Goal: Task Accomplishment & Management: Manage account settings

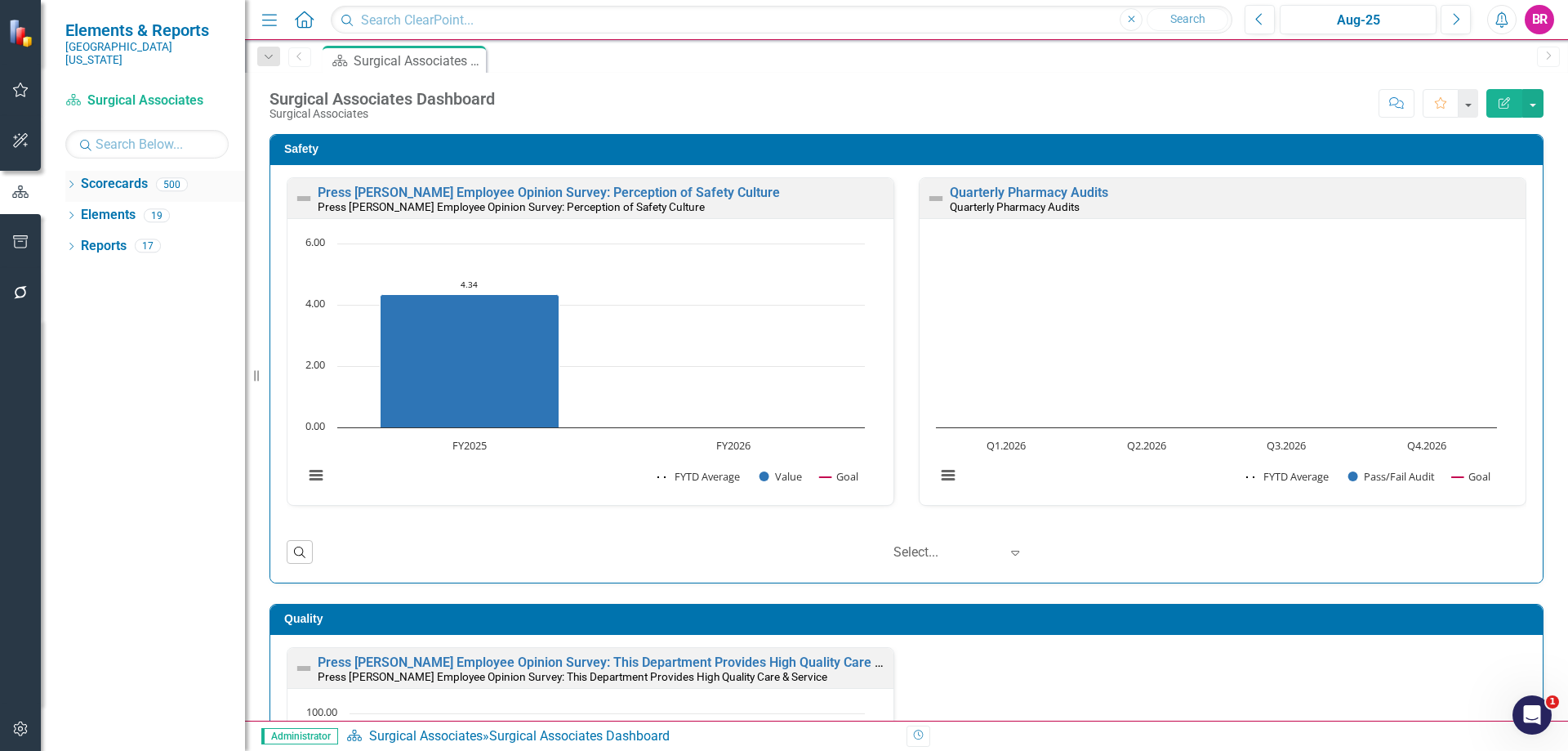
click at [74, 179] on div "Dropdown" at bounding box center [70, 186] width 12 height 14
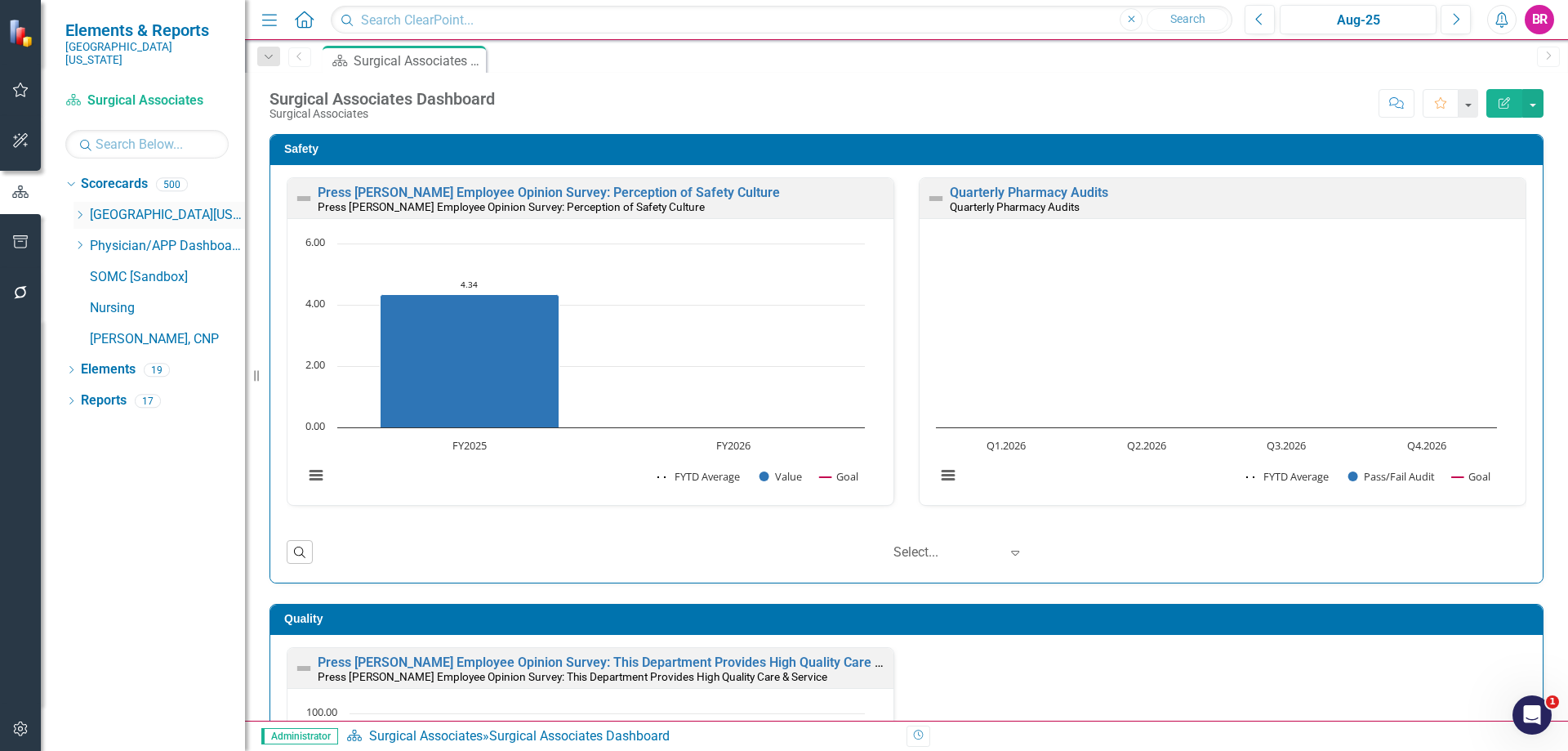
click at [82, 202] on div "Dropdown Southern Ohio Medical Center" at bounding box center [159, 215] width 171 height 27
click at [74, 210] on icon "Dropdown" at bounding box center [79, 214] width 12 height 10
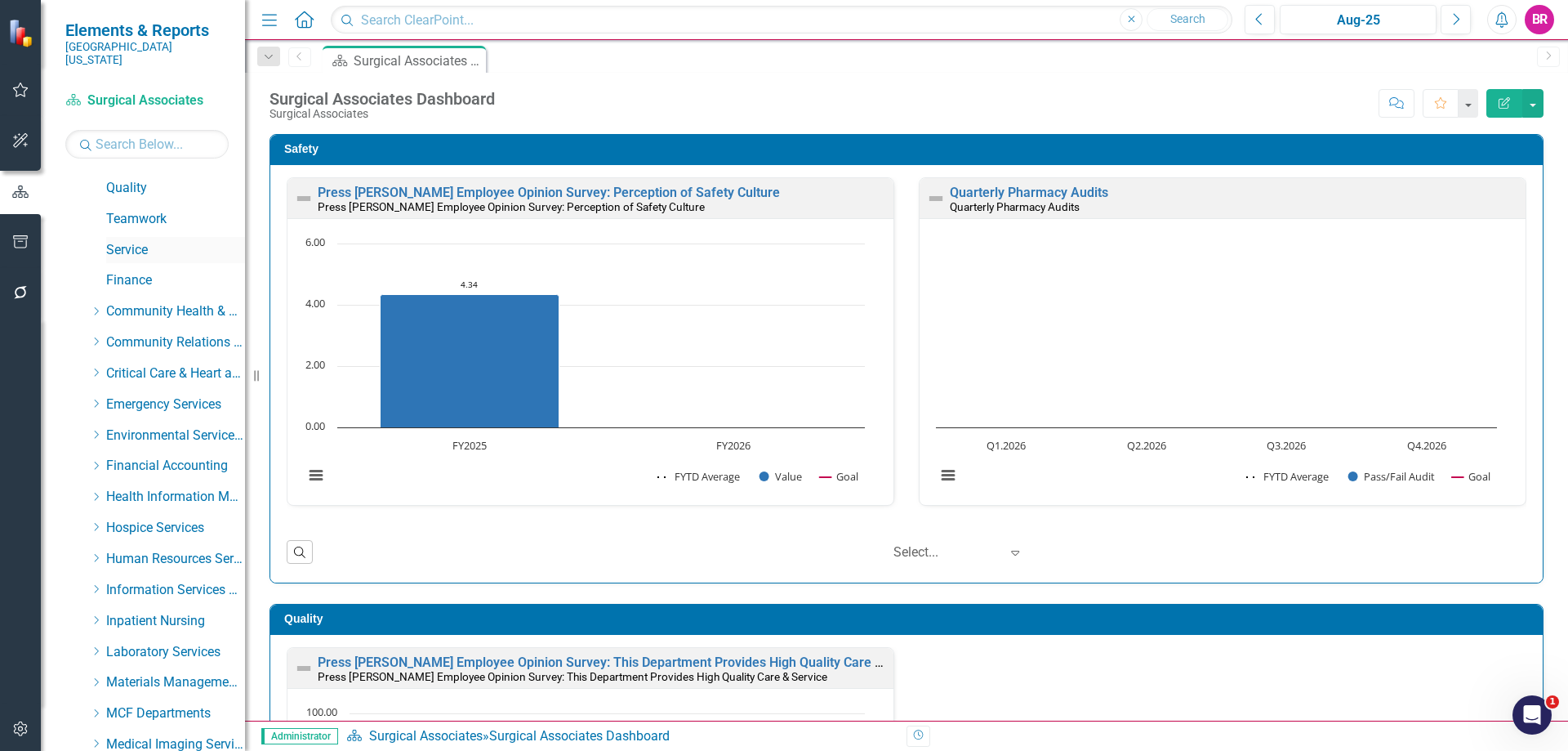
scroll to position [245, 0]
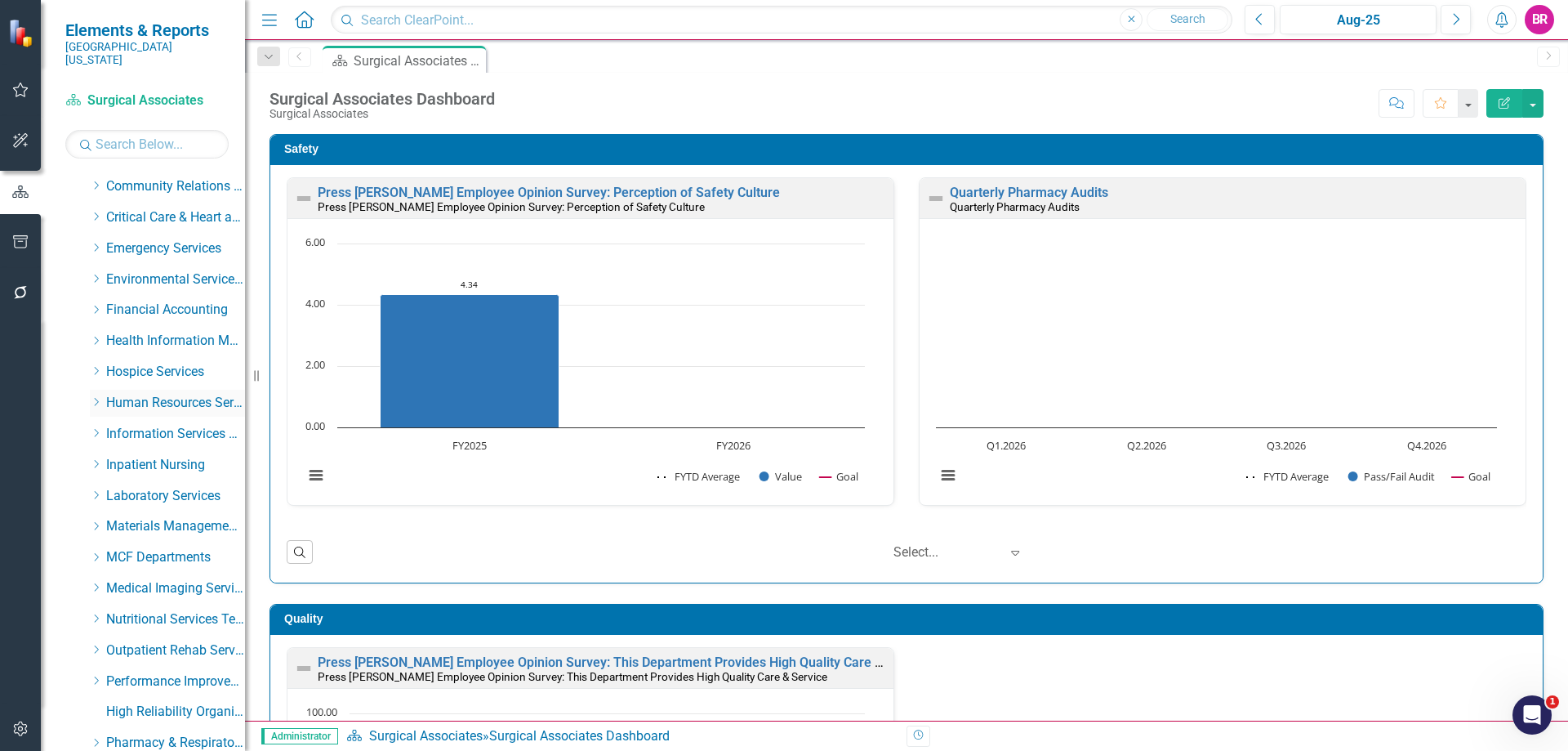
click at [97, 397] on icon "Dropdown" at bounding box center [96, 401] width 12 height 10
click at [183, 425] on link "Human Resources" at bounding box center [183, 433] width 122 height 19
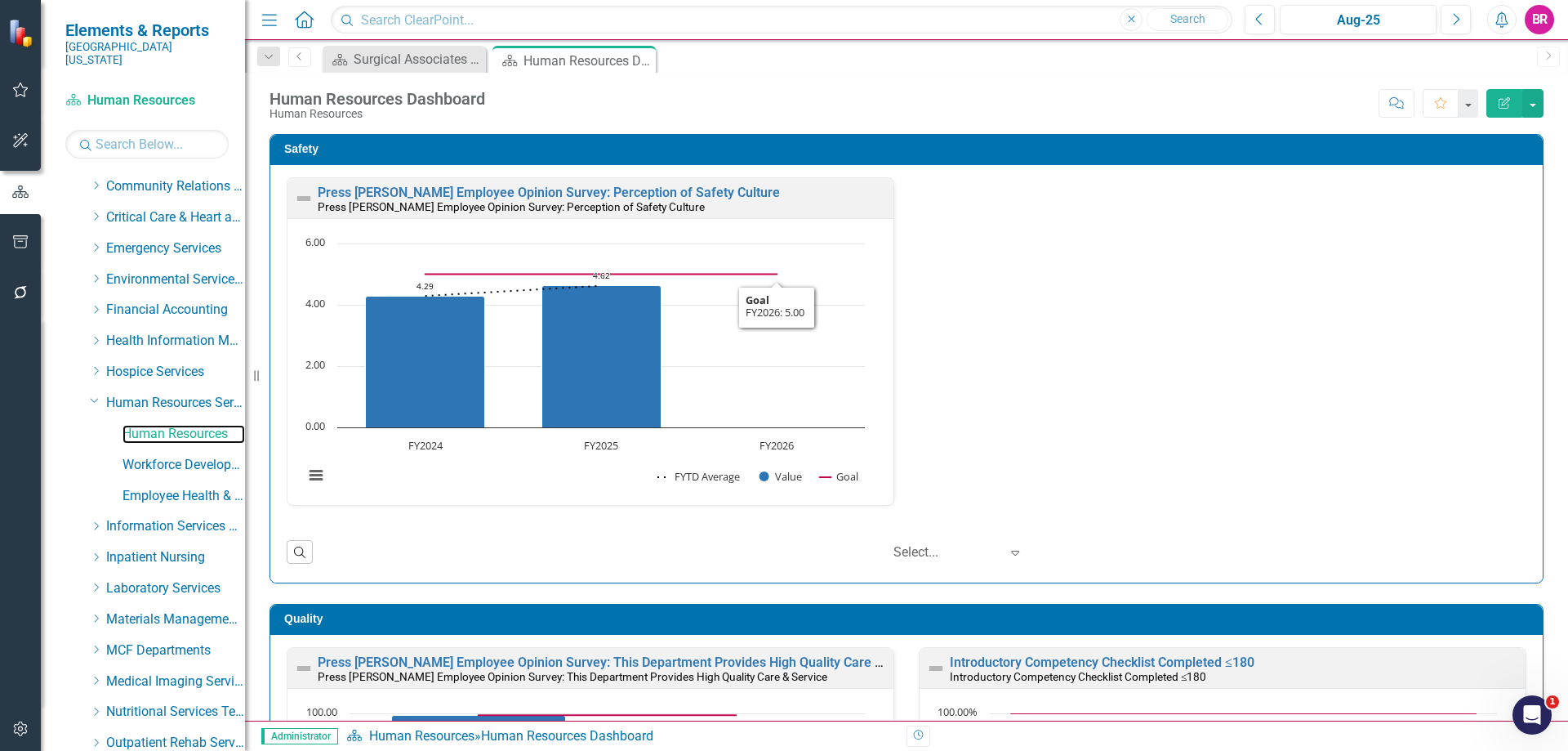
scroll to position [1, 0]
click at [1090, 351] on div "Press Ganey Employee Opinion Survey: Perception of Safety Culture Press Ganey E…" at bounding box center [907, 351] width 1265 height 349
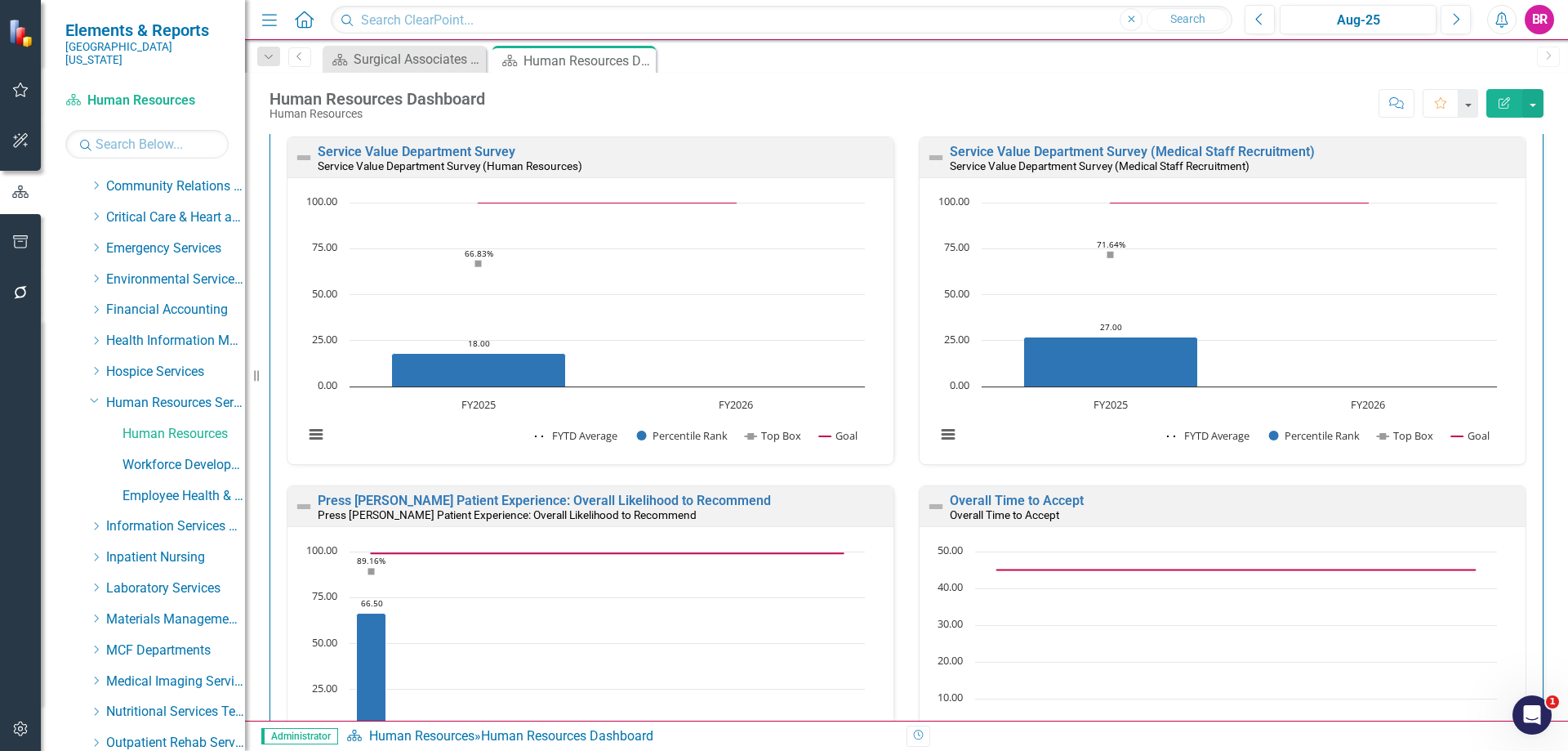
scroll to position [1226, 0]
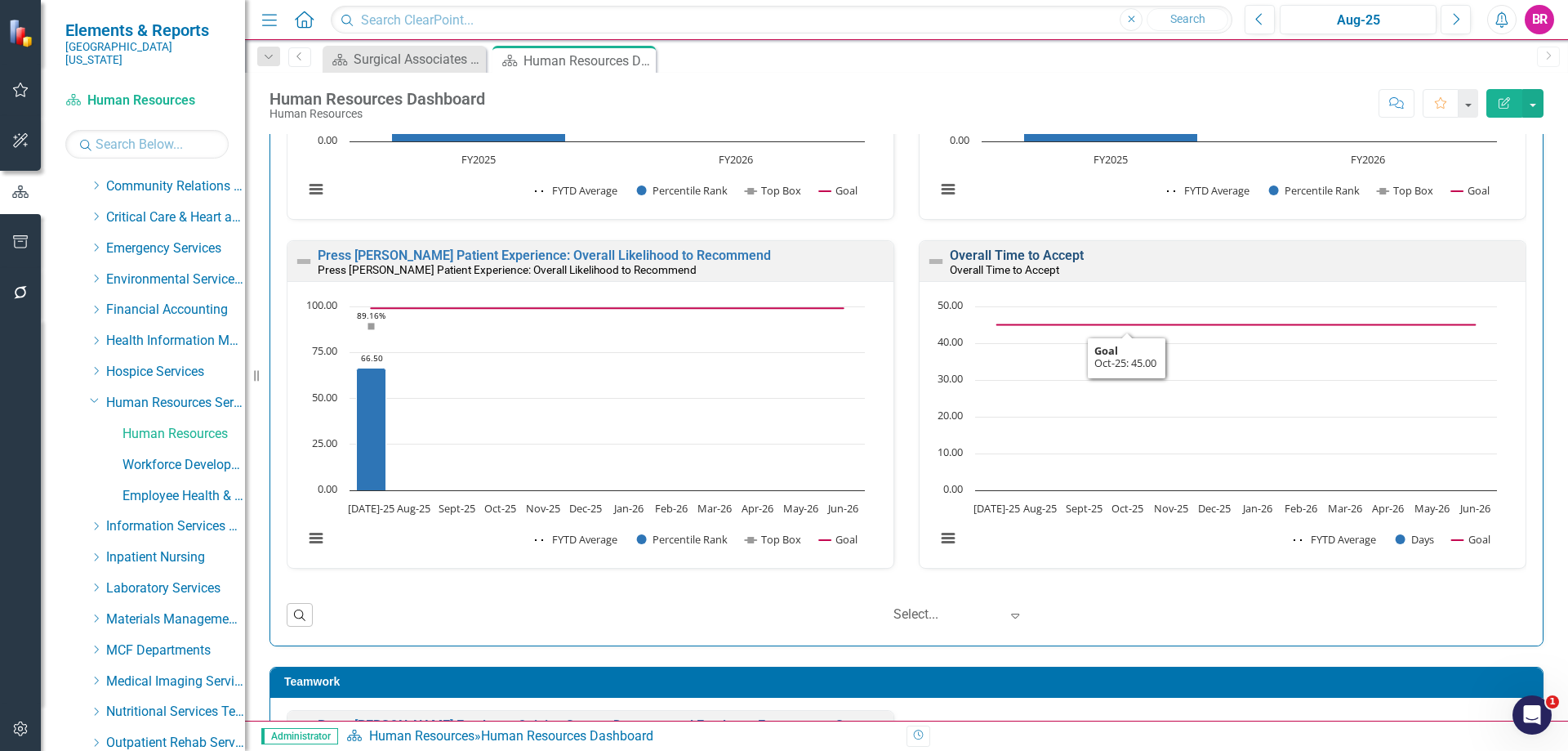
click at [1035, 255] on link "Overall Time to Accept" at bounding box center [1017, 254] width 134 height 15
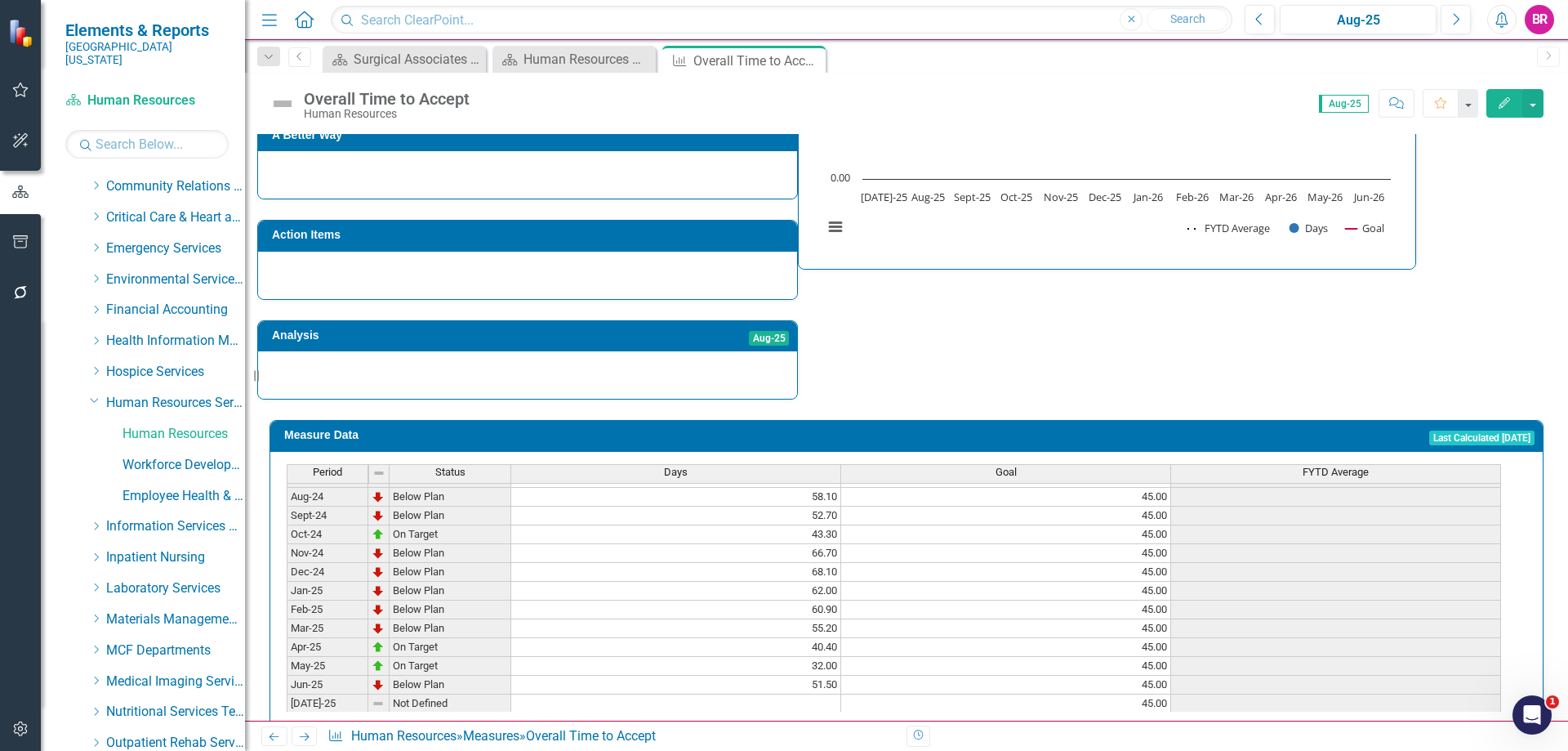
scroll to position [572, 0]
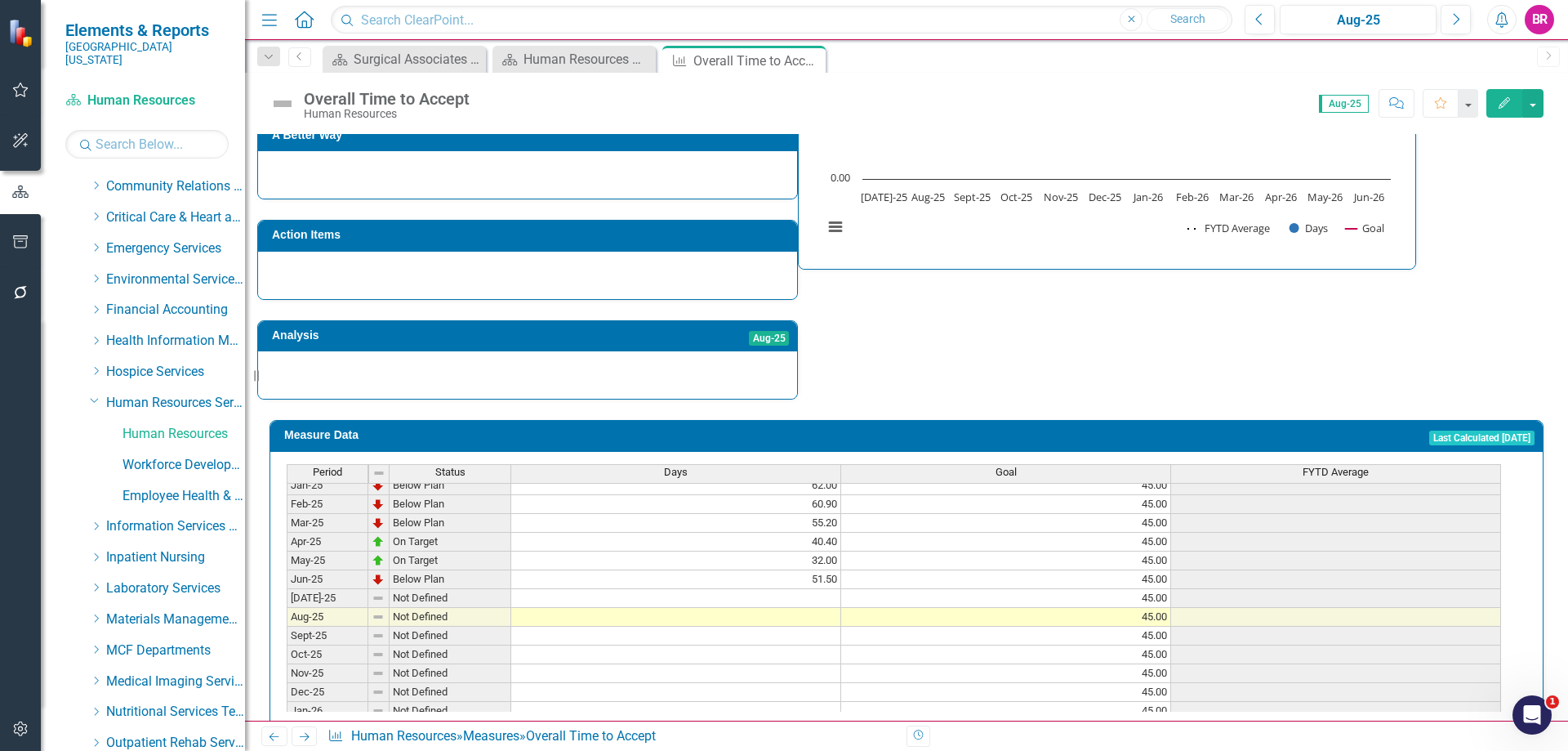
drag, startPoint x: 824, startPoint y: 564, endPoint x: 834, endPoint y: 564, distance: 10.0
click at [824, 564] on tbody "Jul-23 Below Plan 53.00 45.00 Aug-23 Not Defined 45.00 Sep-23 Not Defined 45.00…" at bounding box center [894, 429] width 1215 height 583
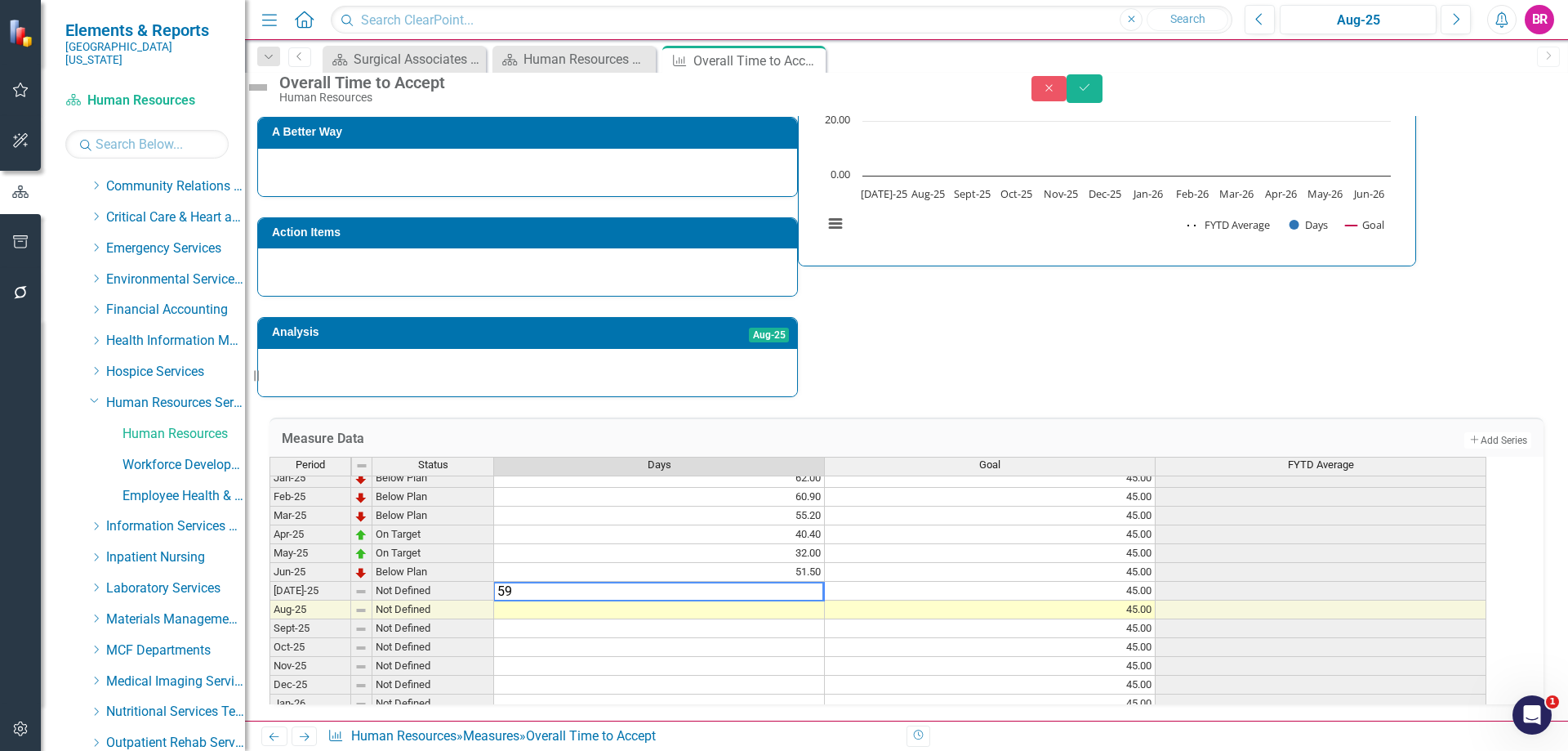
type textarea "59"
click at [1160, 332] on div "Strategic Values Service Human Resources Services Q1.2026 A Better Way Action I…" at bounding box center [906, 169] width 1299 height 457
click at [1102, 83] on button "Save" at bounding box center [1085, 88] width 36 height 29
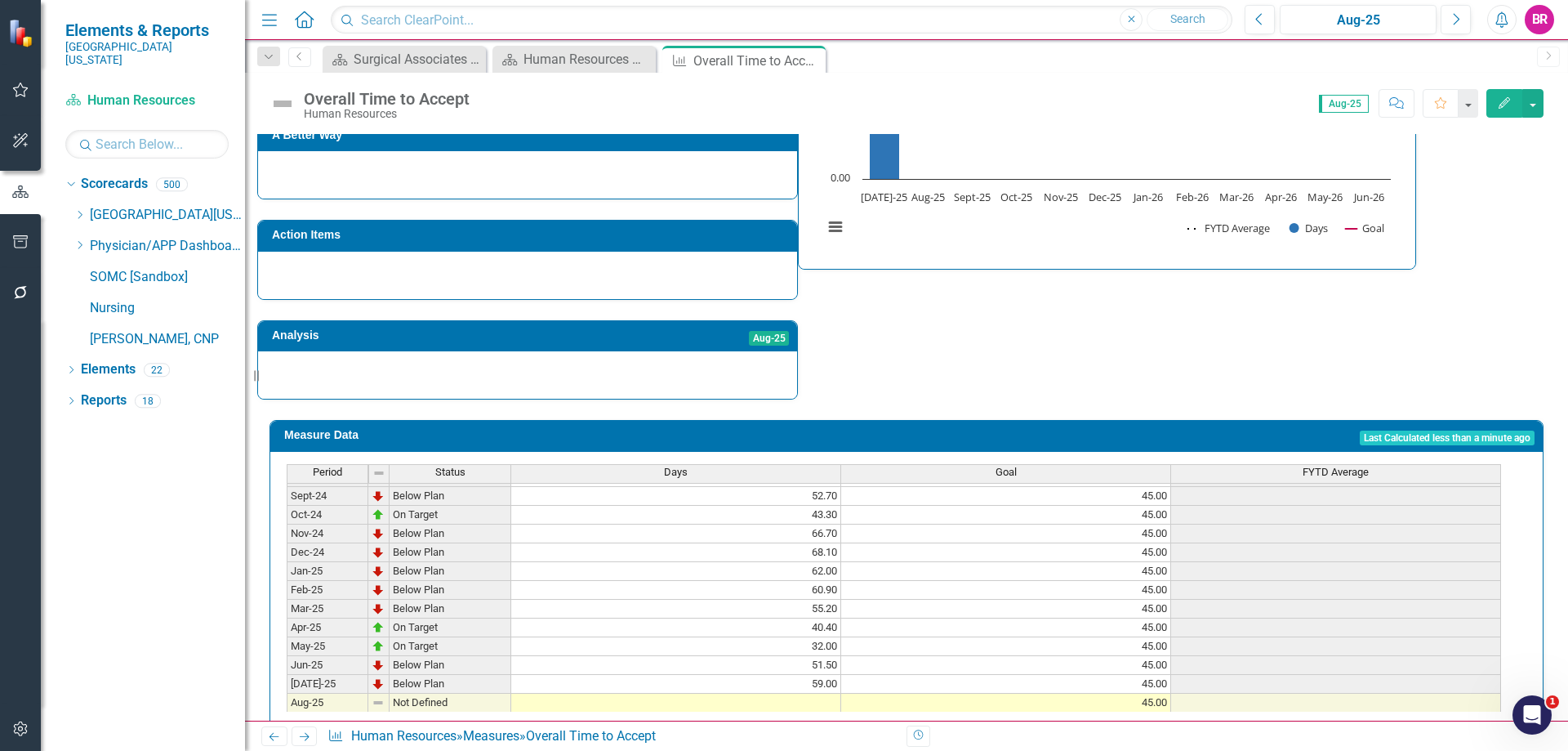
scroll to position [490, 0]
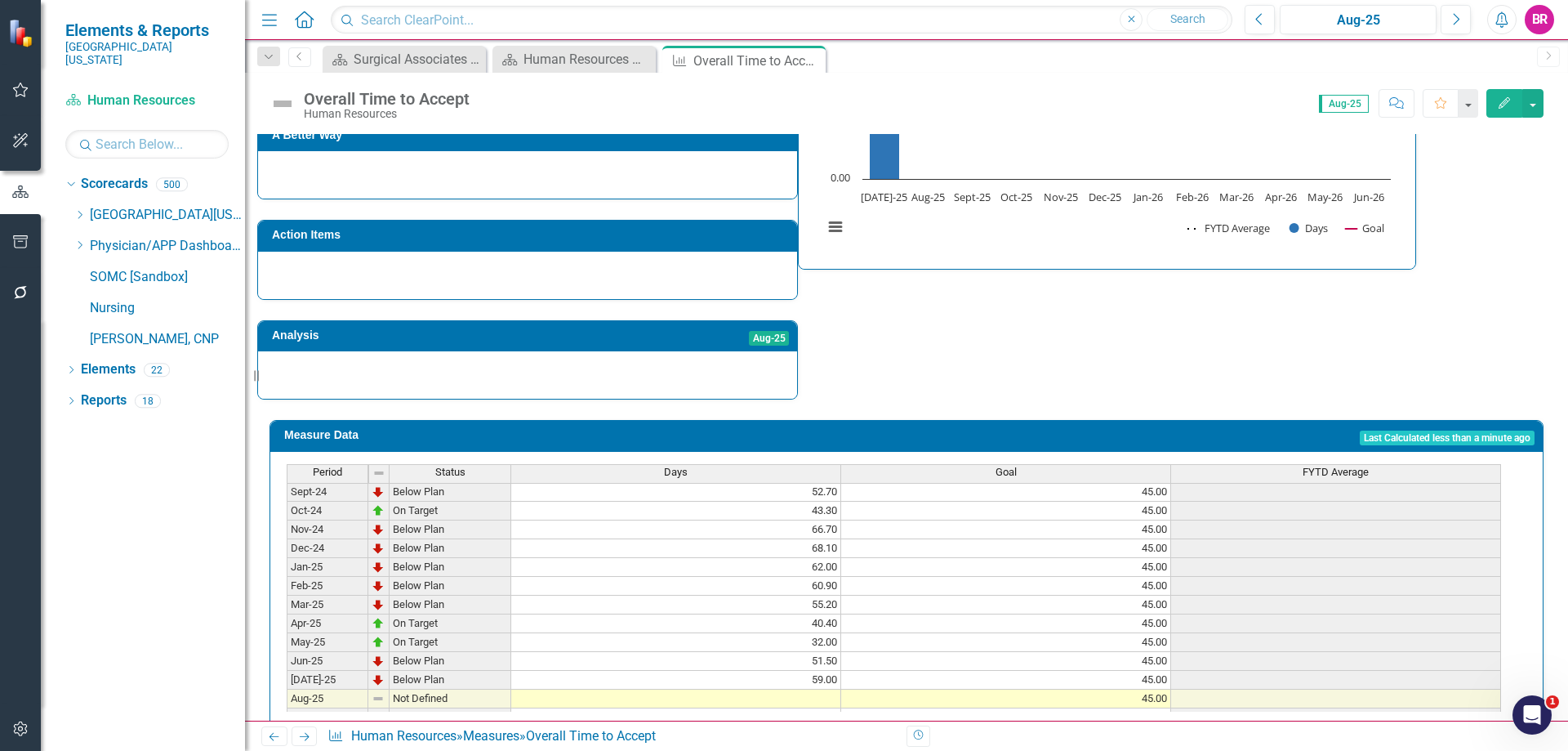
click at [812, 654] on tbody "May-23 Not Defined 45.00 Jun-23 Not Defined 45.00 Jul-23 Below Plan 53.00 45.00…" at bounding box center [894, 454] width 1215 height 546
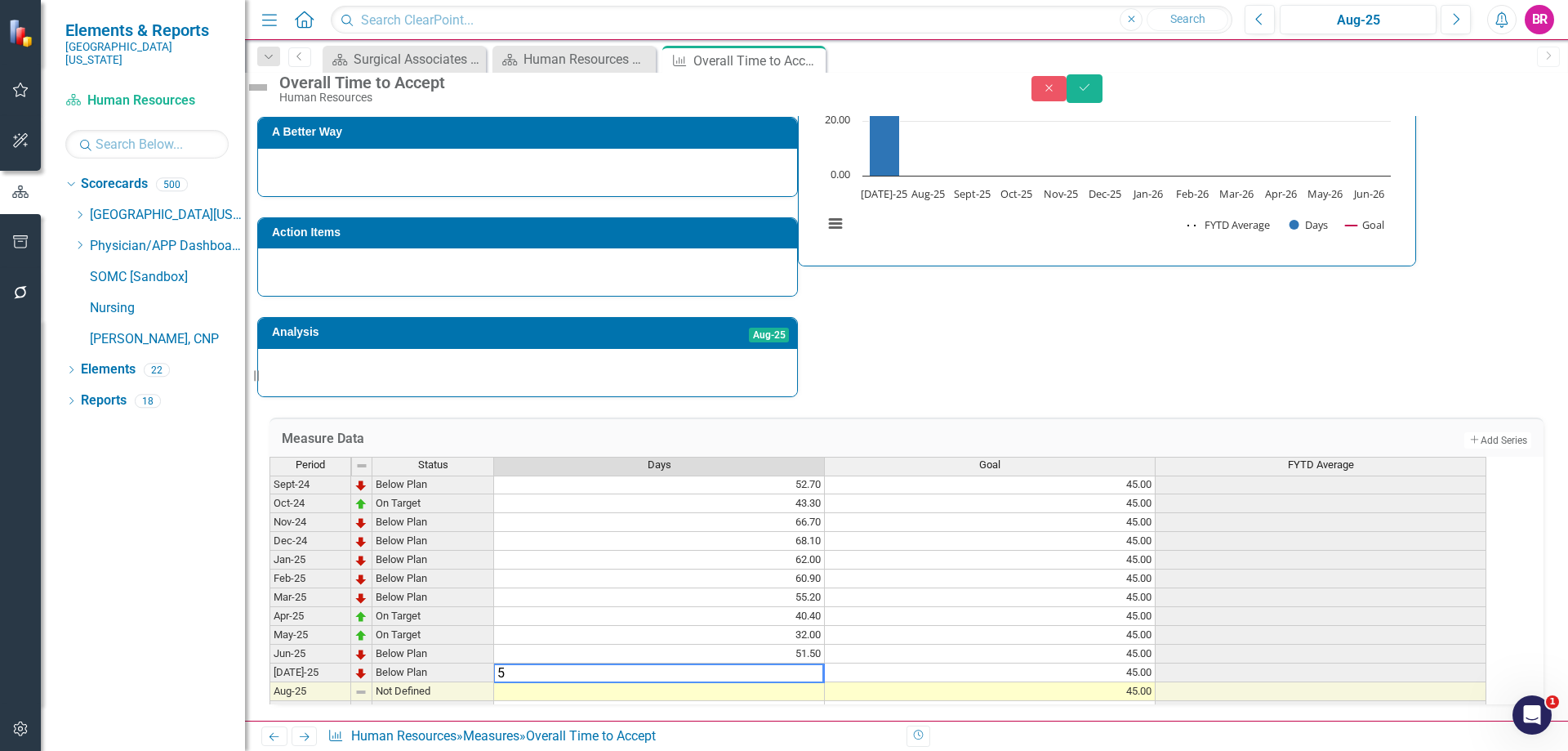
type textarea "56"
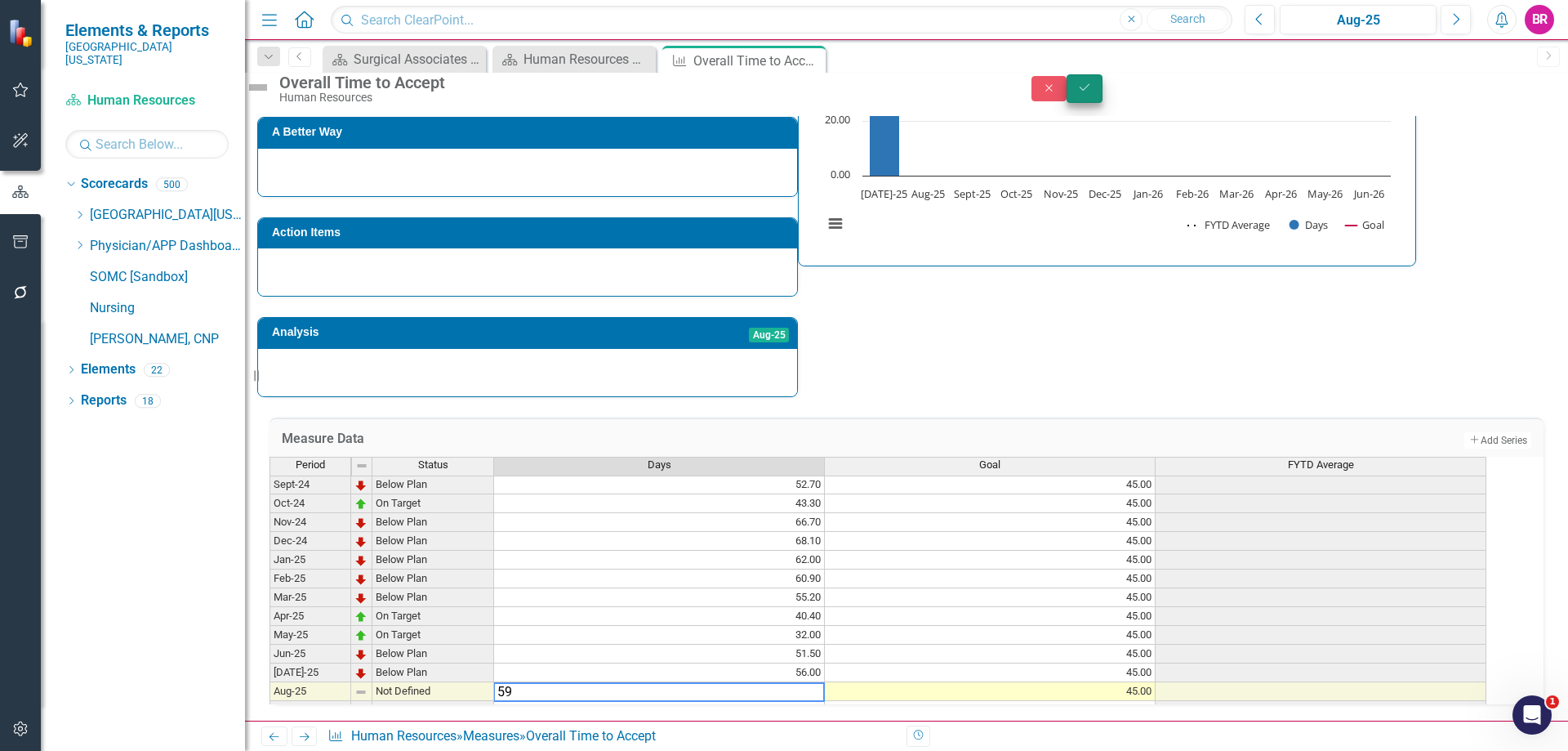
type textarea "59"
click at [1092, 93] on icon "Save" at bounding box center [1085, 87] width 14 height 12
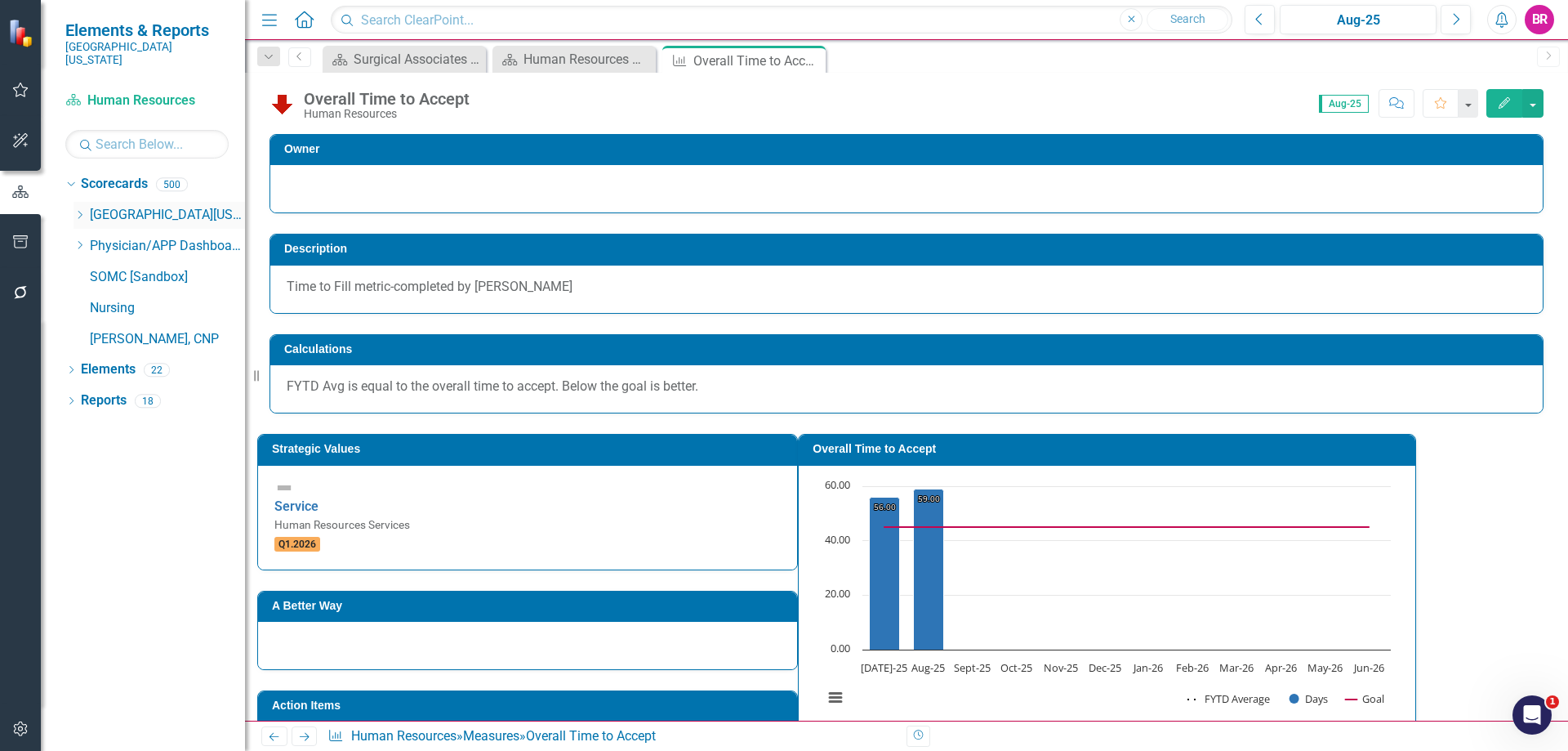
click at [78, 210] on icon "Dropdown" at bounding box center [79, 214] width 12 height 10
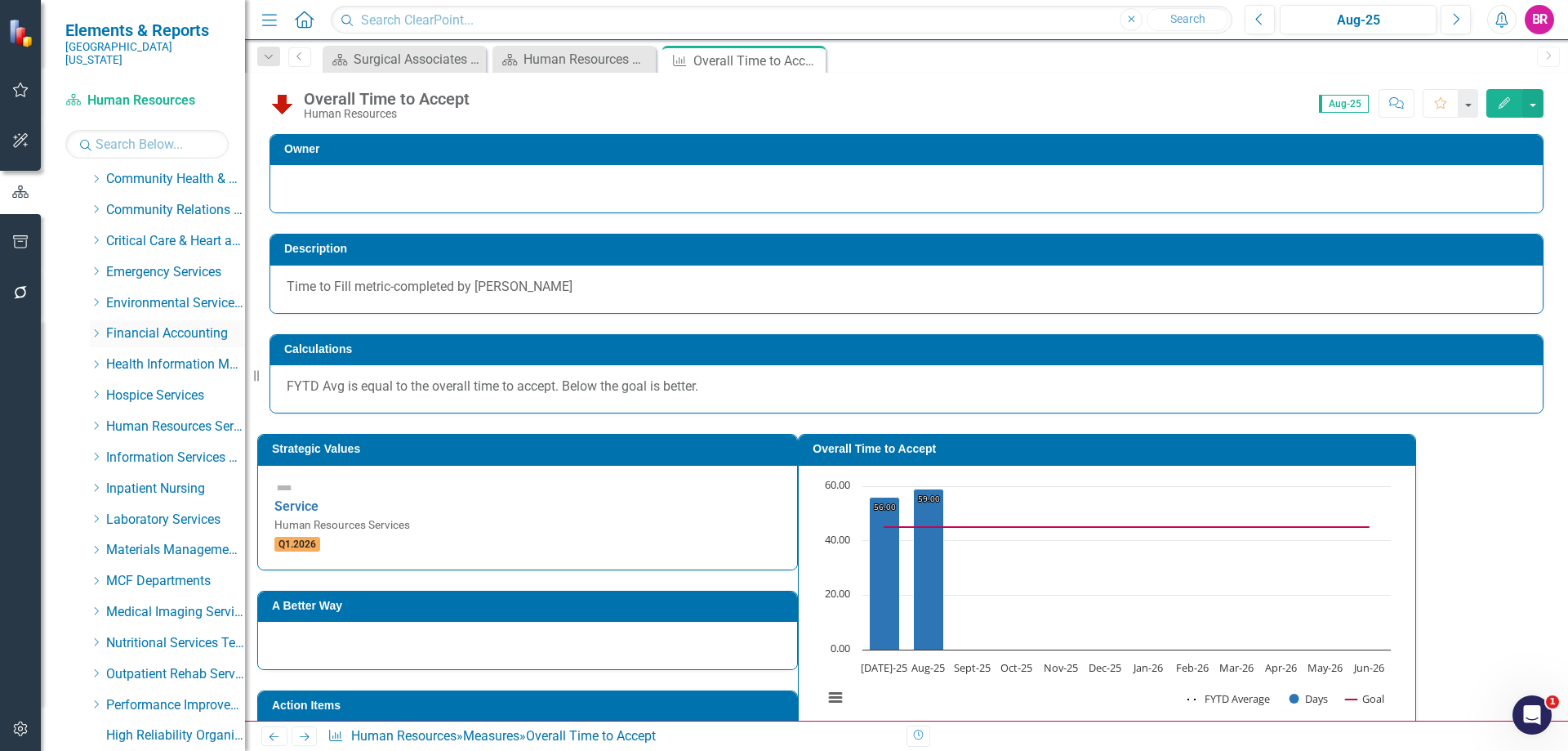
scroll to position [245, 0]
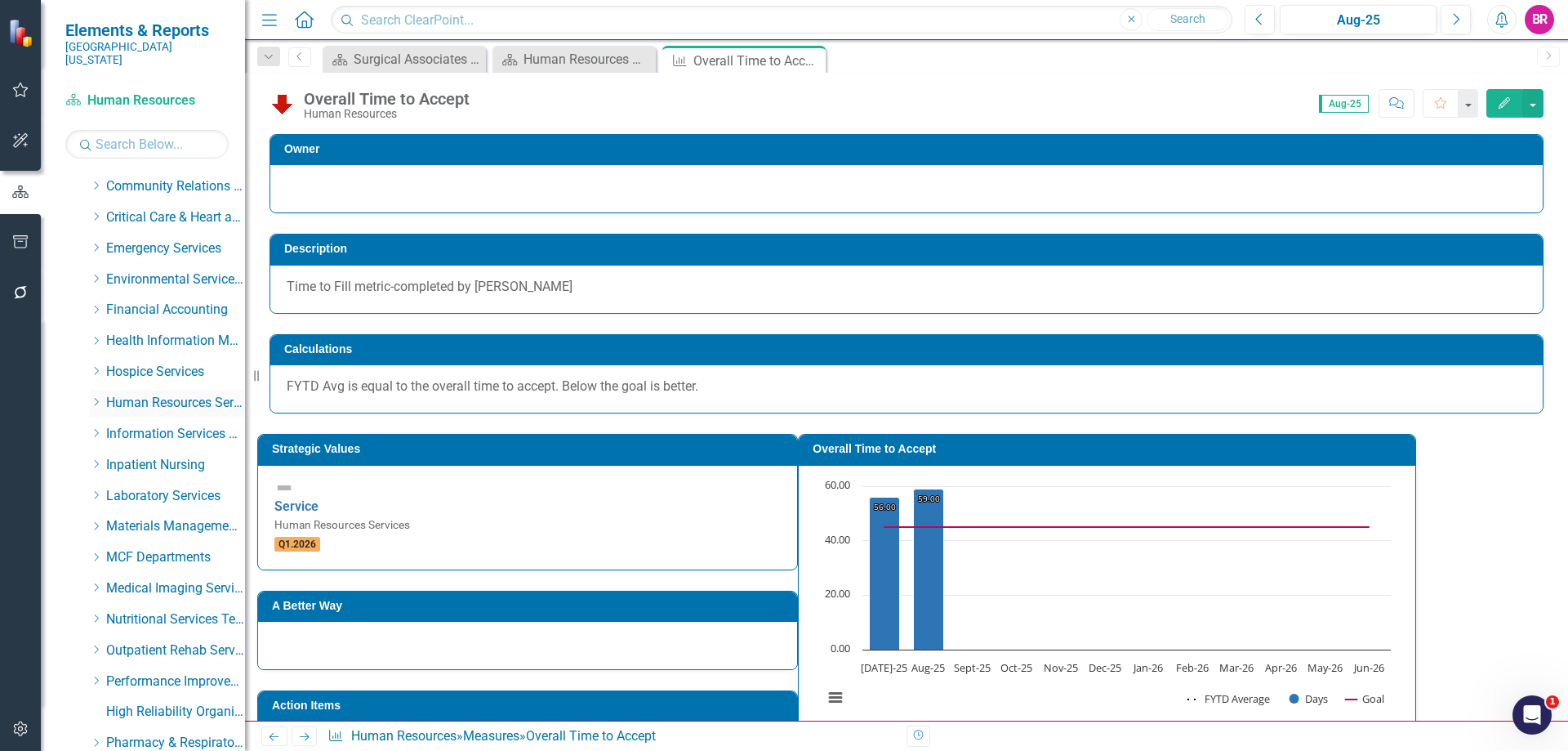
click at [94, 397] on icon "Dropdown" at bounding box center [96, 401] width 12 height 10
click at [152, 456] on link "Workforce Development" at bounding box center [183, 465] width 122 height 19
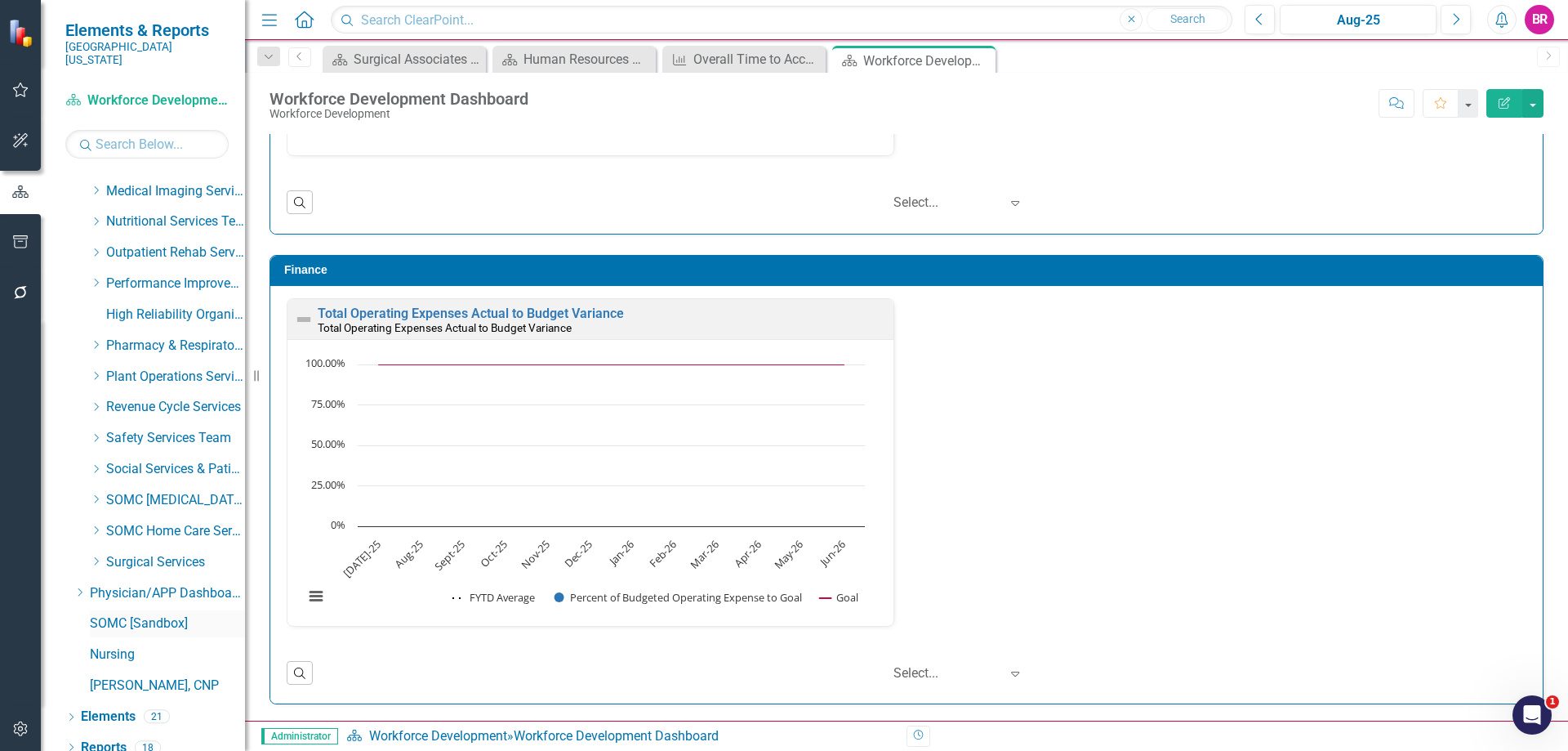
scroll to position [736, 0]
click at [120, 738] on link "Reports" at bounding box center [103, 747] width 45 height 19
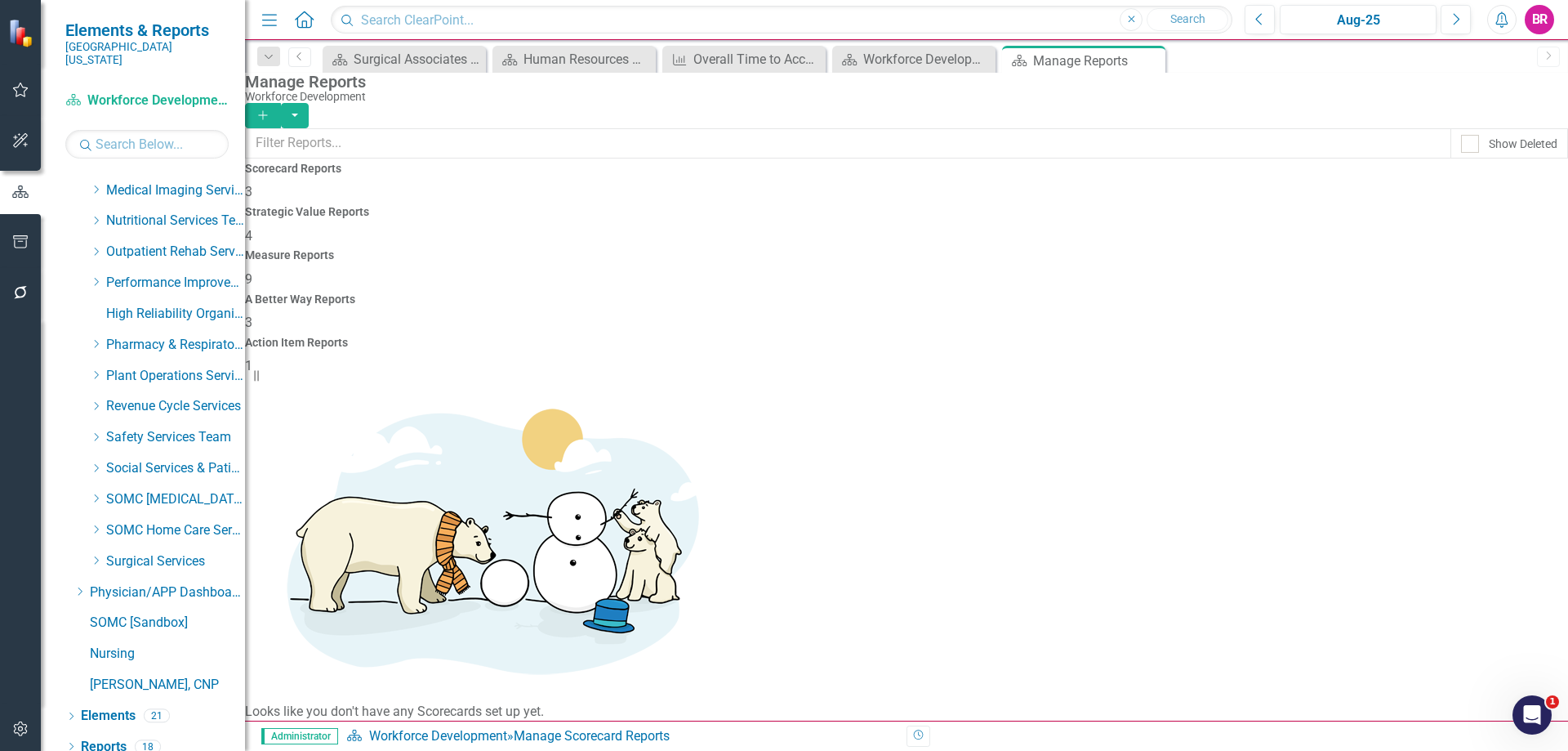
click at [871, 249] on div "Measure Reports 9" at bounding box center [906, 268] width 1323 height 39
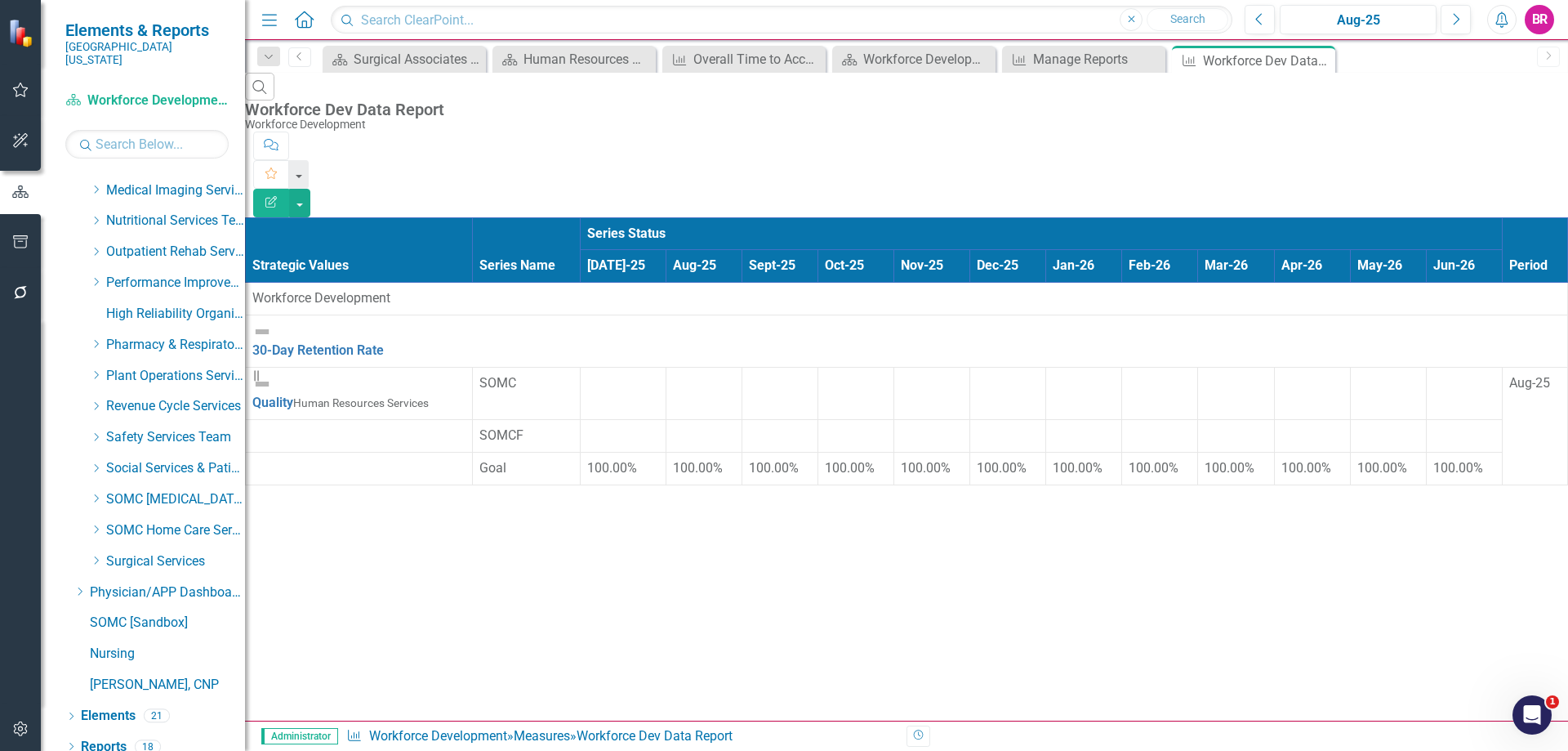
click at [278, 196] on icon "Edit Report" at bounding box center [271, 202] width 14 height 12
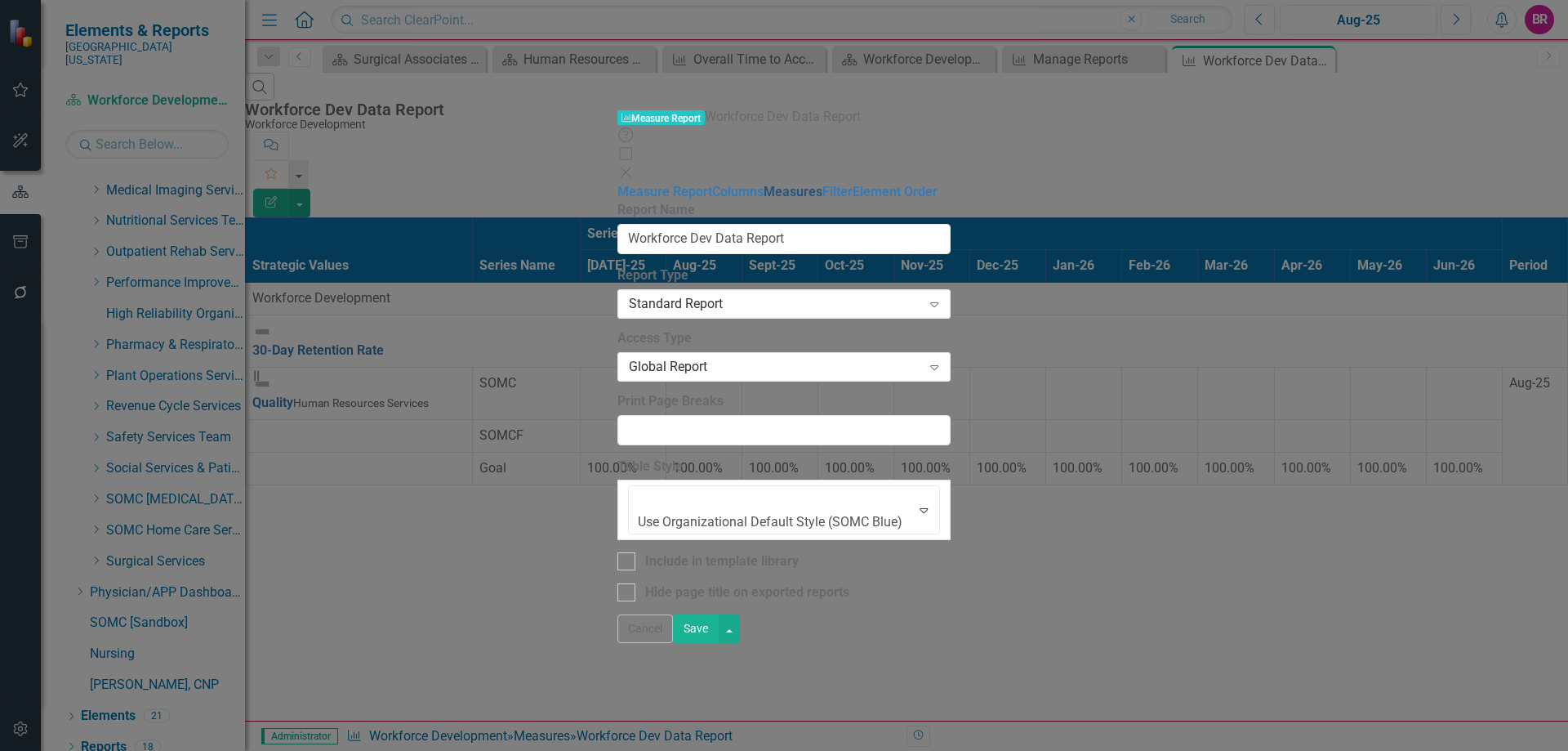
click at [763, 184] on link "Measures" at bounding box center [793, 191] width 59 height 15
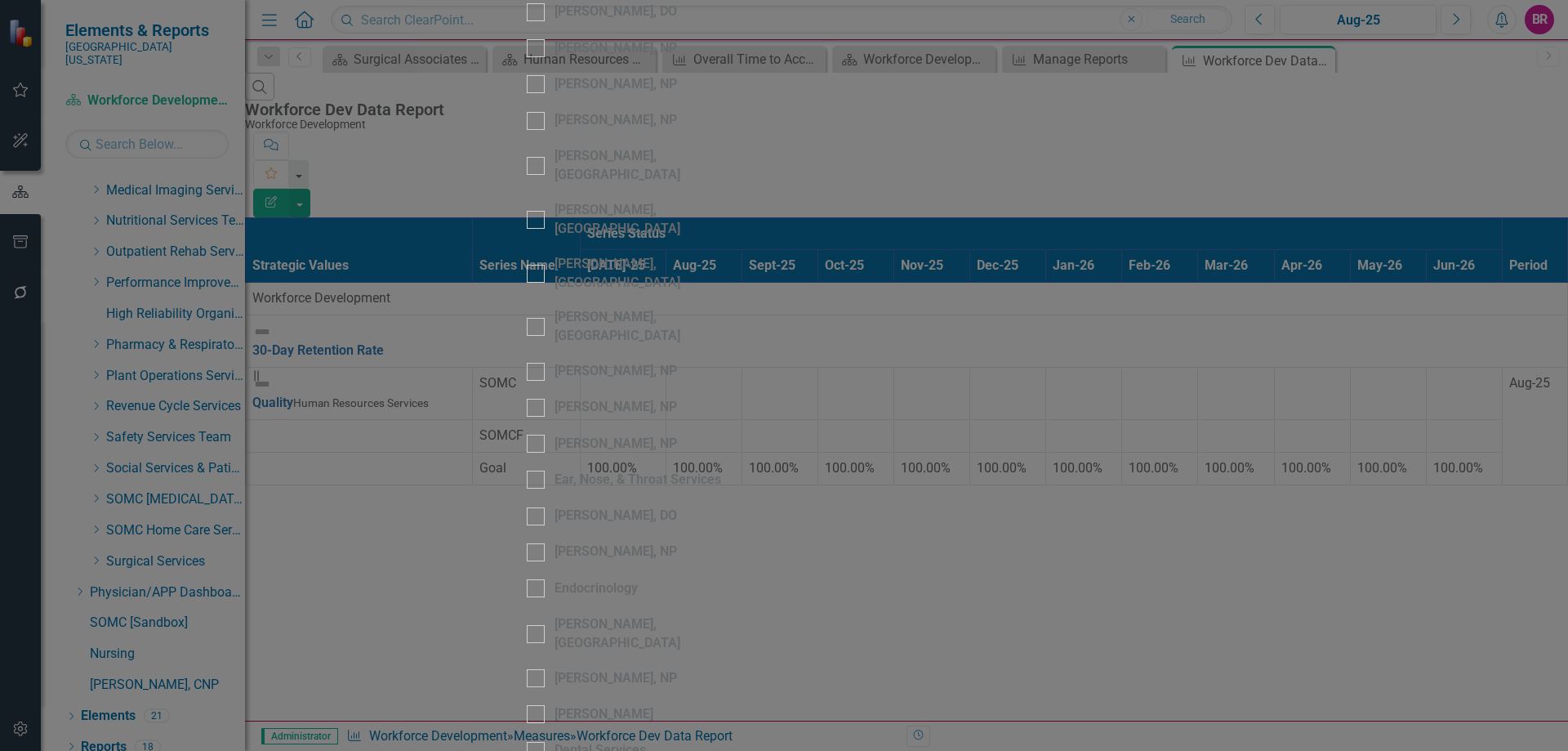
scroll to position [898, 0]
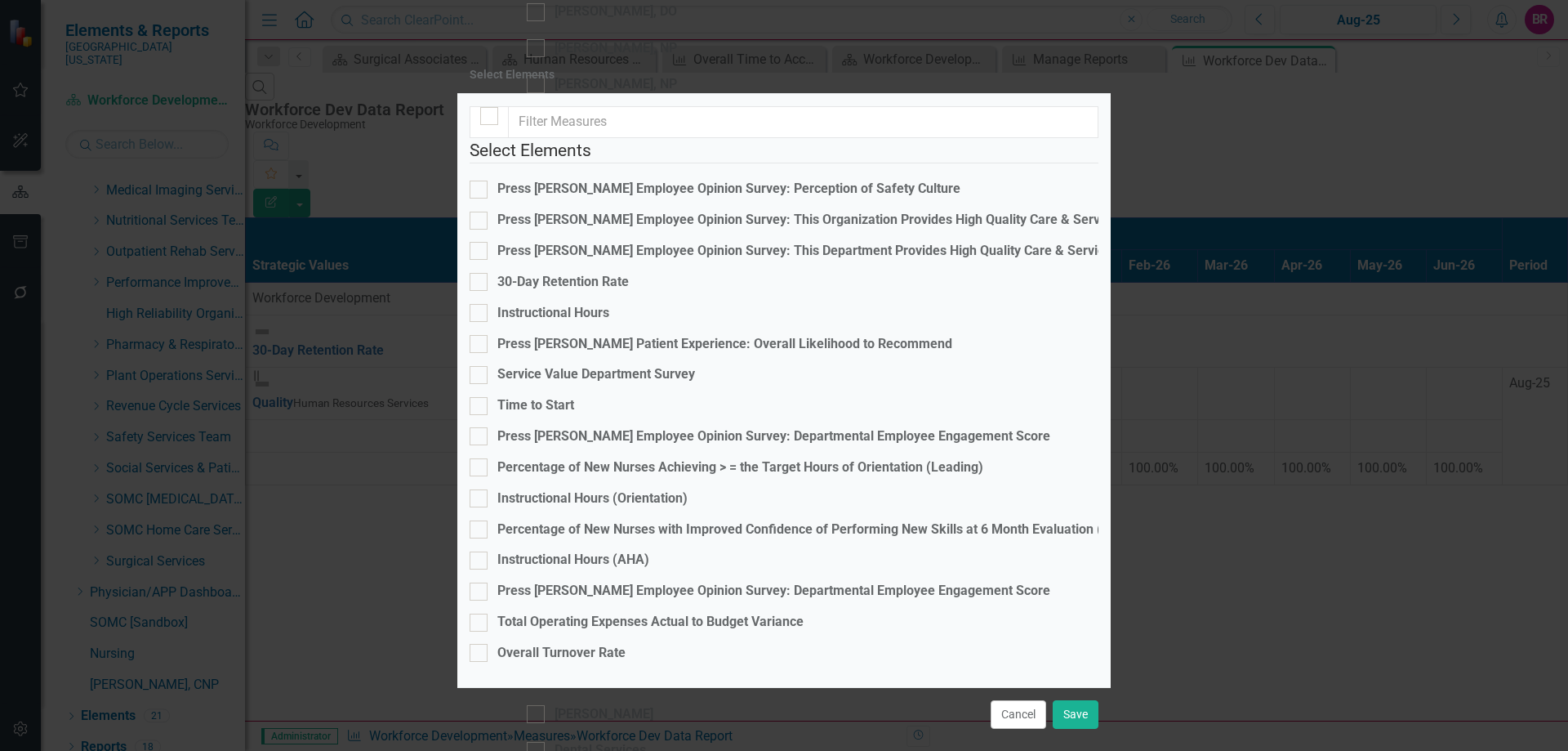
checkbox input "true"
checkbox input "false"
click at [586, 292] on div "30-Day Retention Rate" at bounding box center [563, 282] width 131 height 19
click at [480, 284] on input "30-Day Retention Rate" at bounding box center [475, 278] width 11 height 11
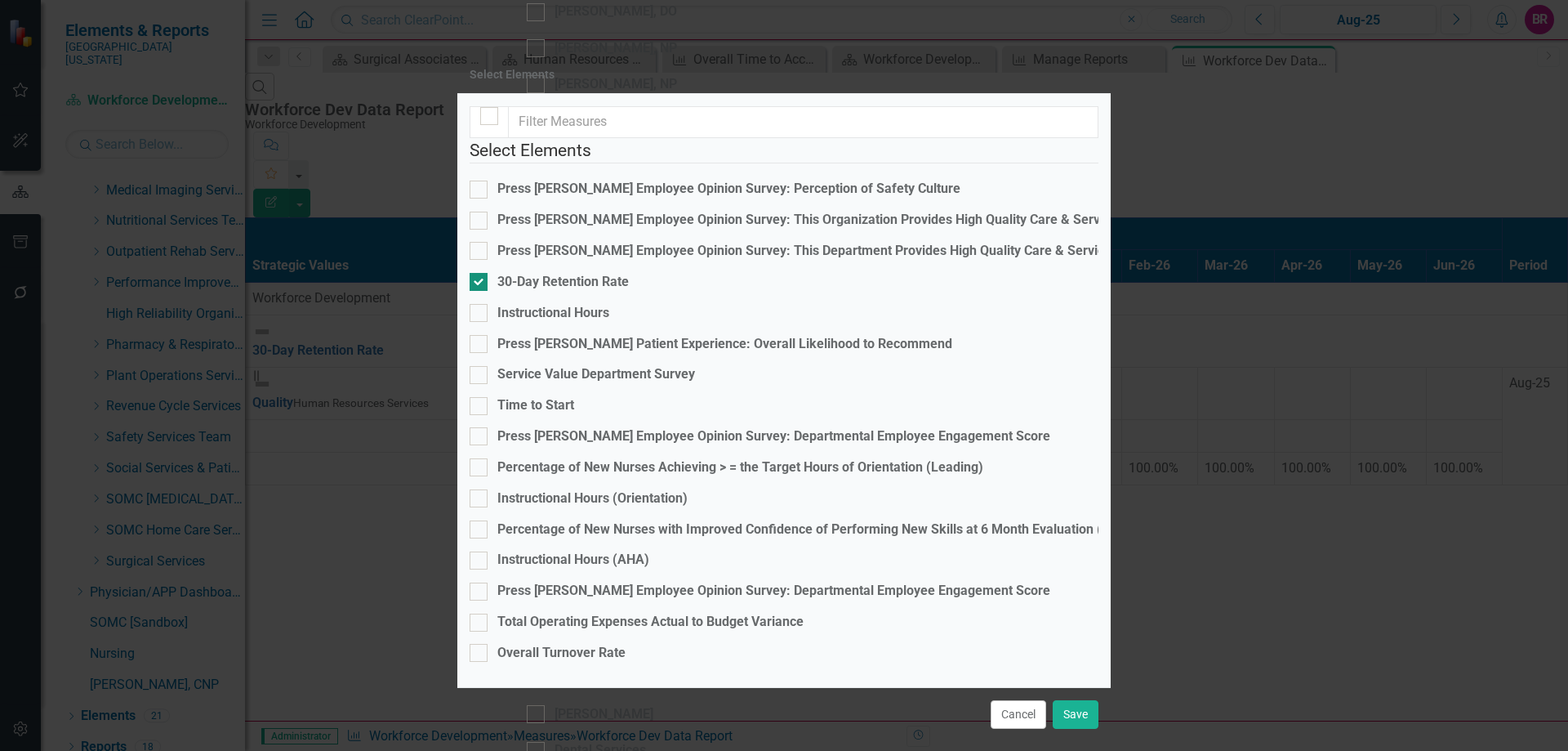
checkbox input "false"
click at [1004, 700] on button "Cancel" at bounding box center [1019, 714] width 55 height 29
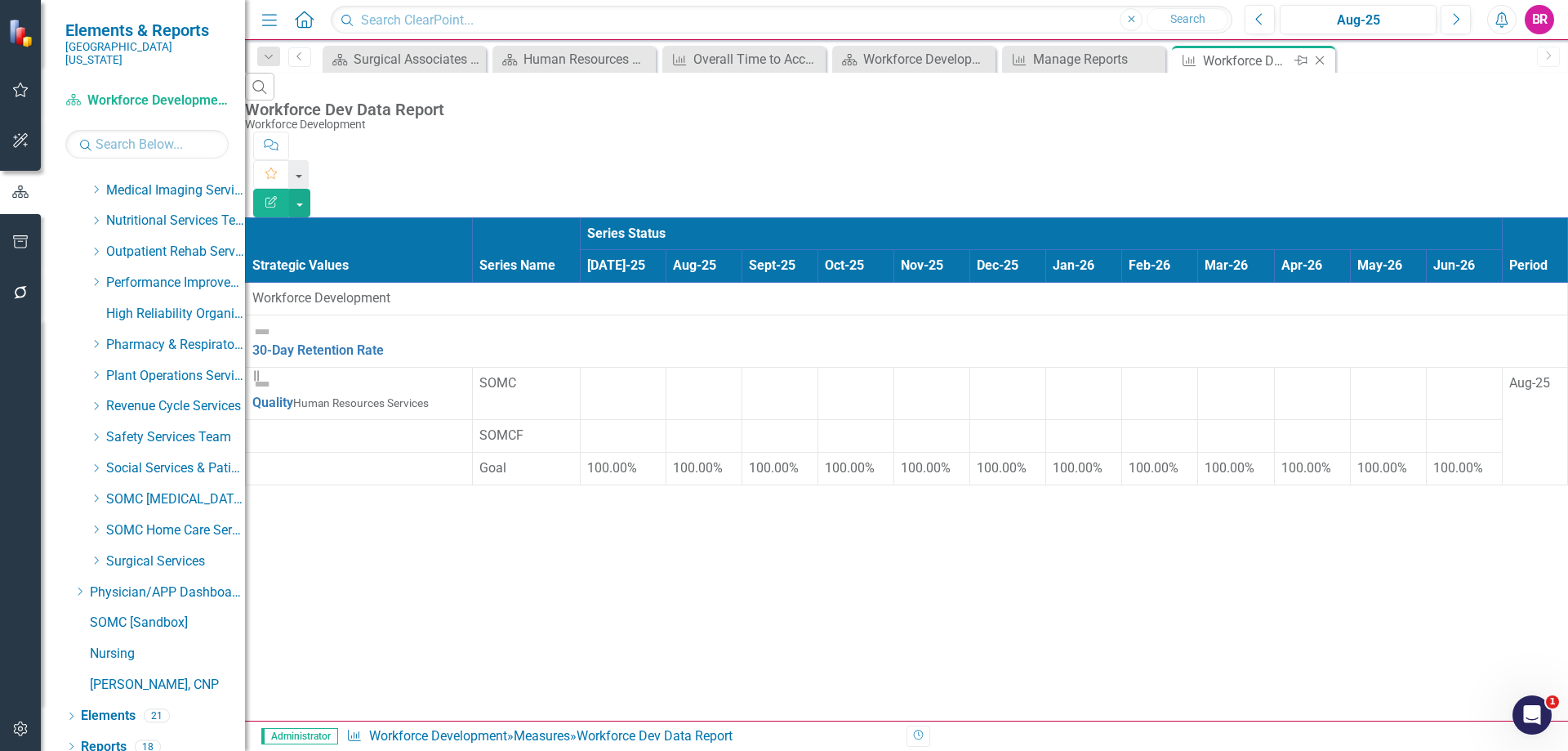
click at [1316, 60] on icon "Close" at bounding box center [1320, 60] width 16 height 13
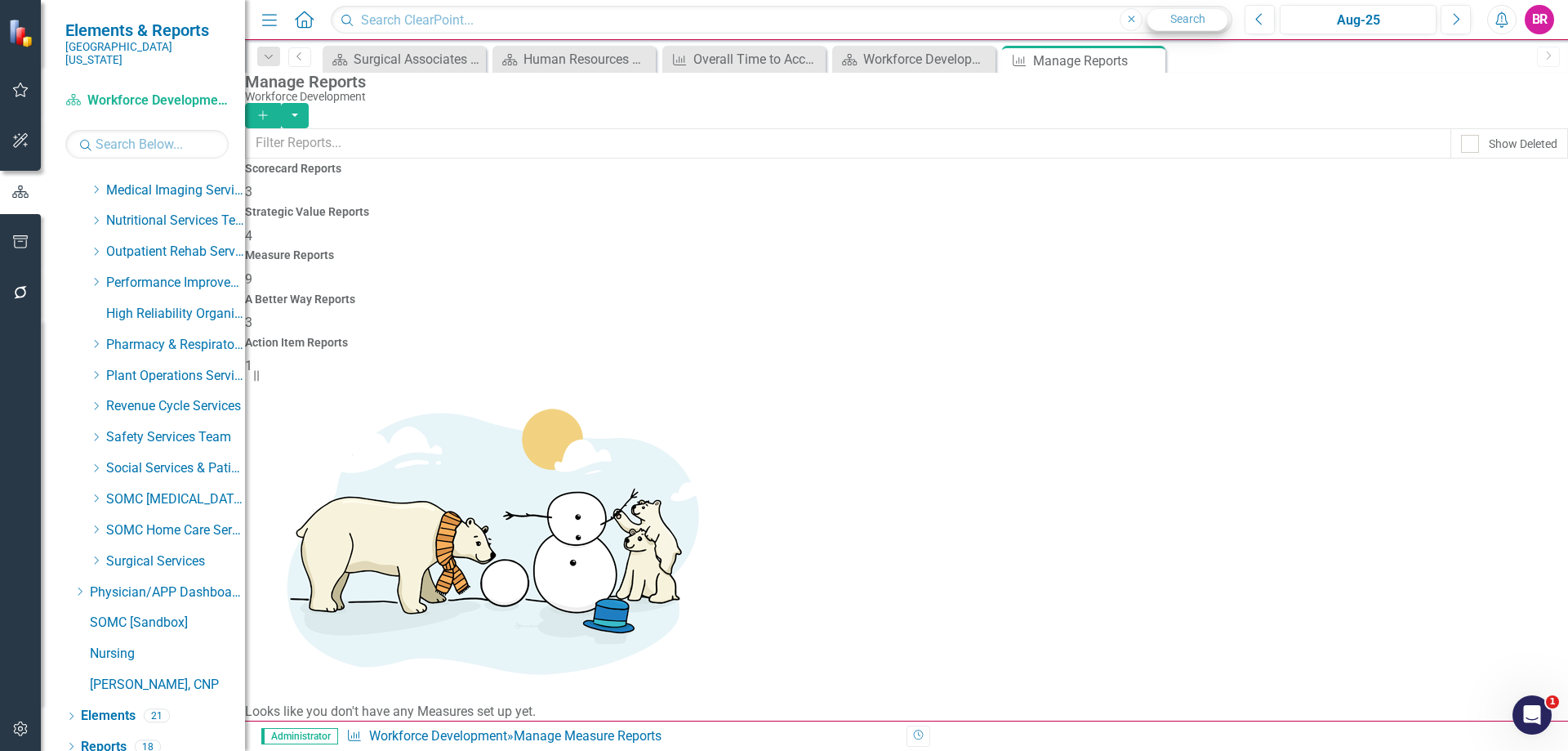
drag, startPoint x: 1155, startPoint y: 62, endPoint x: 1204, endPoint y: 14, distance: 68.6
click at [0, 0] on icon "Close" at bounding box center [0, 0] width 0 height 0
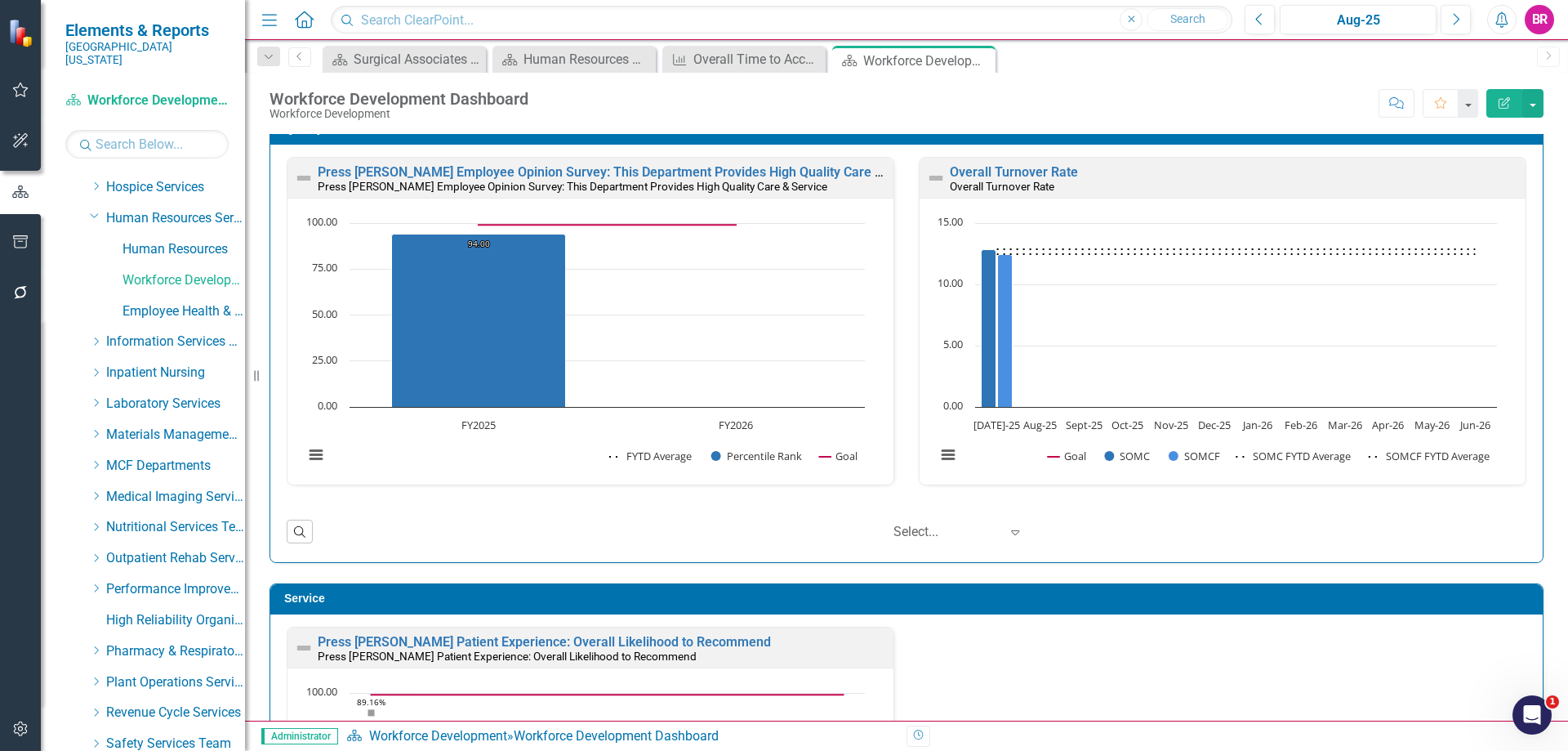
scroll to position [409, 0]
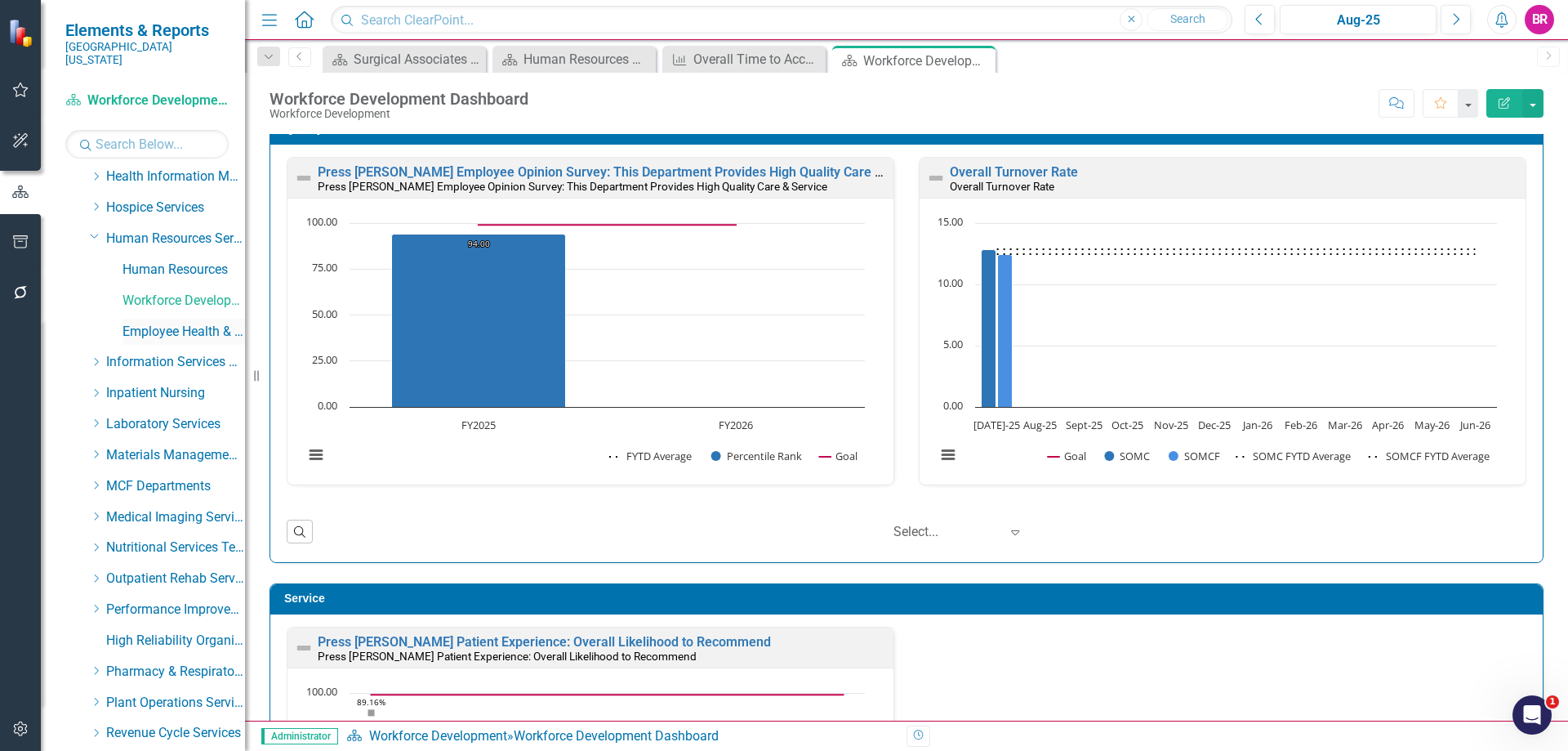
click at [171, 323] on link "Employee Health & Wellness" at bounding box center [183, 332] width 122 height 19
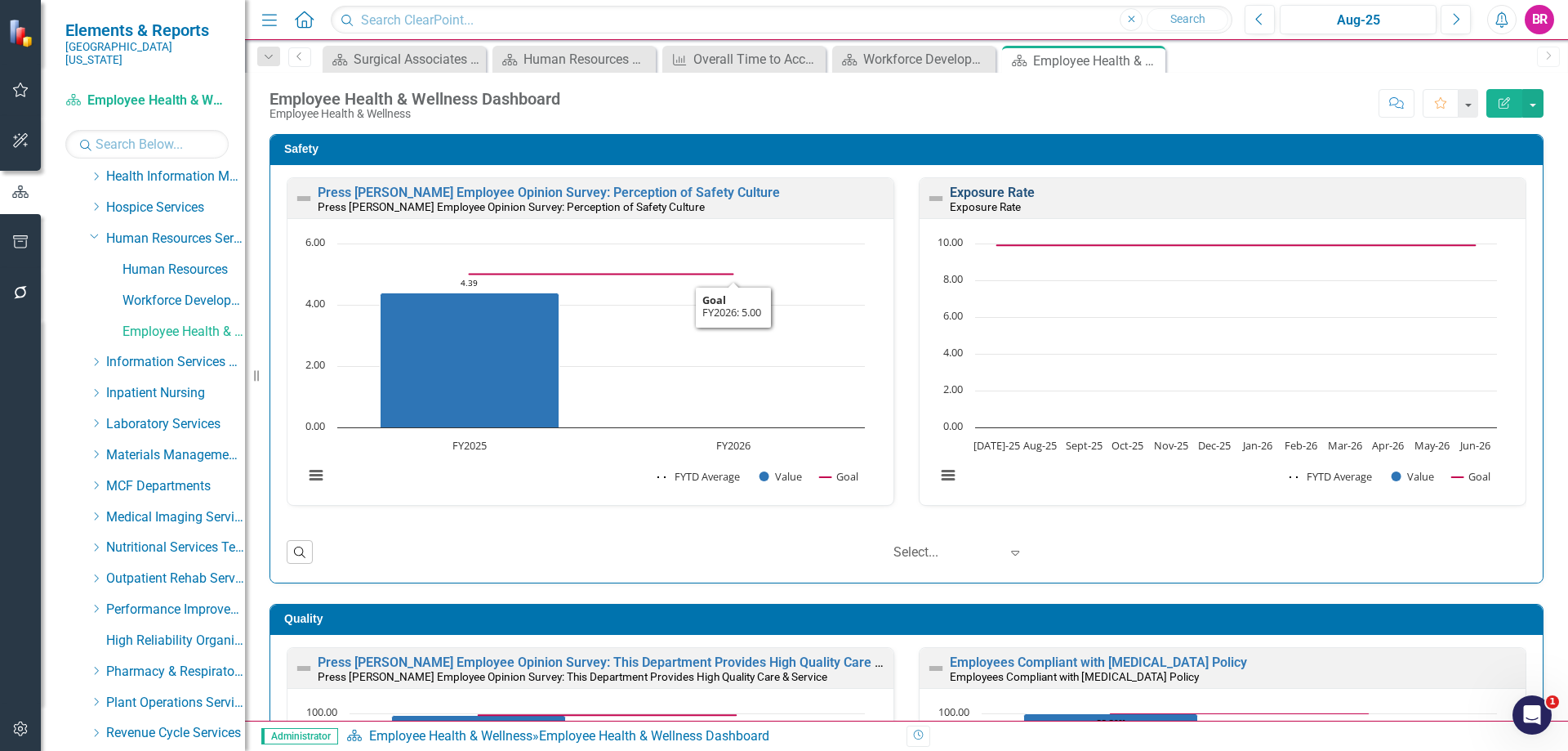
click at [999, 187] on link "Exposure Rate" at bounding box center [992, 192] width 85 height 15
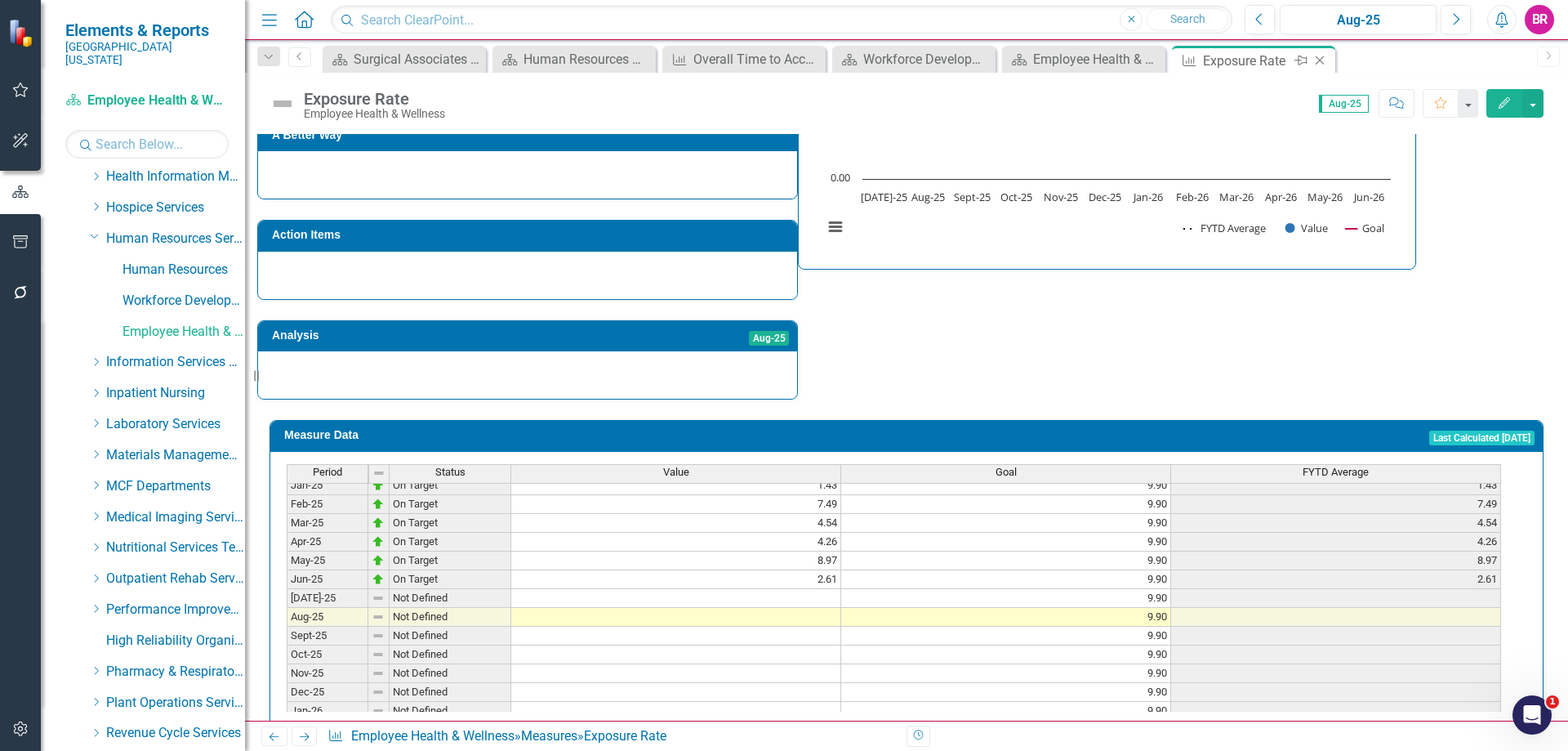
click at [1323, 65] on icon "Close" at bounding box center [1320, 60] width 16 height 13
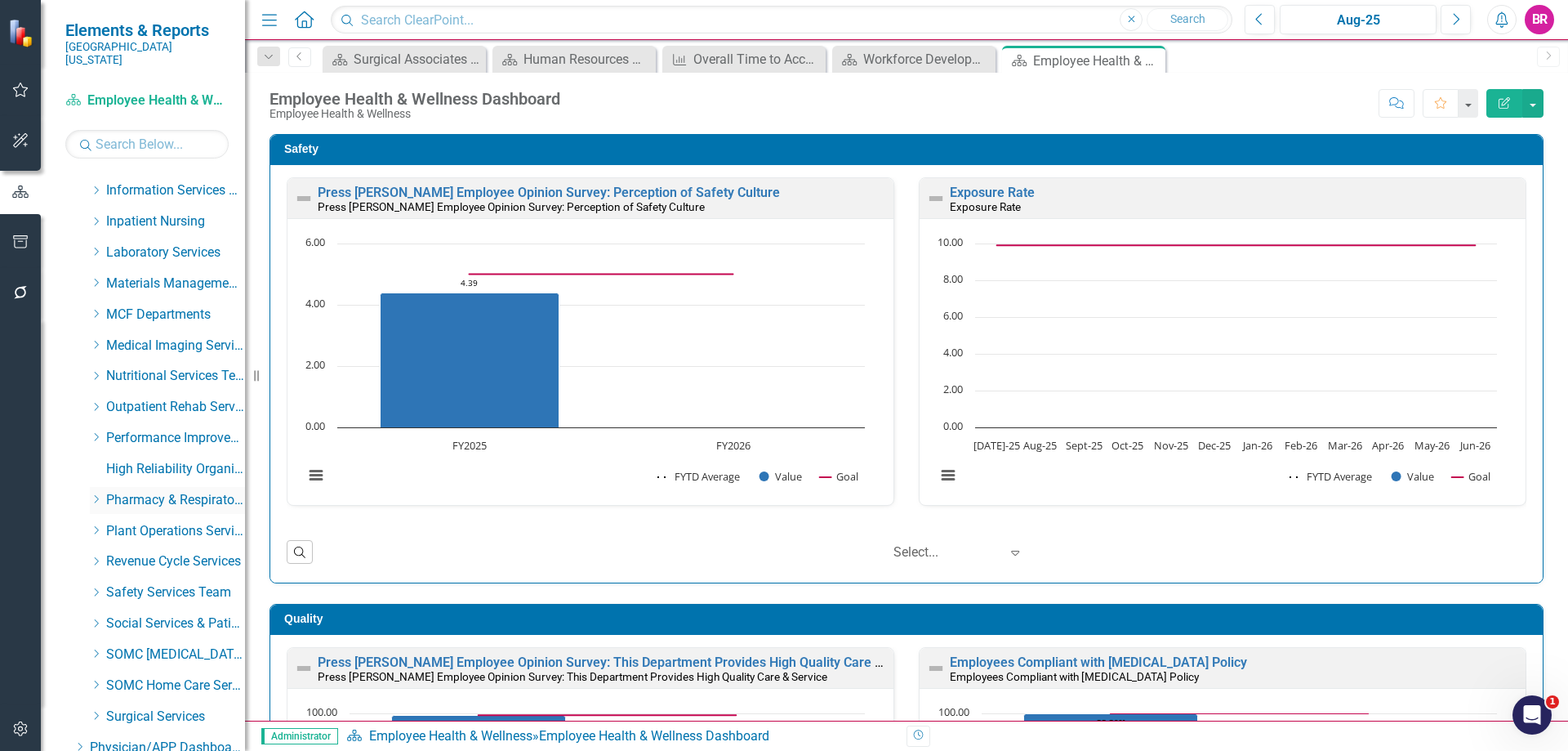
scroll to position [736, 0]
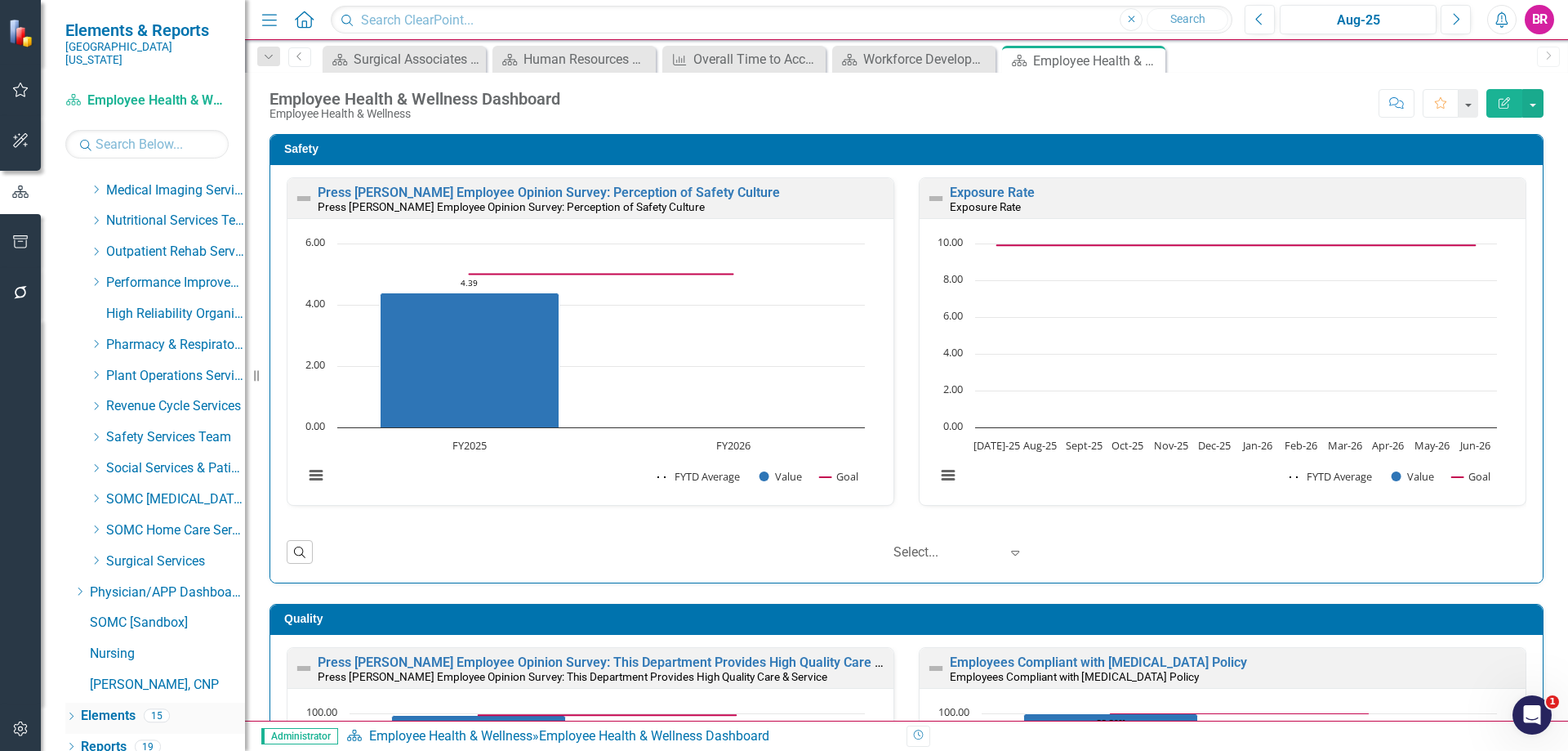
click at [109, 706] on link "Elements" at bounding box center [108, 715] width 54 height 19
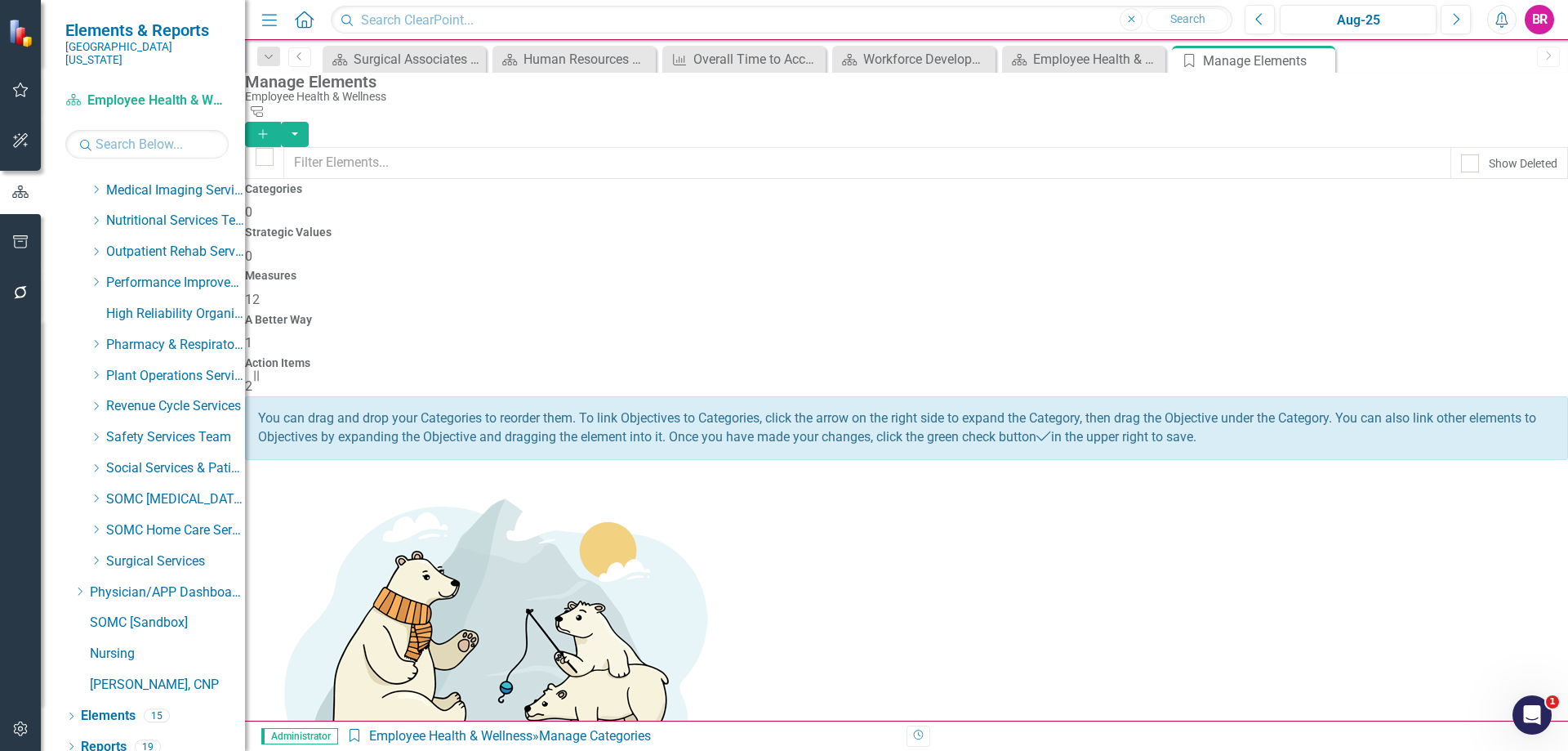
click at [925, 269] on div "Measures 12" at bounding box center [906, 289] width 1323 height 39
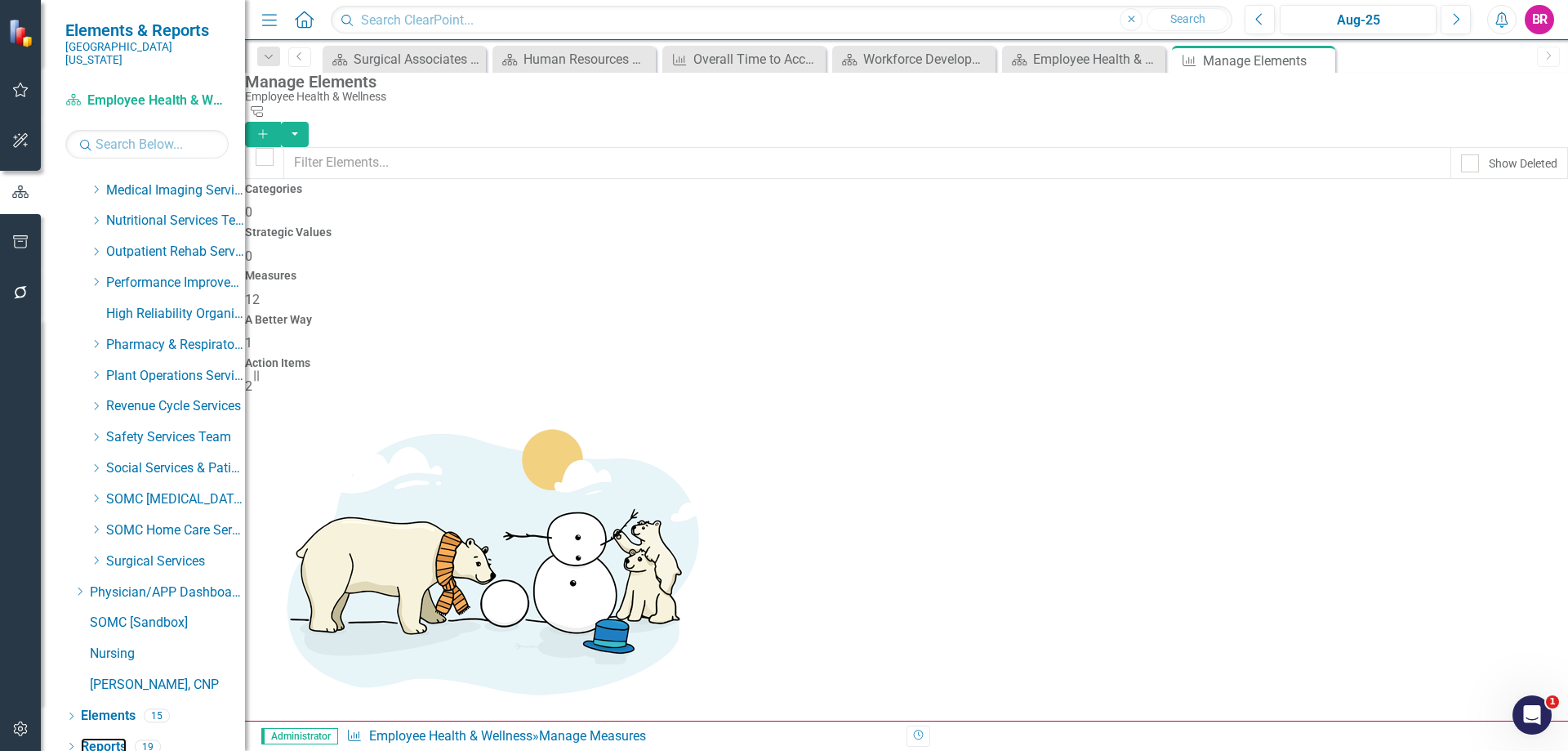
drag, startPoint x: 110, startPoint y: 739, endPoint x: 1187, endPoint y: 32, distance: 1288.3
click at [110, 739] on link "Reports" at bounding box center [103, 747] width 45 height 19
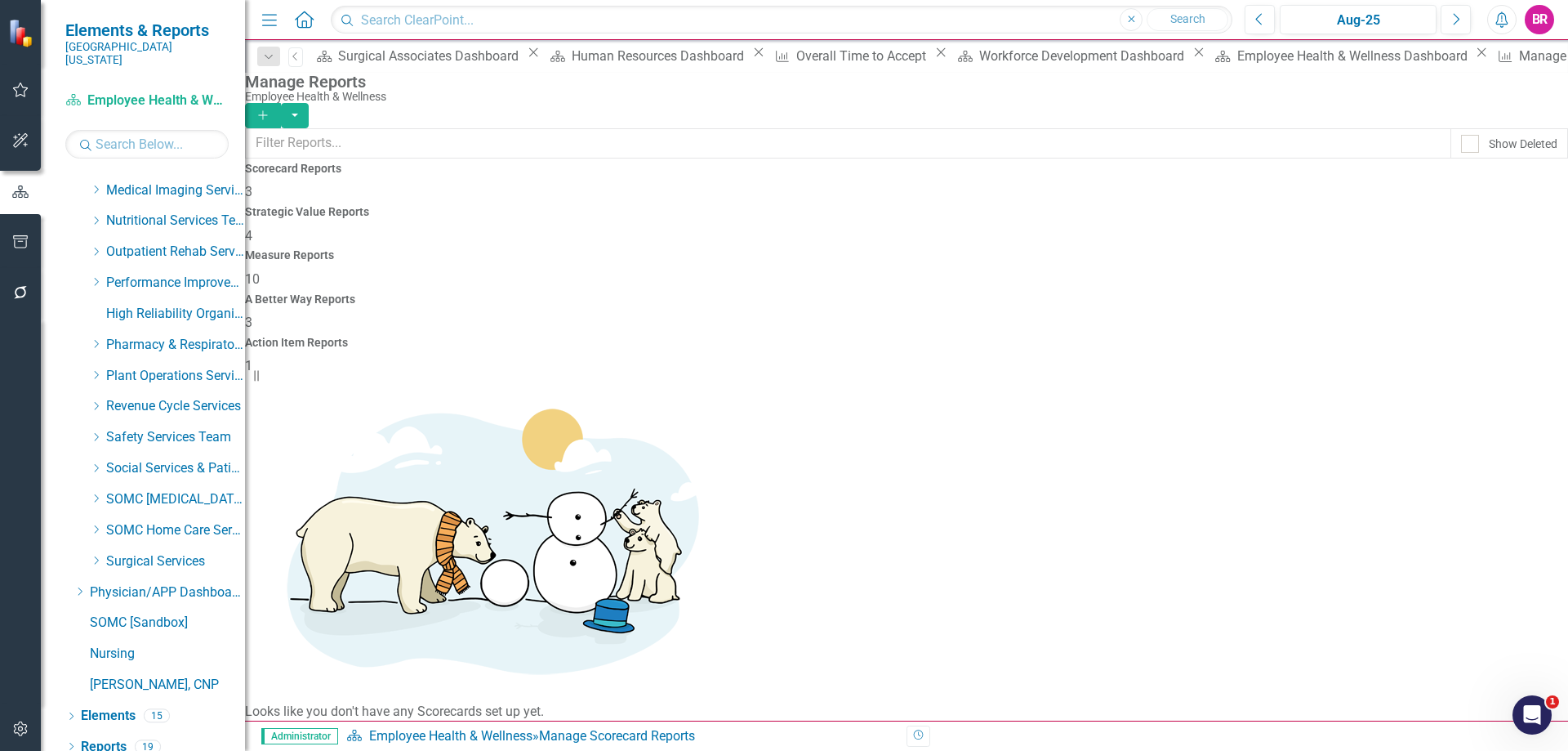
click at [751, 56] on icon "Close" at bounding box center [759, 52] width 16 height 13
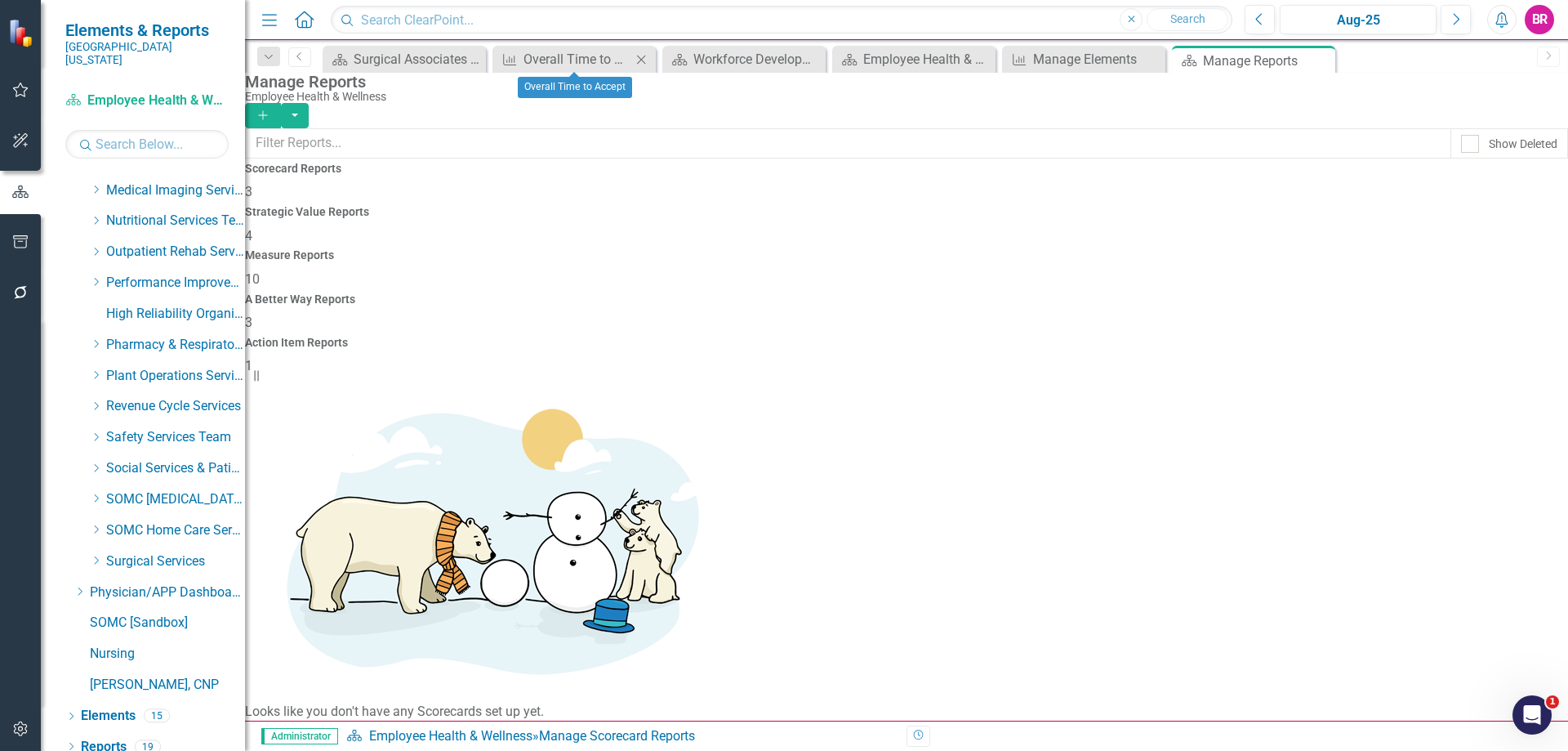
click at [641, 62] on icon "Close" at bounding box center [641, 60] width 16 height 13
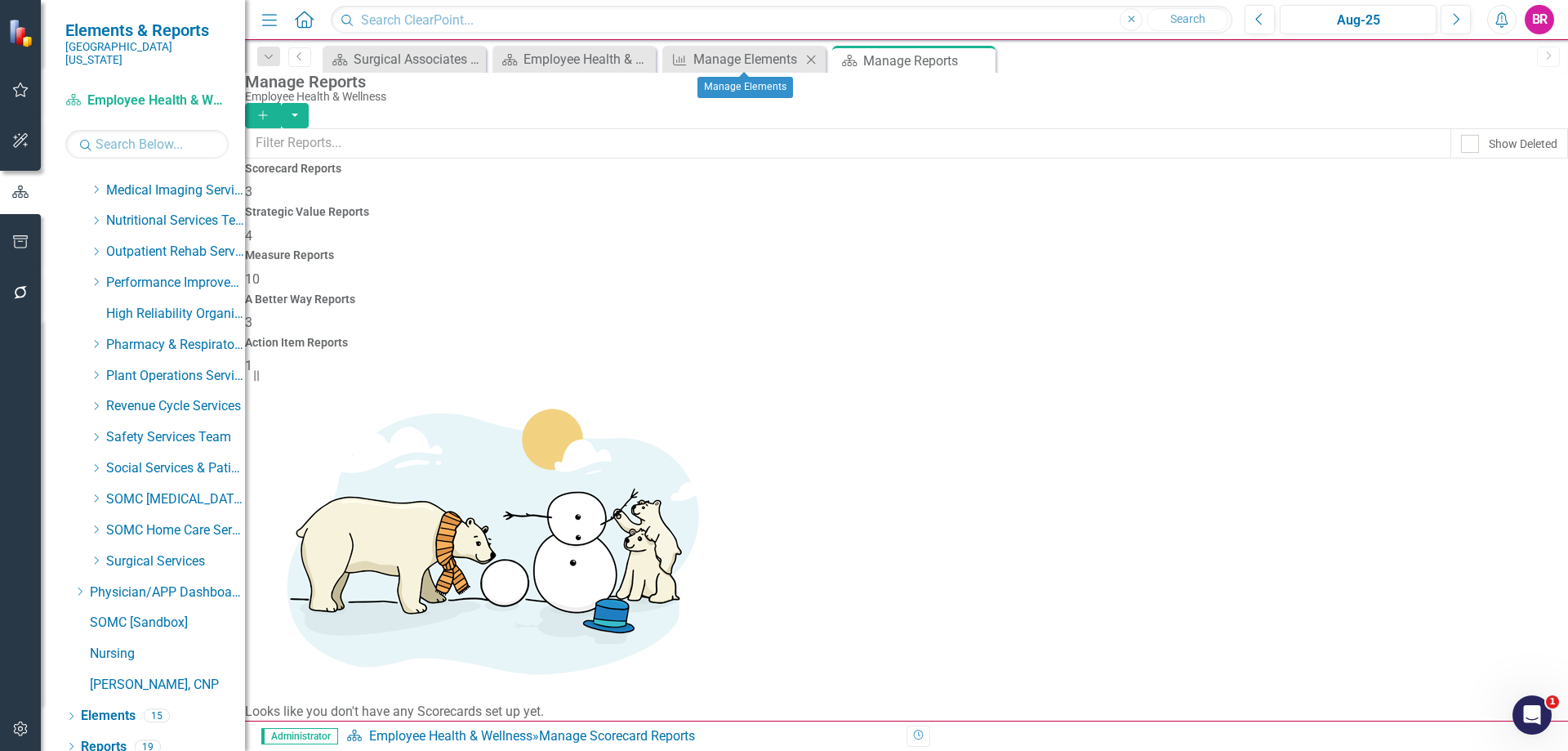
click at [811, 59] on icon at bounding box center [812, 59] width 9 height 9
click at [908, 266] on div "Measure Reports 10" at bounding box center [906, 268] width 1323 height 39
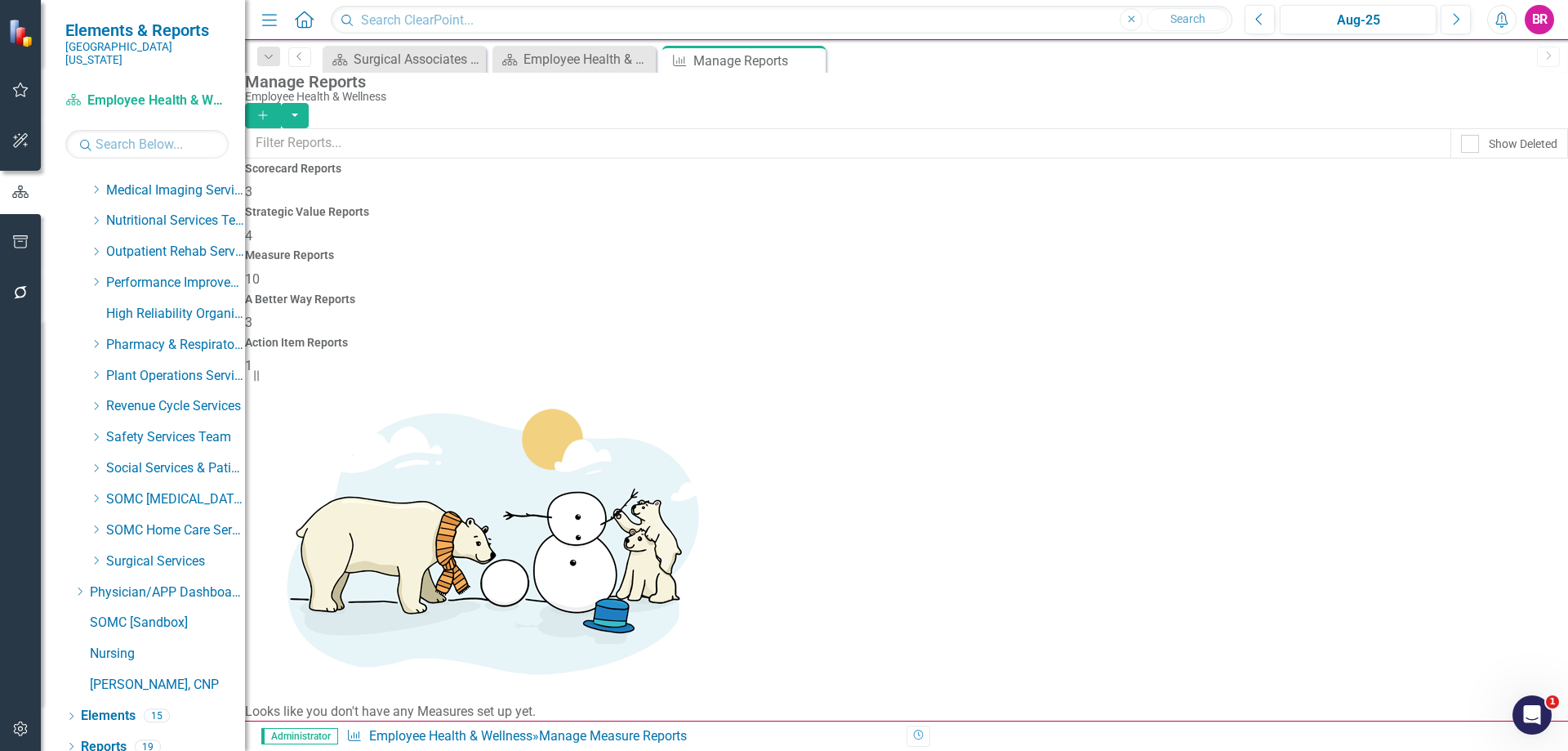
scroll to position [89, 0]
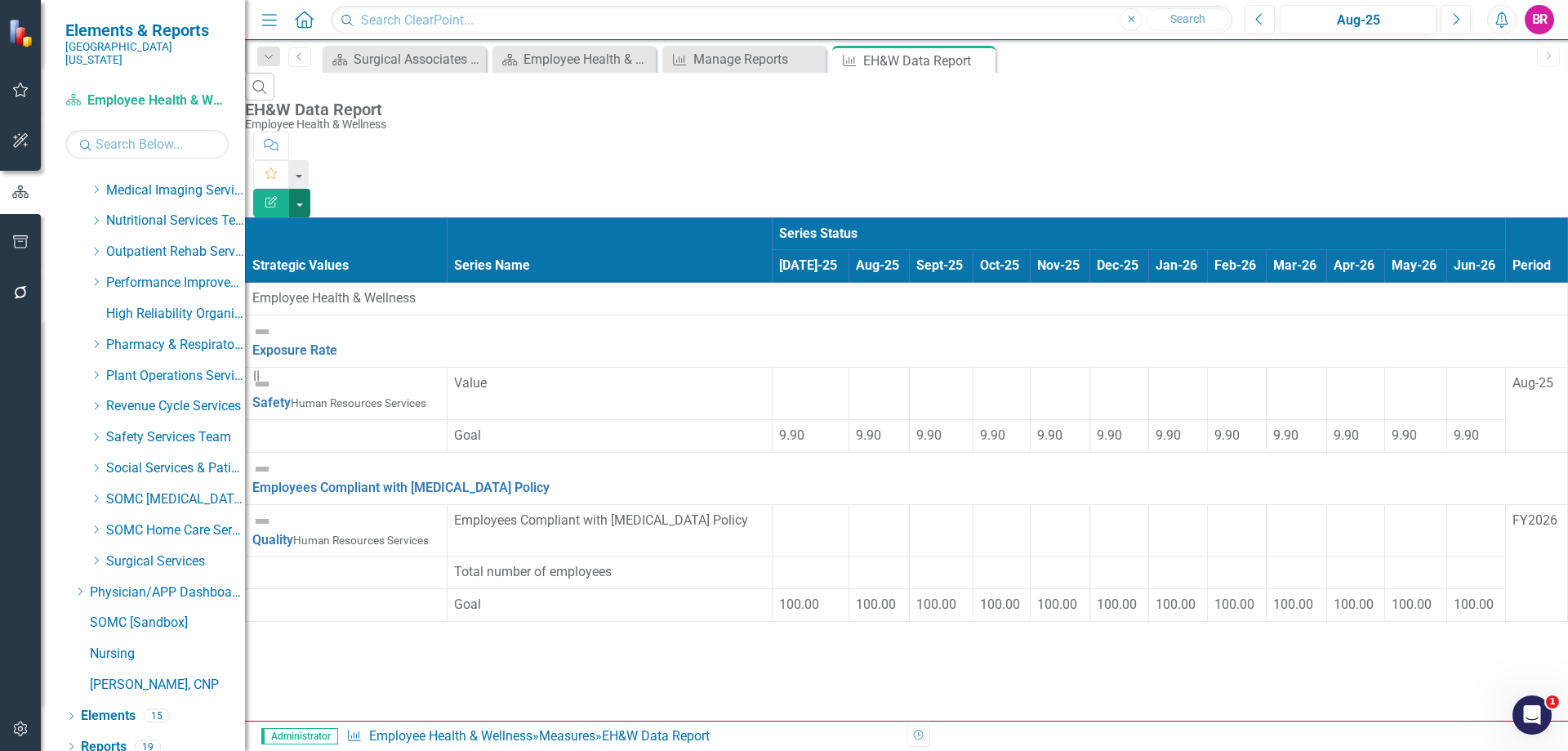
click at [310, 189] on button "button" at bounding box center [300, 203] width 21 height 29
click at [1510, 197] on link "Excel Export to Excel" at bounding box center [1478, 196] width 129 height 30
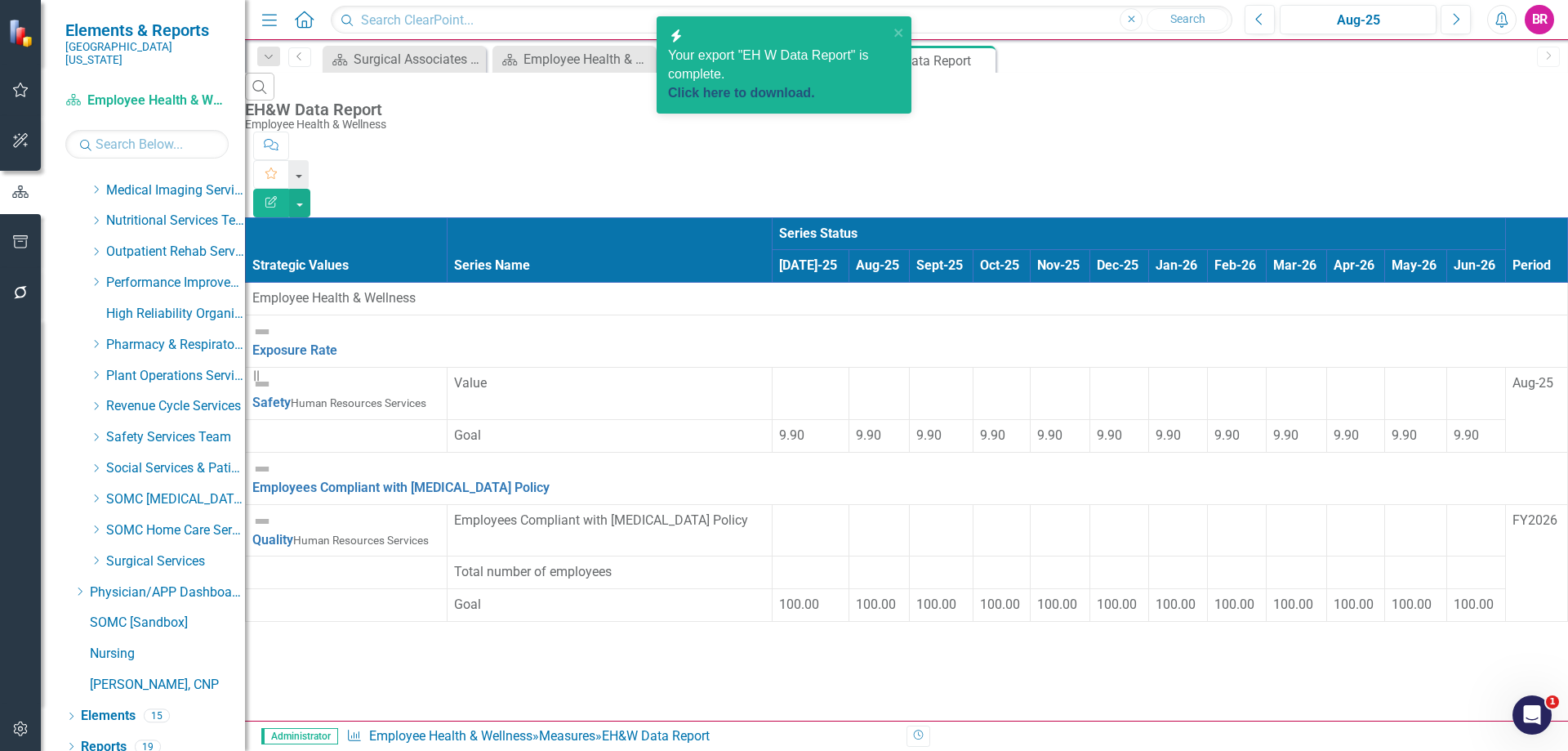
click at [786, 86] on link "Click here to download." at bounding box center [741, 93] width 147 height 14
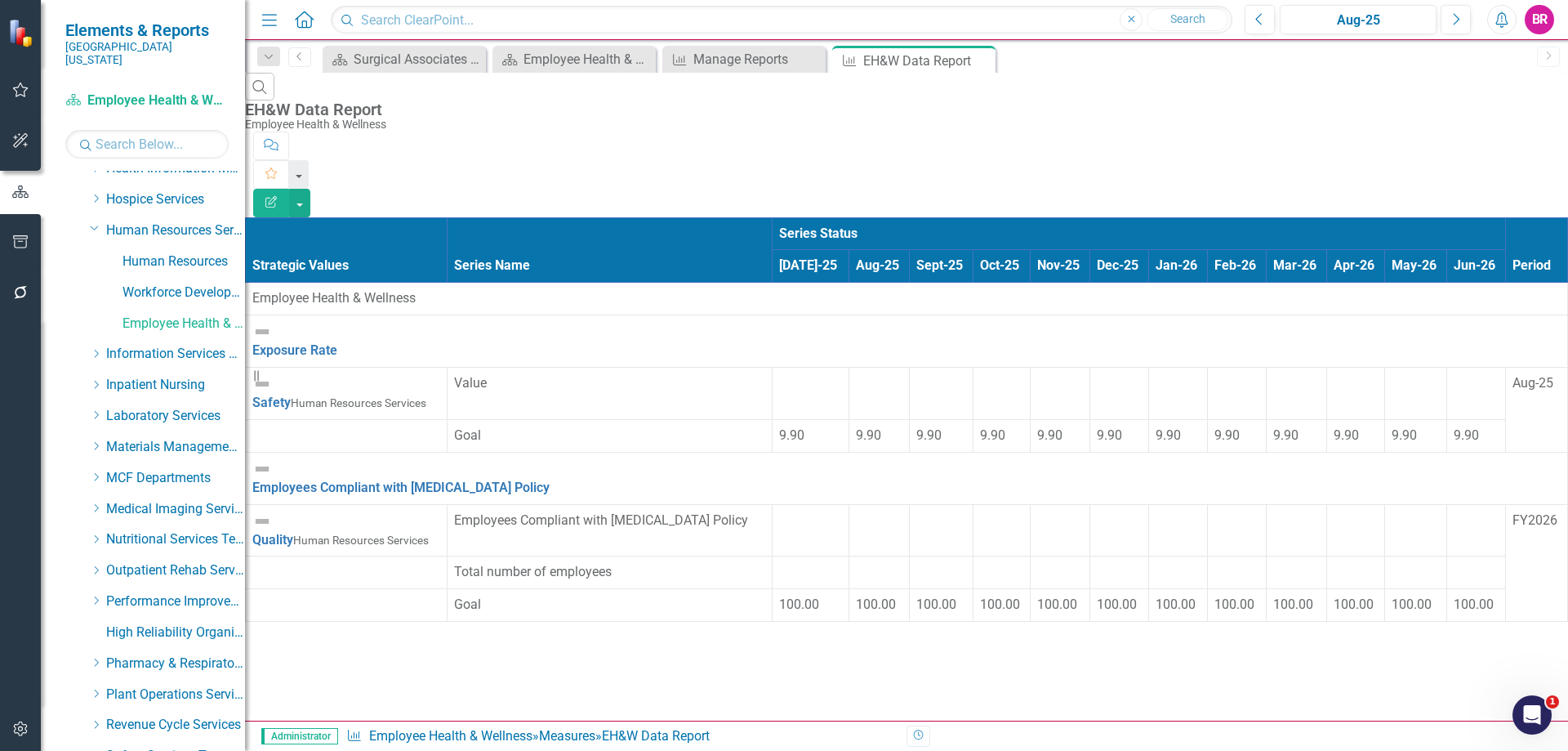
scroll to position [409, 0]
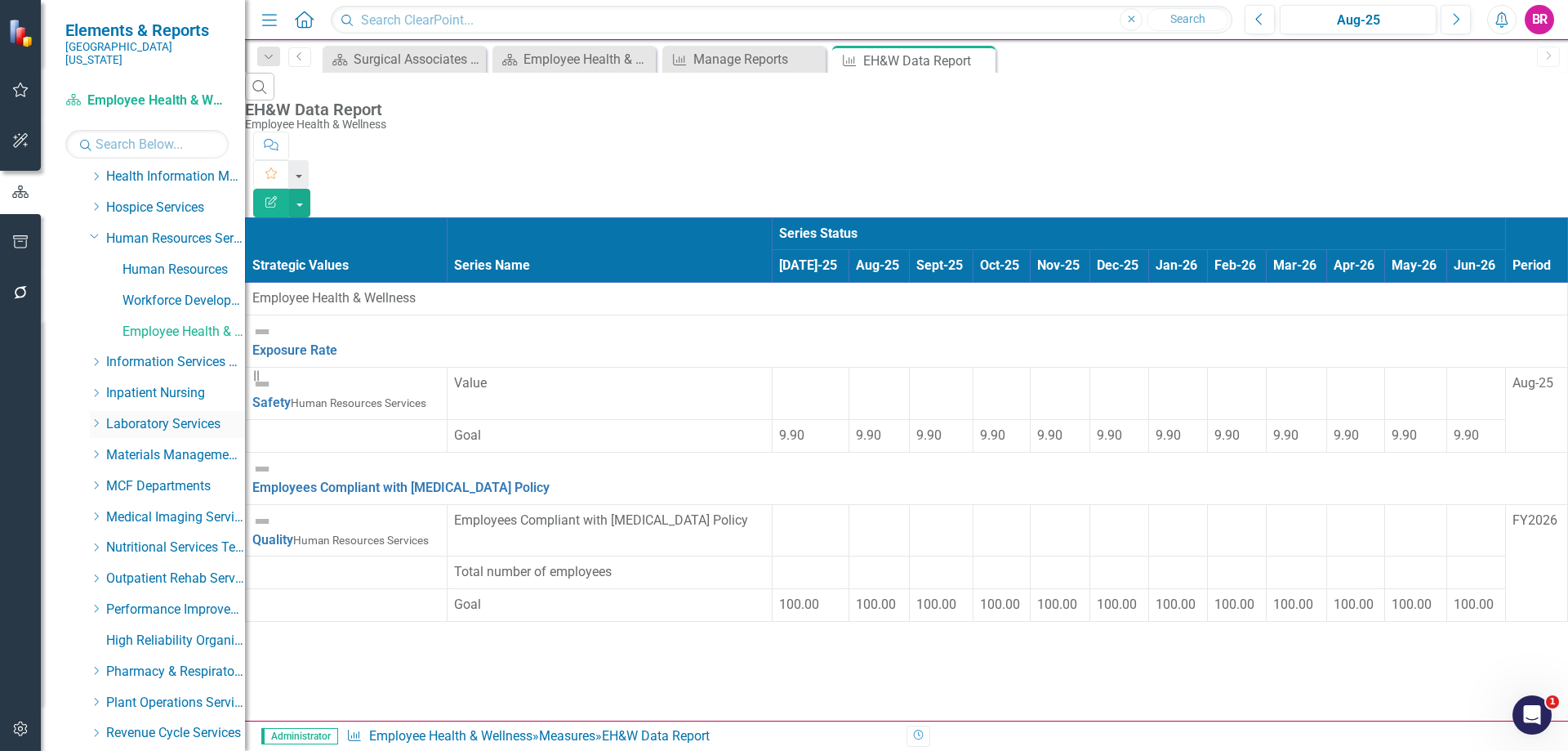
drag, startPoint x: 96, startPoint y: 410, endPoint x: 99, endPoint y: 400, distance: 10.4
click at [96, 418] on icon "Dropdown" at bounding box center [96, 423] width 12 height 10
click at [160, 446] on link "Laboratory" at bounding box center [183, 455] width 122 height 19
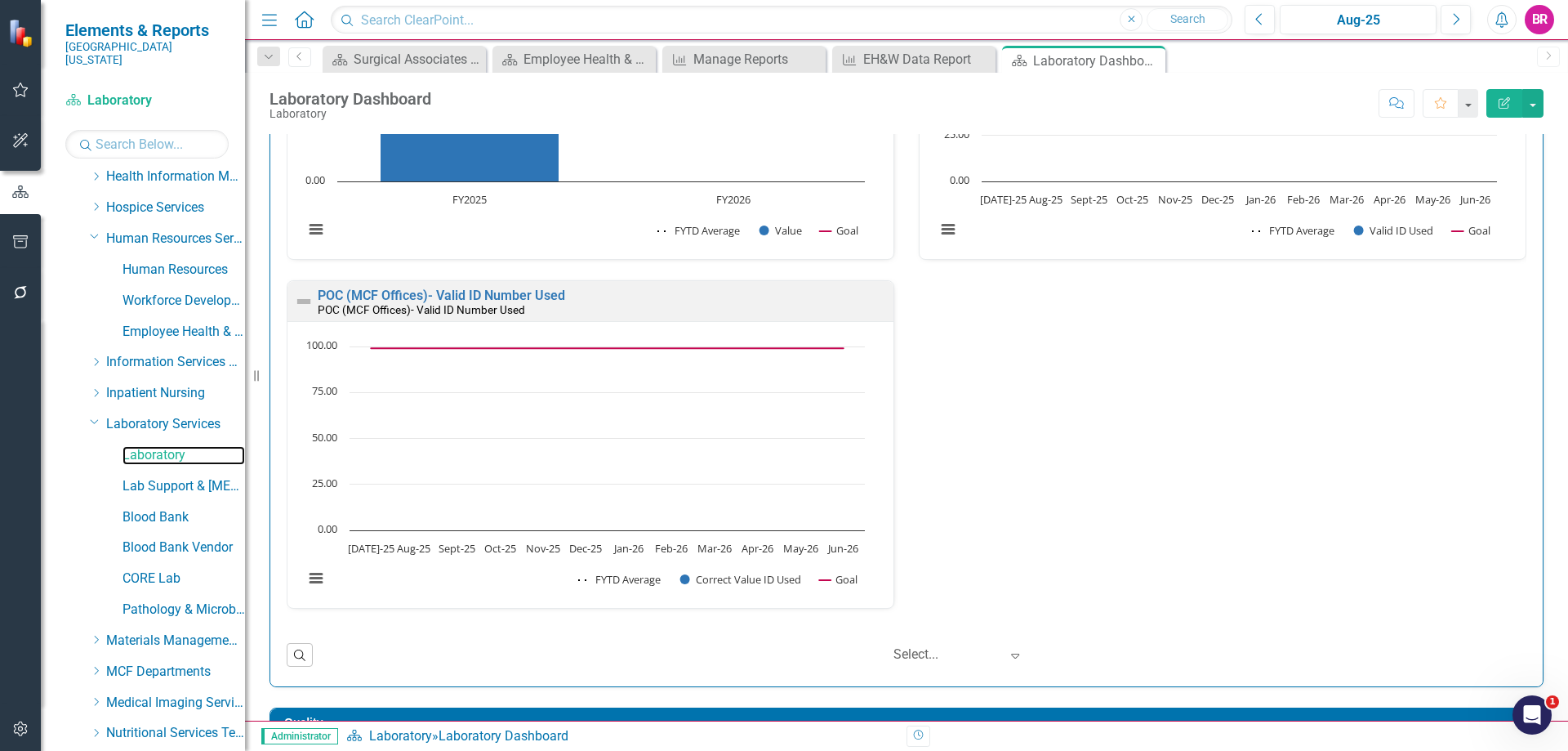
scroll to position [921, 0]
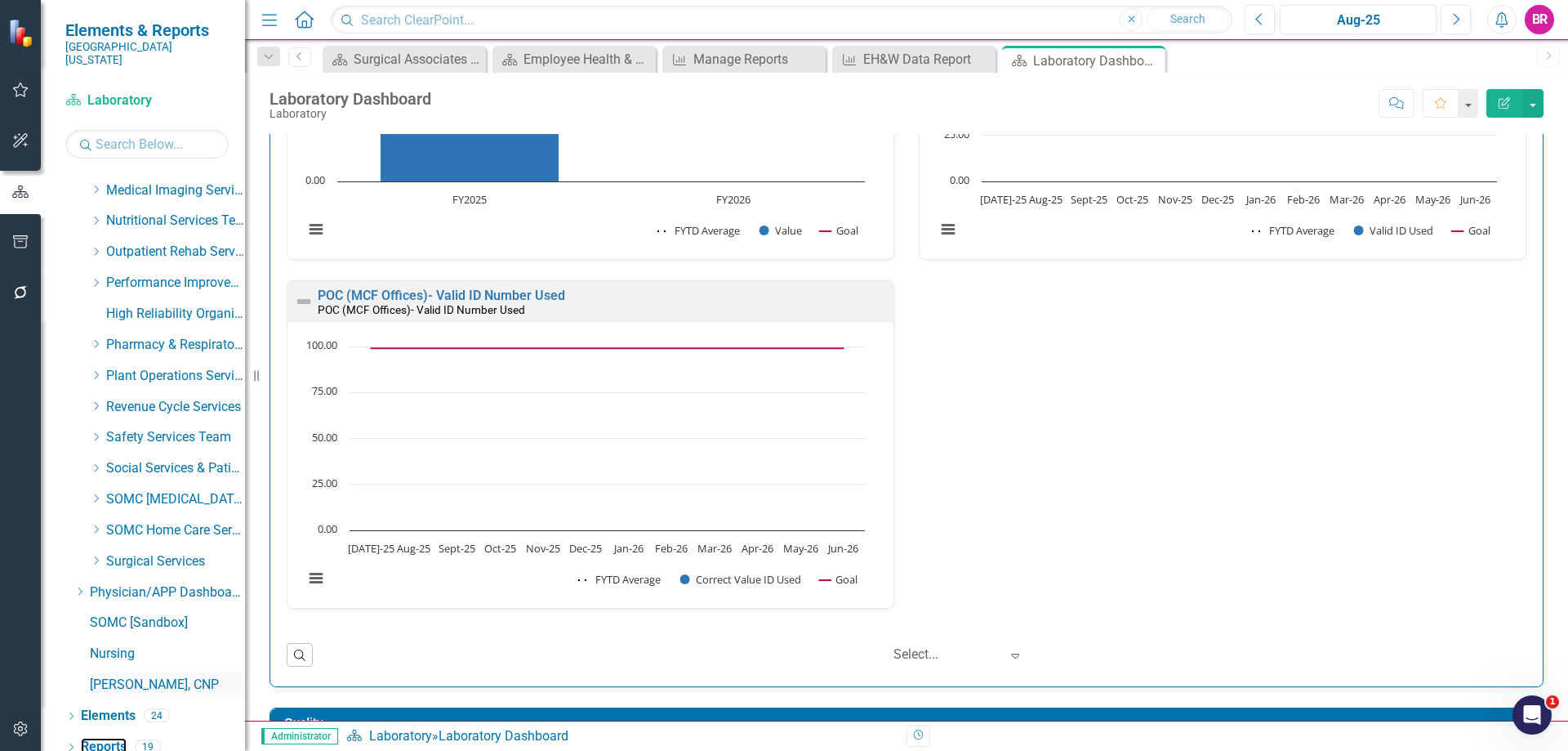
drag, startPoint x: 121, startPoint y: 731, endPoint x: 186, endPoint y: 680, distance: 82.6
click at [121, 738] on link "Reports" at bounding box center [103, 747] width 45 height 19
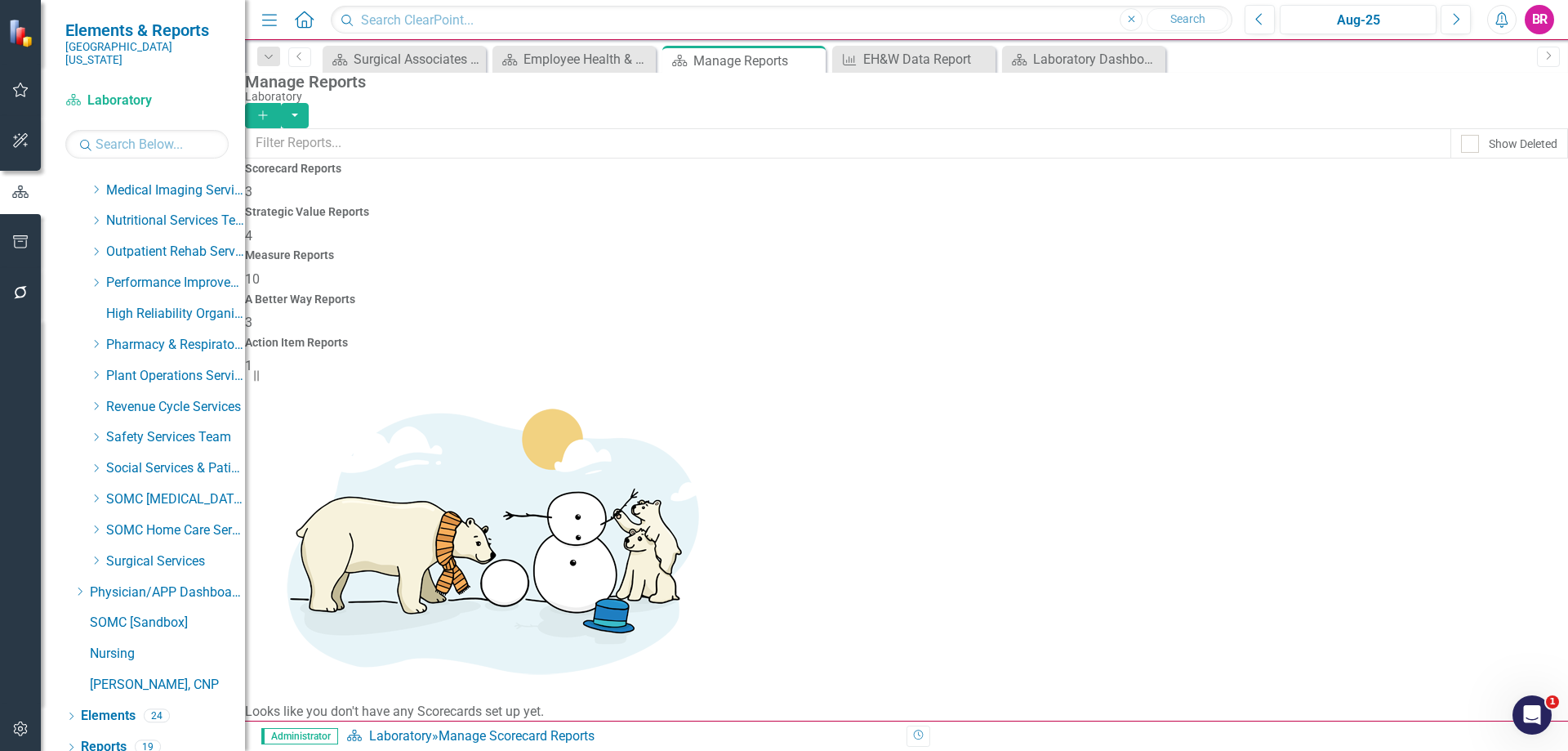
click at [260, 271] on span "10" at bounding box center [252, 278] width 14 height 15
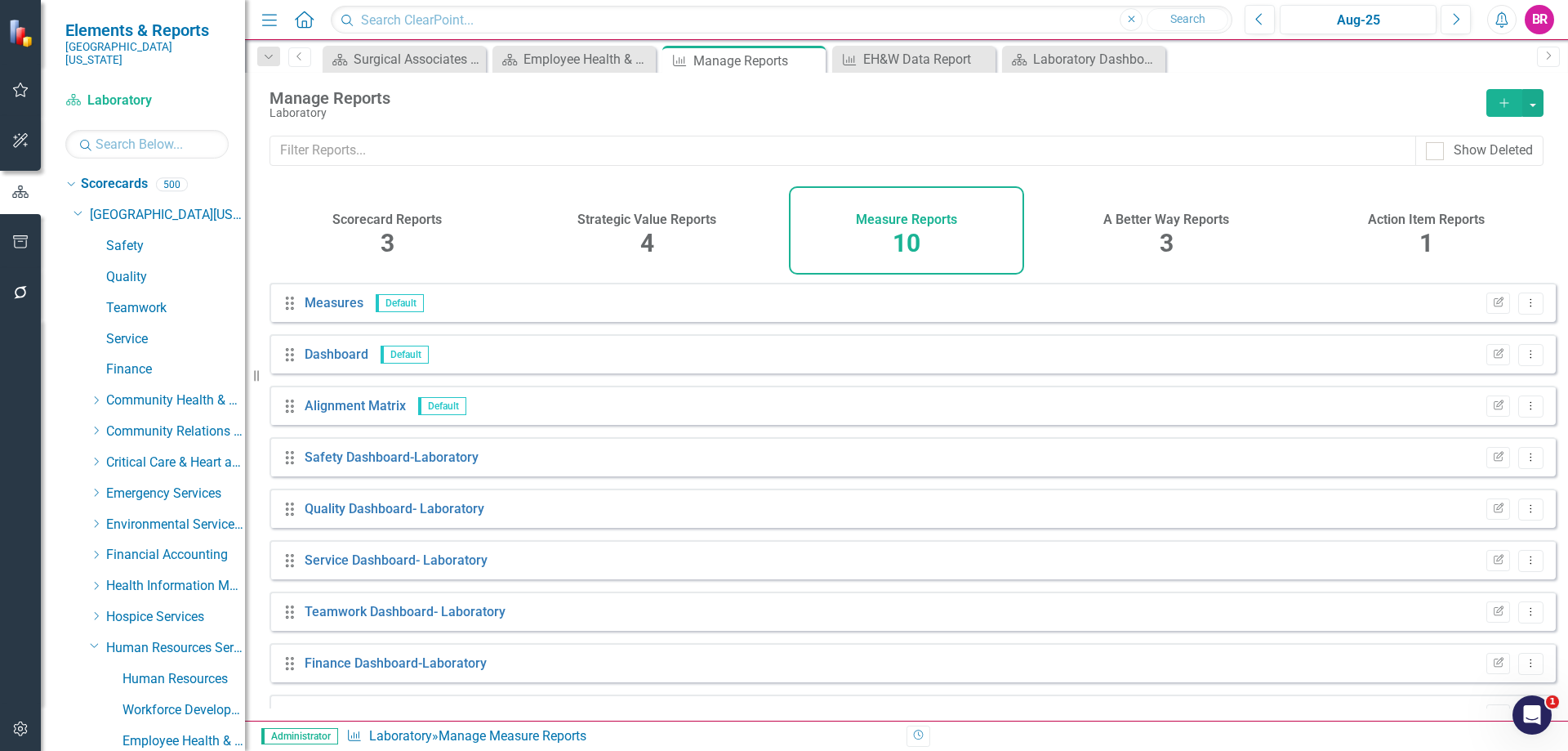
scroll to position [89, 0]
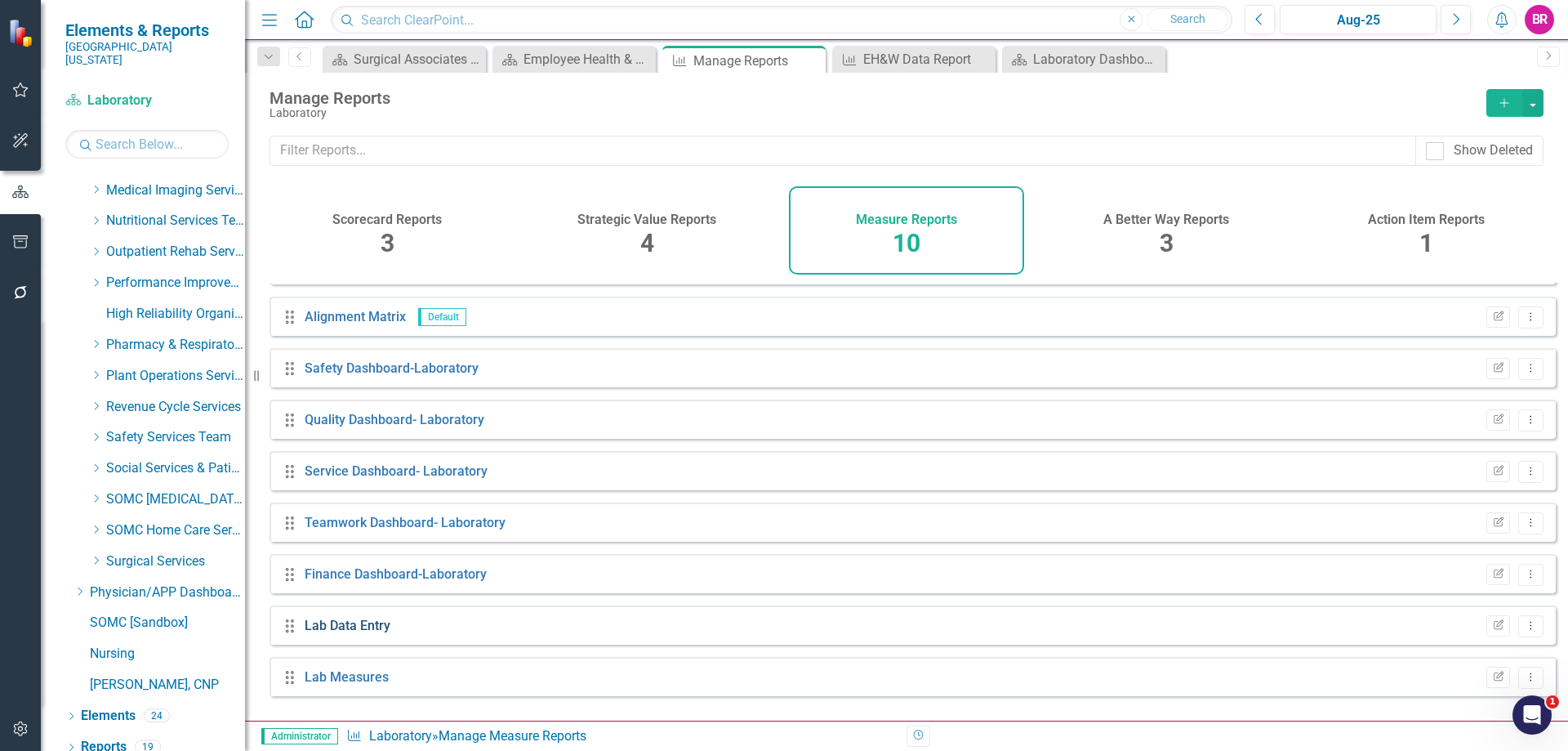
click at [344, 633] on link "Lab Data Entry" at bounding box center [348, 624] width 86 height 15
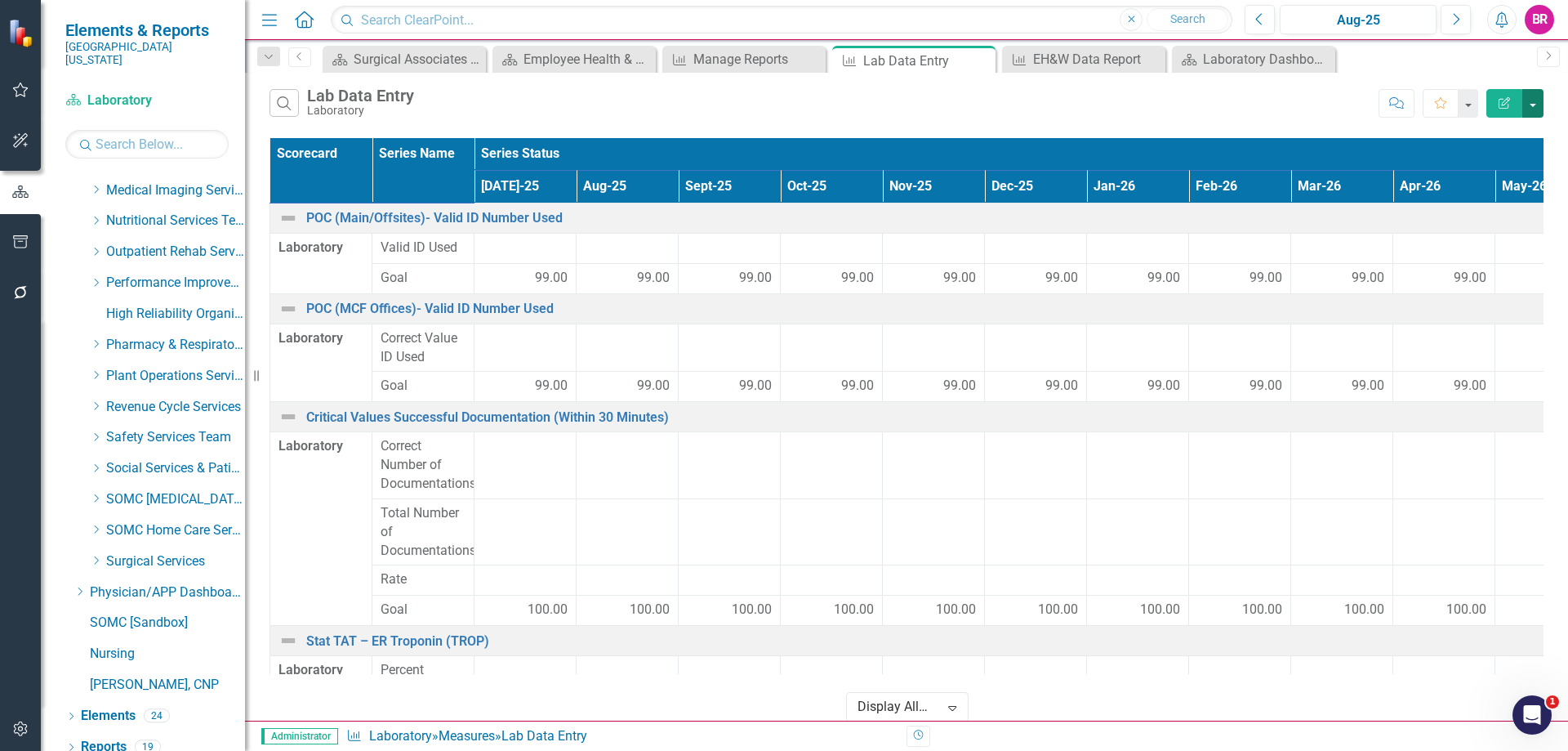
click at [1536, 106] on button "button" at bounding box center [1533, 103] width 21 height 29
click at [1498, 191] on link "Excel Export to Excel" at bounding box center [1478, 196] width 129 height 30
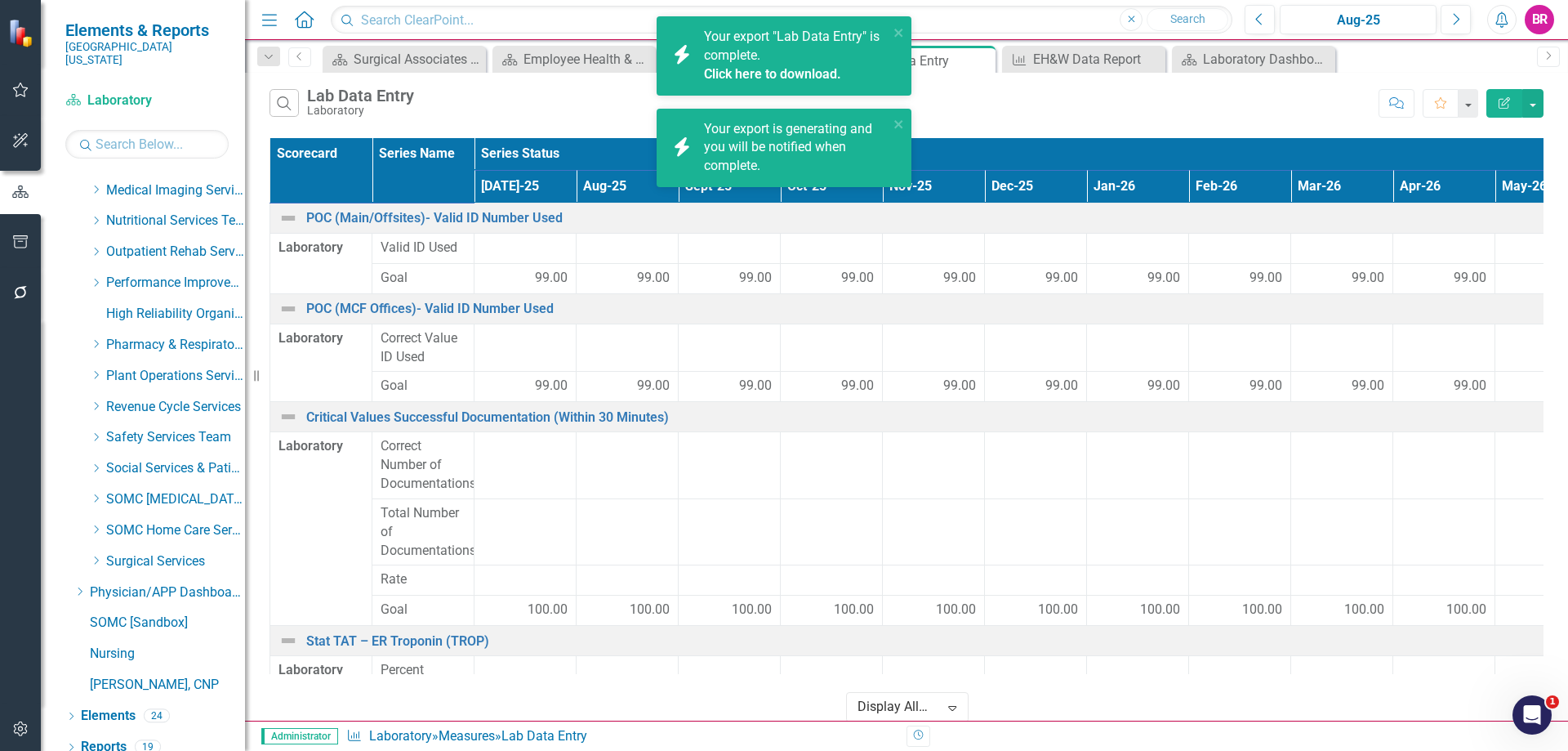
click at [731, 66] on link "Click here to download." at bounding box center [772, 73] width 137 height 15
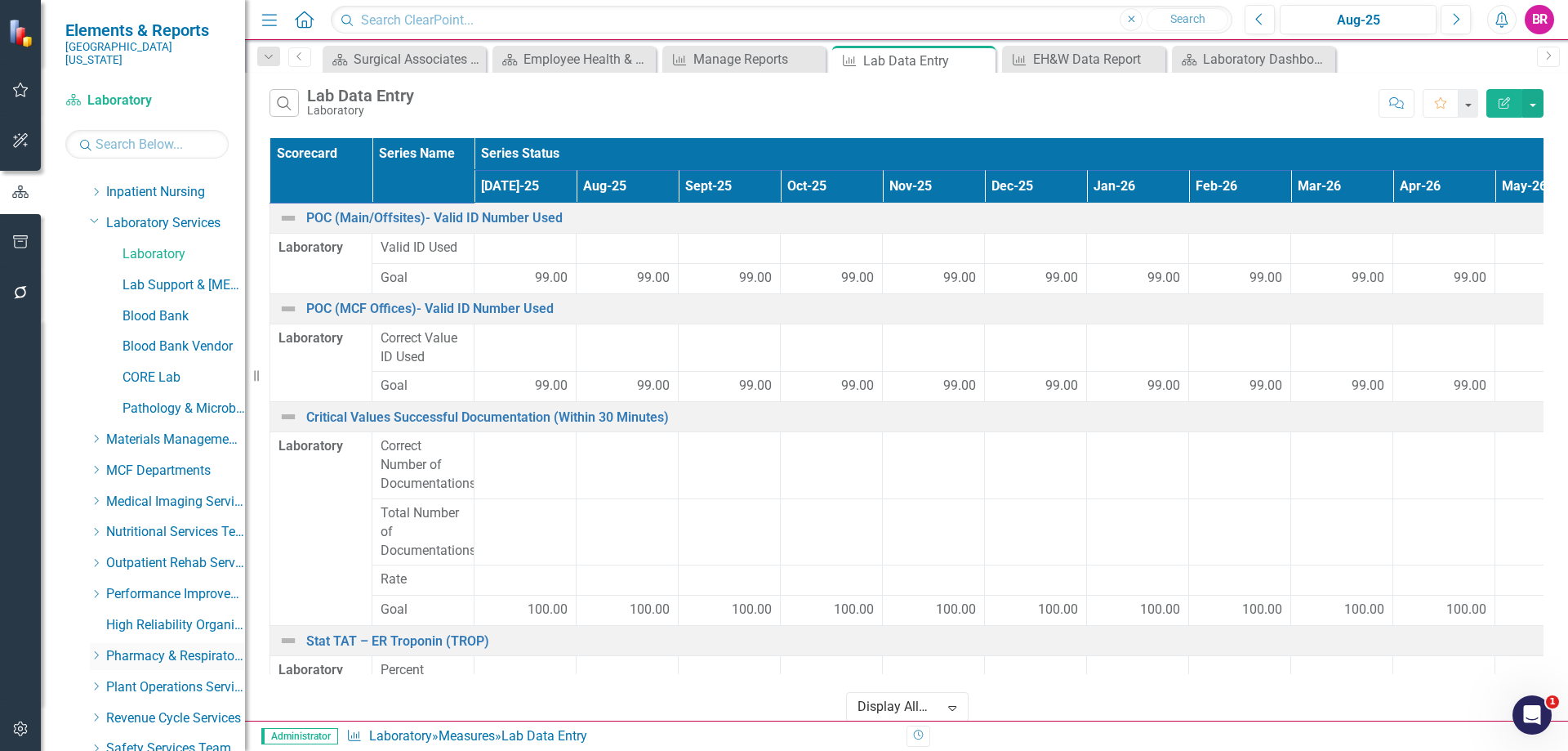
scroll to position [595, 0]
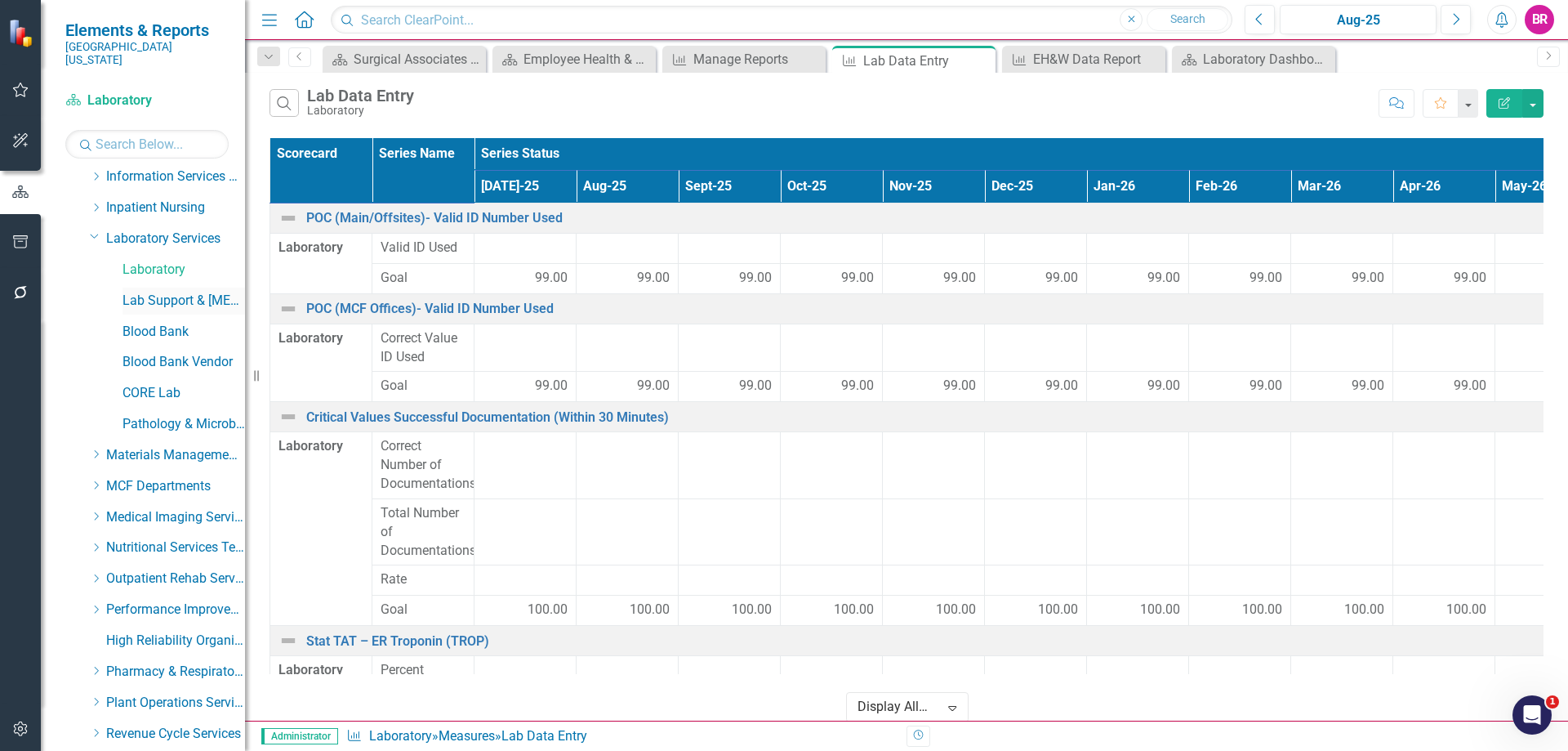
click at [172, 292] on link "Lab Support & [MEDICAL_DATA]" at bounding box center [183, 301] width 122 height 19
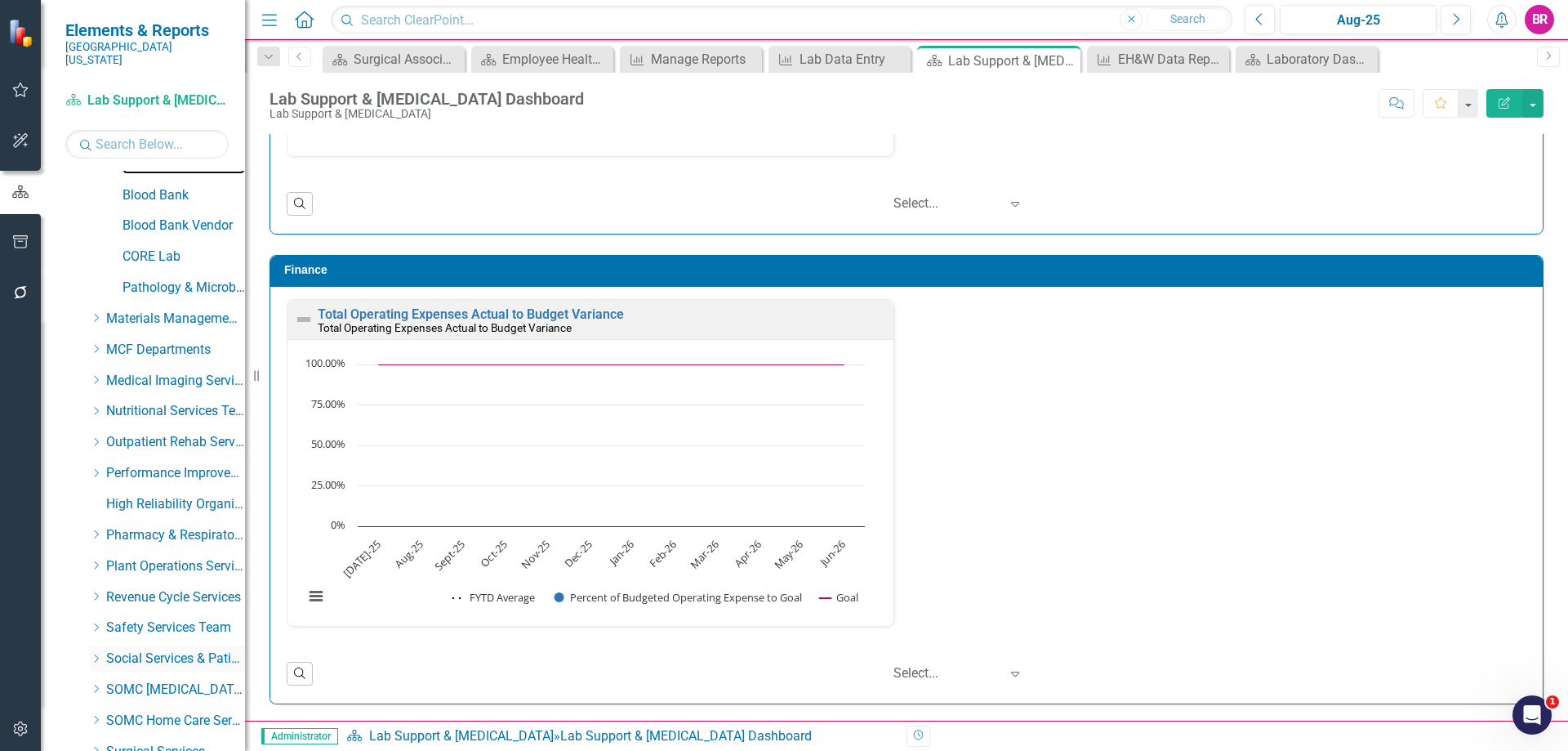
scroll to position [921, 0]
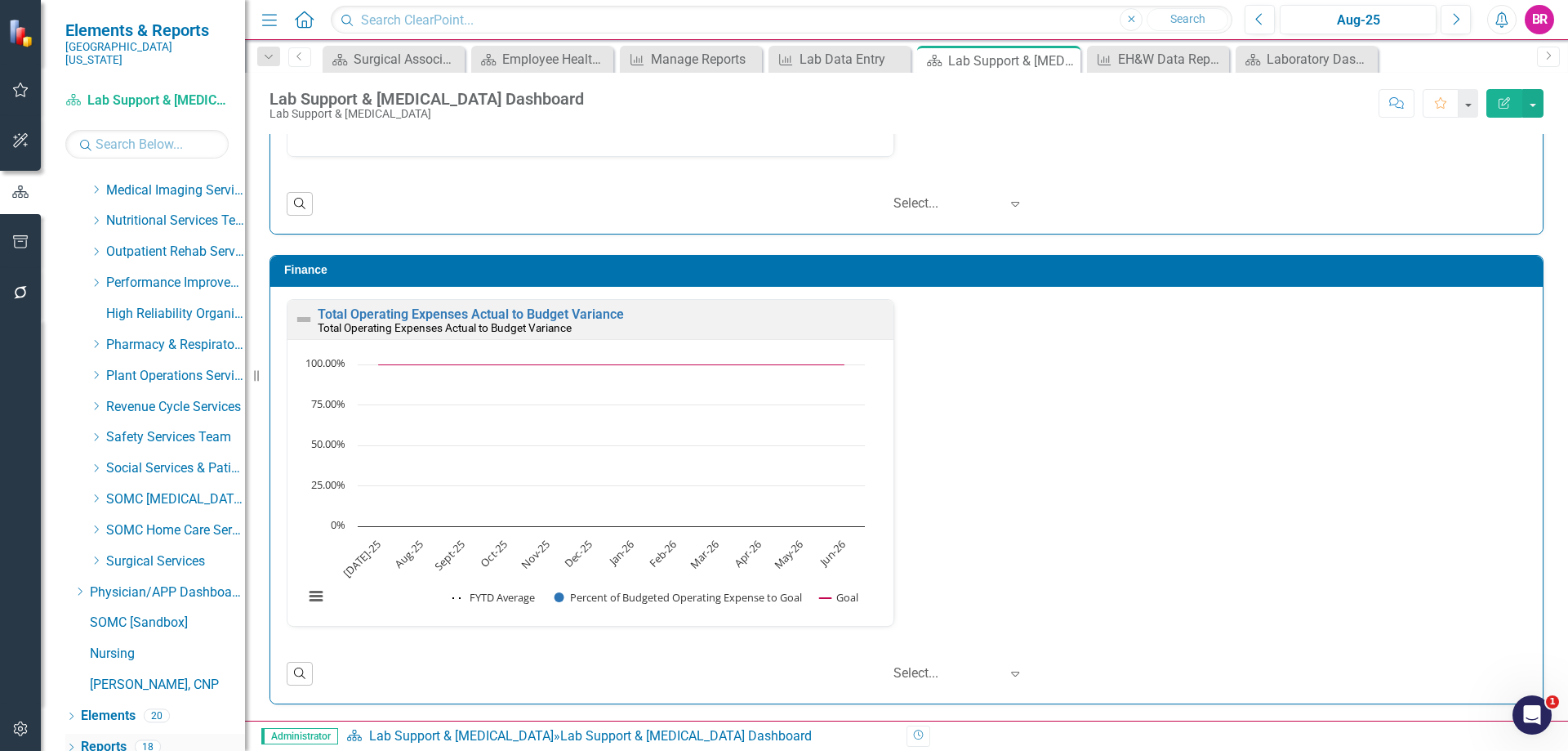
click at [96, 738] on link "Reports" at bounding box center [103, 747] width 45 height 19
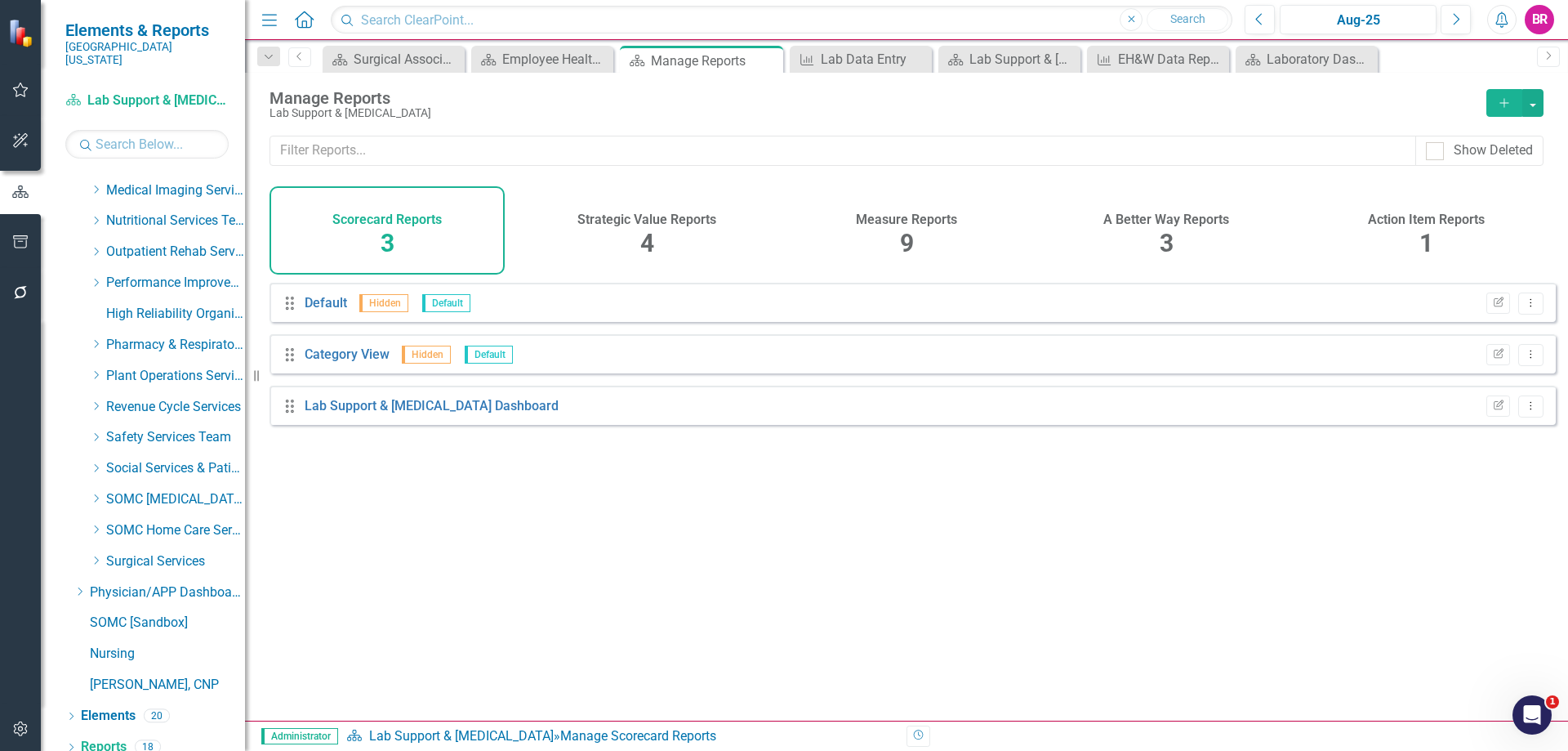
click at [912, 227] on div "9" at bounding box center [907, 243] width 14 height 35
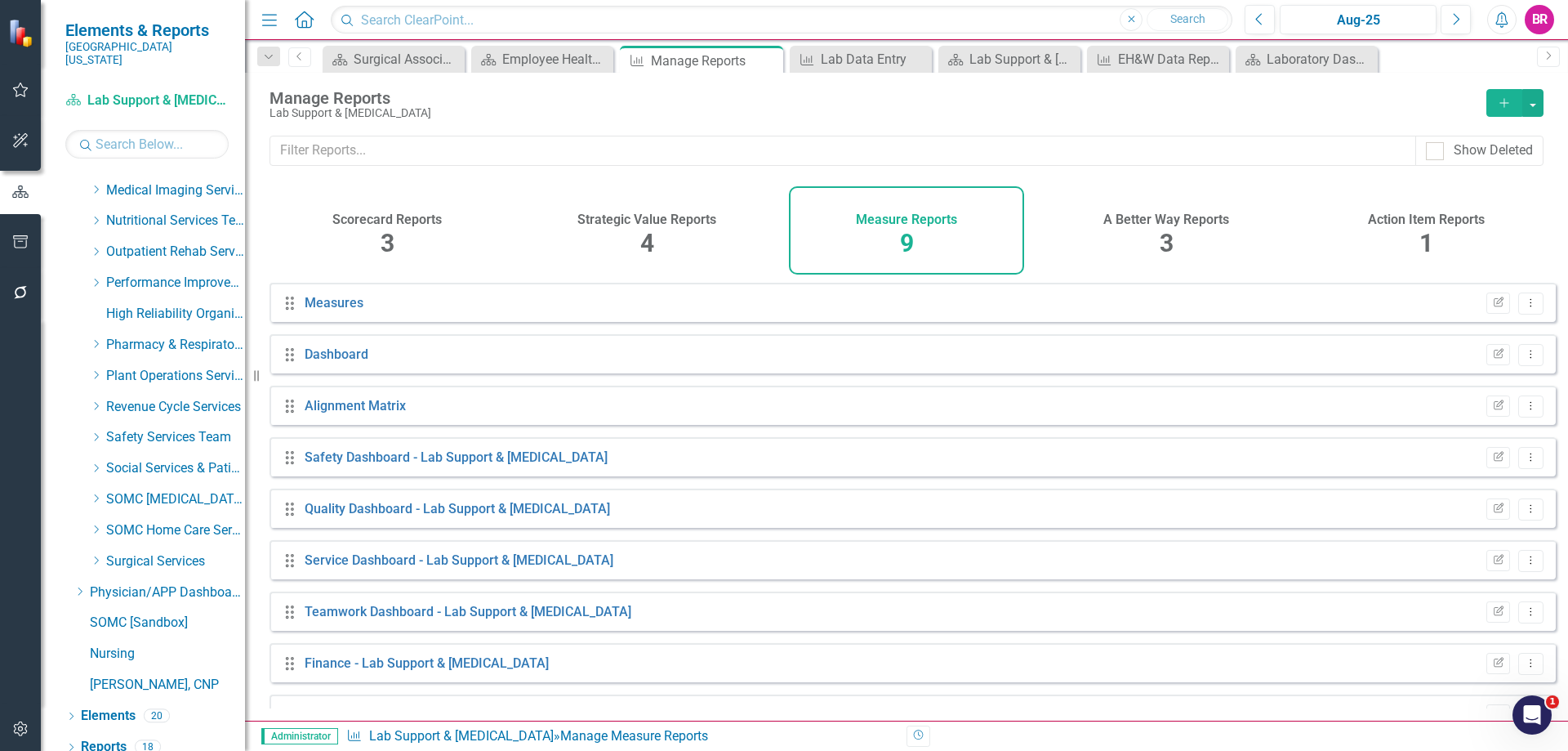
scroll to position [37, 0]
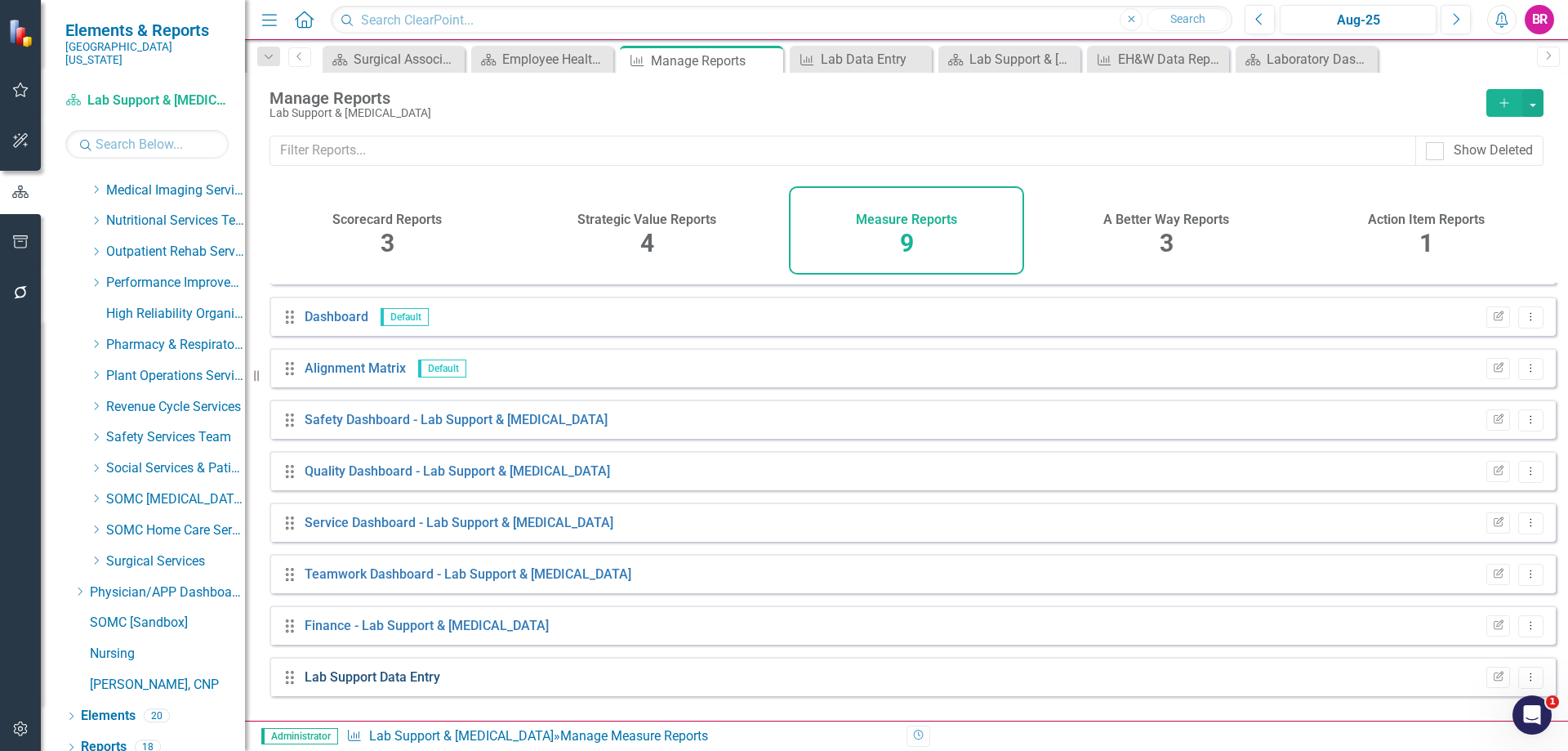
click at [392, 684] on link "Lab Support Data Entry" at bounding box center [373, 676] width 136 height 15
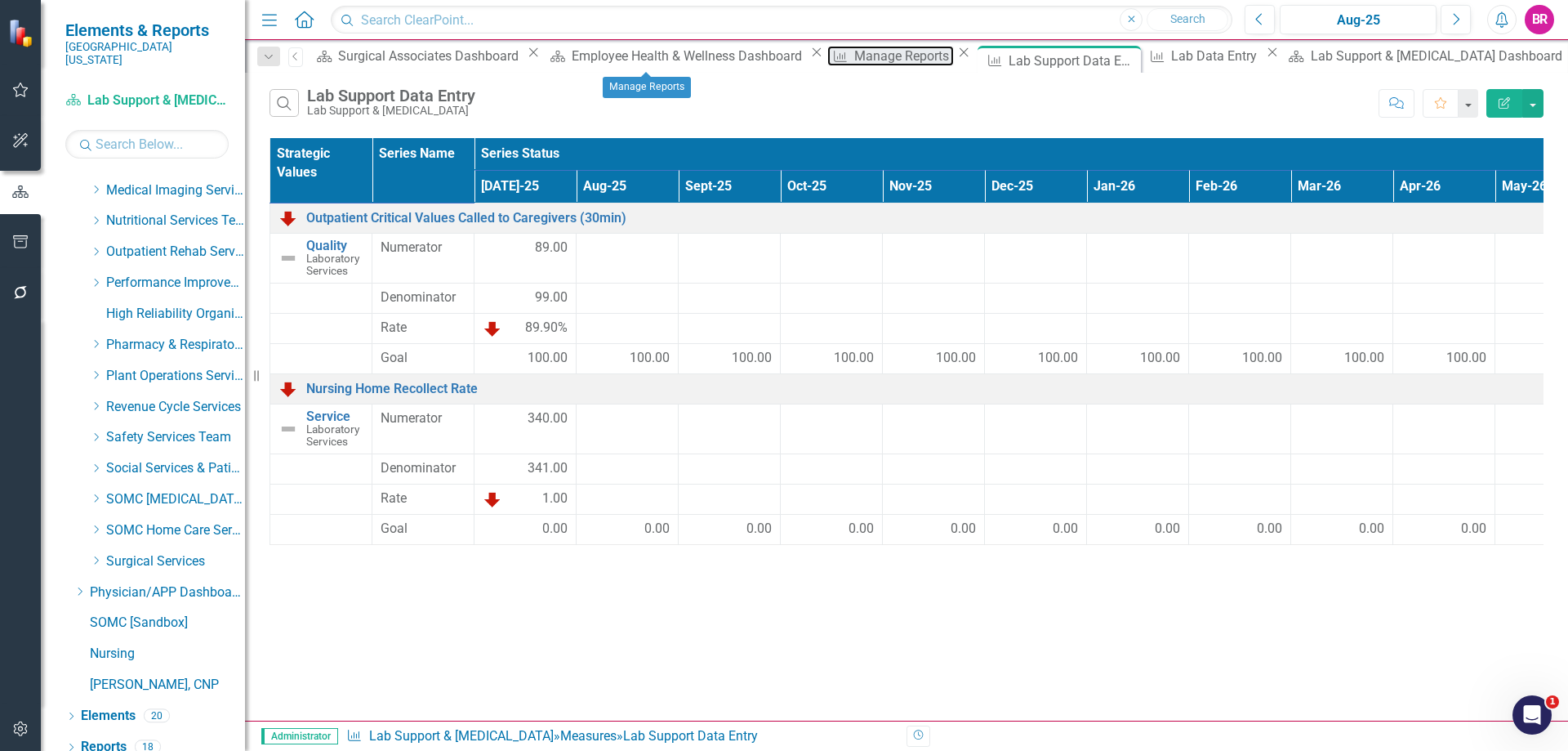
drag, startPoint x: 642, startPoint y: 58, endPoint x: 681, endPoint y: 34, distance: 45.8
click at [854, 58] on div "Manage Reports" at bounding box center [904, 55] width 100 height 21
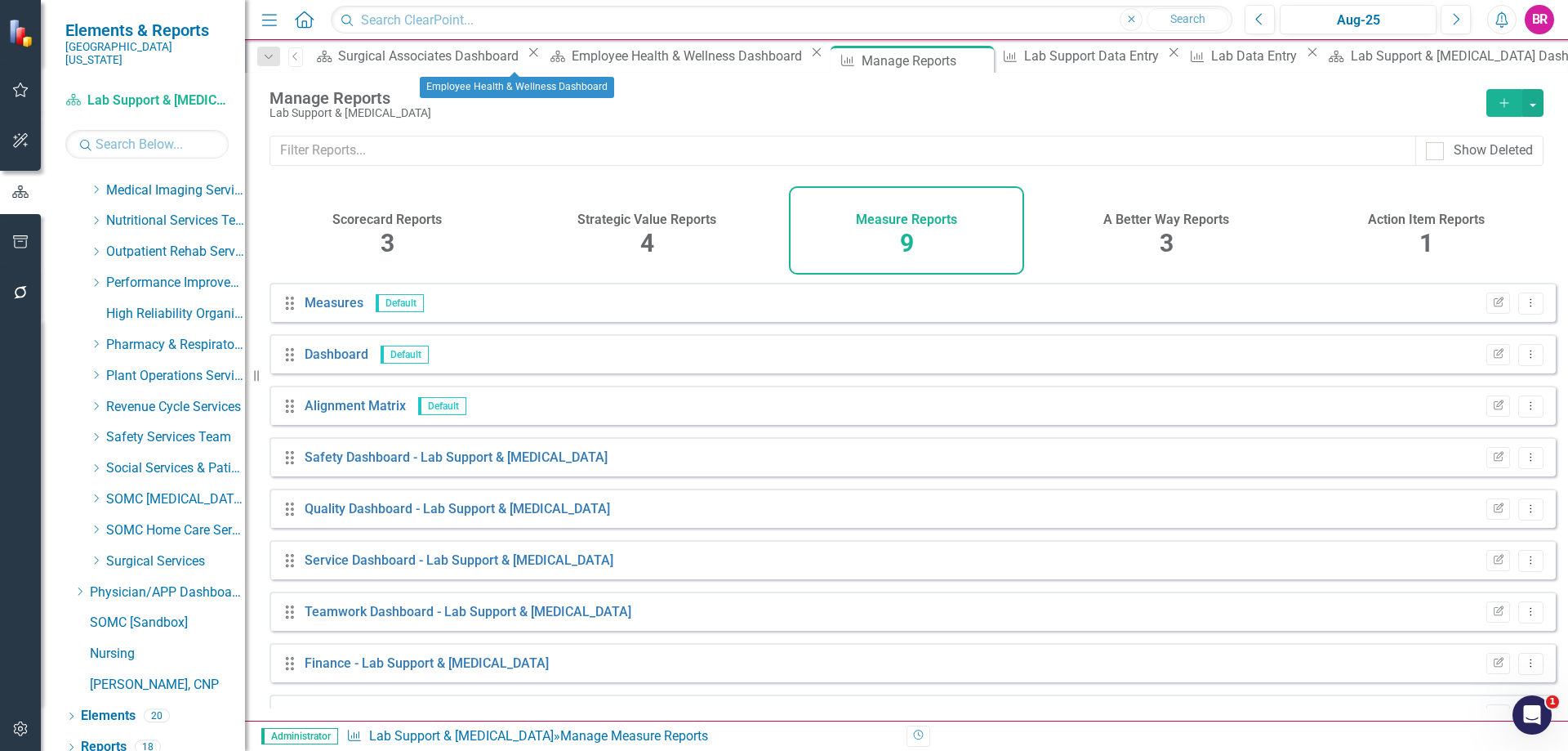
click at [813, 57] on icon at bounding box center [817, 53] width 9 height 9
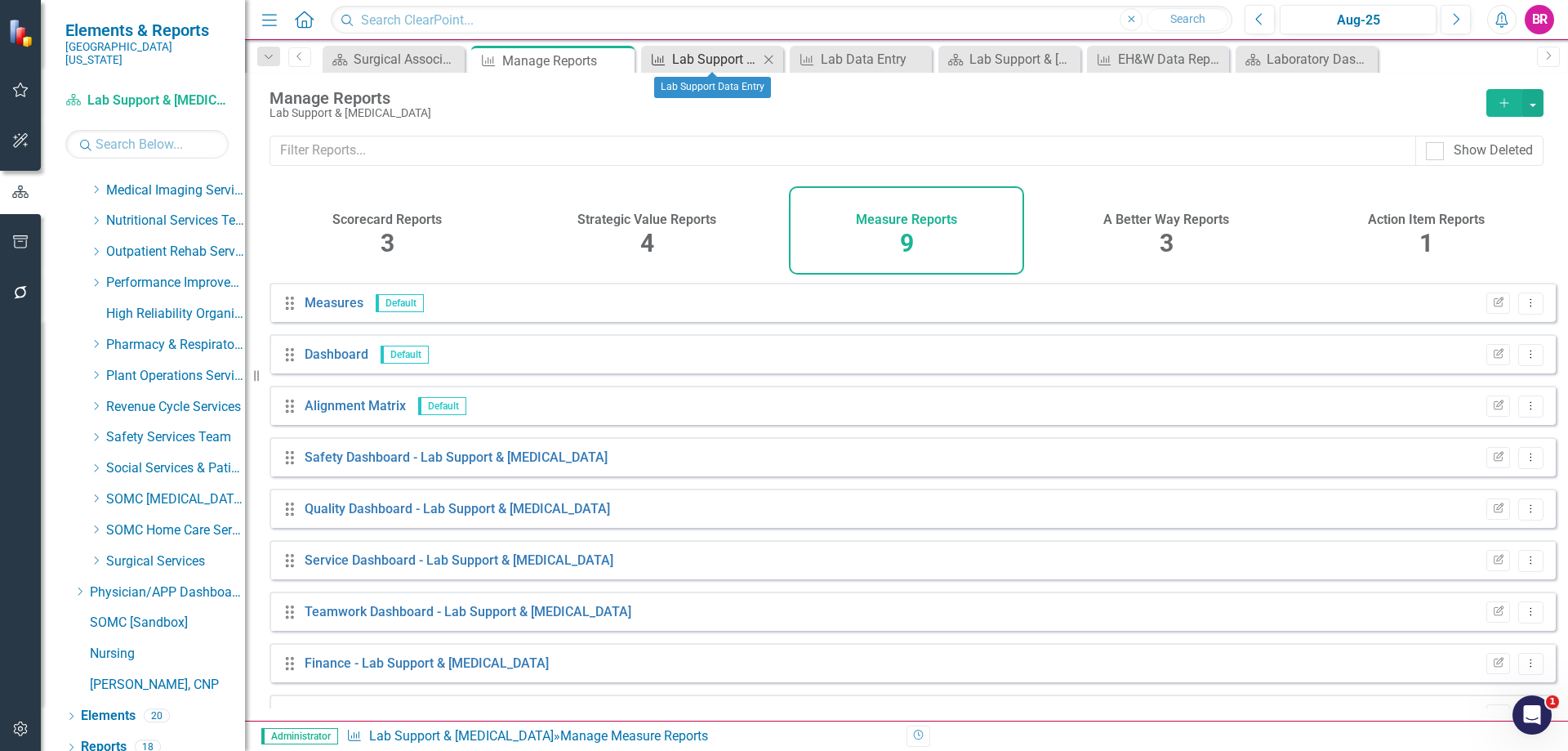
click at [716, 62] on div "Lab Support Data Entry" at bounding box center [715, 59] width 87 height 21
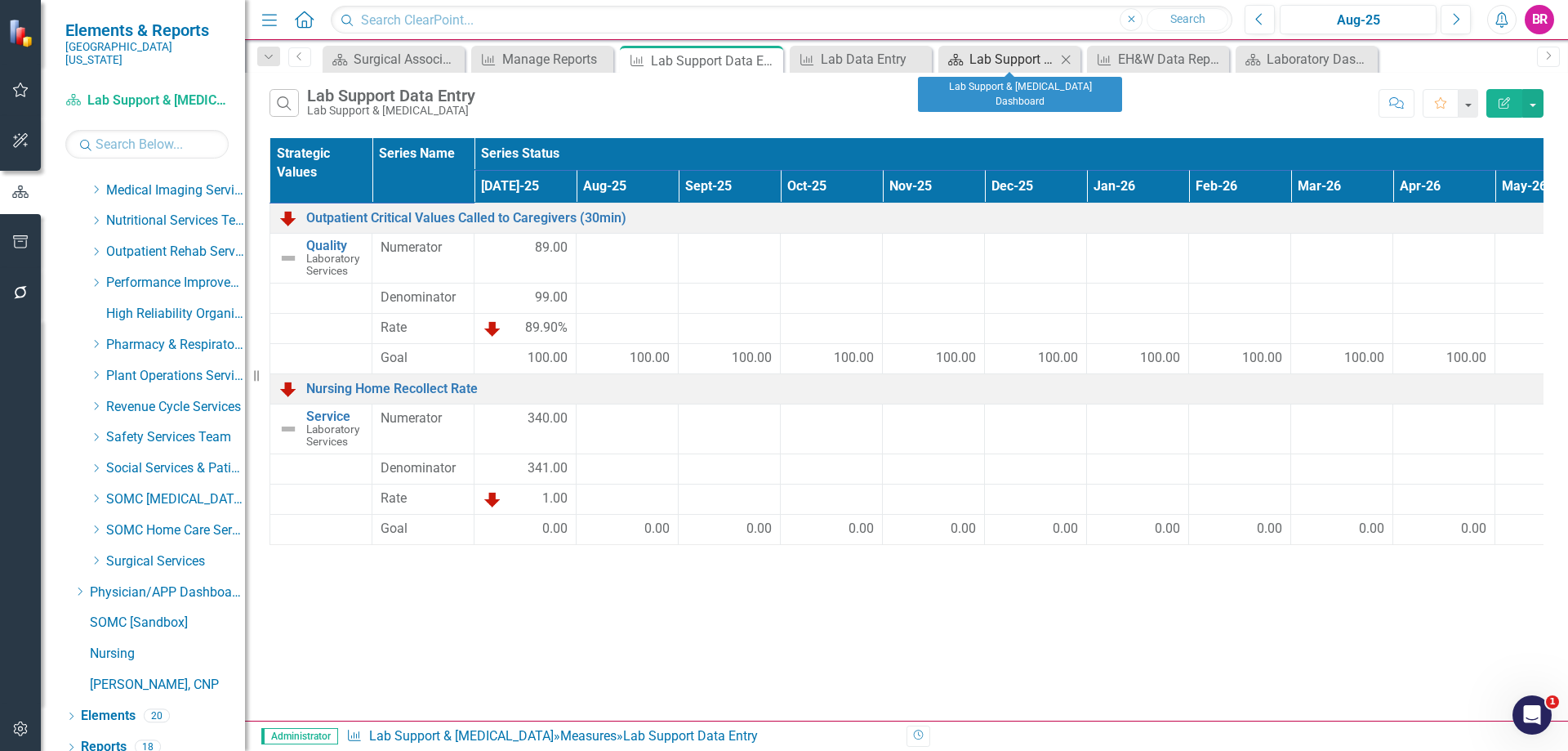
click at [1012, 58] on div "Lab Support & Phlebotomy Dashboard" at bounding box center [1012, 59] width 87 height 21
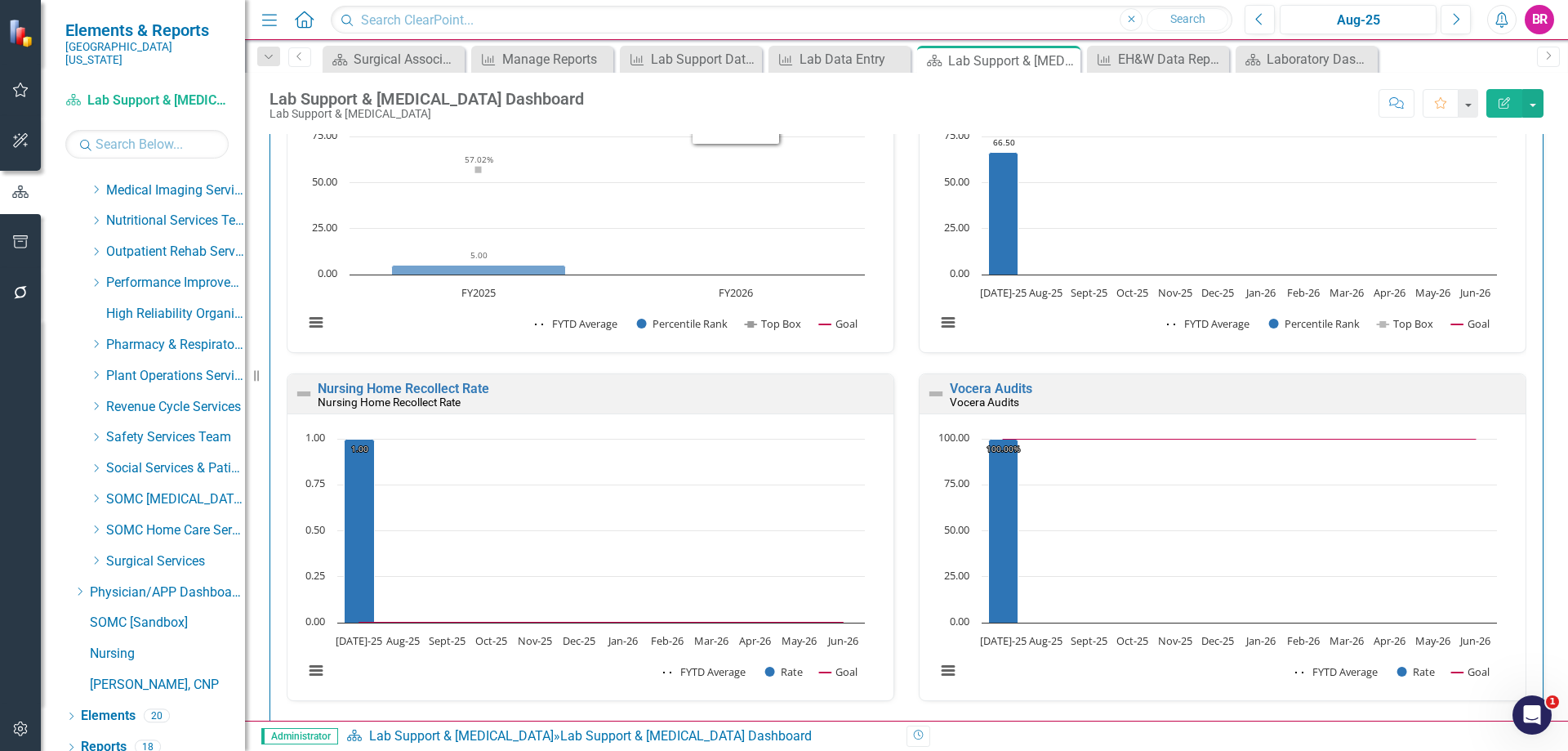
scroll to position [1311, 0]
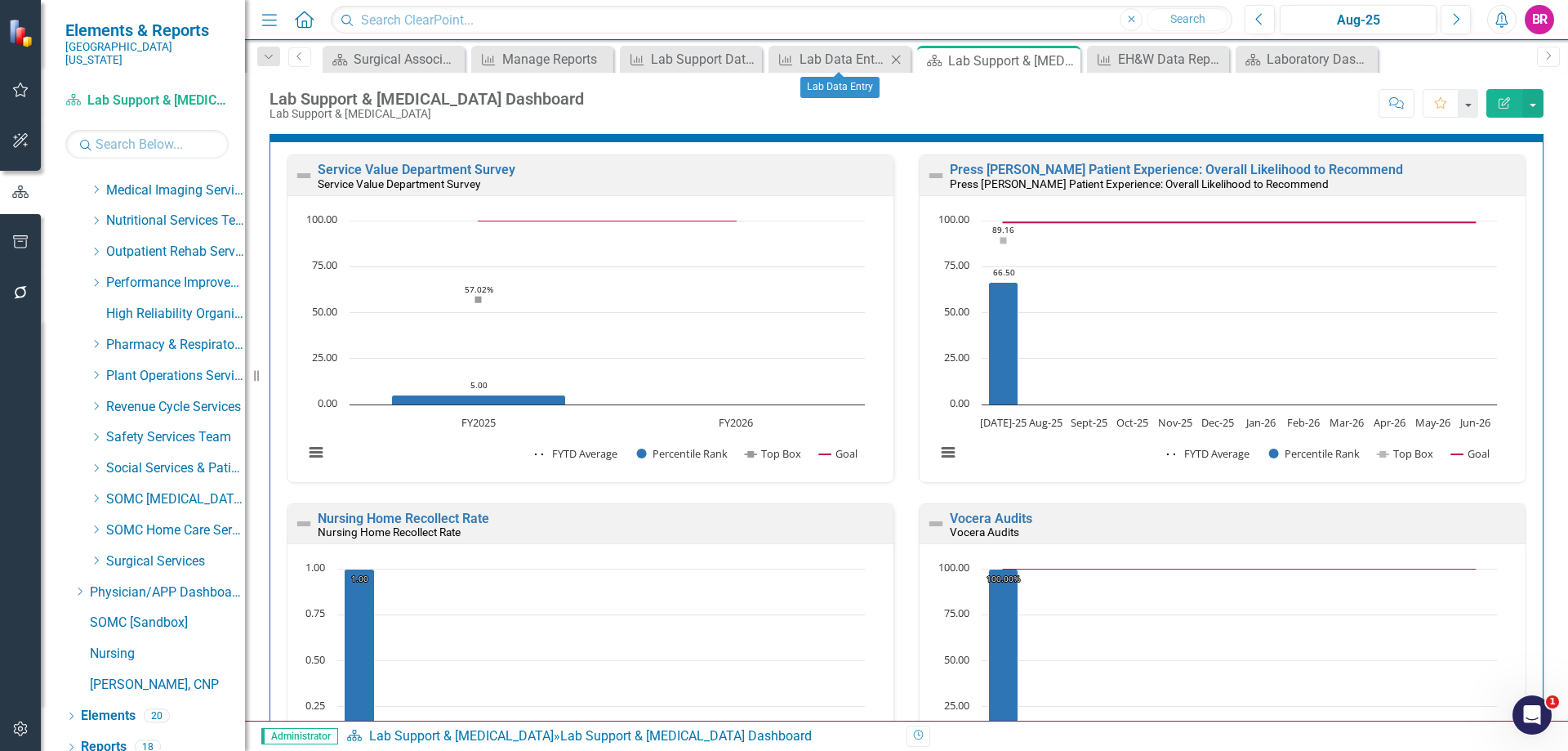
click at [899, 54] on icon "Close" at bounding box center [895, 60] width 16 height 13
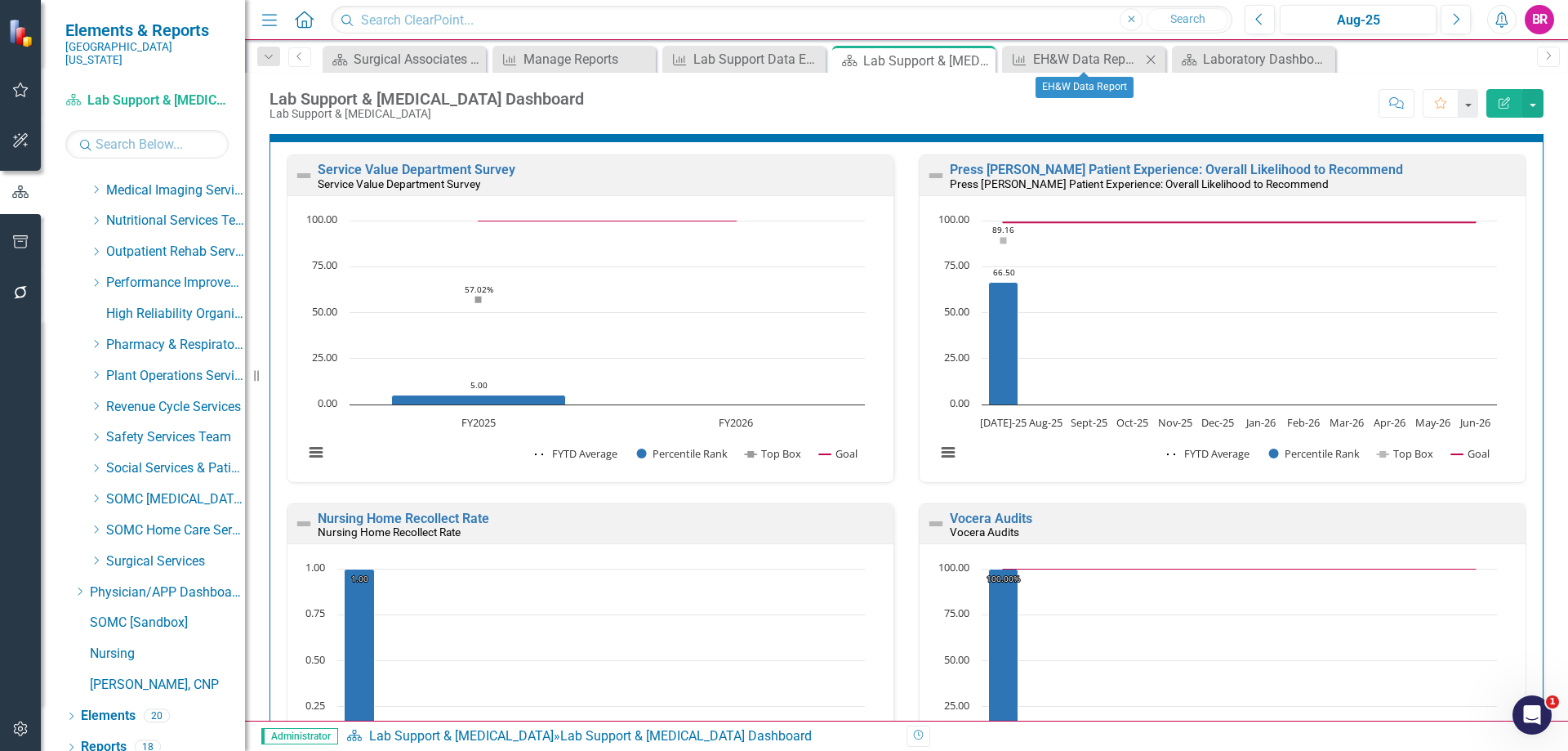
click at [1143, 57] on icon "Close" at bounding box center [1151, 60] width 16 height 13
click at [0, 0] on icon "Close" at bounding box center [0, 0] width 0 height 0
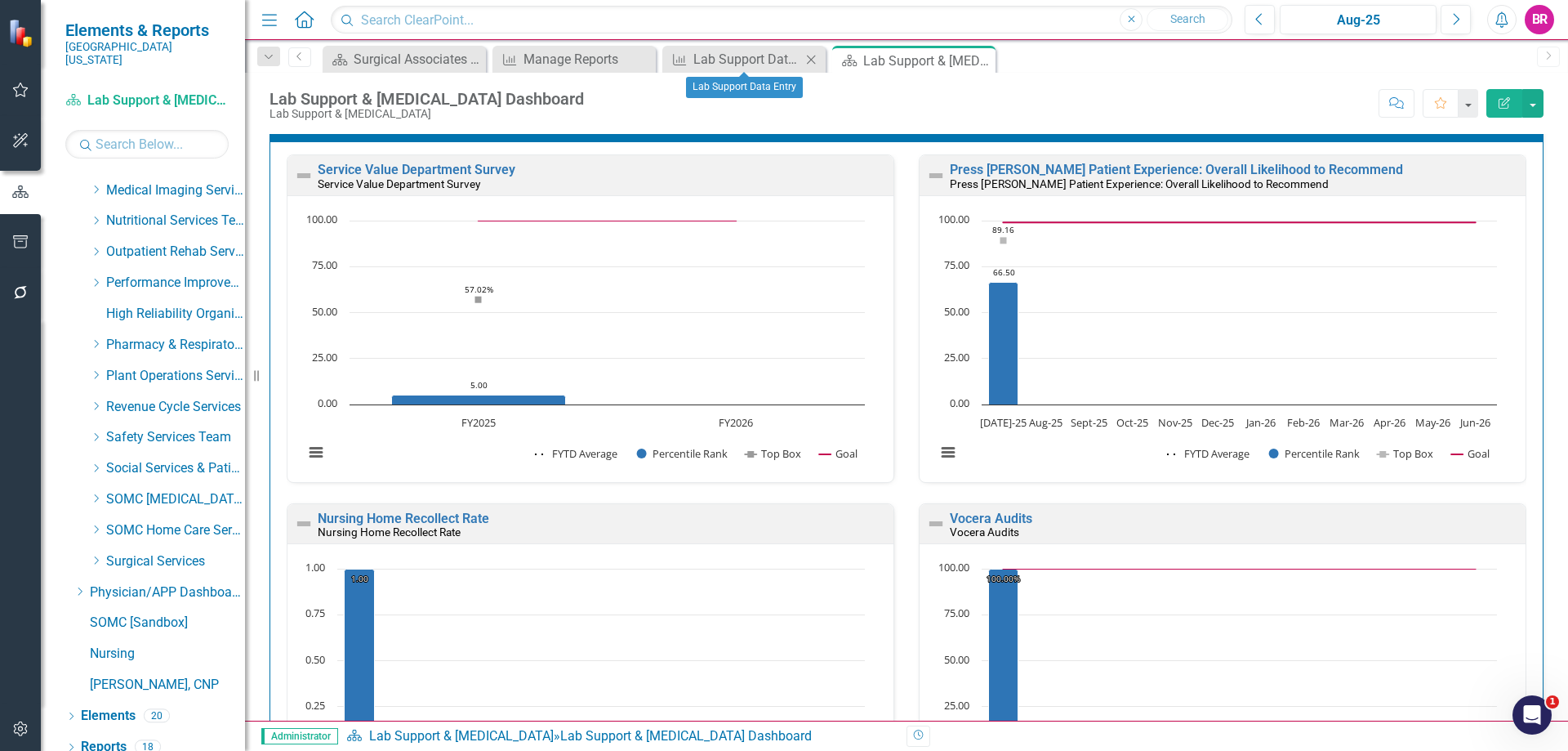
click at [697, 70] on div "Measure Lab Support Data Entry Close" at bounding box center [744, 59] width 163 height 27
click at [706, 57] on div "Lab Support Data Entry" at bounding box center [747, 59] width 108 height 21
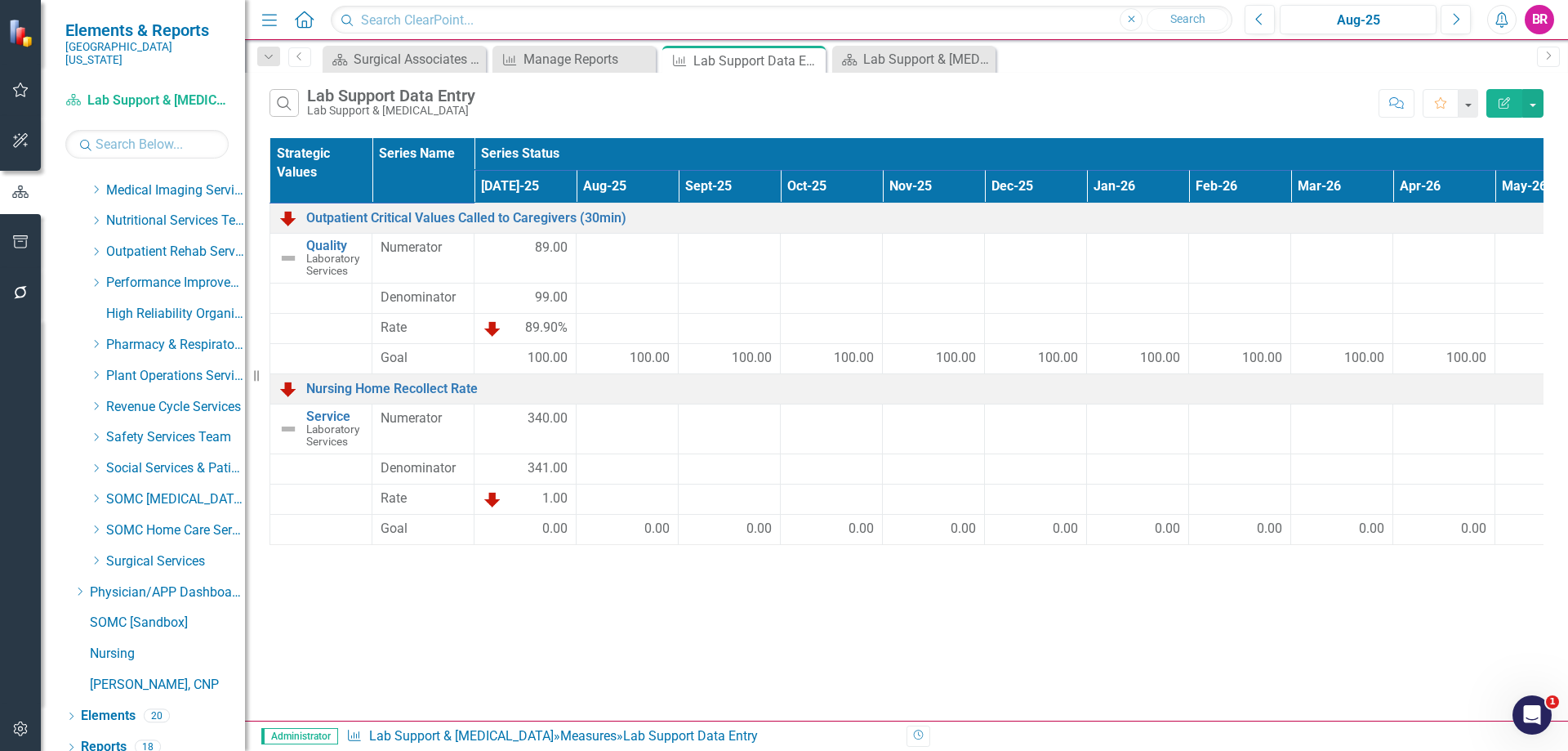
click at [1507, 103] on icon "Edit Report" at bounding box center [1505, 103] width 14 height 12
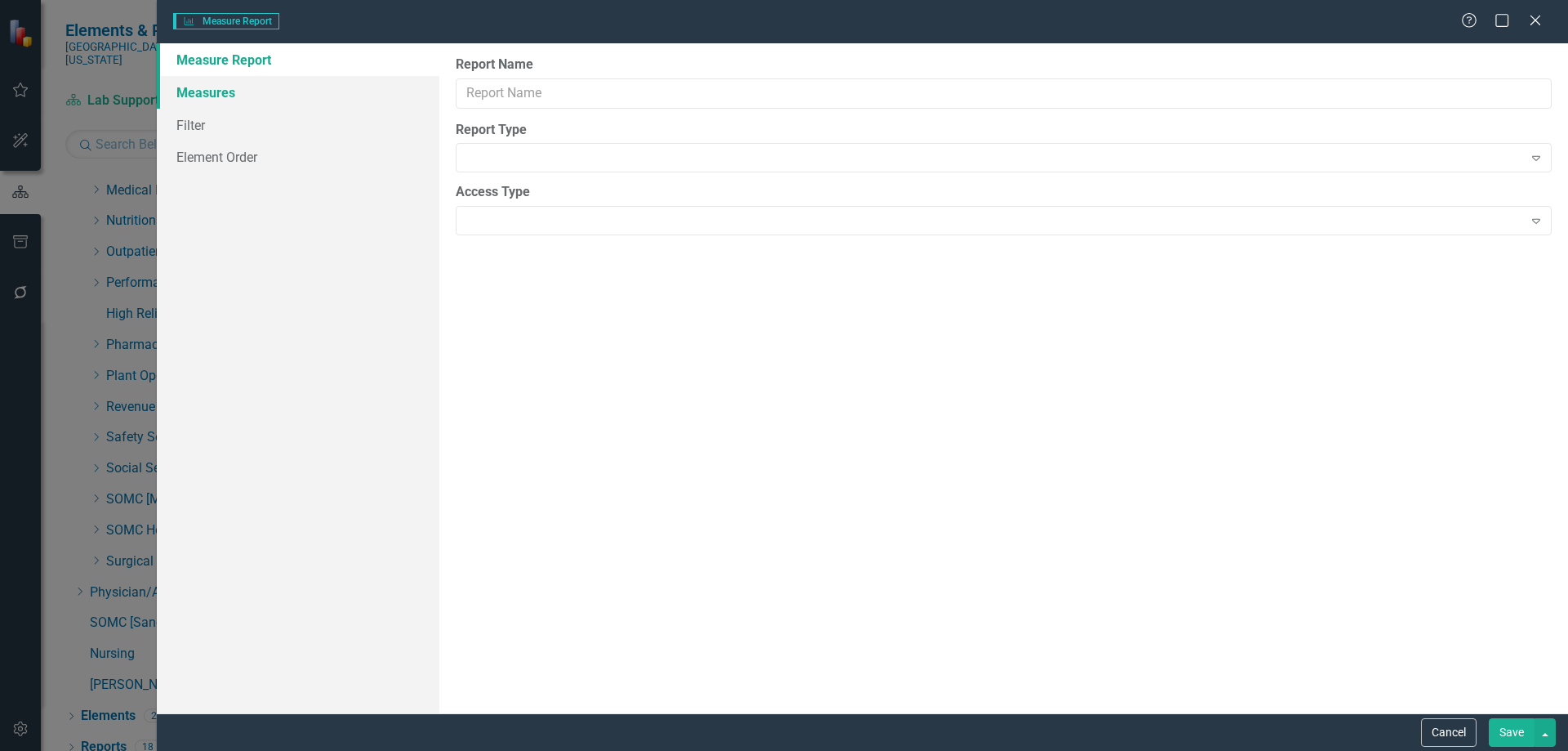
type input "Lab Support Data Entry"
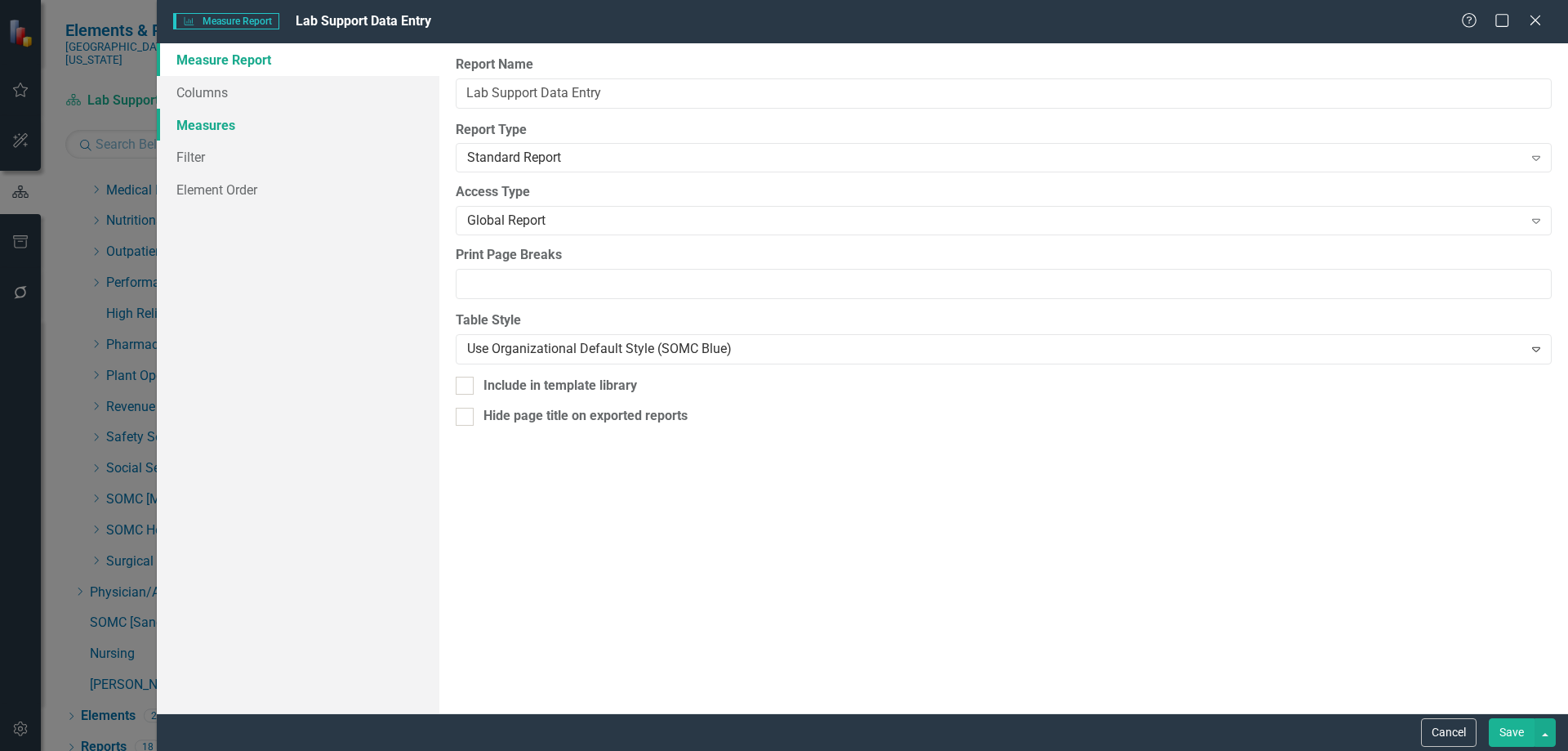
click at [209, 124] on link "Measures" at bounding box center [298, 125] width 283 height 33
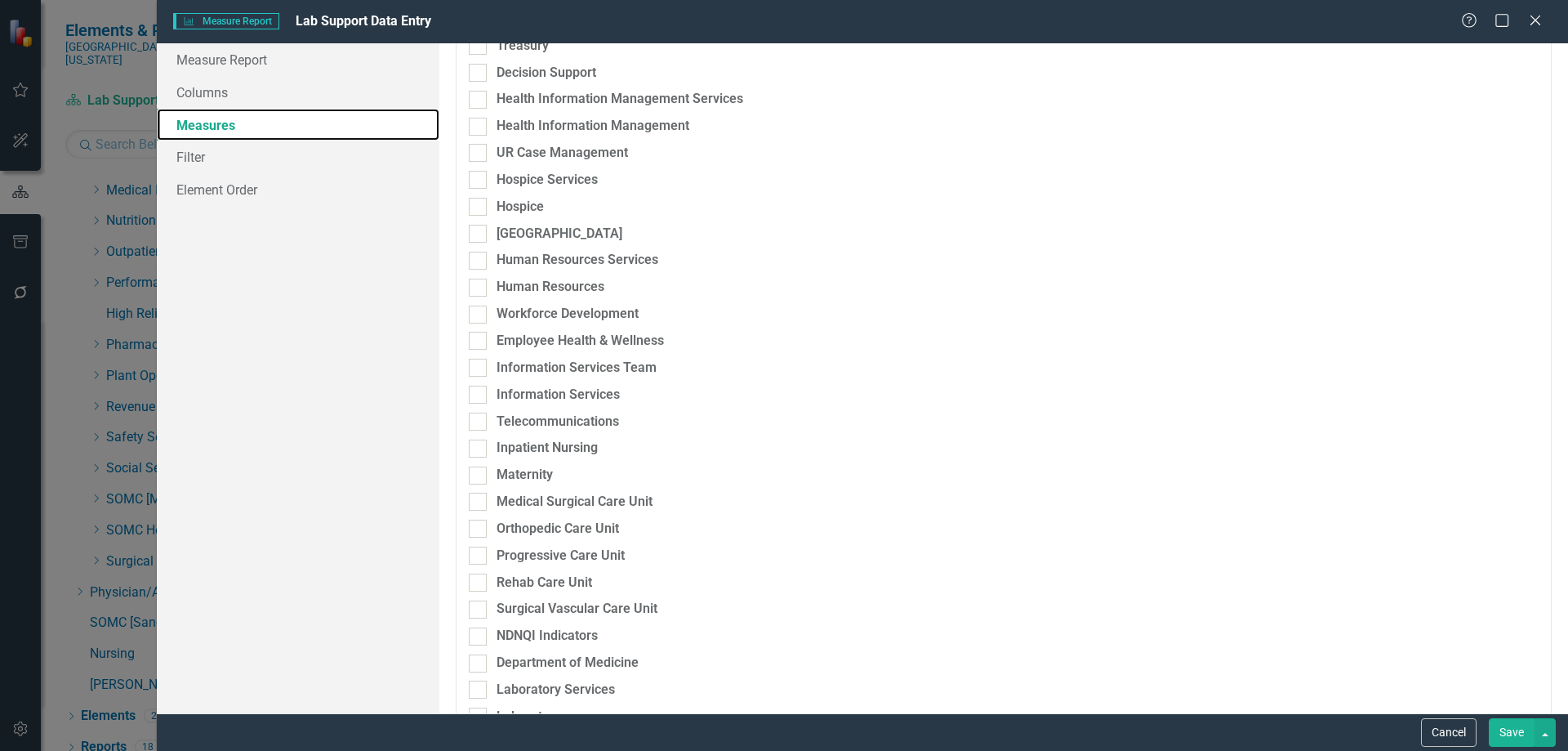
scroll to position [1061, 0]
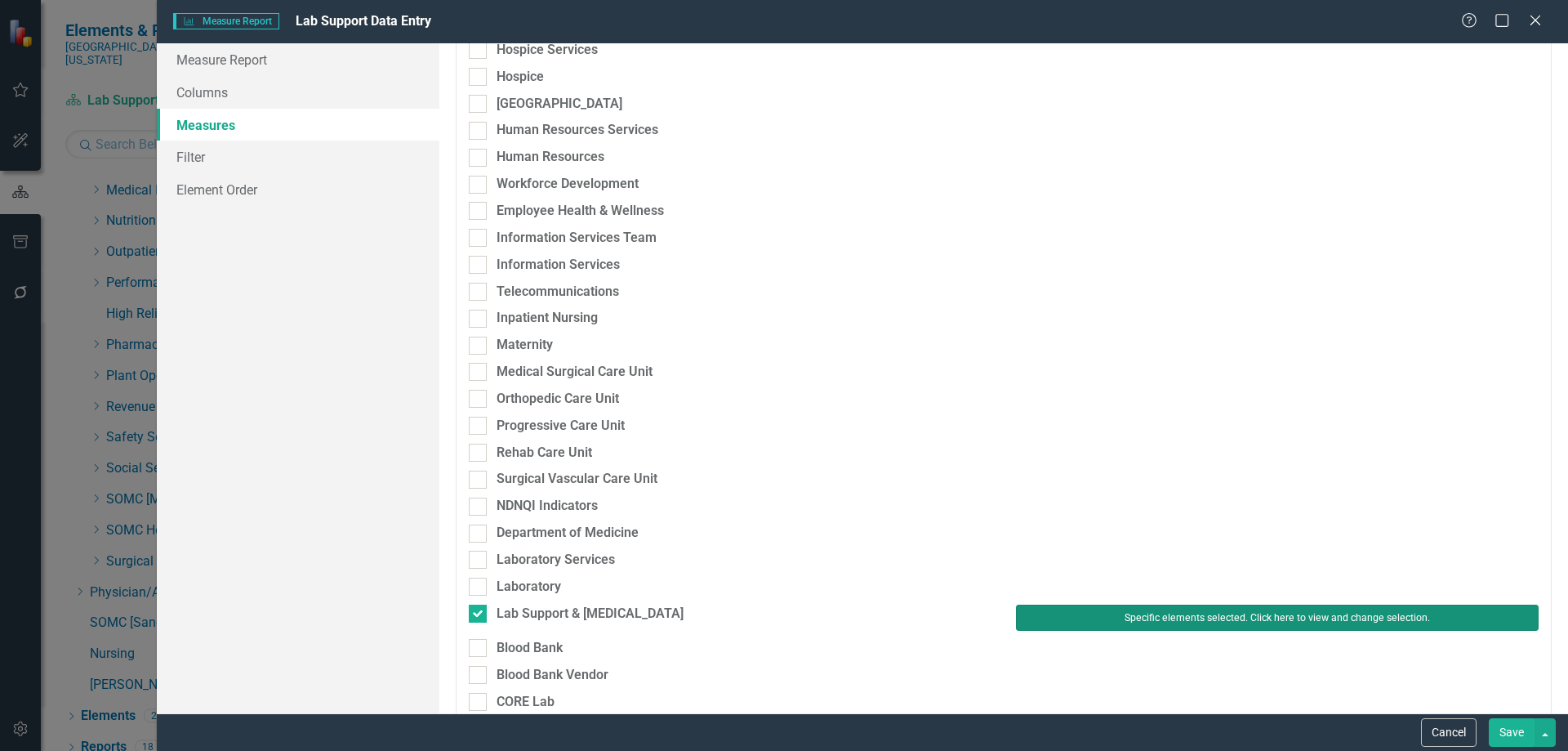
click at [1217, 613] on button "Specific elements selected. Click here to view and change selection." at bounding box center [1277, 617] width 523 height 26
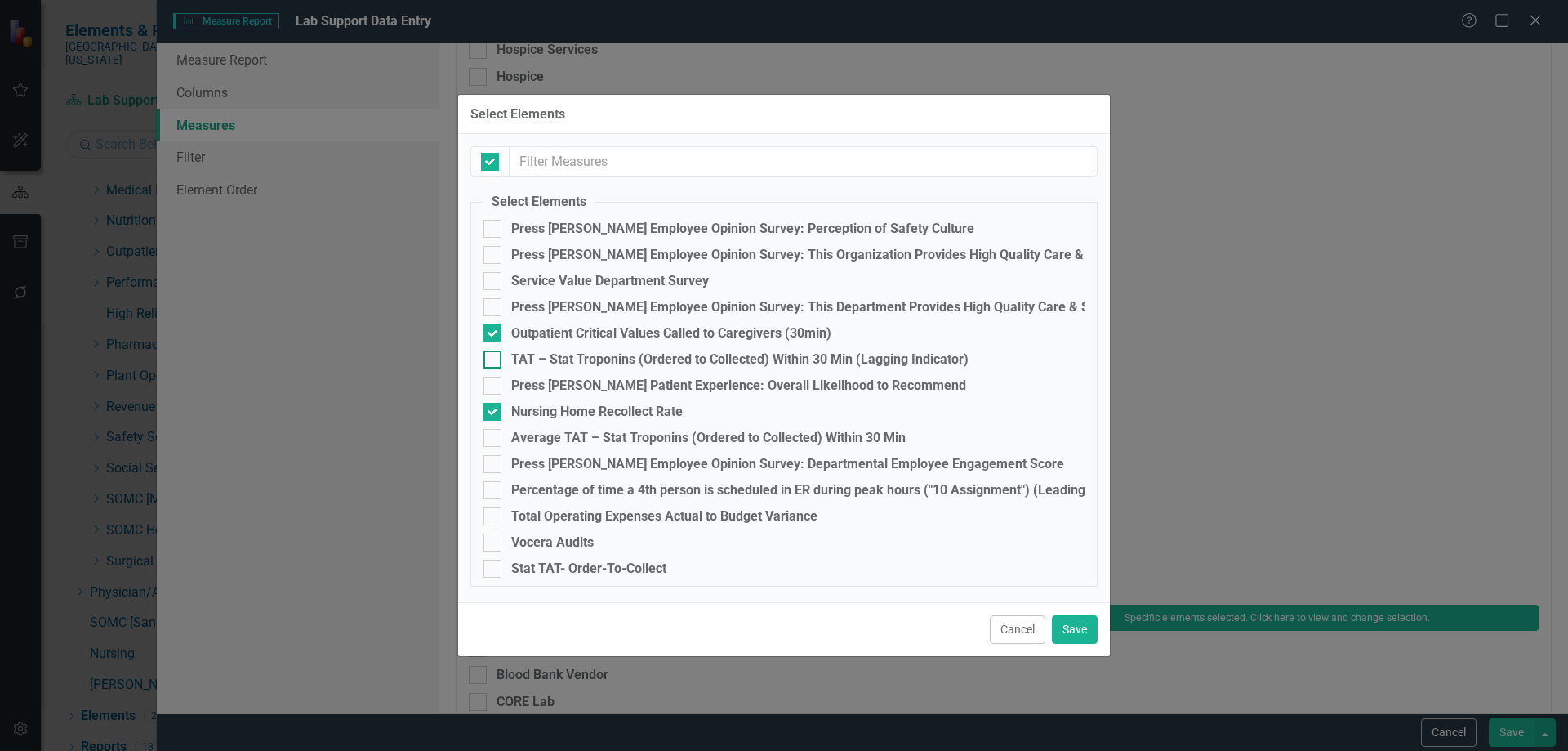
checkbox input "false"
click at [543, 542] on div "Vocera Audits" at bounding box center [552, 542] width 82 height 14
click at [494, 542] on input "Vocera Audits" at bounding box center [489, 539] width 11 height 11
checkbox input "true"
drag, startPoint x: 544, startPoint y: 567, endPoint x: 574, endPoint y: 560, distance: 30.8
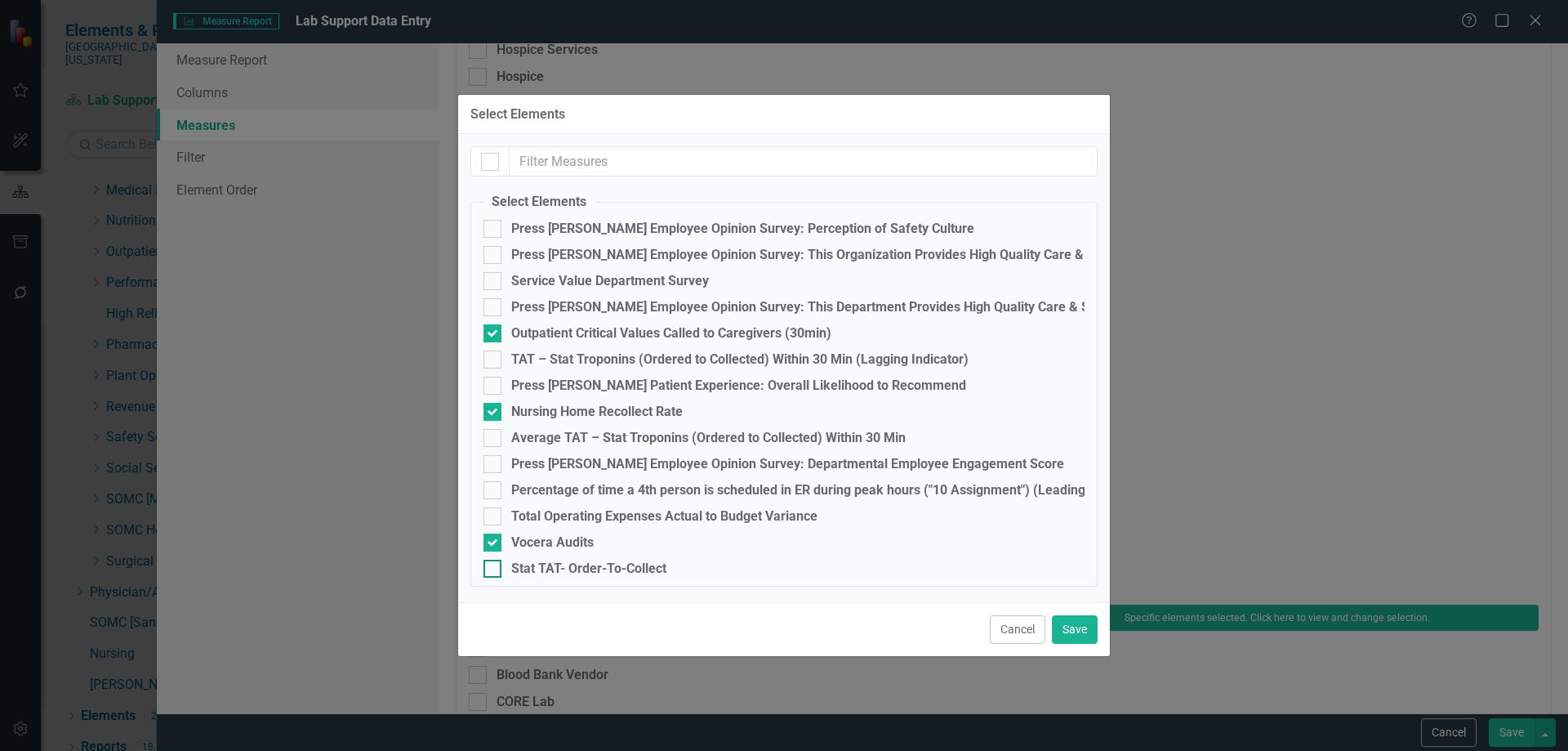
click at [544, 567] on div "Stat TAT- Order-To-Collect" at bounding box center [589, 568] width 155 height 14
click at [494, 567] on input "Stat TAT- Order-To-Collect" at bounding box center [489, 565] width 11 height 11
checkbox input "true"
click at [1063, 620] on button "Save" at bounding box center [1074, 630] width 45 height 29
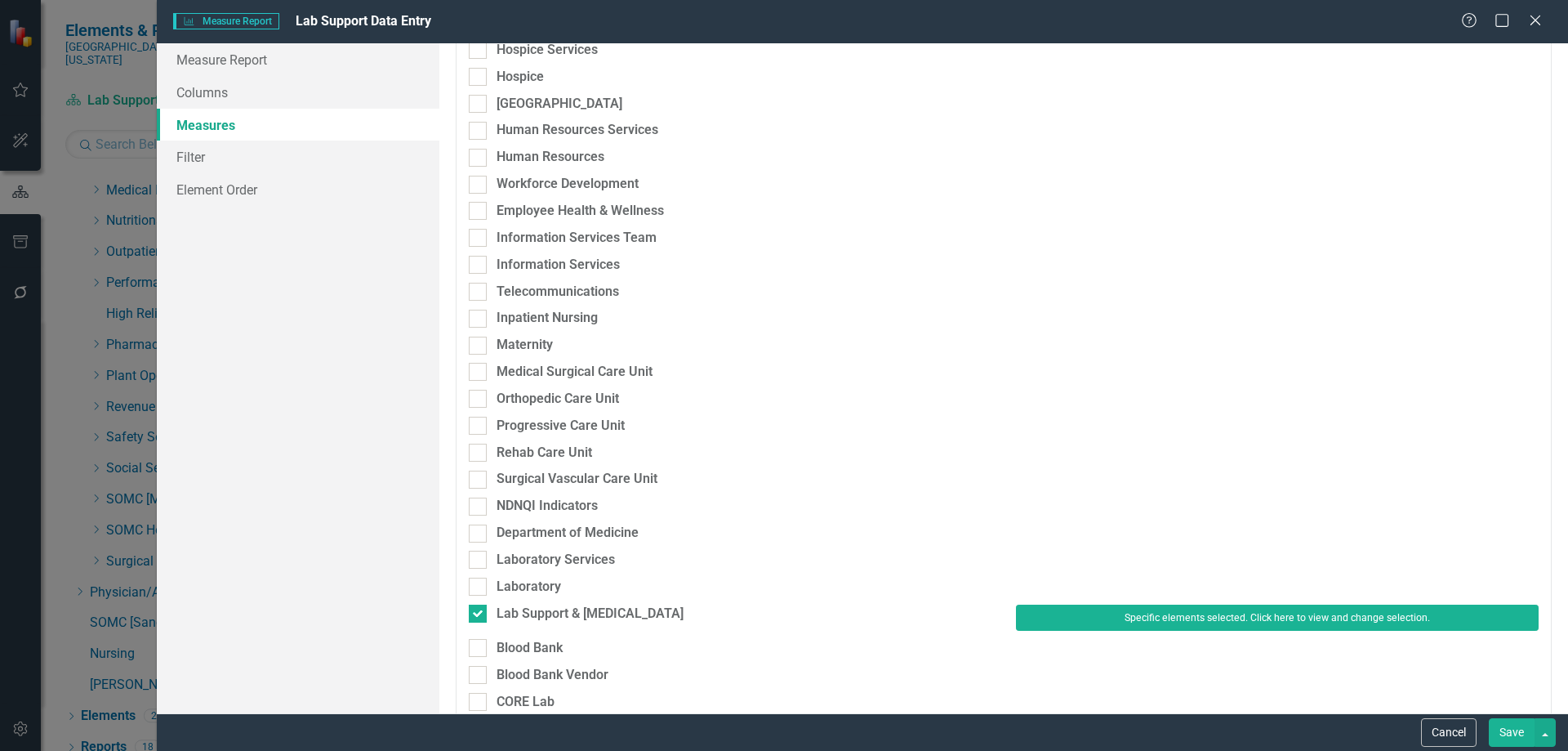
click at [1522, 736] on button "Save" at bounding box center [1511, 732] width 45 height 29
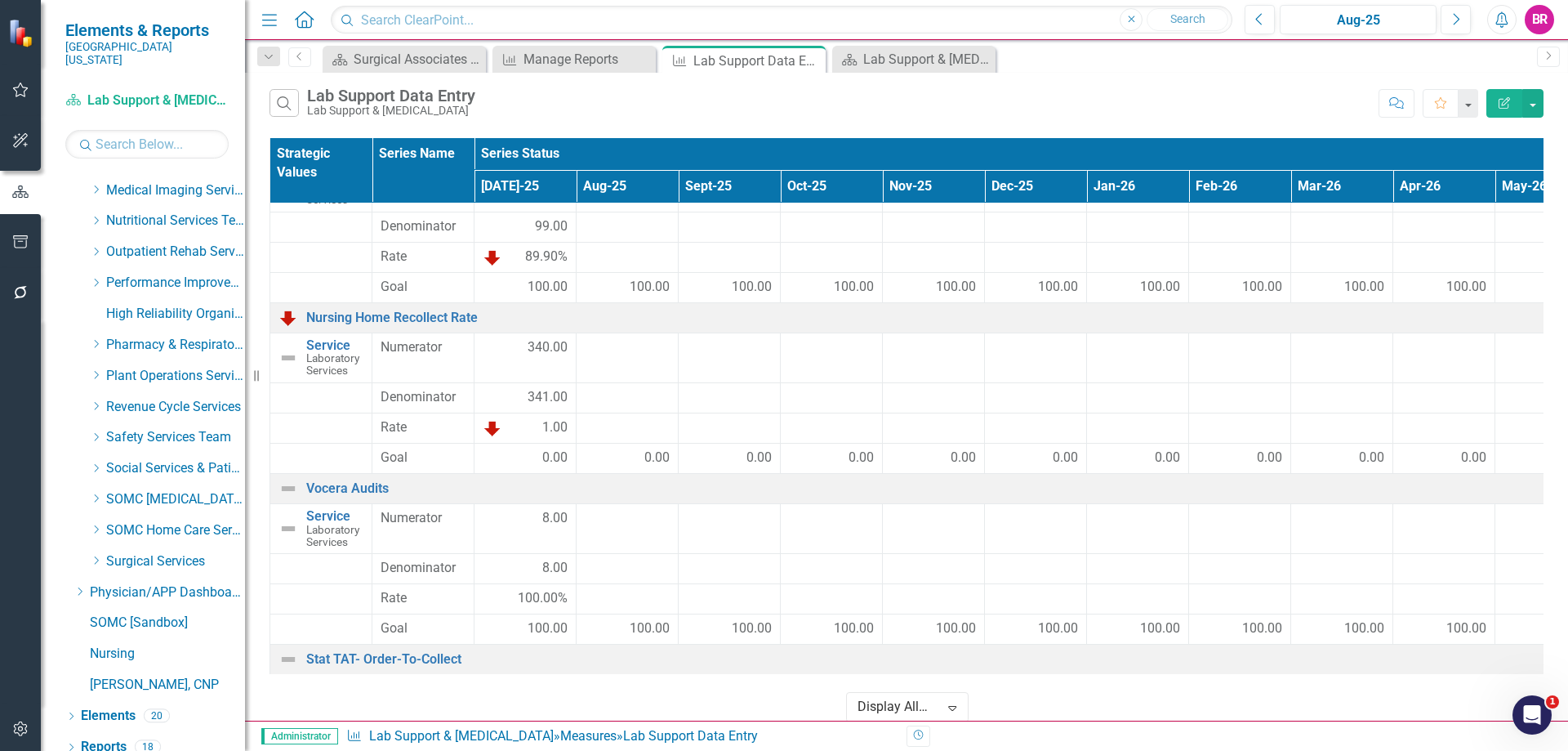
scroll to position [0, 0]
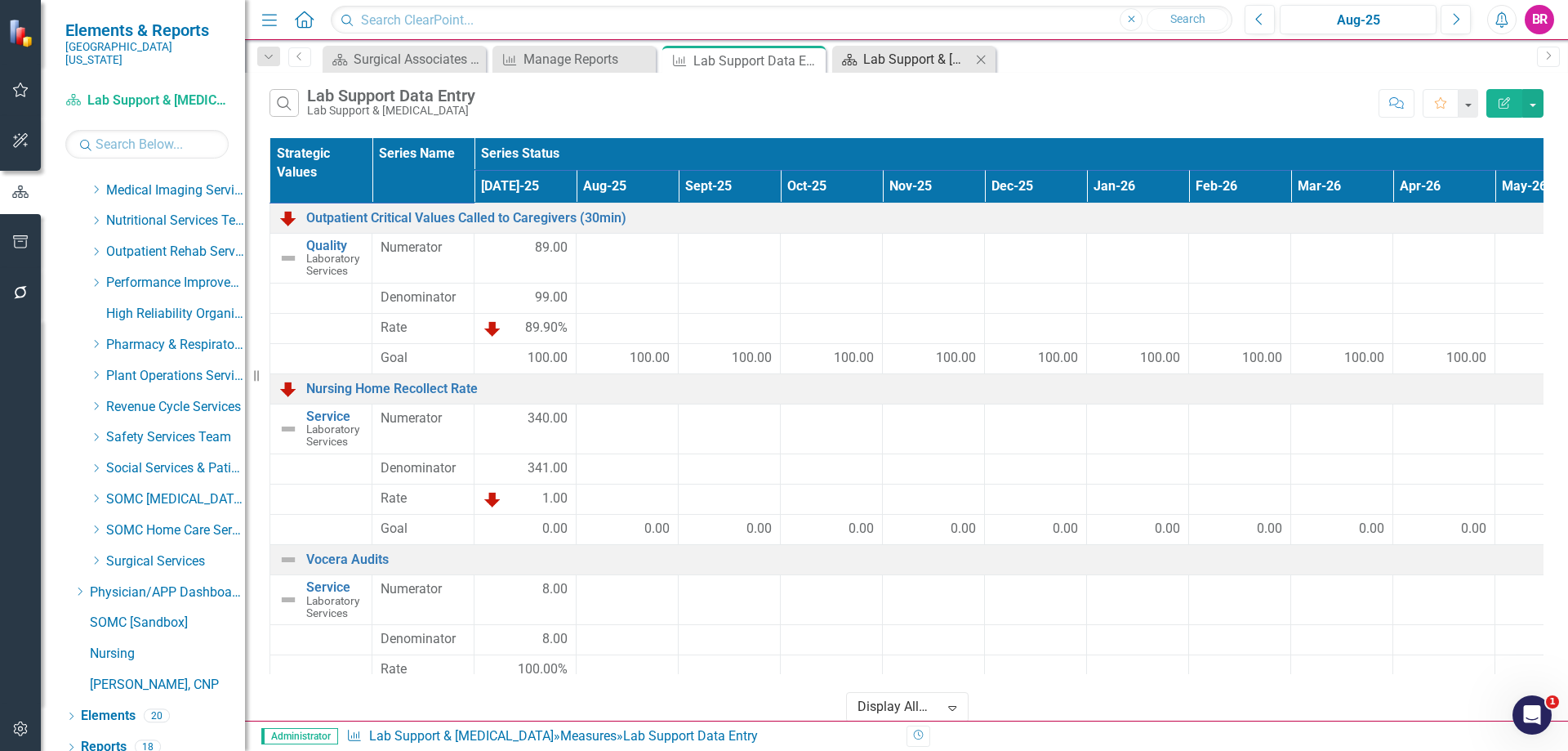
click at [883, 61] on div "Lab Support & Phlebotomy Dashboard" at bounding box center [917, 59] width 108 height 21
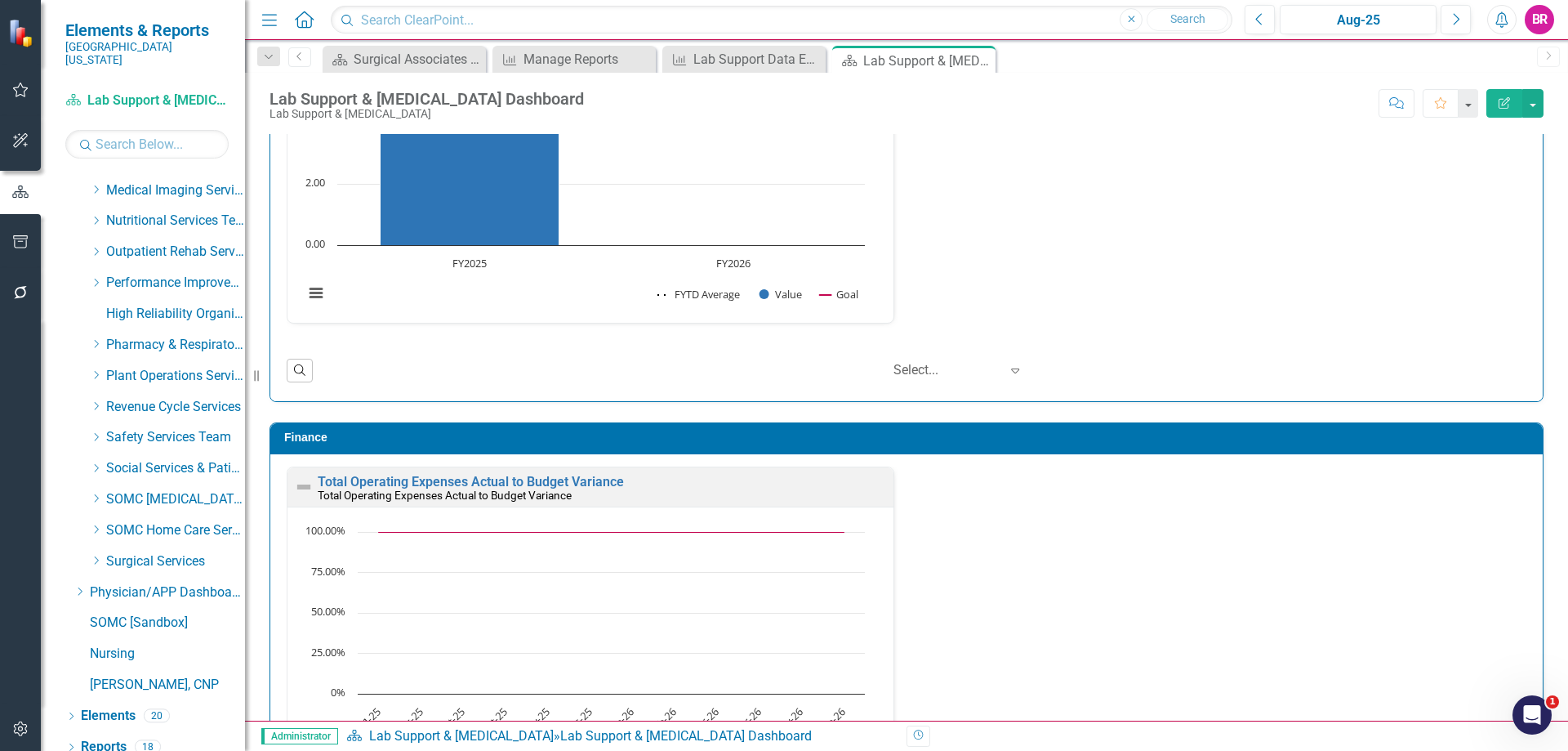
scroll to position [1, 0]
click at [751, 62] on div "Lab Support Data Entry" at bounding box center [747, 59] width 108 height 21
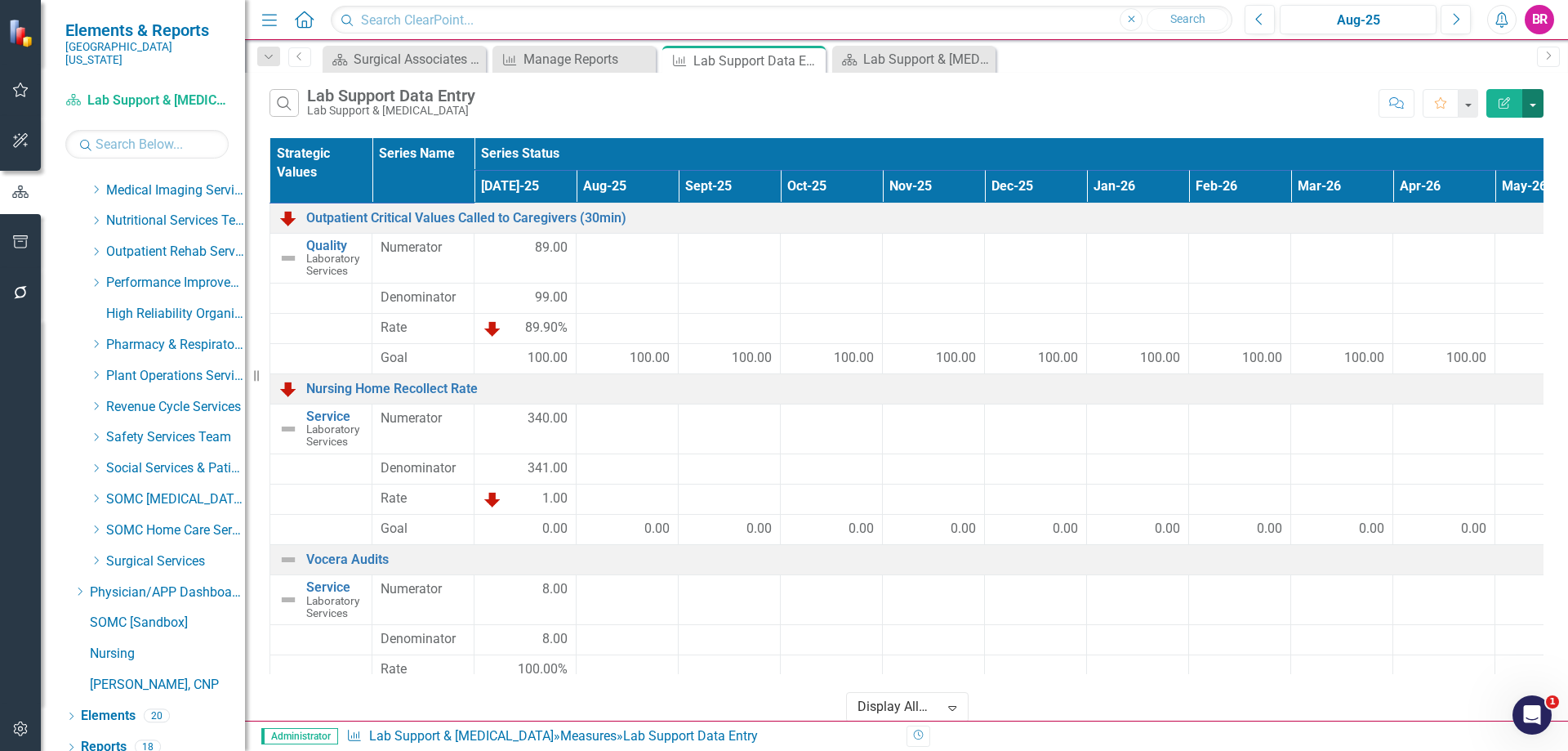
click at [1533, 105] on button "button" at bounding box center [1533, 103] width 21 height 29
click at [1514, 196] on link "Excel Export to Excel" at bounding box center [1478, 196] width 129 height 30
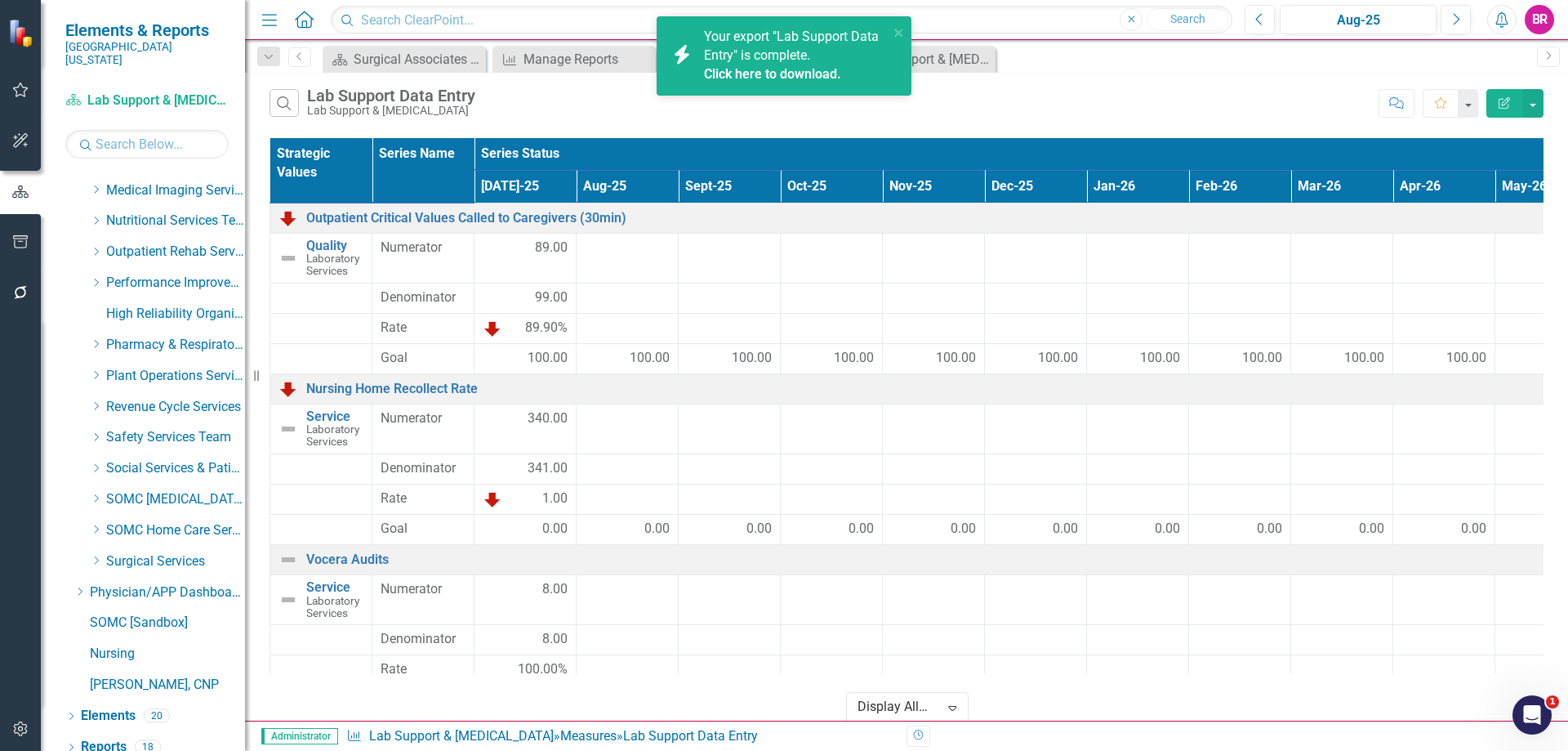
click at [773, 77] on link "Click here to download." at bounding box center [772, 73] width 137 height 15
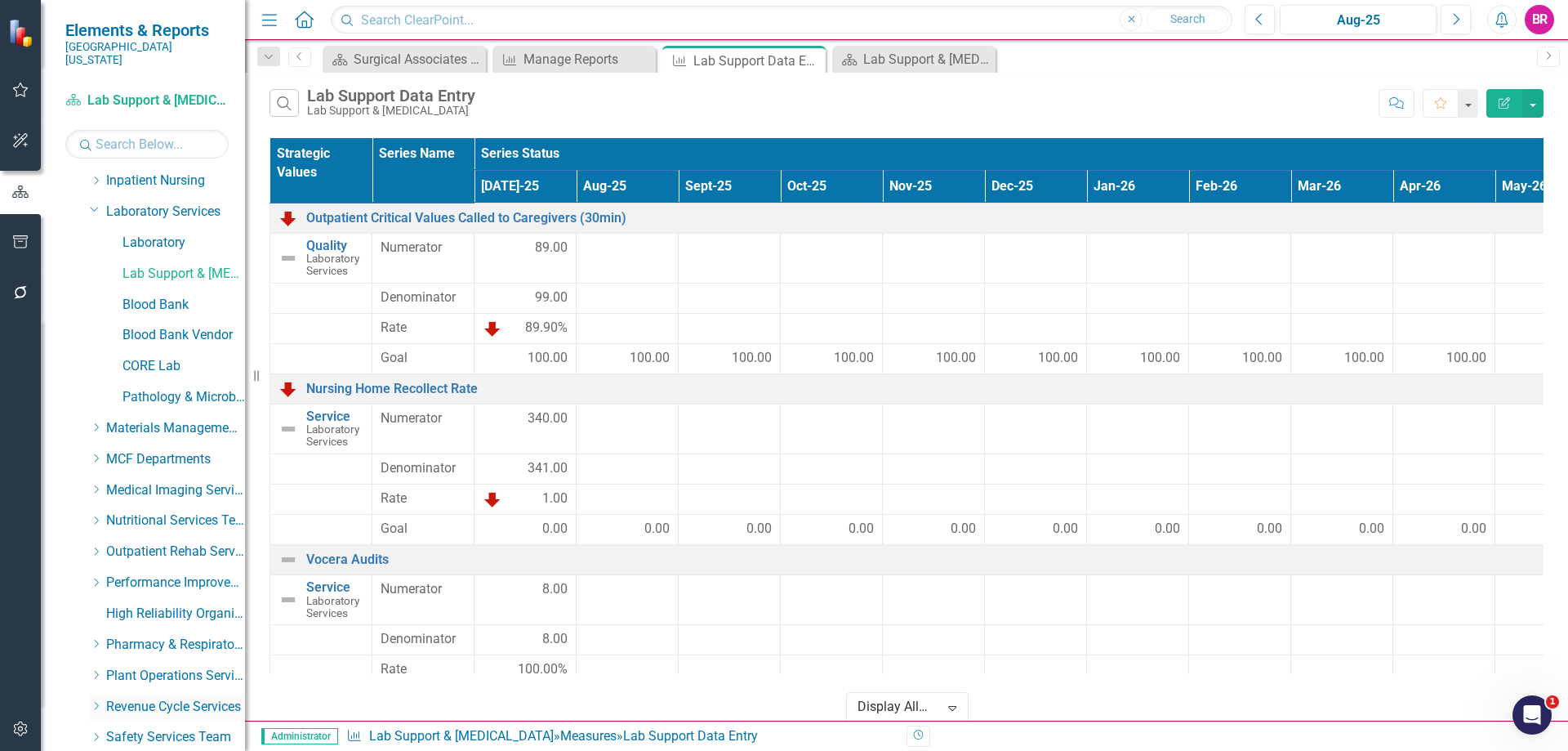
scroll to position [595, 0]
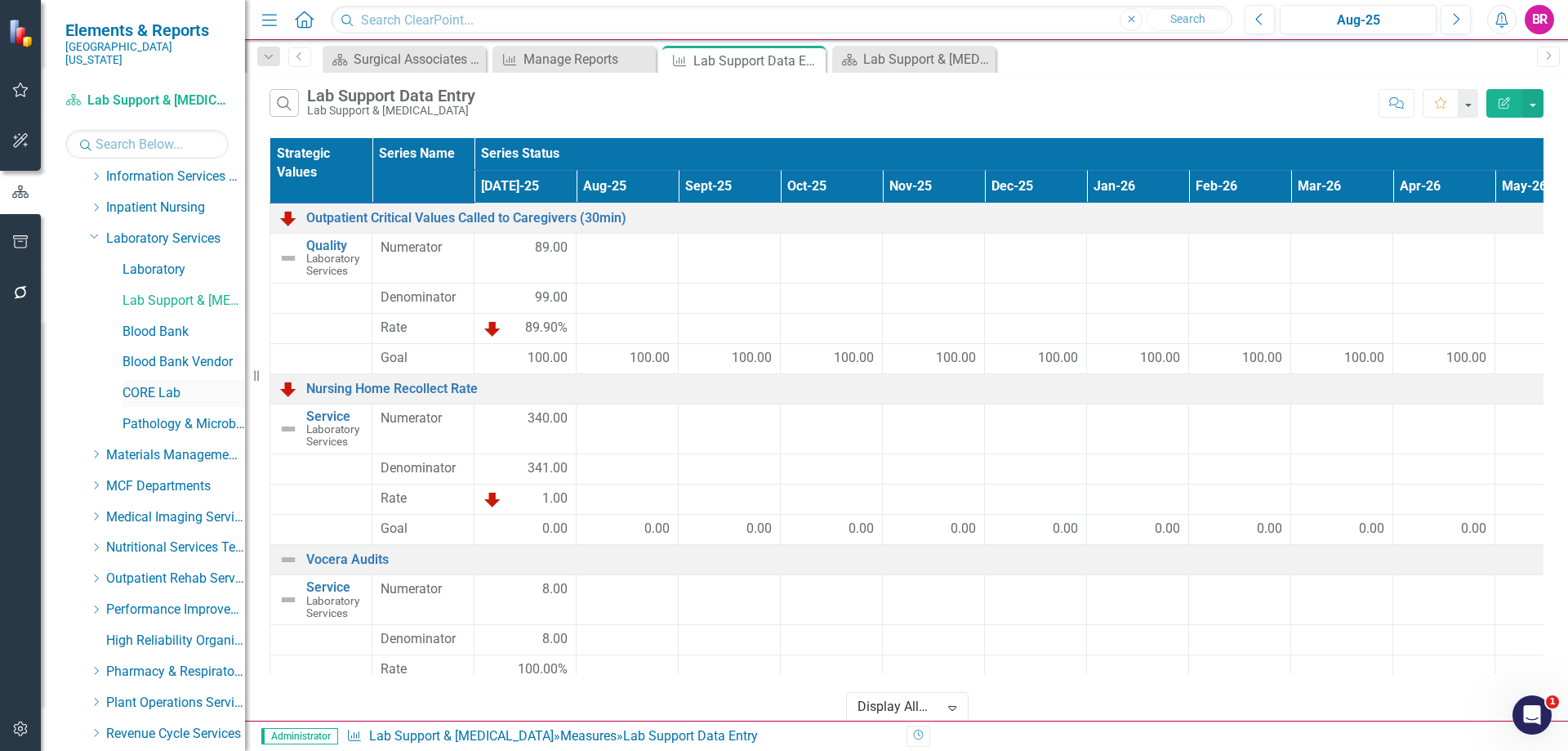
click at [163, 384] on link "CORE Lab" at bounding box center [183, 392] width 122 height 19
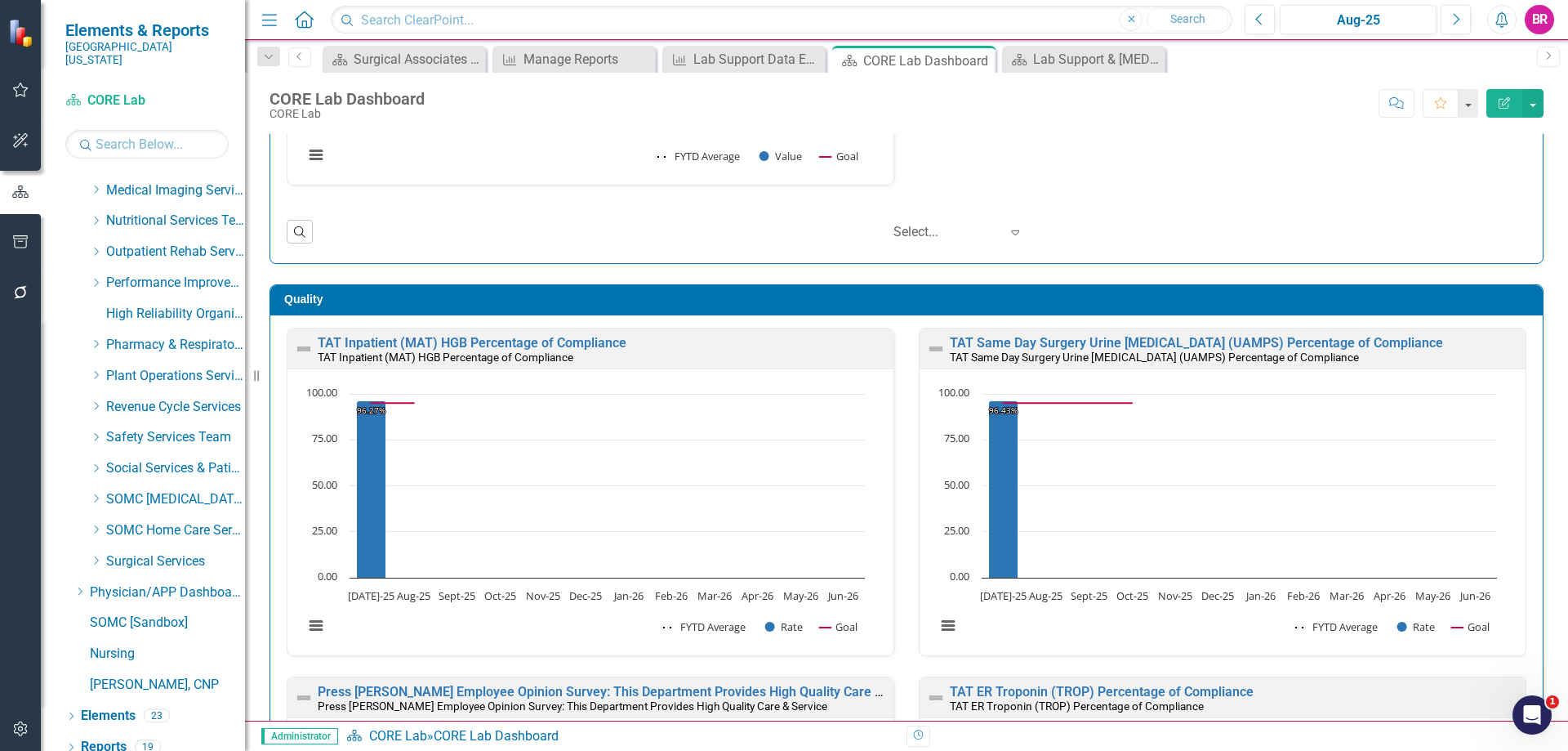
scroll to position [326, 0]
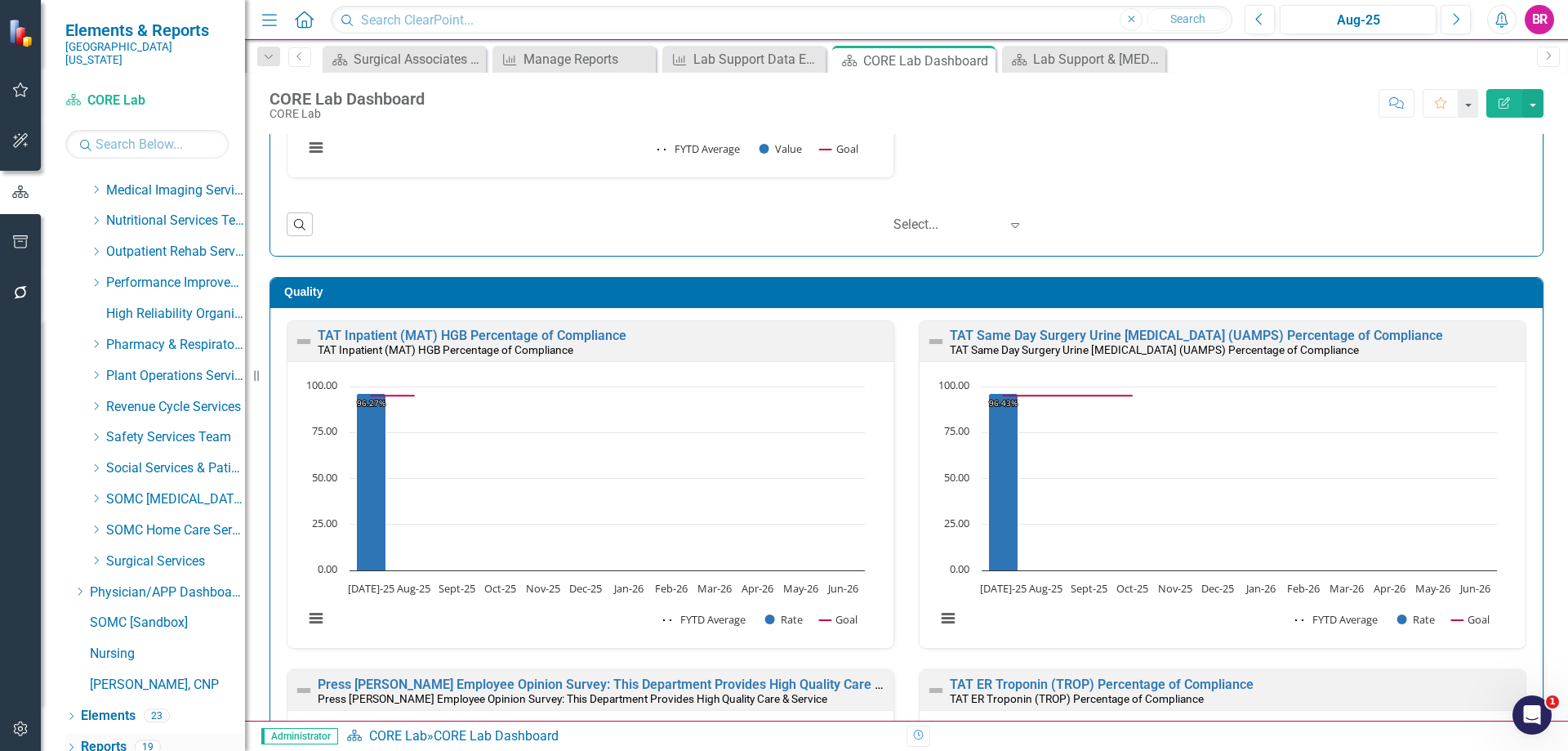
click at [107, 738] on link "Reports" at bounding box center [103, 747] width 45 height 19
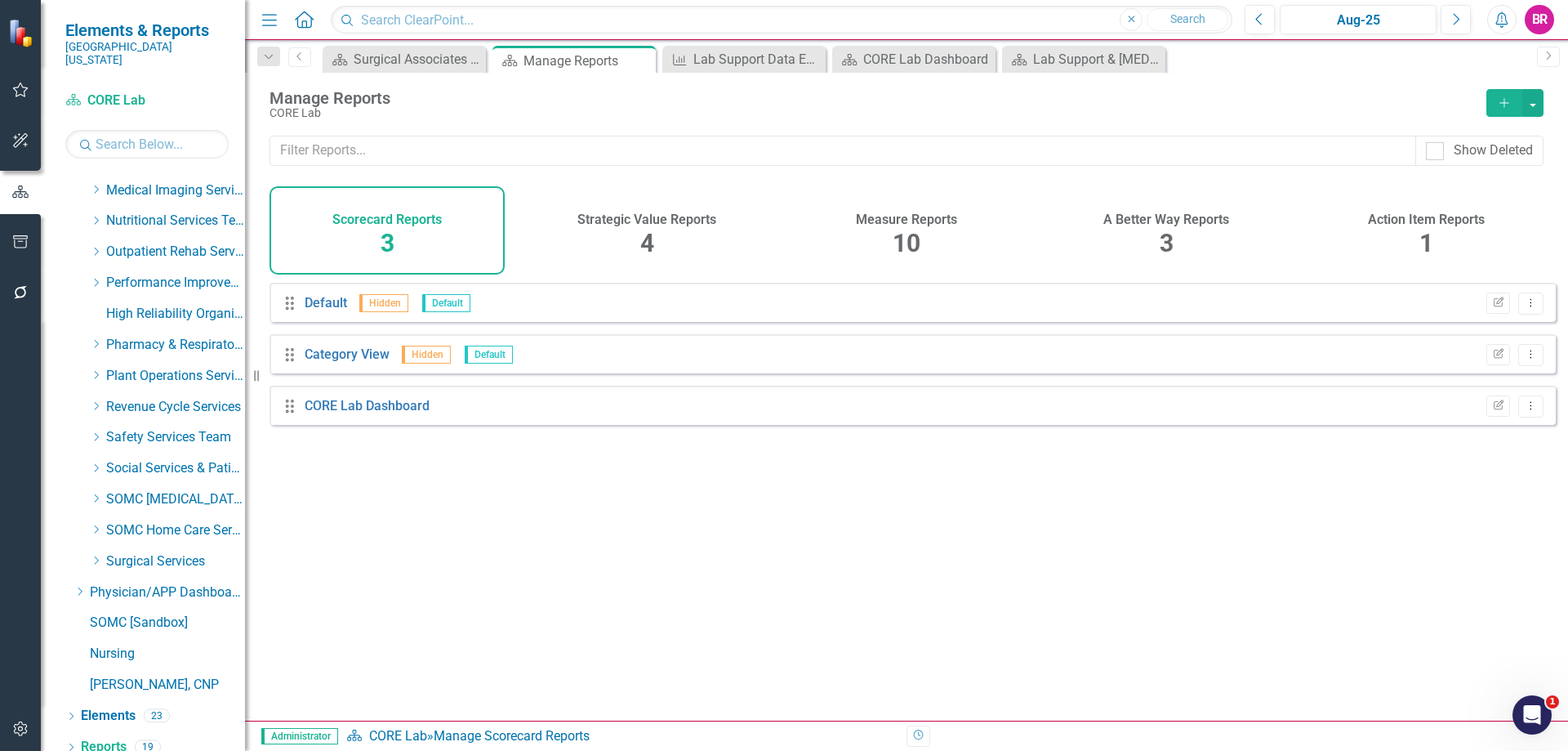
click at [915, 235] on span "10" at bounding box center [906, 243] width 28 height 29
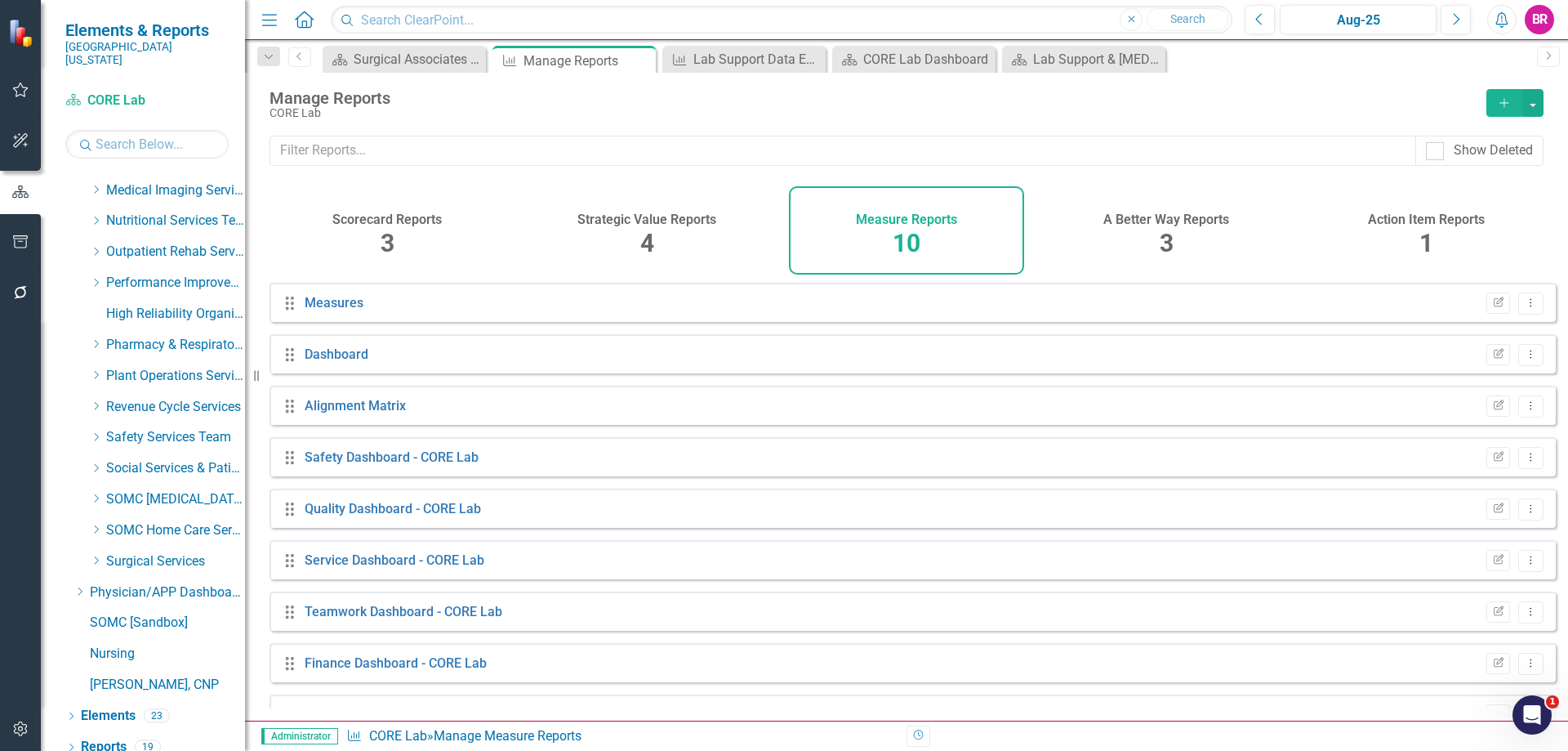
scroll to position [89, 0]
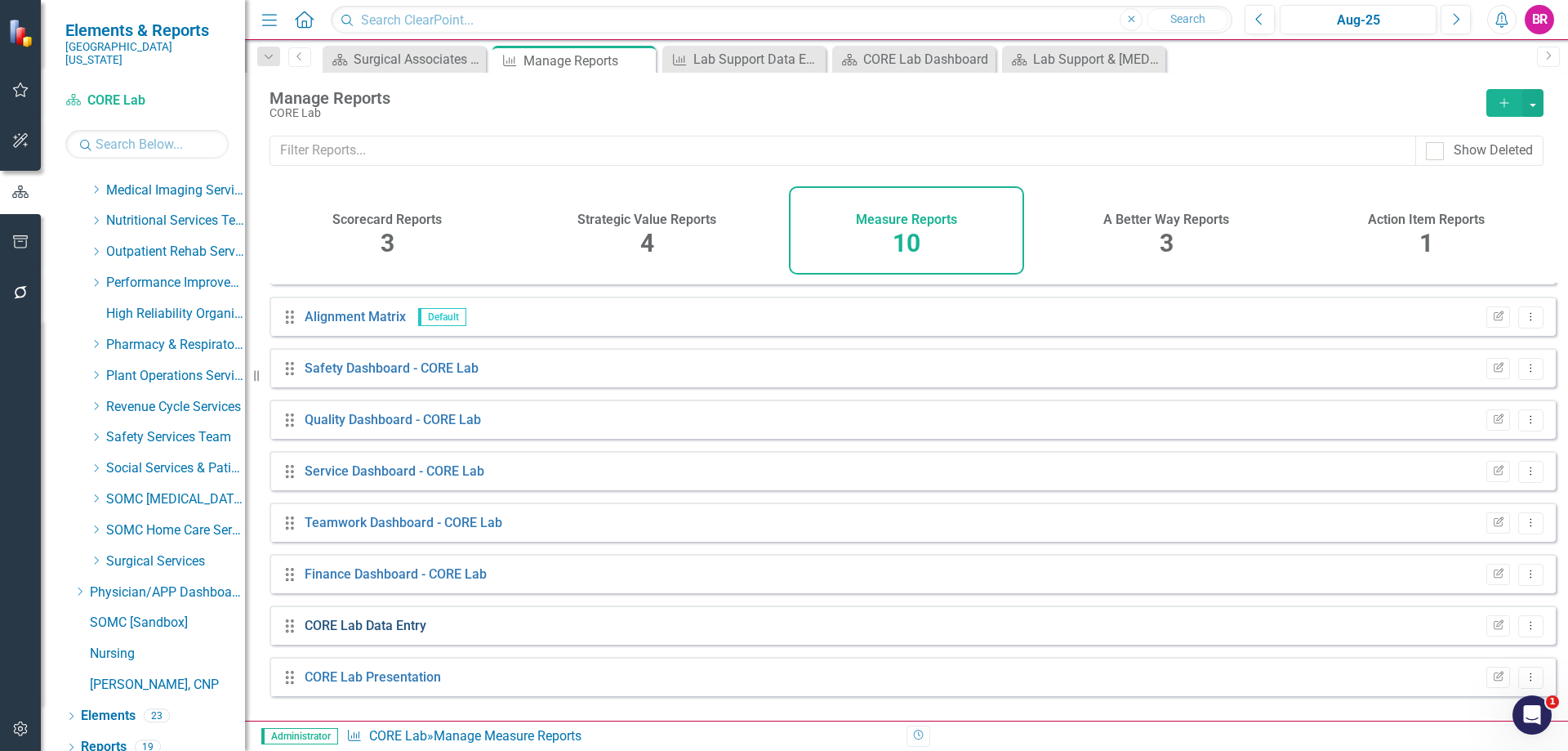
click at [394, 631] on link "CORE Lab Data Entry" at bounding box center [366, 624] width 121 height 15
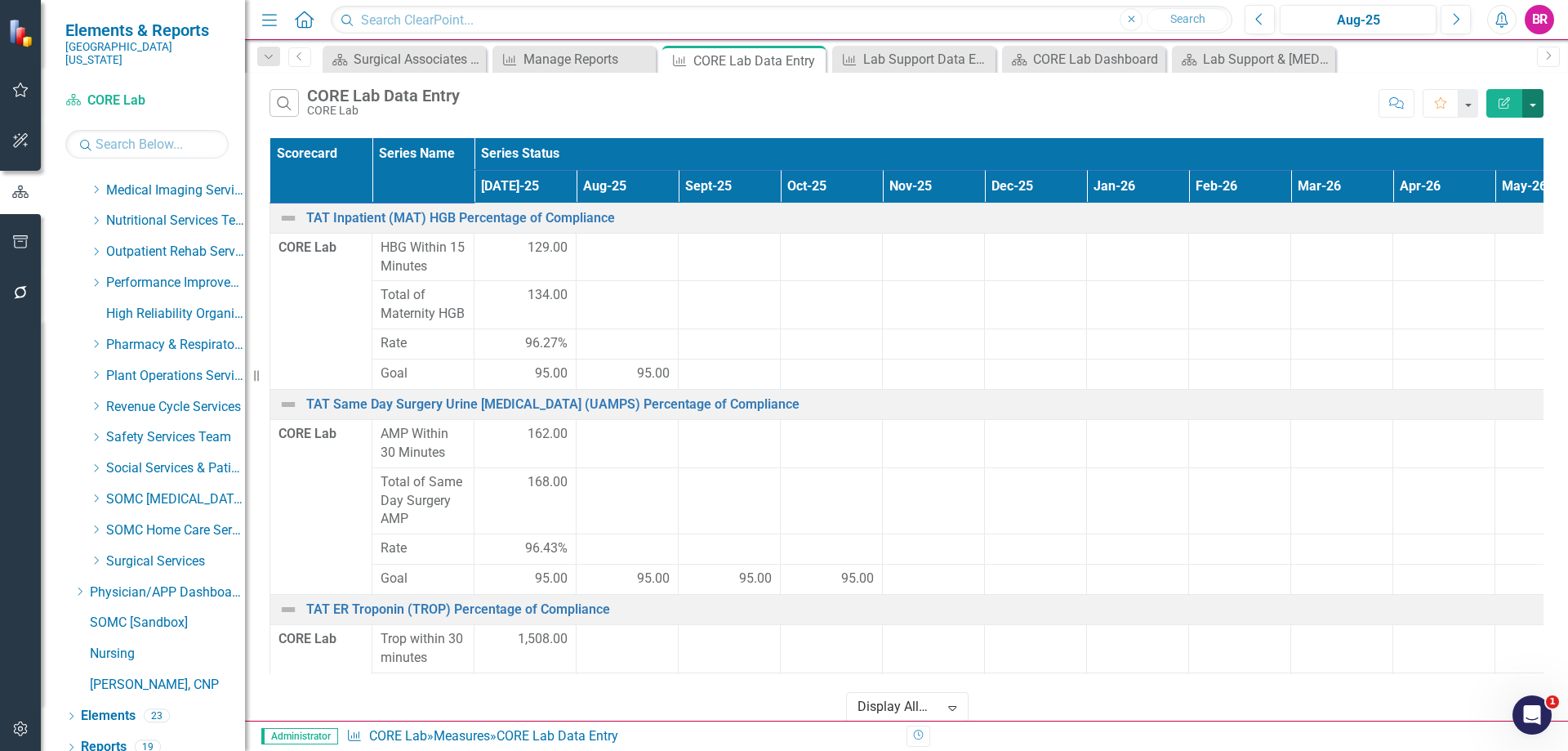
click at [1528, 111] on button "button" at bounding box center [1533, 103] width 21 height 29
click at [1516, 198] on link "Excel Export to Excel" at bounding box center [1478, 196] width 129 height 30
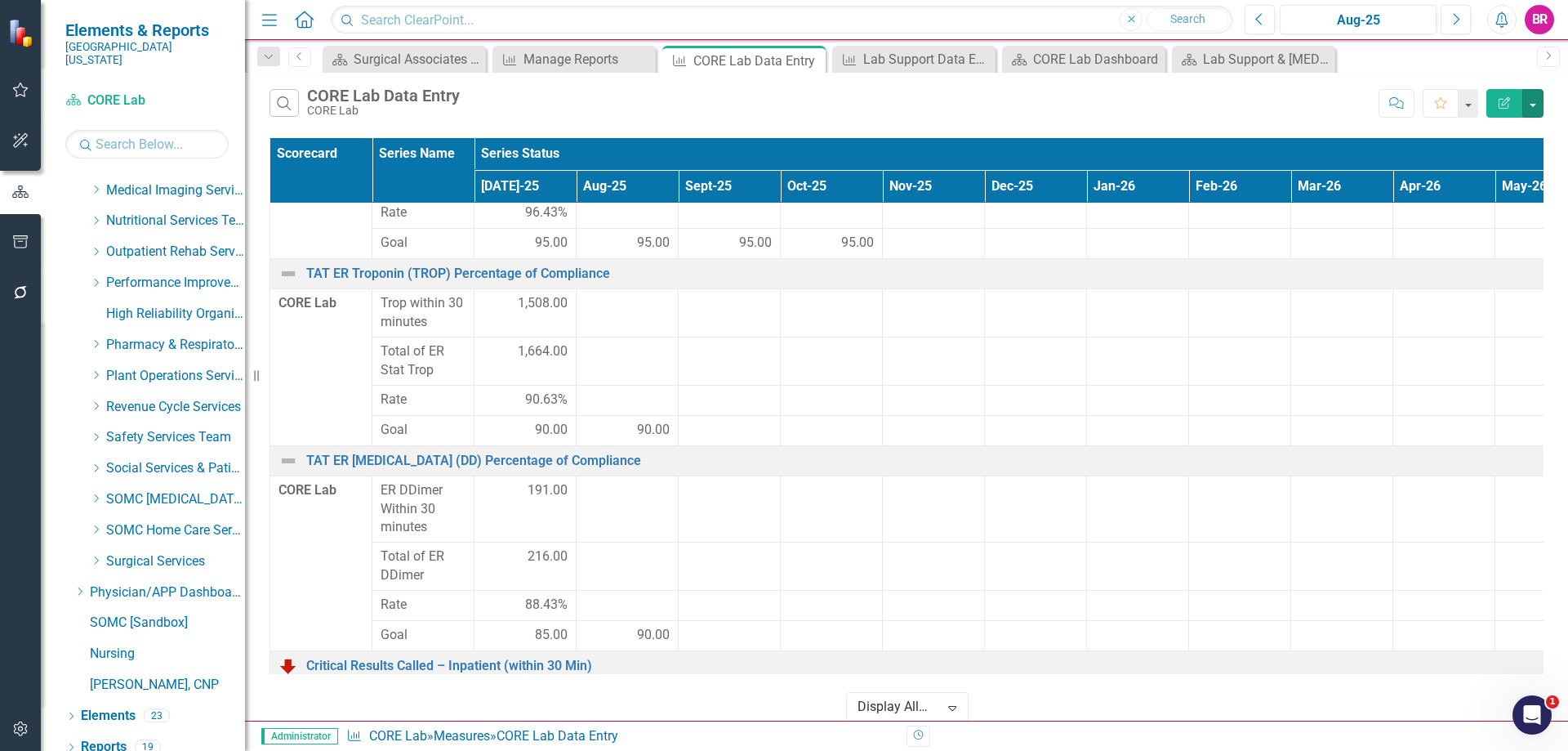
scroll to position [490, 0]
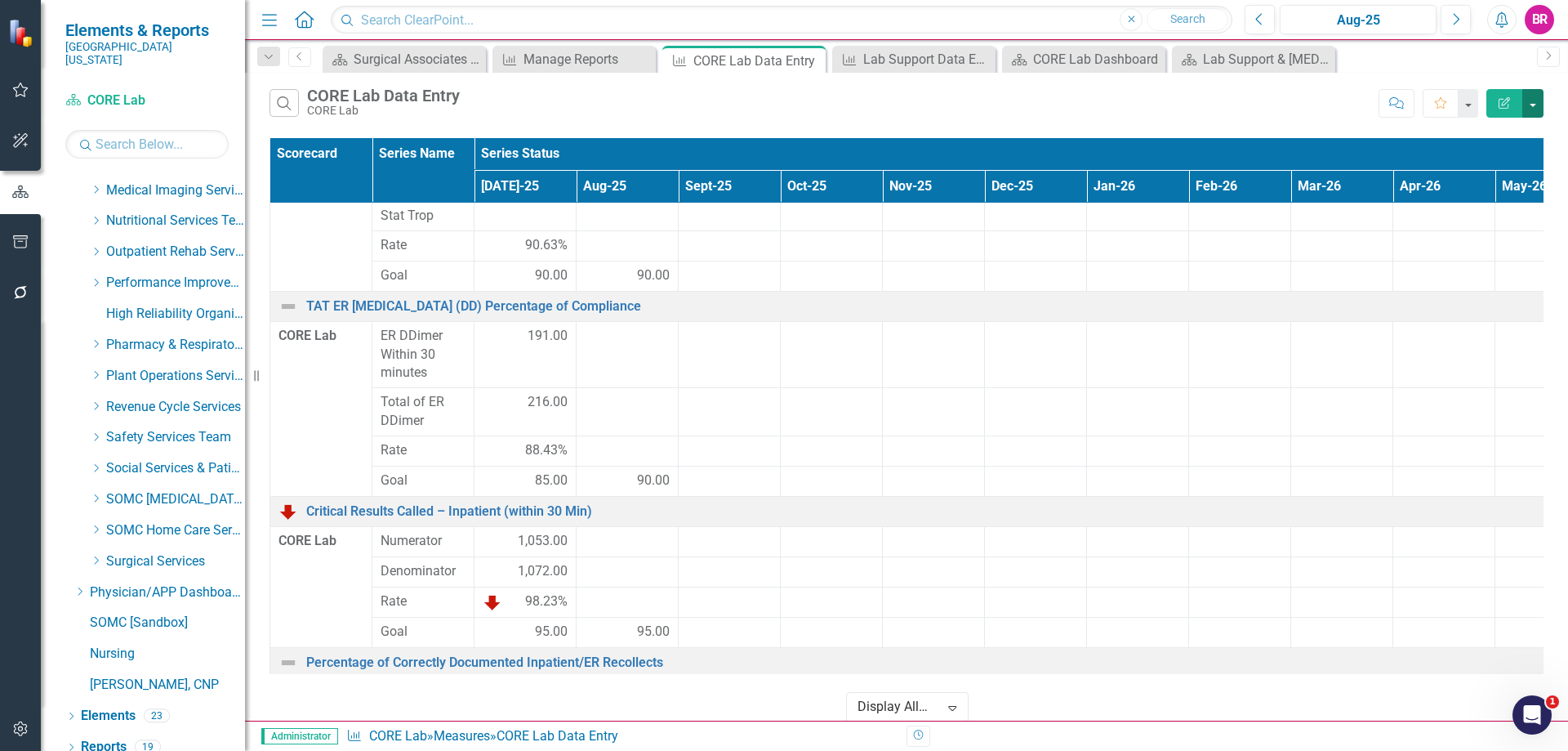
click at [1532, 115] on button "button" at bounding box center [1533, 103] width 21 height 29
click at [1488, 195] on link "Excel Export to Excel" at bounding box center [1478, 196] width 129 height 30
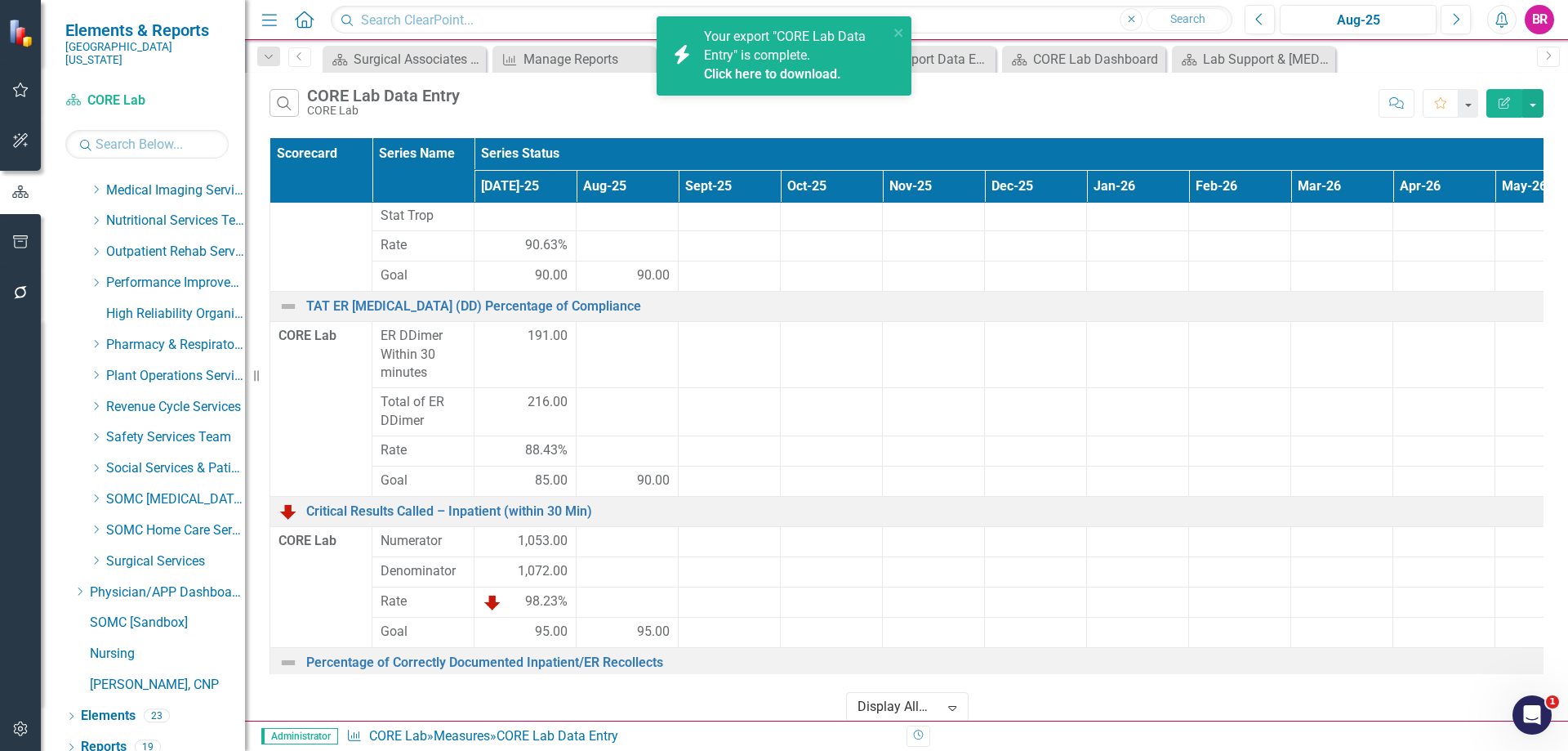
click at [820, 78] on link "Click here to download." at bounding box center [772, 73] width 137 height 15
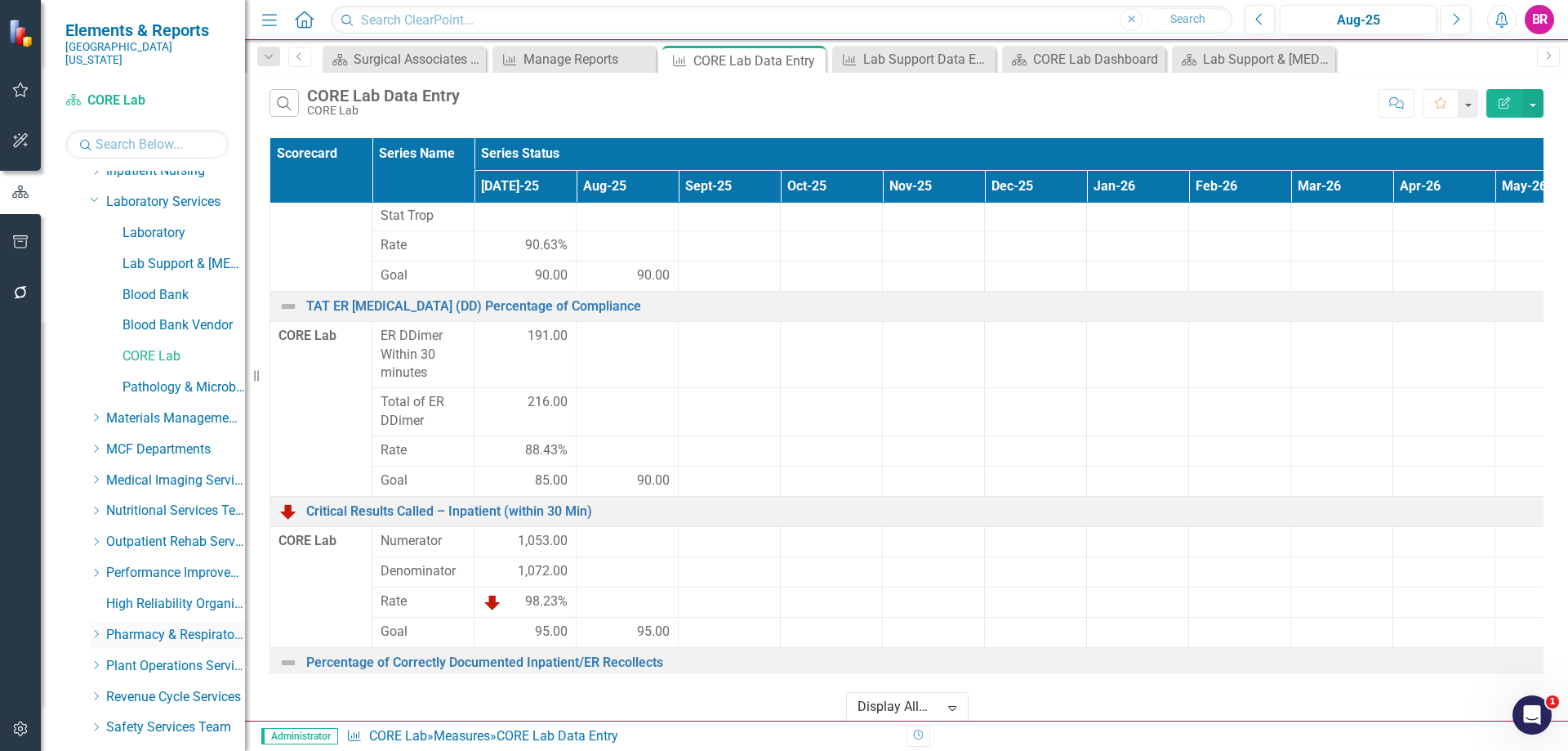
scroll to position [595, 0]
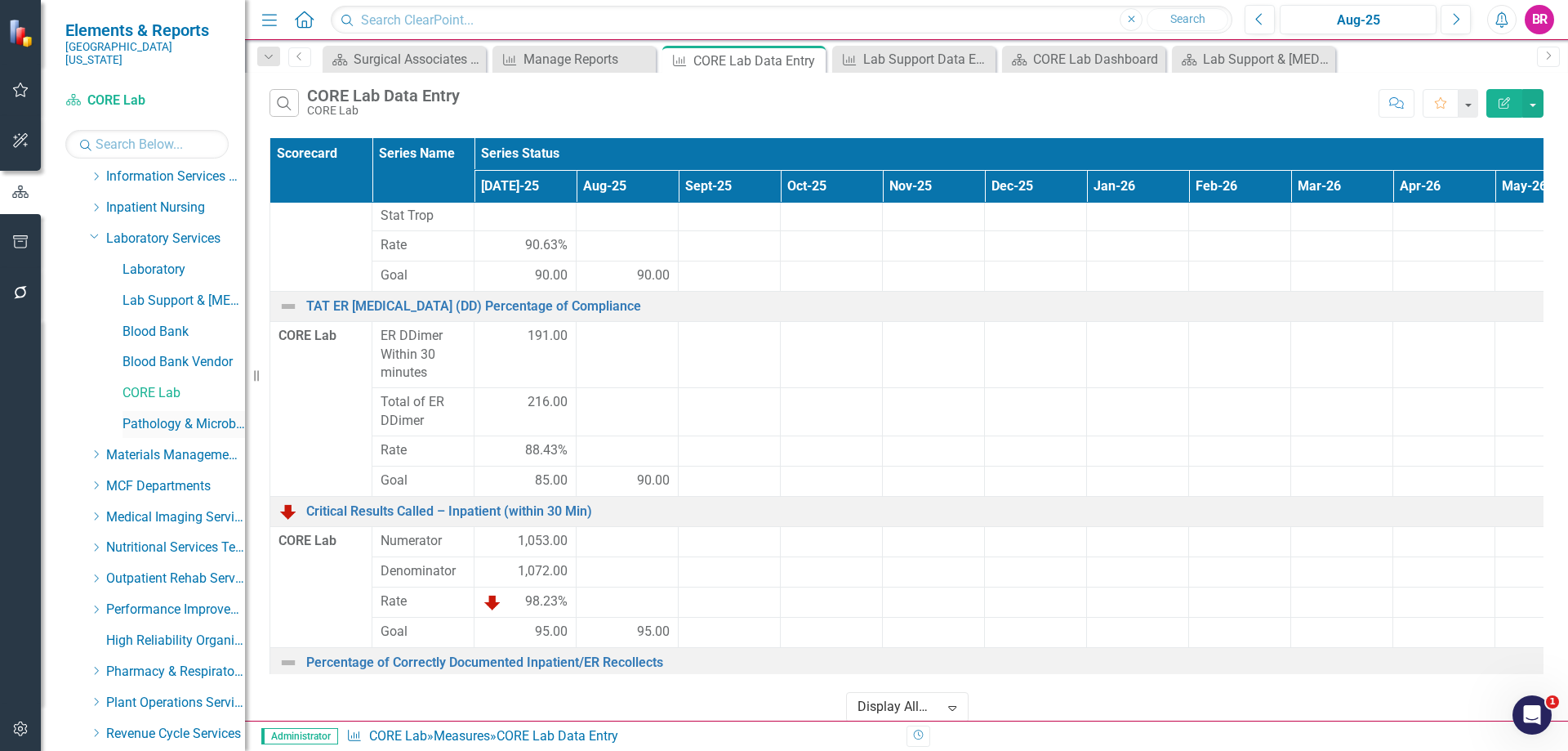
click at [184, 415] on link "Pathology & Microbiology" at bounding box center [183, 424] width 122 height 19
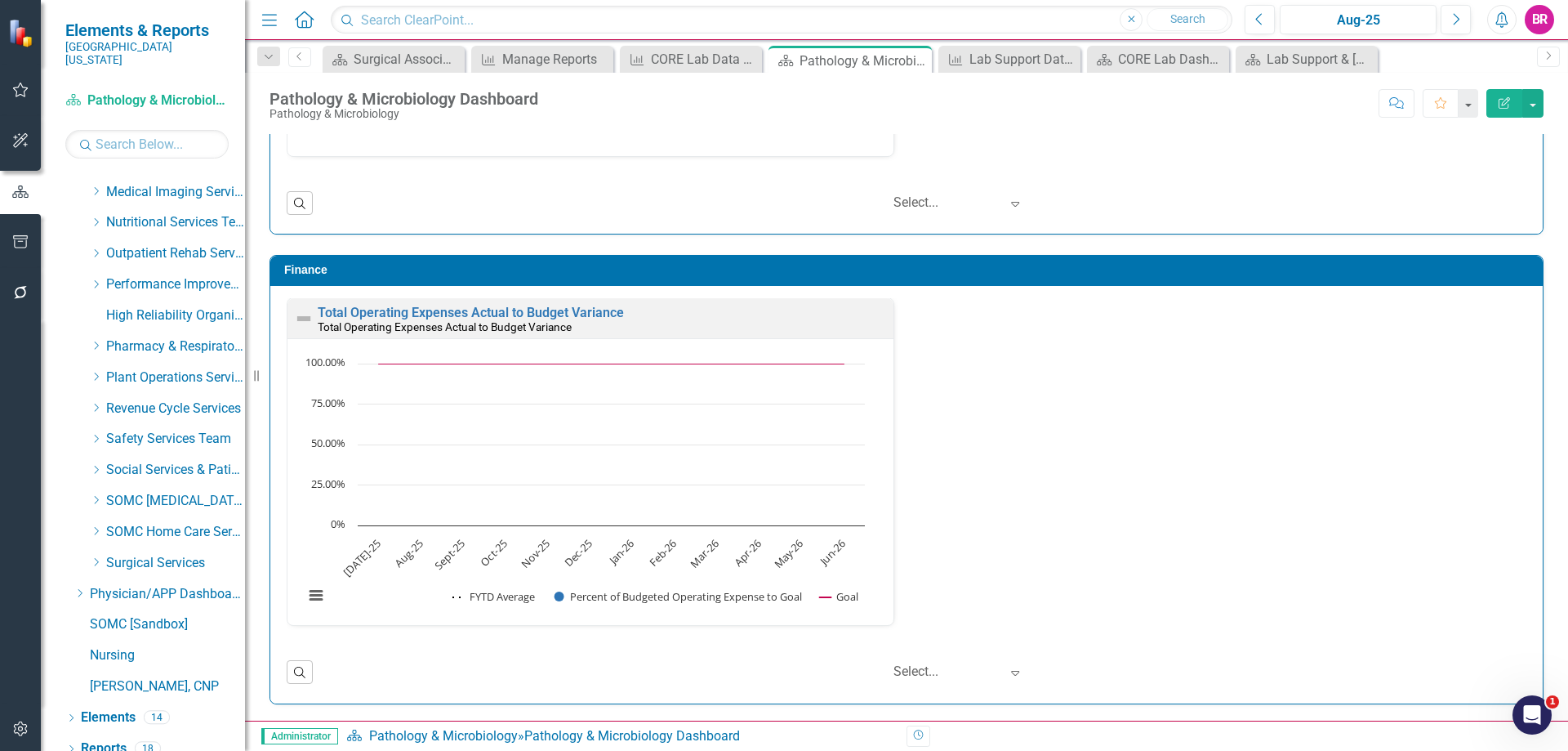
scroll to position [921, 0]
click at [112, 738] on link "Reports" at bounding box center [103, 747] width 45 height 19
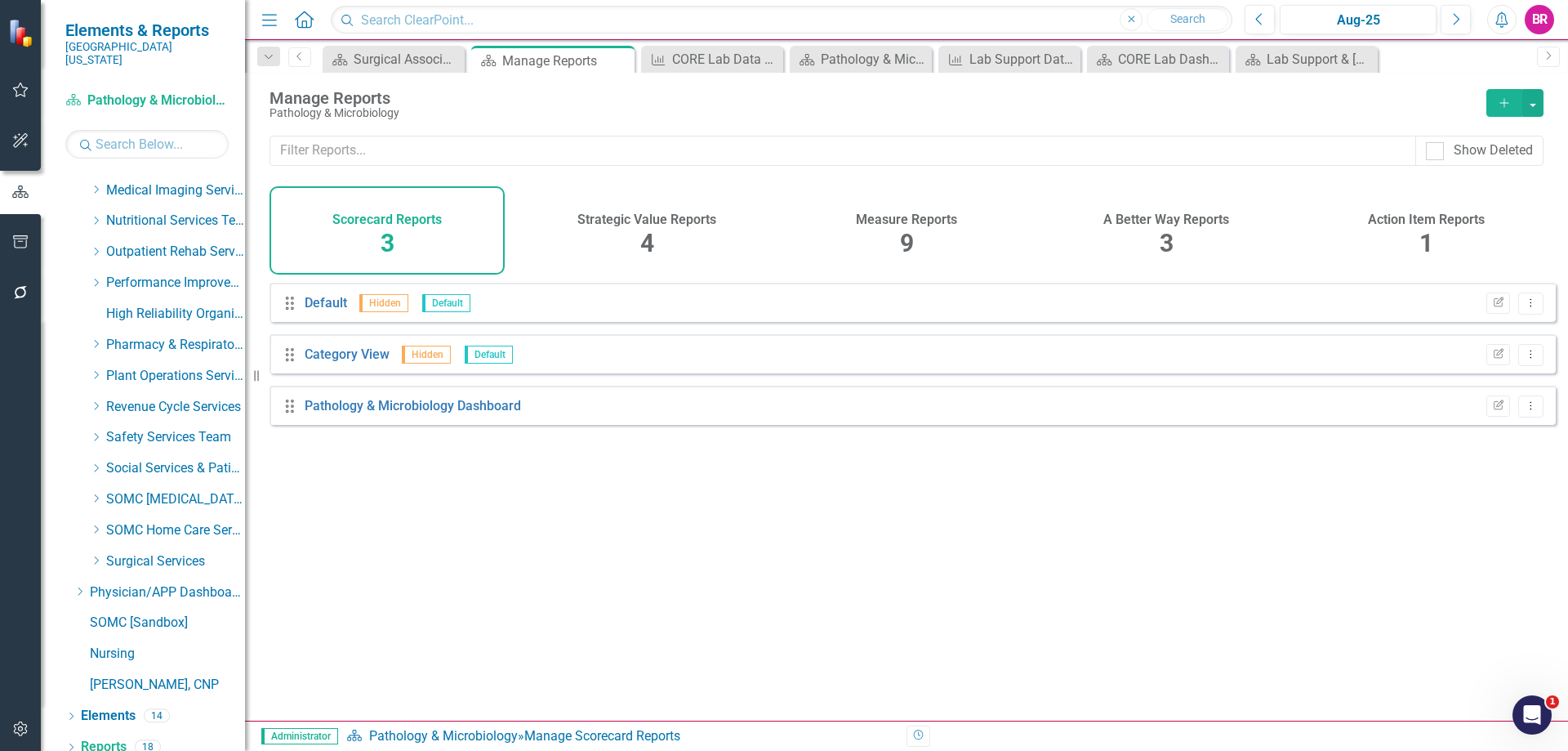
drag, startPoint x: 884, startPoint y: 219, endPoint x: 751, endPoint y: 283, distance: 147.6
click at [884, 219] on h4 "Measure Reports" at bounding box center [907, 219] width 102 height 14
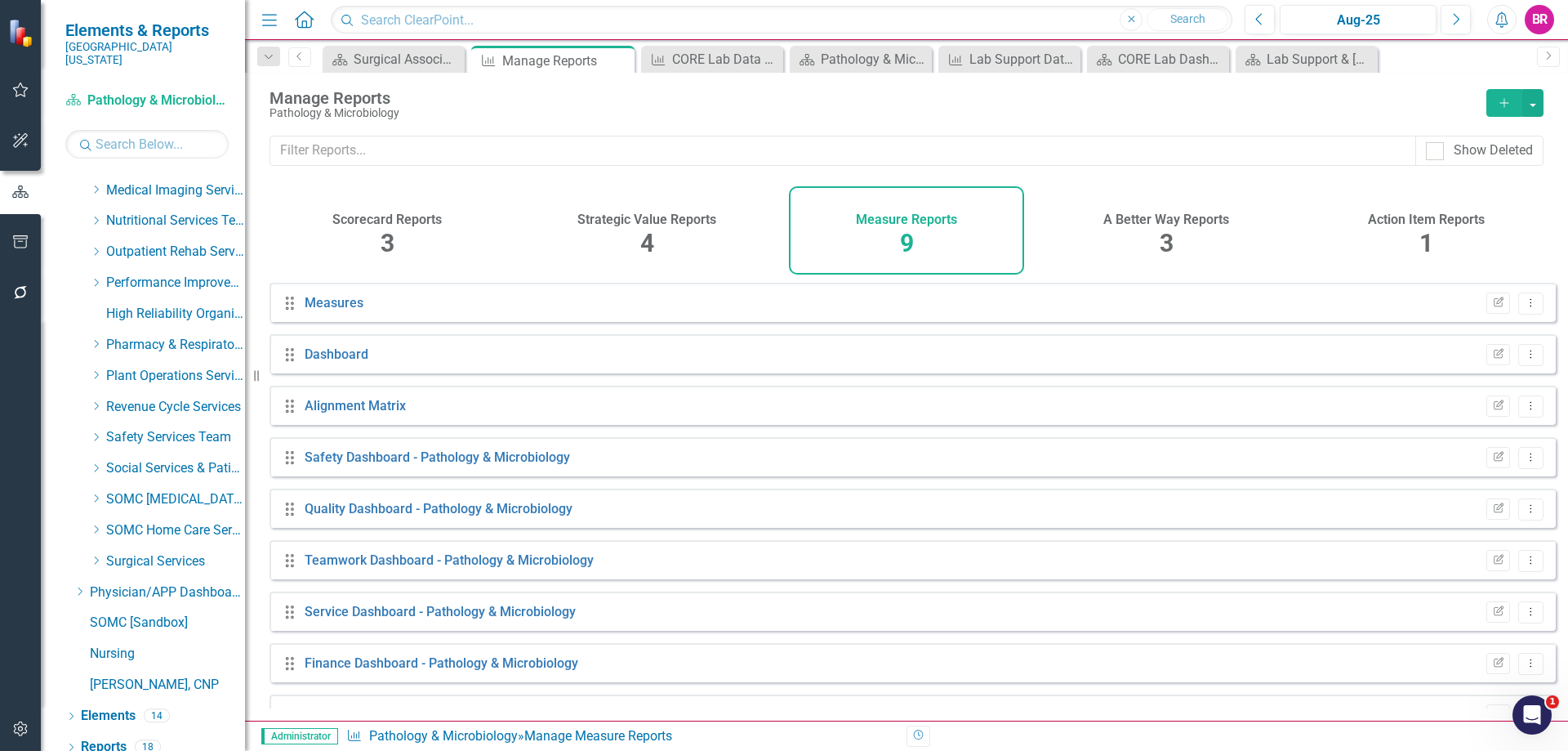
scroll to position [37, 0]
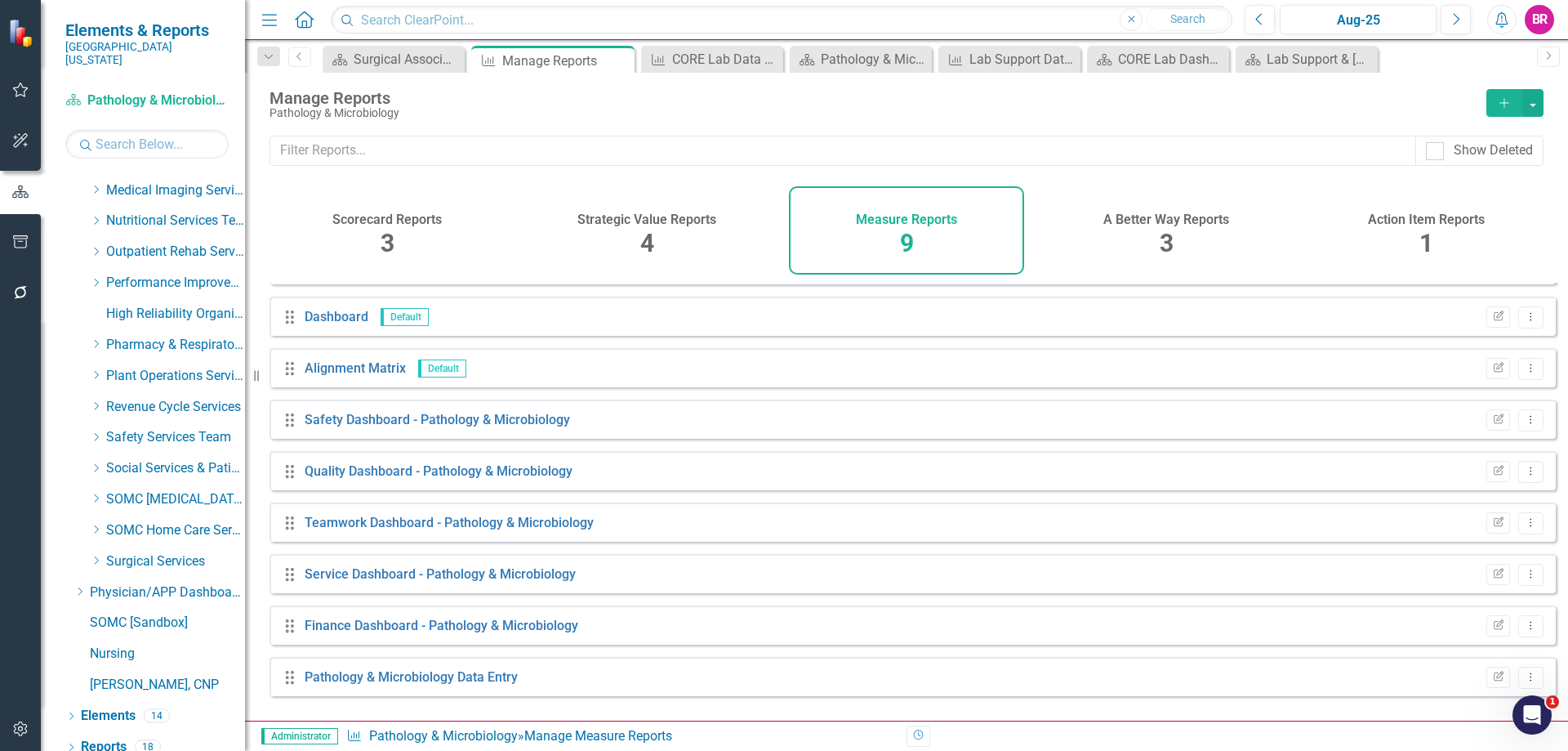
click at [389, 696] on div "Drag Pathology & Microbiology Data Entry Edit Report Dropdown Menu" at bounding box center [912, 676] width 1286 height 39
drag, startPoint x: 392, startPoint y: 697, endPoint x: 400, endPoint y: 689, distance: 11.3
click at [400, 687] on div "Pathology & Microbiology Data Entry" at bounding box center [411, 677] width 213 height 19
click at [400, 684] on link "Pathology & Microbiology Data Entry" at bounding box center [411, 676] width 213 height 15
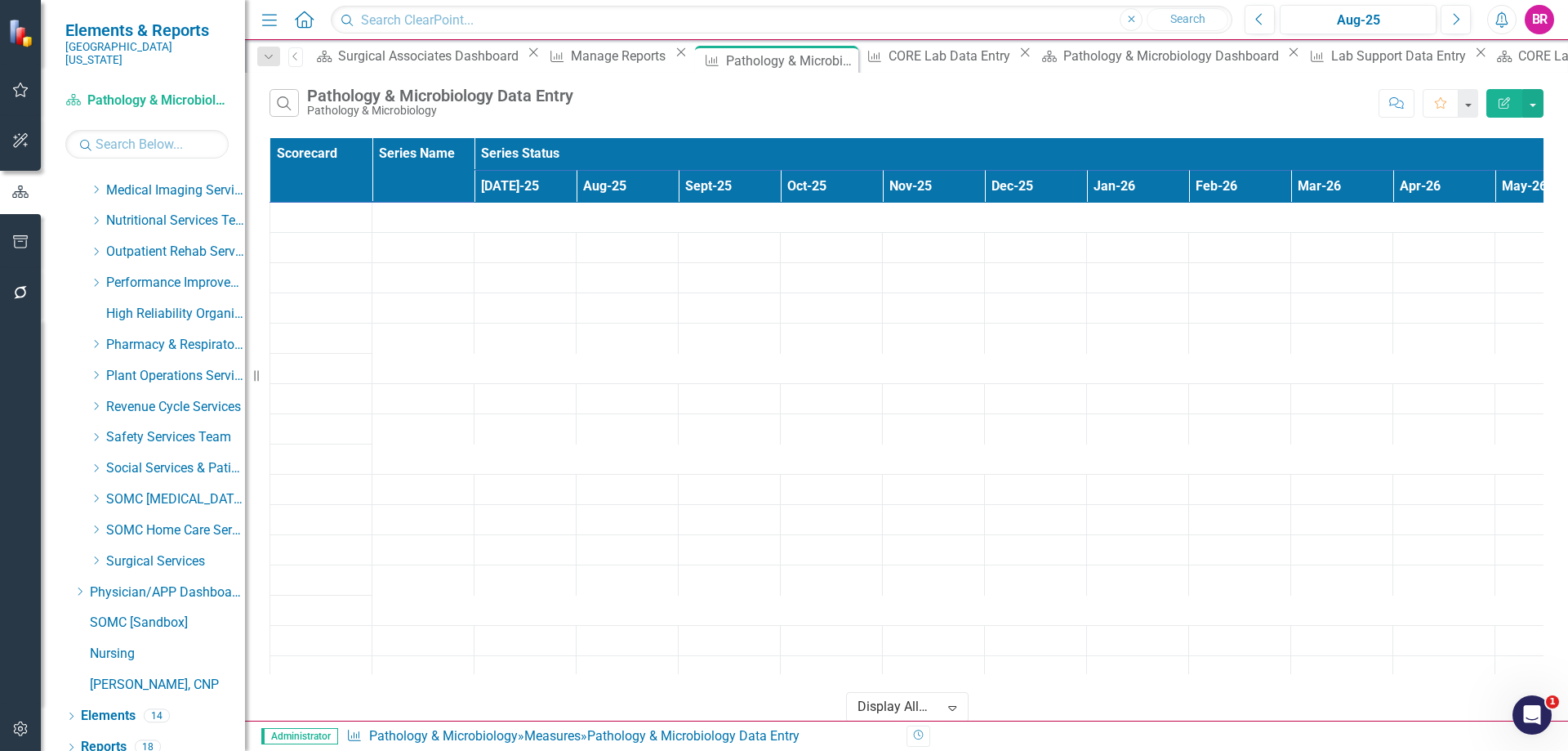
click at [1017, 59] on icon "Close" at bounding box center [1025, 52] width 16 height 13
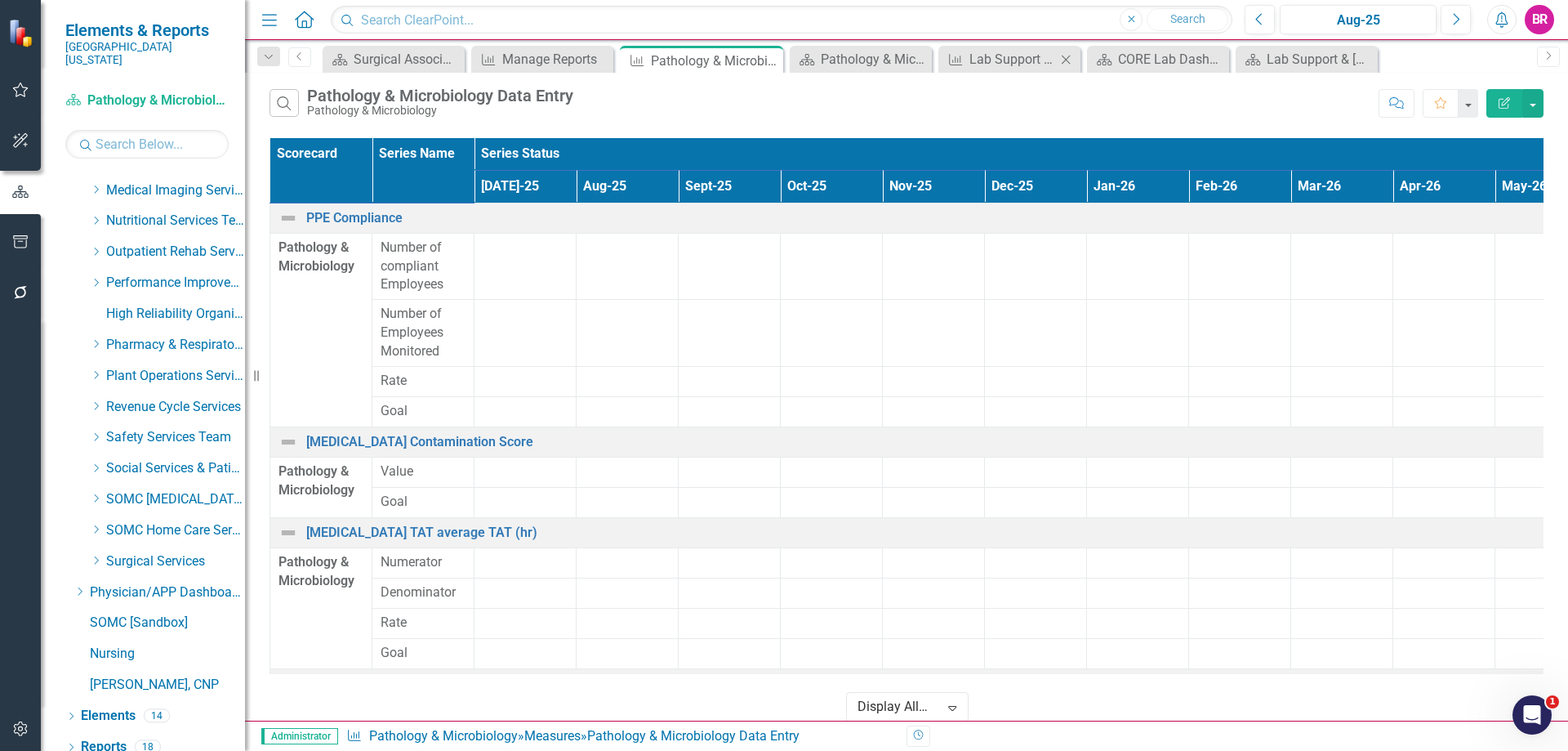
click at [1065, 63] on icon "Close" at bounding box center [1066, 60] width 16 height 13
click at [1155, 59] on icon "Close" at bounding box center [1151, 60] width 16 height 13
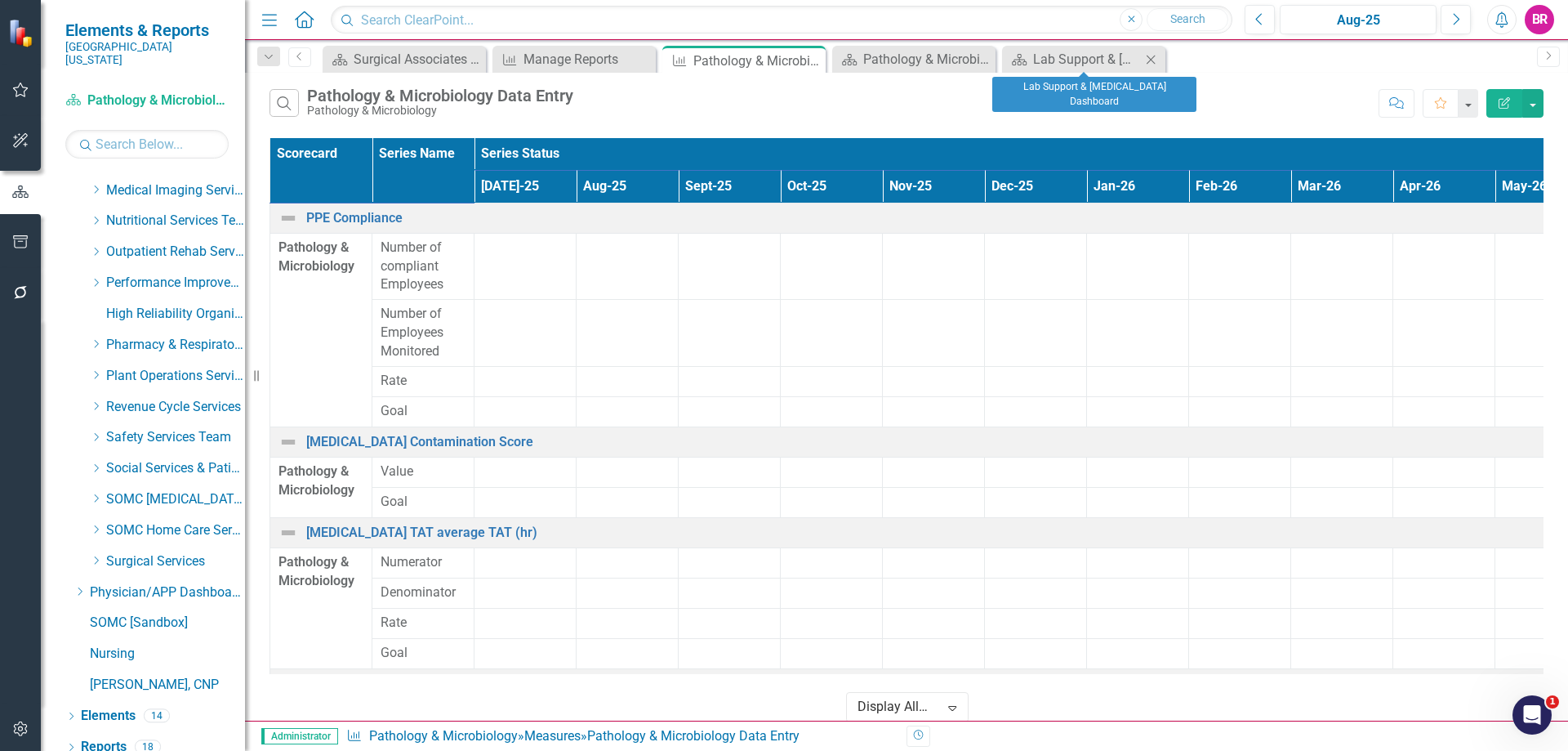
click at [1151, 60] on icon at bounding box center [1151, 59] width 9 height 9
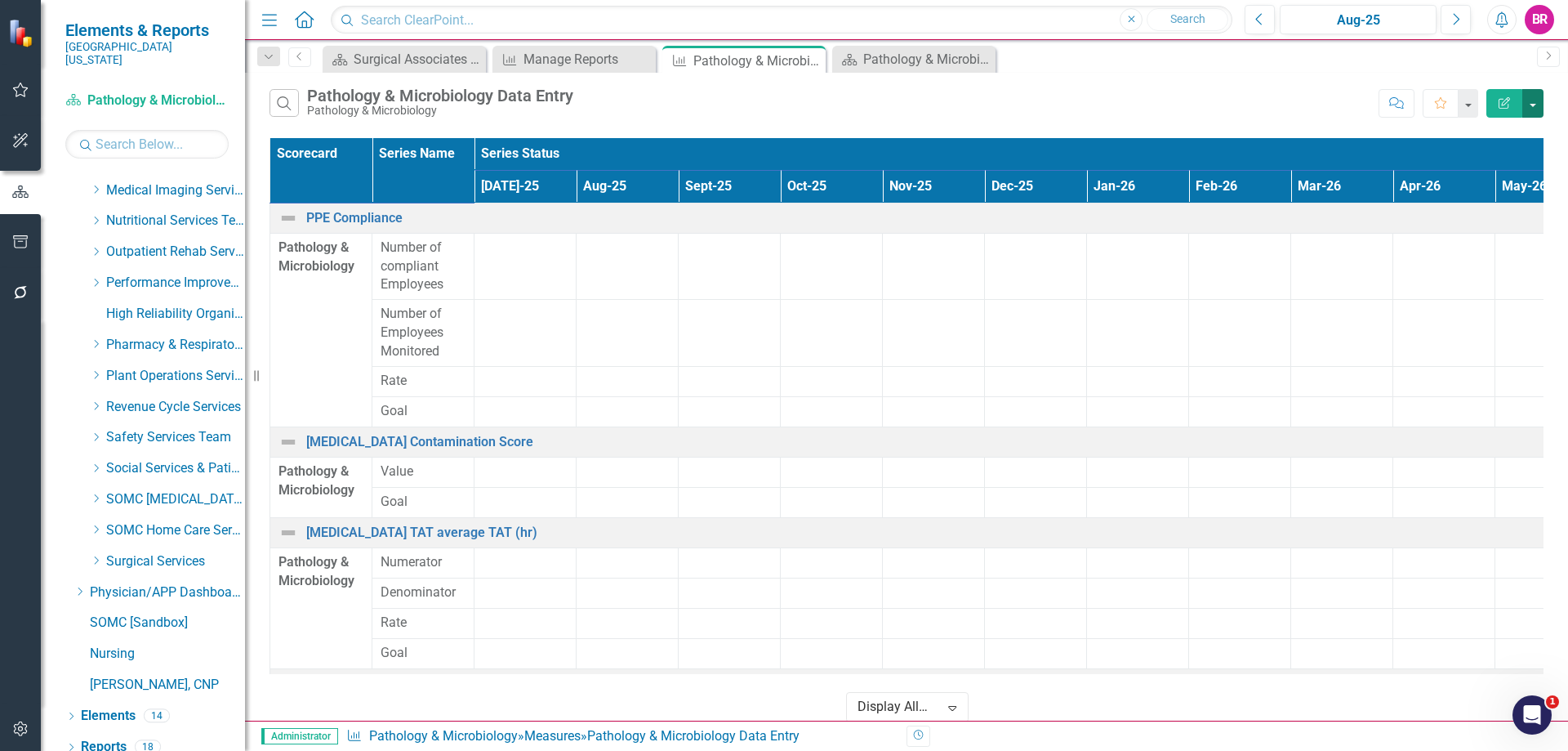
click at [1539, 103] on button "button" at bounding box center [1533, 103] width 21 height 29
click at [1515, 189] on link "Excel Export to Excel" at bounding box center [1478, 196] width 129 height 30
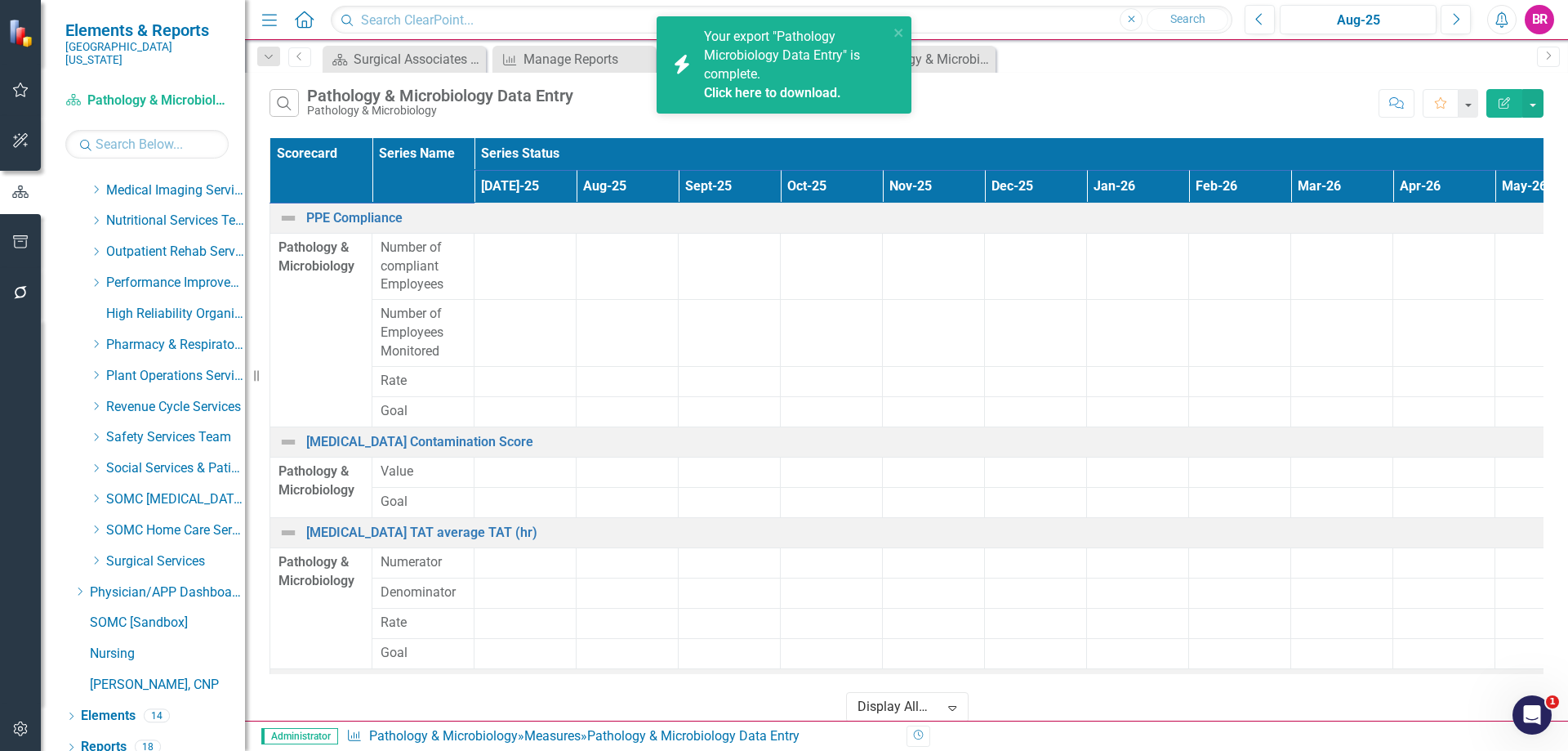
click at [793, 87] on link "Click here to download." at bounding box center [772, 92] width 137 height 15
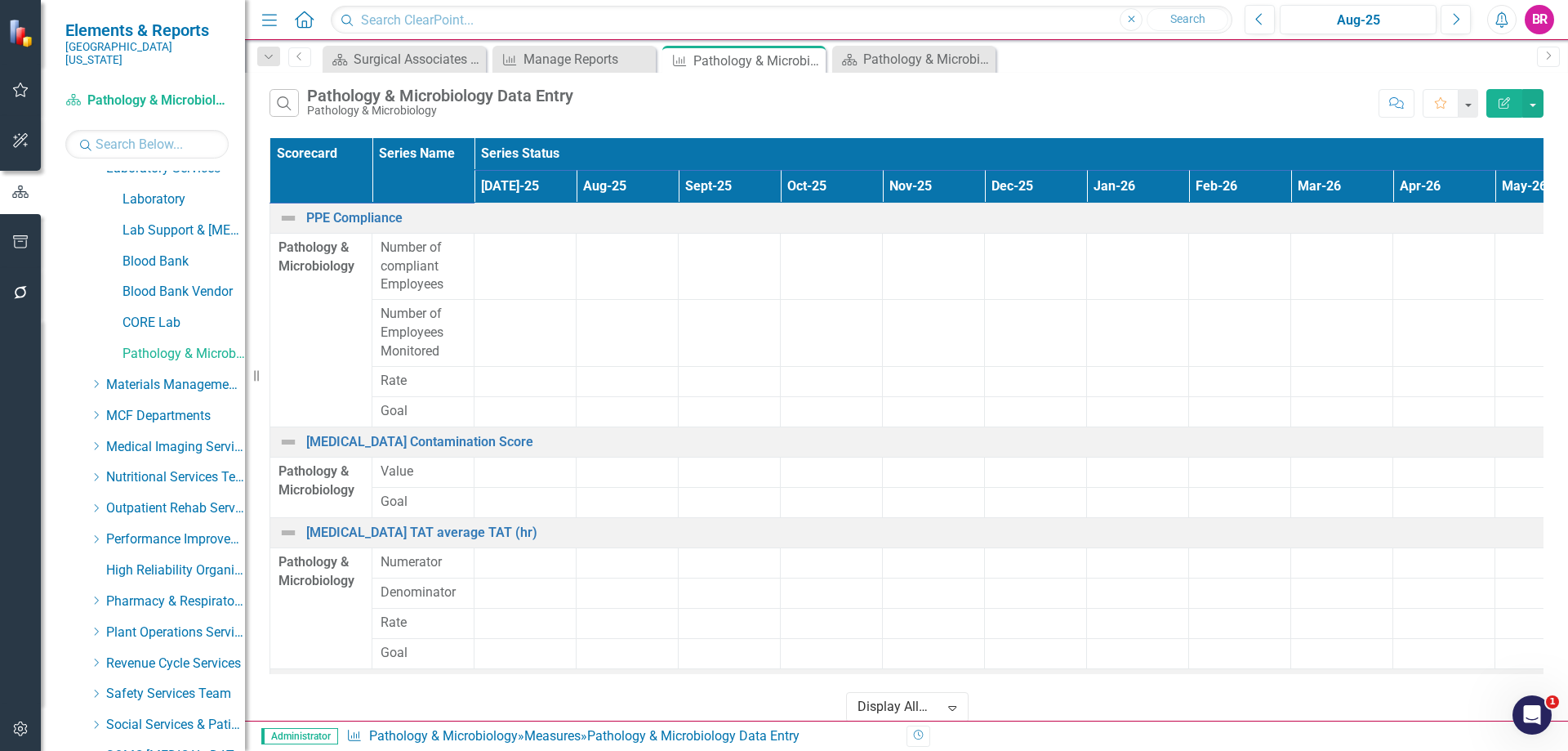
scroll to position [595, 0]
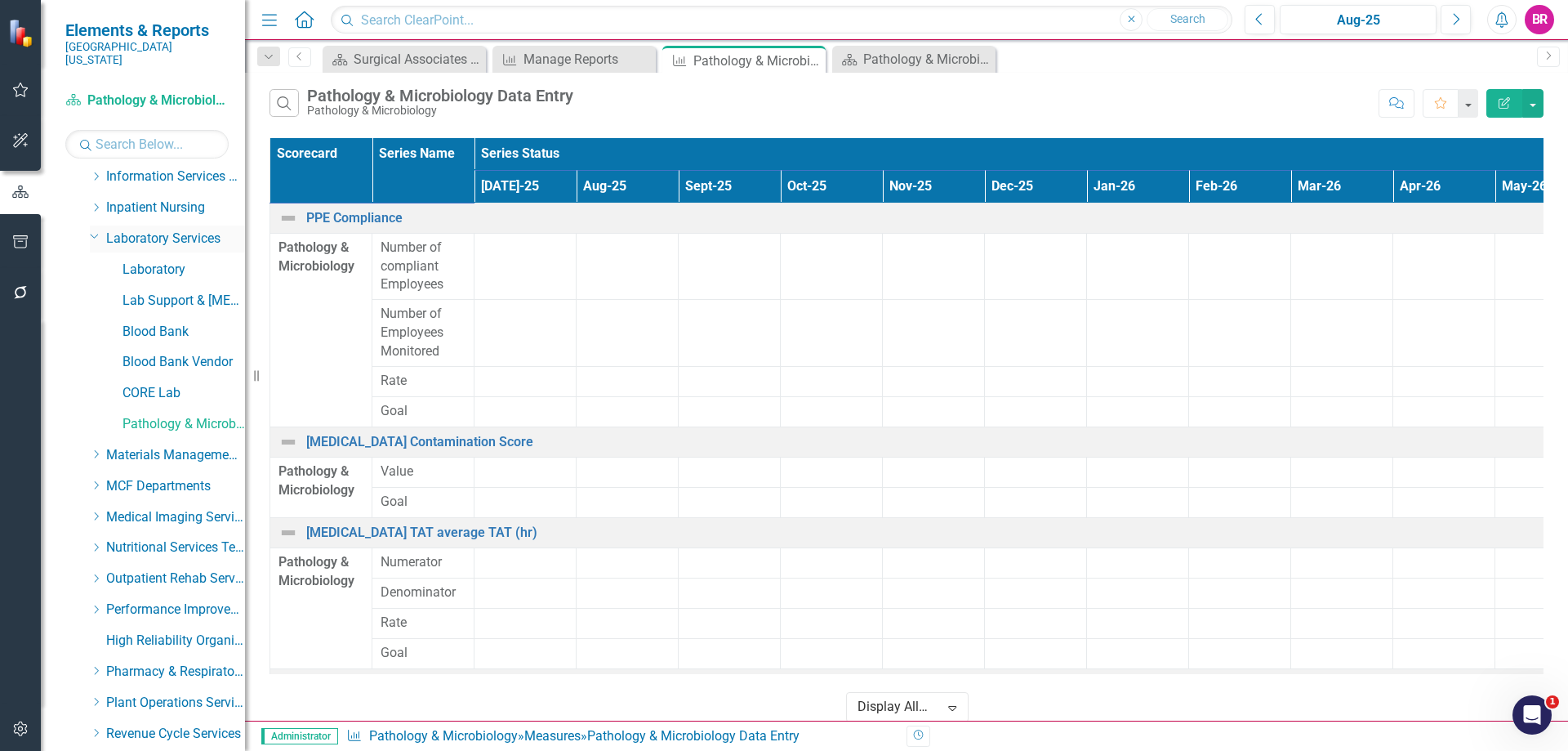
click at [92, 229] on icon "Dropdown" at bounding box center [95, 235] width 10 height 12
click at [96, 326] on icon "Dropdown" at bounding box center [96, 330] width 12 height 10
click at [136, 353] on link "Breast Center" at bounding box center [183, 362] width 122 height 19
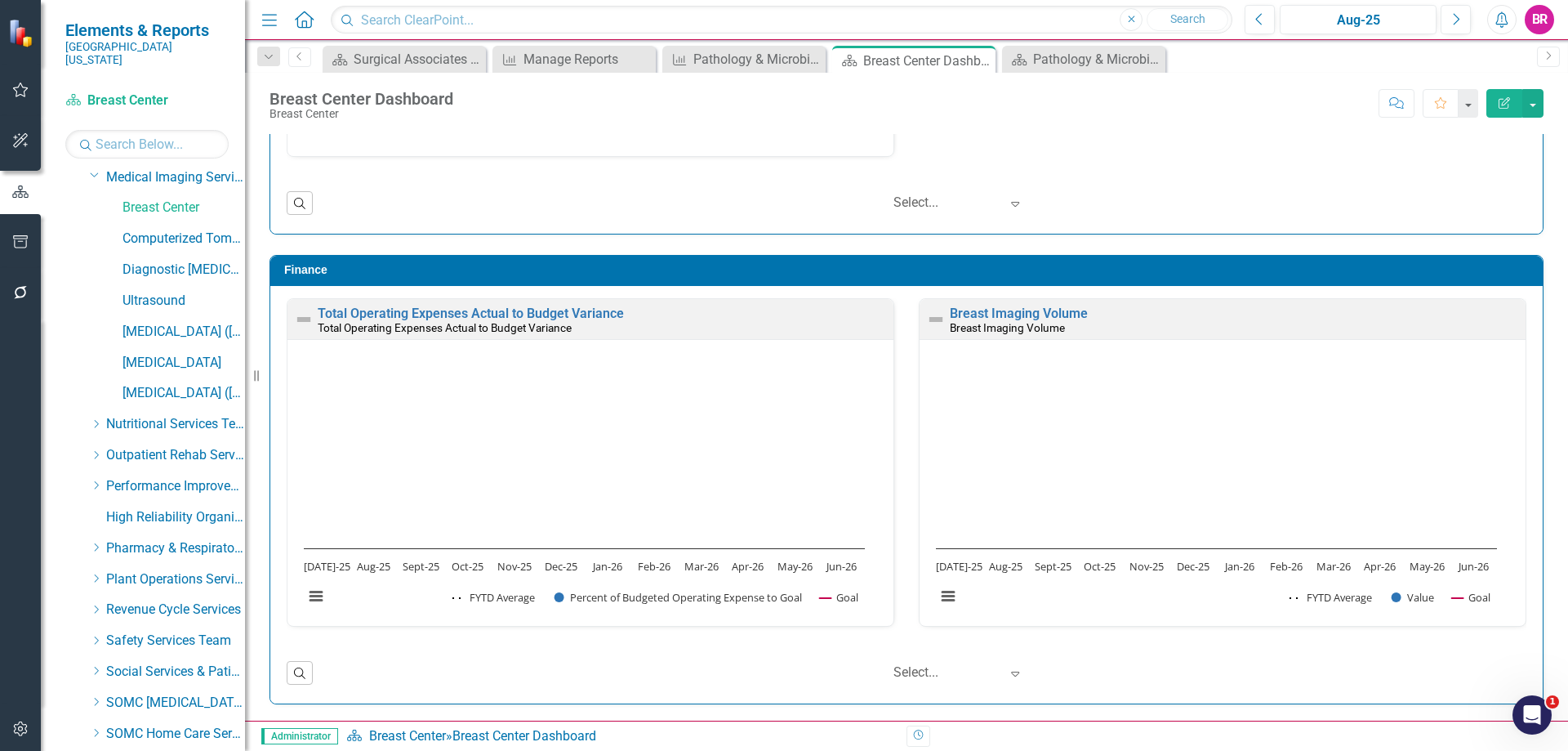
scroll to position [953, 0]
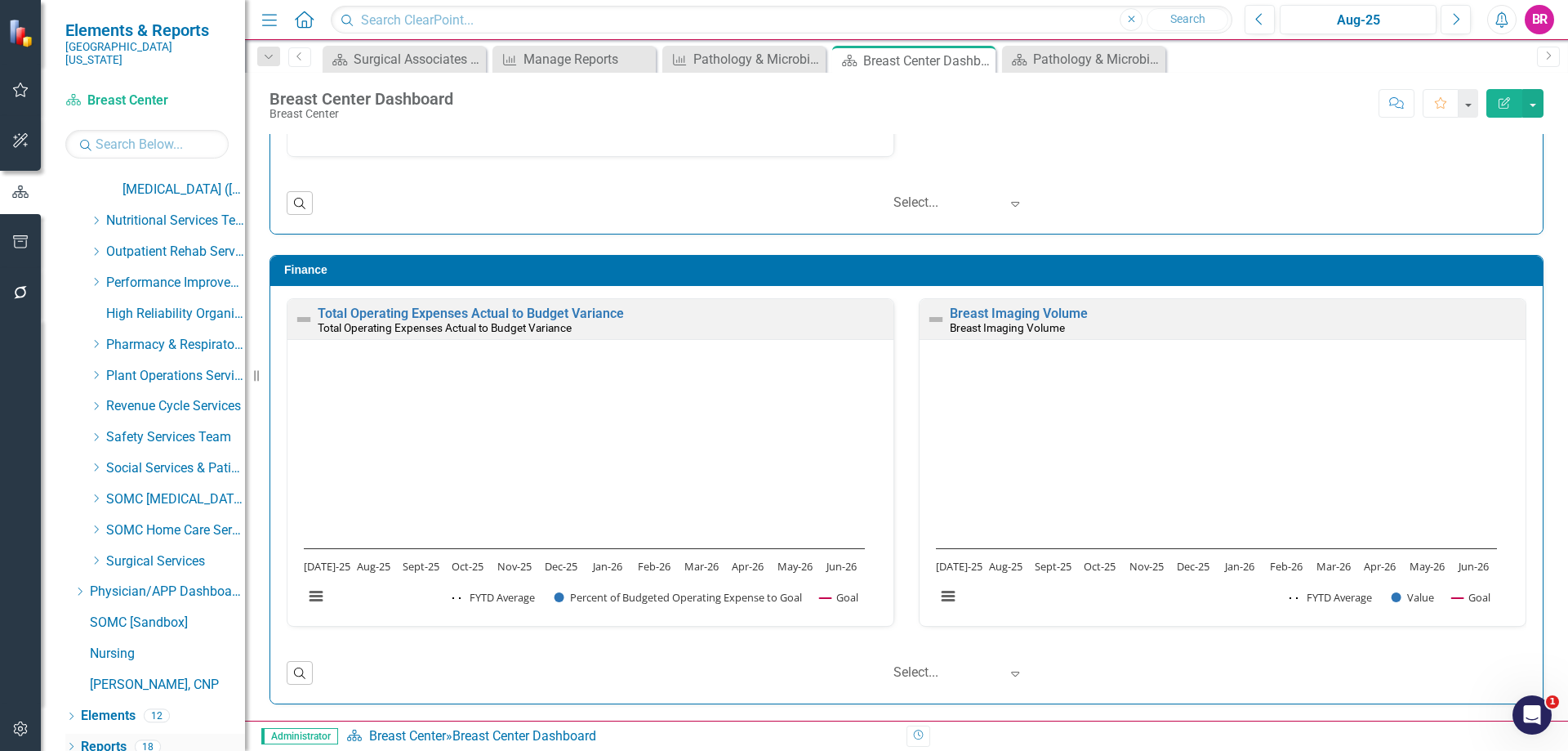
click at [99, 738] on link "Reports" at bounding box center [103, 747] width 45 height 19
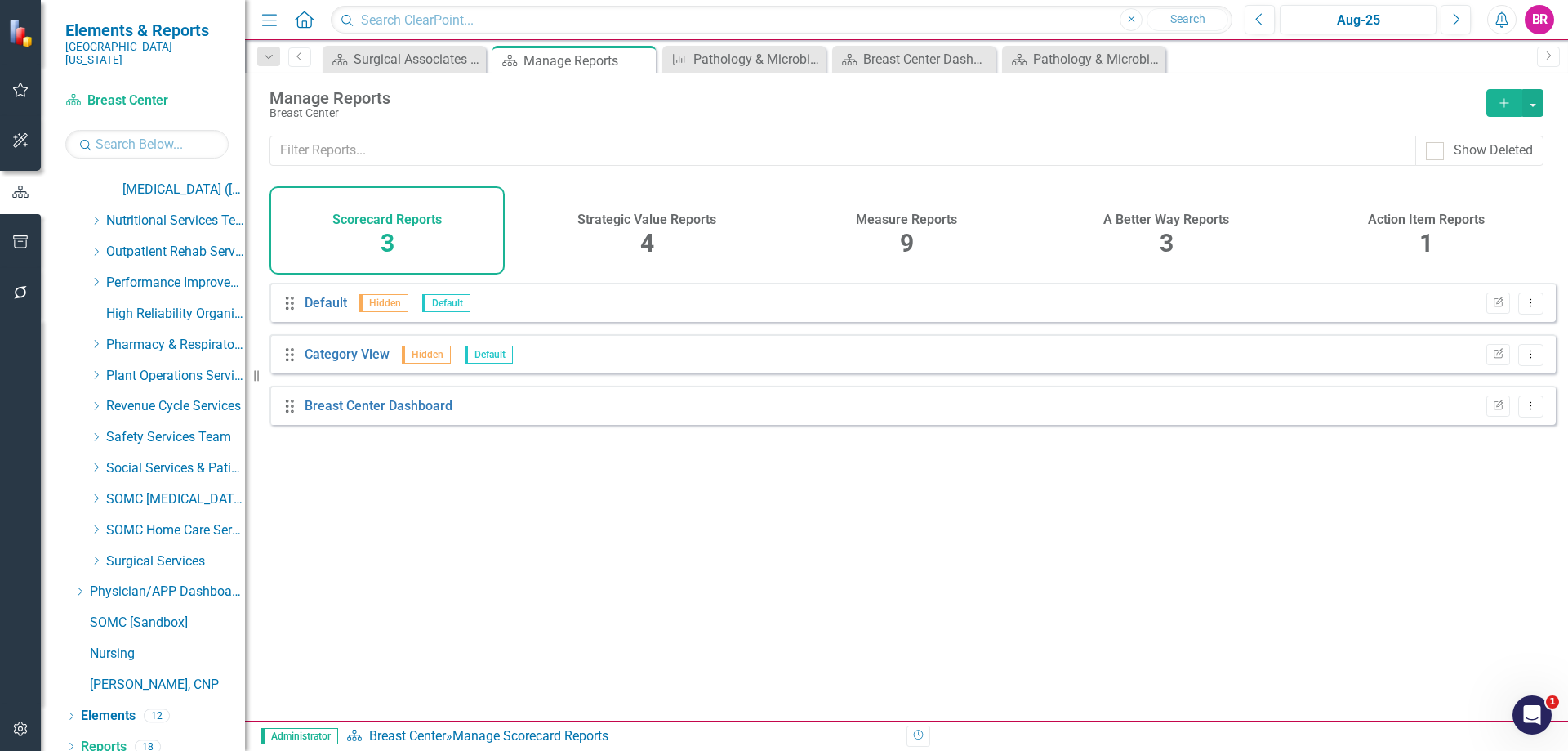
drag, startPoint x: 901, startPoint y: 232, endPoint x: 1146, endPoint y: 152, distance: 257.7
click at [902, 232] on span "9" at bounding box center [907, 243] width 14 height 29
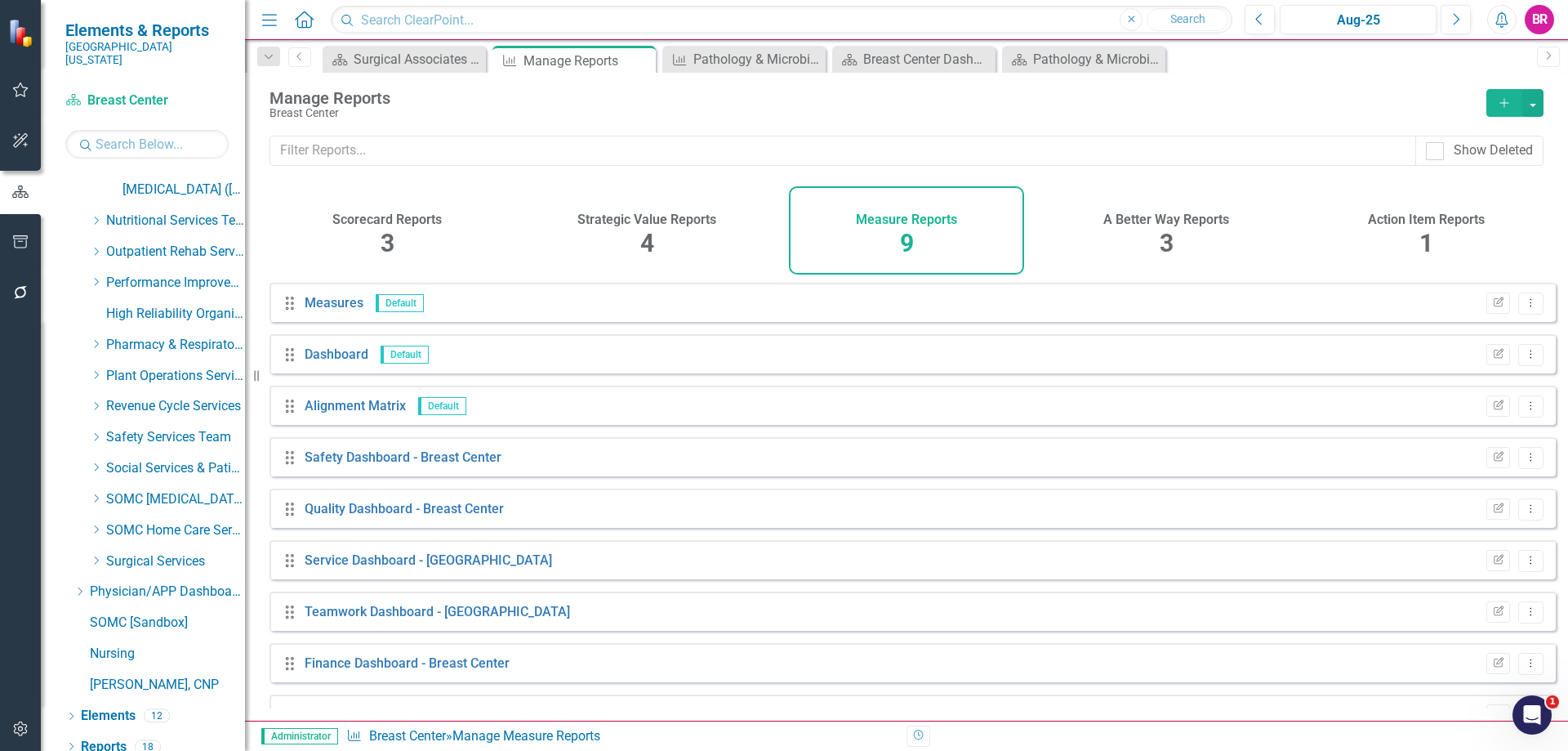
scroll to position [37, 0]
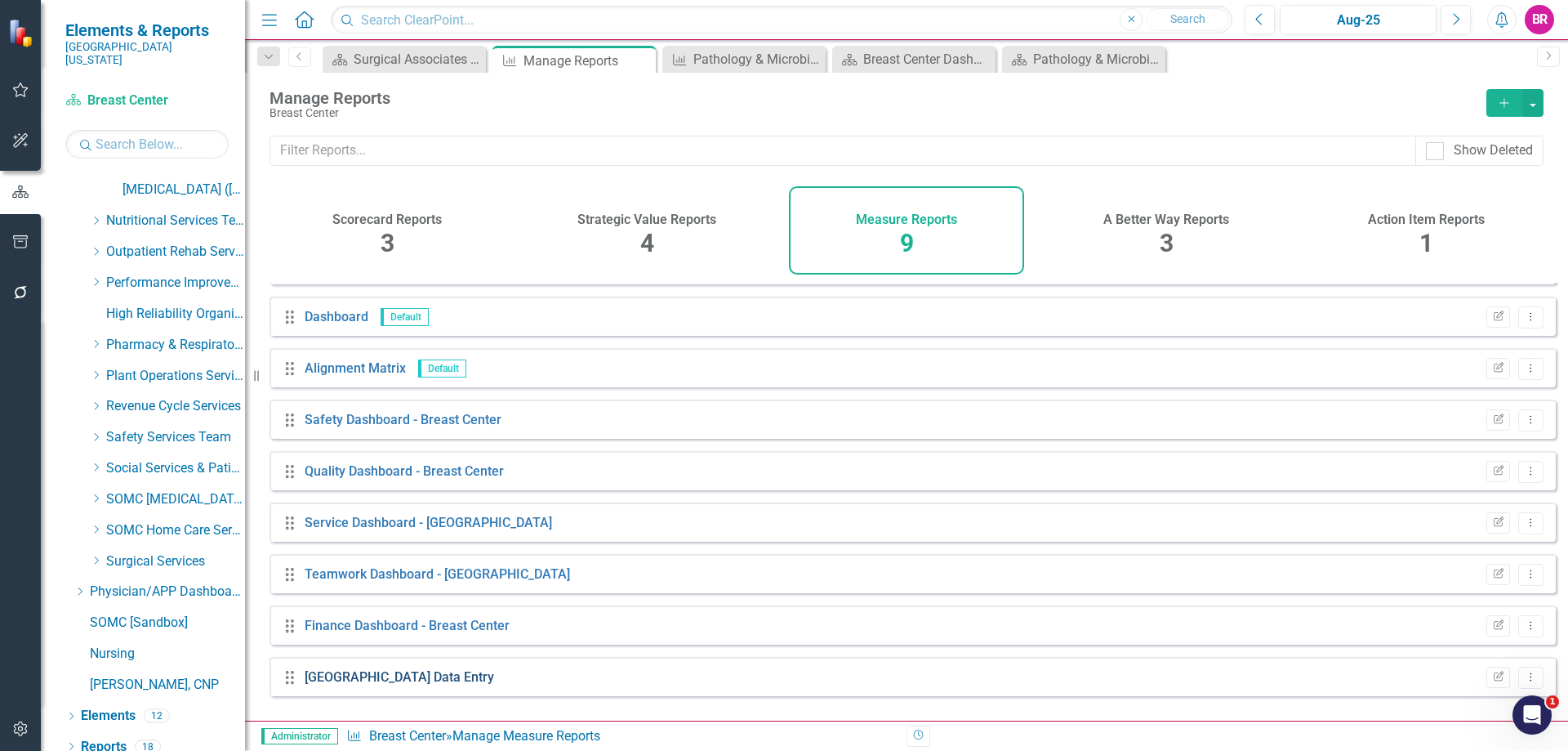
click at [333, 684] on link "[GEOGRAPHIC_DATA] Data Entry" at bounding box center [400, 676] width 189 height 15
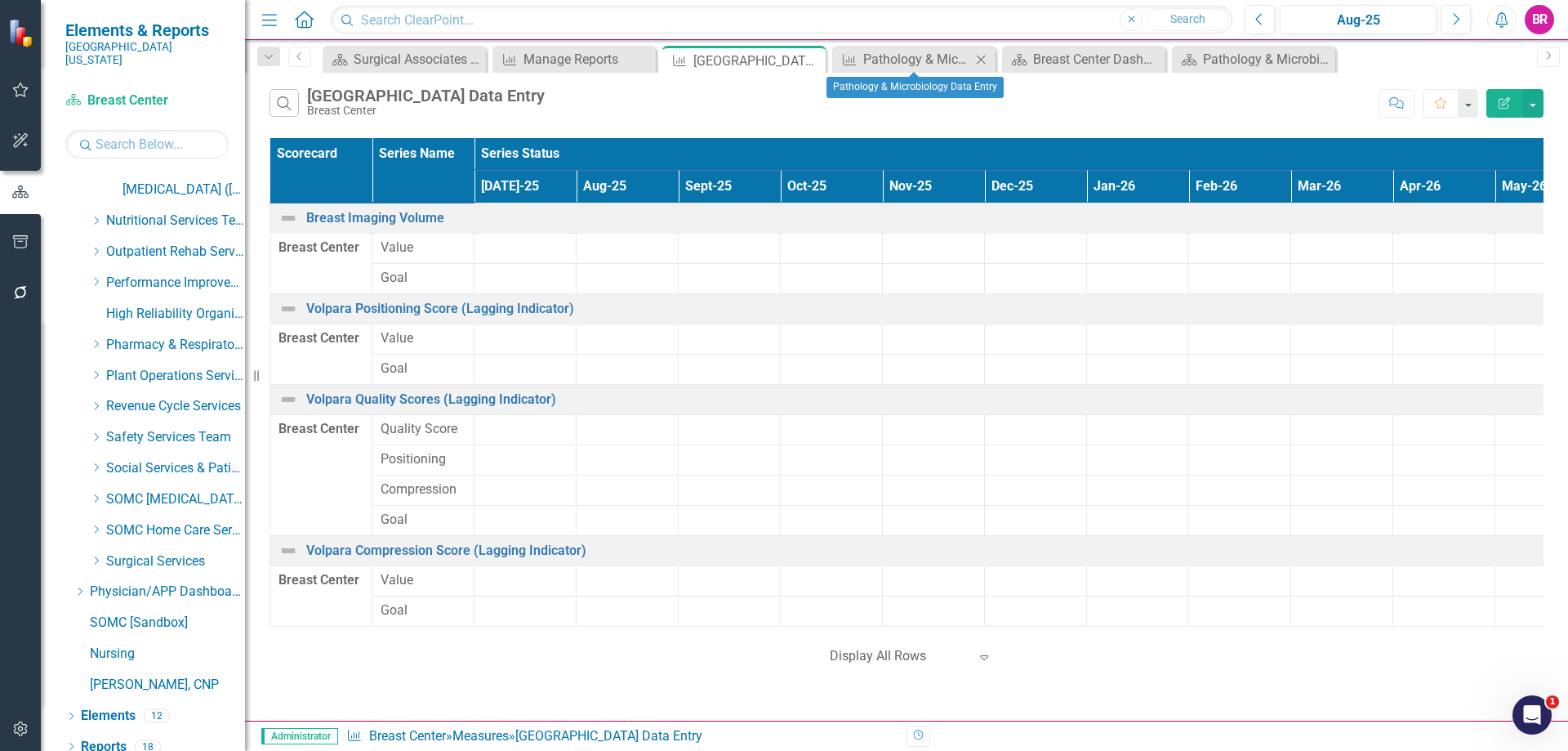
click at [985, 58] on icon "Close" at bounding box center [981, 60] width 16 height 13
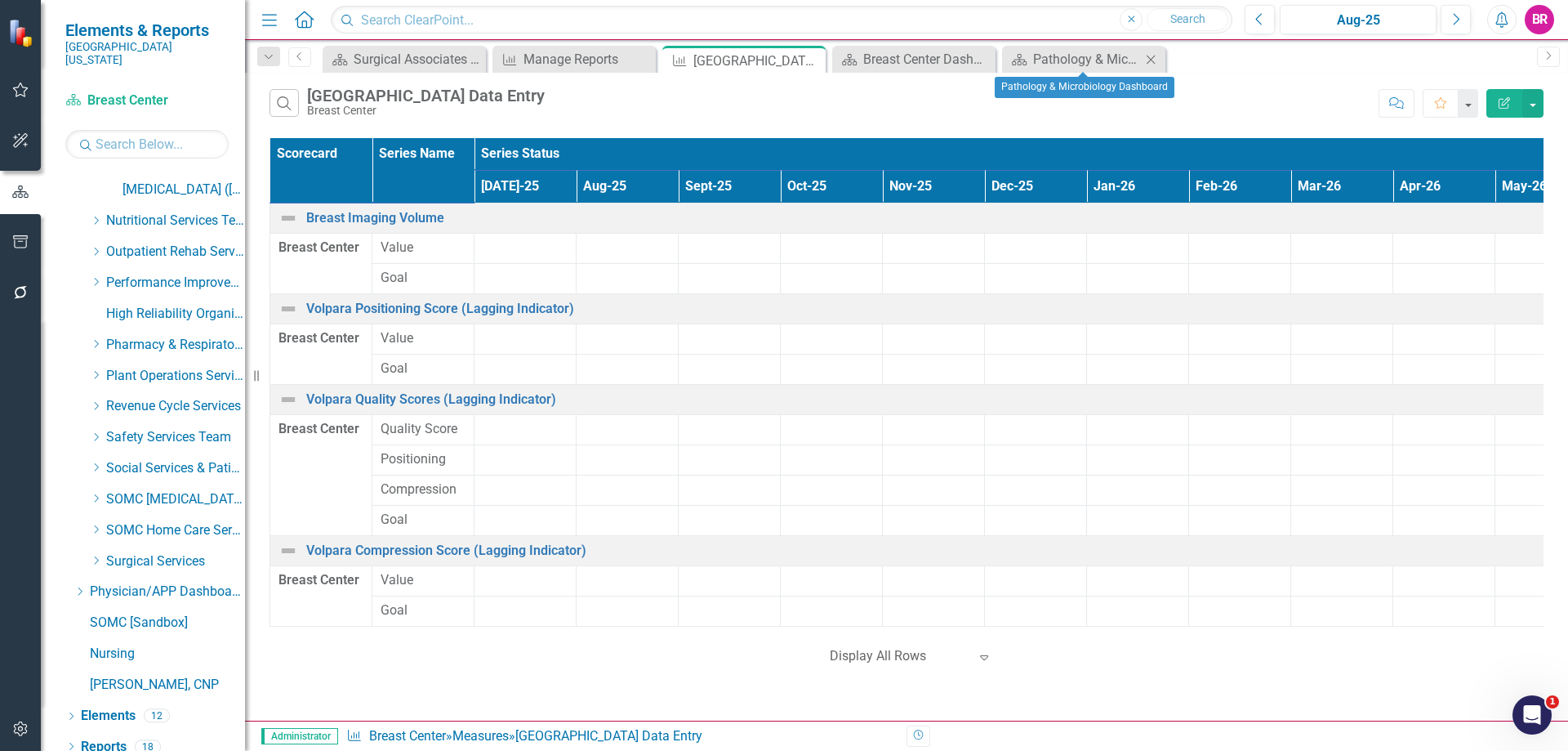
click at [1150, 54] on icon "Close" at bounding box center [1151, 60] width 16 height 13
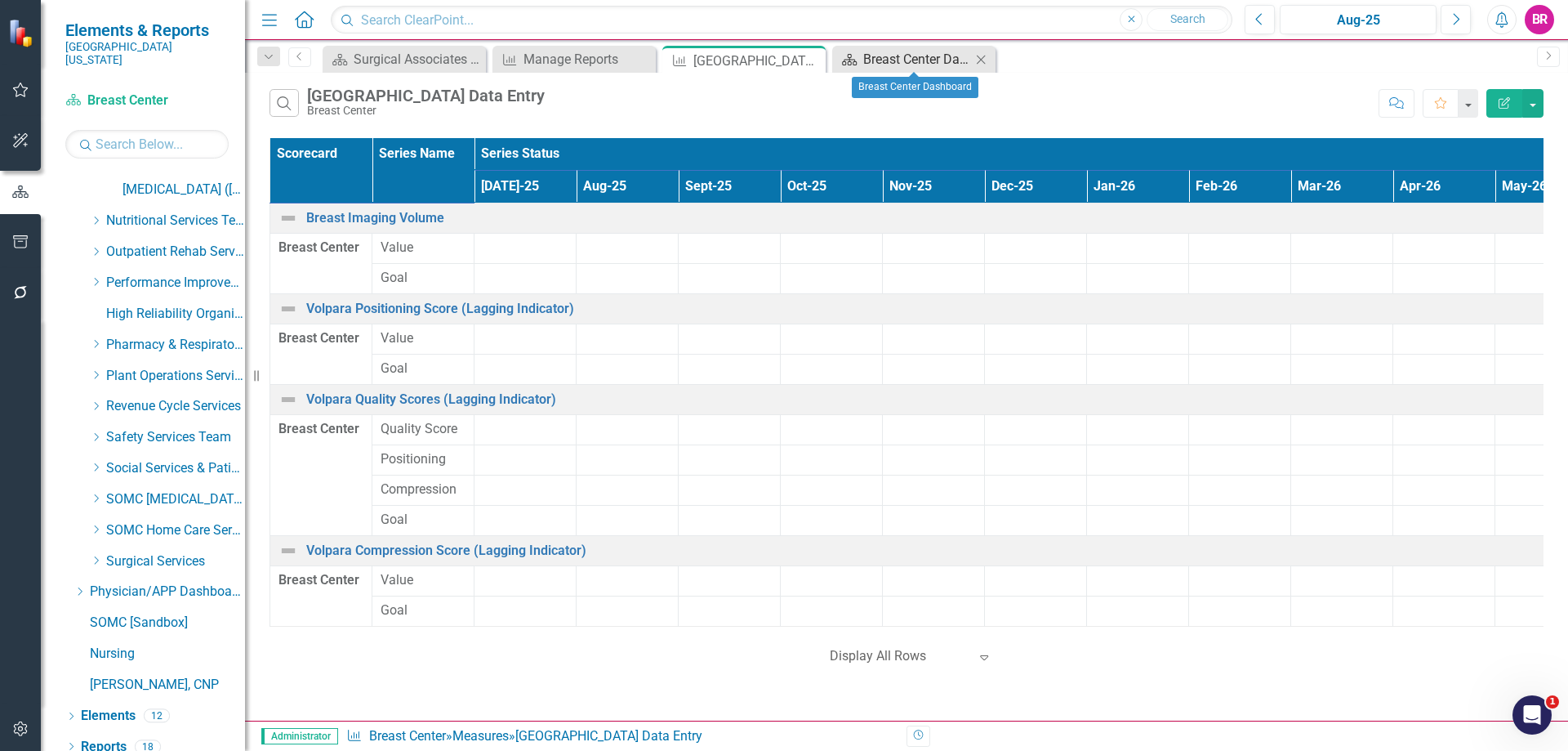
click at [900, 51] on div "Breast Center Dashboard" at bounding box center [917, 59] width 108 height 21
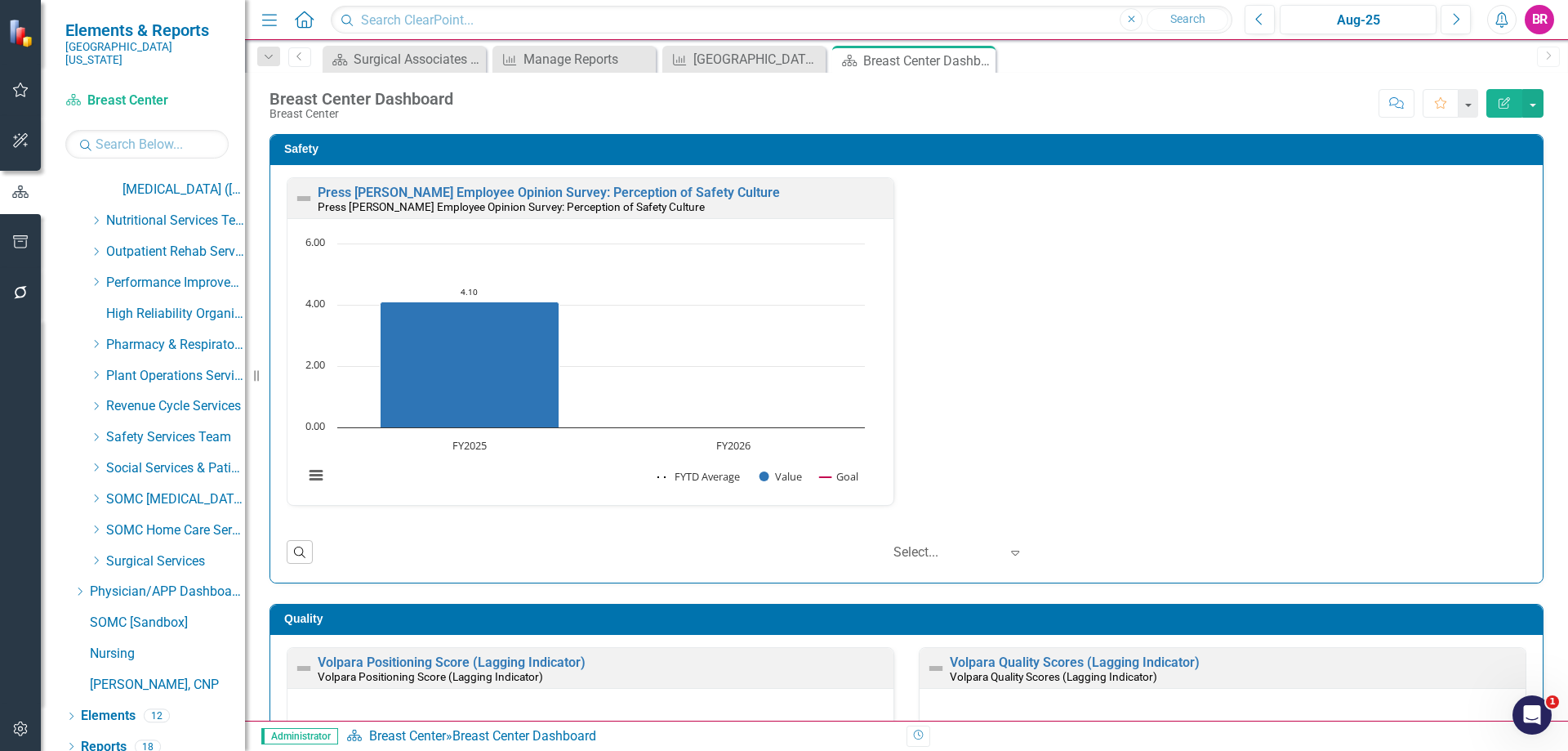
click at [1535, 396] on div "Safety Press Ganey Employee Opinion Survey: Perception of Safety Culture Press …" at bounding box center [906, 348] width 1299 height 470
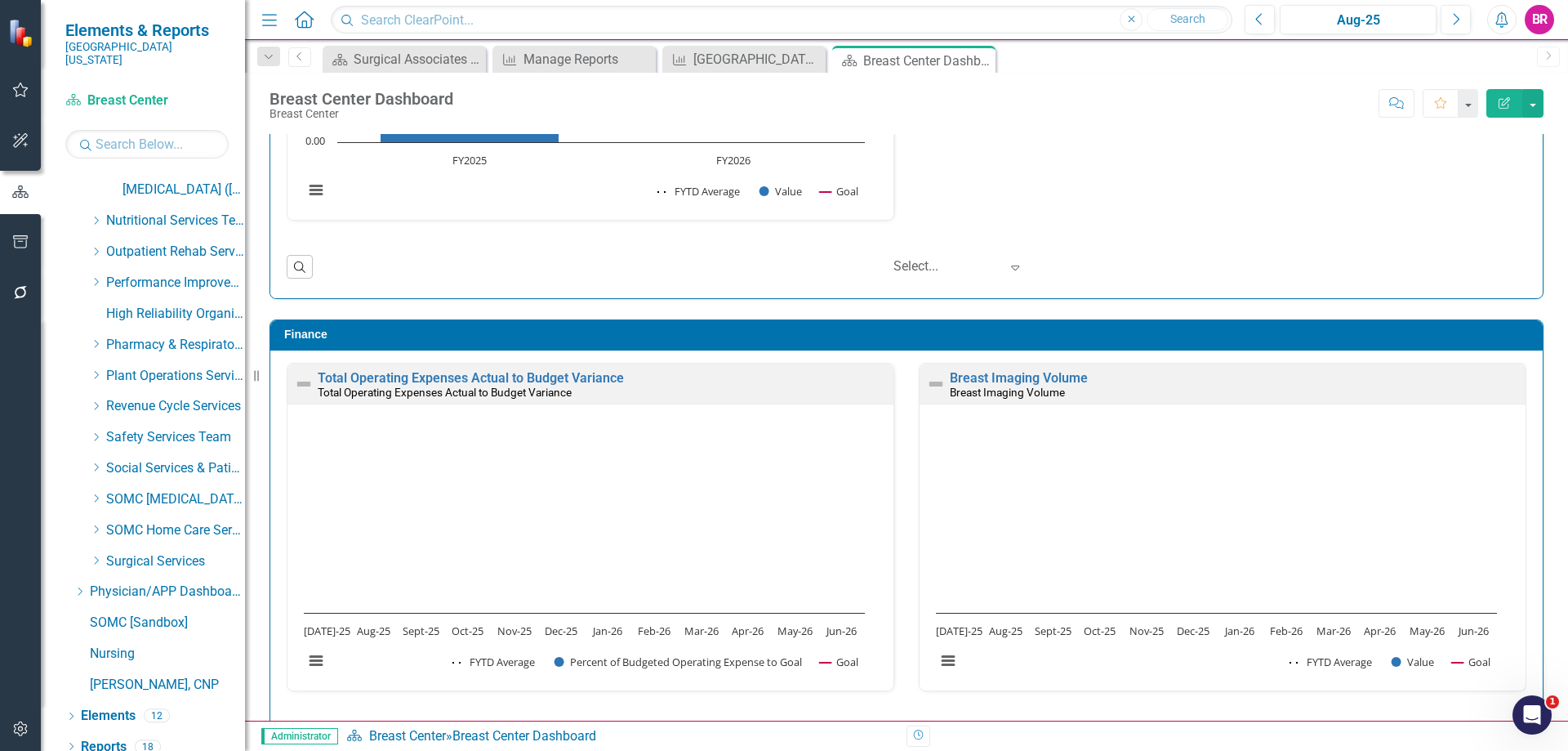
scroll to position [1, 0]
drag, startPoint x: 116, startPoint y: 733, endPoint x: 240, endPoint y: 697, distance: 129.1
click at [116, 738] on link "Reports" at bounding box center [103, 747] width 45 height 19
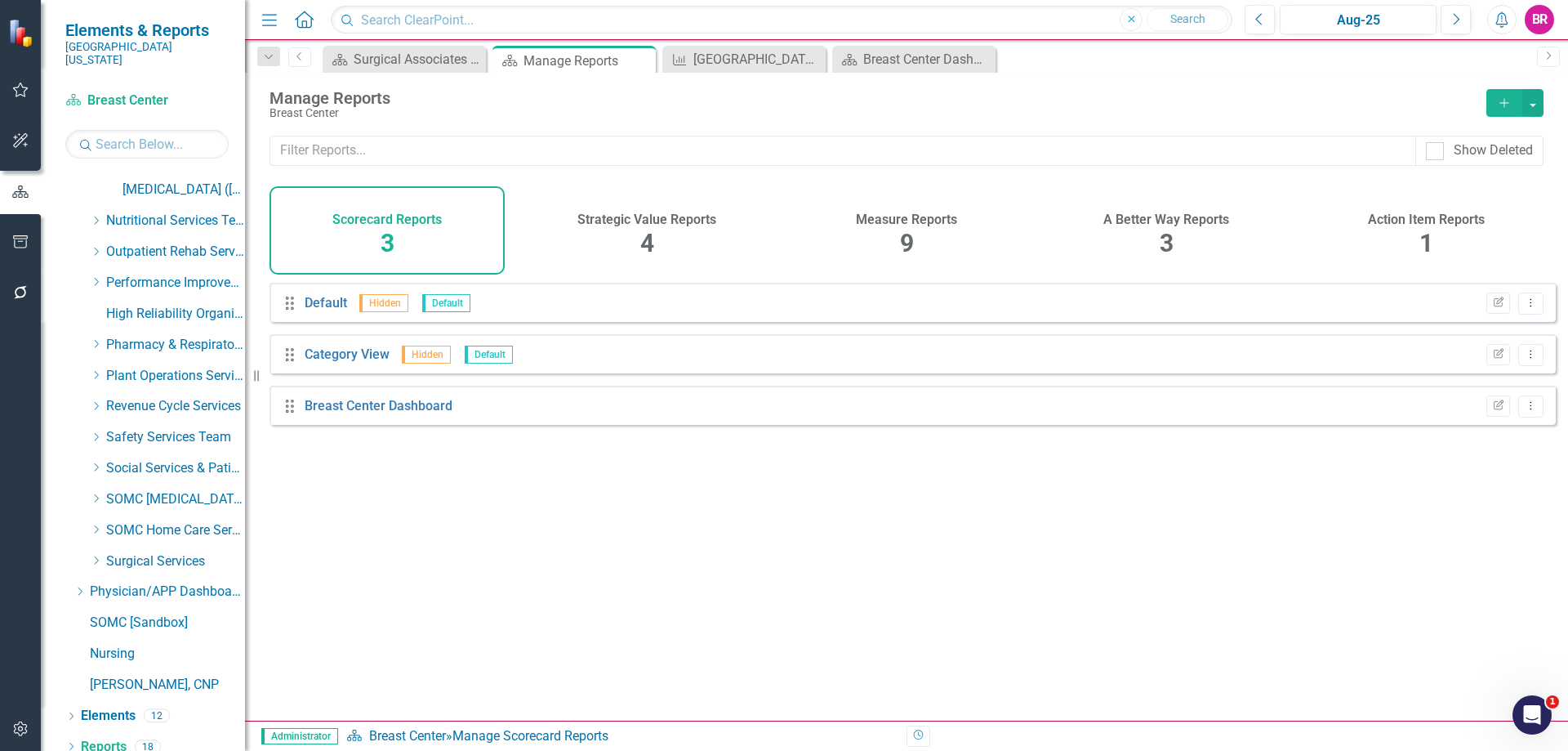
click at [933, 227] on div "Measure Reports 9" at bounding box center [907, 230] width 235 height 88
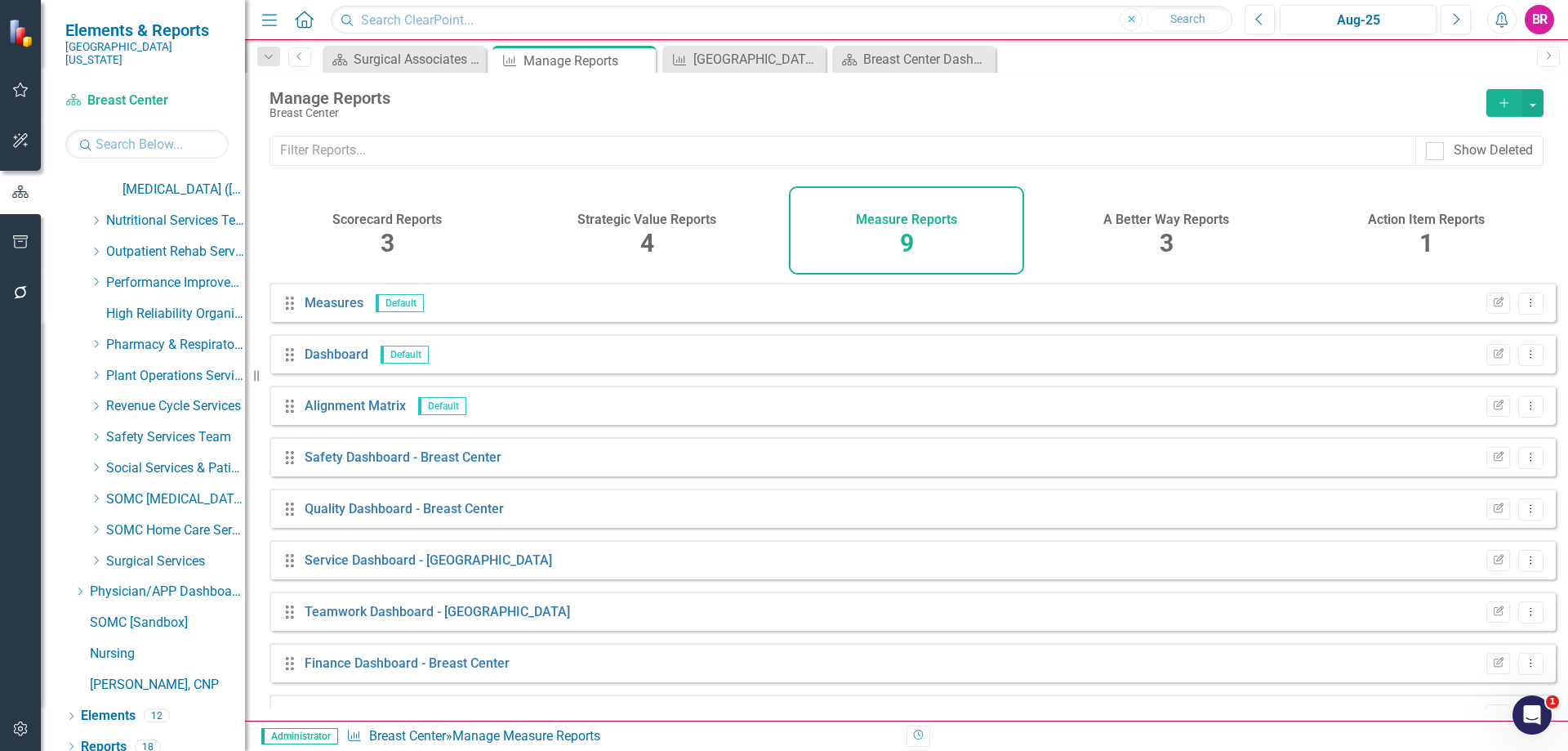
scroll to position [37, 0]
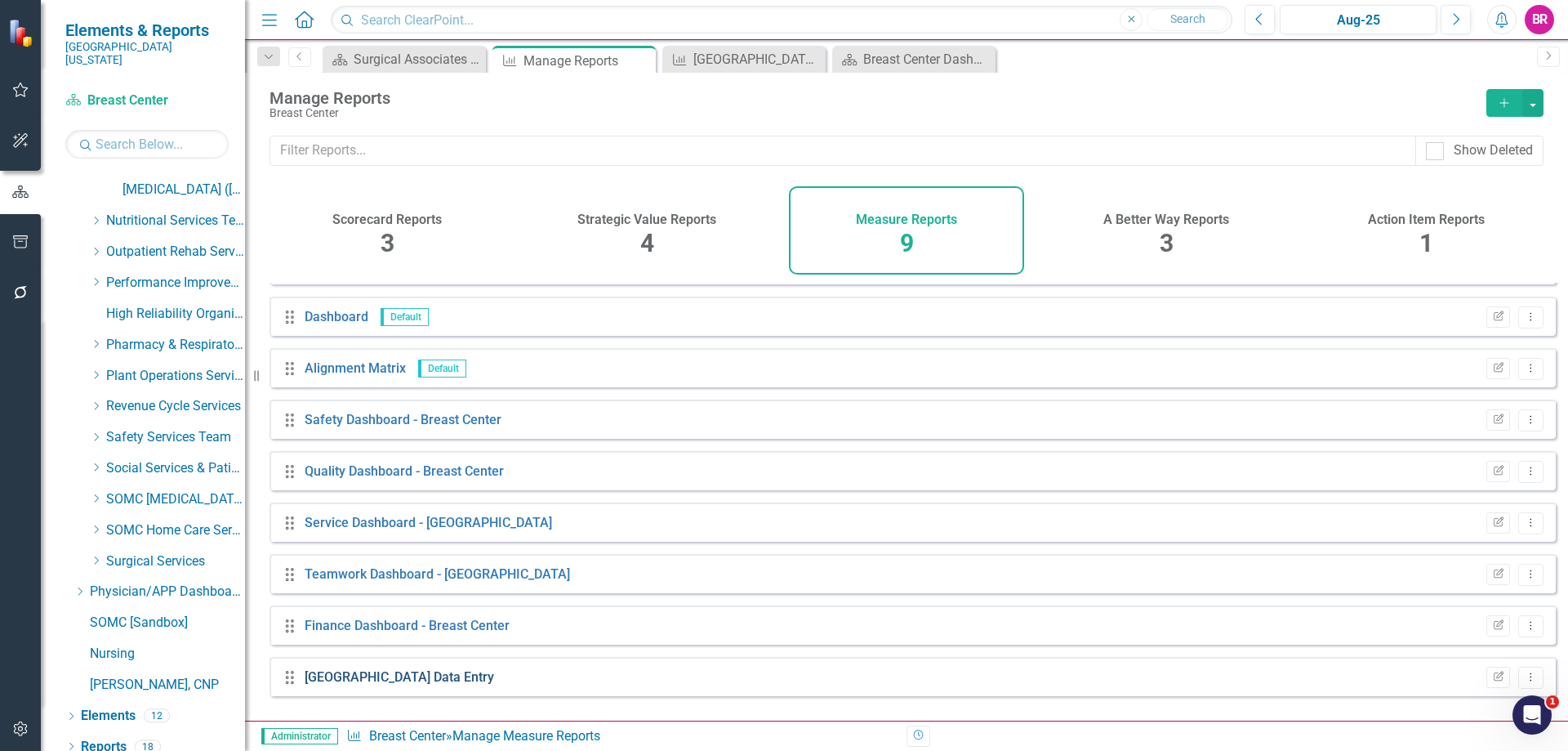
click at [400, 684] on link "[GEOGRAPHIC_DATA] Data Entry" at bounding box center [400, 676] width 189 height 15
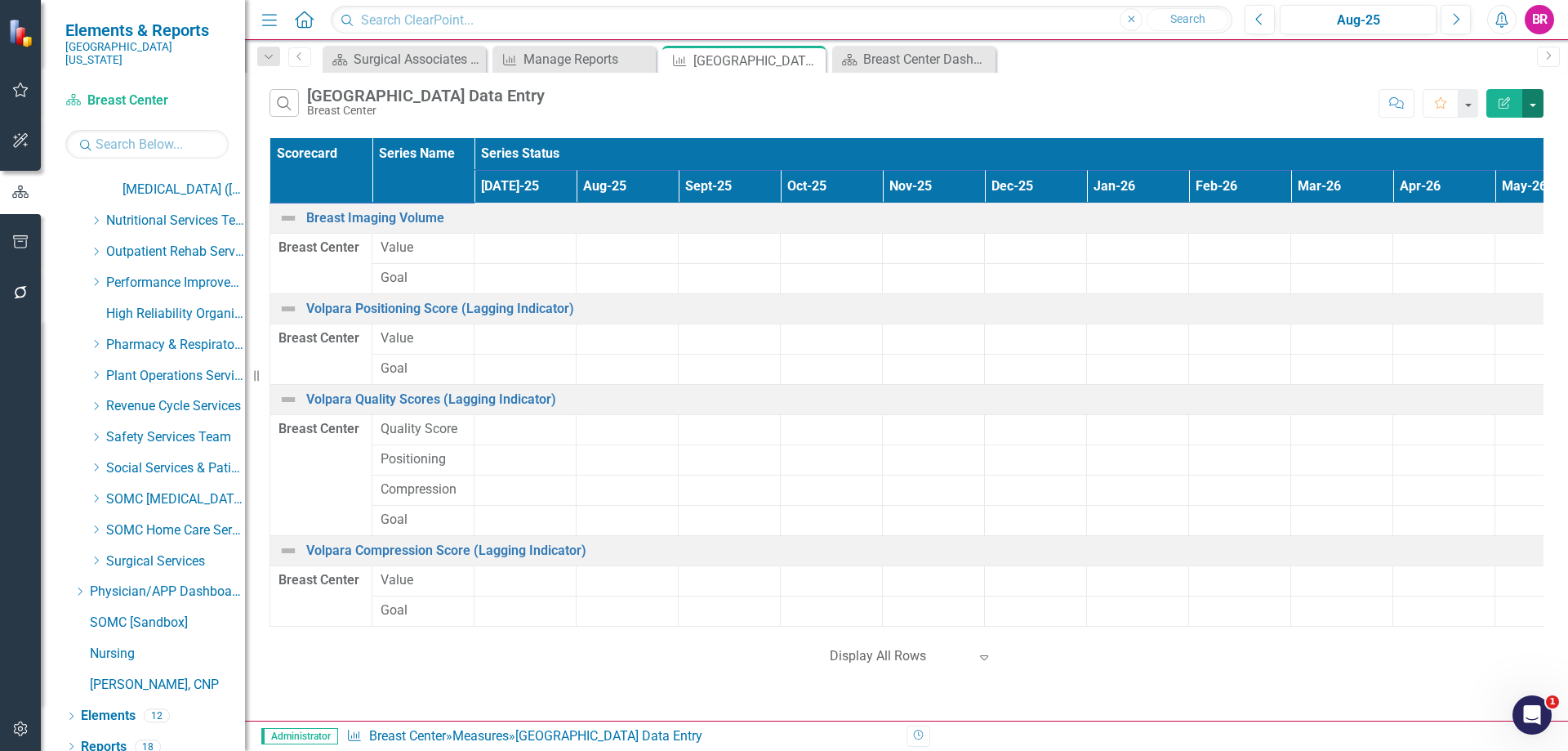
click at [1535, 103] on button "button" at bounding box center [1533, 103] width 21 height 29
click at [1514, 194] on link "Excel Export to Excel" at bounding box center [1478, 196] width 129 height 30
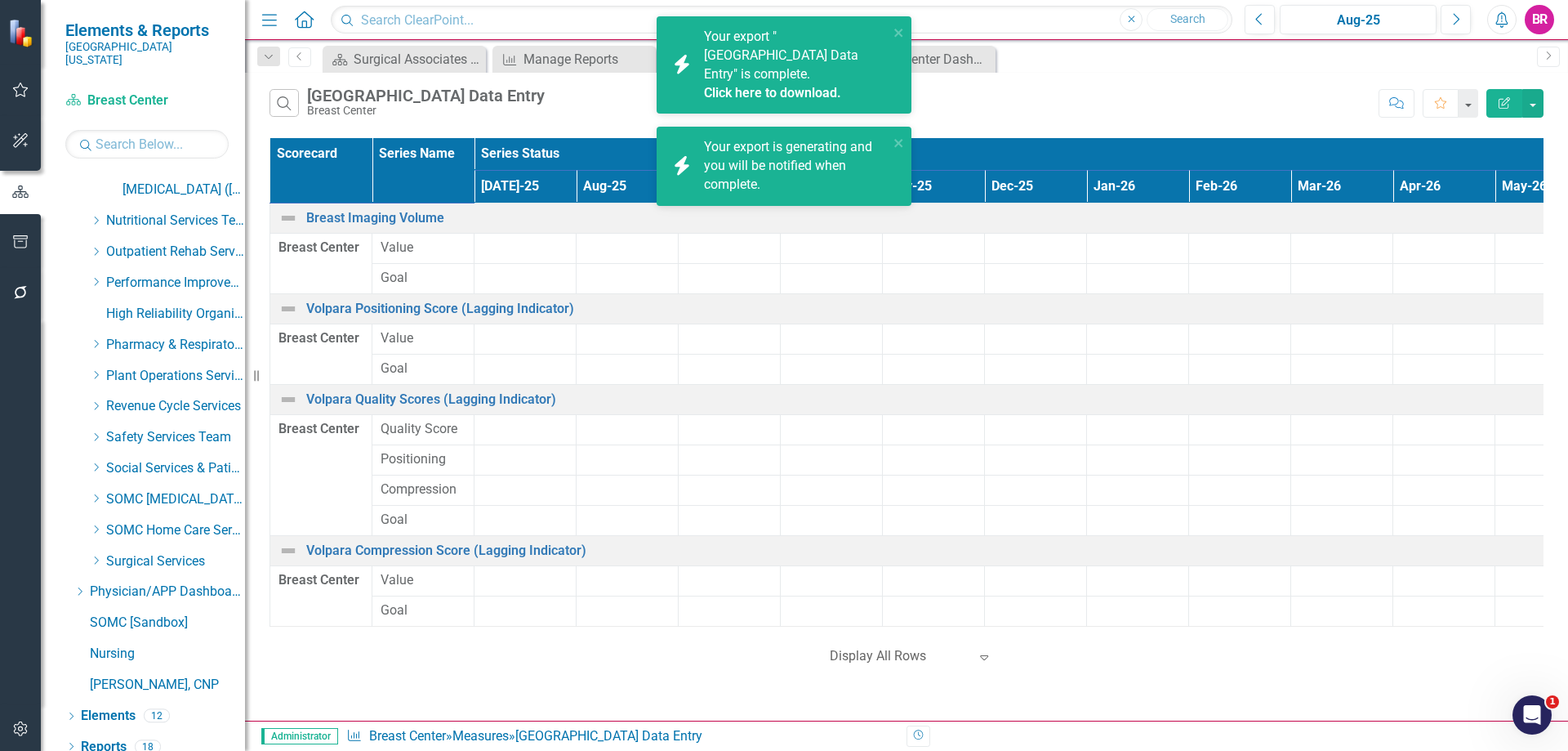
click at [803, 85] on link "Click here to download." at bounding box center [772, 92] width 137 height 15
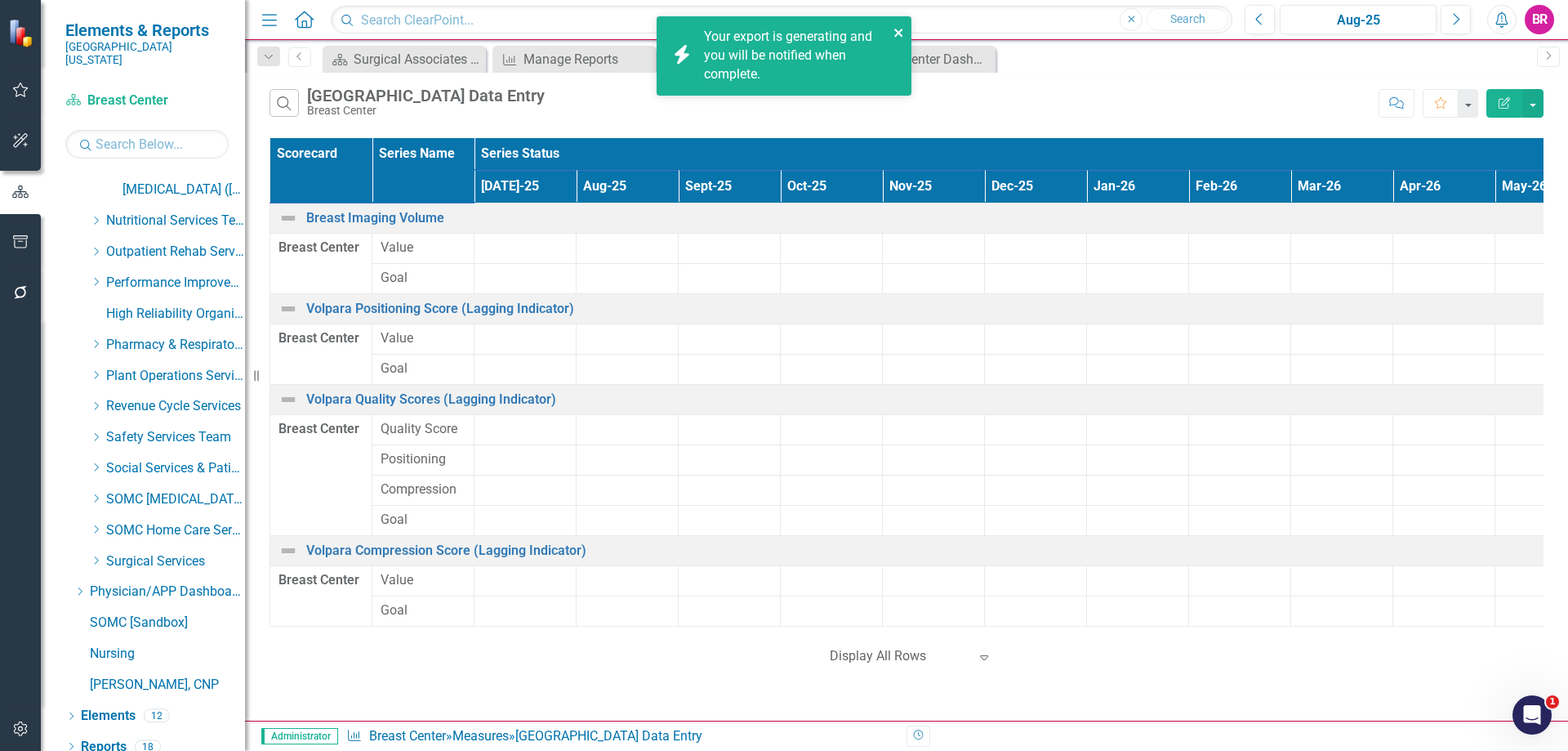
drag, startPoint x: 897, startPoint y: 31, endPoint x: 920, endPoint y: 35, distance: 23.3
click at [897, 32] on icon "close" at bounding box center [898, 32] width 8 height 8
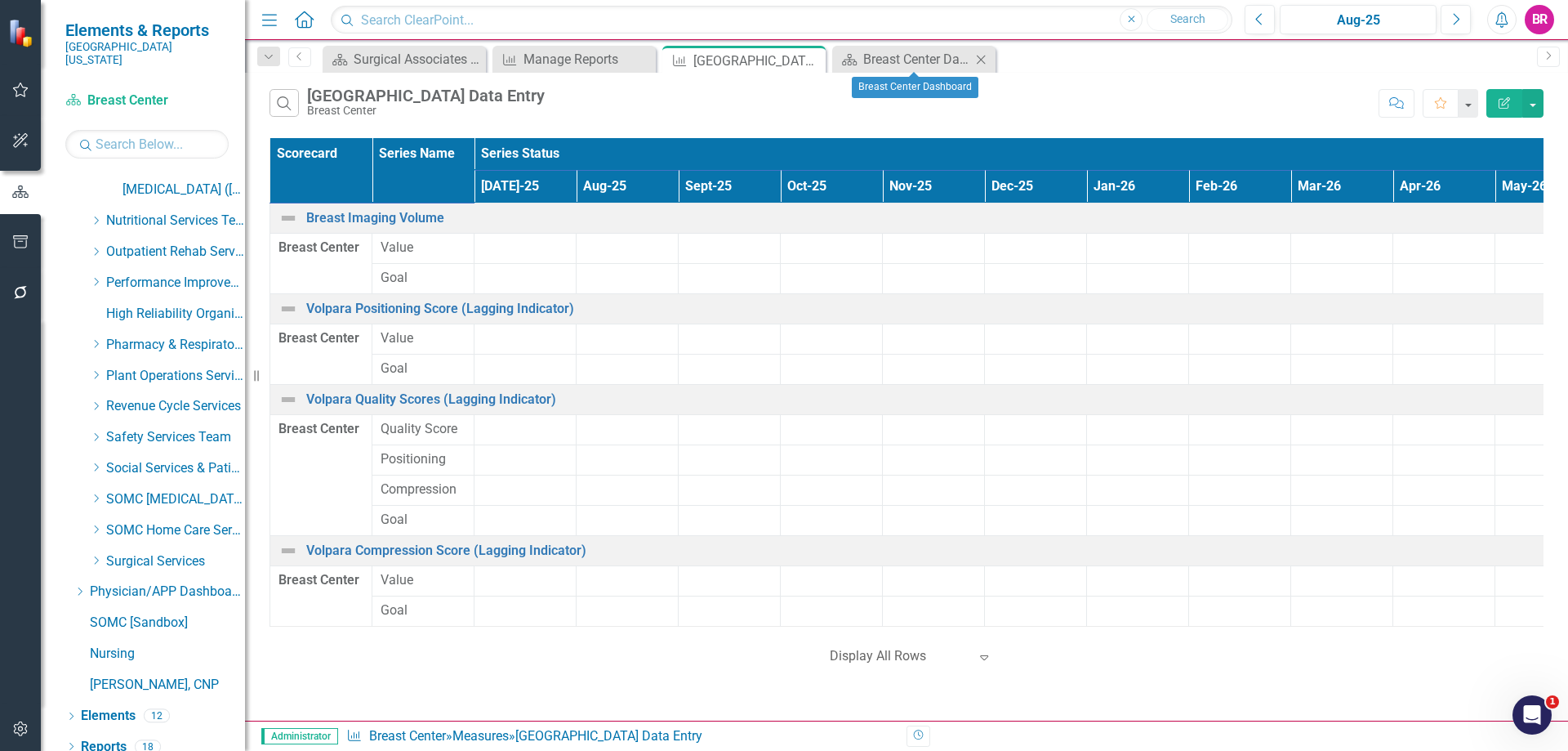
click at [982, 55] on icon "Close" at bounding box center [981, 60] width 16 height 13
click at [809, 59] on icon "Close" at bounding box center [810, 60] width 16 height 13
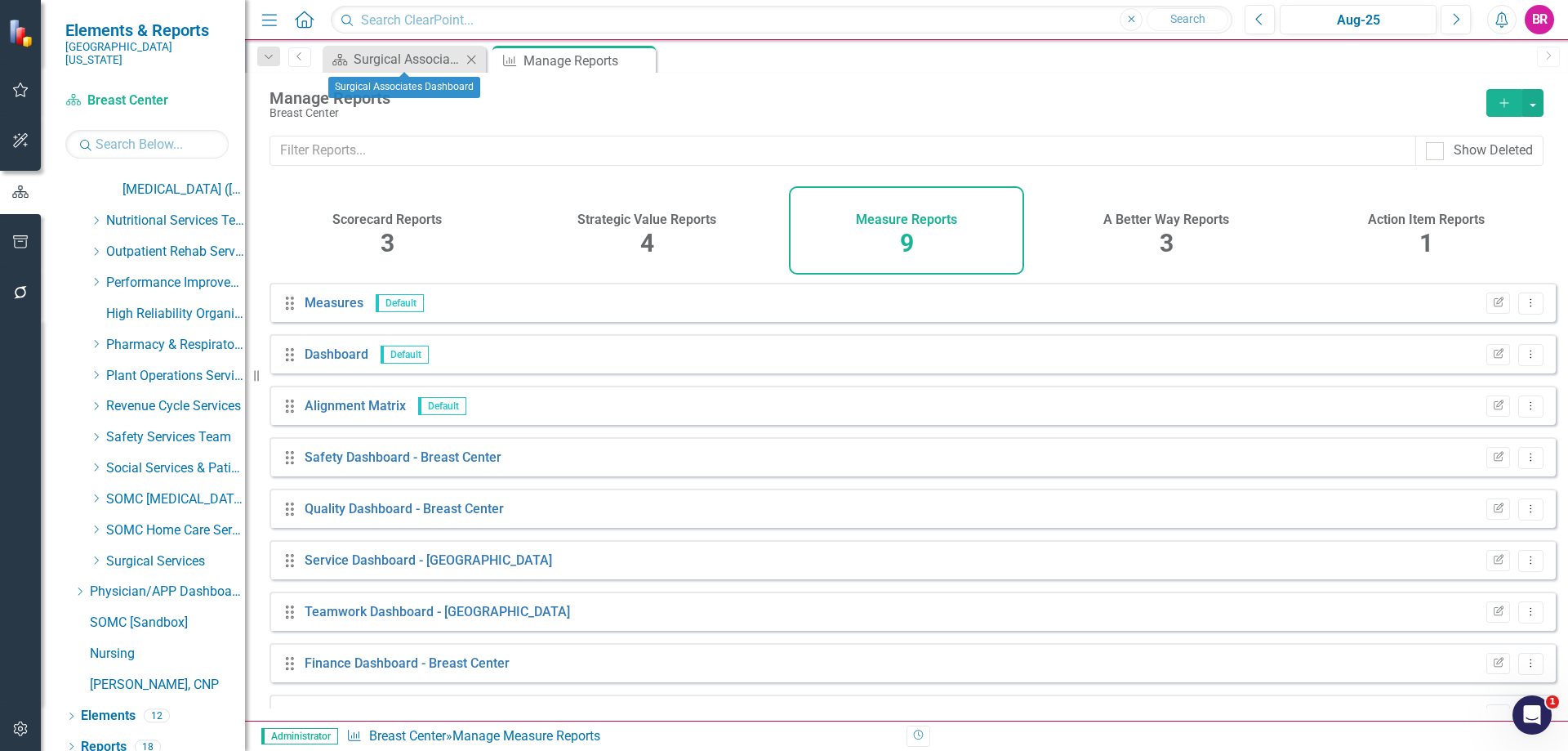
click at [470, 58] on icon at bounding box center [472, 59] width 9 height 9
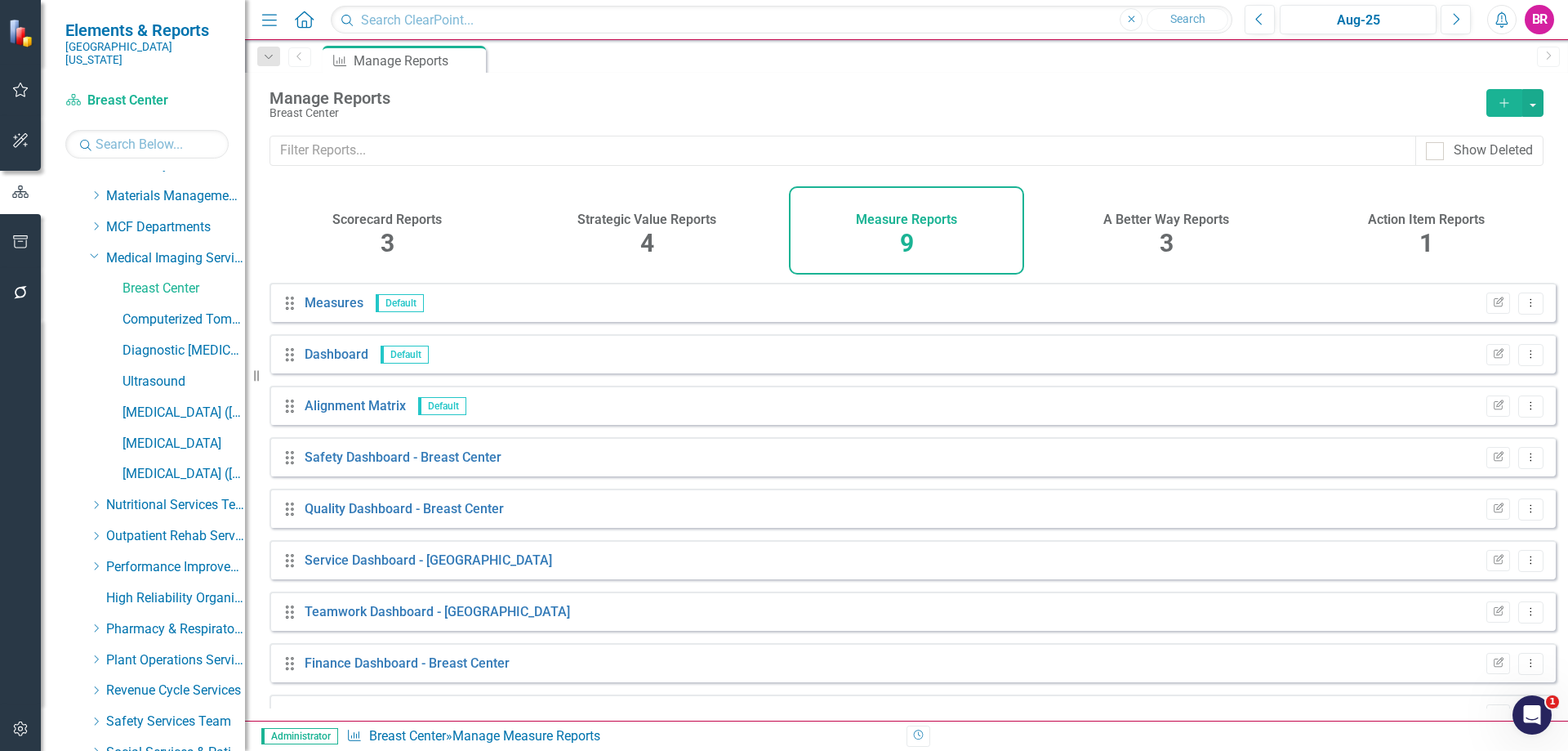
scroll to position [544, 0]
click at [191, 403] on link "Breast Center" at bounding box center [183, 412] width 122 height 19
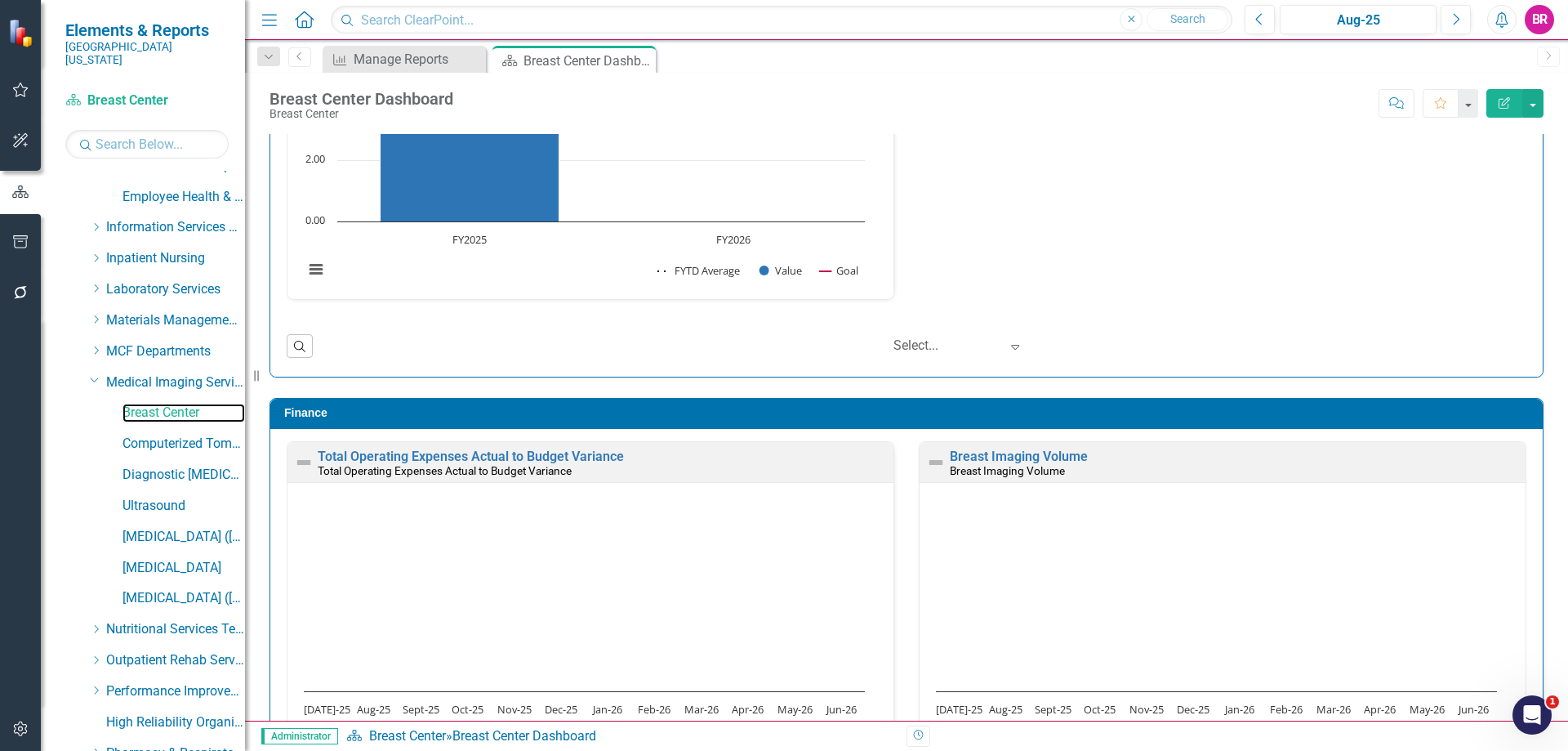
scroll to position [1943, 0]
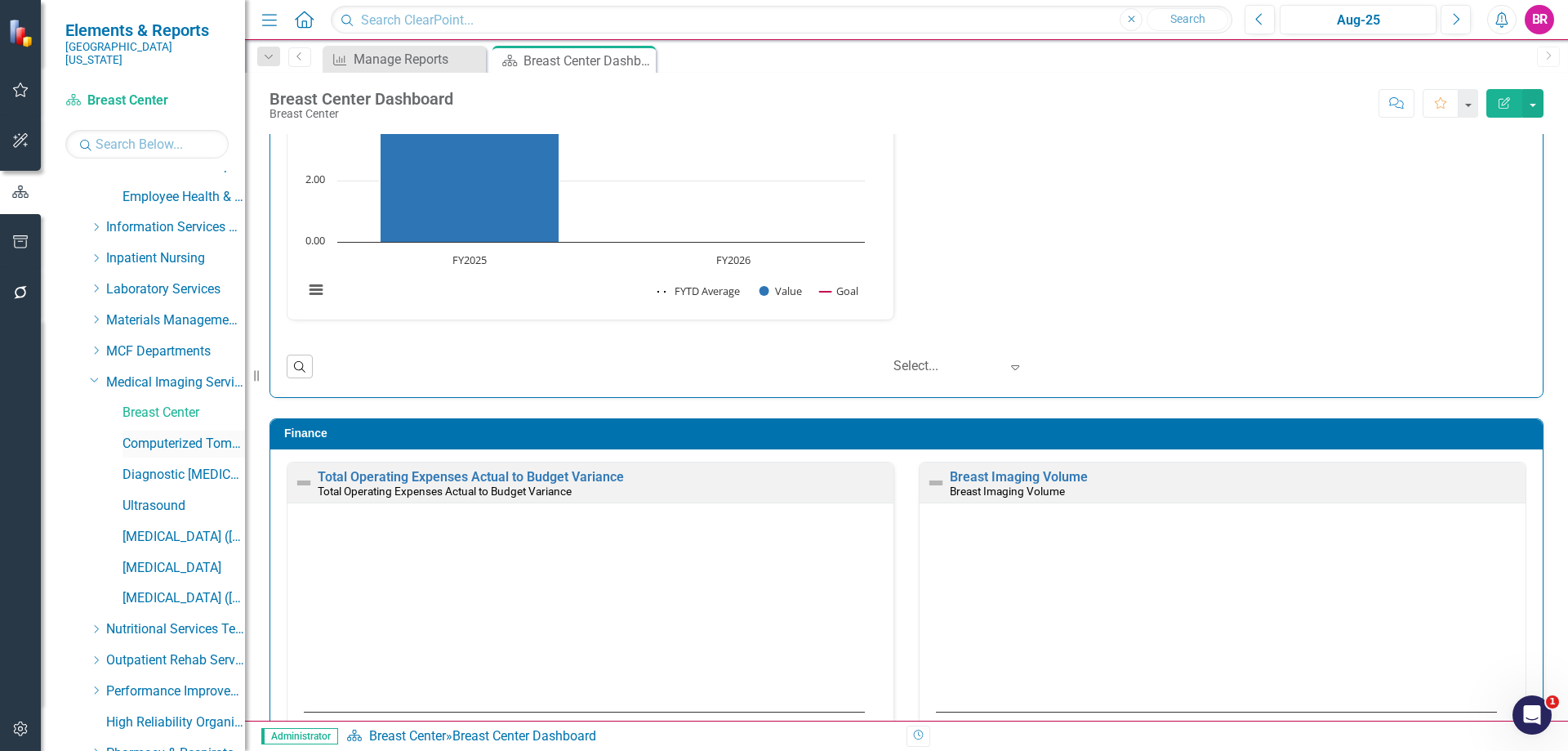
click at [170, 434] on link "Computerized Tomography ([GEOGRAPHIC_DATA][MEDICAL_DATA]" at bounding box center [183, 443] width 122 height 19
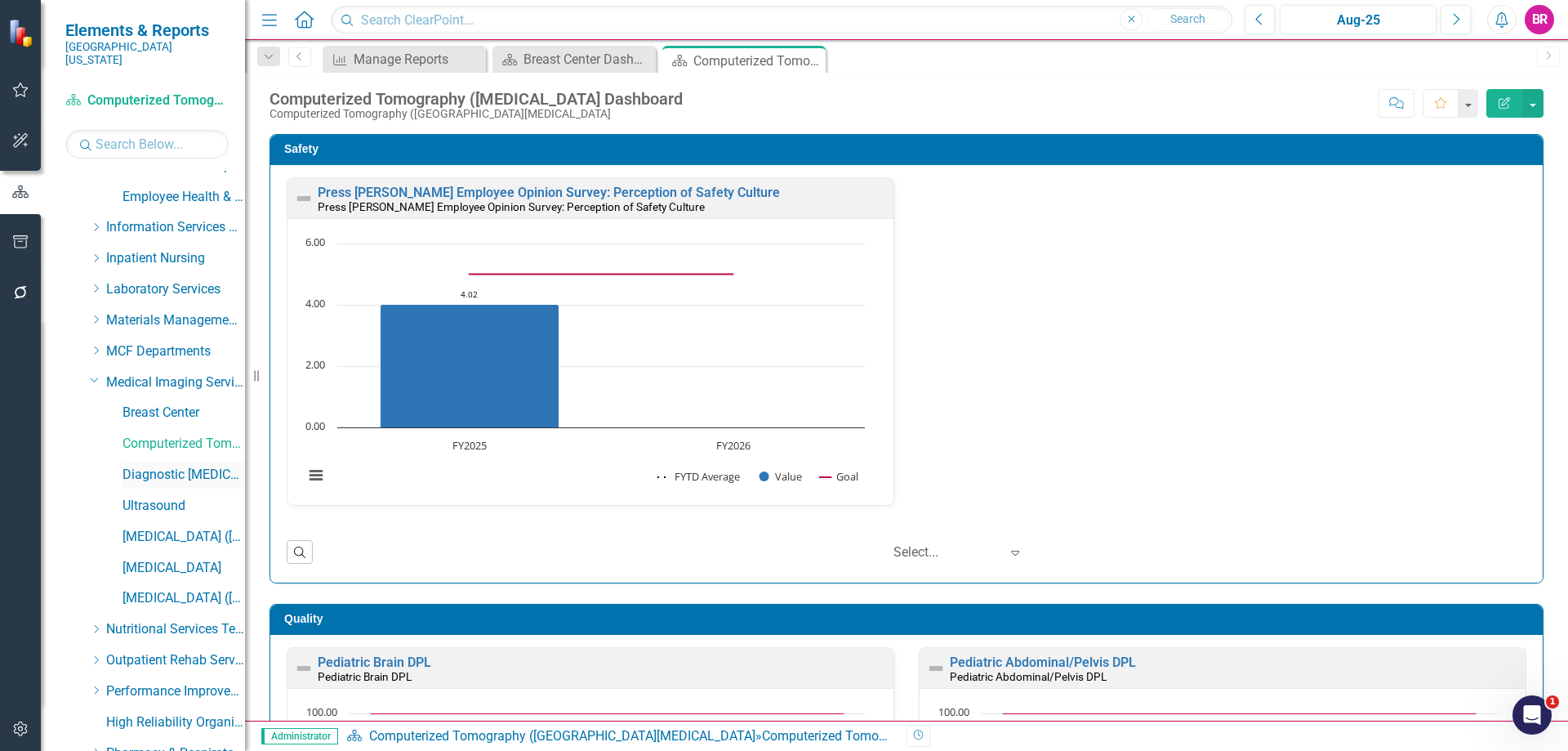
click at [186, 466] on link "Diagnostic [MEDICAL_DATA]" at bounding box center [183, 475] width 122 height 19
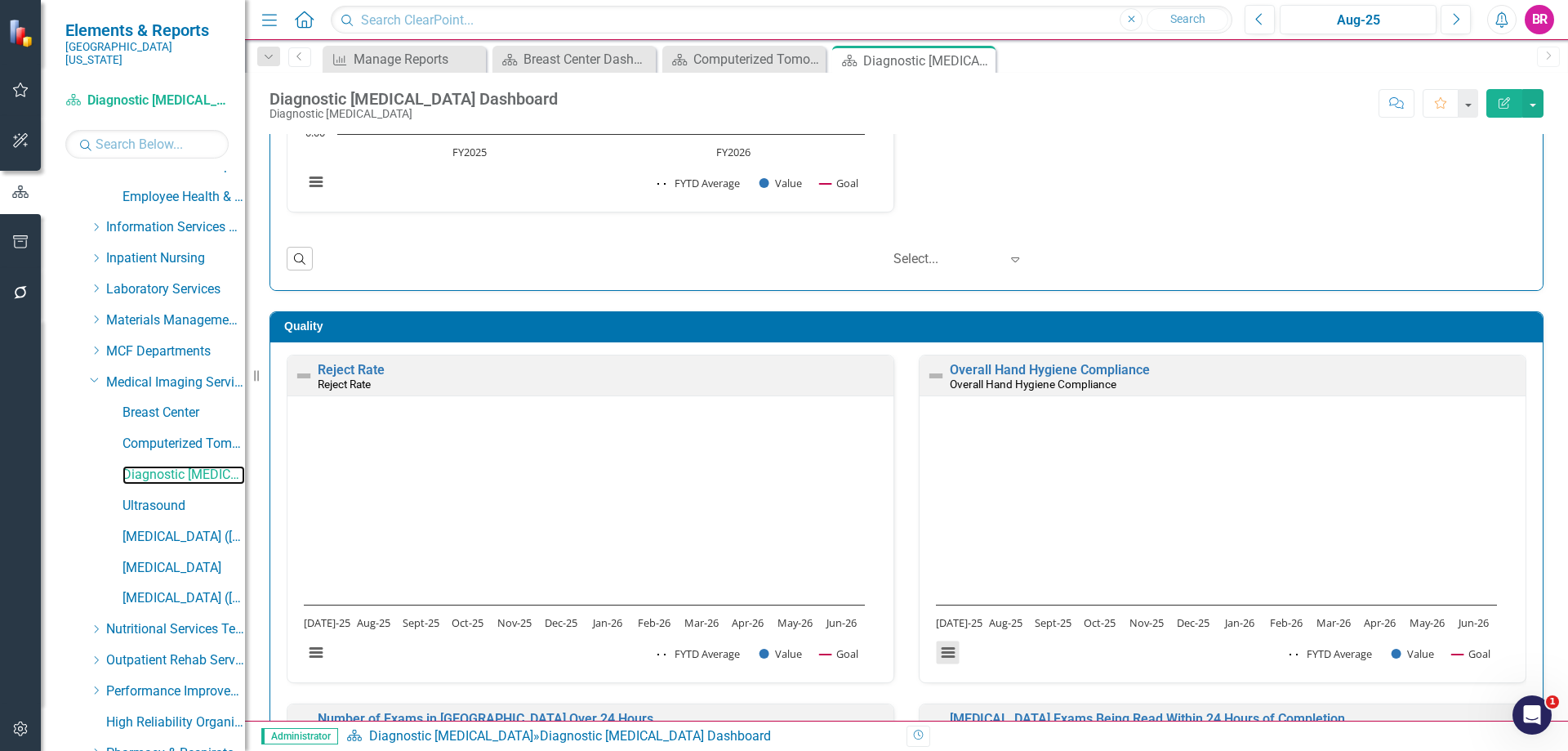
scroll to position [271, 0]
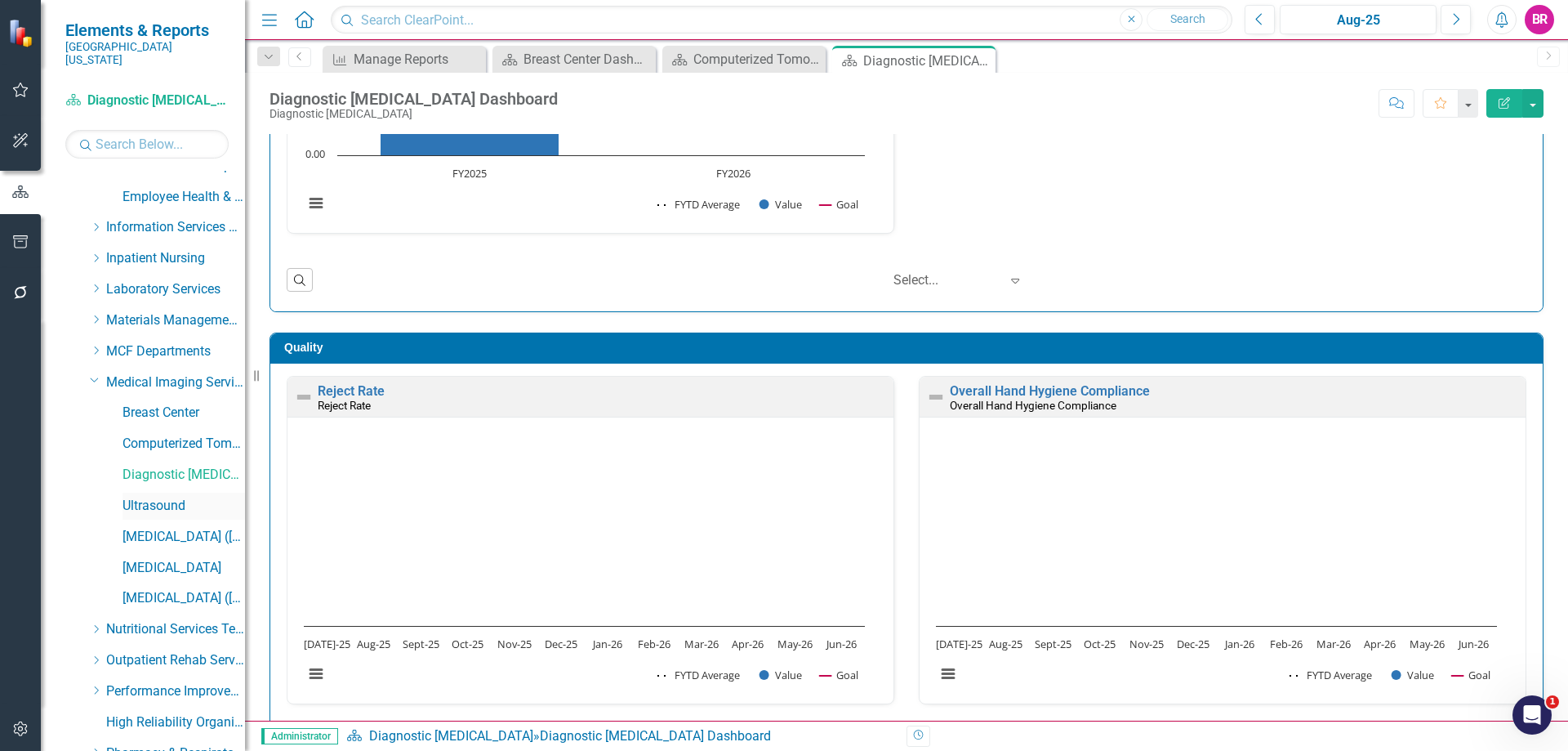
click at [158, 497] on link "Ultrasound" at bounding box center [183, 506] width 122 height 19
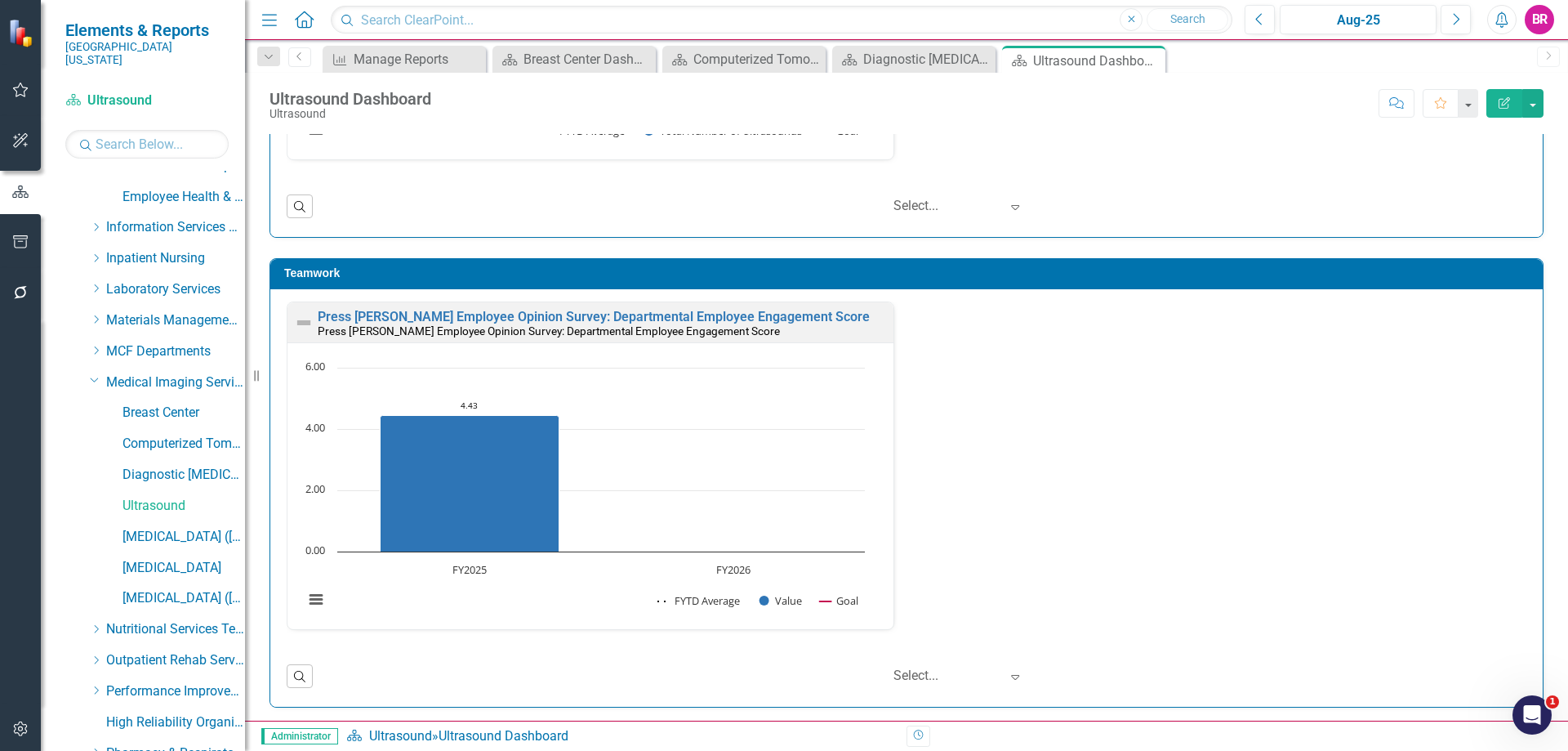
scroll to position [1, 0]
drag, startPoint x: 166, startPoint y: 525, endPoint x: 133, endPoint y: 553, distance: 43.3
click at [166, 528] on link "[MEDICAL_DATA] ([MEDICAL_DATA])" at bounding box center [183, 537] width 122 height 19
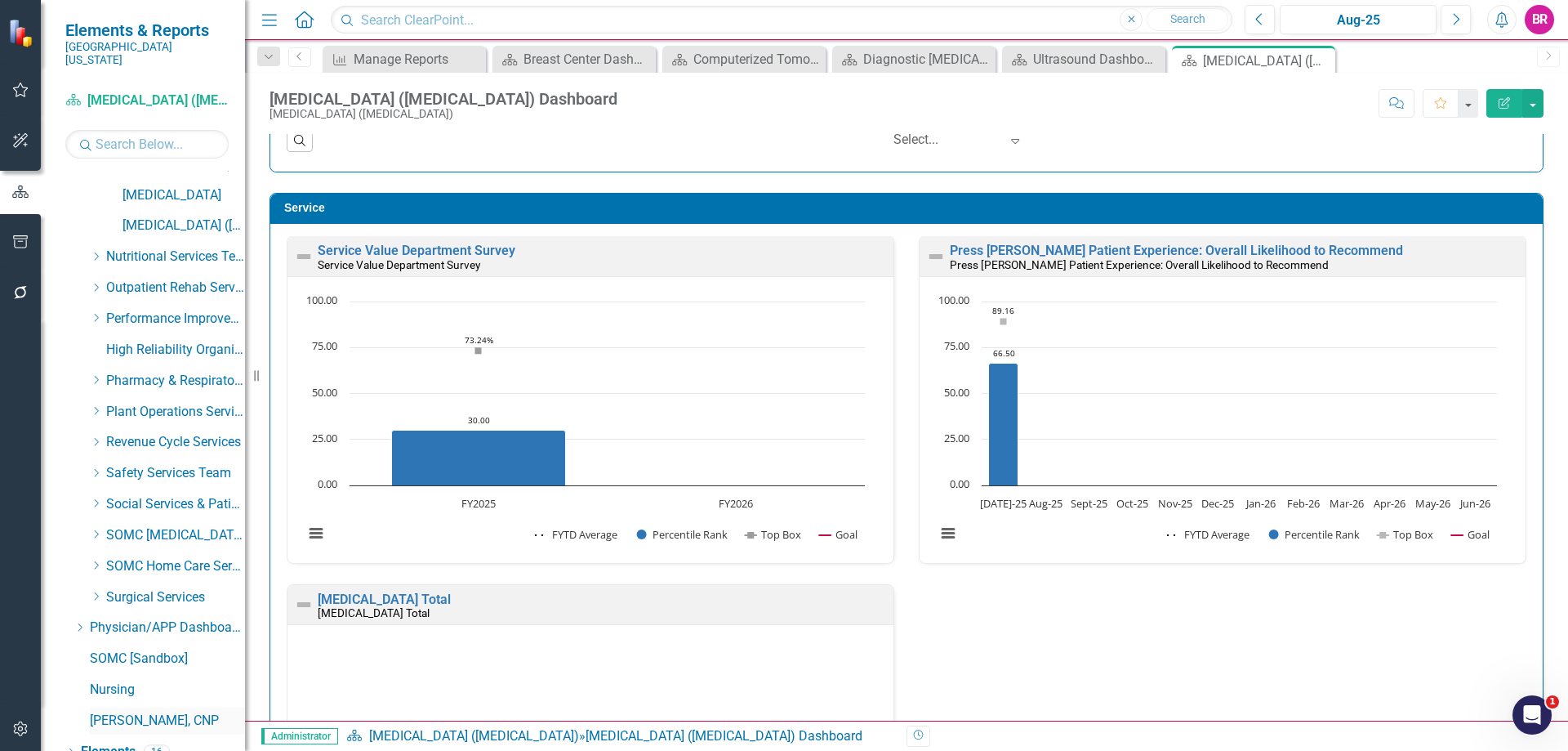
scroll to position [953, 0]
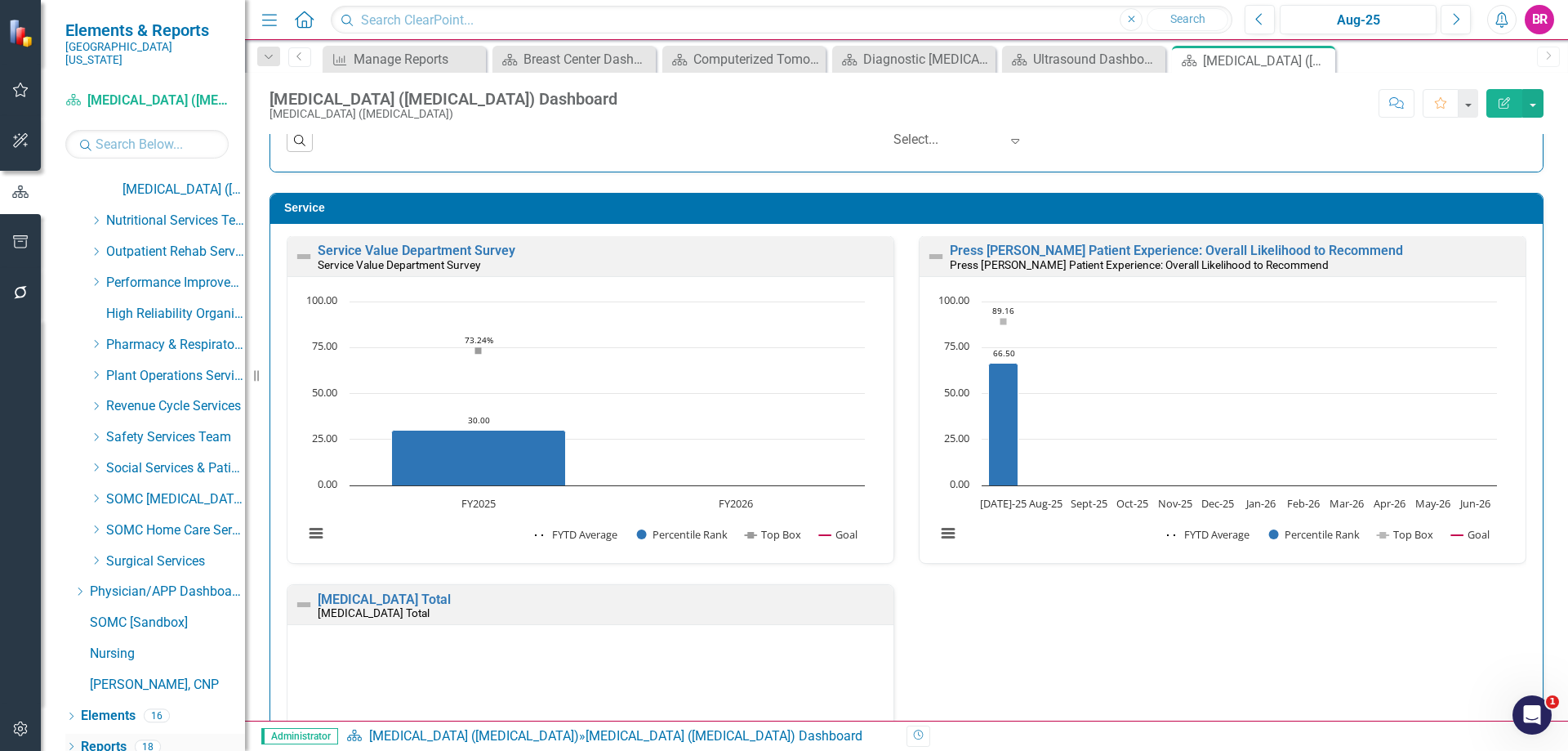
click at [105, 738] on link "Reports" at bounding box center [103, 747] width 45 height 19
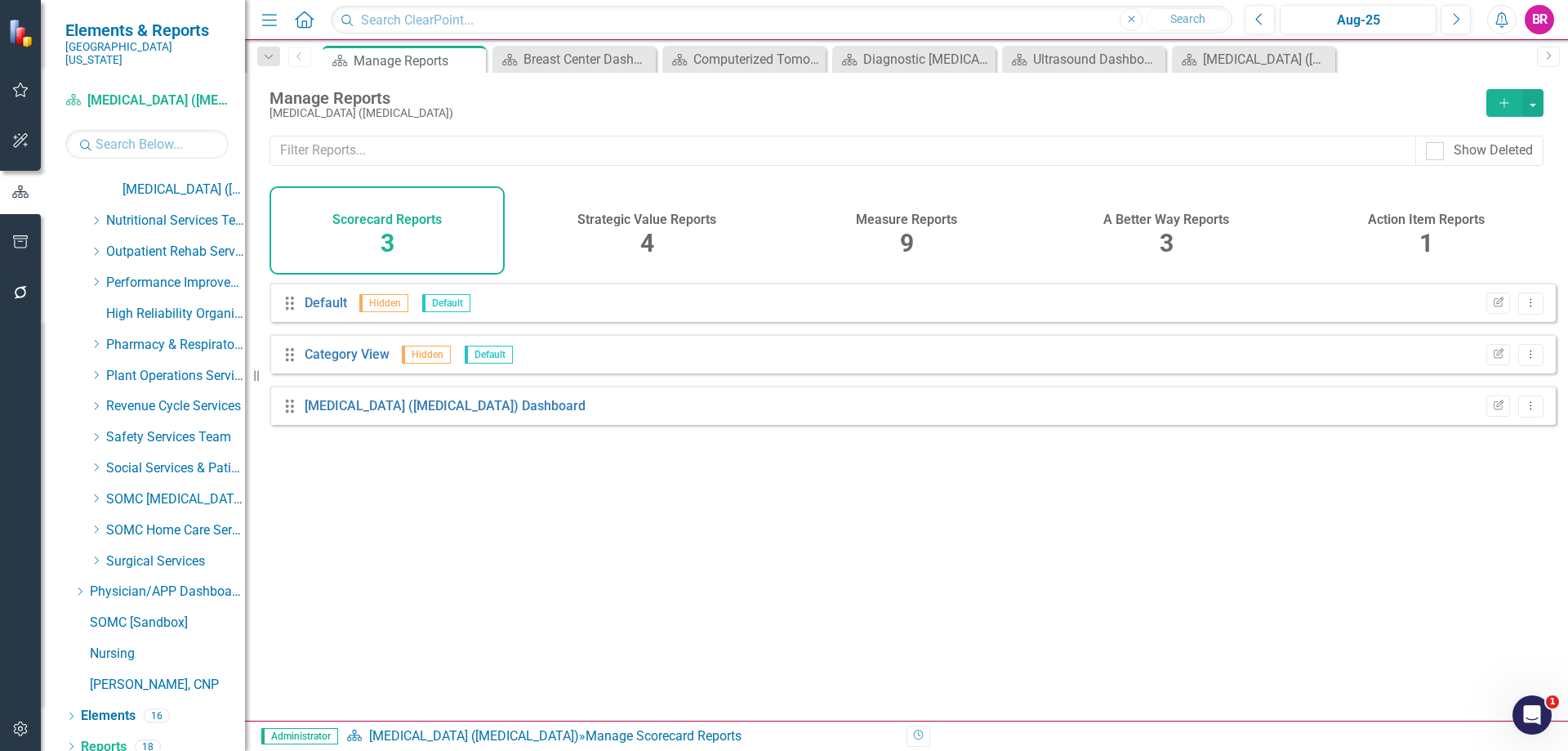
click at [893, 245] on div "Measure Reports 9" at bounding box center [907, 230] width 235 height 88
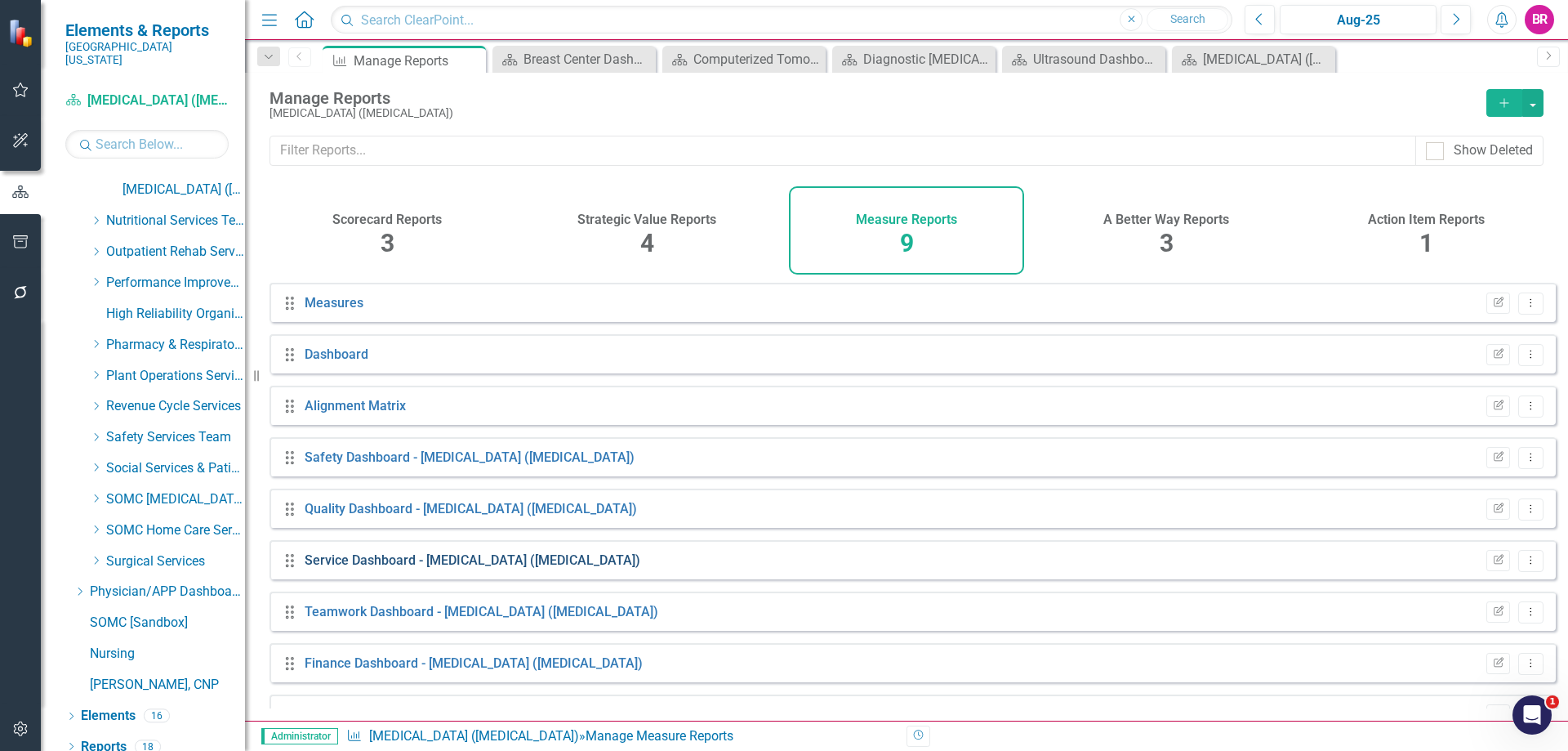
scroll to position [37, 0]
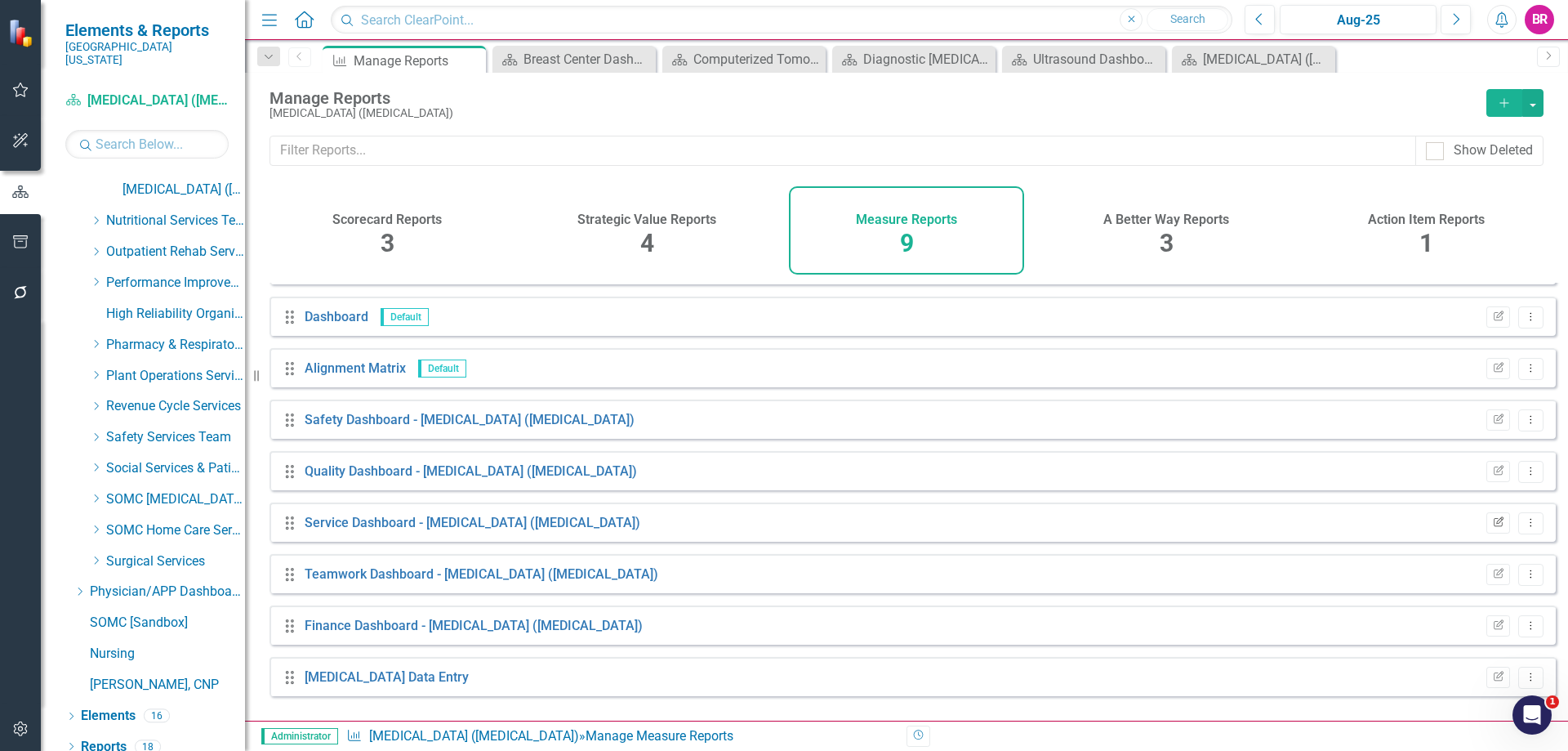
click at [1492, 528] on icon "Edit Report" at bounding box center [1498, 523] width 12 height 10
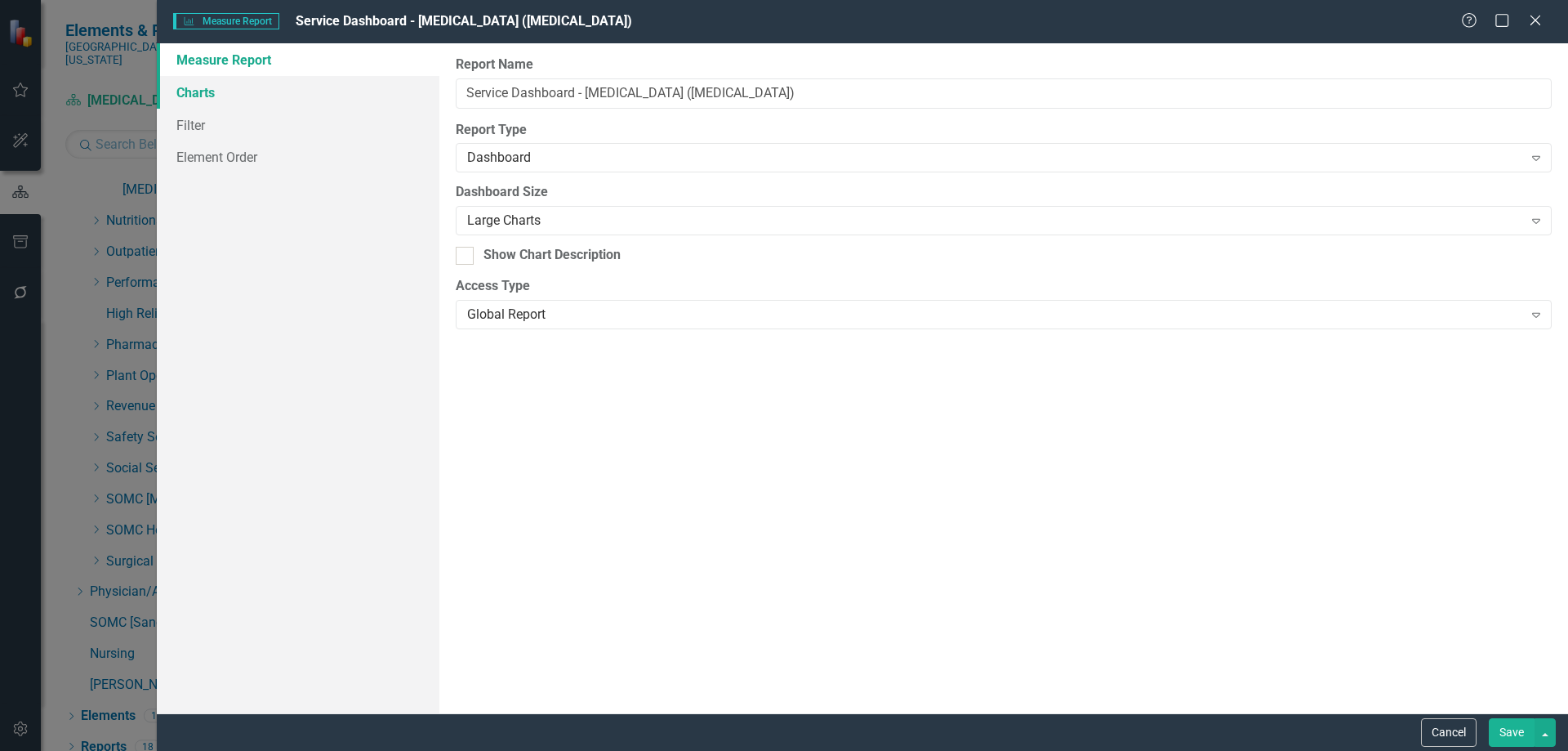
click at [192, 85] on link "Charts" at bounding box center [298, 92] width 283 height 33
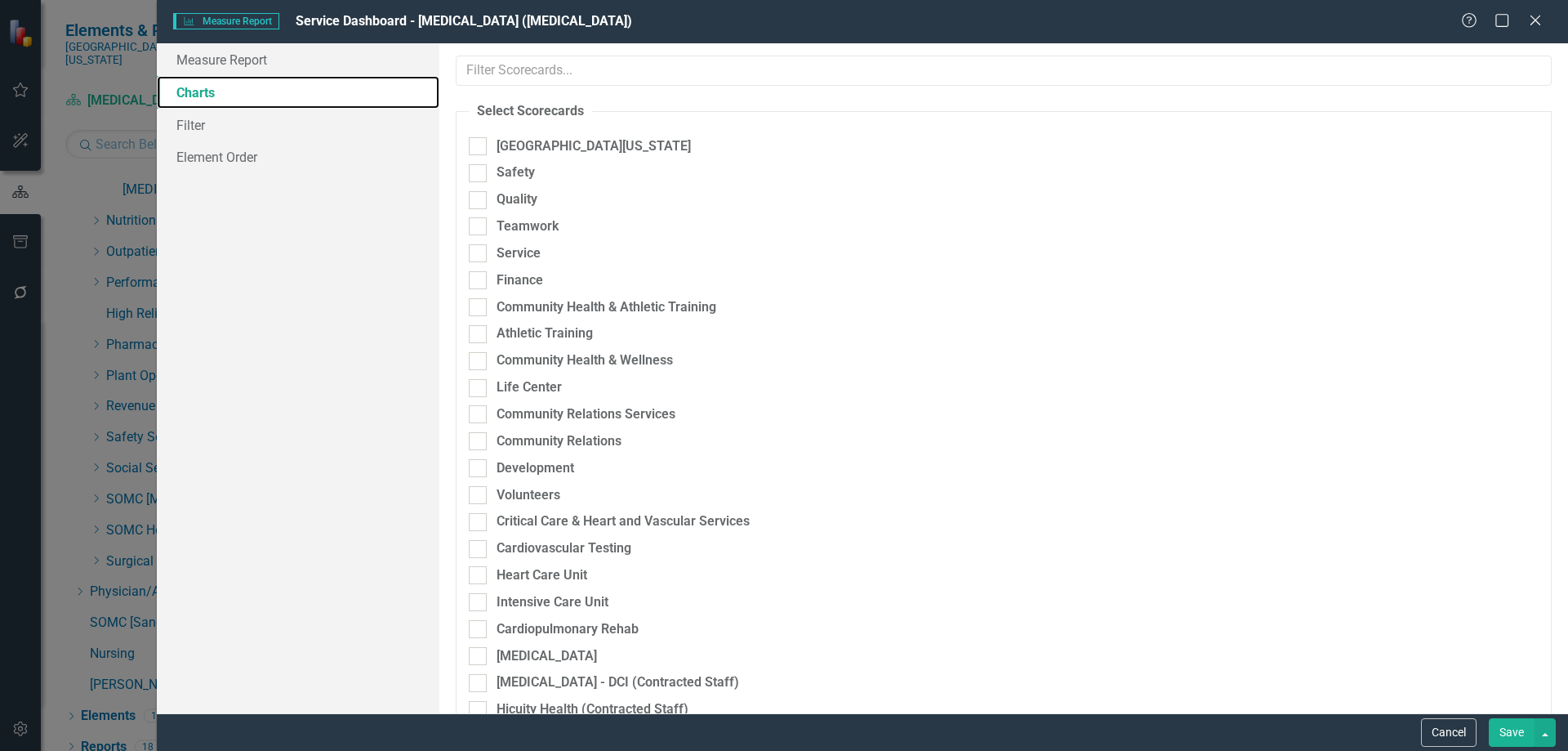
scroll to position [124, 0]
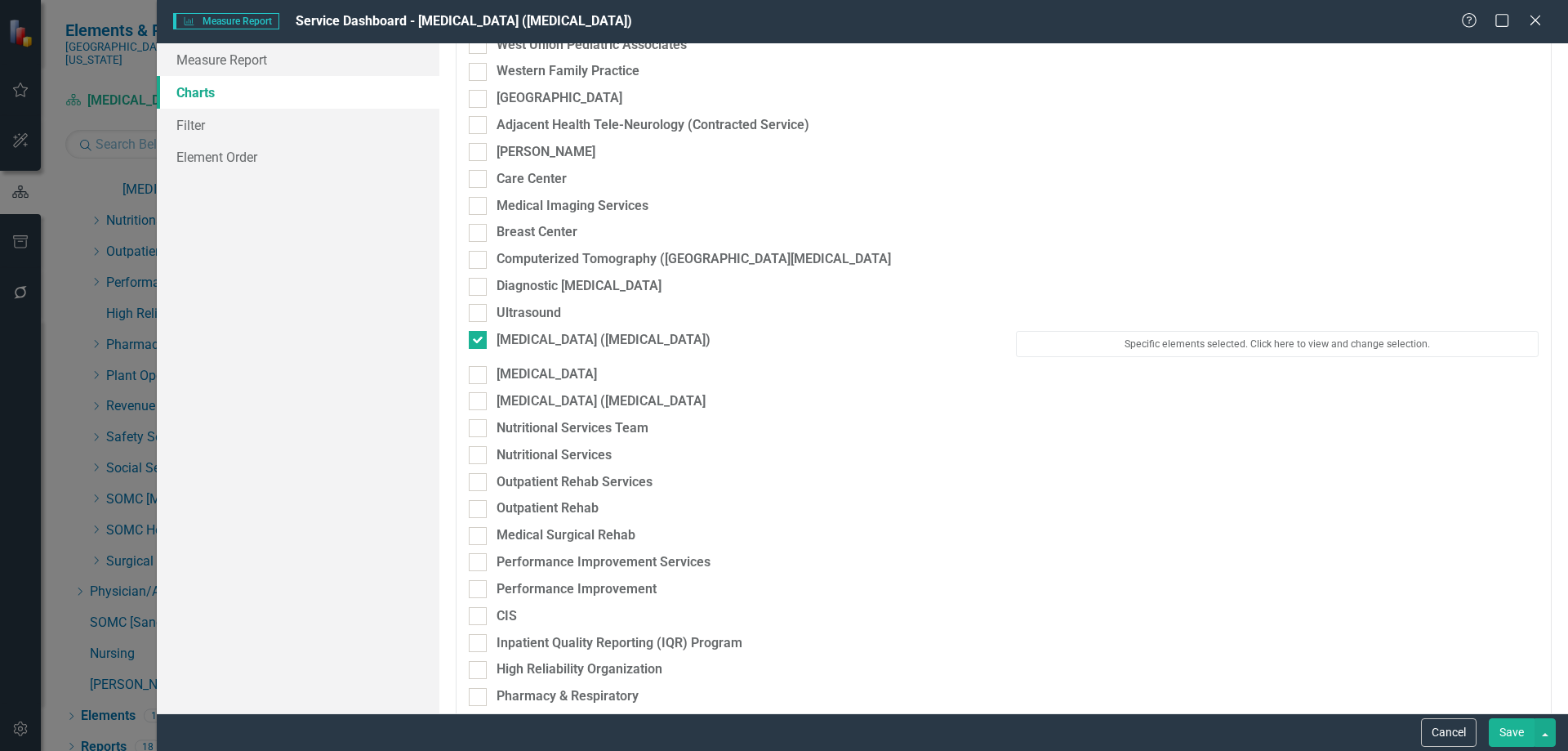
scroll to position [3022, 0]
click at [1143, 342] on button "Specific elements selected. Click here to view and change selection." at bounding box center [1277, 347] width 523 height 26
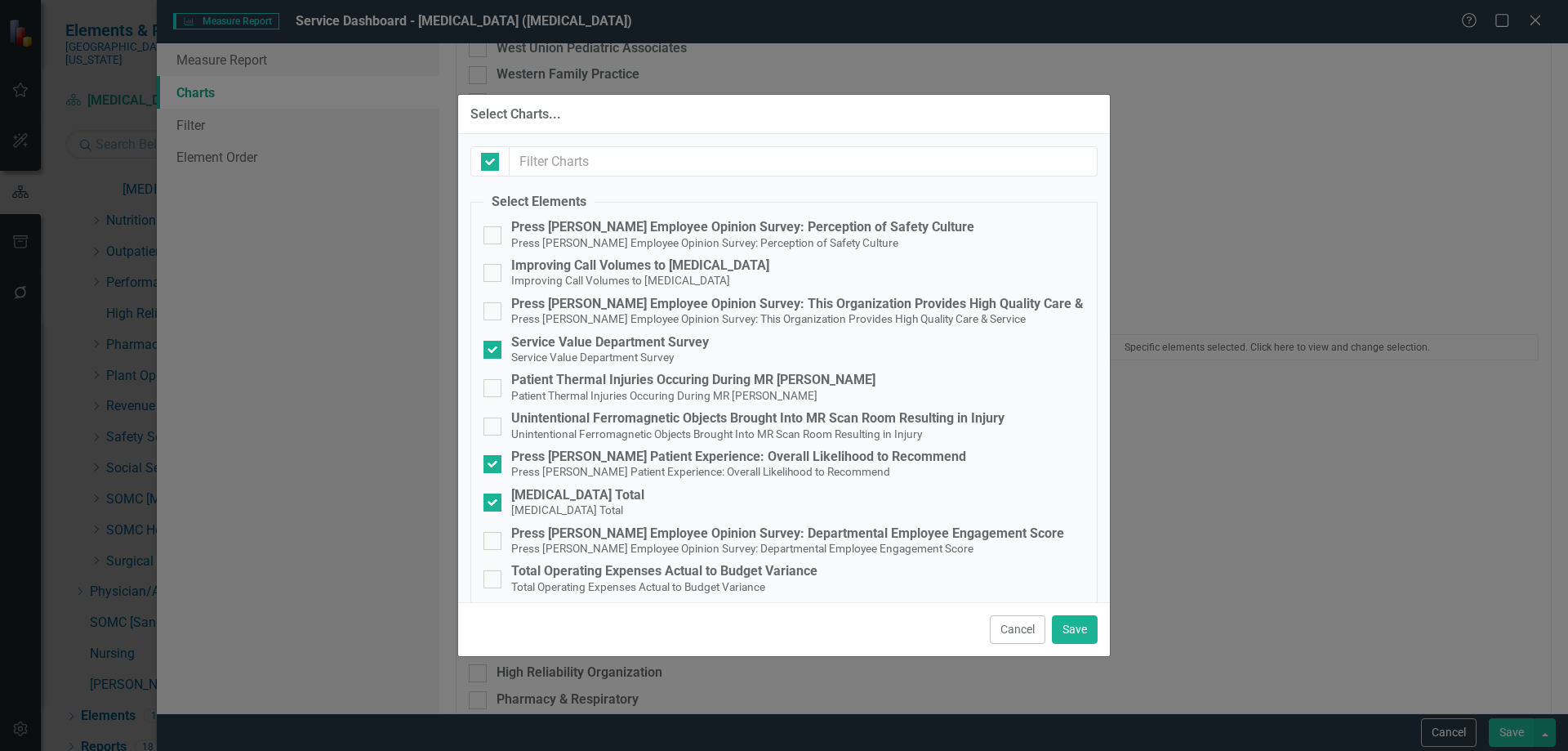
checkbox input "false"
click at [701, 460] on div "Press [PERSON_NAME] Patient Experience: Overall Likelihood to Recommend" at bounding box center [739, 457] width 455 height 14
click at [494, 460] on input "Press Ganey Patient Experience: Overall Likelihood to Recommend Press Ganey Pat…" at bounding box center [489, 460] width 11 height 11
checkbox input "false"
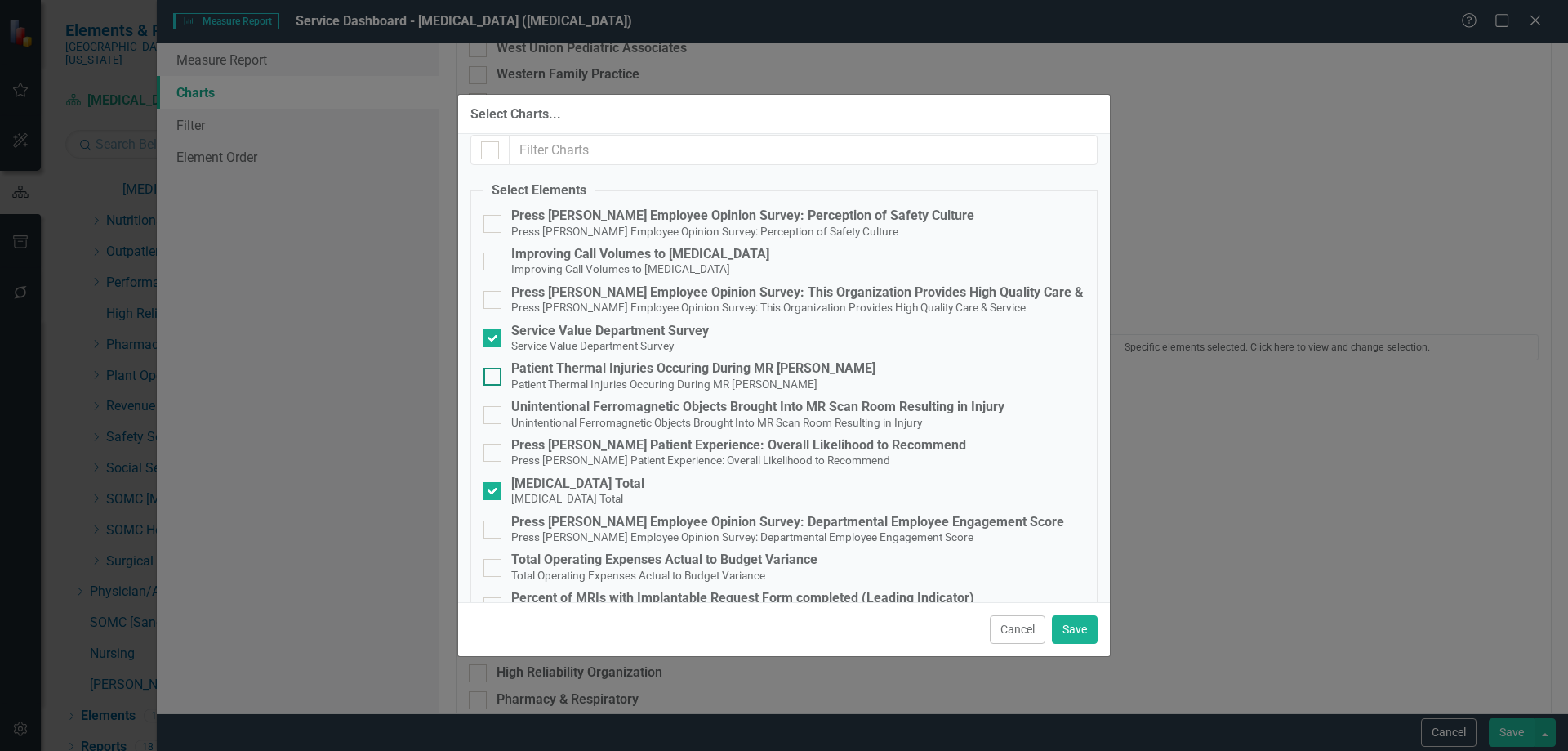
scroll to position [0, 0]
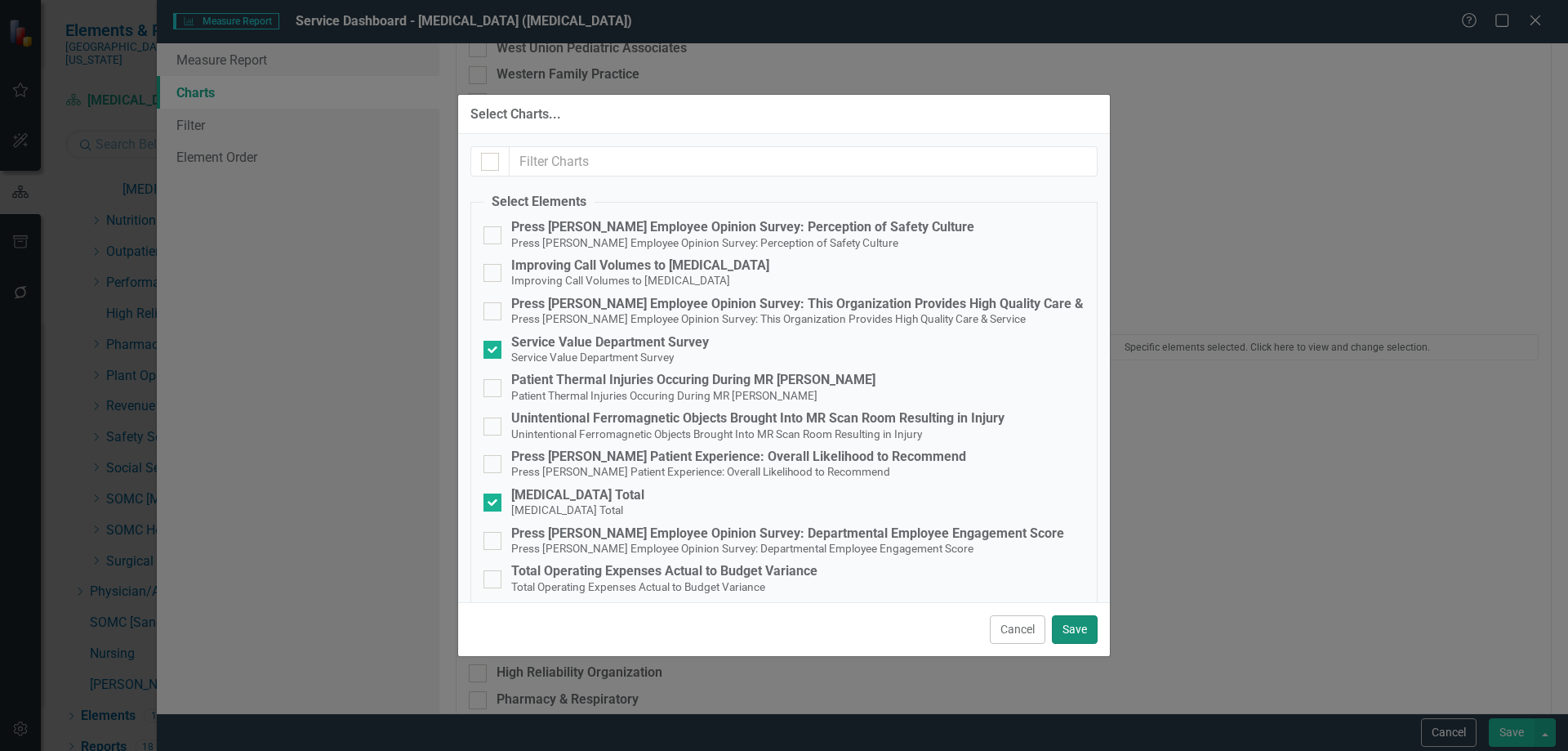
click at [1069, 621] on button "Save" at bounding box center [1074, 630] width 45 height 29
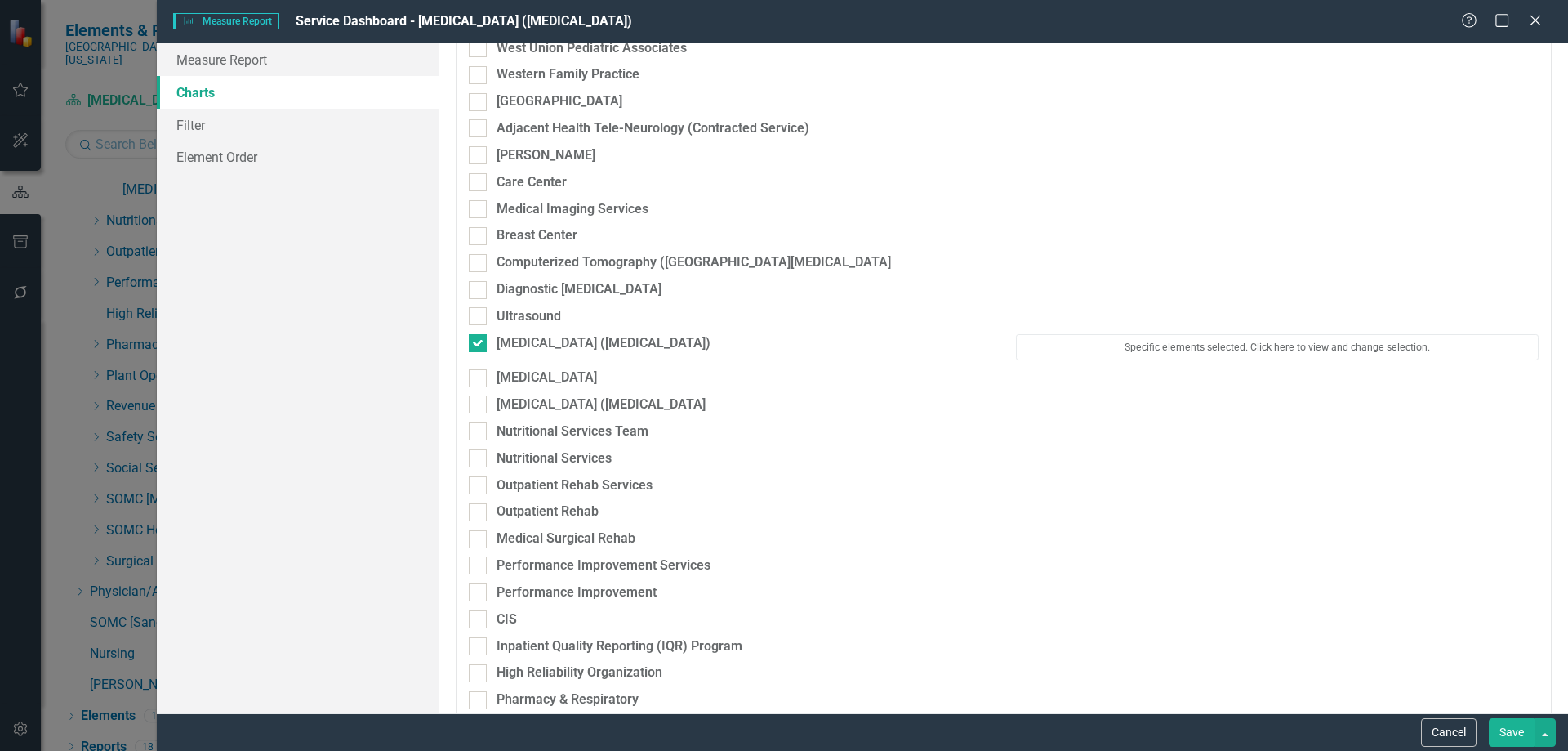
click at [1509, 730] on button "Save" at bounding box center [1511, 732] width 45 height 29
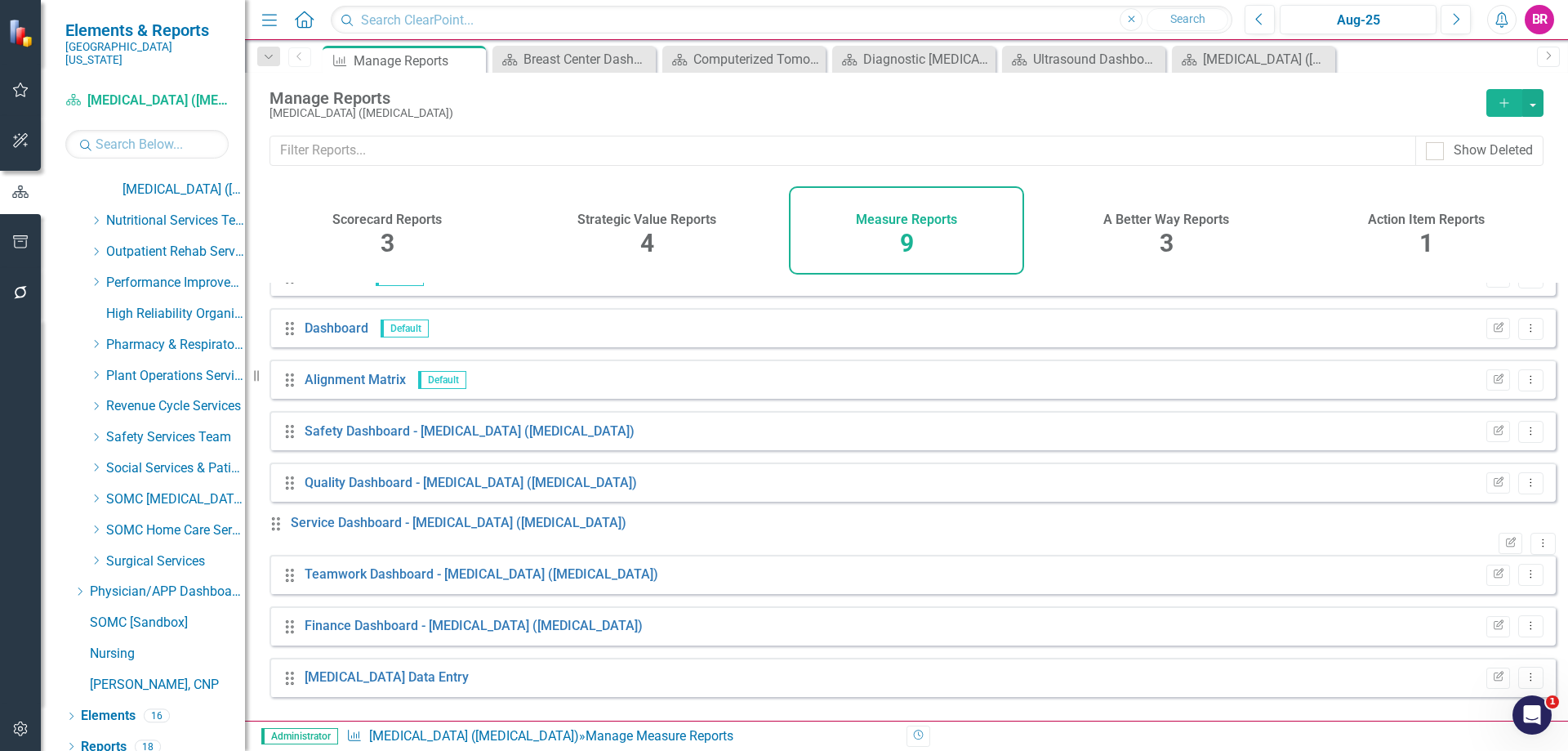
drag, startPoint x: 470, startPoint y: 64, endPoint x: 745, endPoint y: 82, distance: 275.6
click at [0, 0] on icon "Close" at bounding box center [0, 0] width 0 height 0
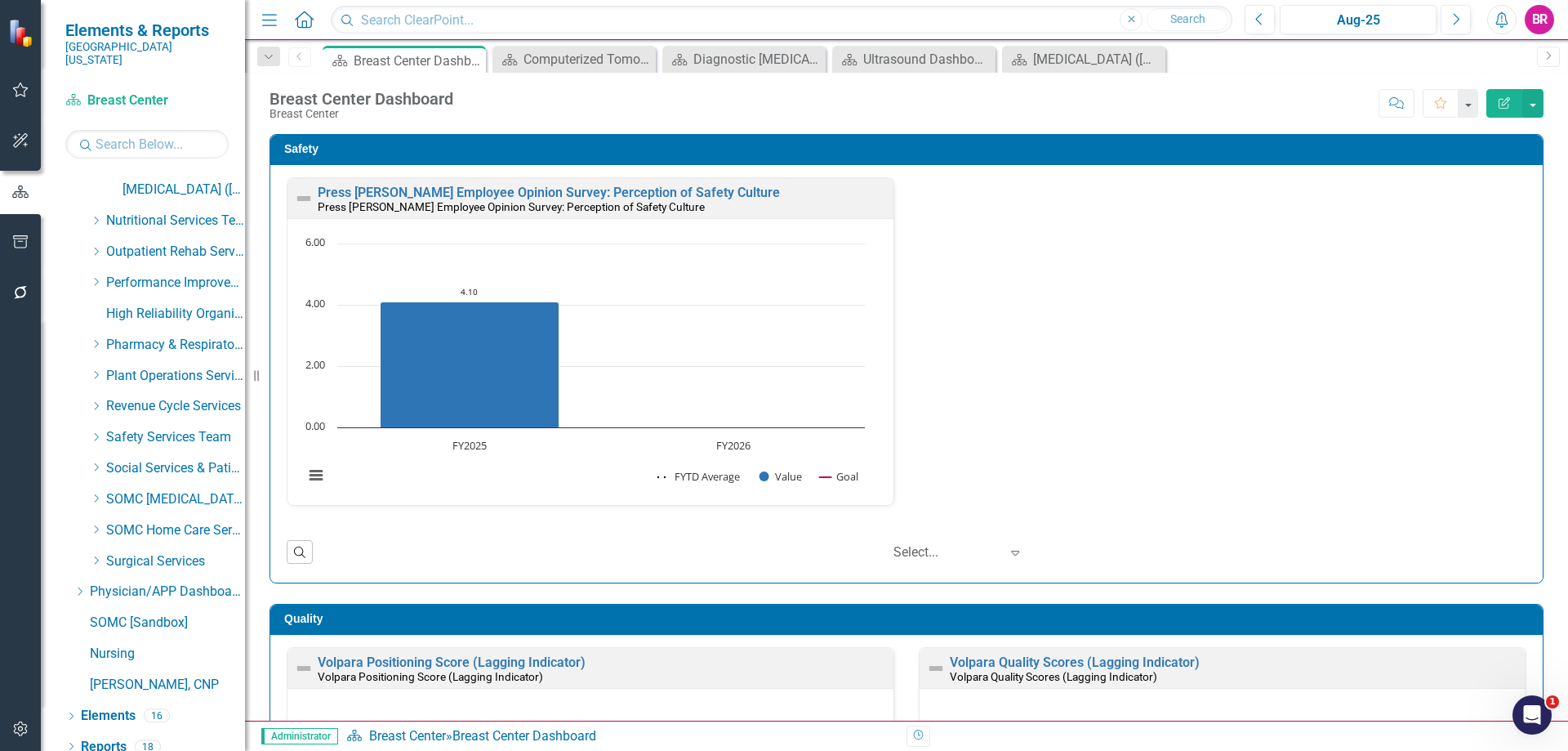
click at [1245, 362] on div "Press Ganey Employee Opinion Survey: Perception of Safety Culture Press Ganey E…" at bounding box center [907, 351] width 1265 height 349
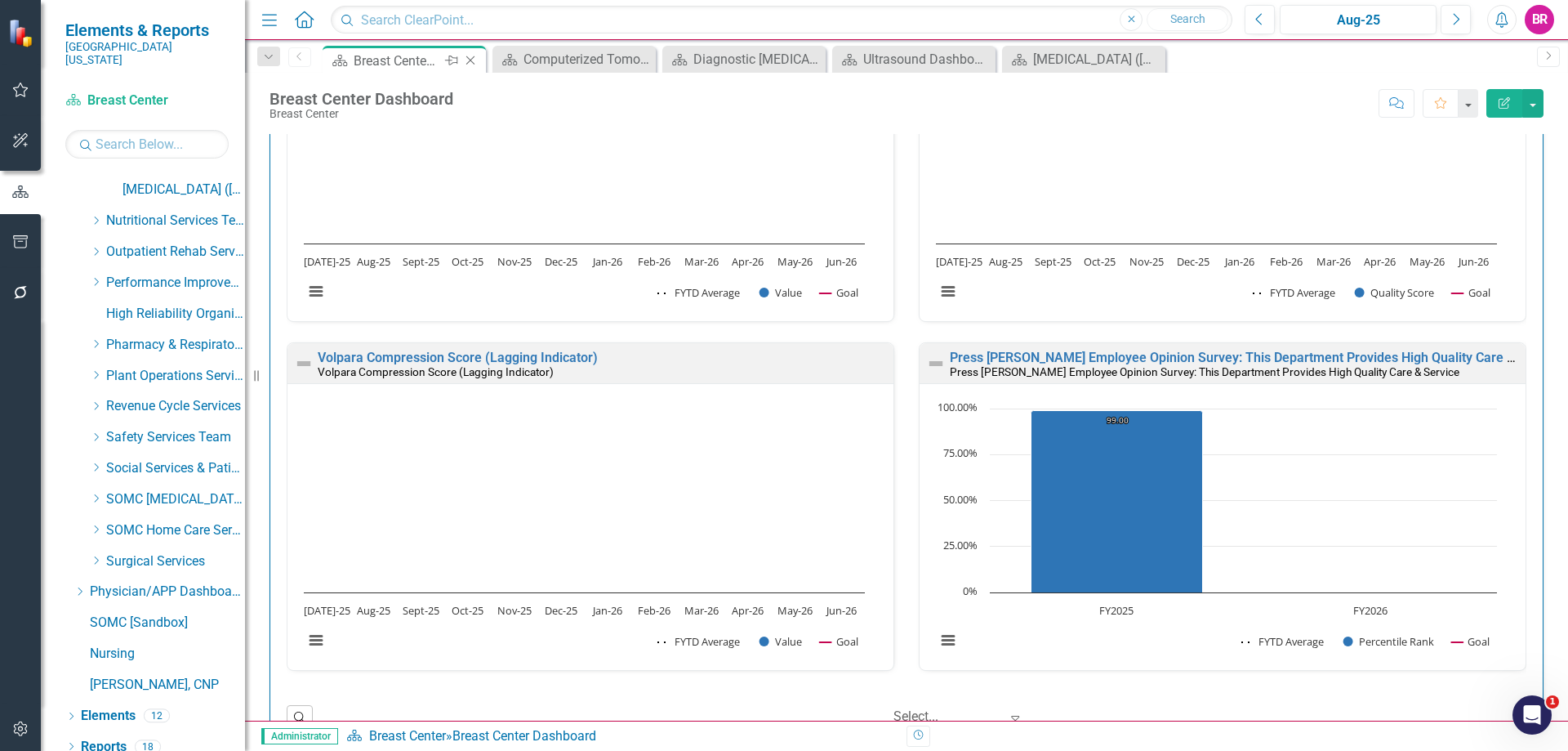
scroll to position [1061, 0]
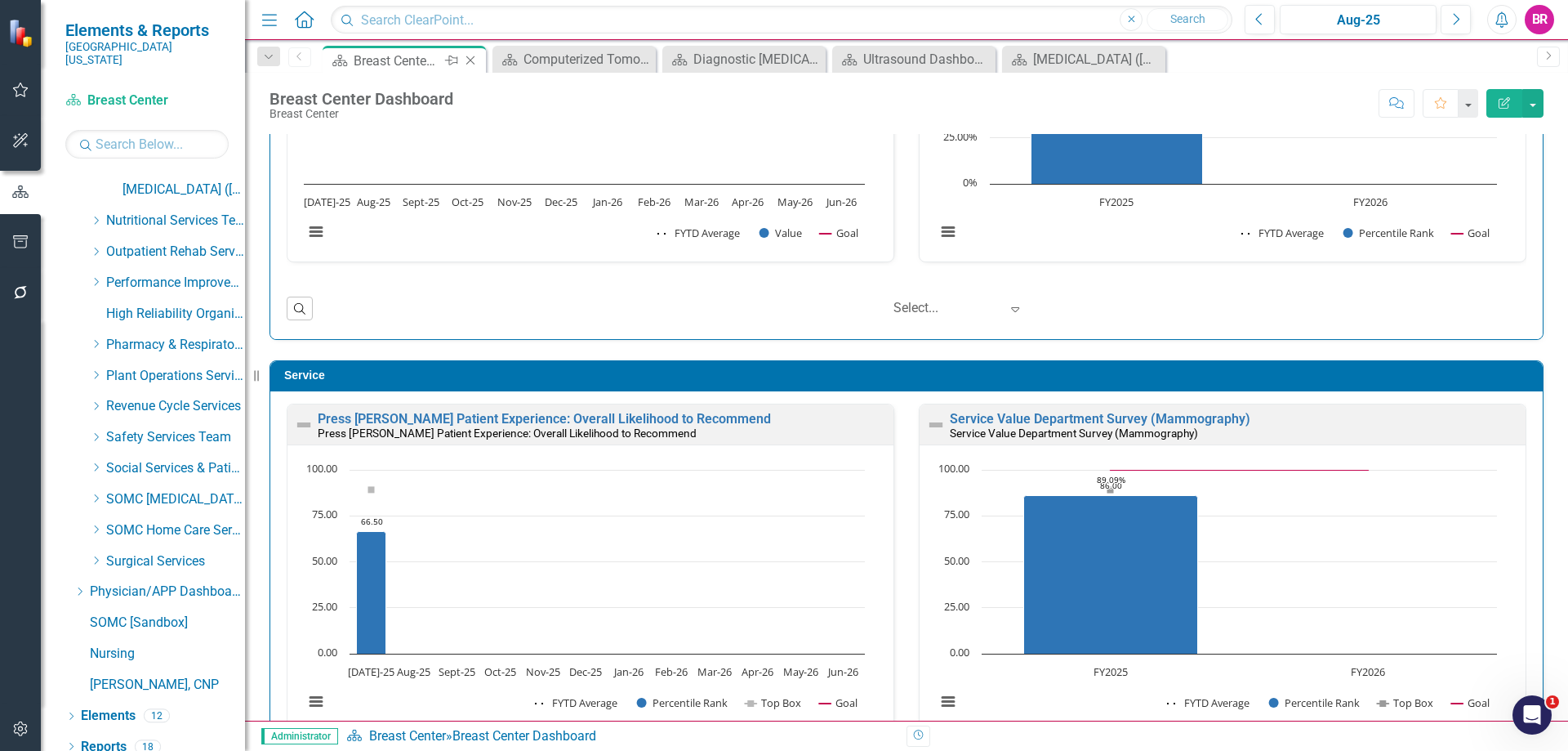
click at [471, 62] on icon "Close" at bounding box center [470, 60] width 16 height 13
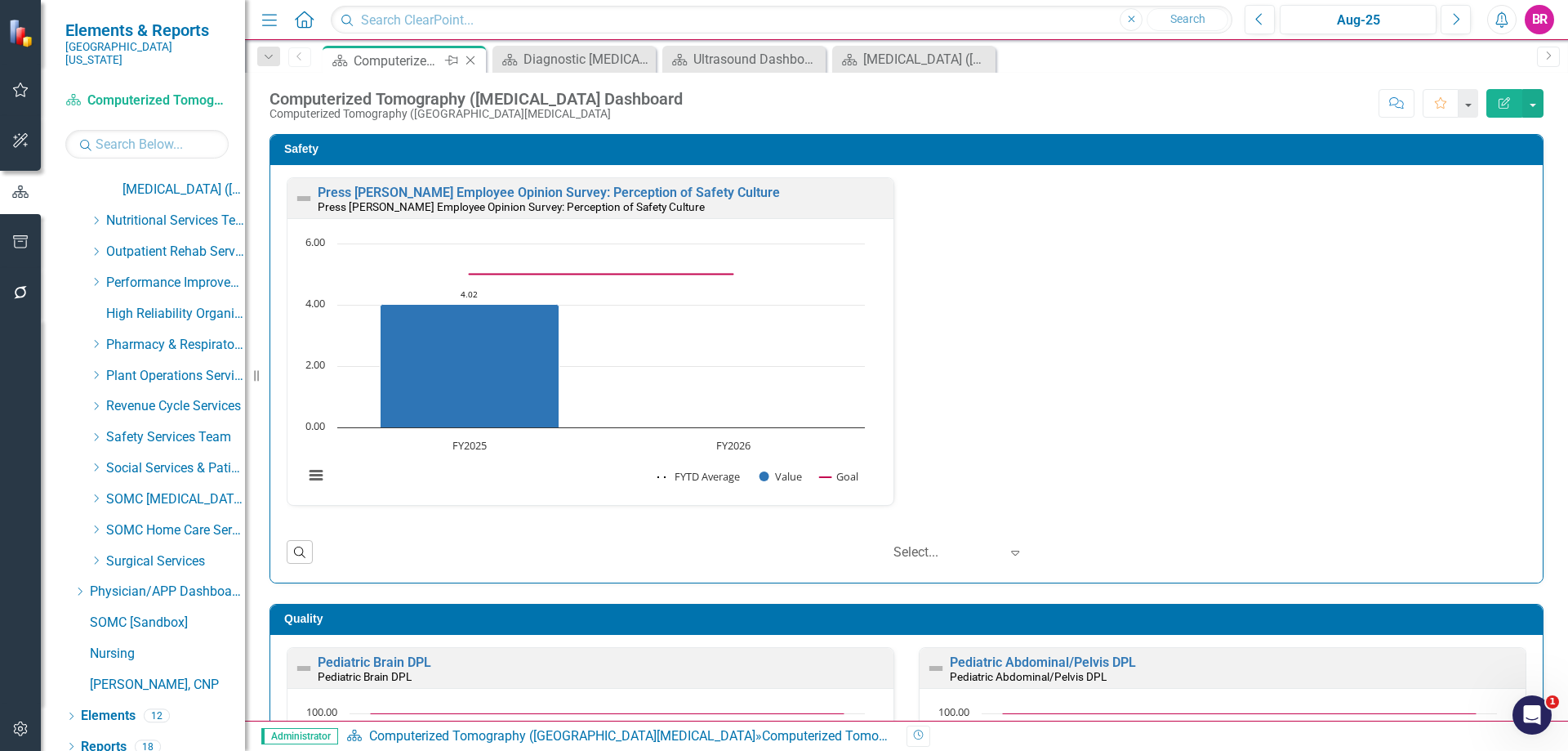
click at [468, 61] on icon "Close" at bounding box center [470, 60] width 16 height 13
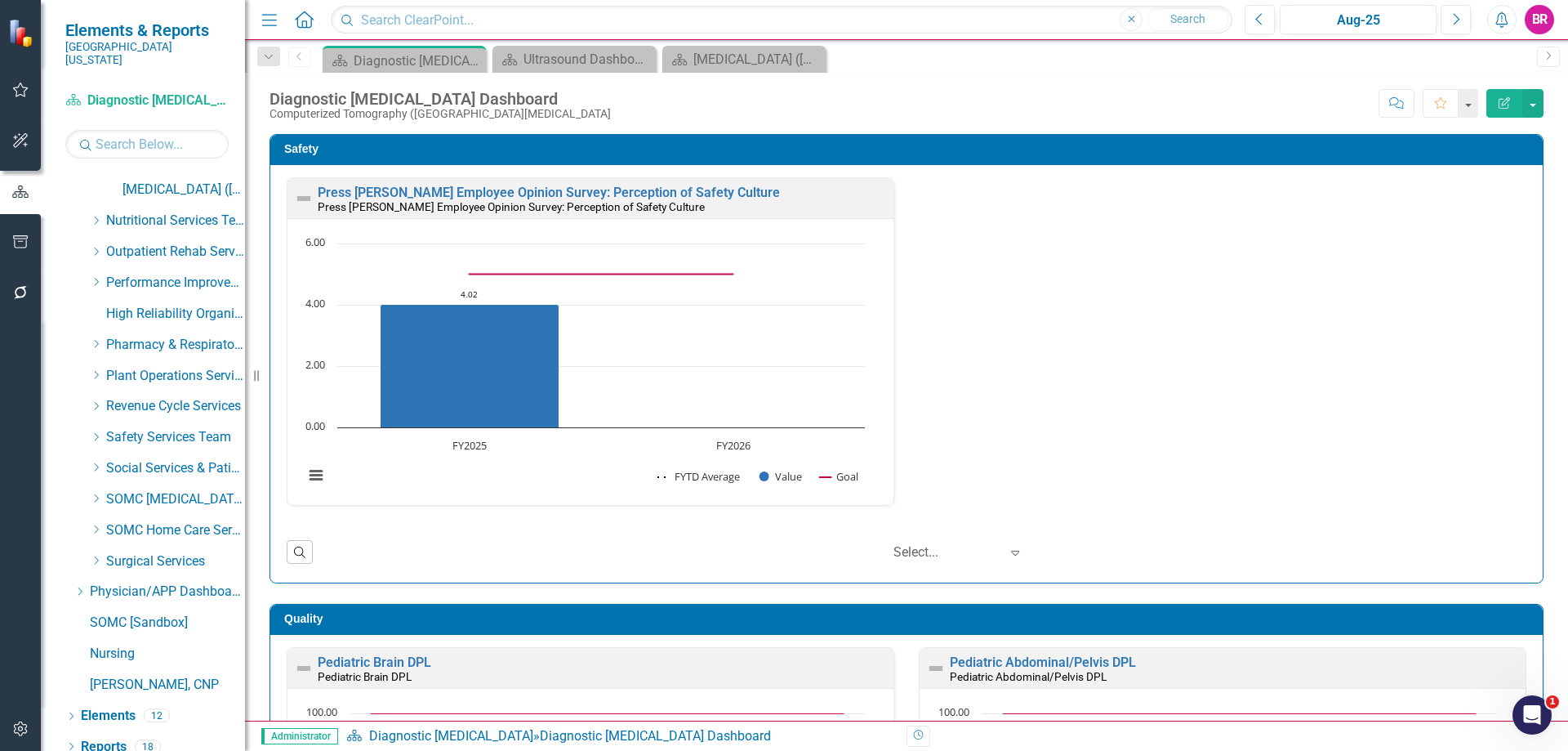
click at [0, 0] on icon "Close" at bounding box center [0, 0] width 0 height 0
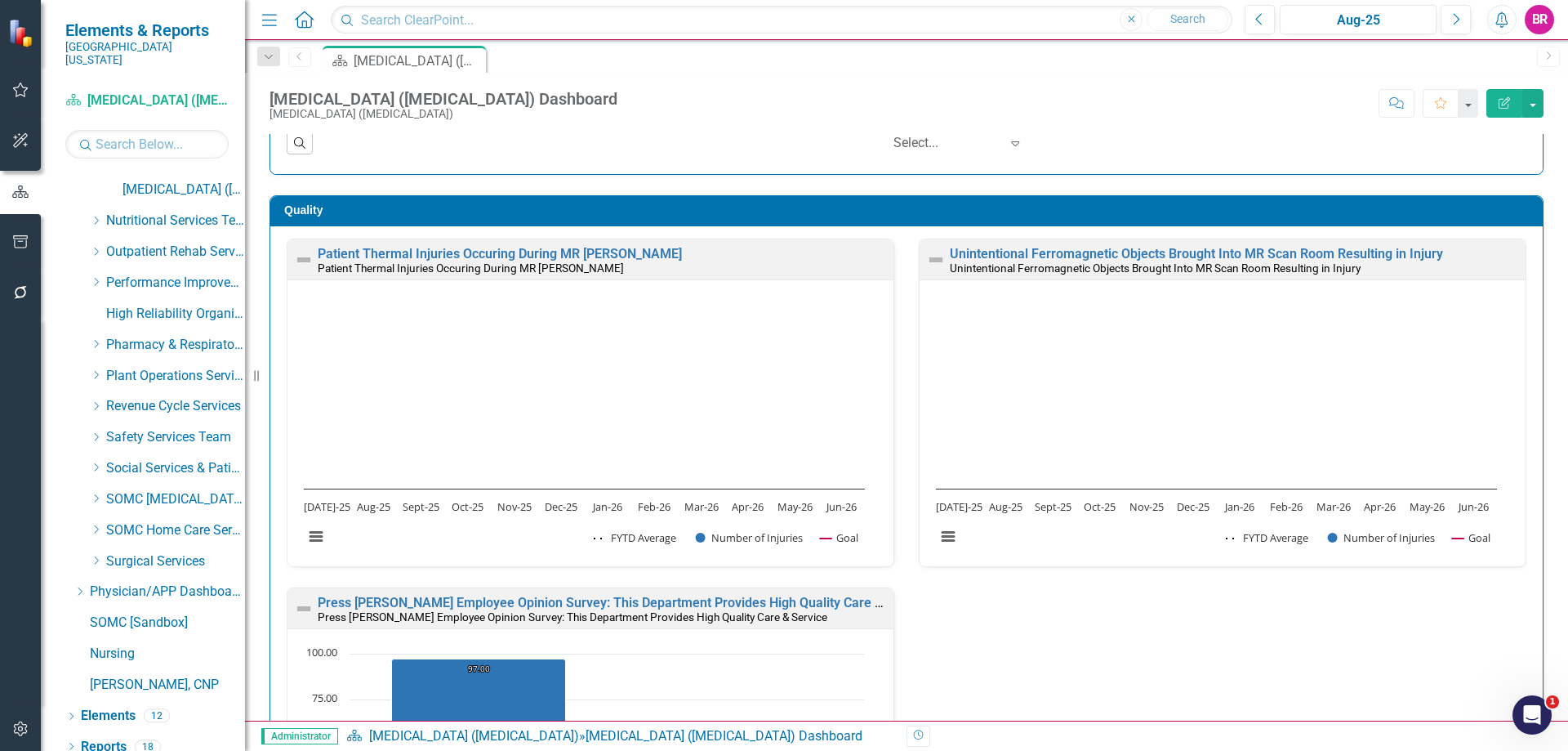
scroll to position [1307, 0]
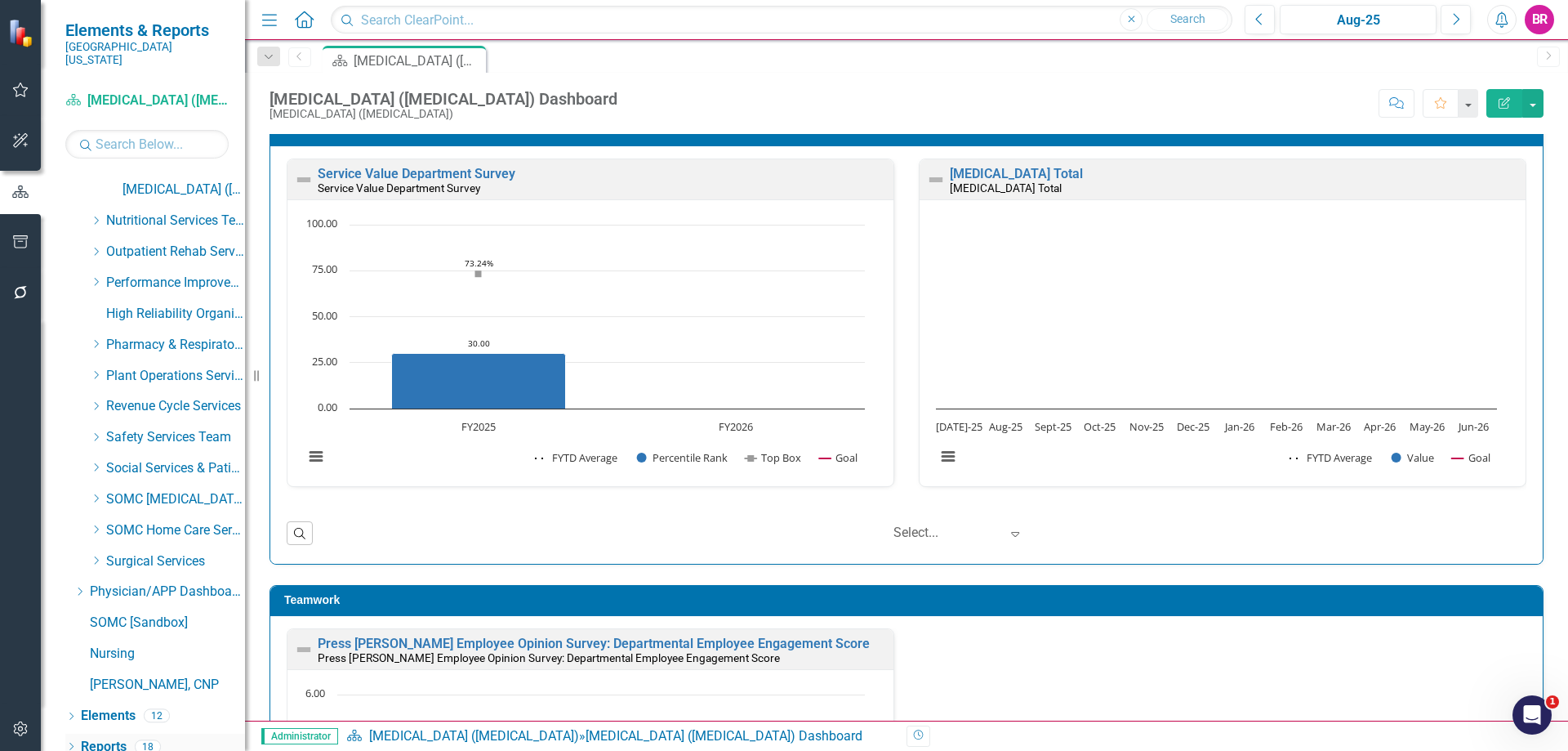
click at [96, 738] on link "Reports" at bounding box center [103, 747] width 45 height 19
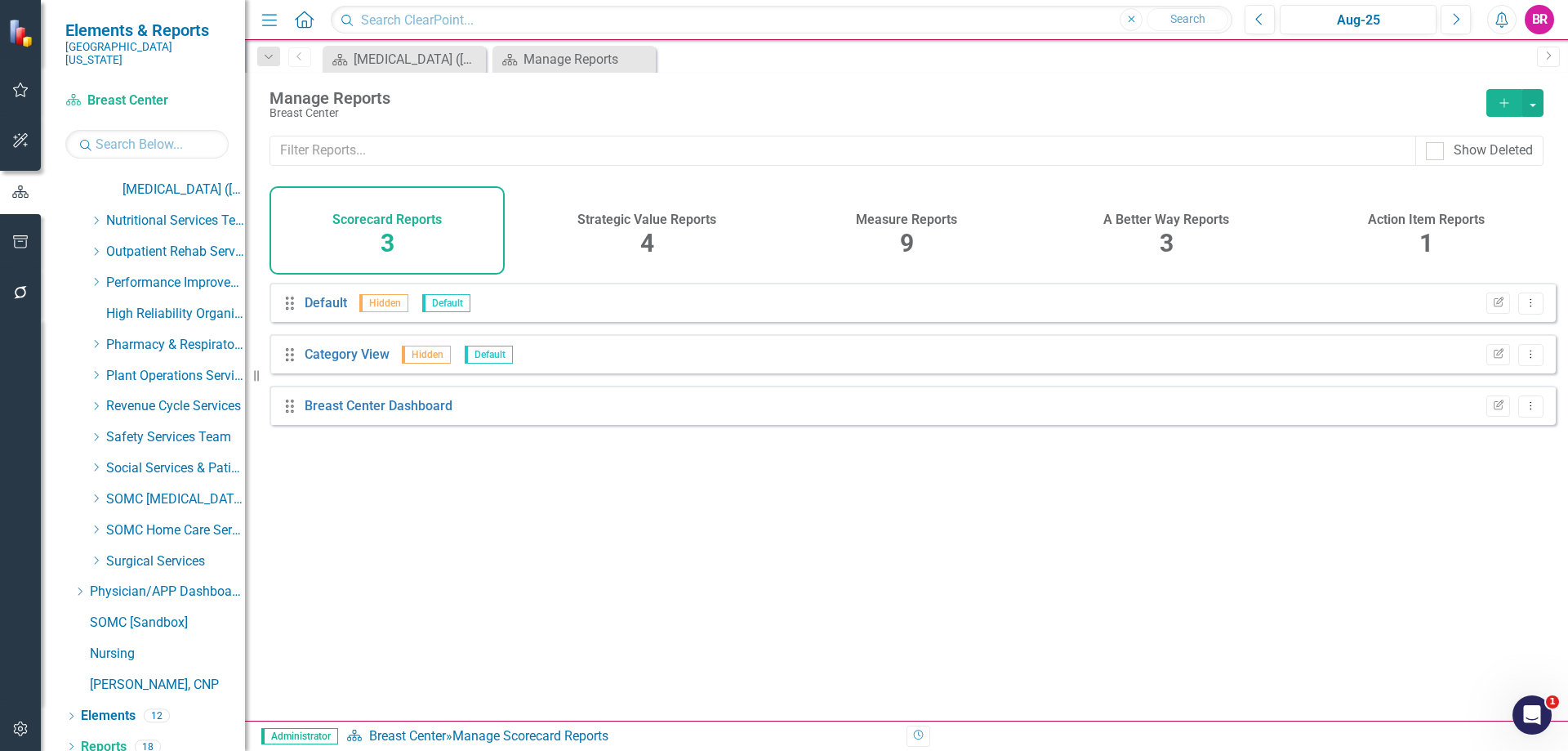
click at [915, 227] on div "Measure Reports 9" at bounding box center [907, 230] width 235 height 88
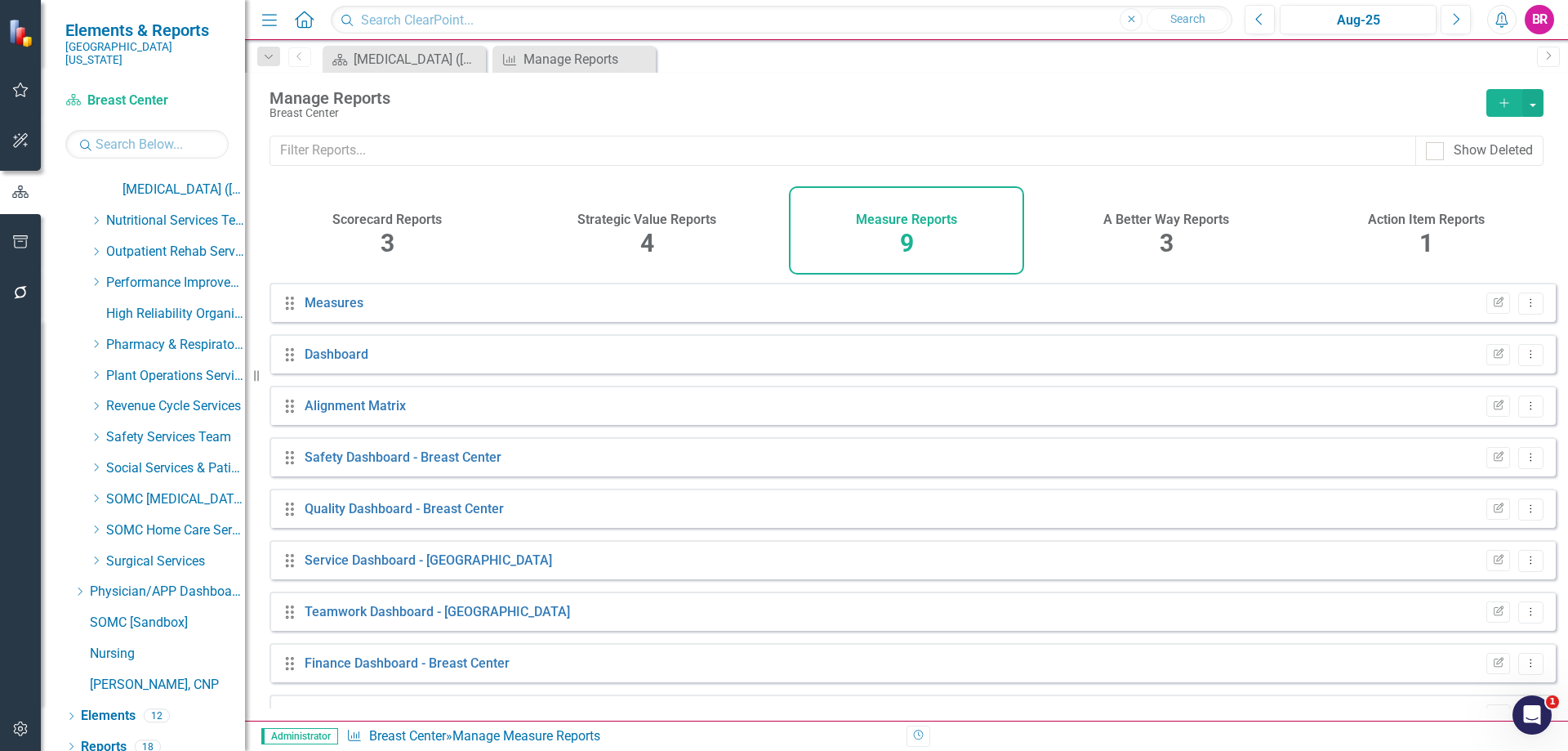
scroll to position [37, 0]
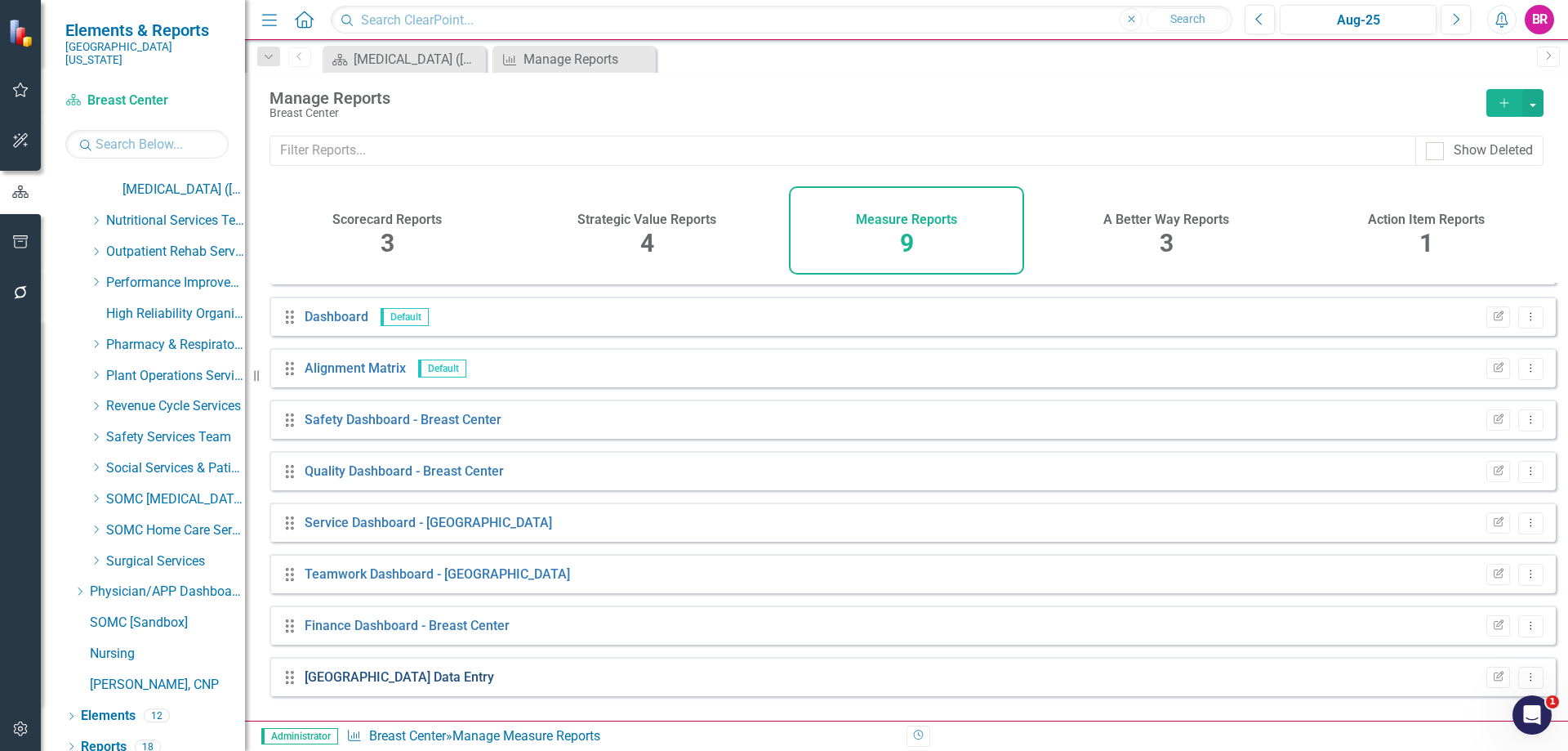
click at [417, 684] on link "[GEOGRAPHIC_DATA] Data Entry" at bounding box center [400, 676] width 189 height 15
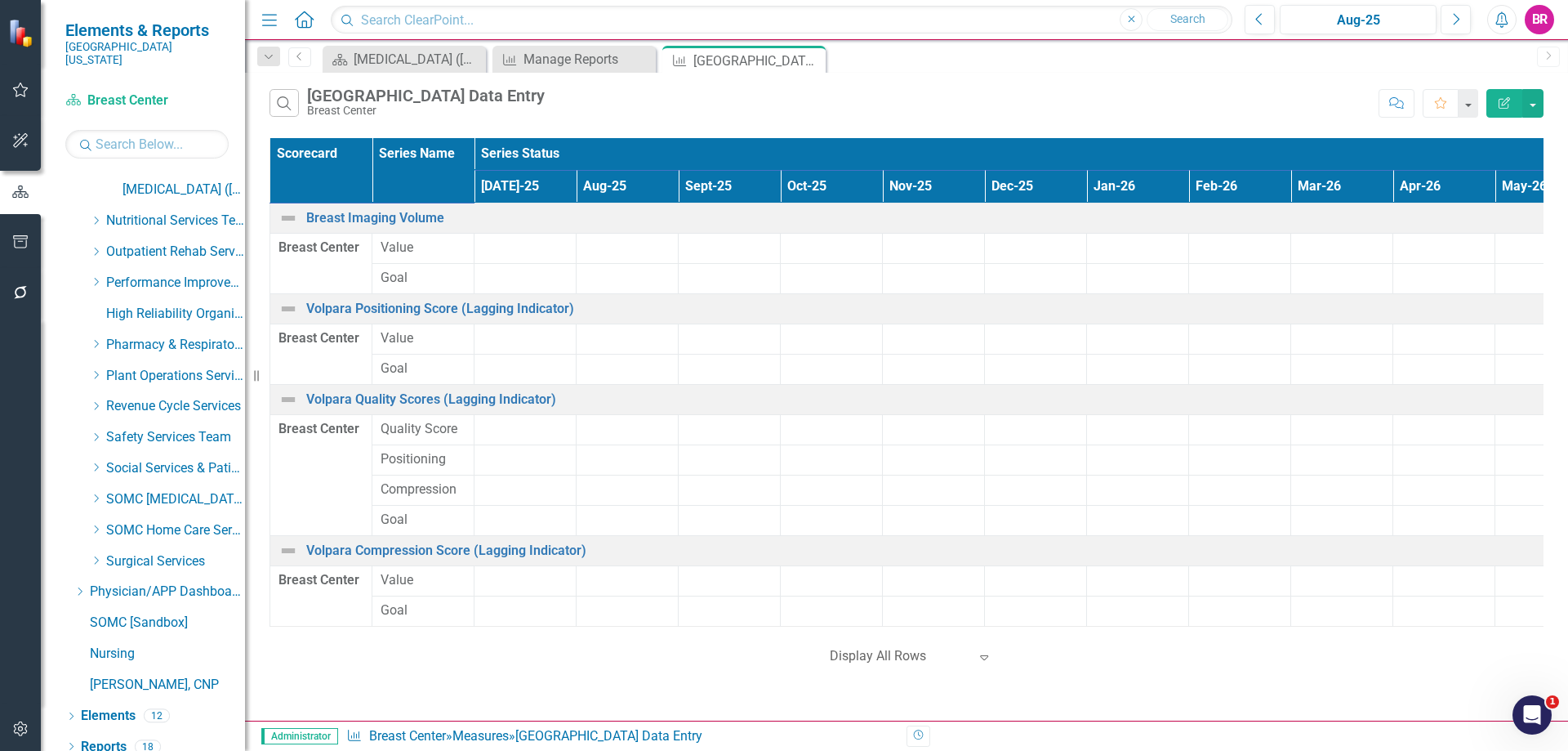
drag, startPoint x: 818, startPoint y: 63, endPoint x: 21, endPoint y: 166, distance: 803.6
click at [0, 0] on icon "Close" at bounding box center [0, 0] width 0 height 0
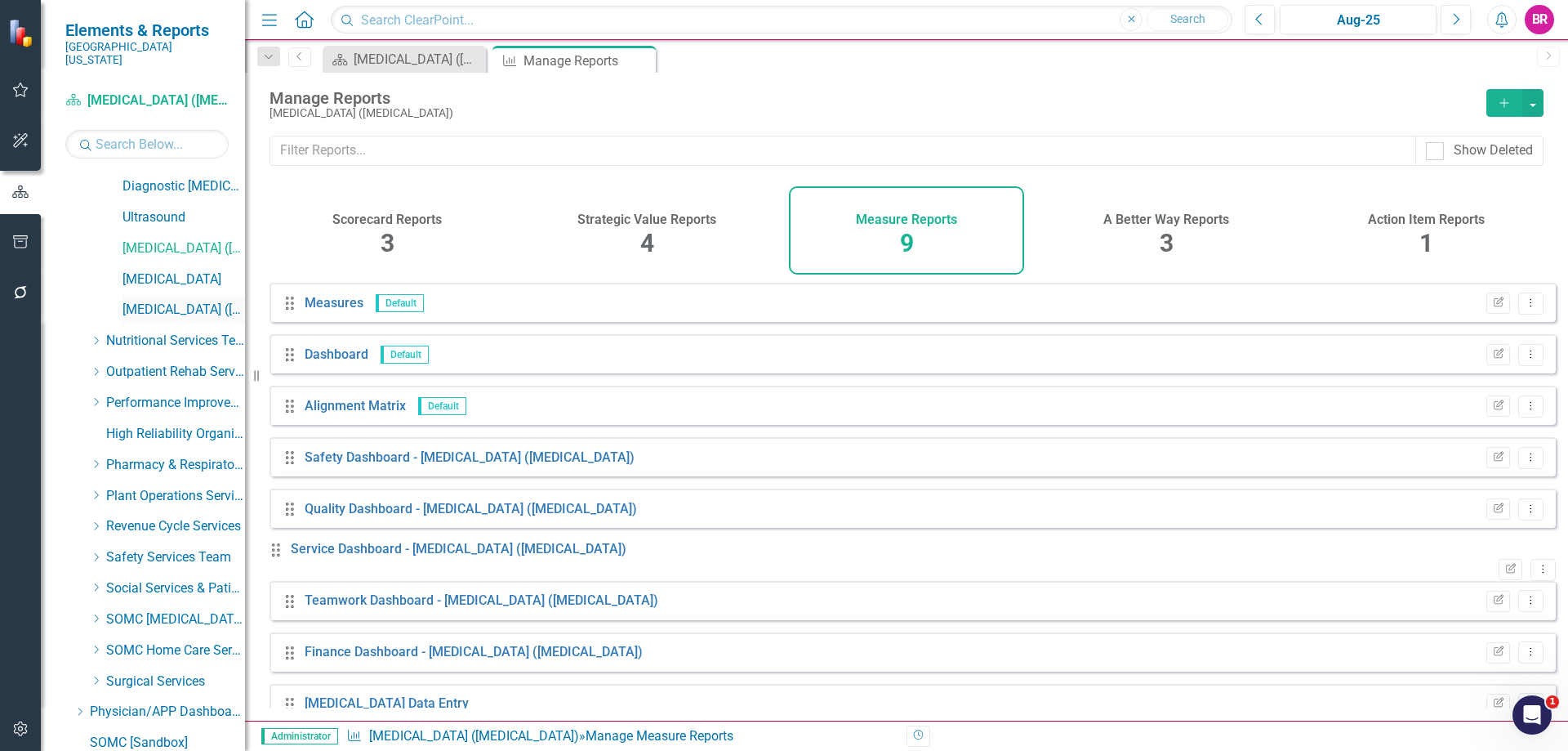
scroll to position [707, 0]
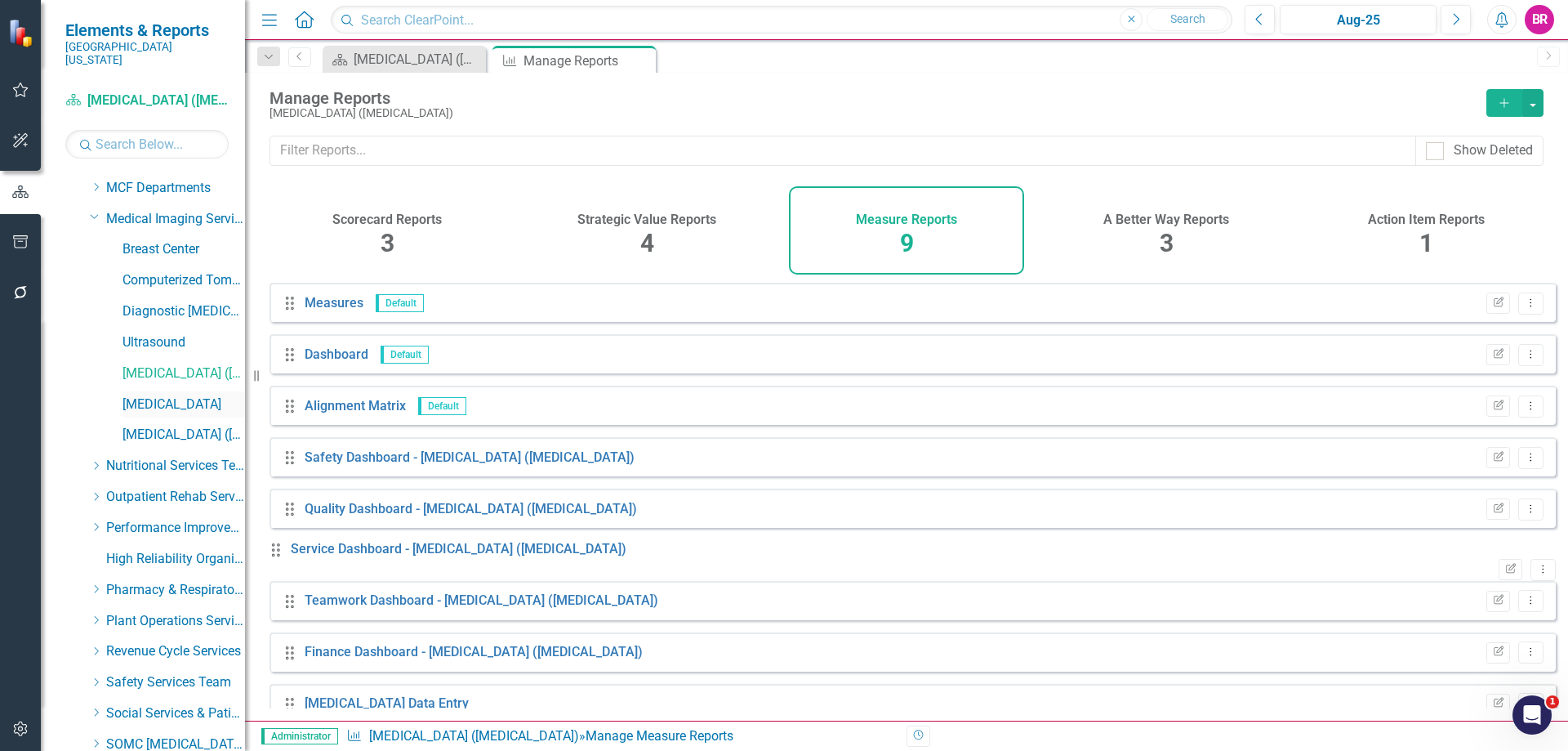
click at [173, 395] on link "[MEDICAL_DATA]" at bounding box center [183, 404] width 122 height 19
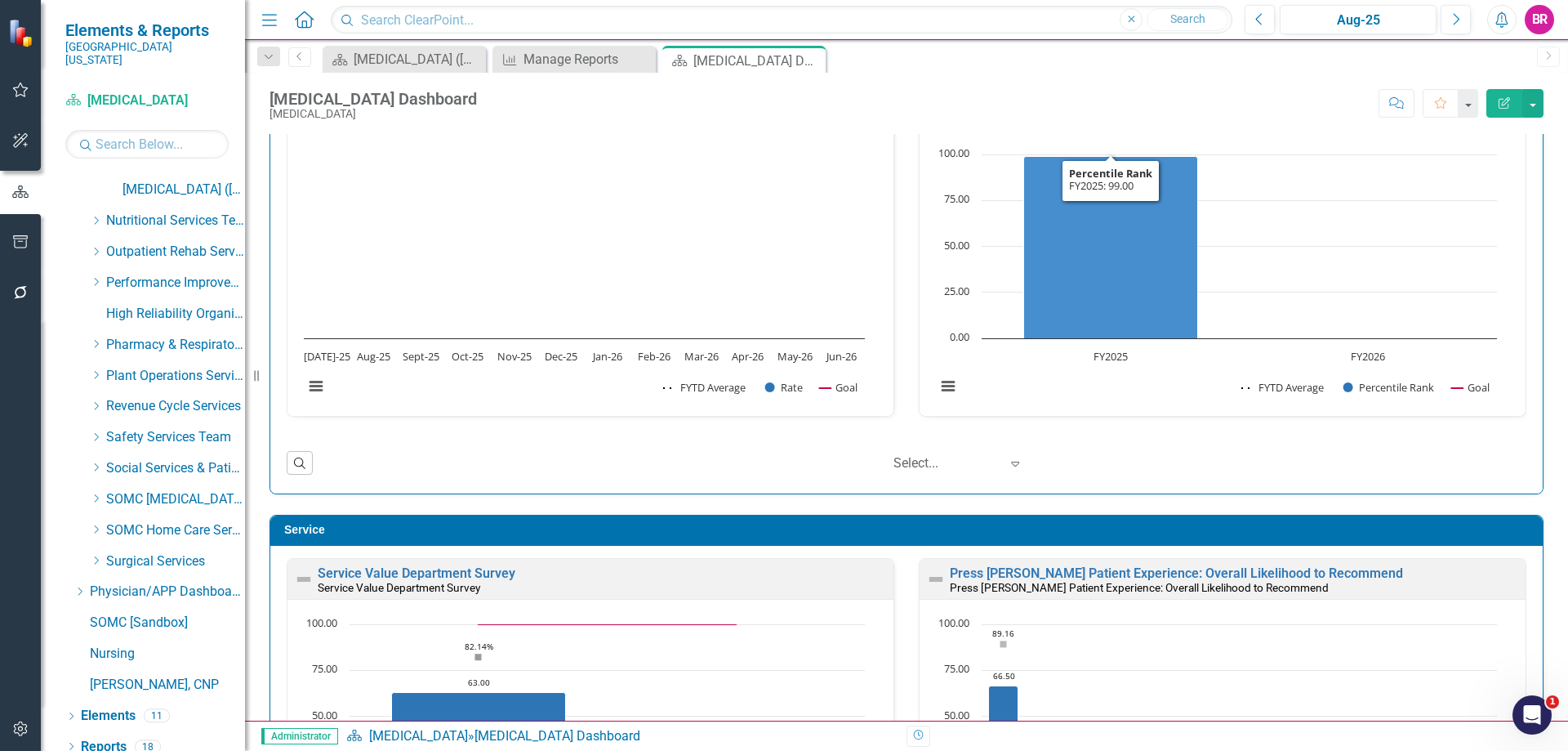
scroll to position [572, 0]
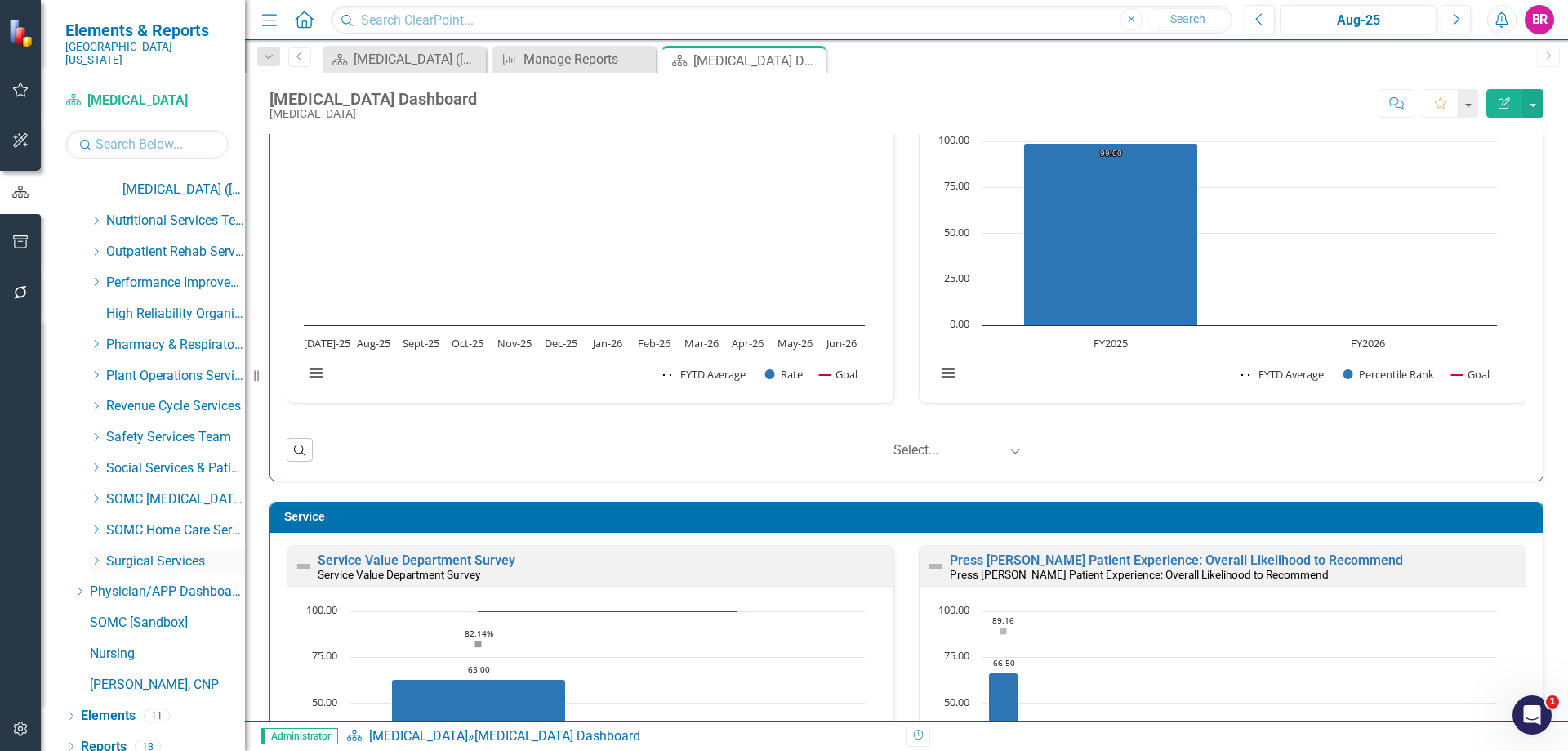
click at [101, 556] on icon "Dropdown" at bounding box center [96, 560] width 12 height 10
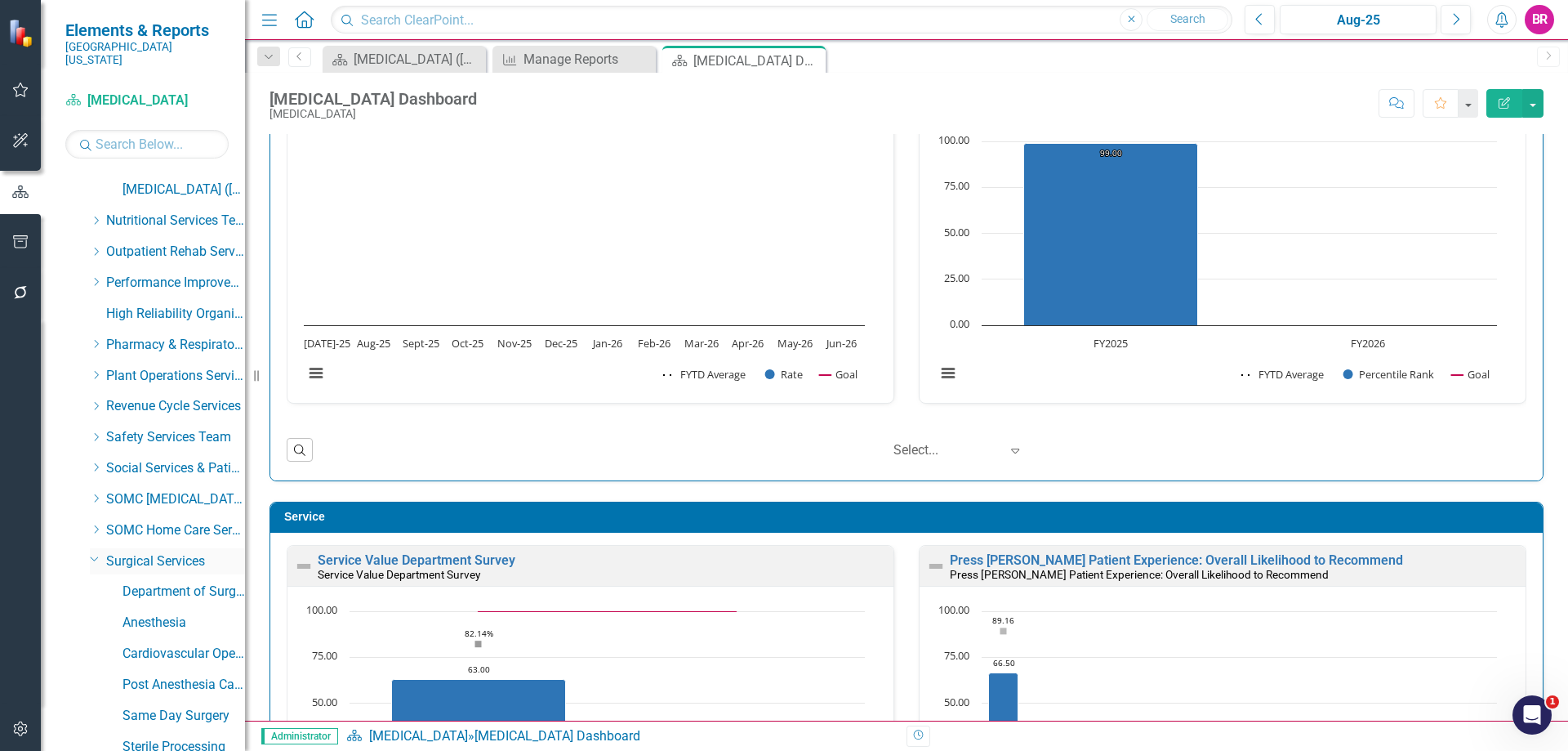
click at [94, 557] on icon at bounding box center [95, 559] width 8 height 4
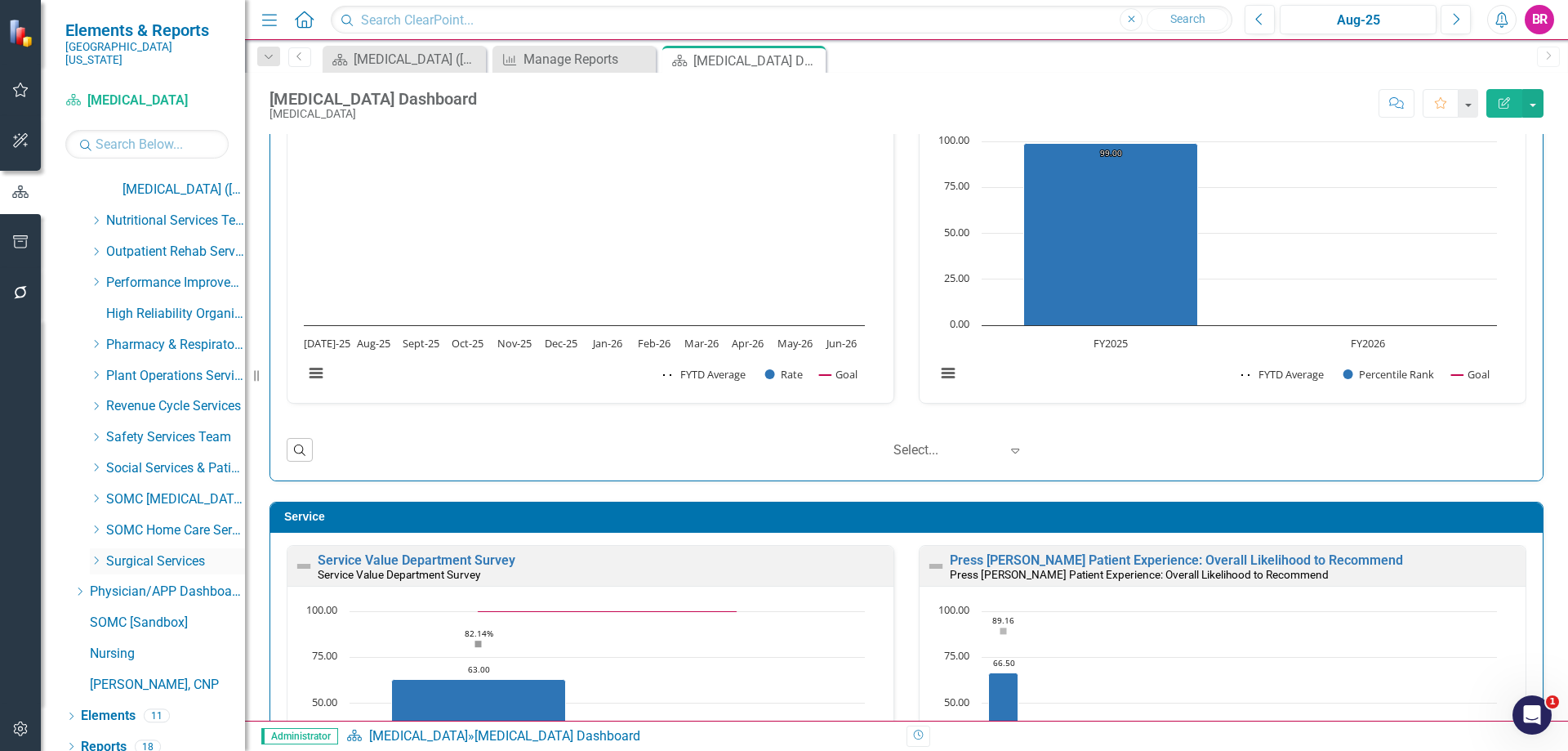
click at [95, 556] on icon "Dropdown" at bounding box center [96, 560] width 12 height 10
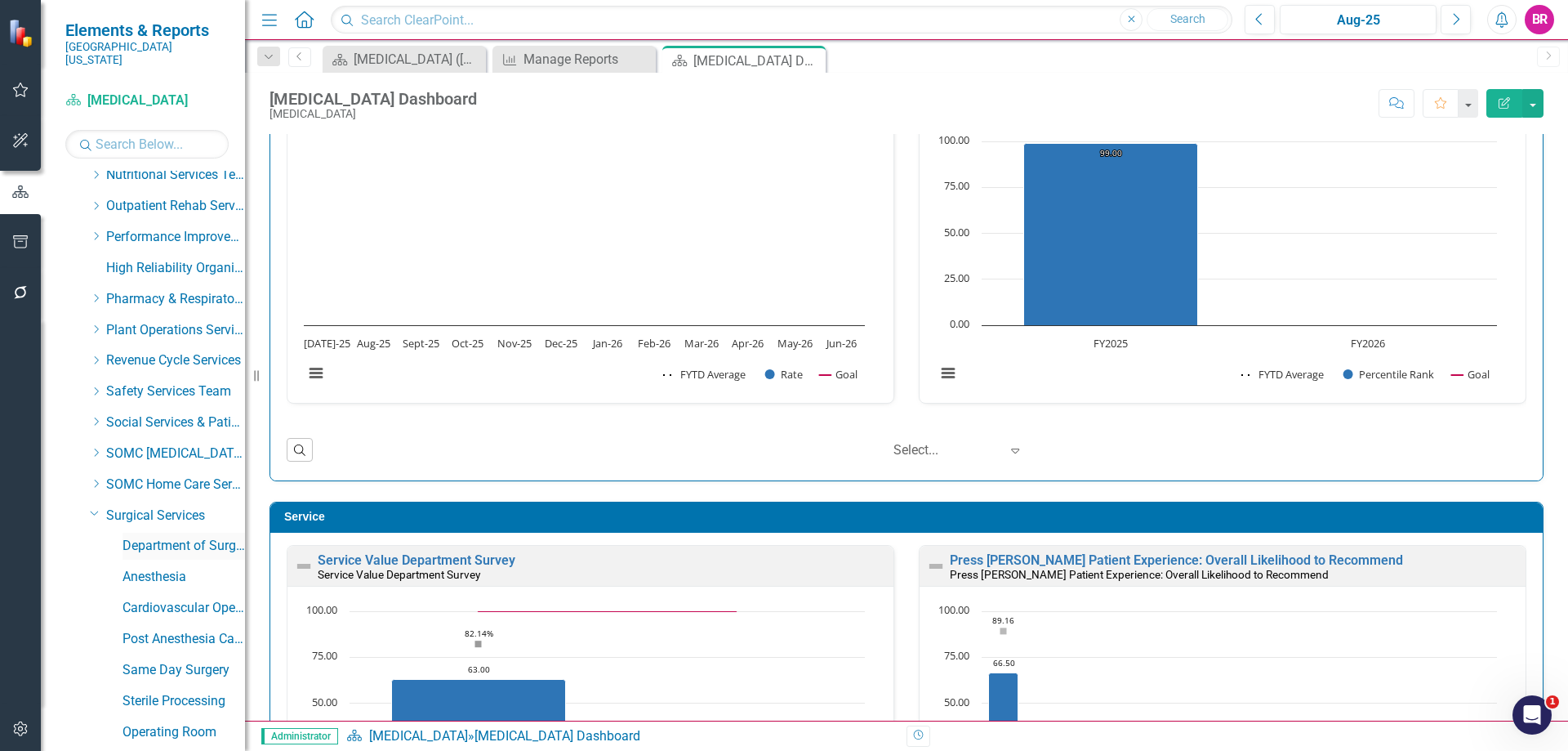
scroll to position [1034, 0]
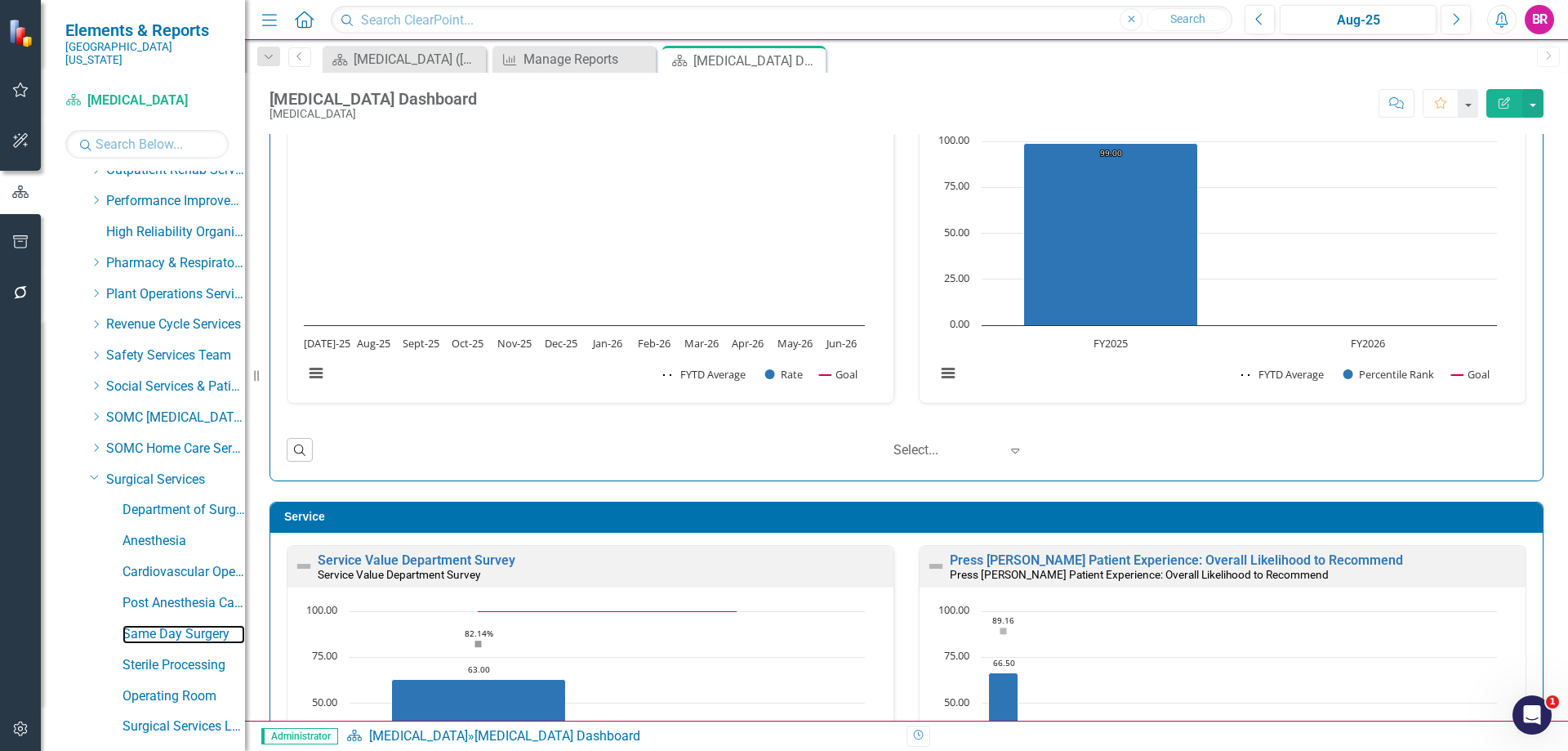
drag, startPoint x: 186, startPoint y: 615, endPoint x: 28, endPoint y: 682, distance: 171.6
click at [186, 625] on link "Same Day Surgery" at bounding box center [183, 634] width 122 height 19
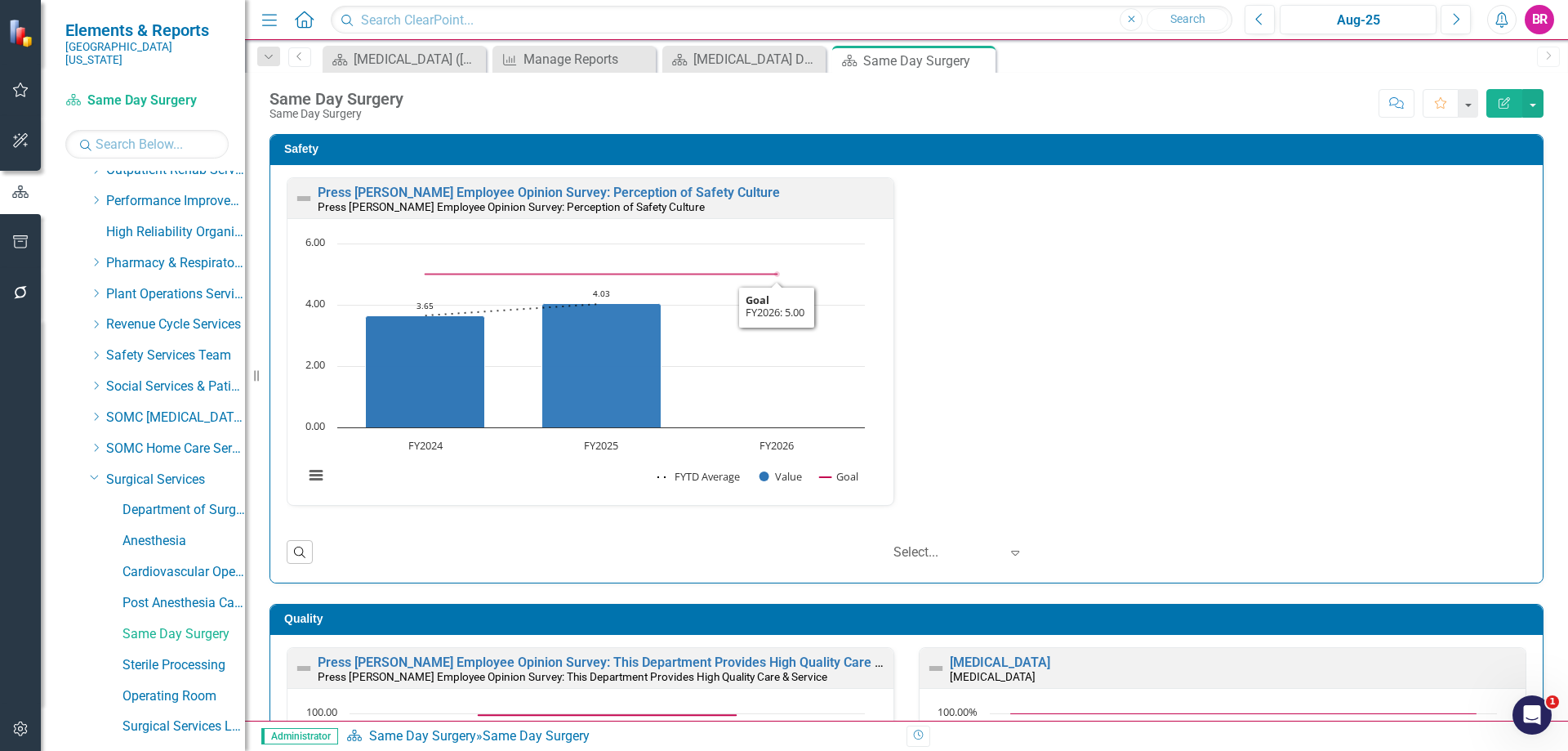
scroll to position [1, 0]
click at [994, 656] on link "MRSA Screening" at bounding box center [1000, 661] width 101 height 15
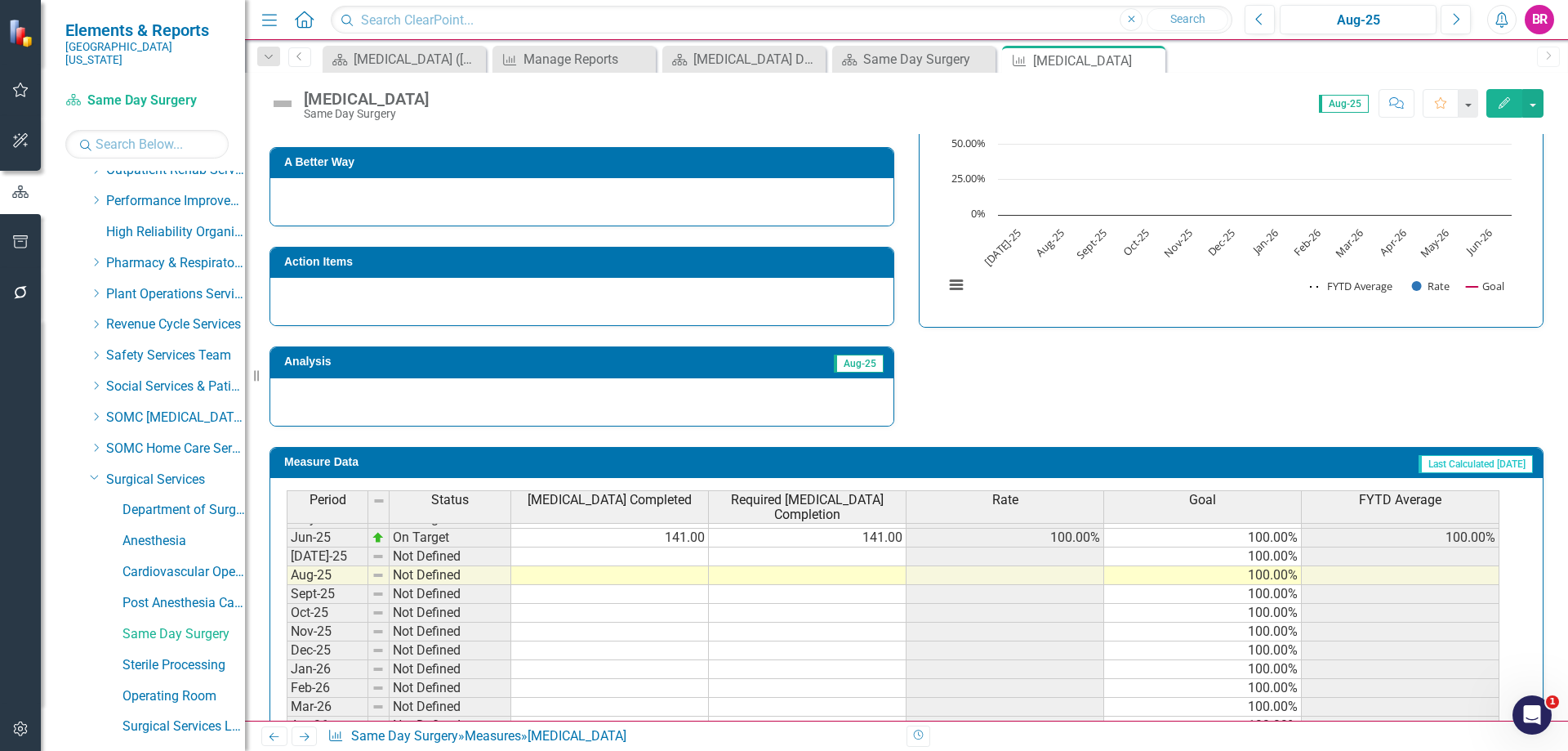
scroll to position [469, 0]
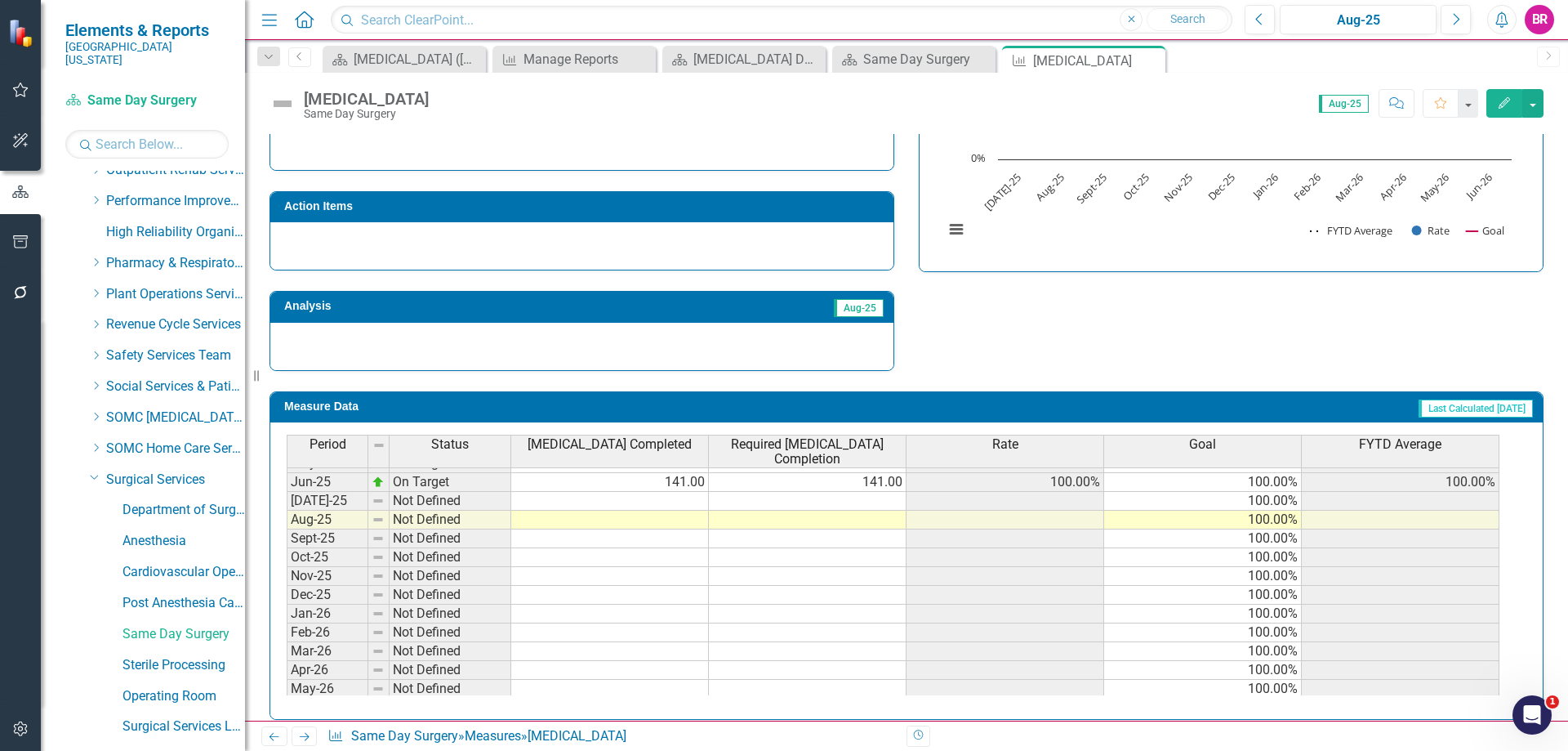
click at [693, 499] on tbody "Nov-23 On Target 154.00 154.00 100.00% 100.00% 100.00% Dec-23 On Target 161.00 …" at bounding box center [893, 416] width 1213 height 602
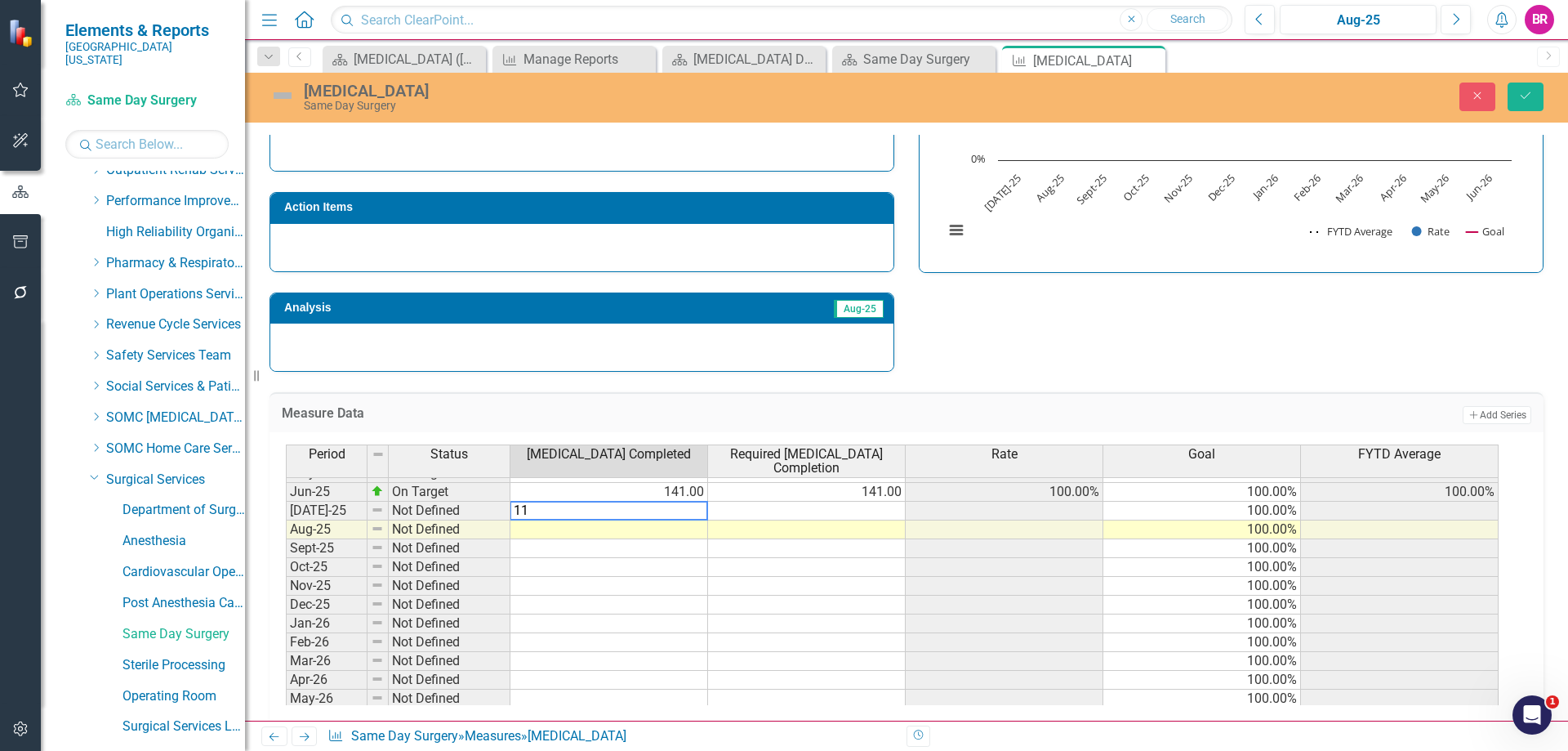
type textarea "114"
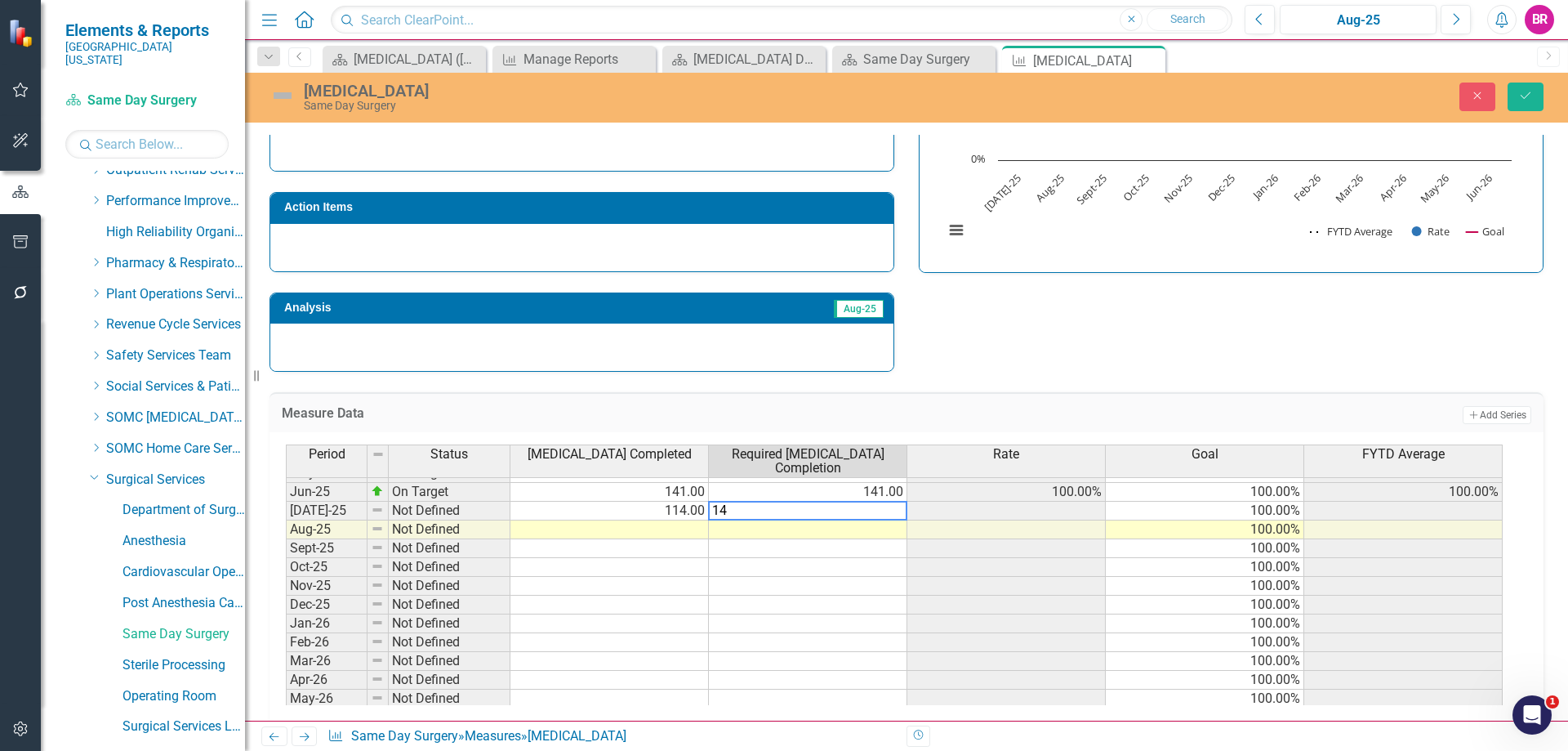
type textarea "144"
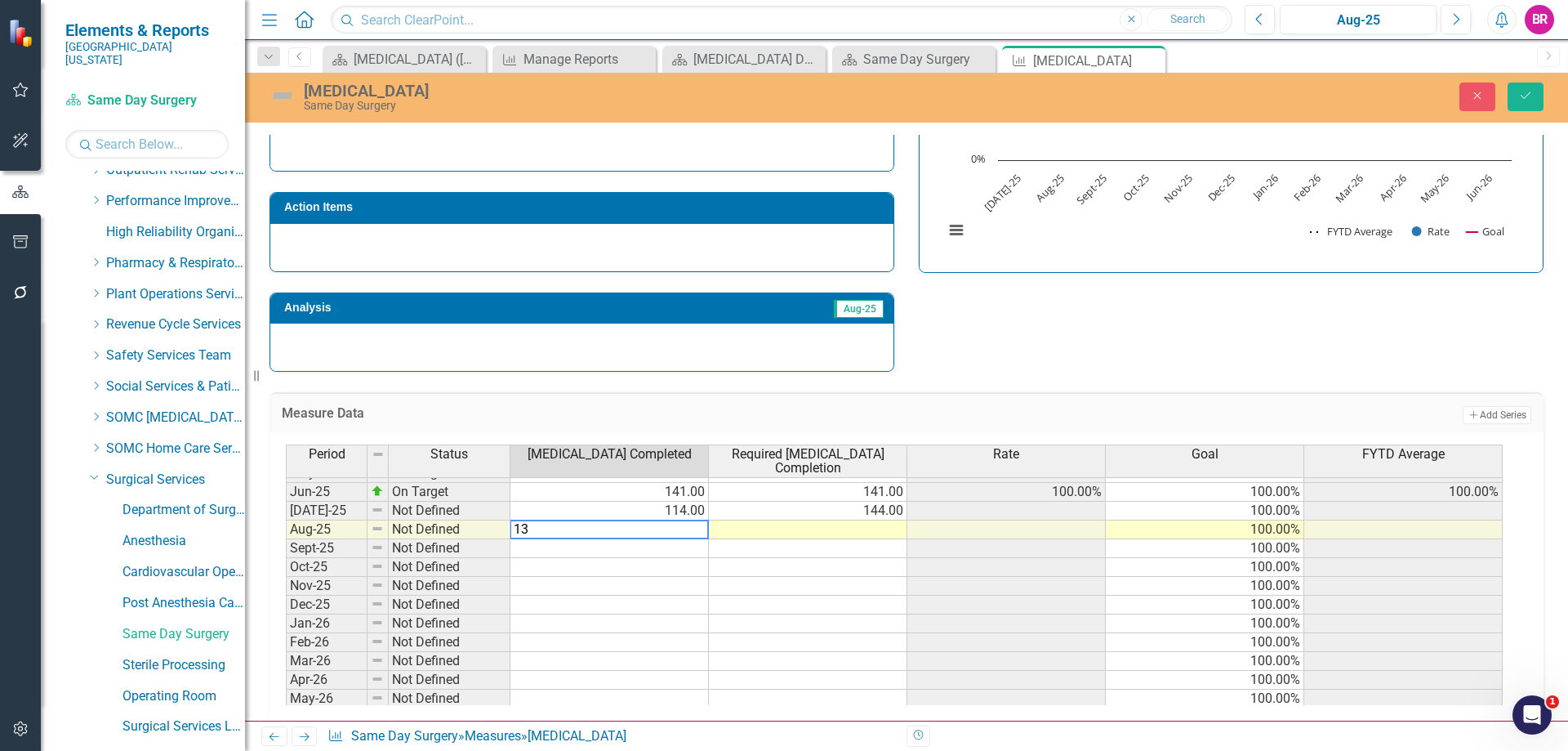
type textarea "133"
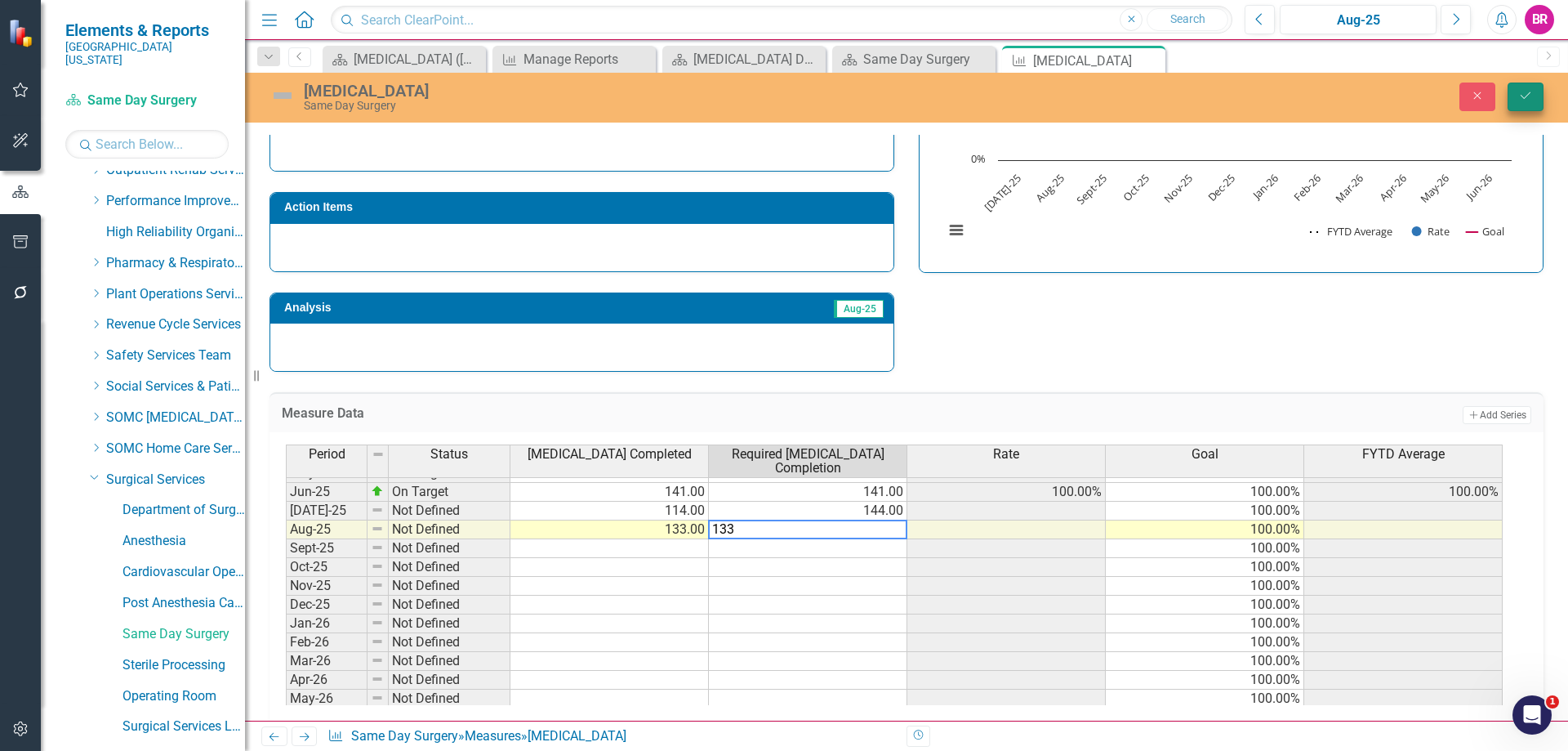
type textarea "133"
click at [1527, 97] on icon "Save" at bounding box center [1525, 95] width 14 height 12
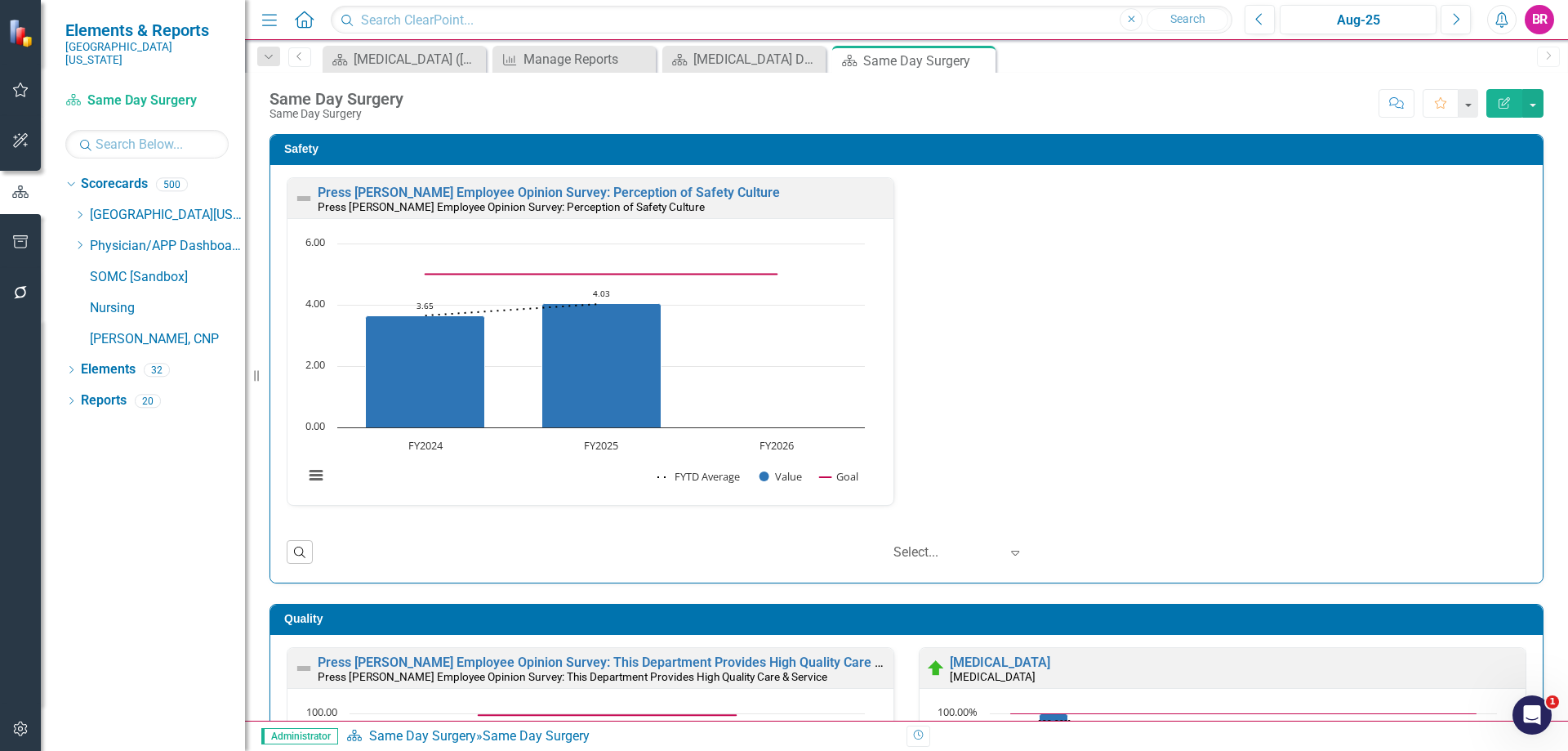
scroll to position [1, 0]
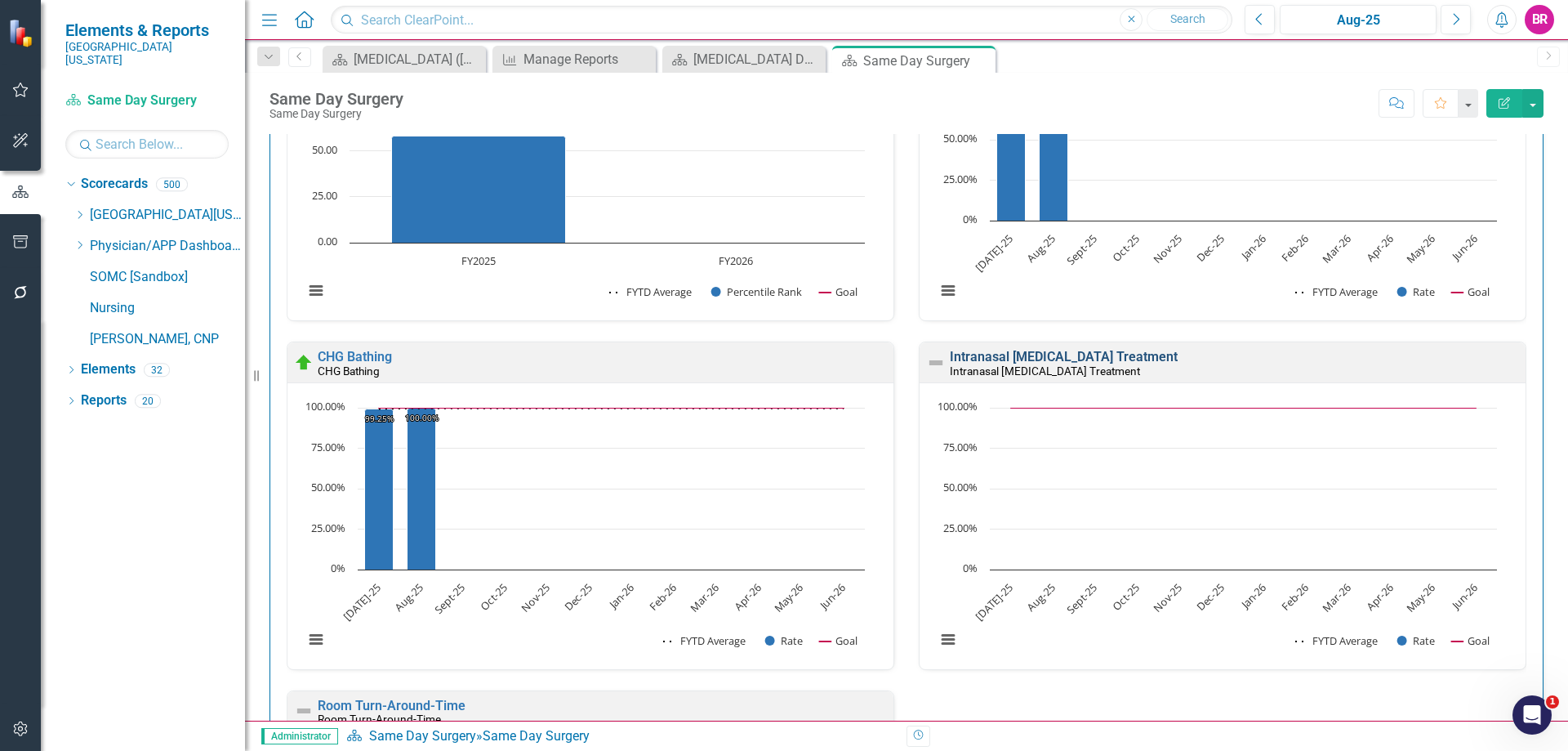
click at [1074, 356] on link "Intranasal [MEDICAL_DATA] Treatment" at bounding box center [1063, 356] width 227 height 15
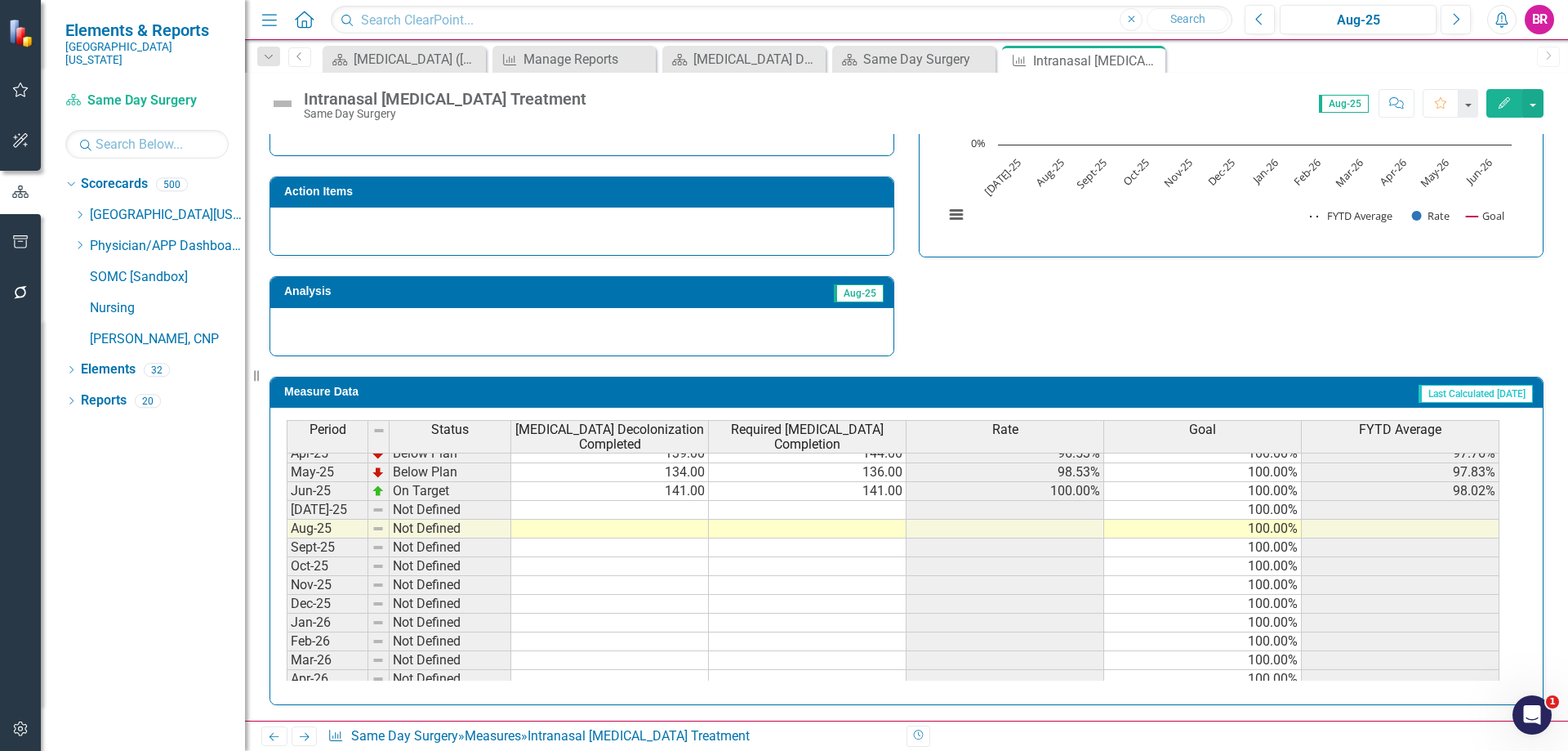
scroll to position [654, 0]
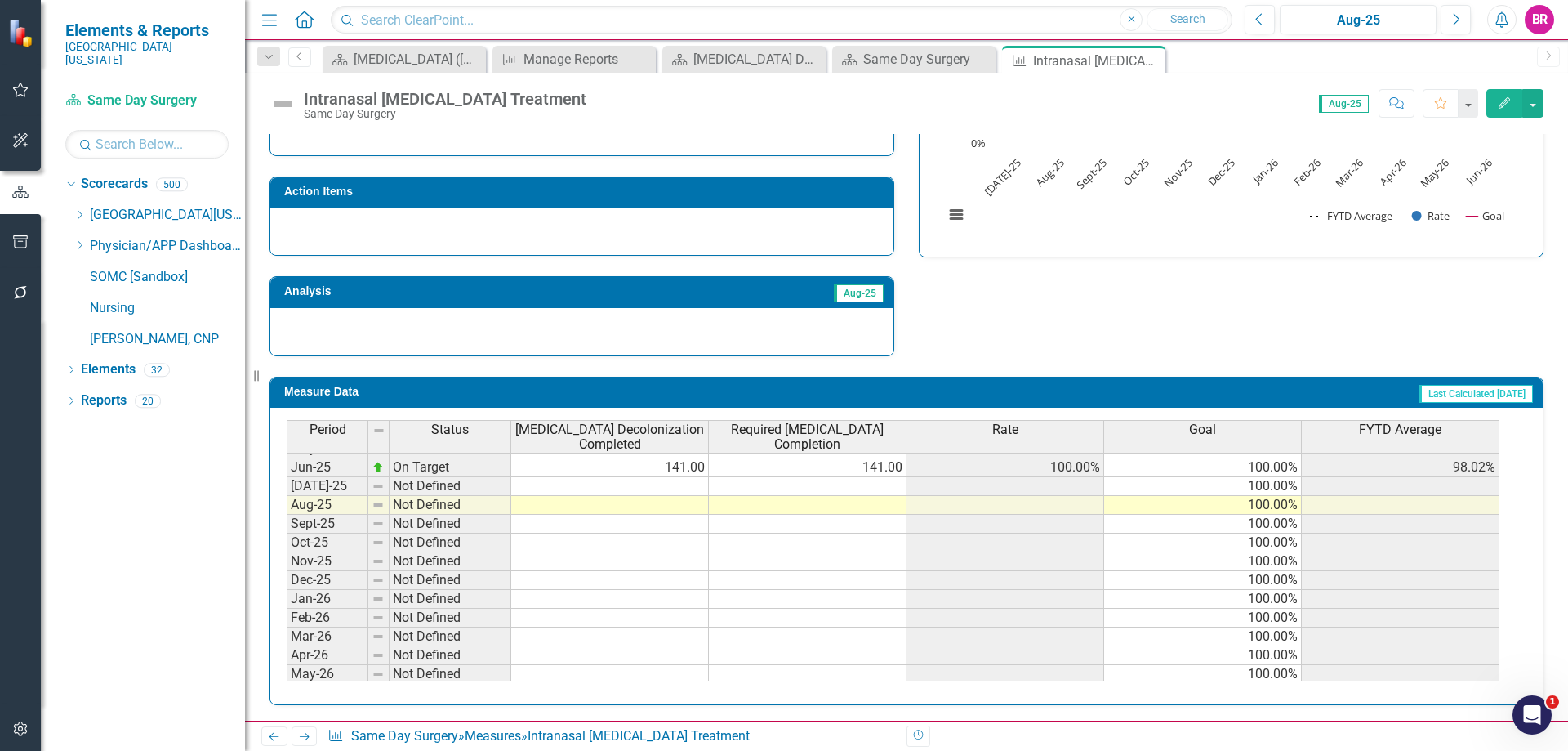
click at [685, 487] on tbody "Nov-23 Below Plan 150.00 154.00 97.40% 100.00% 98.05% Dec-23 Below Plan 158.00 …" at bounding box center [893, 401] width 1213 height 602
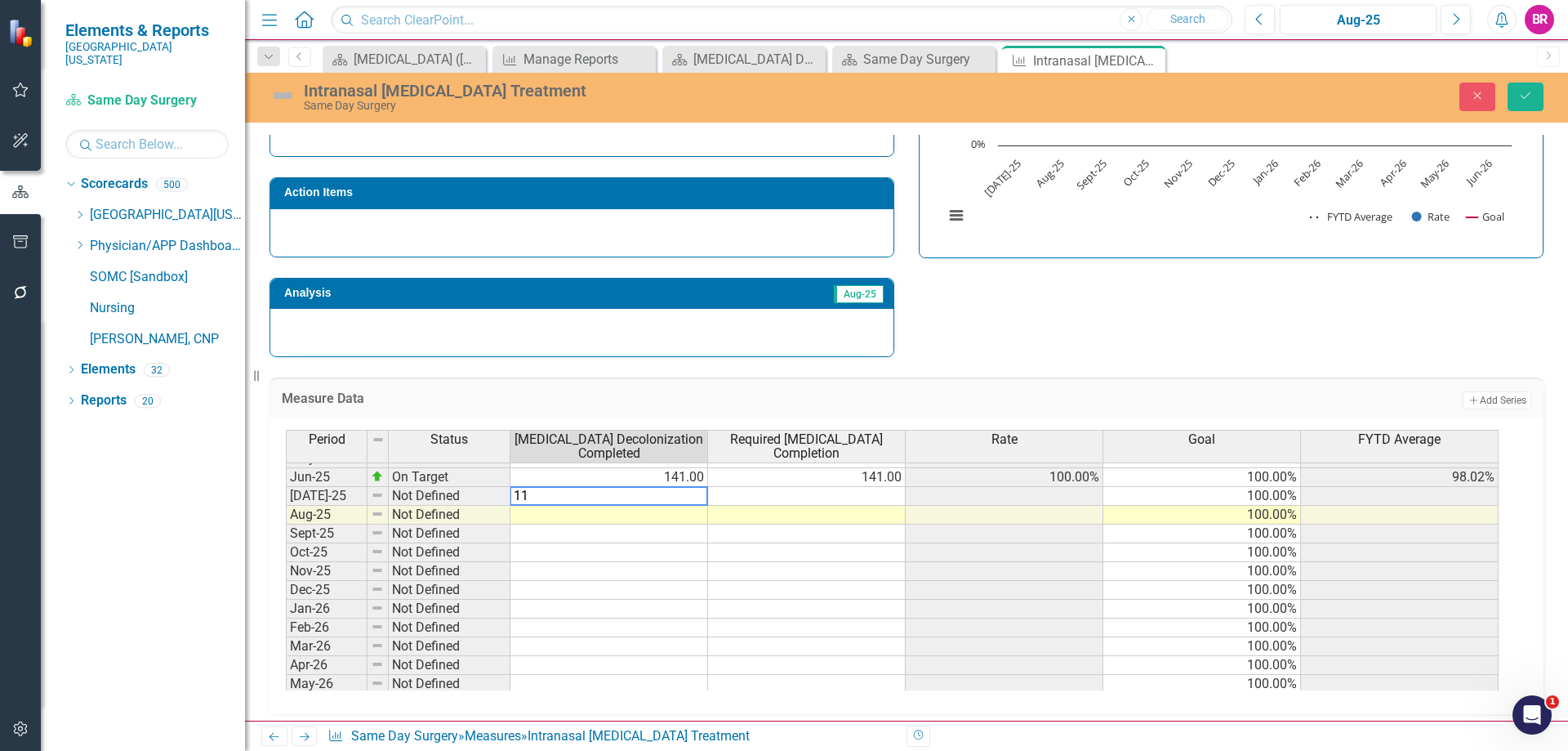
type textarea "114"
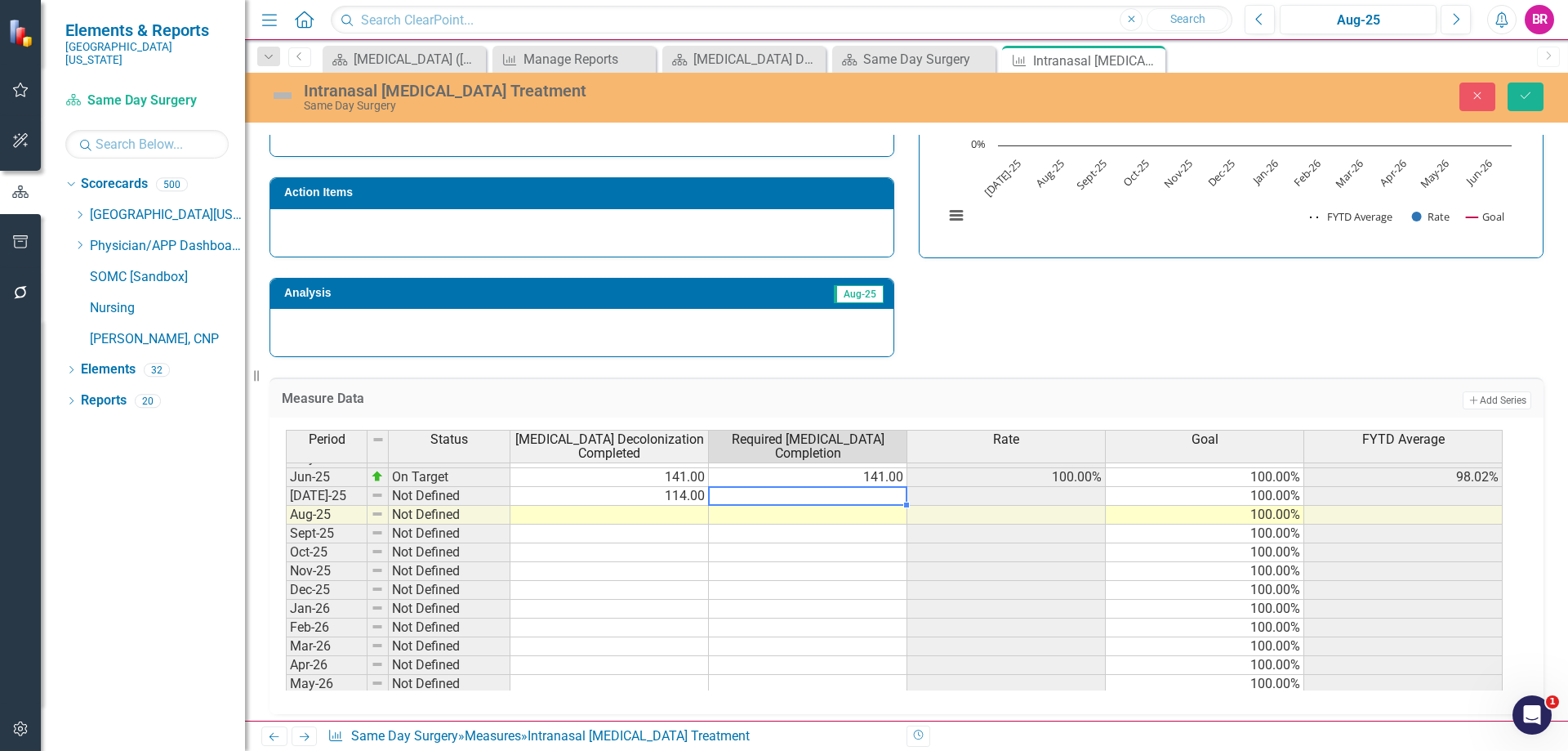
type textarea "115"
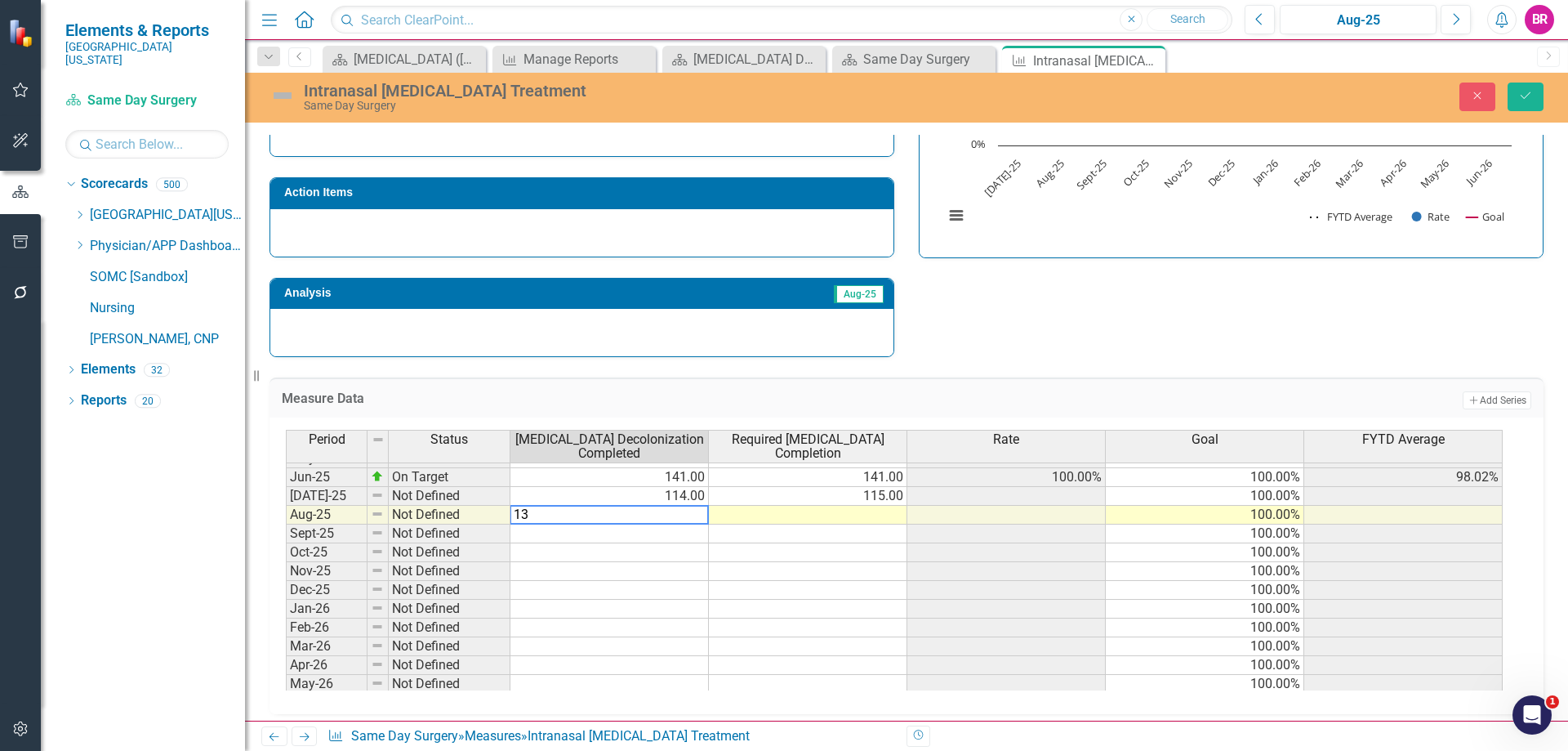
type textarea "133"
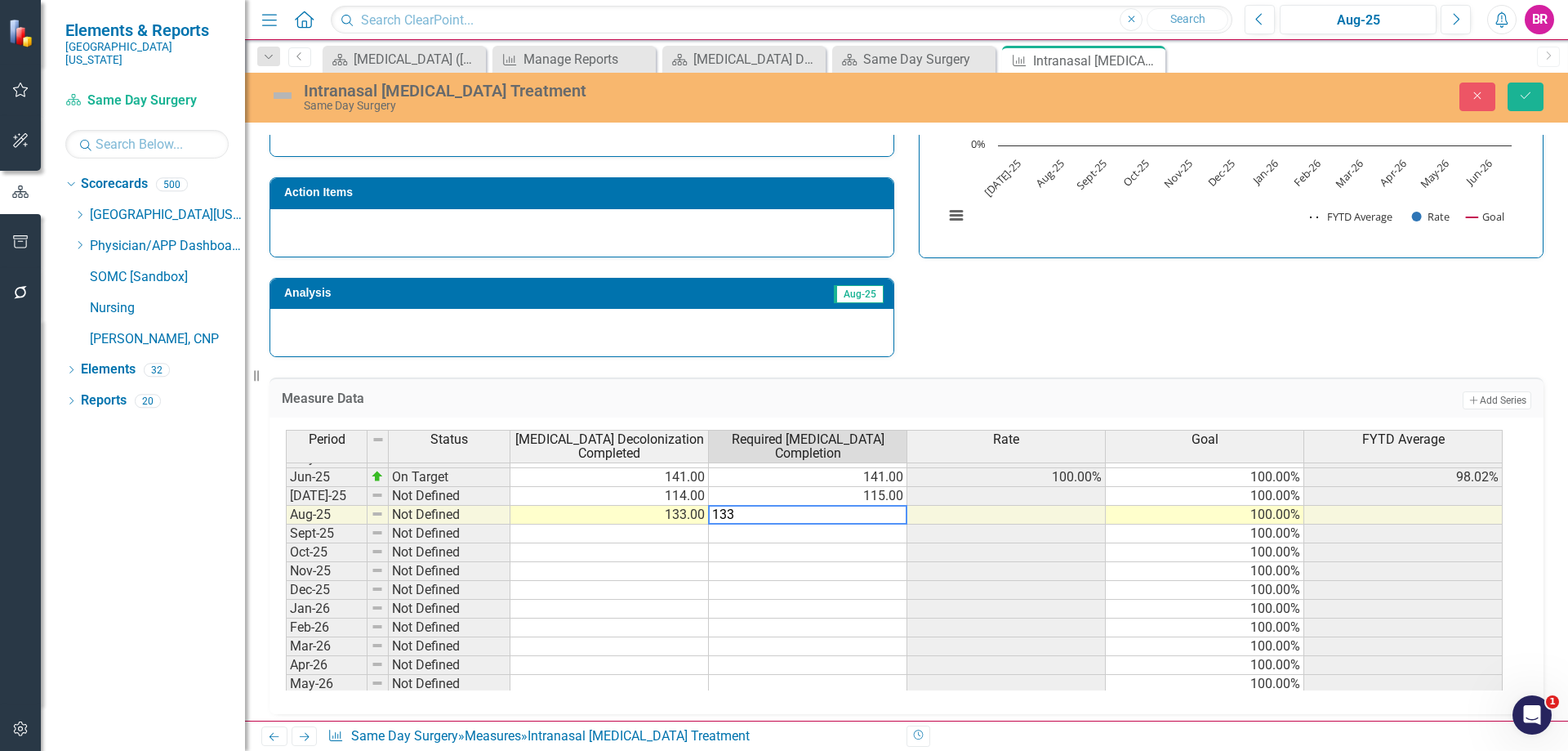
type textarea "133"
click at [1529, 76] on div "Intranasal Mupirocin Treatment Same Day Surgery Close Save" at bounding box center [906, 97] width 1323 height 50
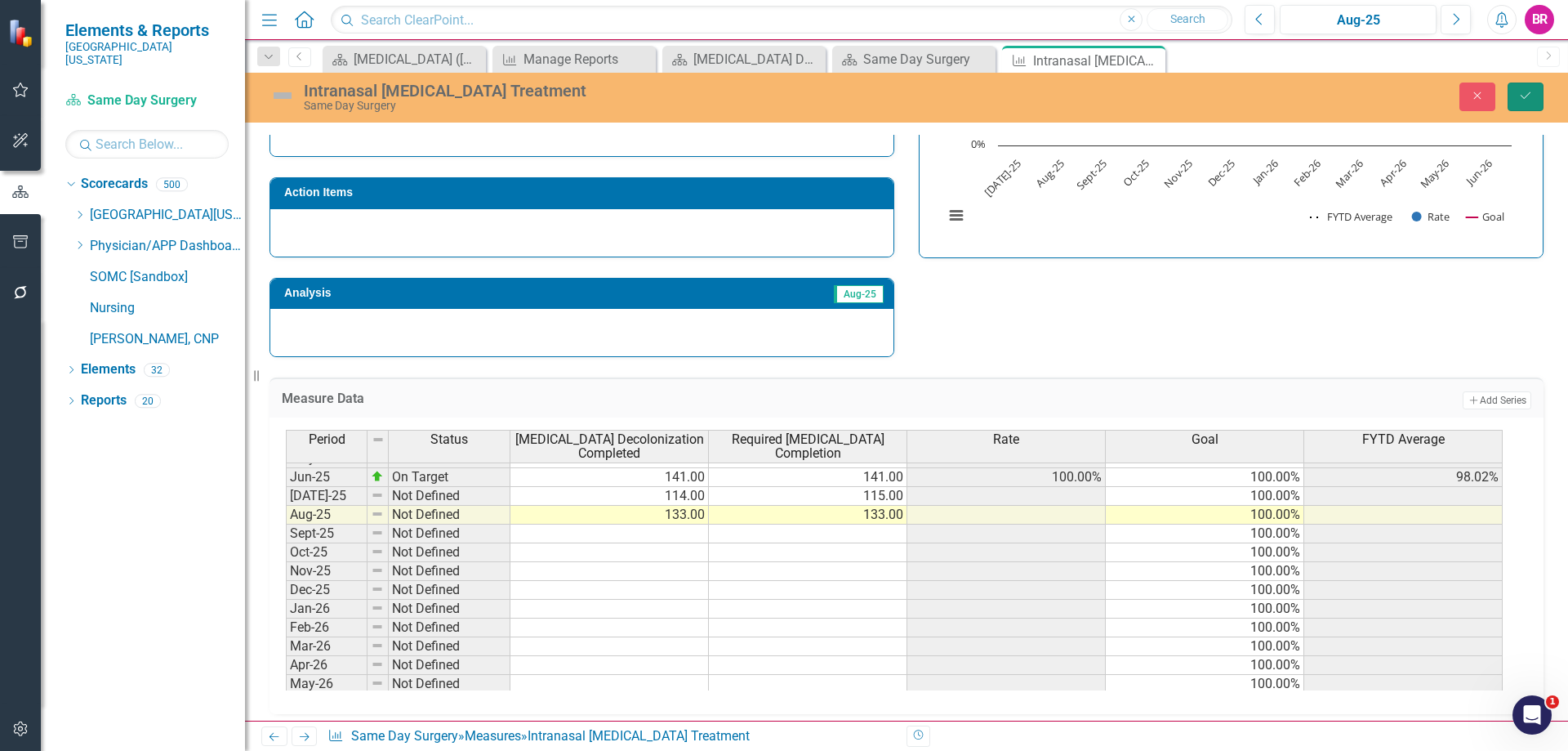
click at [1525, 86] on button "Save" at bounding box center [1525, 96] width 36 height 29
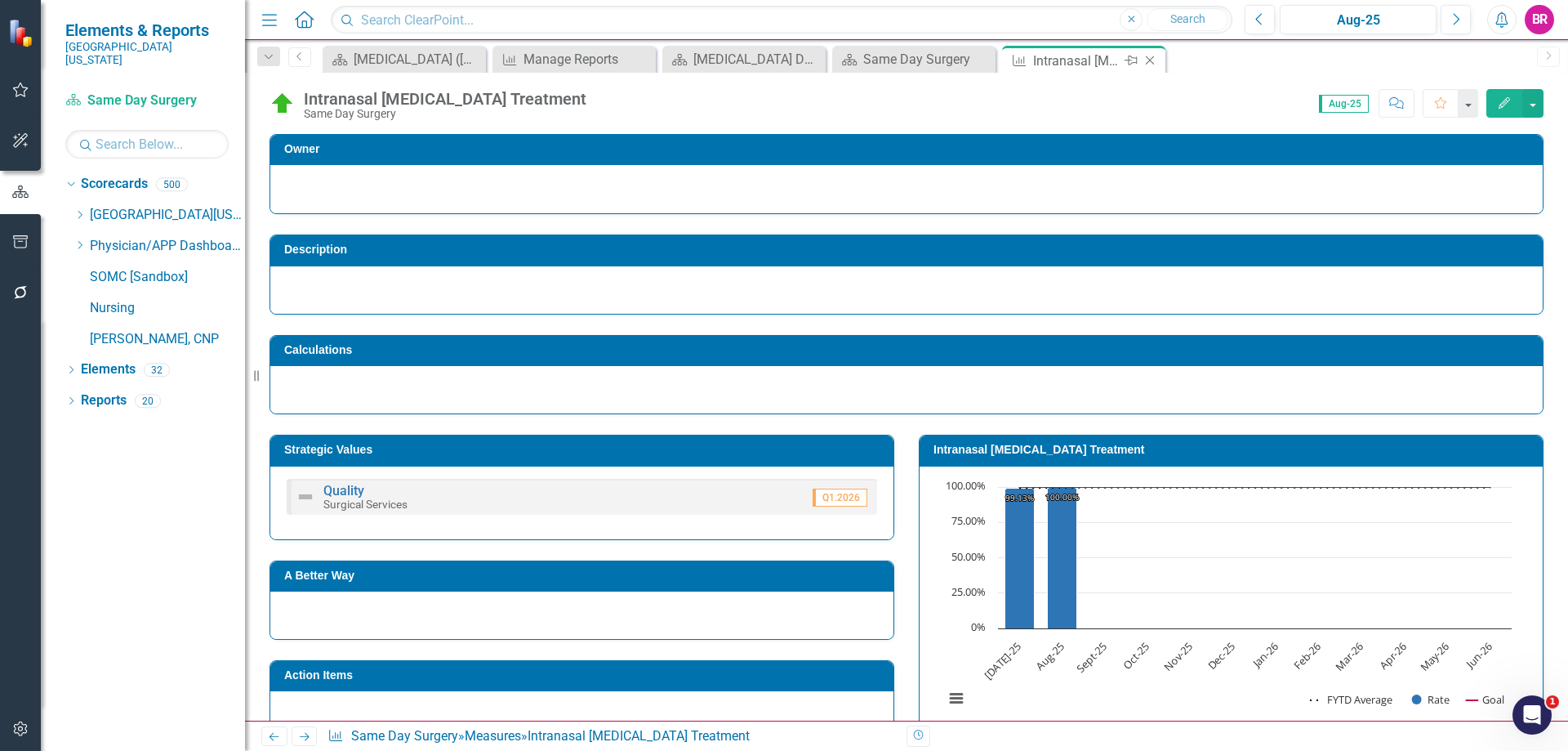
click at [1150, 60] on icon "Close" at bounding box center [1150, 60] width 16 height 13
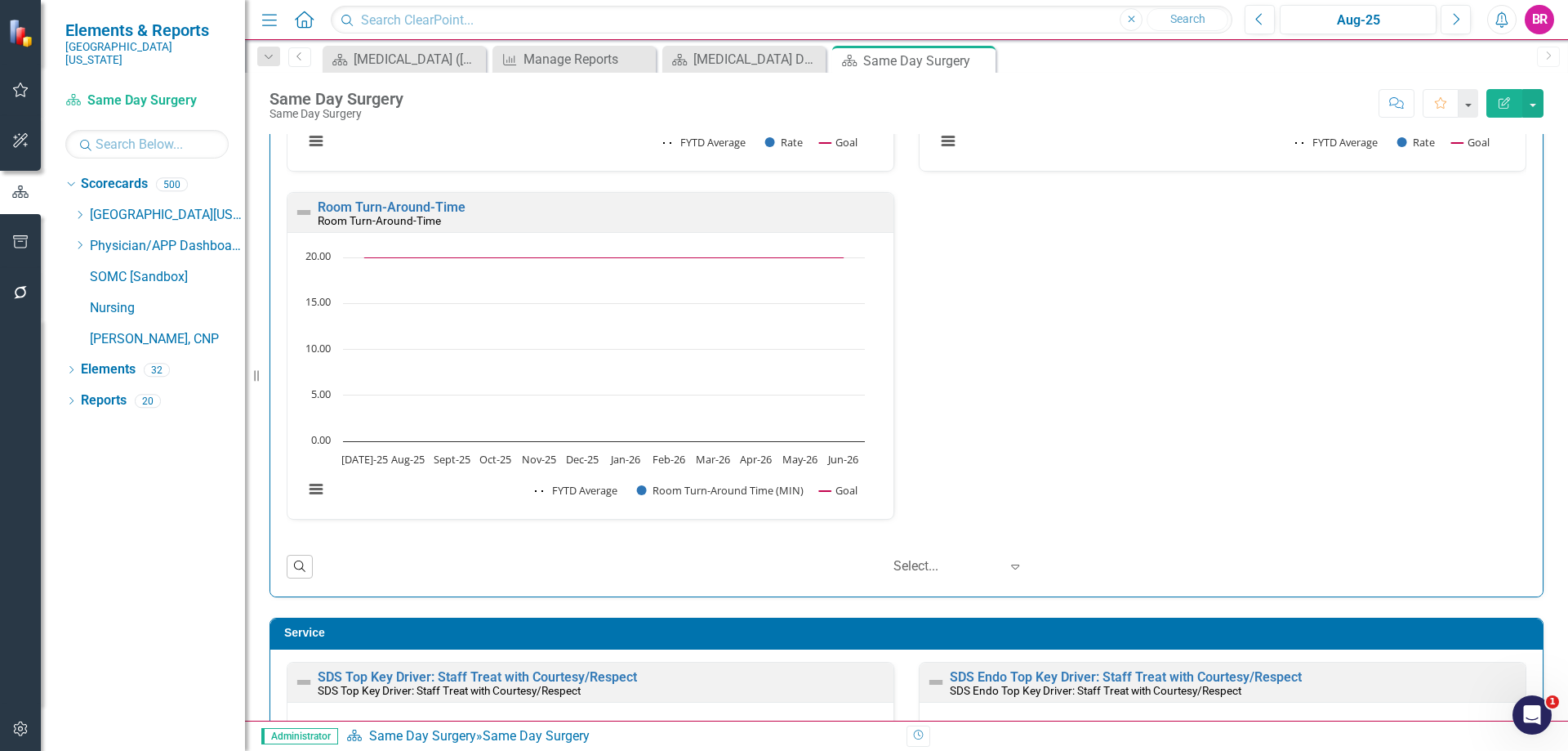
scroll to position [1061, 0]
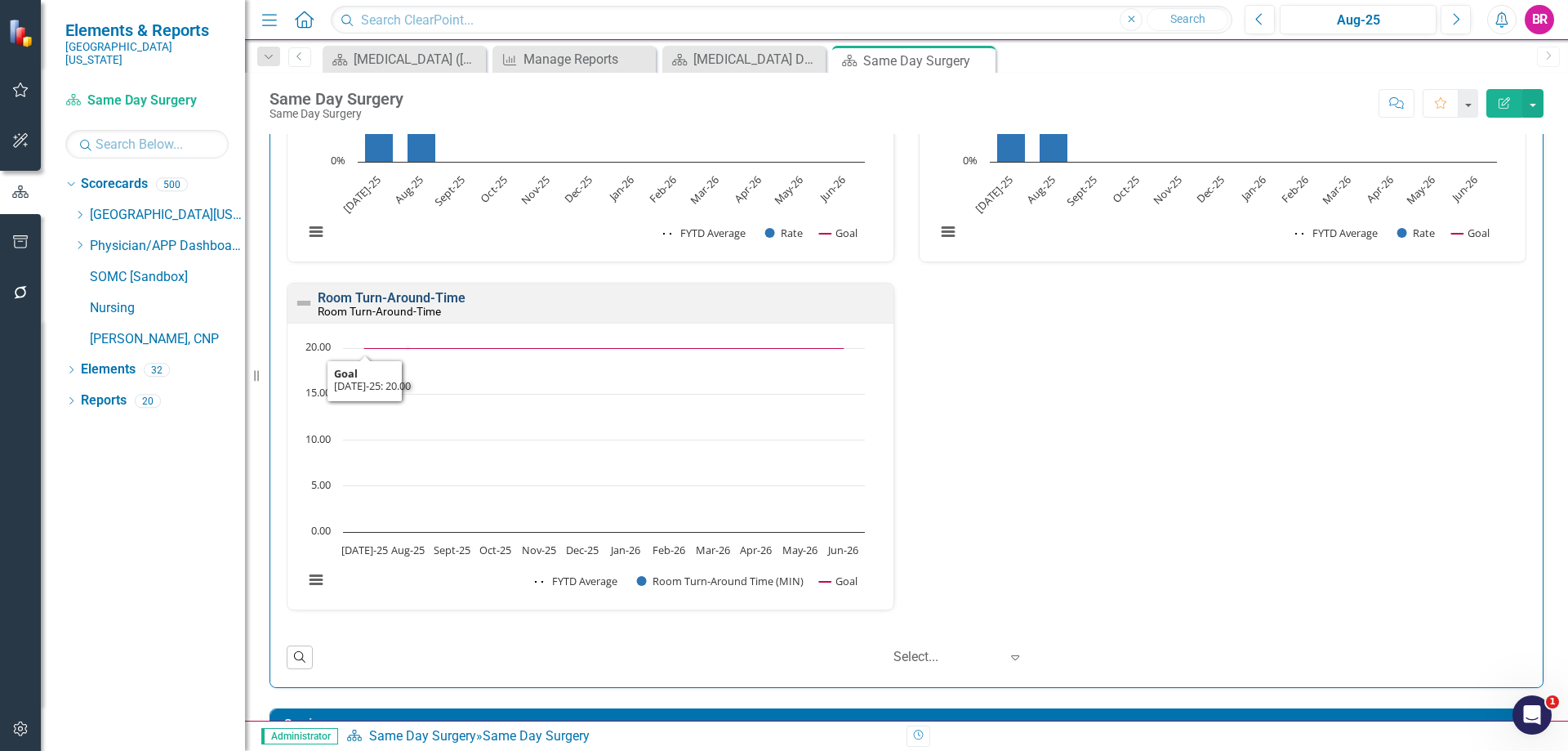
click at [383, 304] on link "Room Turn-Around-Time" at bounding box center [392, 297] width 148 height 15
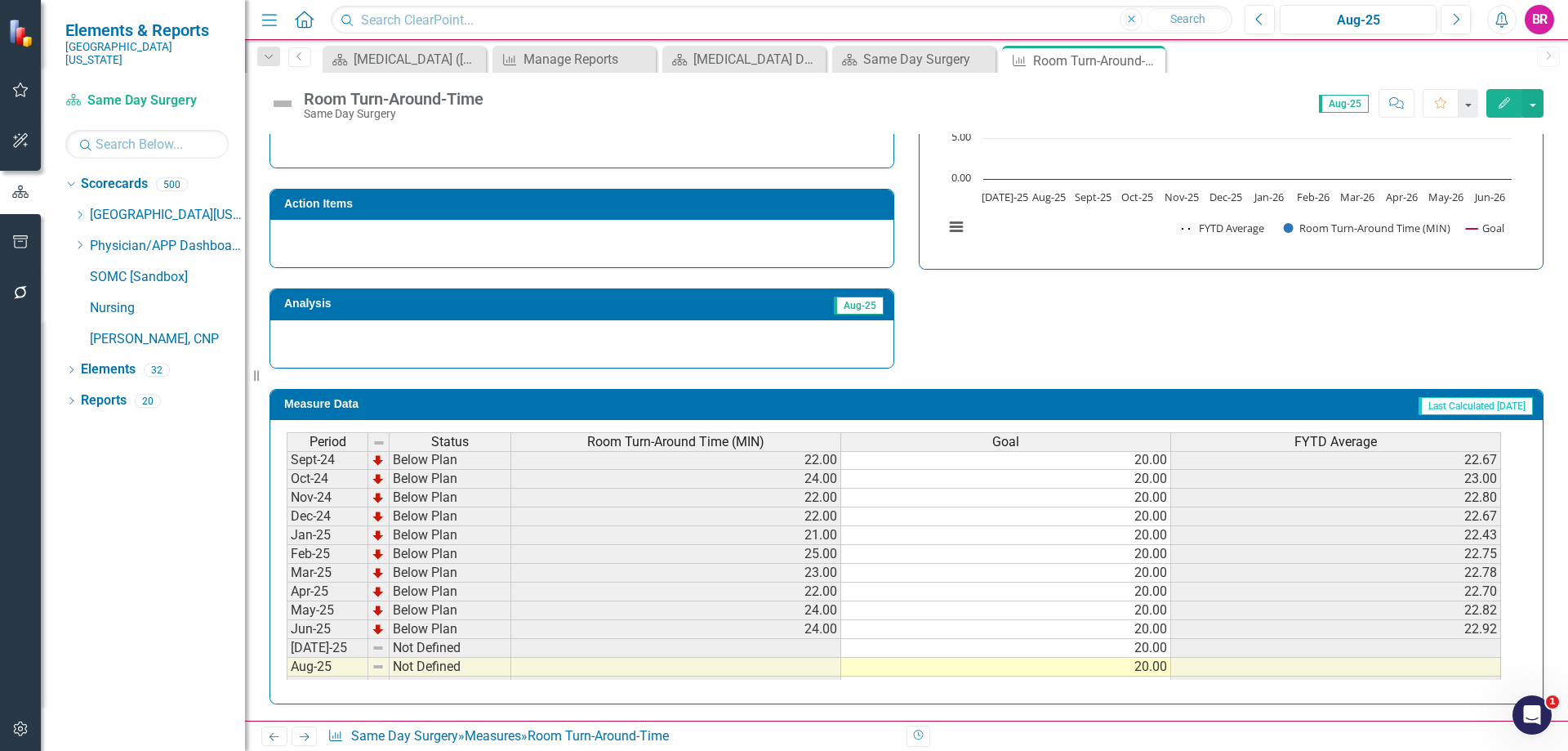
scroll to position [572, 0]
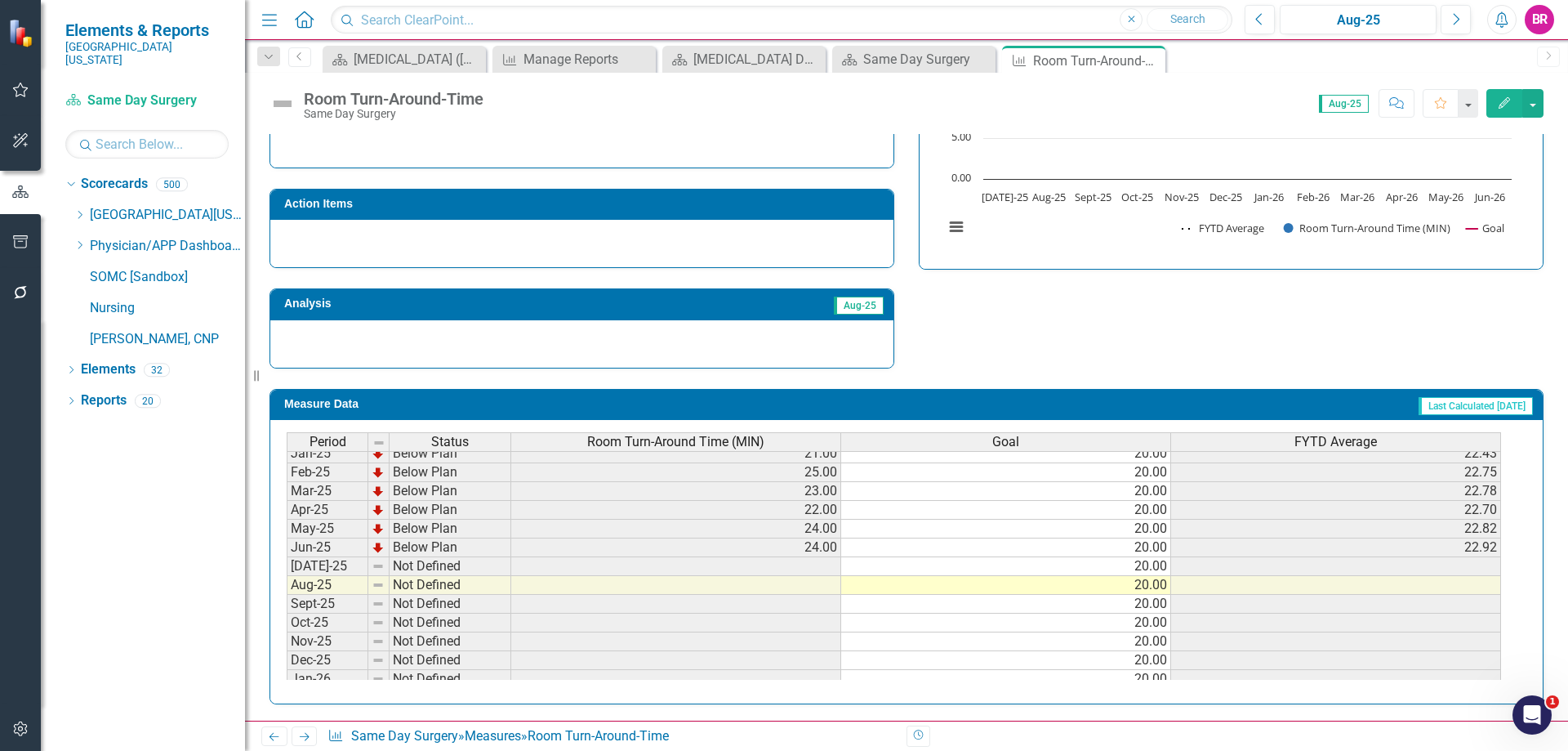
click at [778, 441] on div "Room Turn-Around Time (MIN)" at bounding box center [675, 442] width 329 height 18
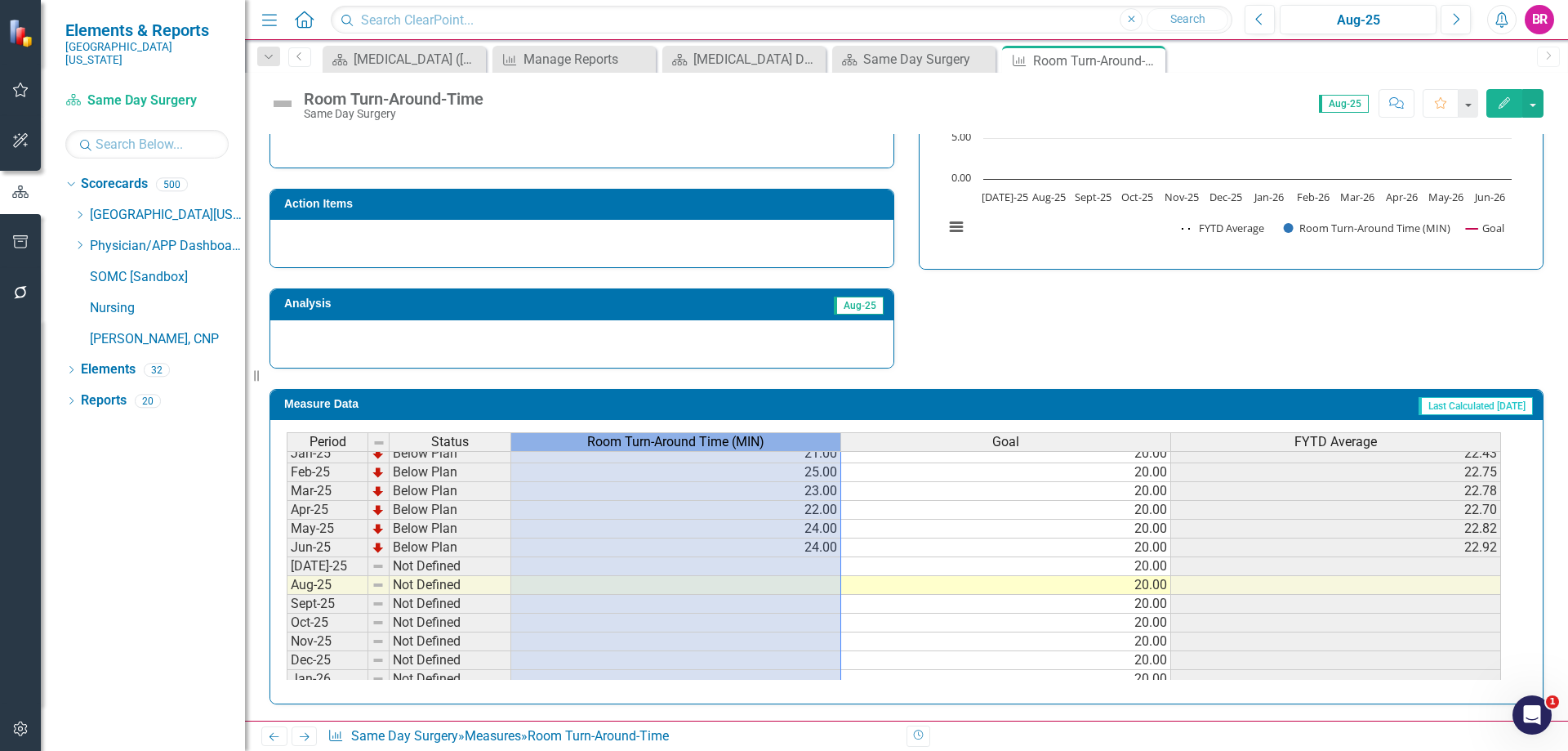
click at [778, 441] on div "Room Turn-Around Time (MIN)" at bounding box center [675, 442] width 329 height 18
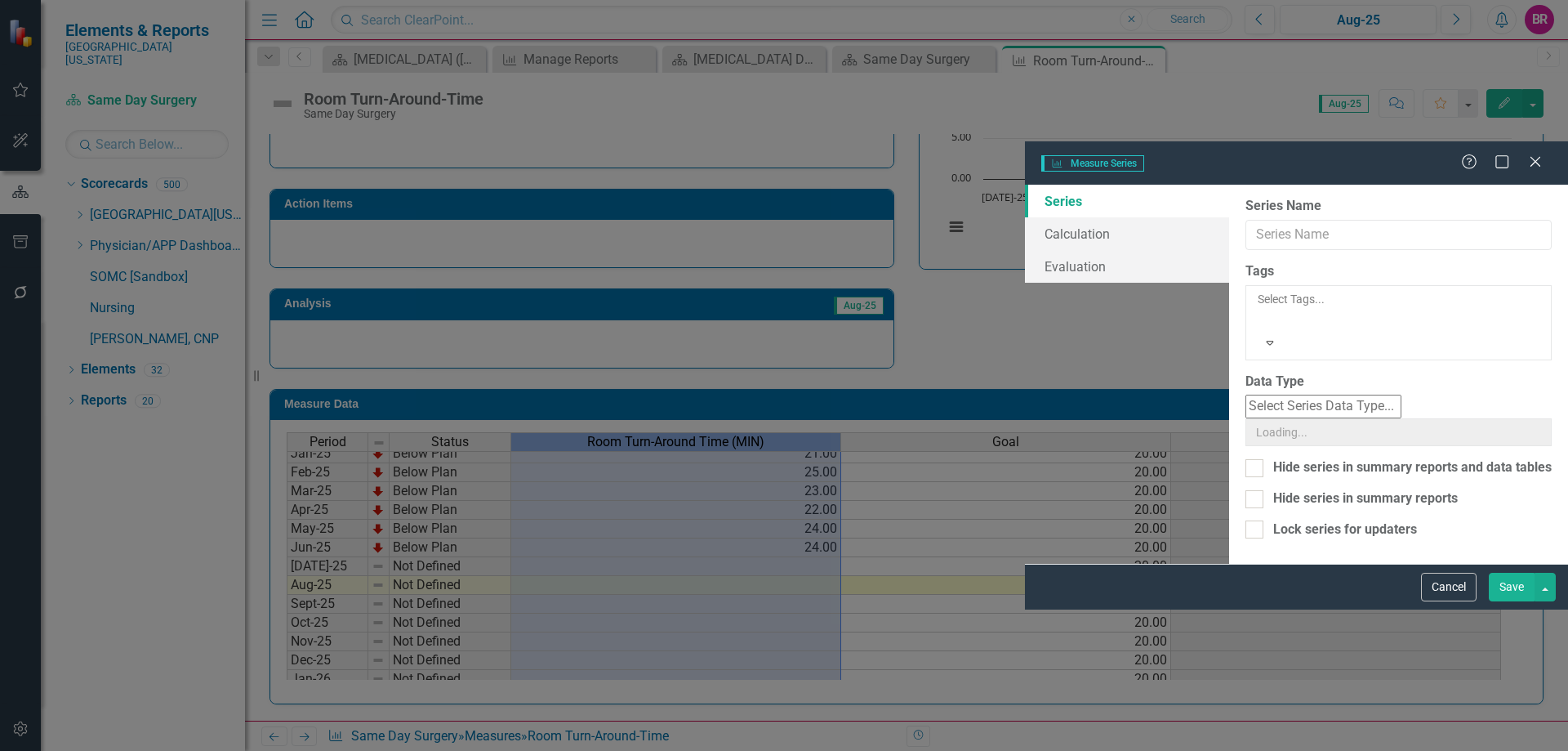
type input "Room Turn-Around Time (MIN)"
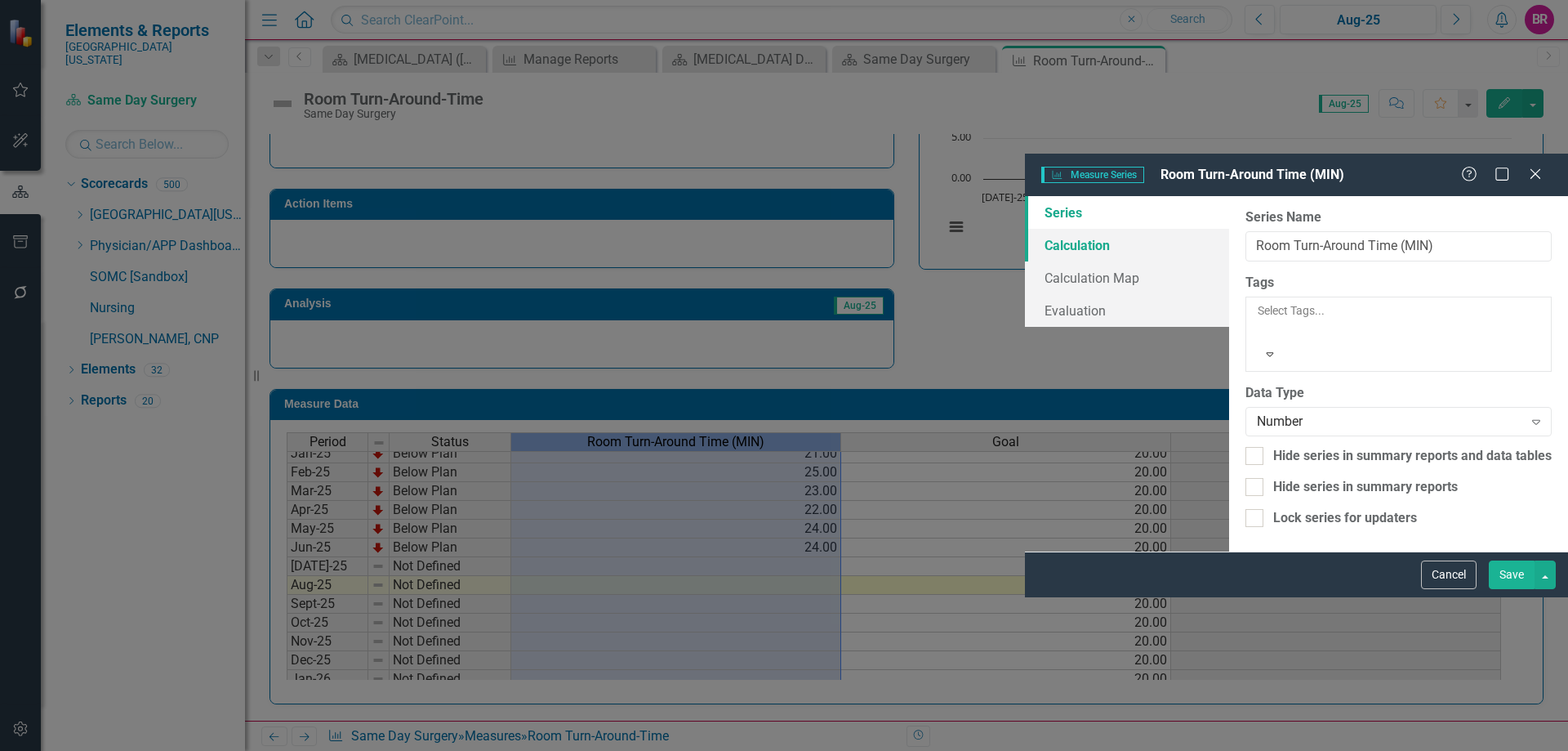
click at [1025, 228] on link "Calculation" at bounding box center [1126, 244] width 204 height 33
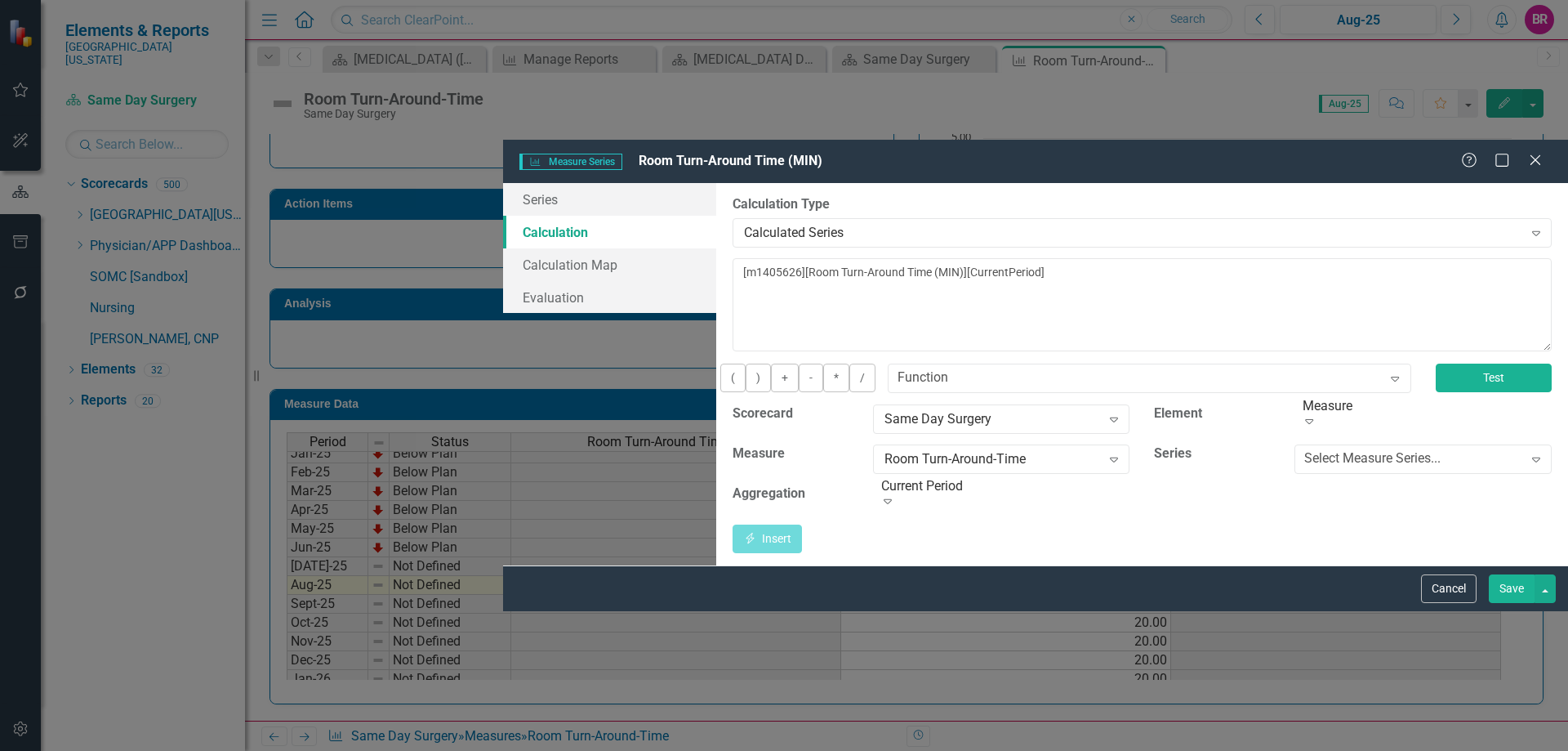
click at [1483, 363] on button "Test" at bounding box center [1494, 377] width 116 height 29
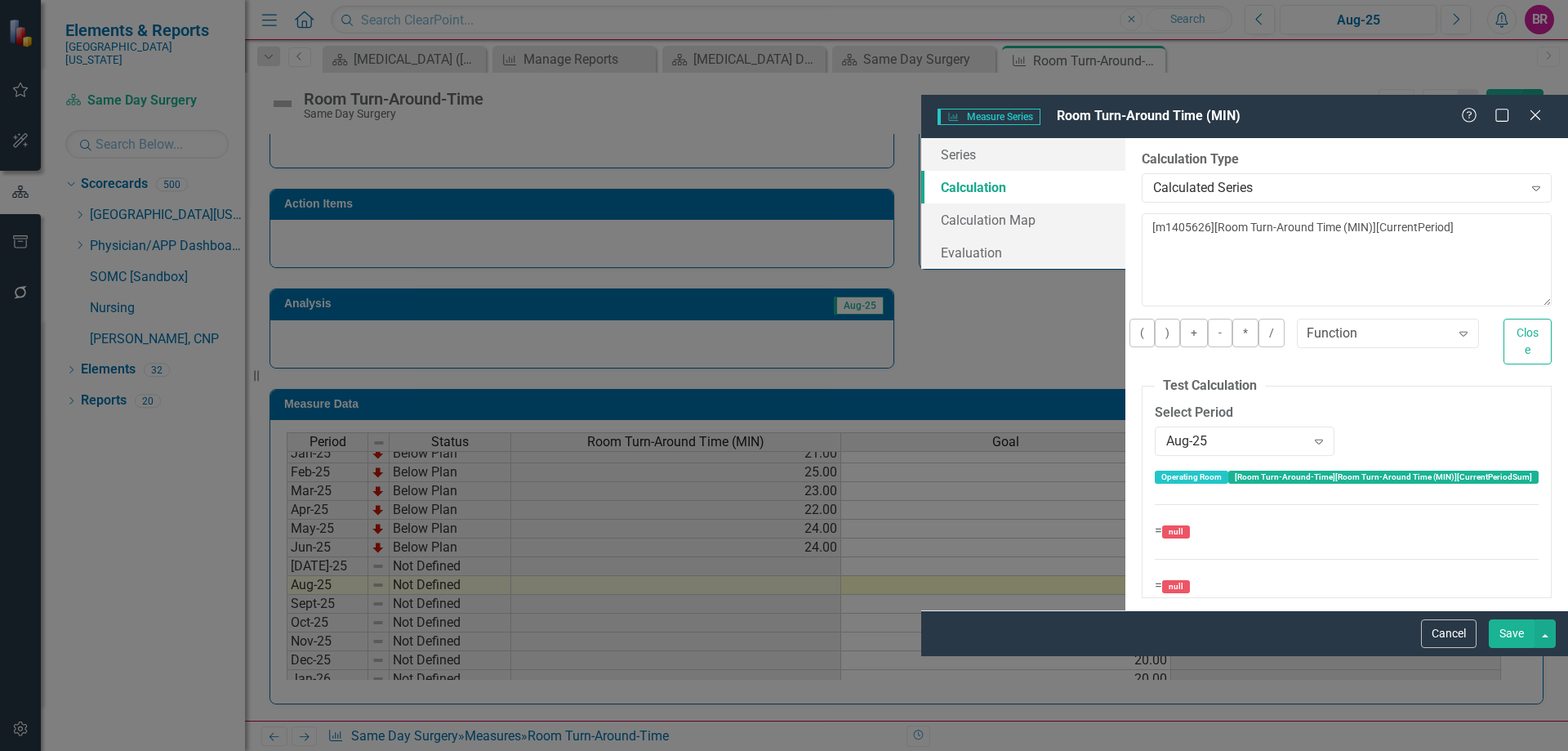
drag, startPoint x: 1439, startPoint y: 731, endPoint x: 1374, endPoint y: 451, distance: 287.4
click at [1439, 648] on button "Cancel" at bounding box center [1448, 633] width 55 height 29
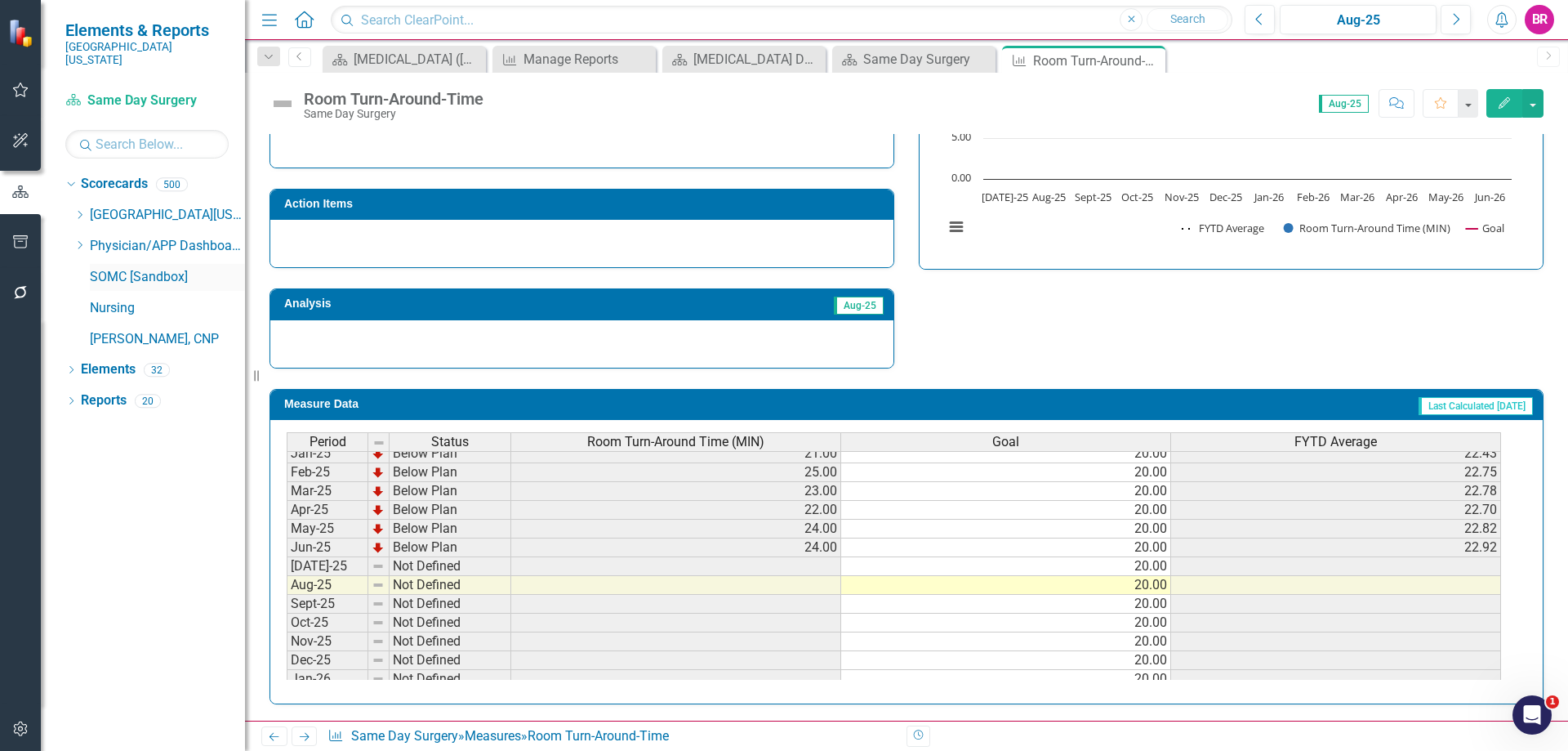
click at [0, 0] on icon "Close" at bounding box center [0, 0] width 0 height 0
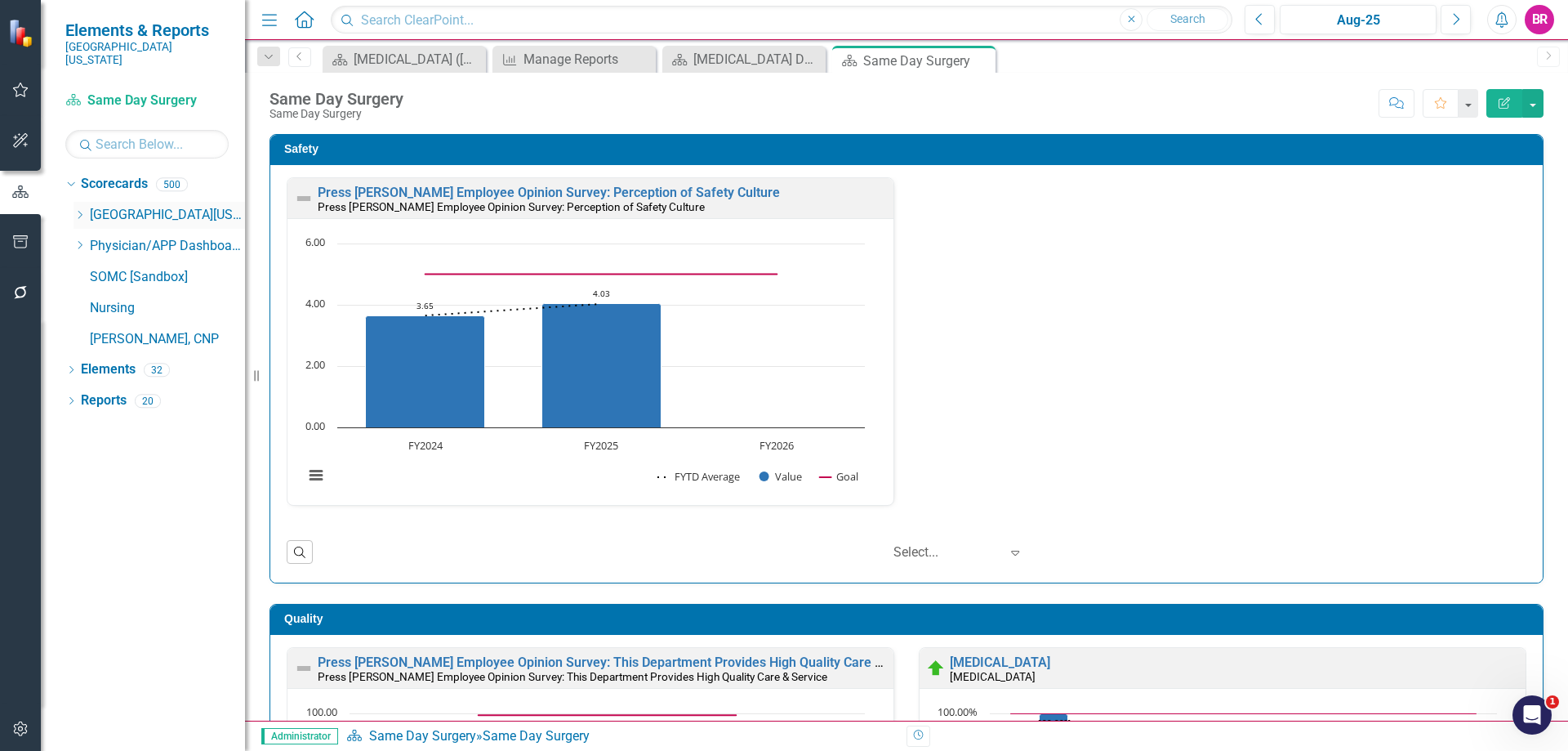
click at [76, 210] on icon "Dropdown" at bounding box center [79, 214] width 12 height 10
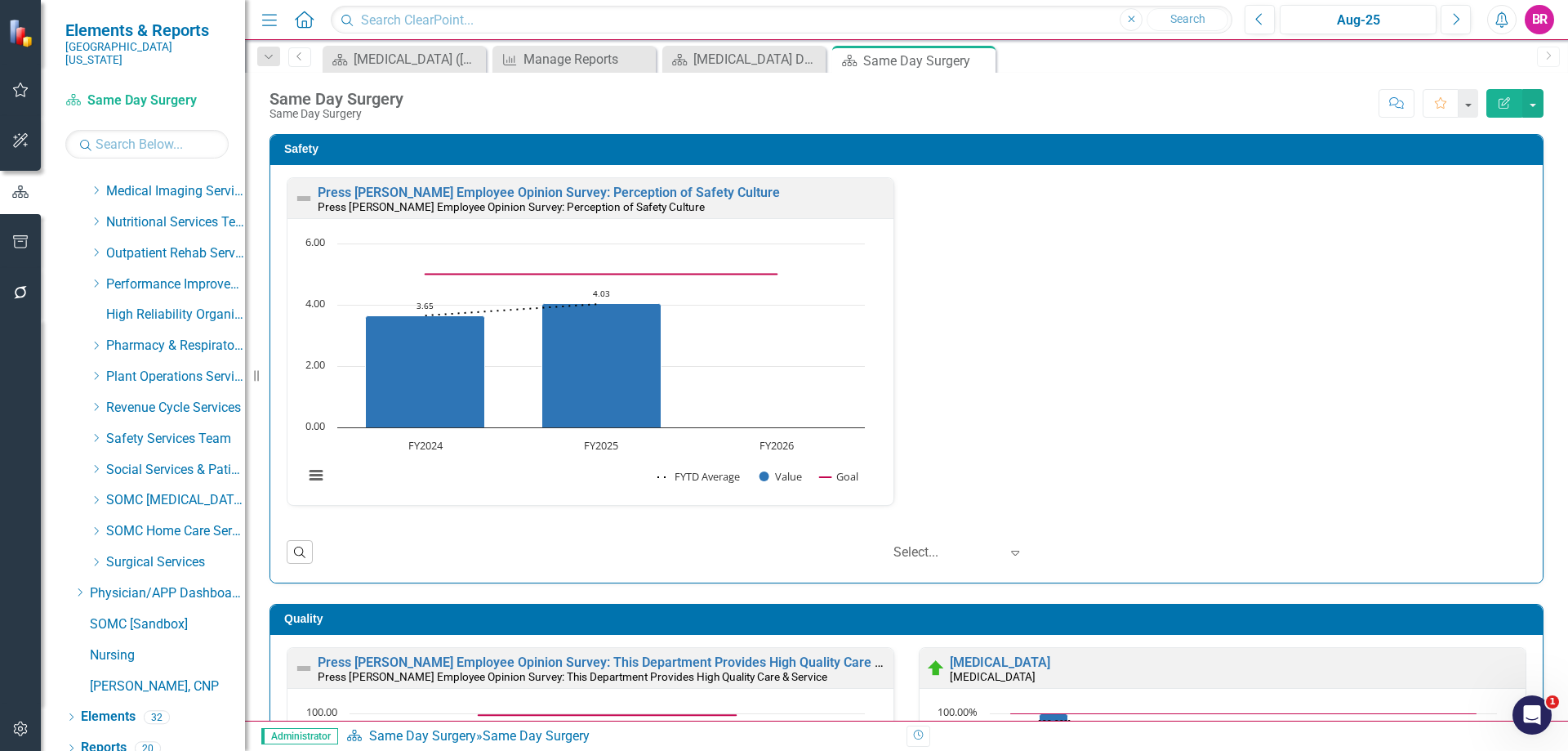
scroll to position [644, 0]
click at [93, 556] on icon "Dropdown" at bounding box center [96, 560] width 12 height 10
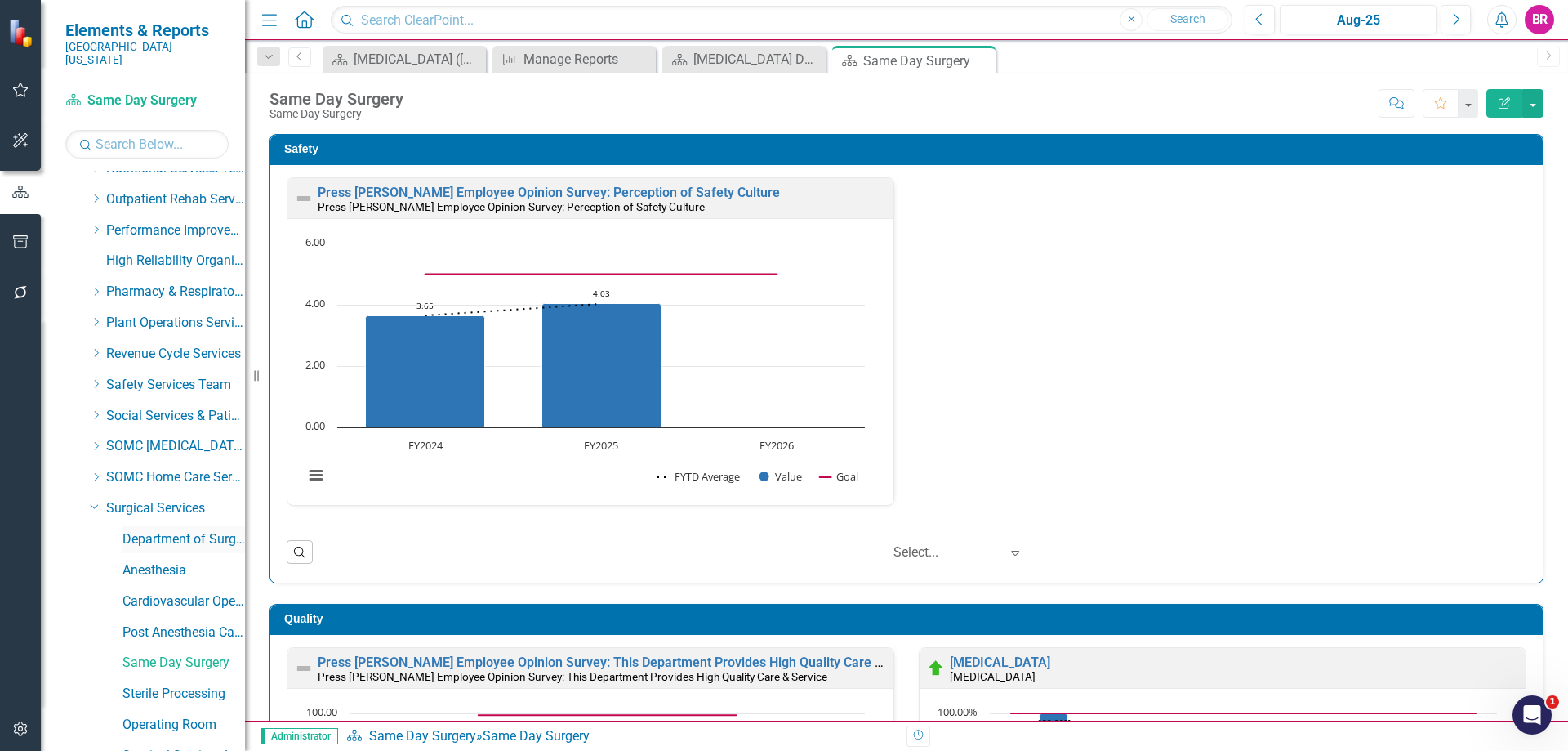
scroll to position [888, 0]
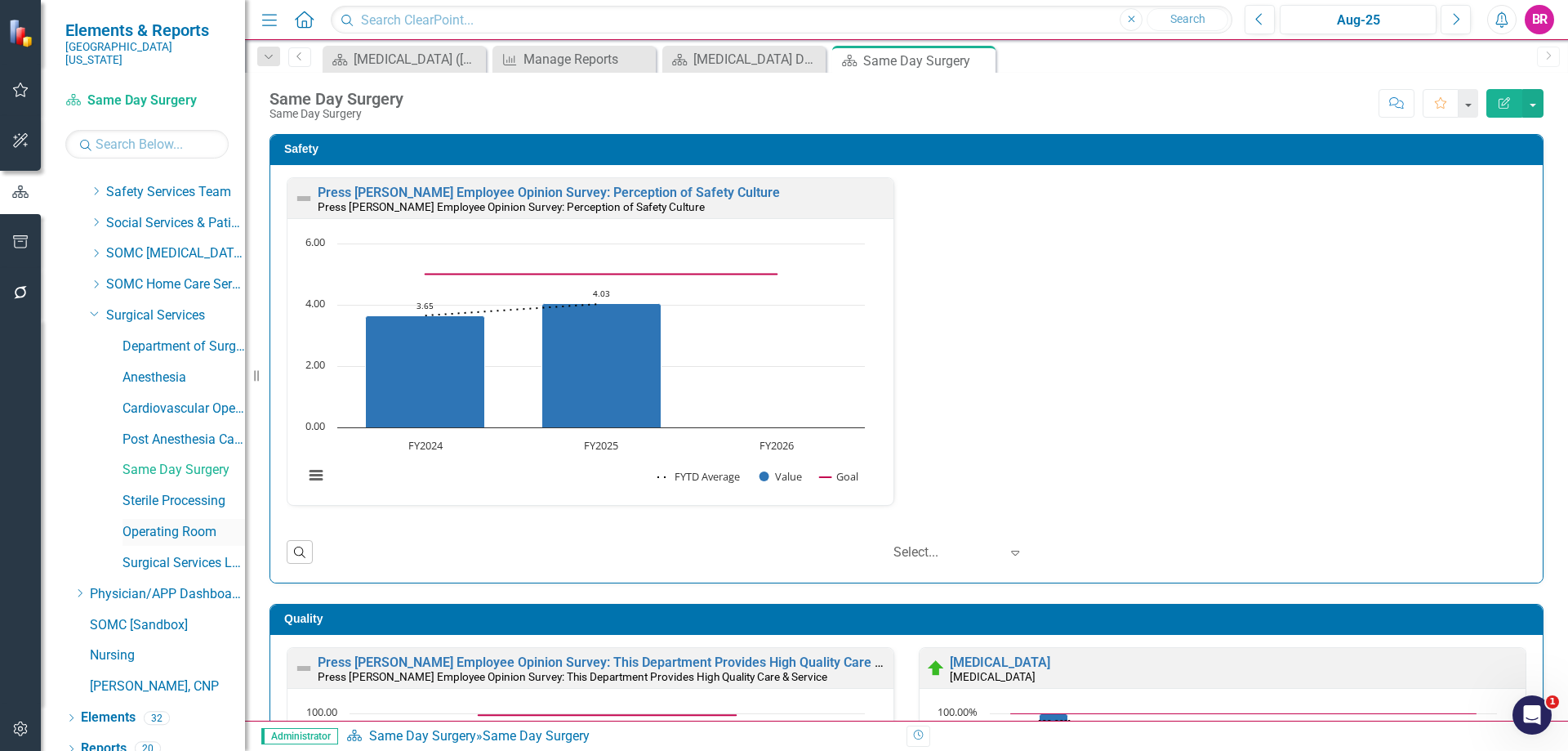
click at [178, 523] on link "Operating Room" at bounding box center [183, 532] width 122 height 19
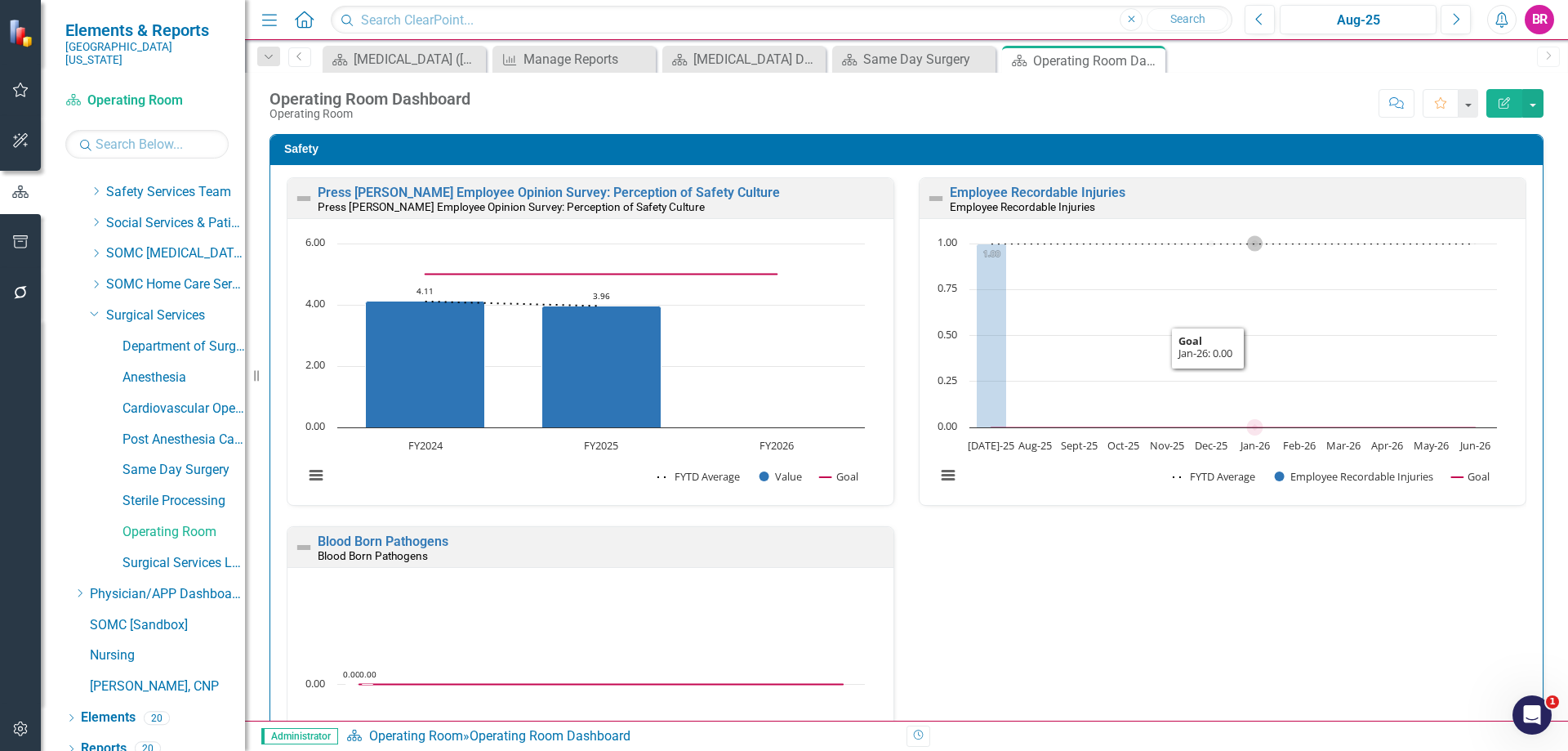
scroll to position [1, 0]
click at [1250, 595] on div "Press Ganey Employee Opinion Survey: Perception of Safety Culture Press Ganey E…" at bounding box center [907, 524] width 1265 height 697
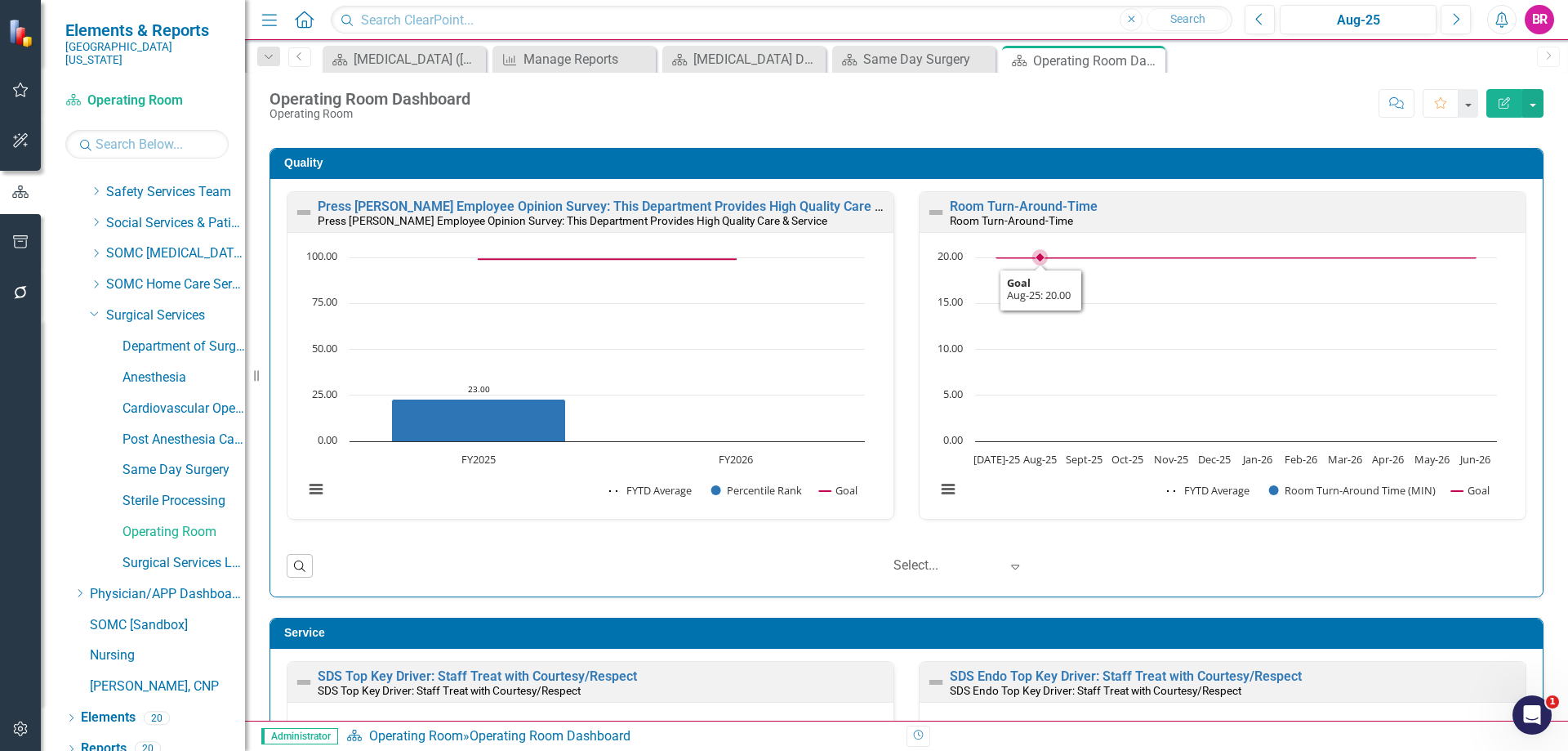
scroll to position [817, 0]
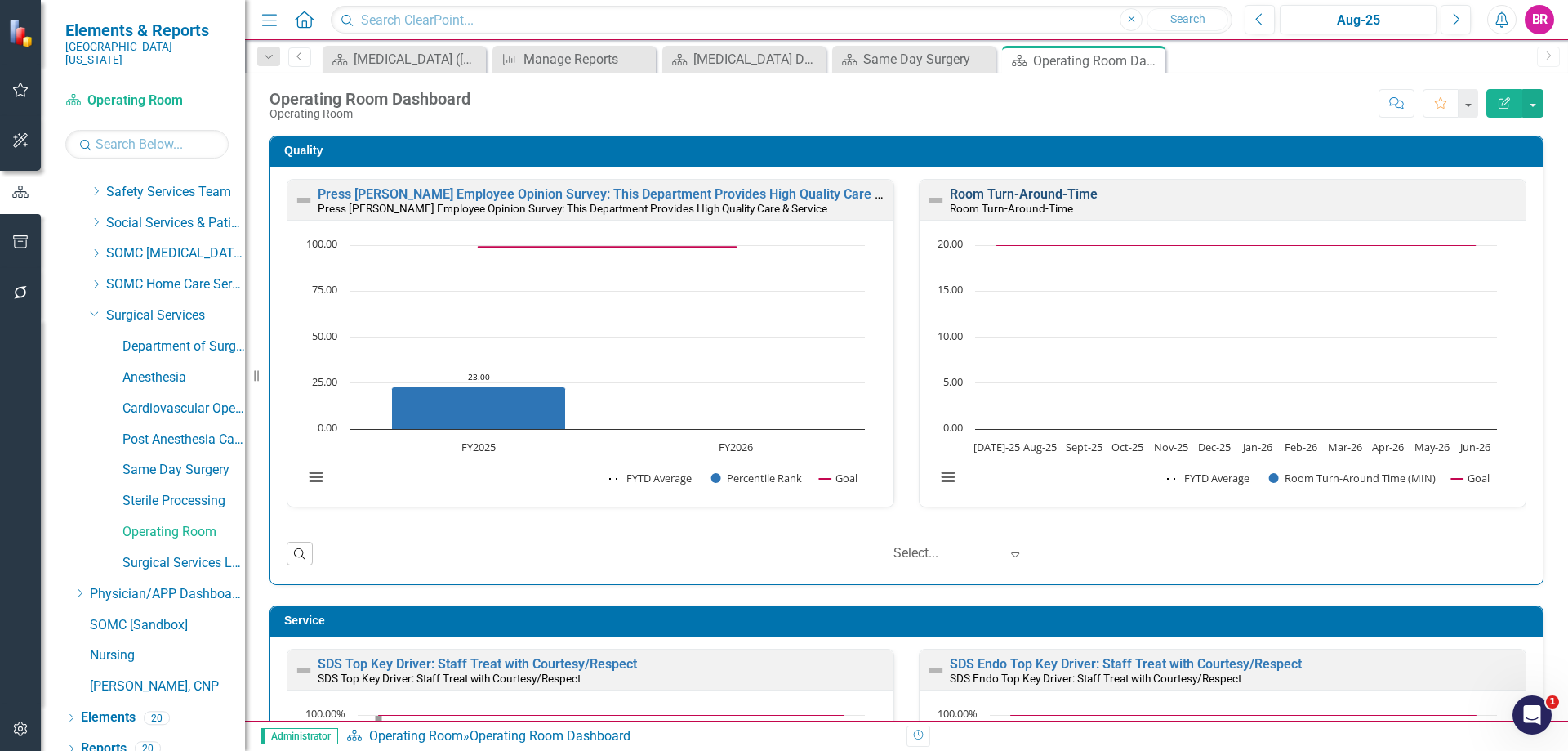
click at [979, 194] on link "Room Turn-Around-Time" at bounding box center [1024, 194] width 148 height 15
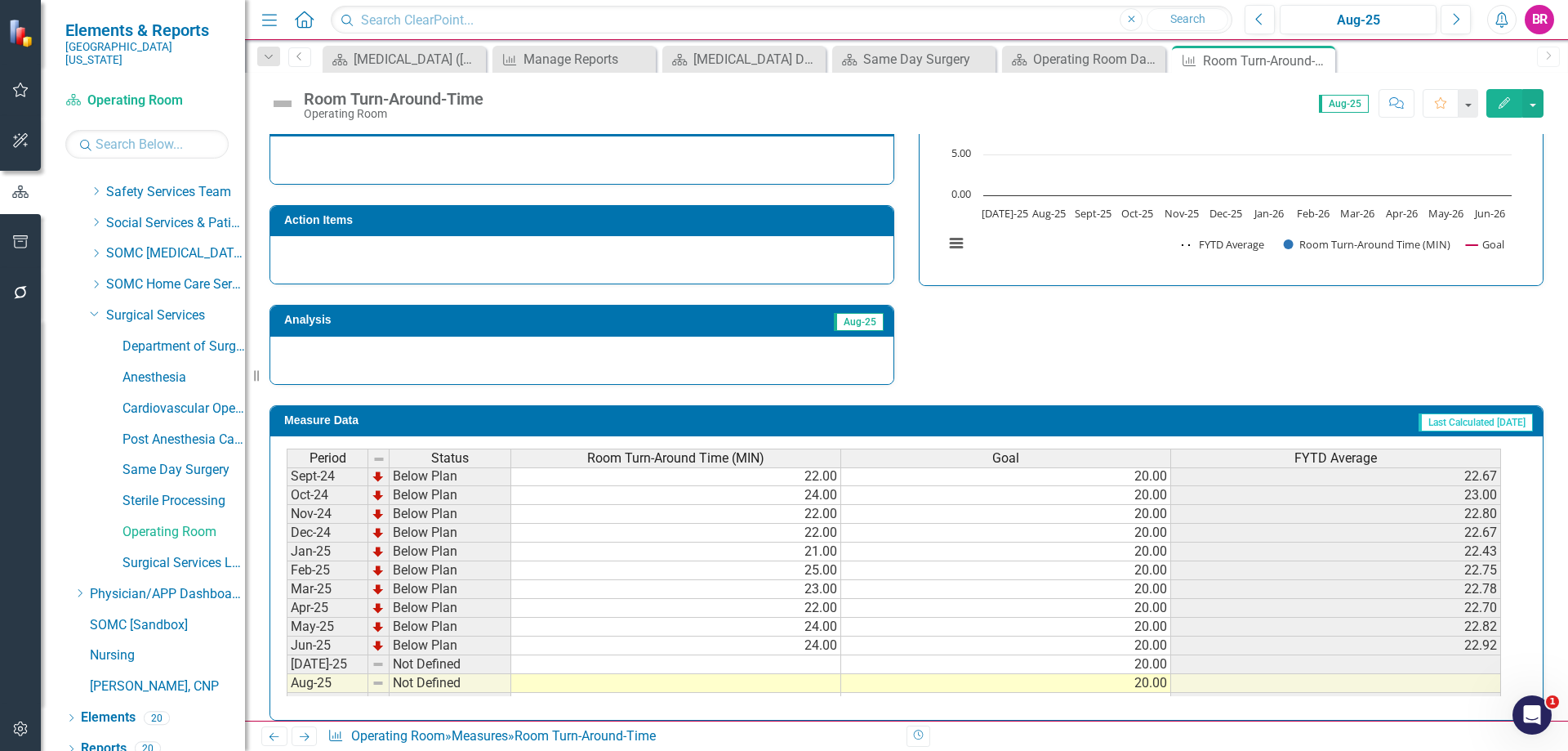
scroll to position [572, 0]
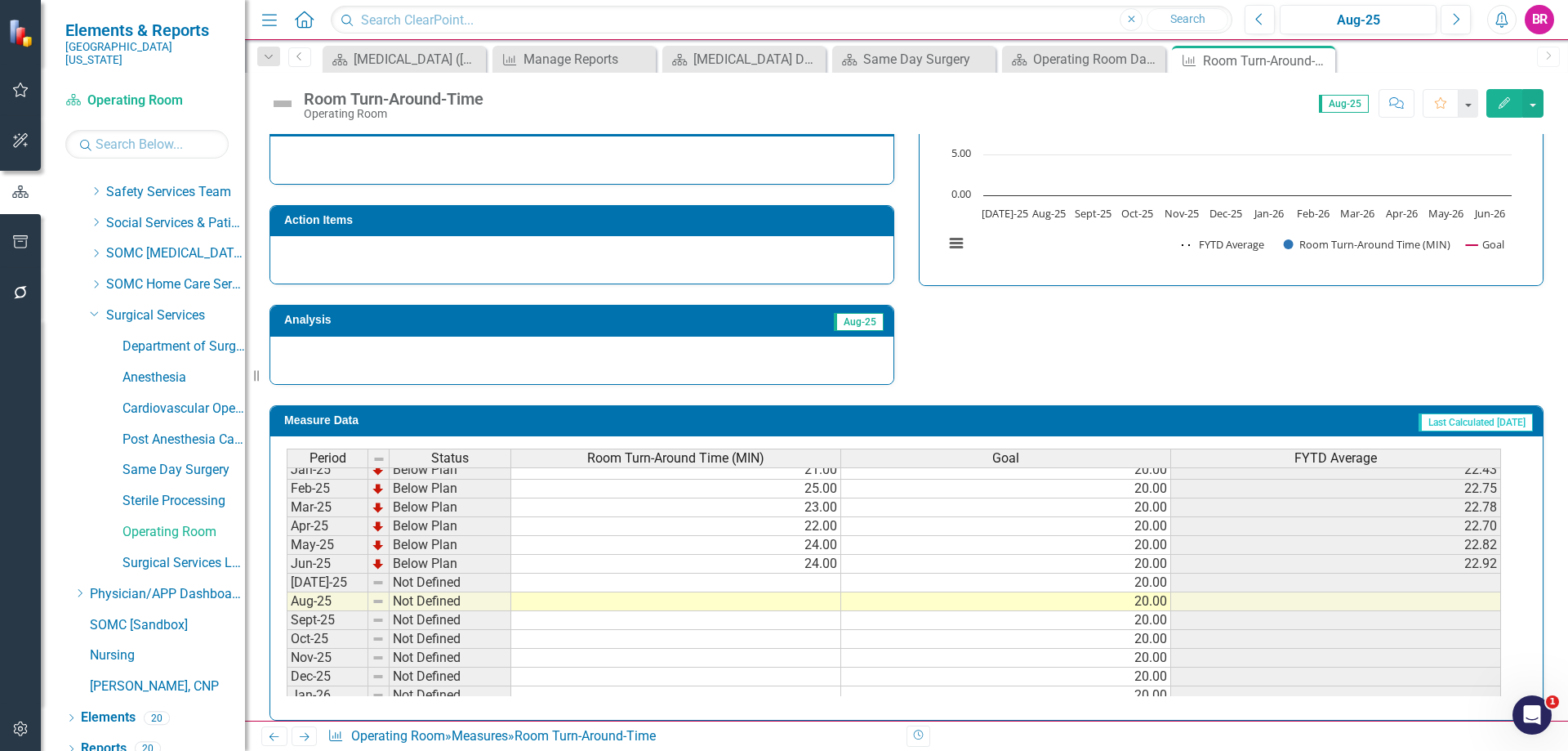
click at [816, 582] on td at bounding box center [676, 582] width 330 height 19
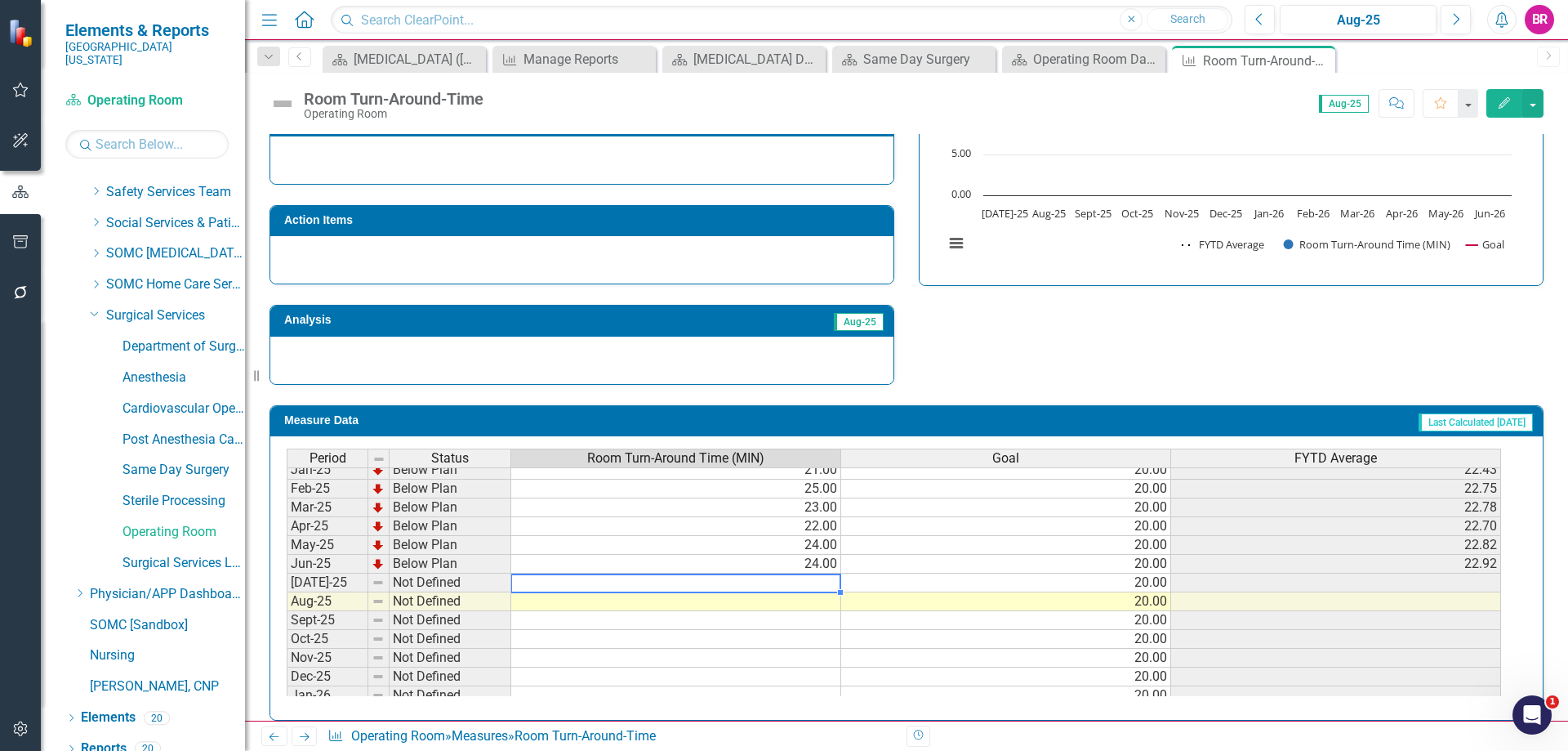
type textarea "23"
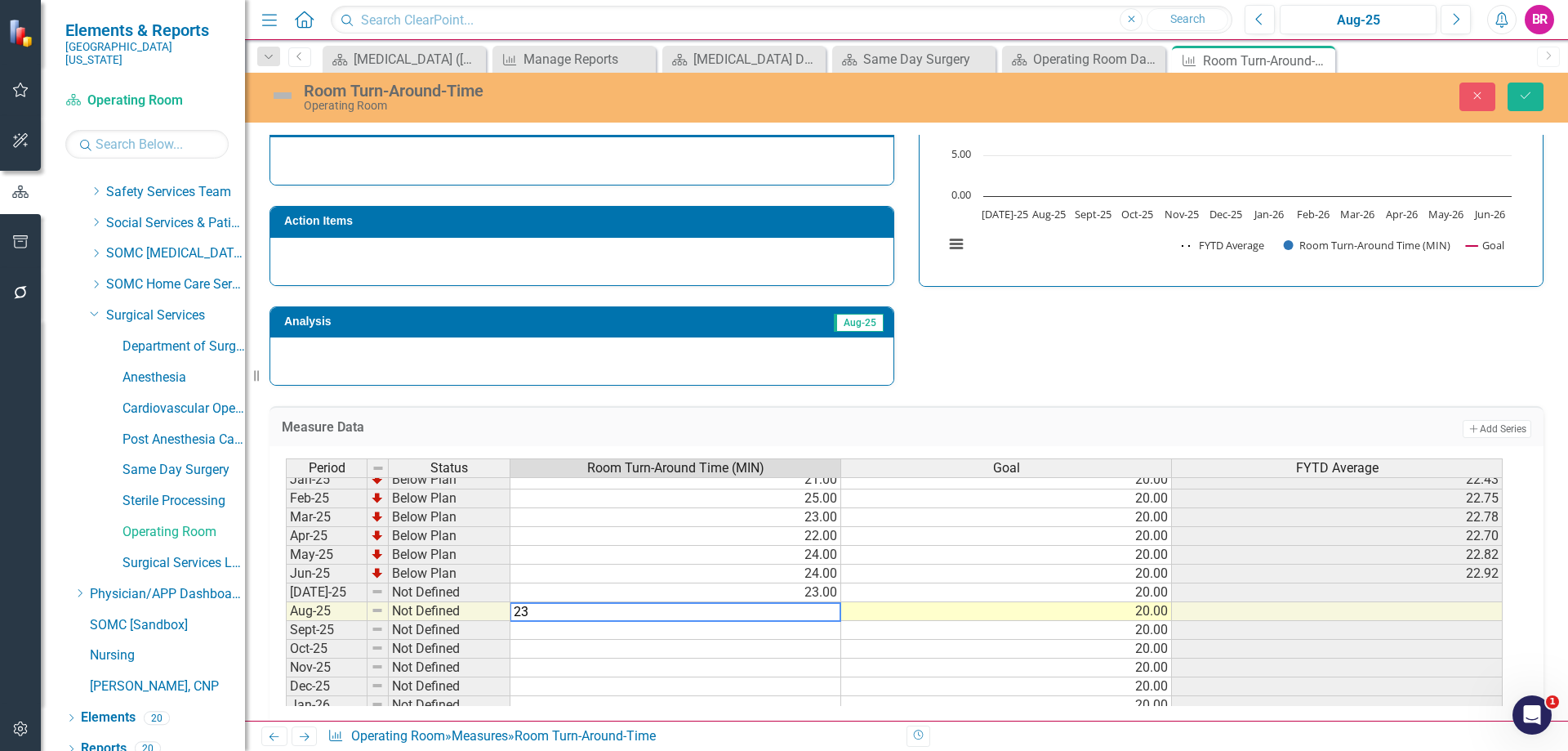
type textarea "23"
click at [1528, 100] on icon "Save" at bounding box center [1525, 95] width 14 height 12
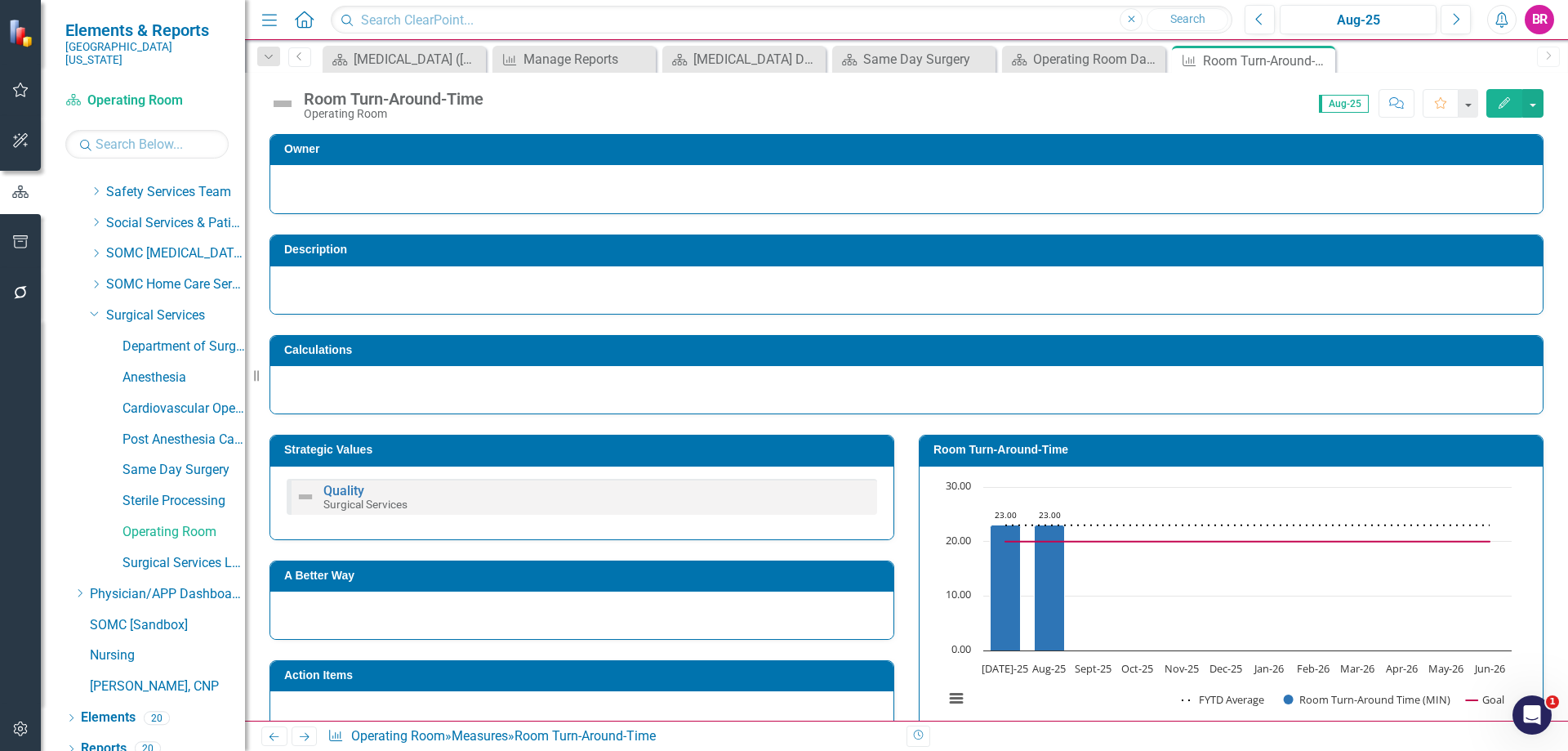
click at [0, 0] on icon "Close" at bounding box center [0, 0] width 0 height 0
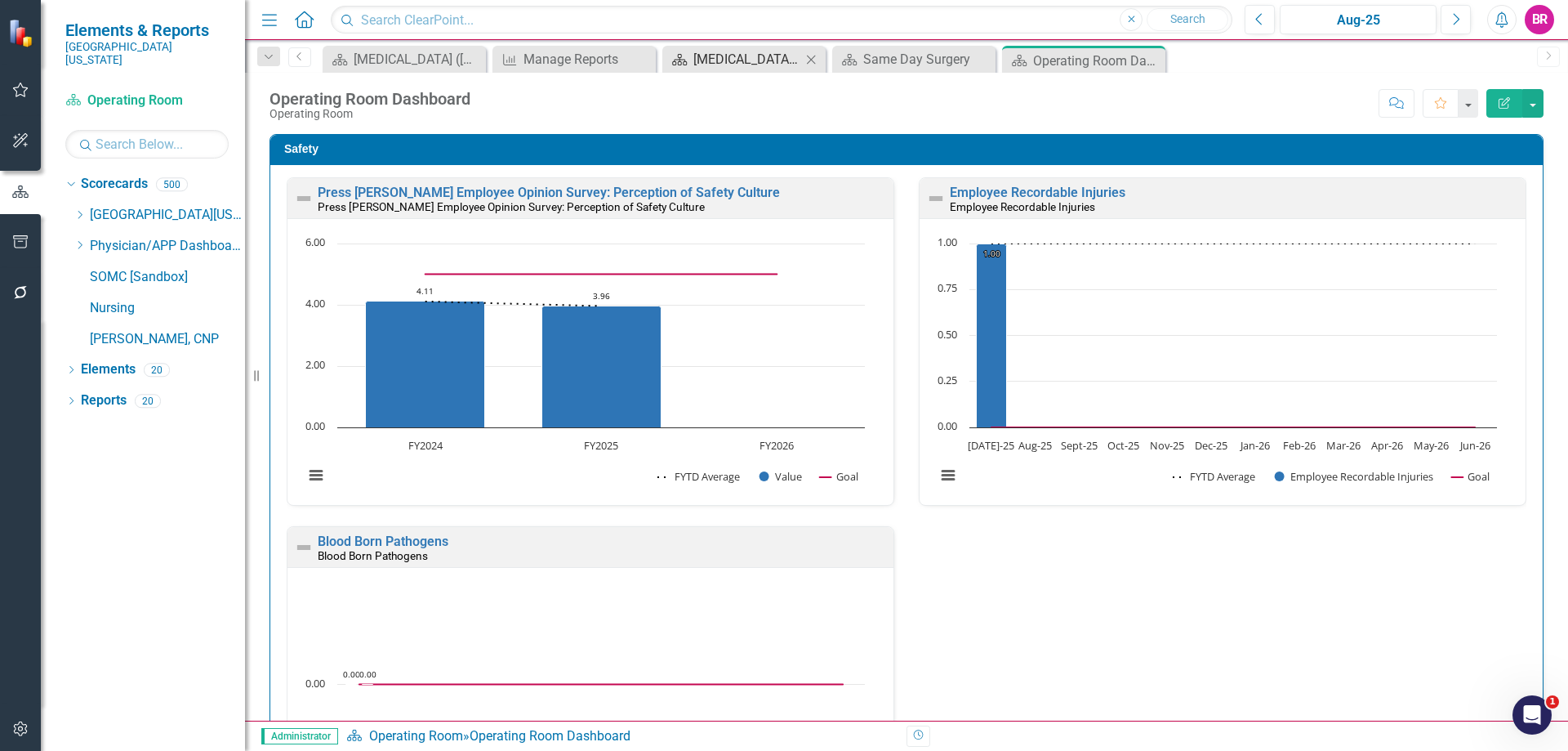
click at [0, 0] on icon "Close" at bounding box center [0, 0] width 0 height 0
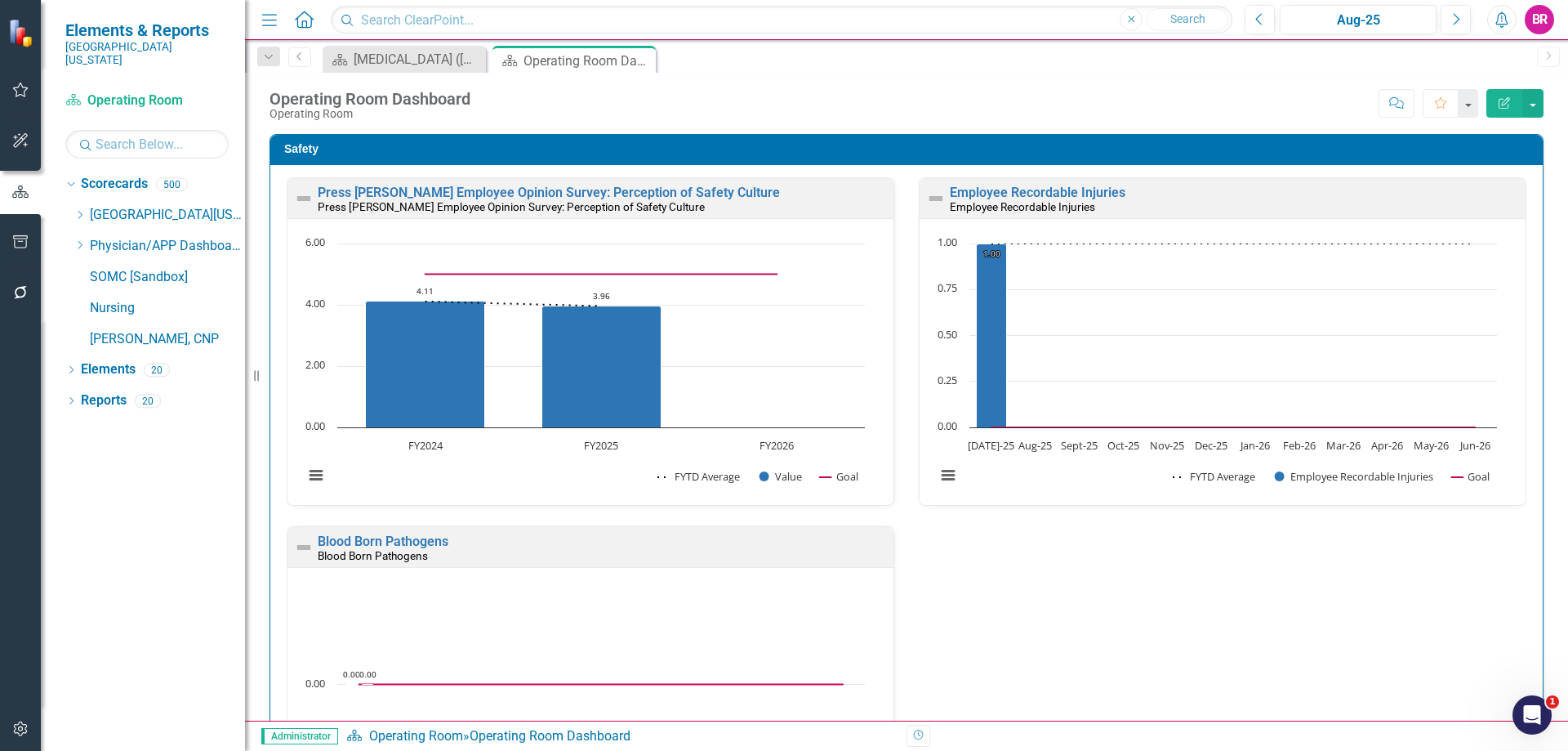
click at [82, 210] on icon "Dropdown" at bounding box center [79, 214] width 12 height 10
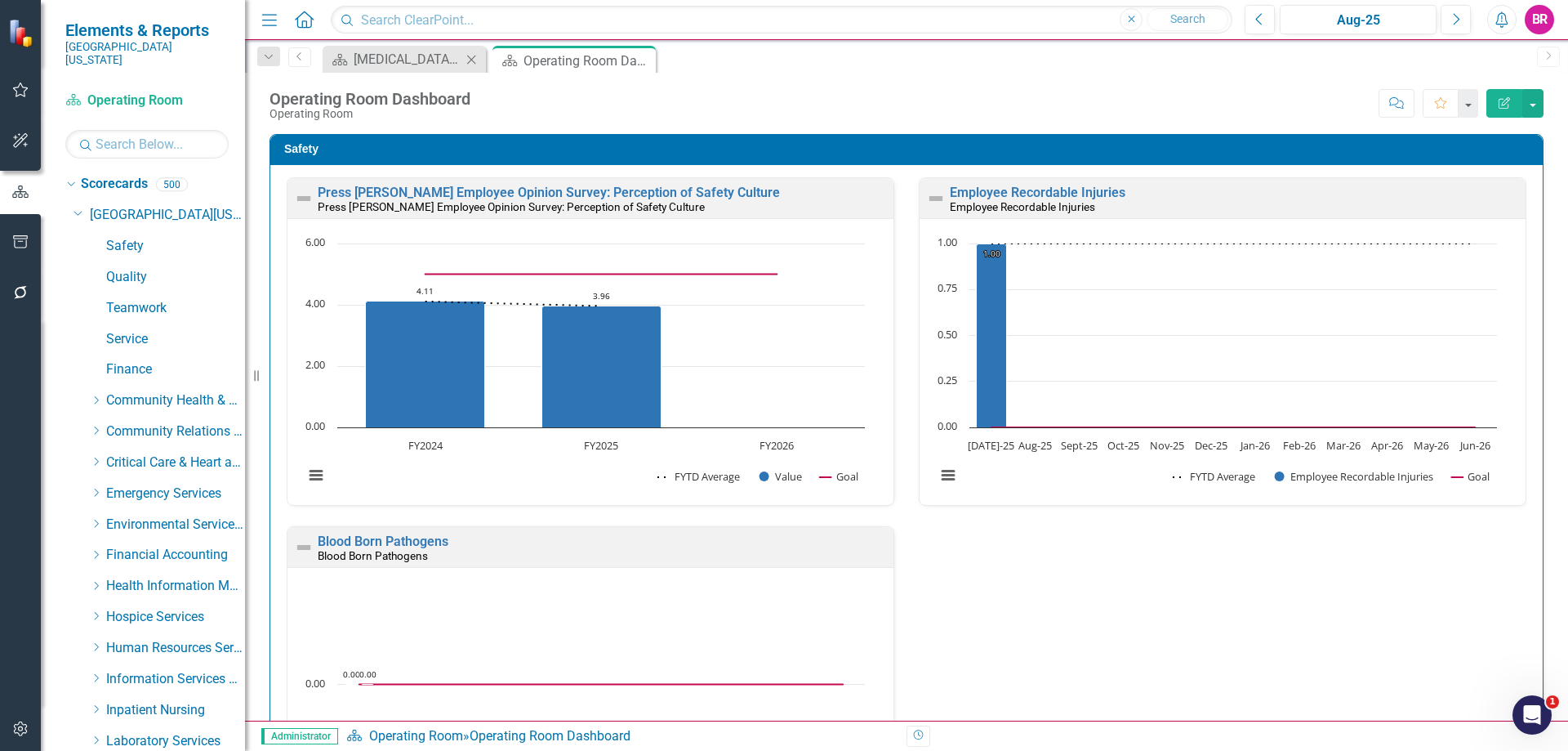
click at [472, 62] on icon "Close" at bounding box center [471, 60] width 16 height 13
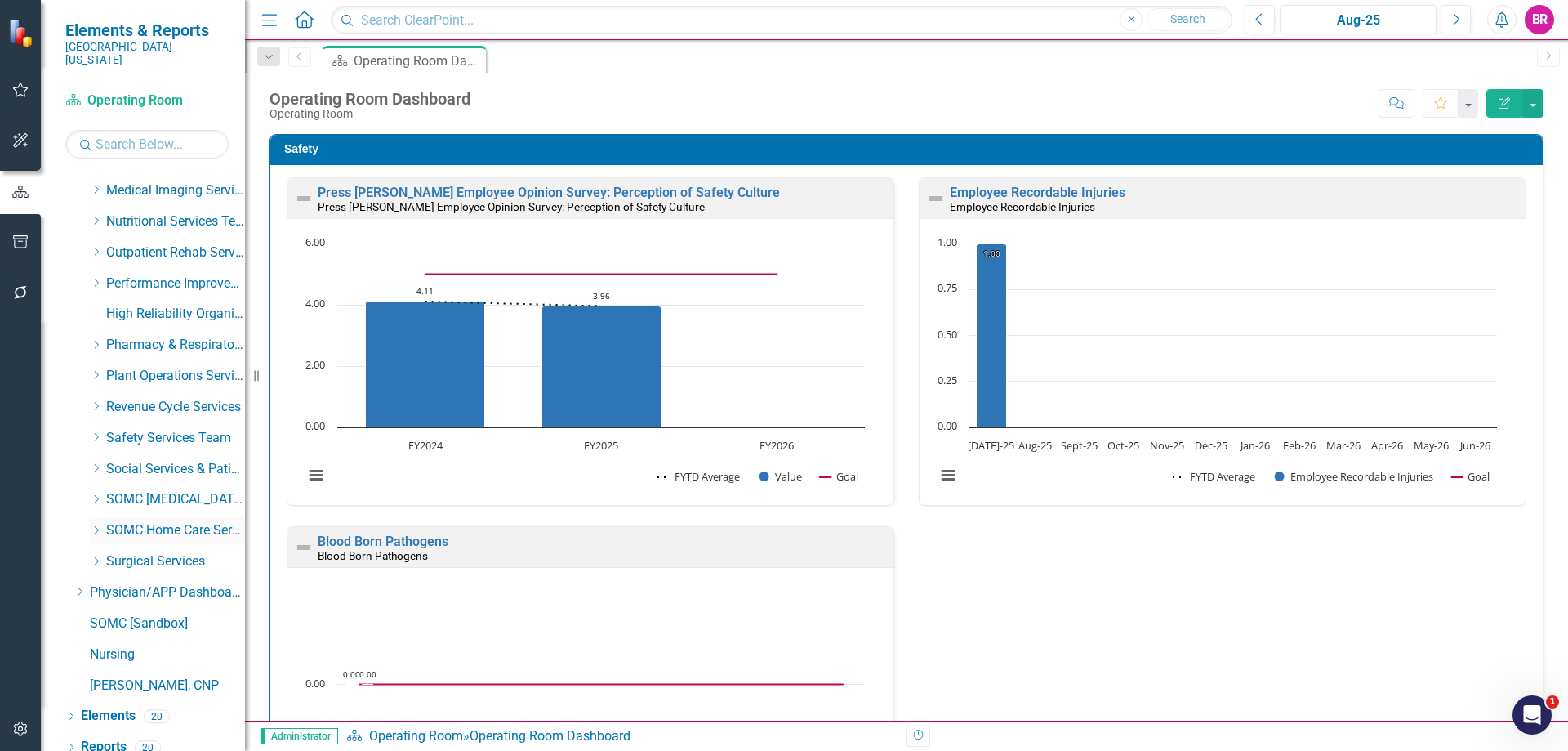
scroll to position [644, 0]
click at [100, 556] on icon "Dropdown" at bounding box center [96, 560] width 12 height 10
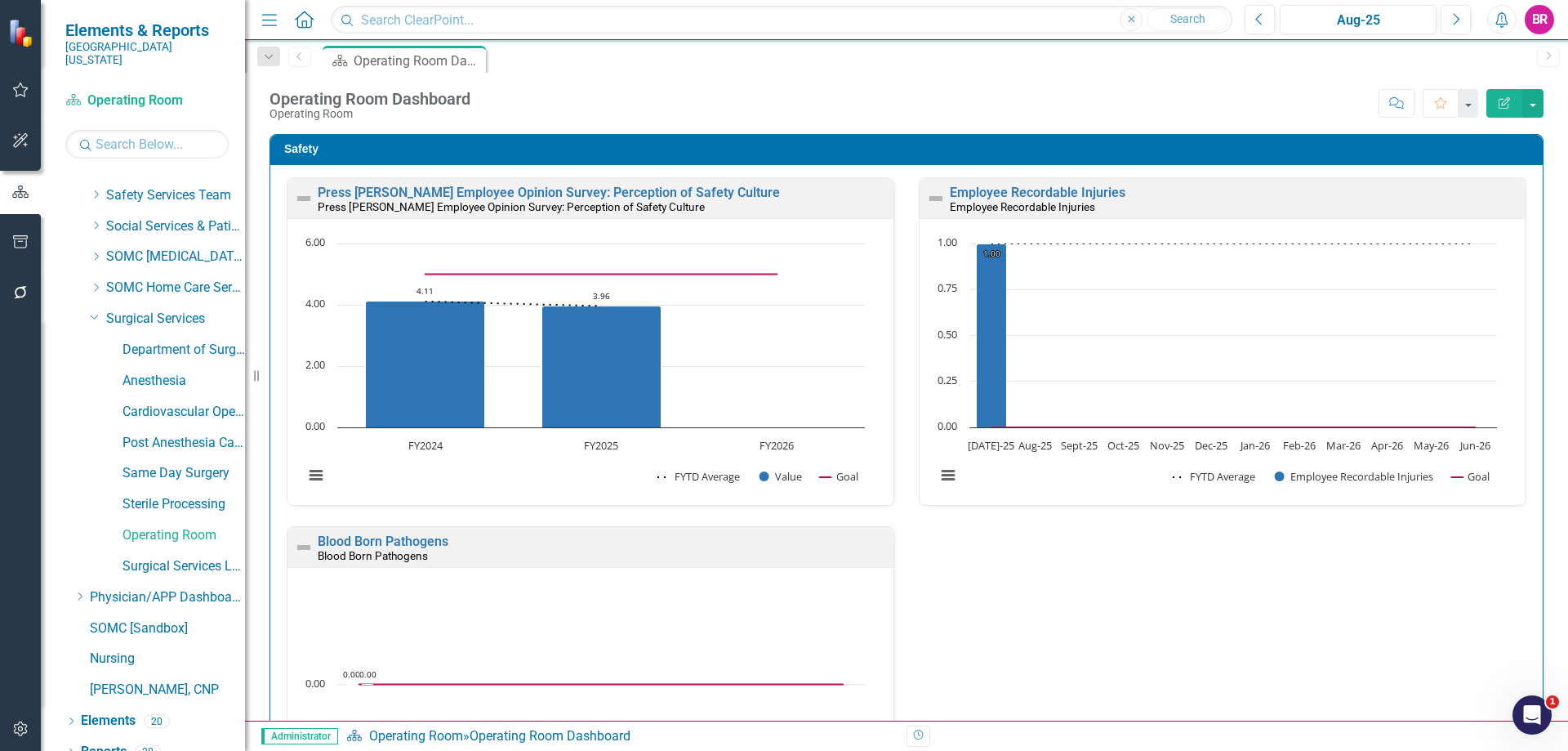
scroll to position [891, 0]
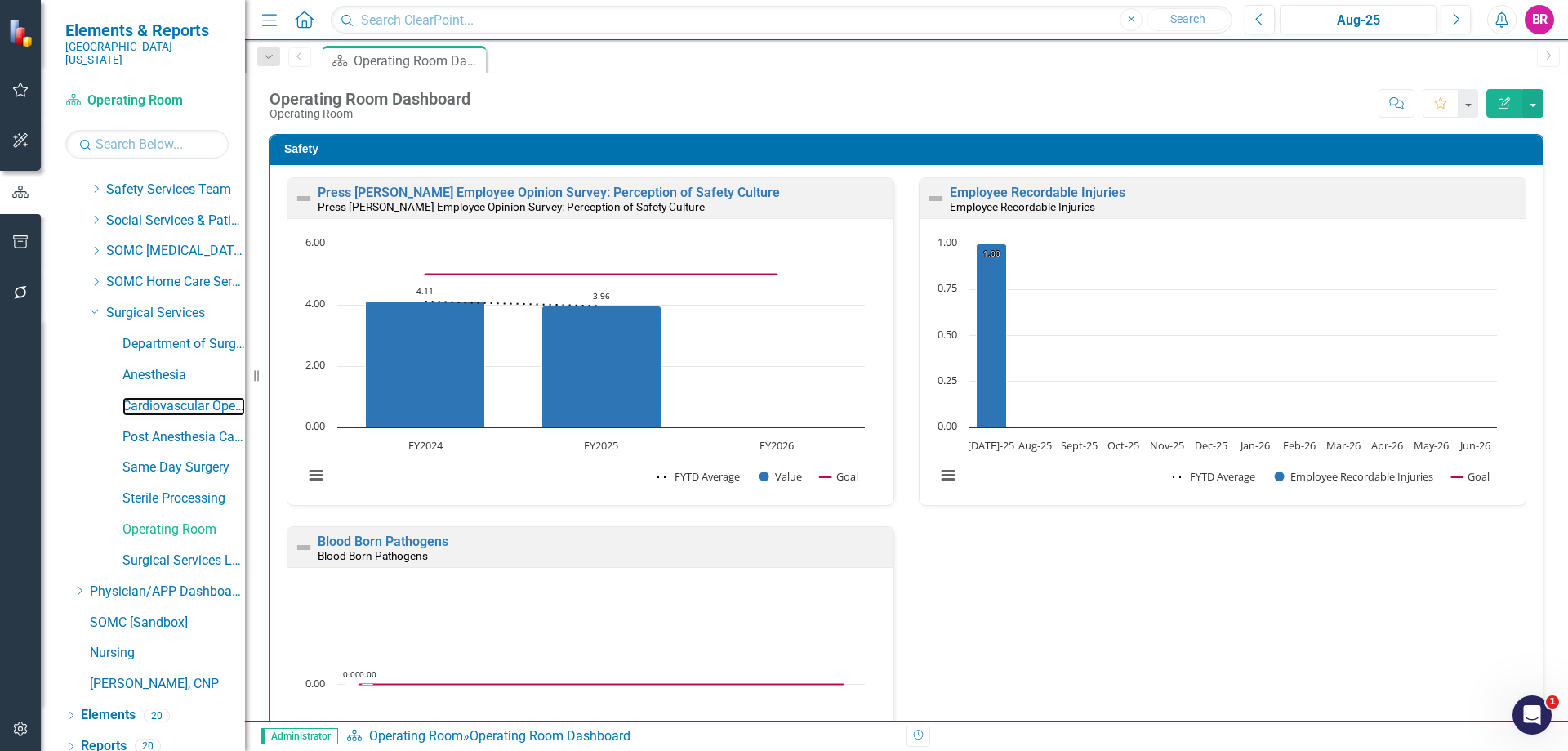
drag, startPoint x: 189, startPoint y: 394, endPoint x: 179, endPoint y: 405, distance: 14.9
click at [189, 397] on link "Cardiovascular Operating Room" at bounding box center [183, 406] width 122 height 19
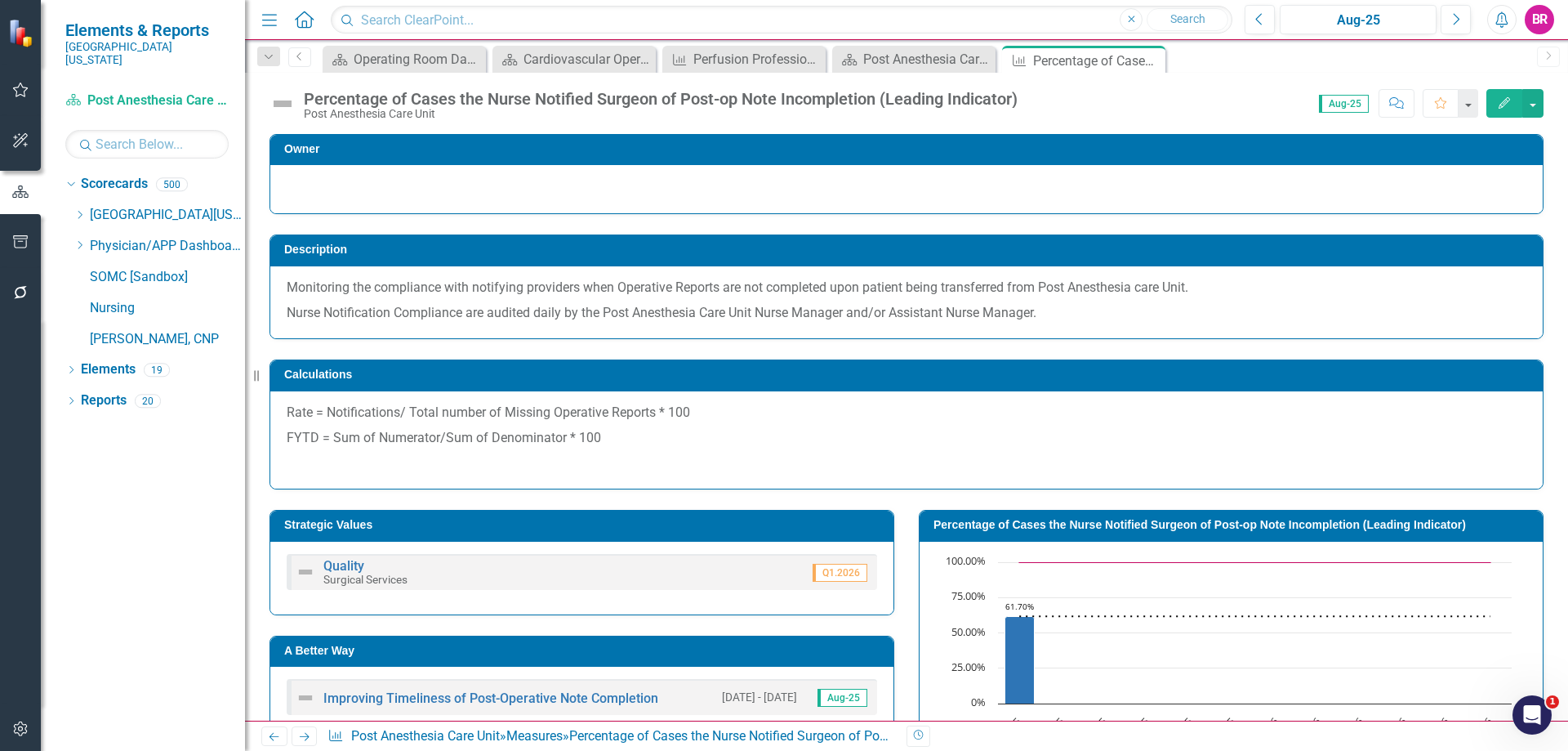
scroll to position [675, 0]
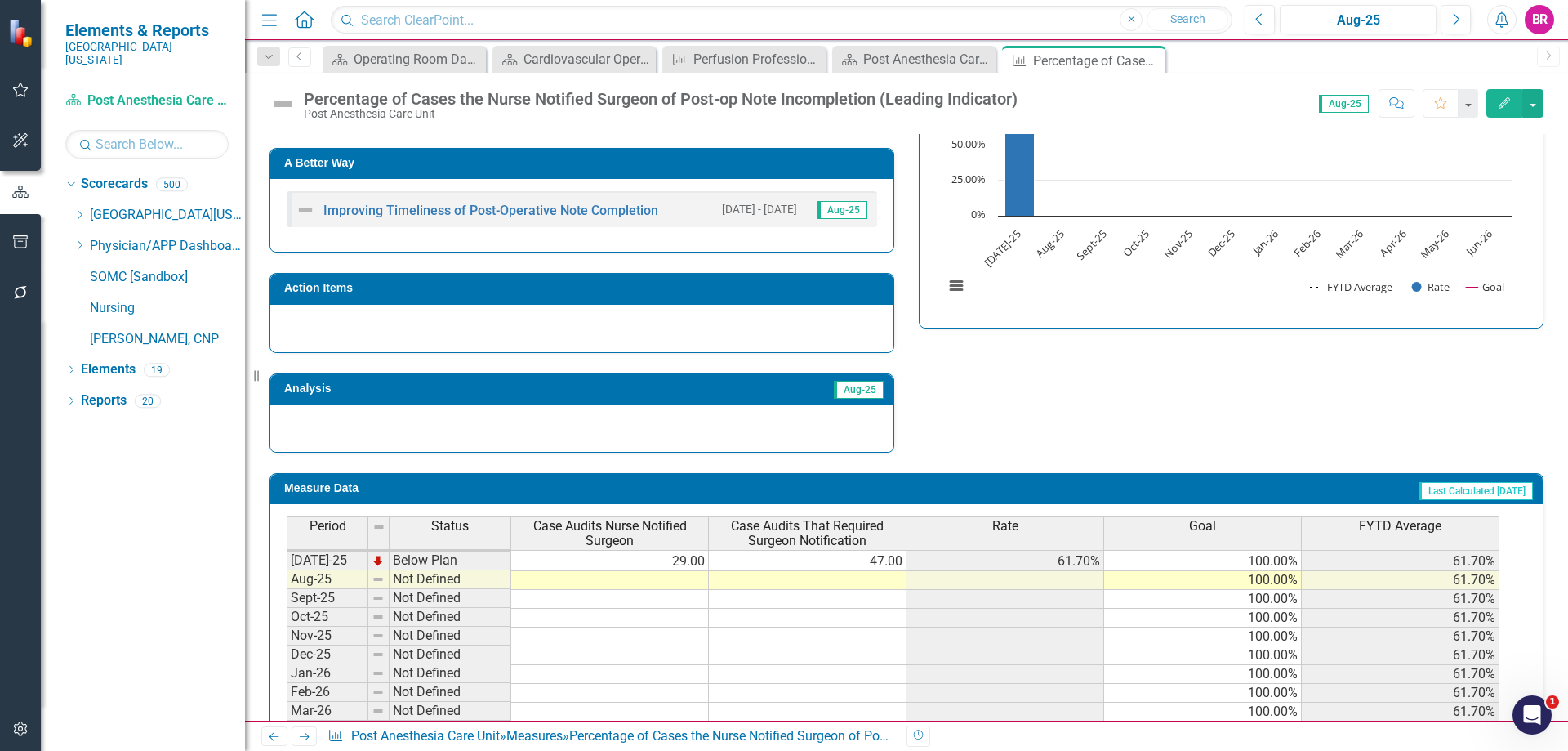
click at [685, 582] on td at bounding box center [610, 580] width 198 height 19
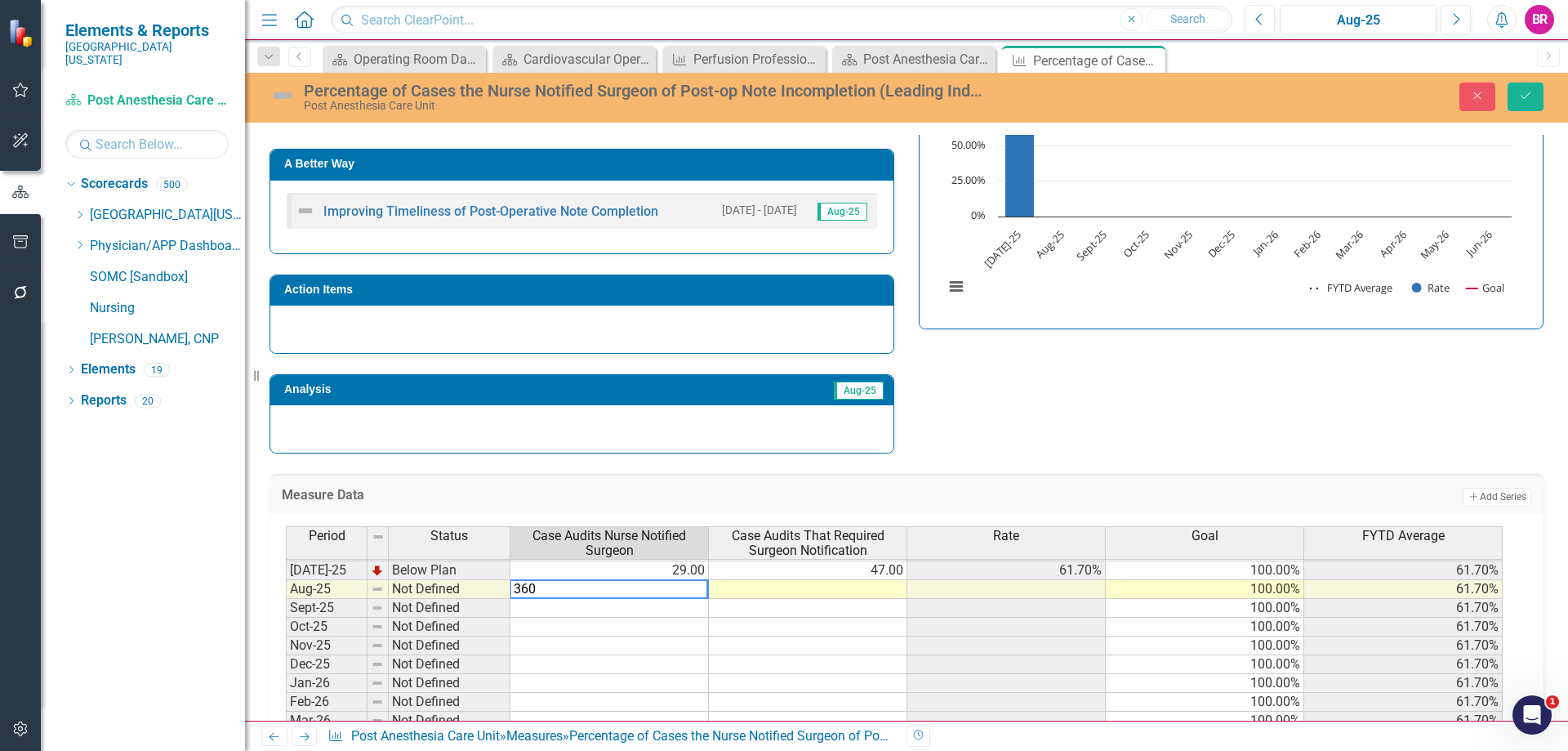
type textarea "36"
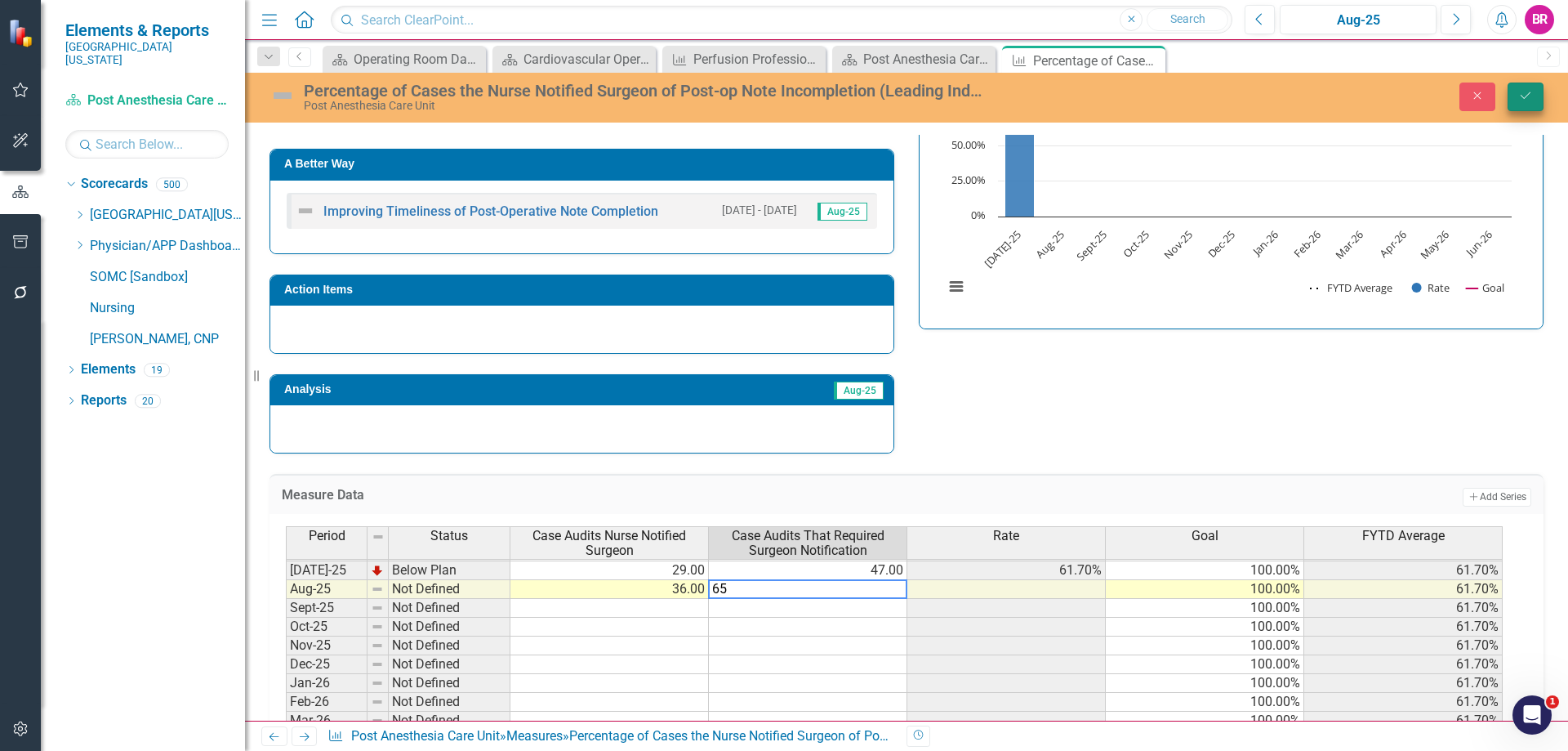
type textarea "65"
drag, startPoint x: 1518, startPoint y: 90, endPoint x: 1504, endPoint y: 114, distance: 27.8
click at [1518, 90] on icon "Save" at bounding box center [1525, 95] width 14 height 12
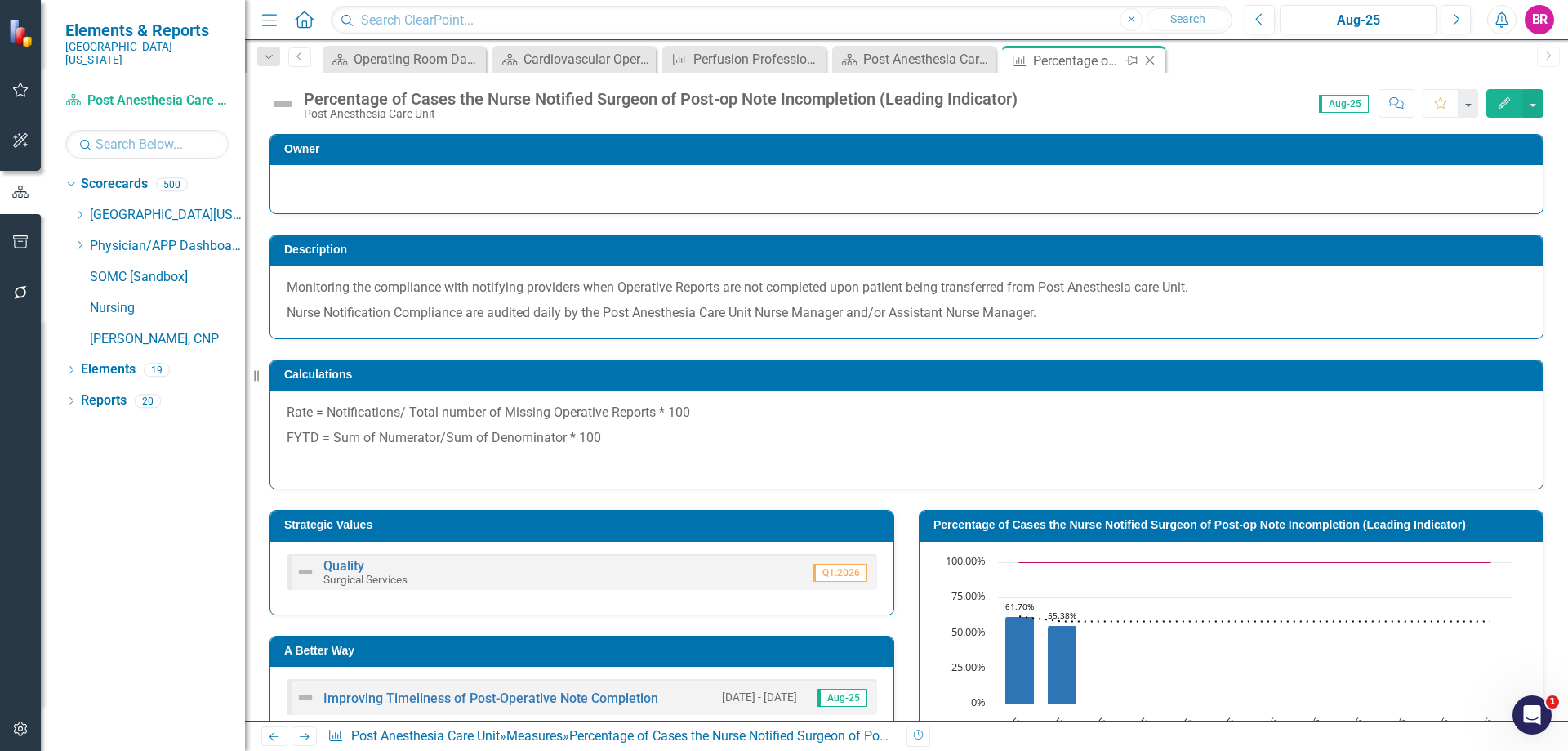
click at [1153, 61] on icon "Close" at bounding box center [1150, 60] width 16 height 13
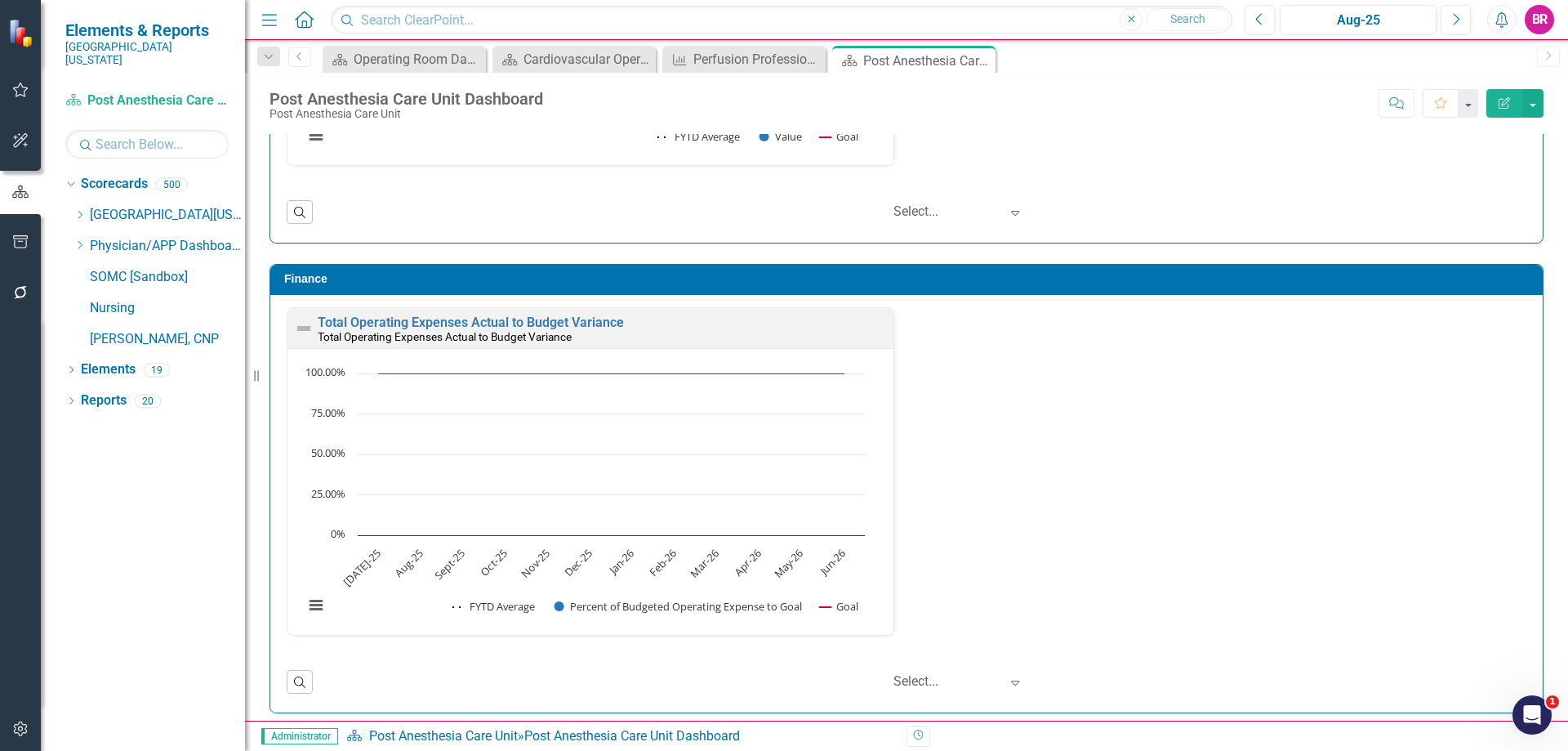
scroll to position [2107, 0]
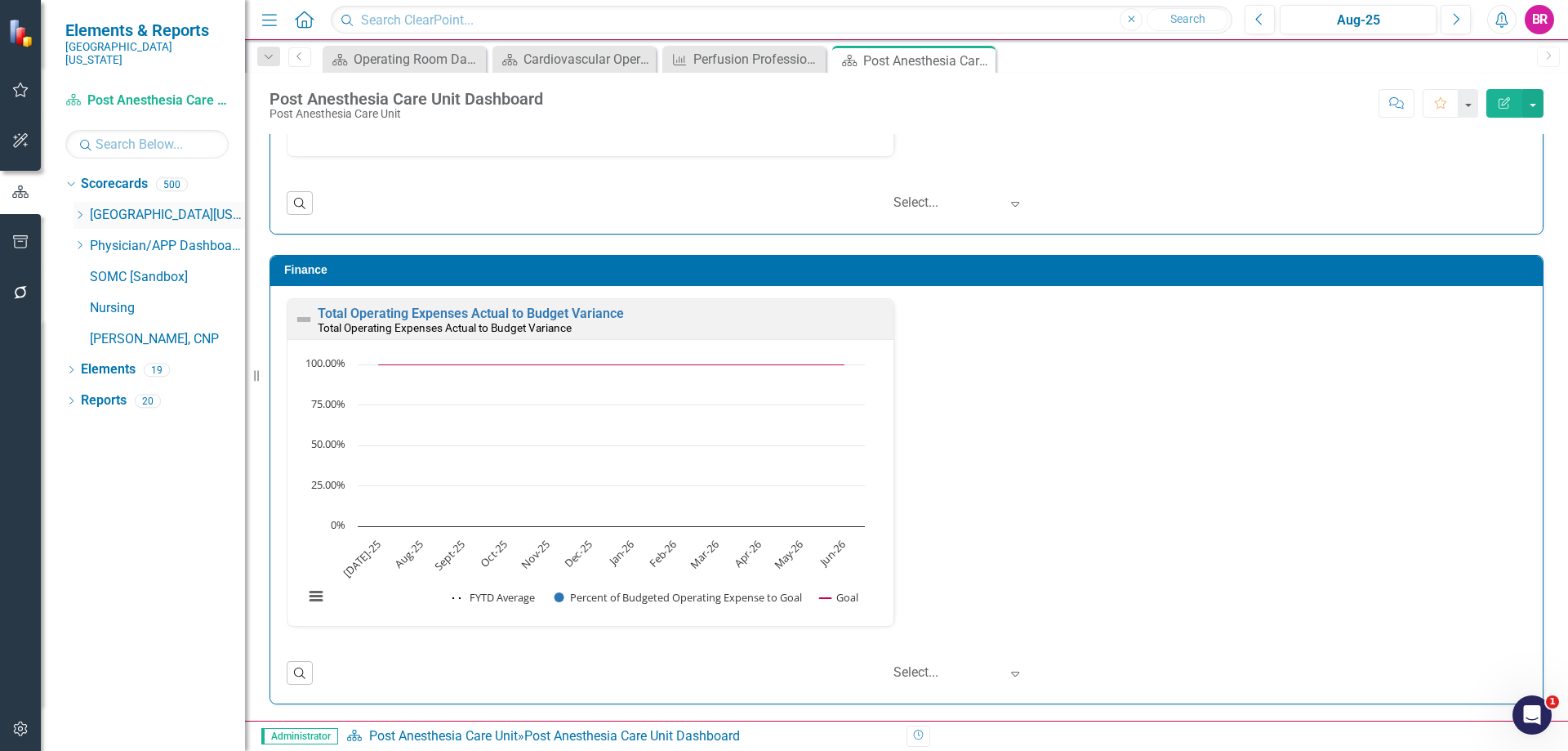
click at [82, 210] on icon "Dropdown" at bounding box center [79, 214] width 12 height 10
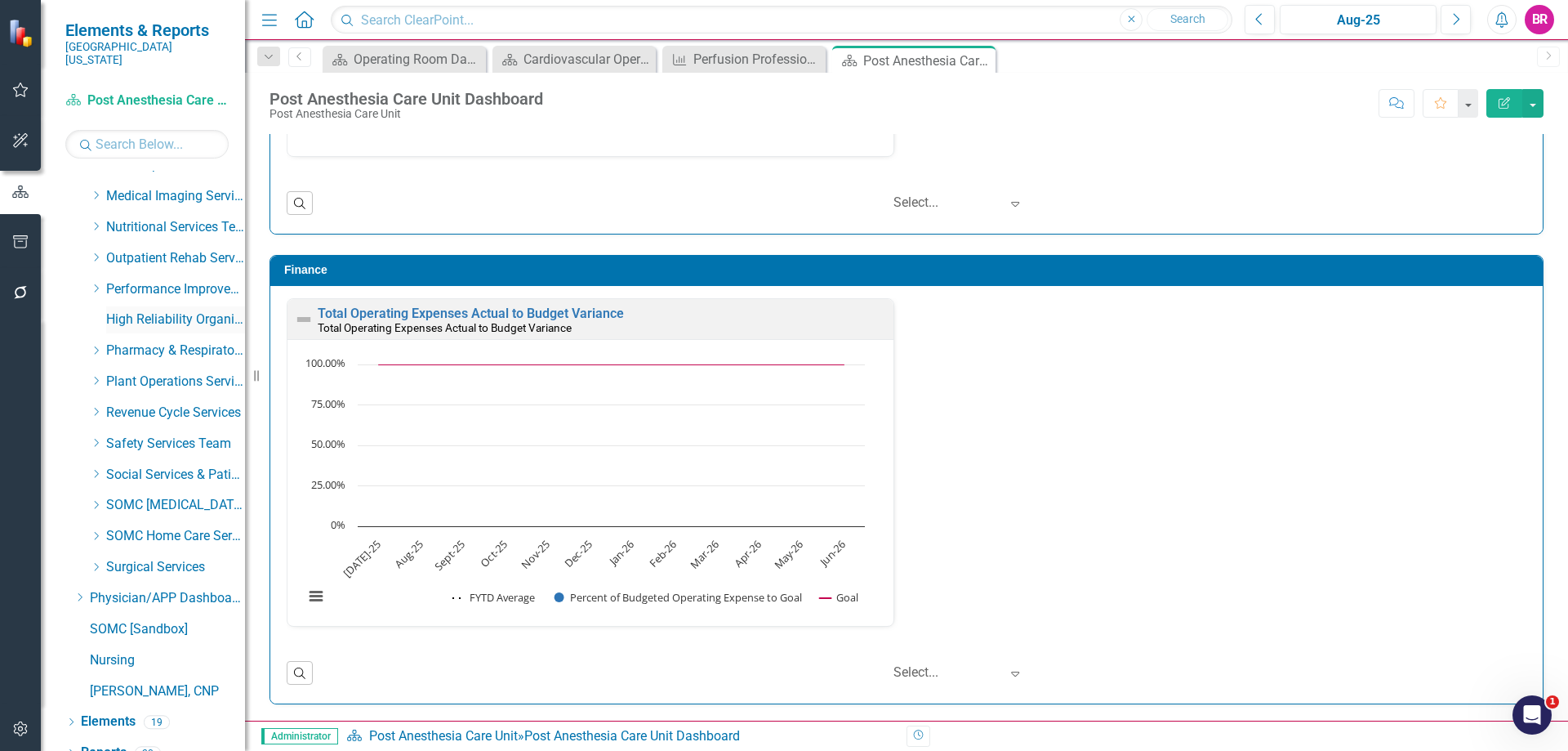
scroll to position [644, 0]
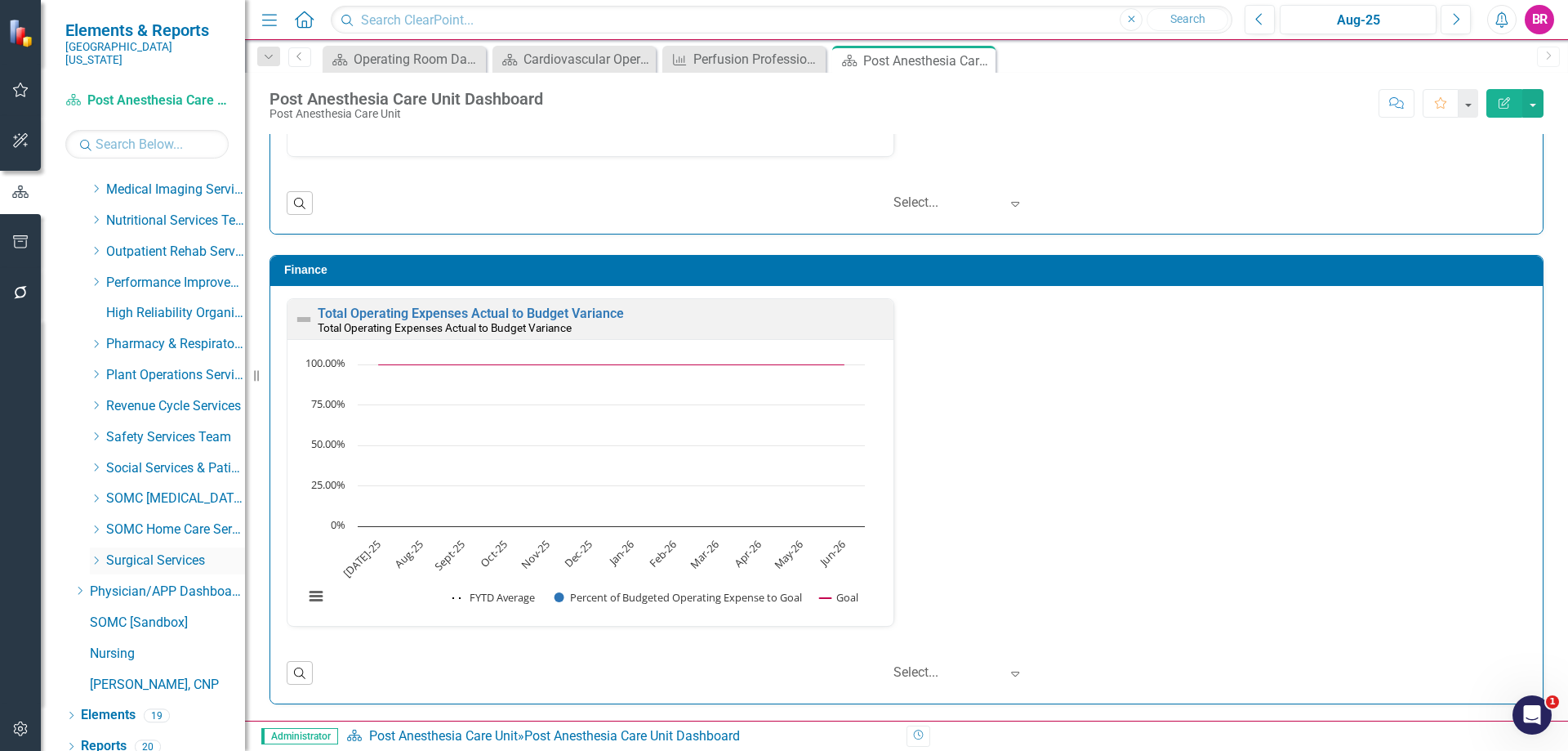
click at [99, 548] on div "Dropdown Surgical Services" at bounding box center [168, 561] width 155 height 27
click at [98, 556] on icon "Dropdown" at bounding box center [96, 560] width 12 height 10
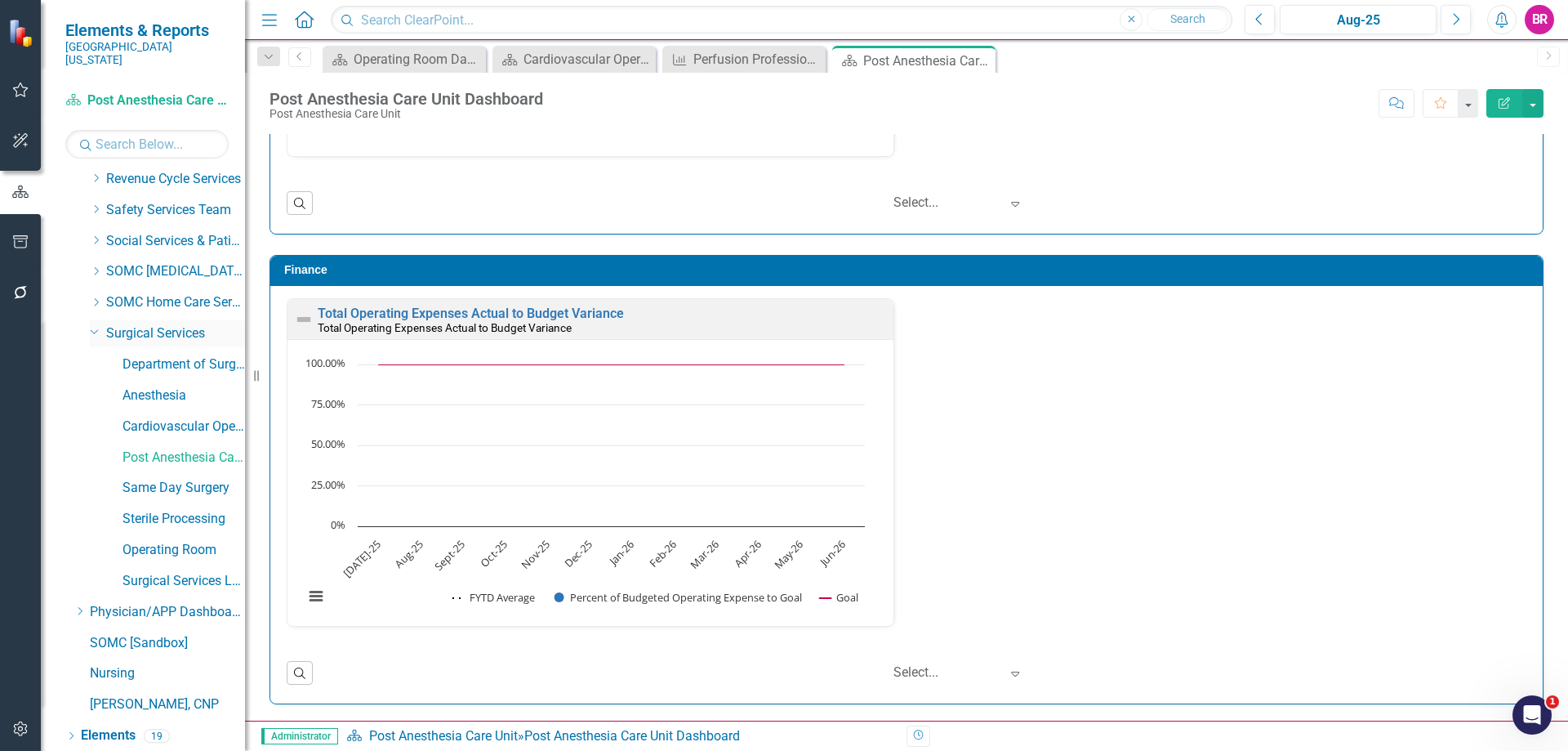
scroll to position [888, 0]
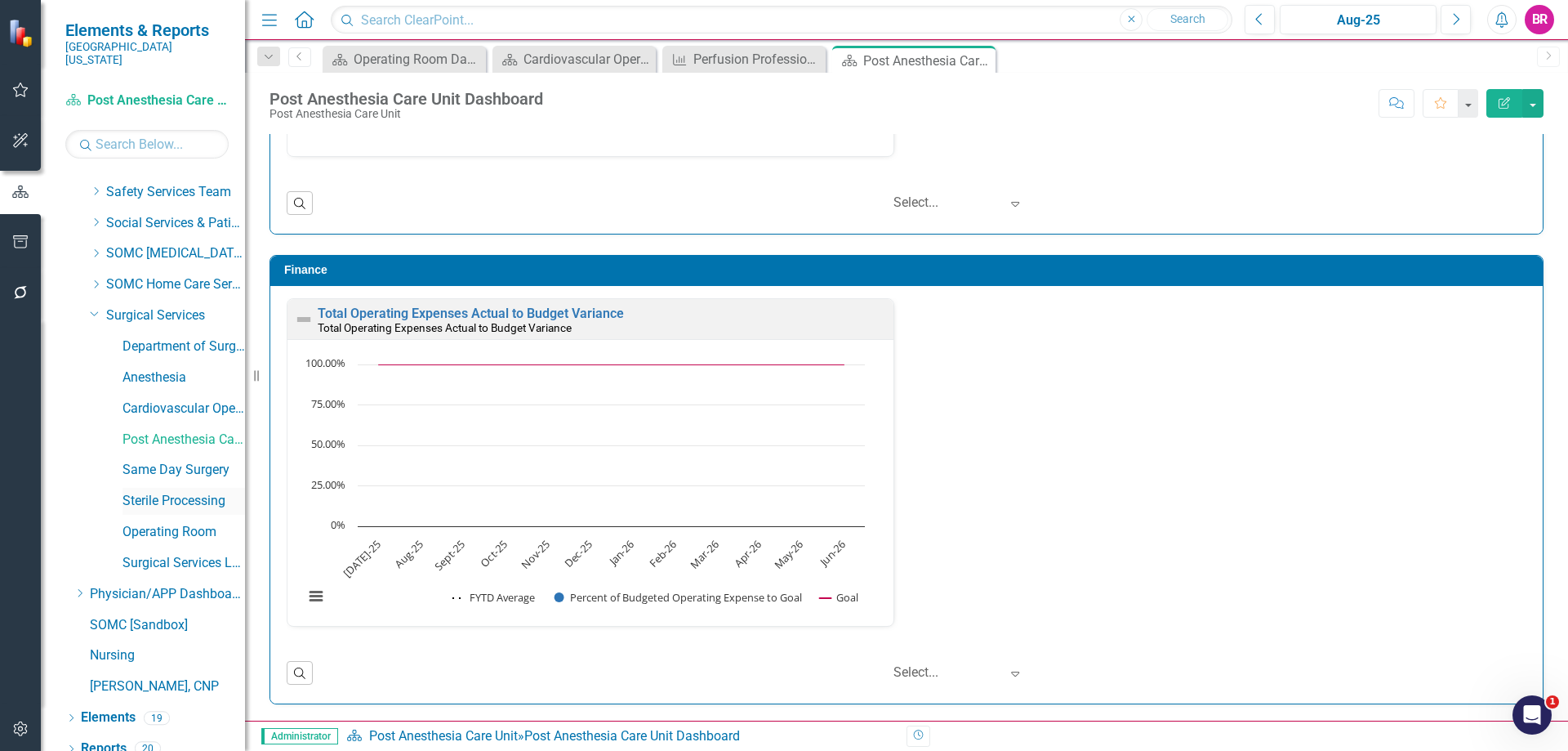
click at [160, 491] on link "Sterile Processing" at bounding box center [183, 500] width 122 height 19
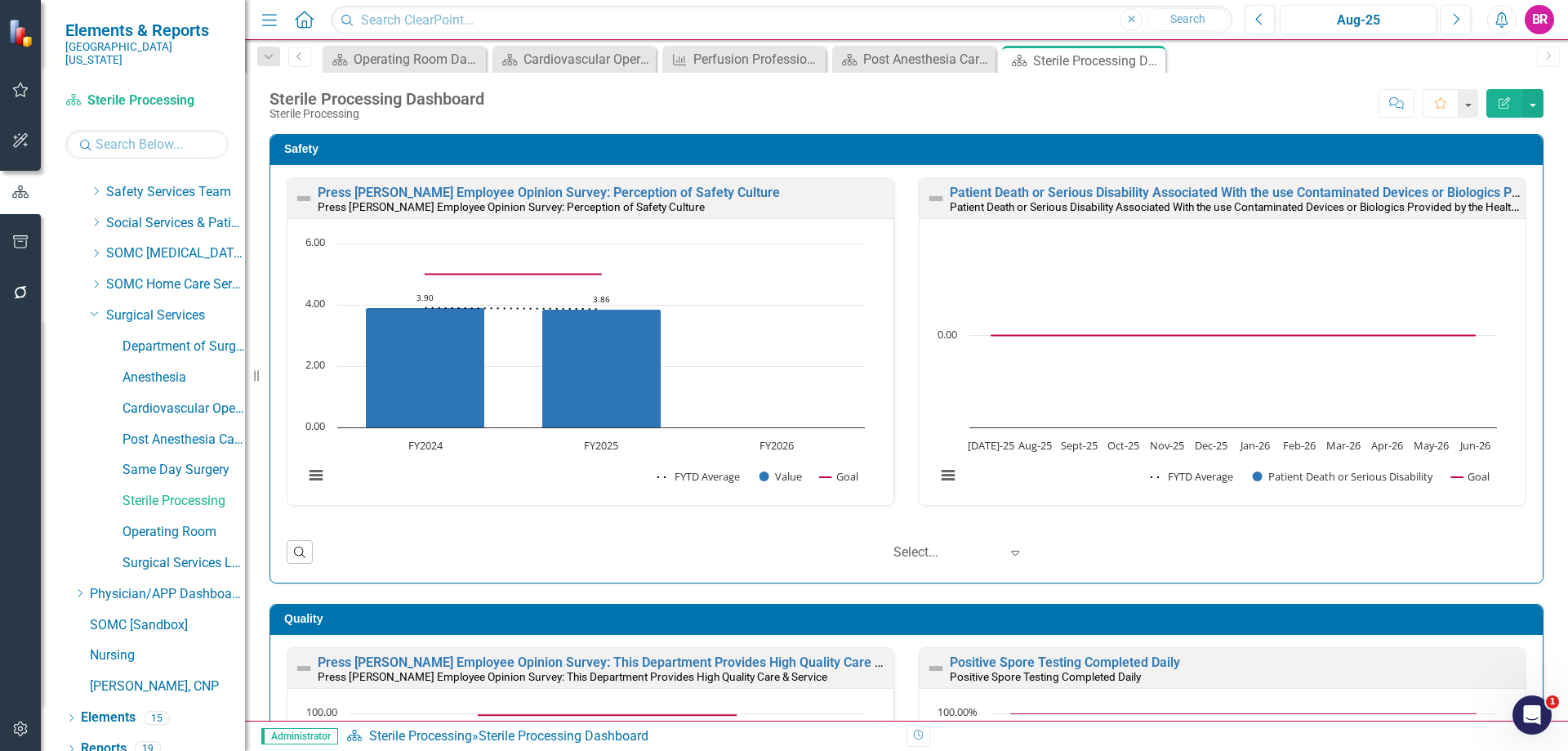
drag, startPoint x: 1547, startPoint y: 338, endPoint x: 1546, endPoint y: 279, distance: 59.0
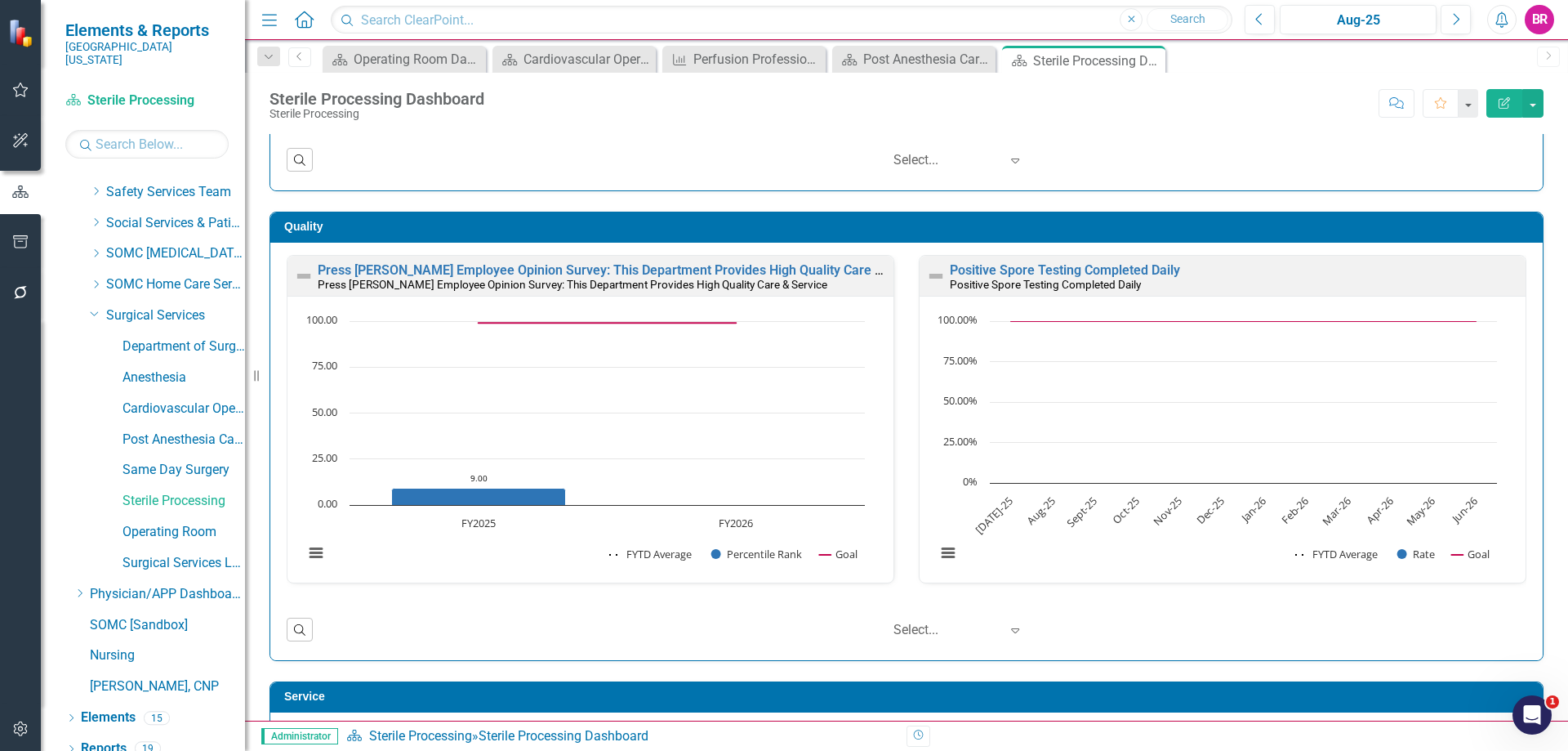
scroll to position [409, 0]
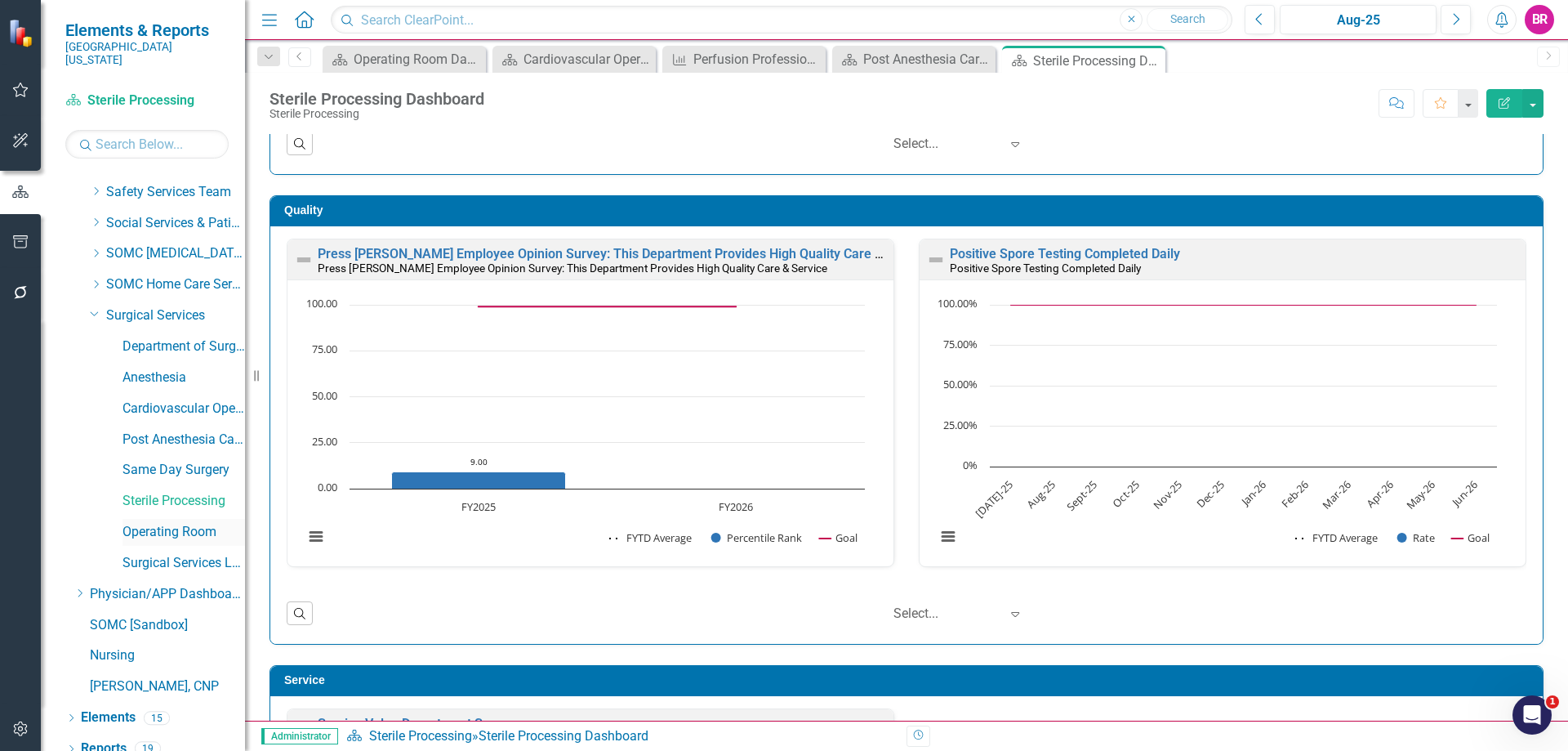
drag, startPoint x: 145, startPoint y: 518, endPoint x: 153, endPoint y: 511, distance: 10.6
click at [145, 523] on link "Operating Room" at bounding box center [183, 532] width 122 height 19
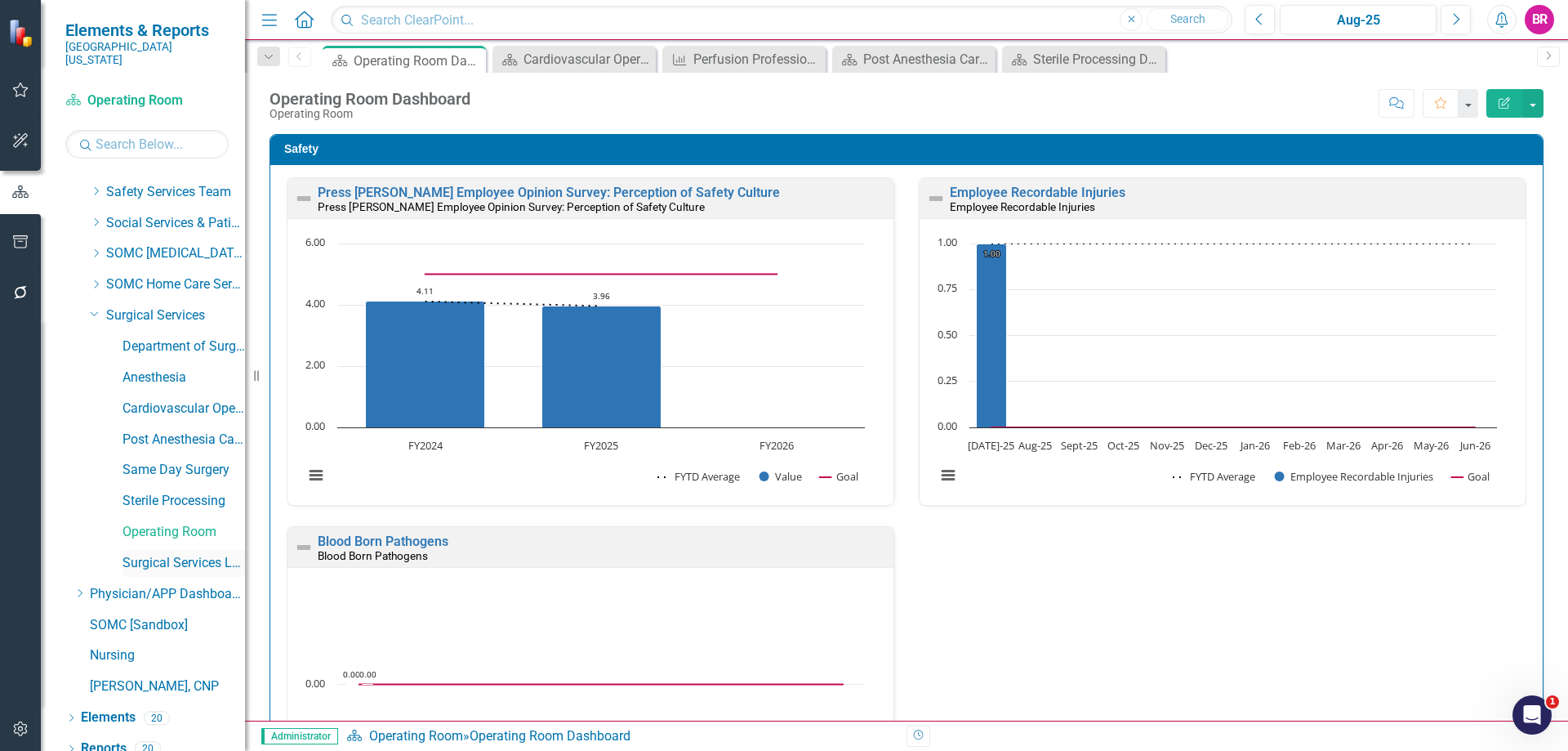
click at [174, 554] on link "Surgical Services Leadership" at bounding box center [183, 563] width 122 height 19
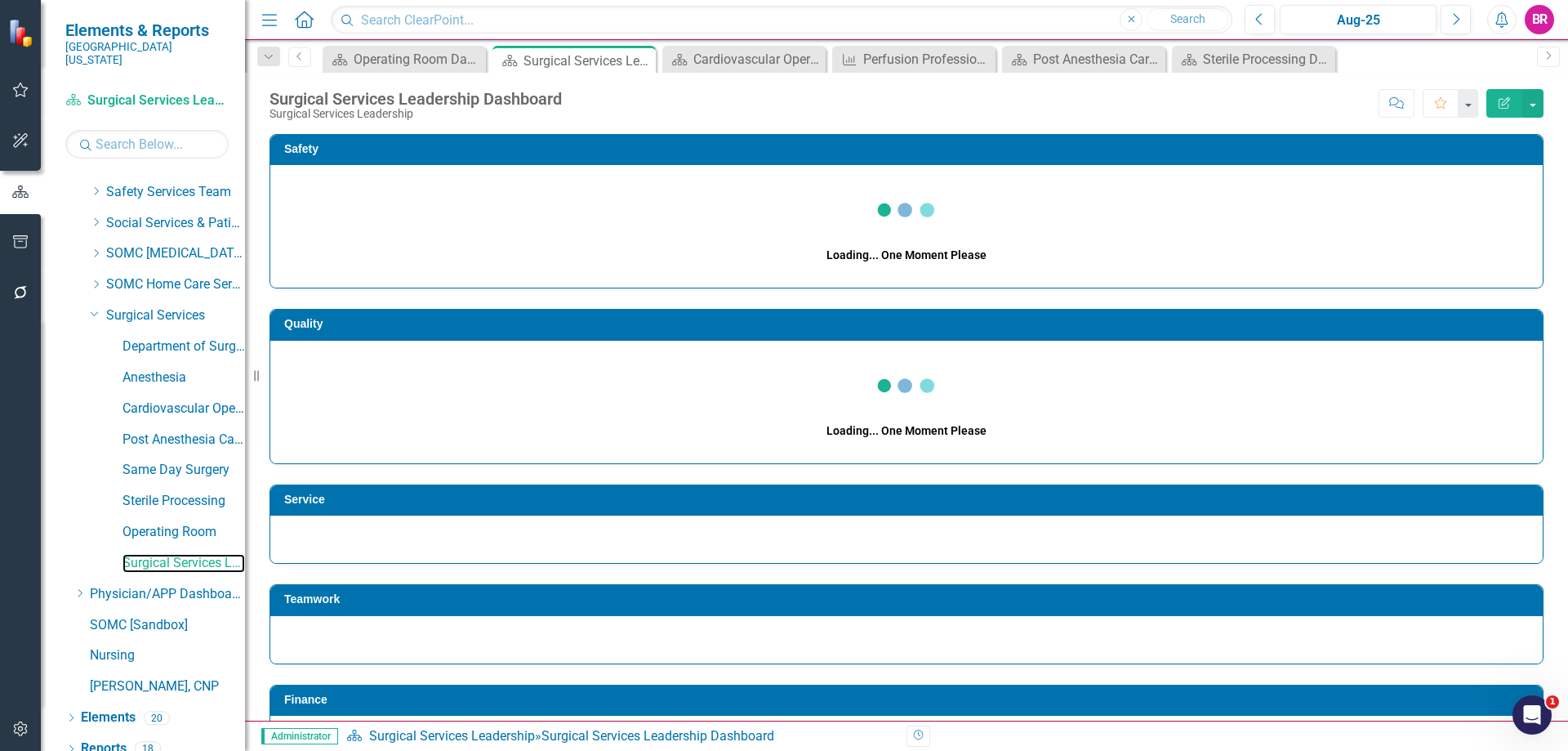
scroll to position [480, 0]
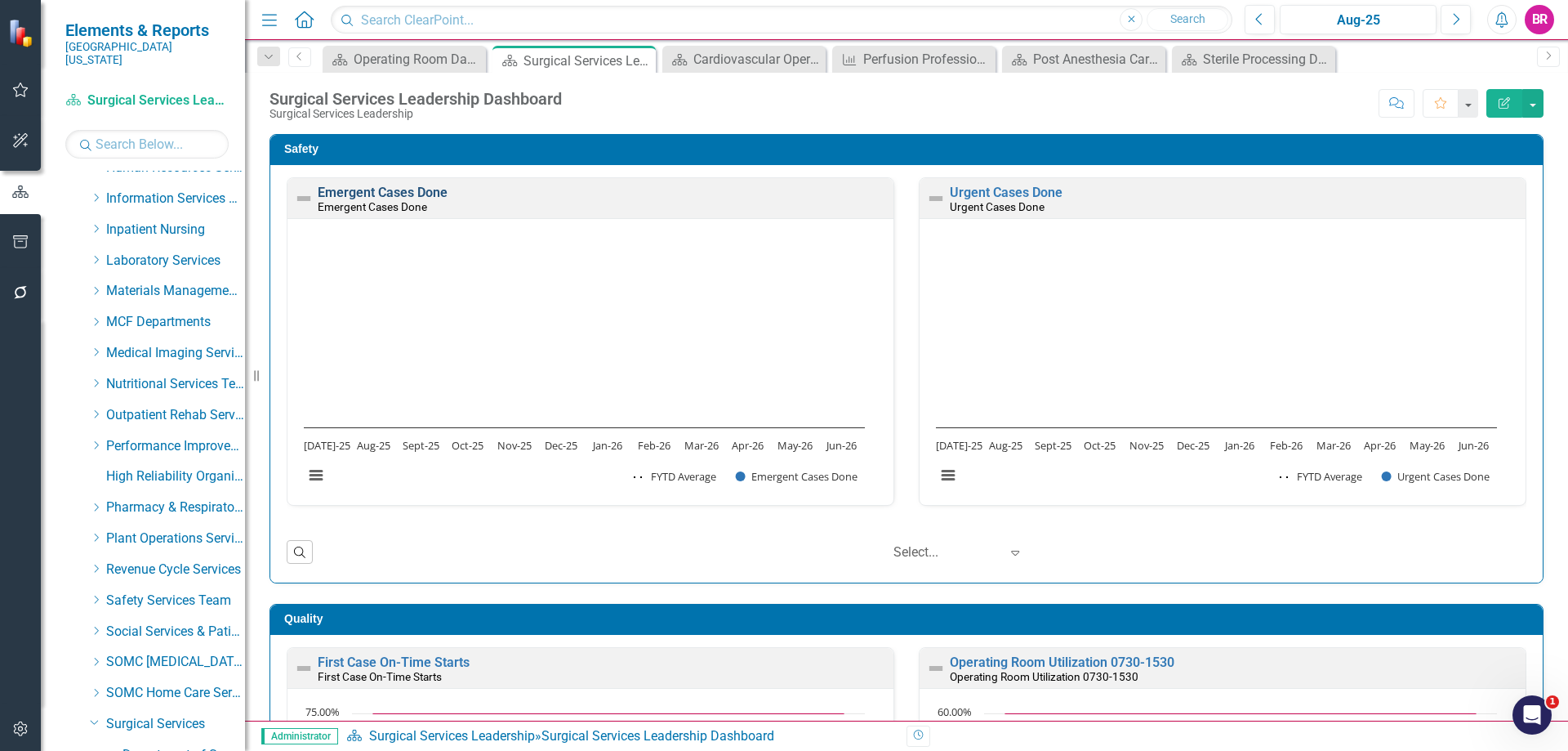
click at [414, 190] on link "Emergent Cases Done" at bounding box center [383, 192] width 130 height 15
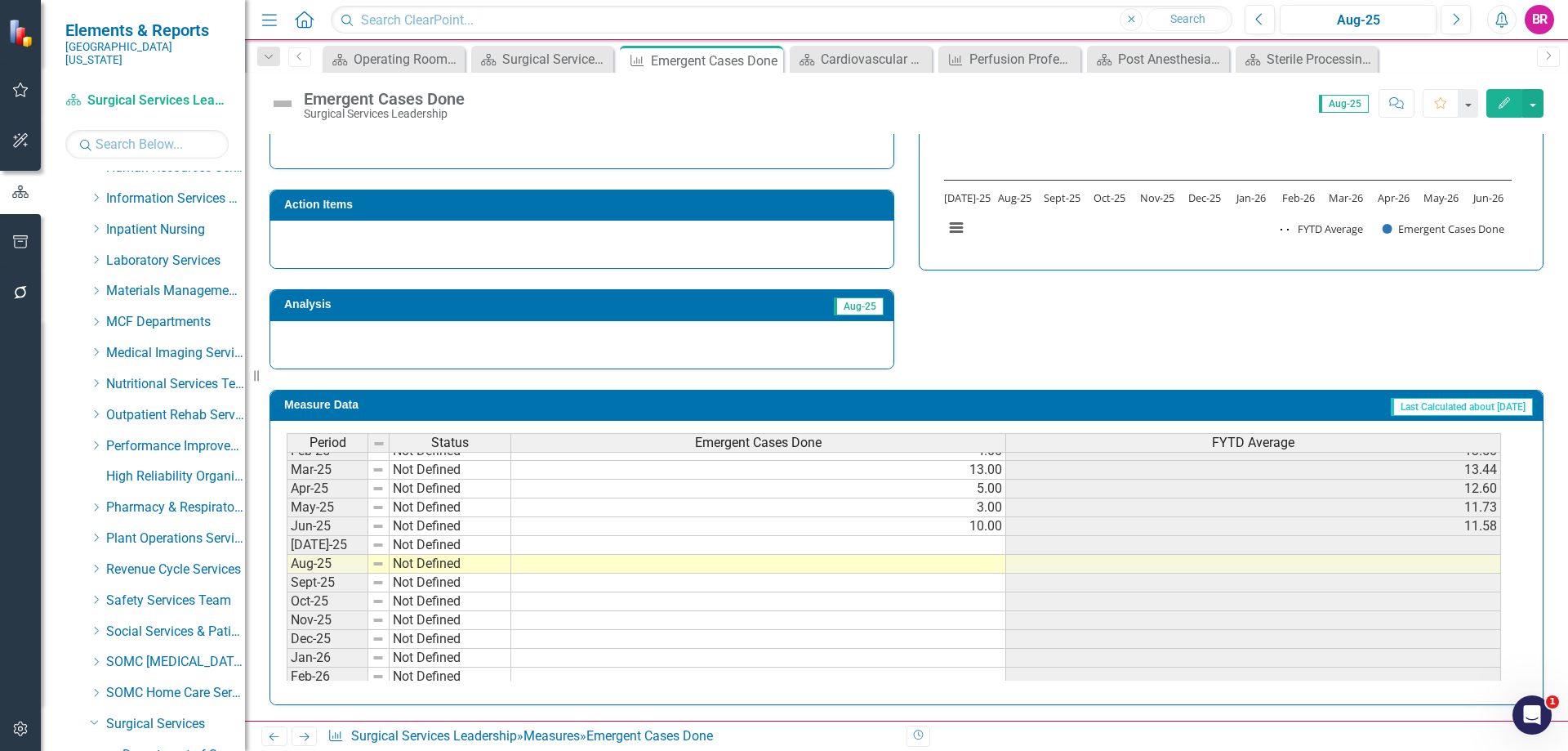
click at [990, 548] on tbody "May-24 Not Defined 9.00 15.18 Jun-24 Not Defined 11.00 14.83 [DATE]-24 Not Defi…" at bounding box center [894, 516] width 1215 height 490
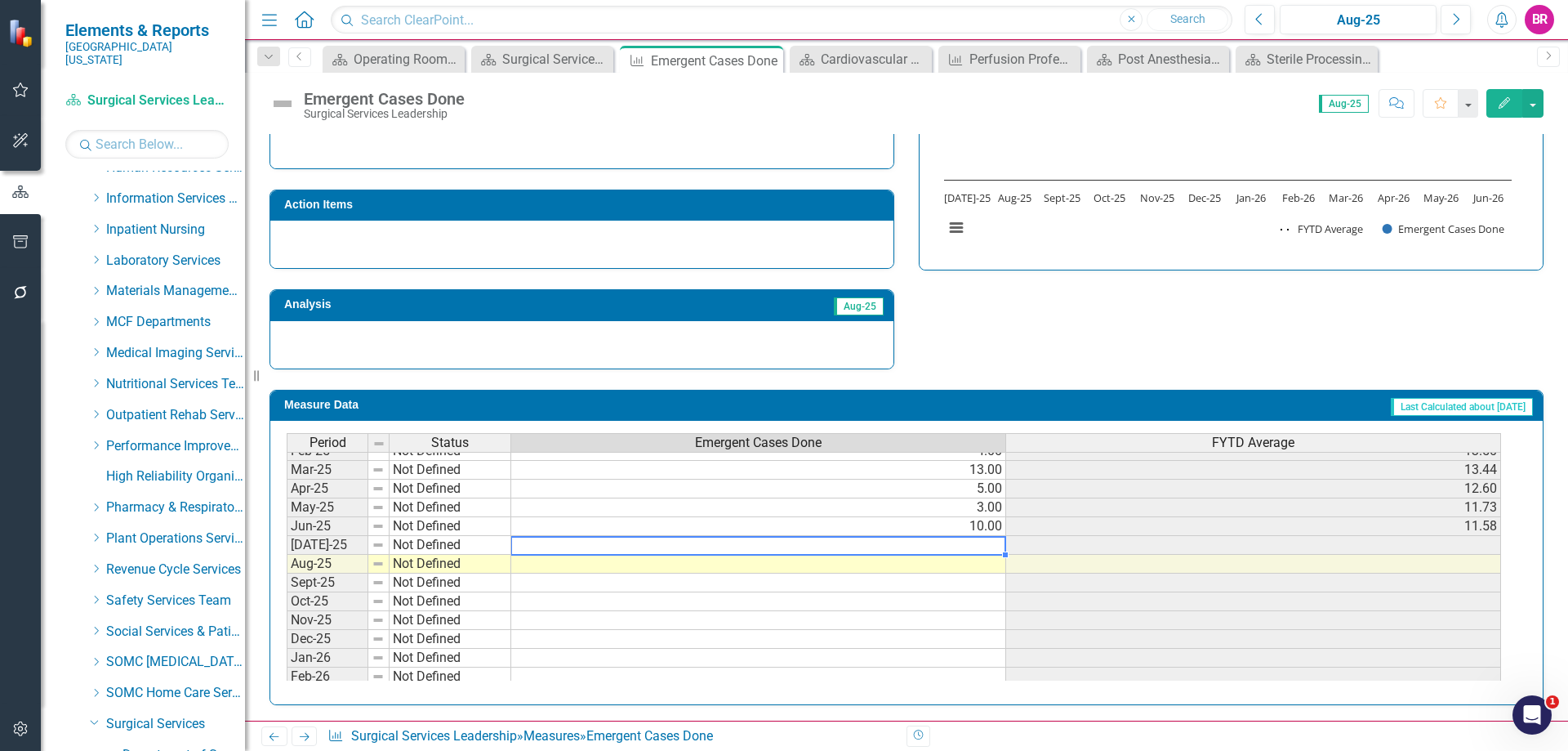
type textarea "12"
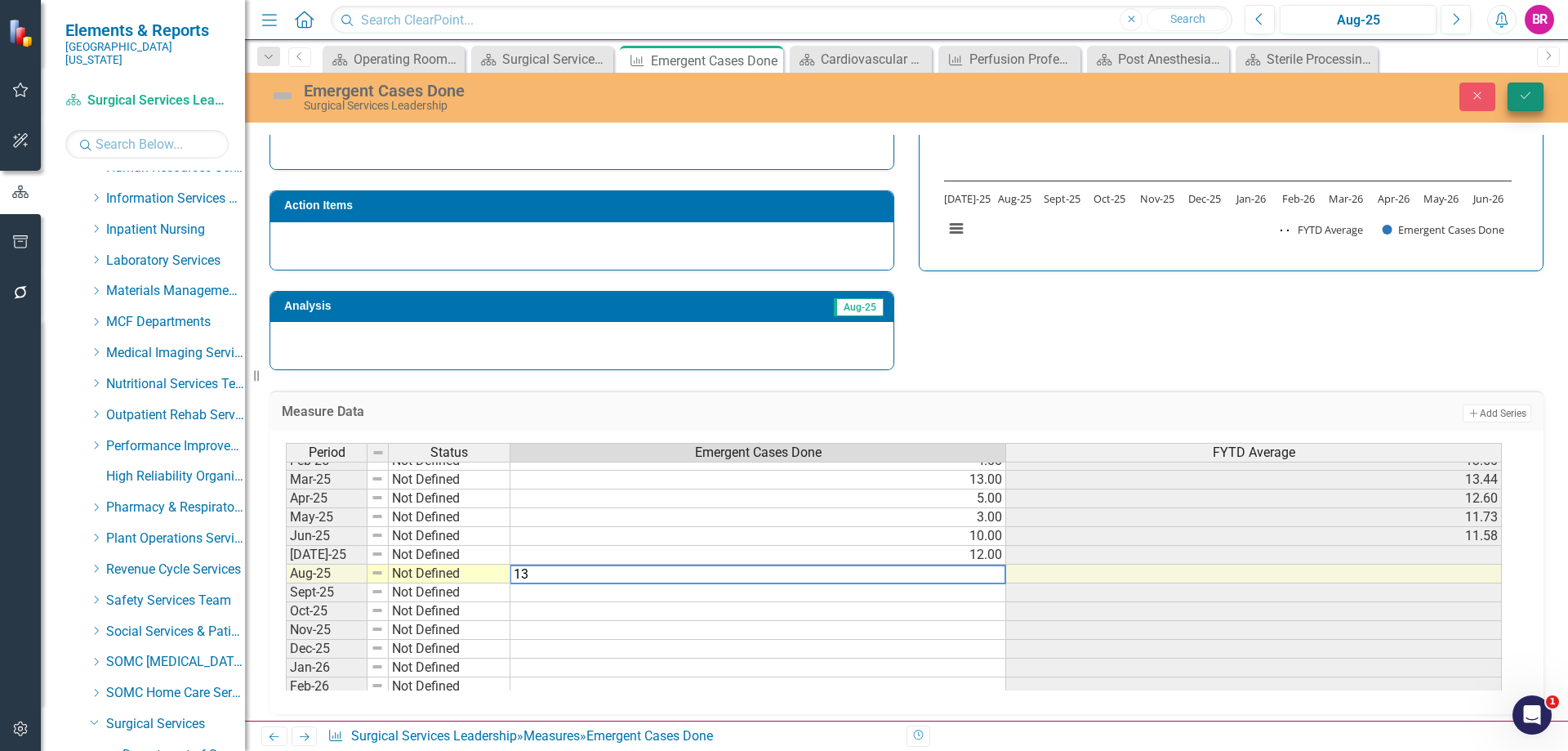
type textarea "13"
click at [1538, 103] on button "Save" at bounding box center [1525, 96] width 36 height 29
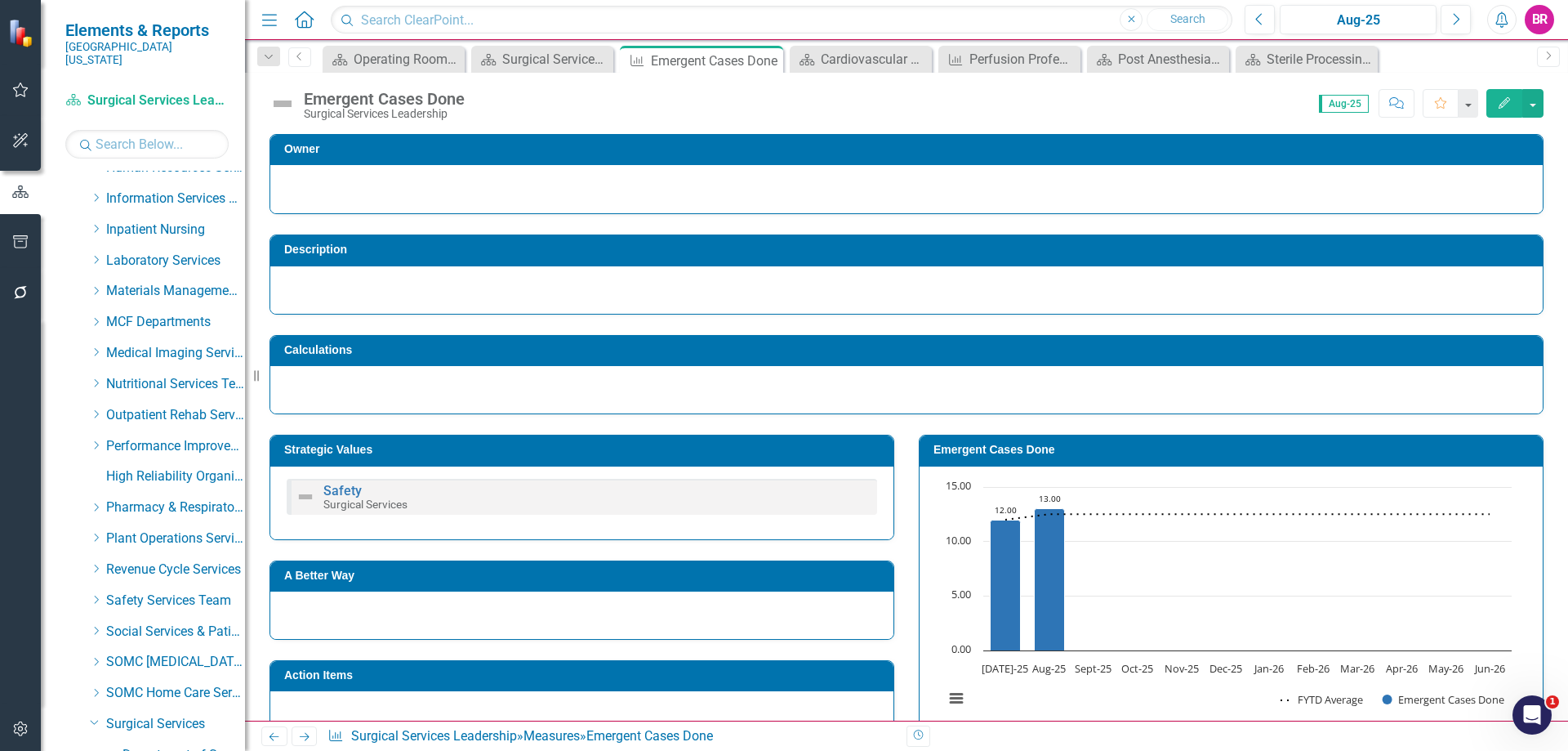
click at [307, 741] on icon "Next" at bounding box center [304, 737] width 14 height 11
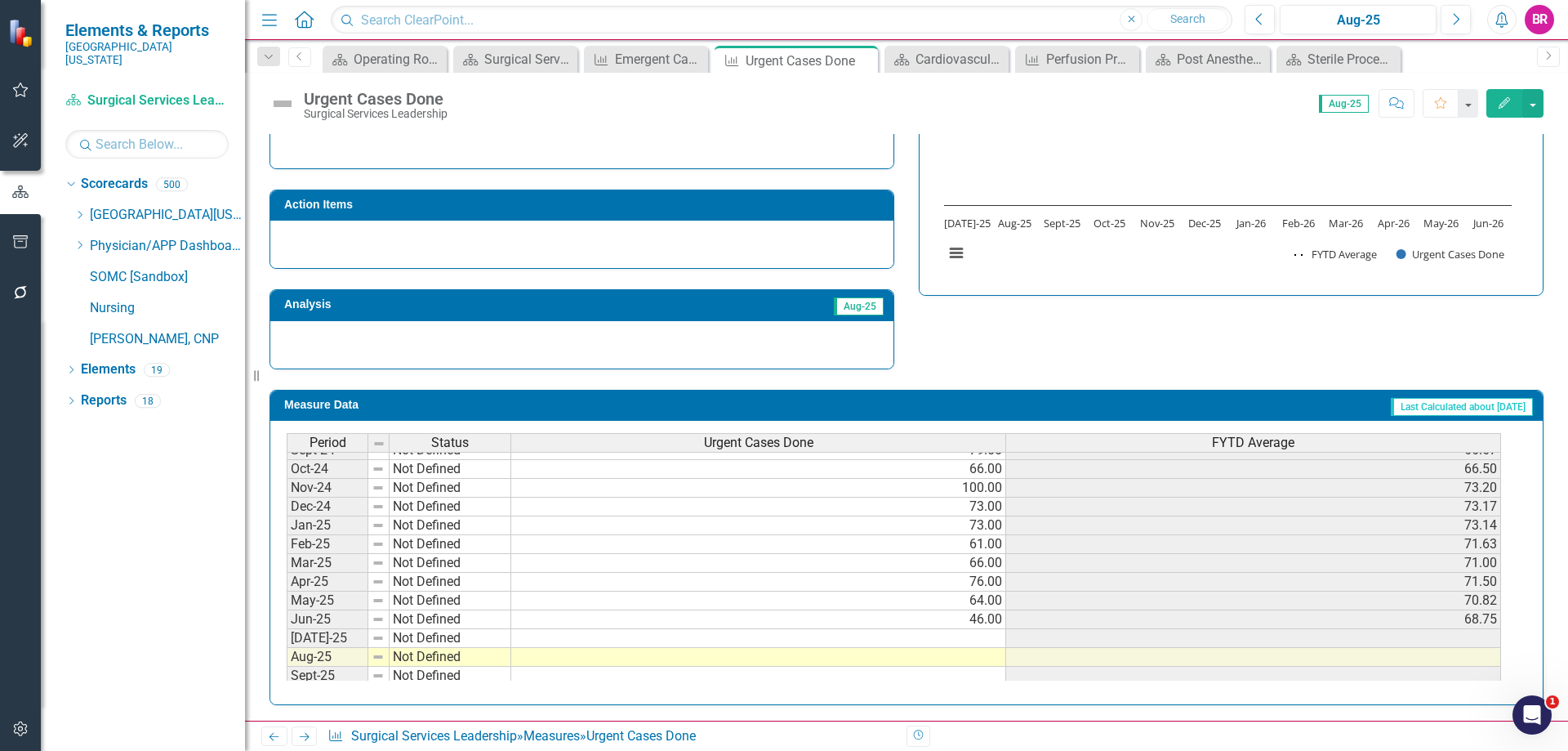
scroll to position [572, 0]
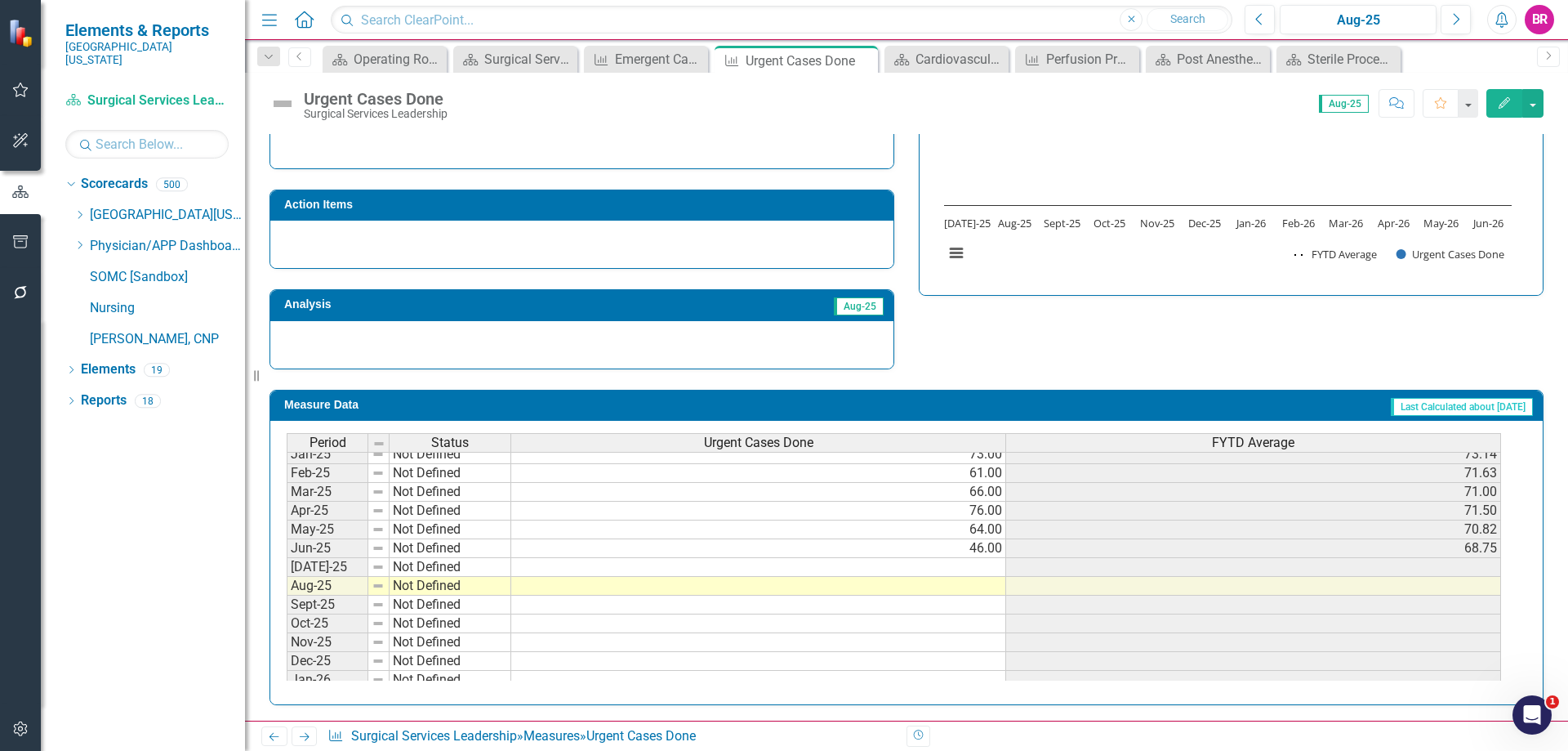
click at [989, 565] on tbody "Jan-24 Not Defined 42.00 52.86 Feb-24 Not Defined 45.00 51.88 Mar-24 Not Define…" at bounding box center [894, 500] width 1215 height 565
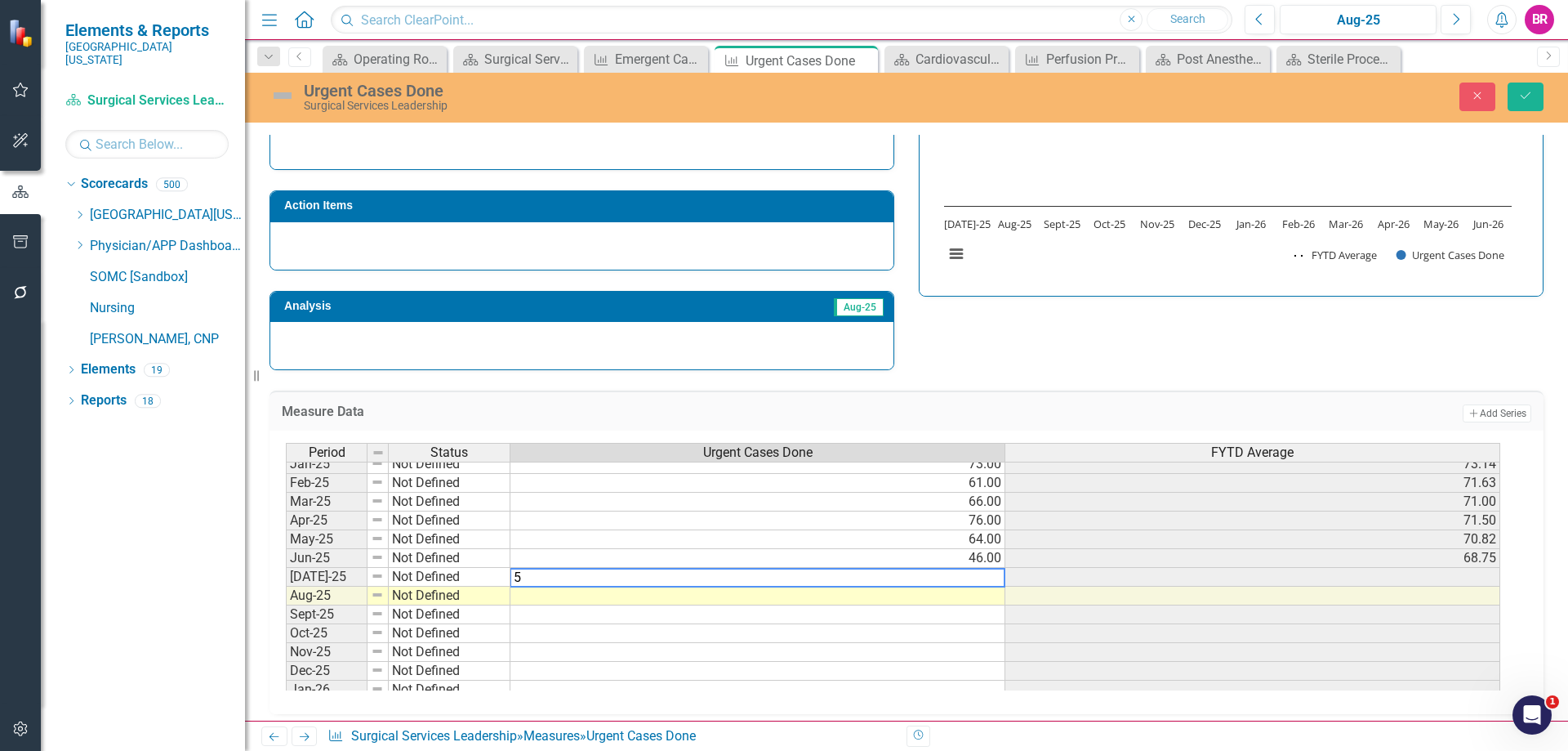
type textarea "57"
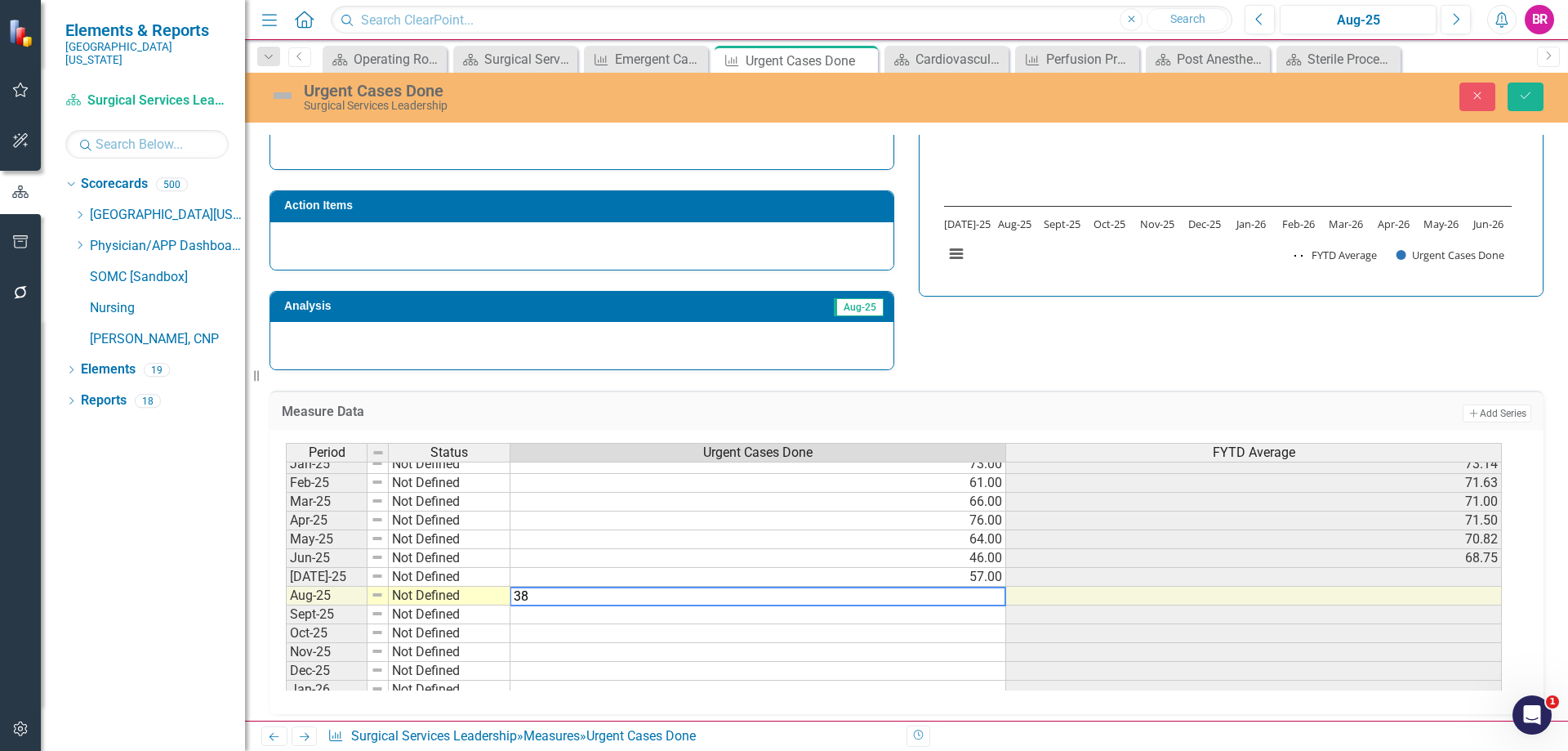
type textarea "38"
click at [1514, 80] on div "Urgent Cases Done Surgical Services Leadership Close Save" at bounding box center [906, 97] width 1323 height 50
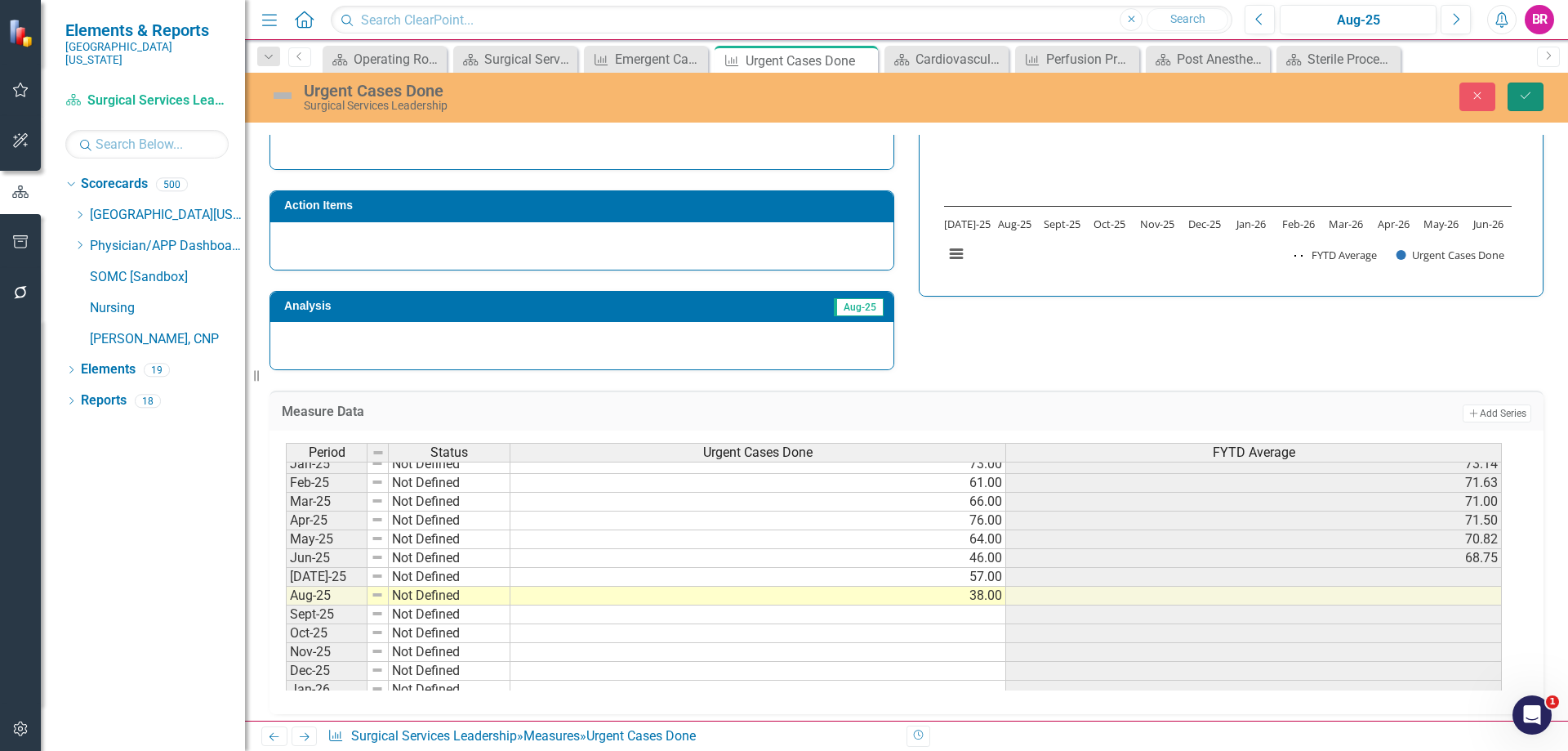
click at [1526, 97] on icon "Save" at bounding box center [1525, 95] width 14 height 12
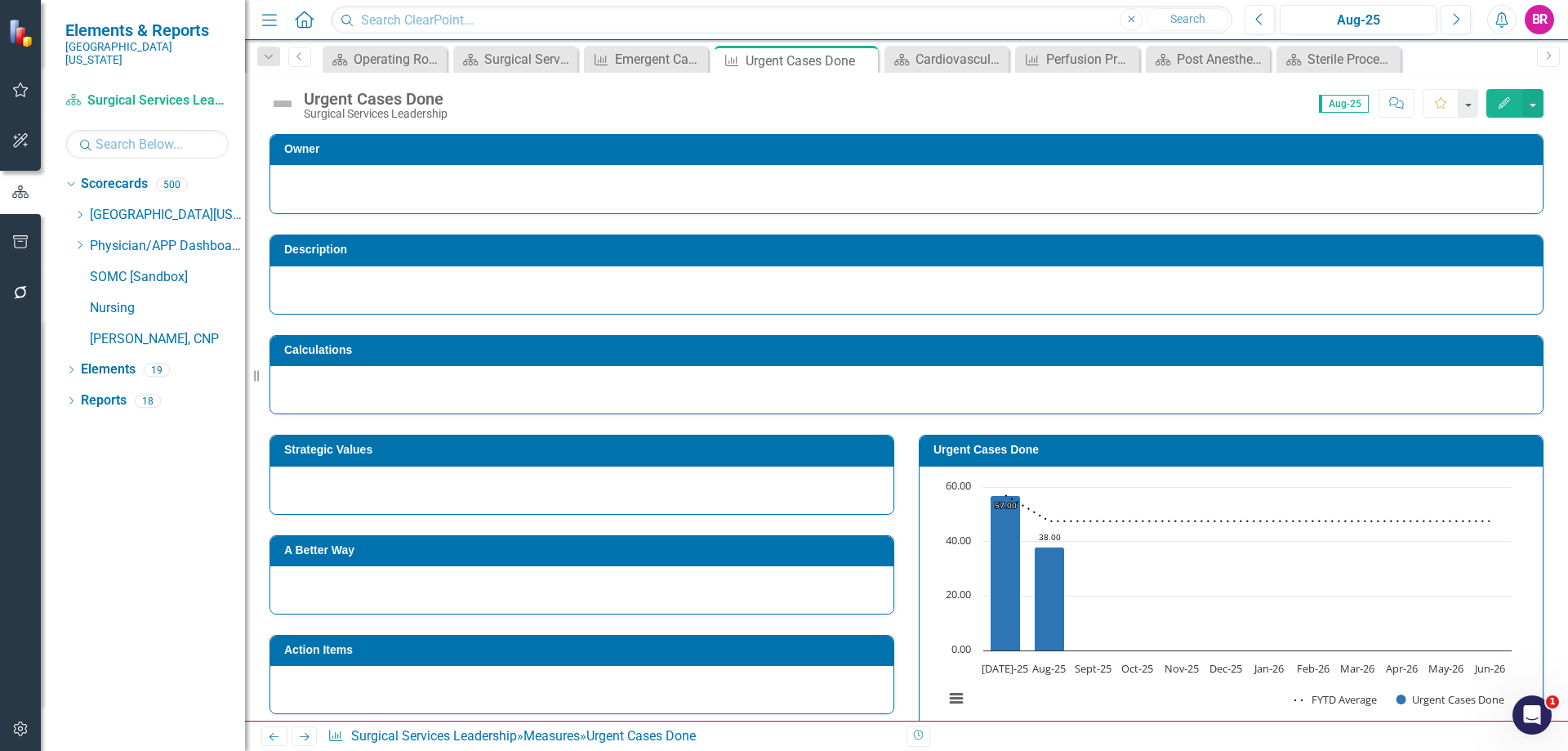
click at [299, 736] on icon "Next" at bounding box center [304, 737] width 14 height 11
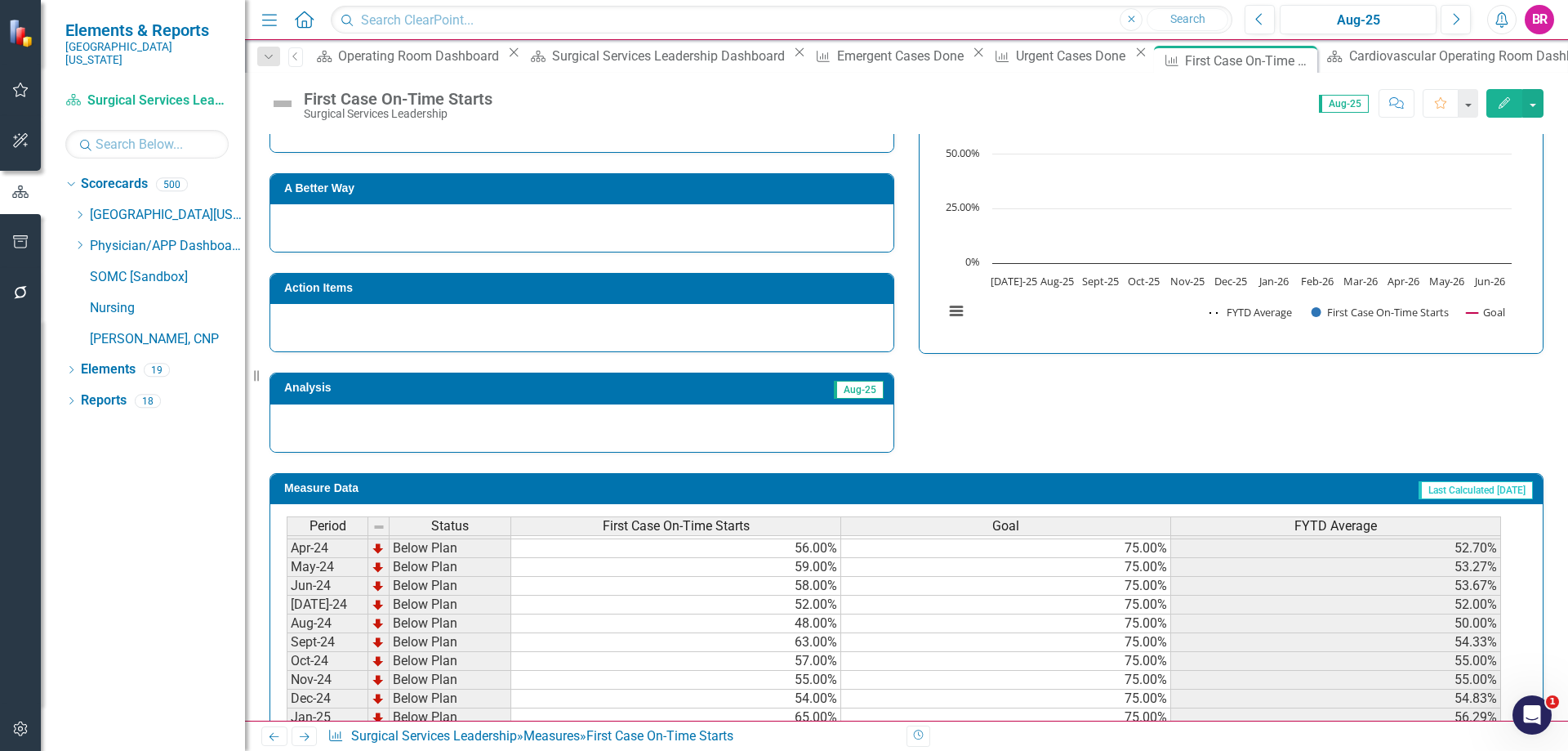
scroll to position [496, 0]
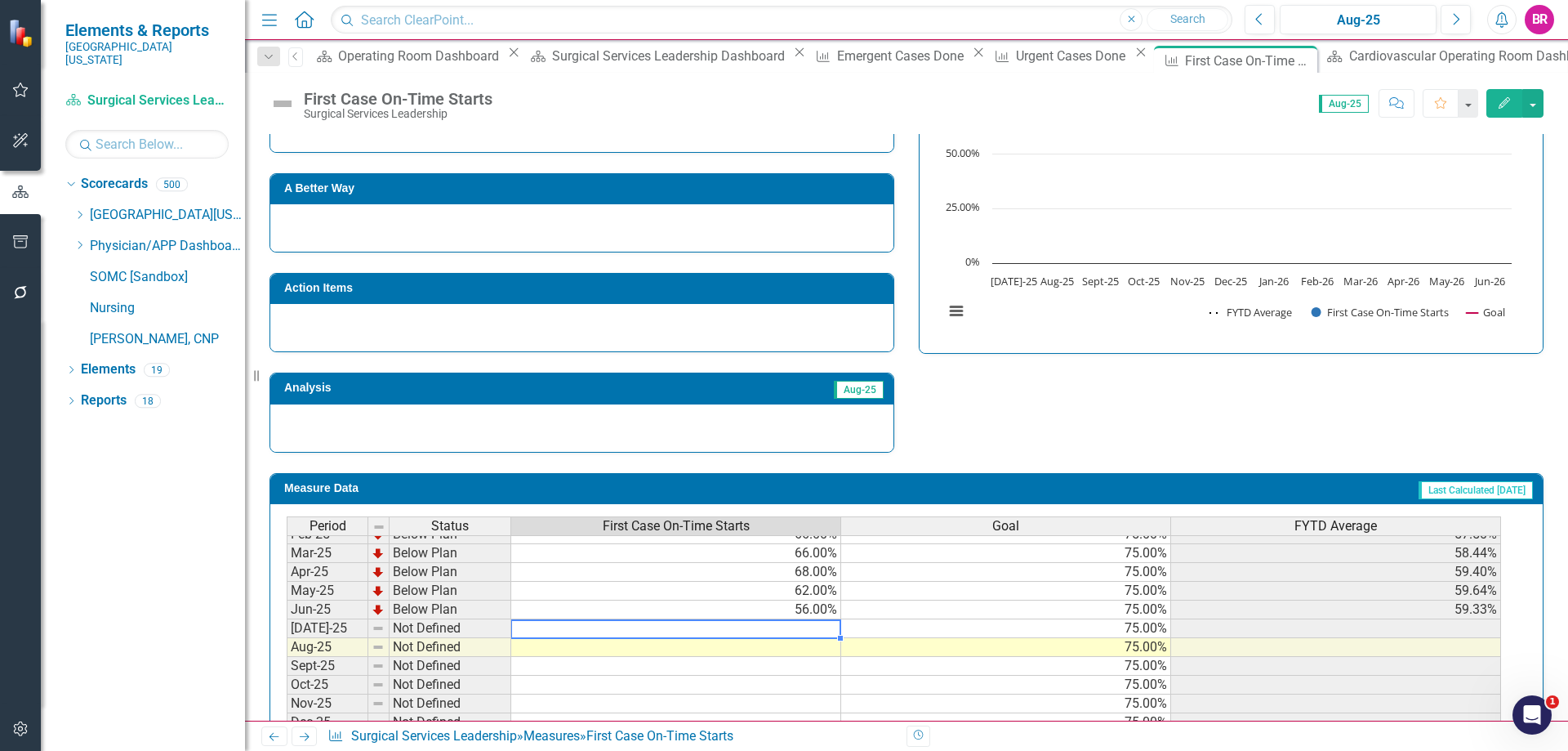
click at [817, 622] on tbody "Nov-23 Below Plan 51.00% 75.00% 45.40% Dec-23 Below Plan 52.00% 75.00% 46.50% J…" at bounding box center [894, 543] width 1215 height 602
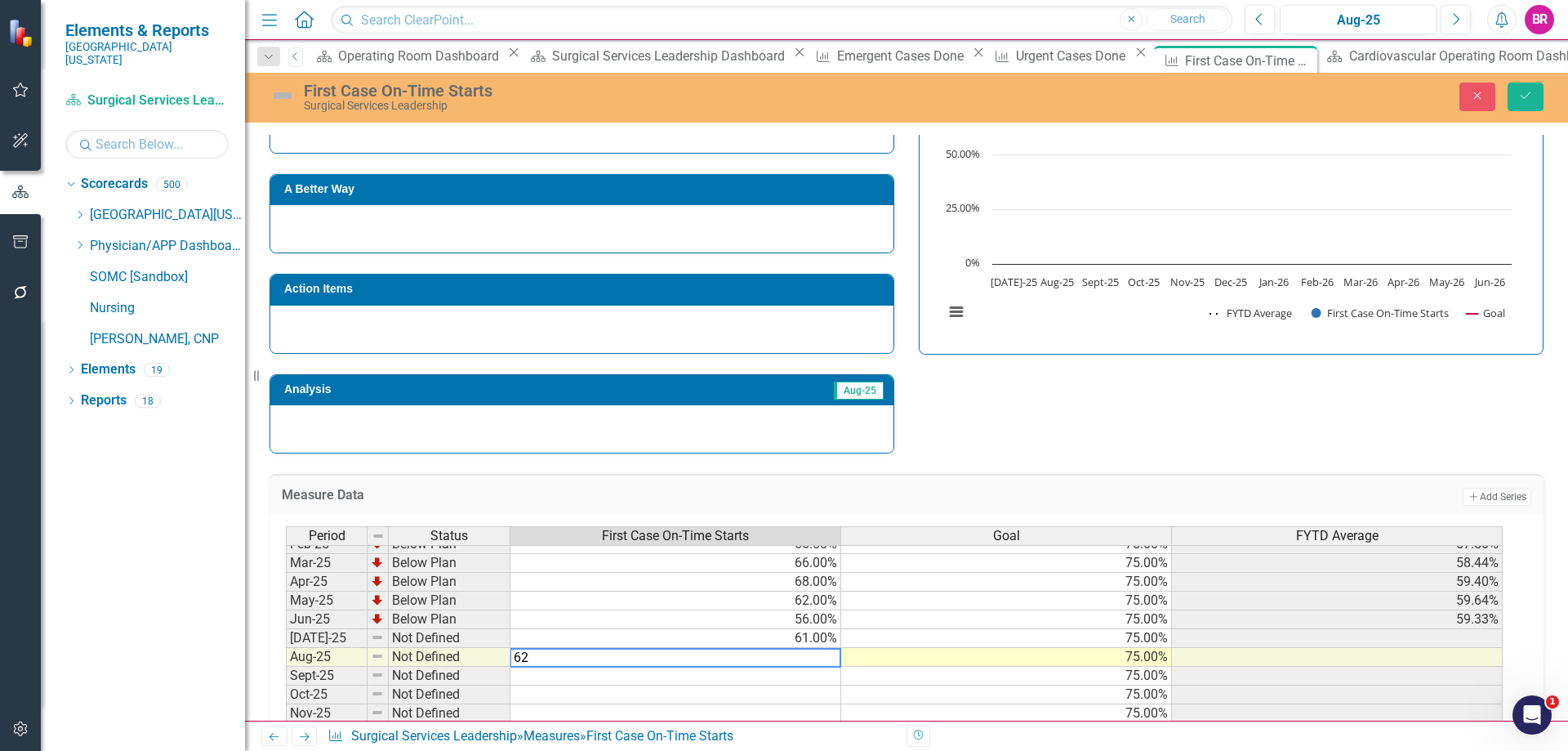
type textarea "62"
drag, startPoint x: 1007, startPoint y: 424, endPoint x: 1221, endPoint y: 303, distance: 245.8
click at [1007, 424] on div "Strategic Values Quality Surgical Services Q1.2026 A Better Way Action Items An…" at bounding box center [906, 241] width 1299 height 425
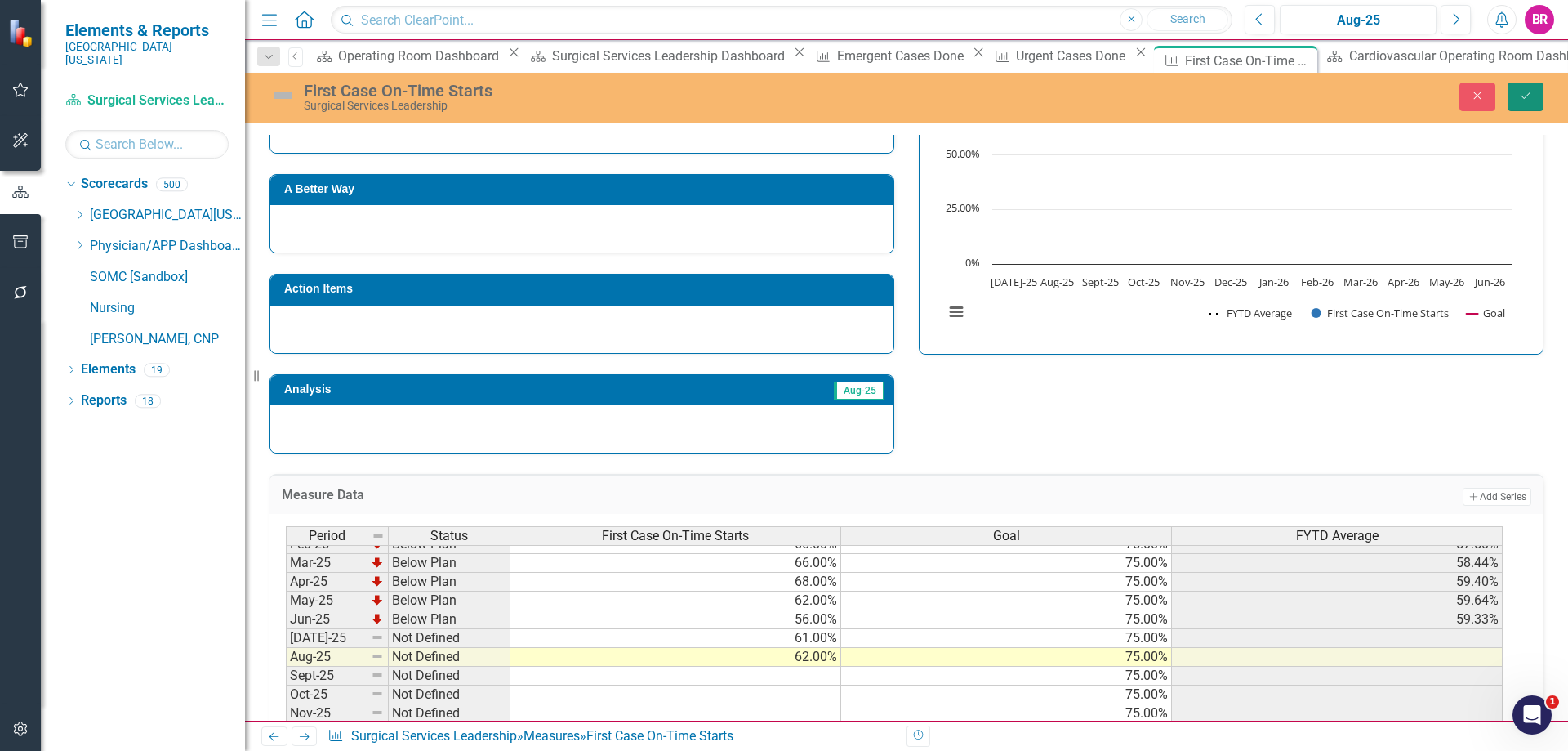
click at [1523, 92] on icon "Save" at bounding box center [1525, 95] width 14 height 12
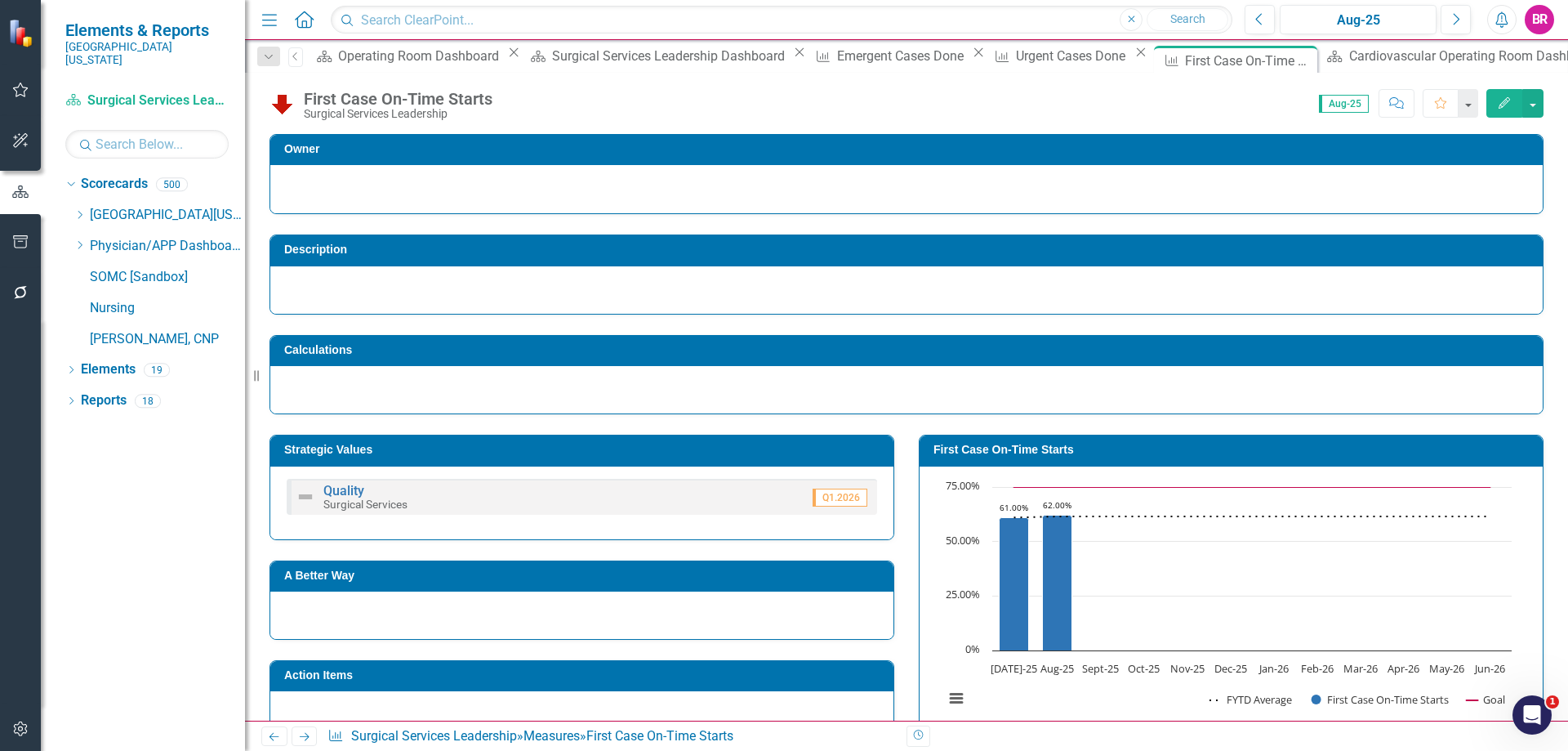
drag, startPoint x: 314, startPoint y: 735, endPoint x: 287, endPoint y: 741, distance: 27.7
click at [314, 735] on link "Next" at bounding box center [304, 736] width 26 height 20
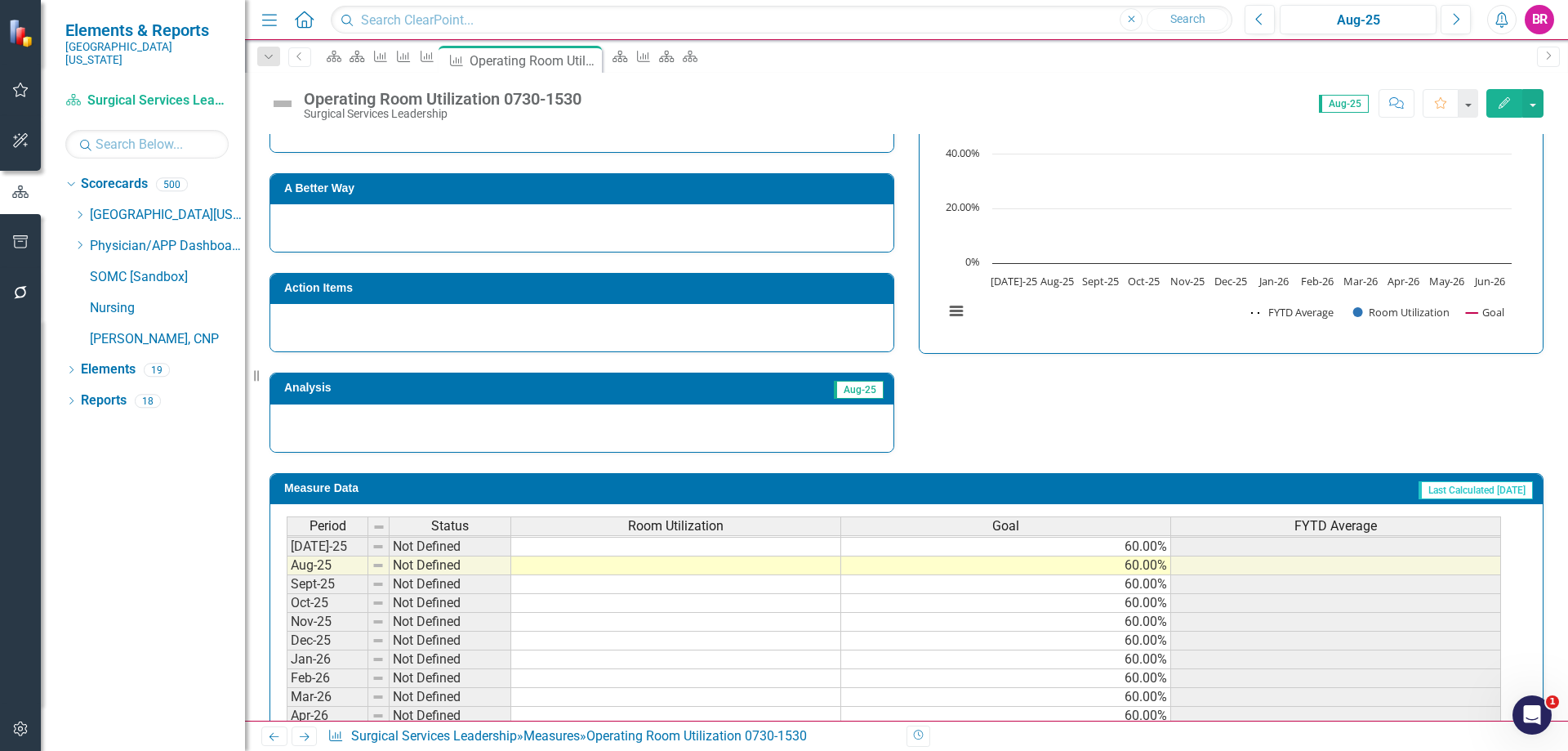
click at [810, 565] on tbody "Nov-23 Below Plan 43.00% 60.00% 42.60% Dec-23 Below Plan 48.00% 60.00% 43.50% J…" at bounding box center [894, 461] width 1215 height 602
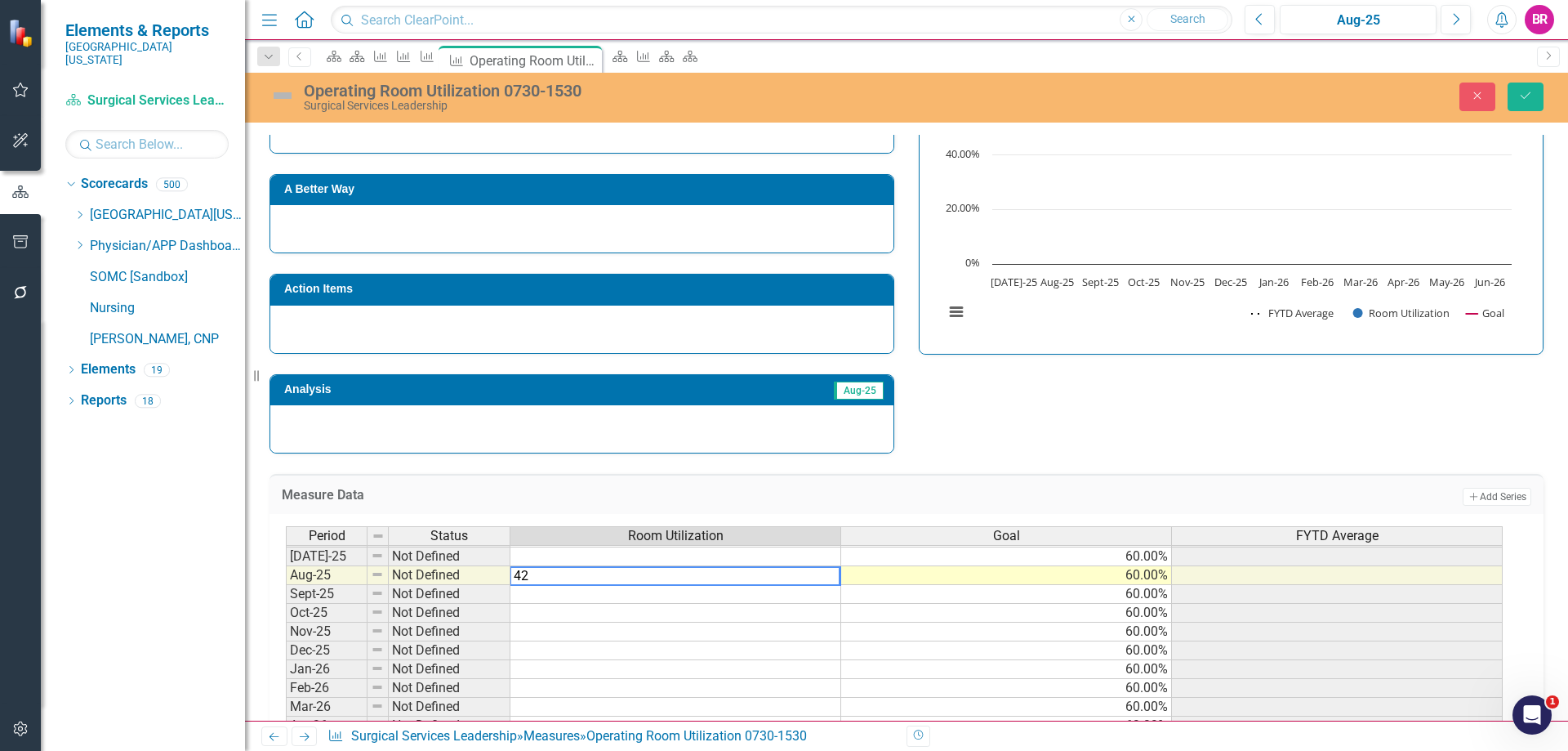
type textarea "42"
drag, startPoint x: 1269, startPoint y: 404, endPoint x: 1205, endPoint y: 409, distance: 64.2
click at [1269, 404] on div "Strategic Values Quality Surgical Services Q1.2026 A Better Way Action Items An…" at bounding box center [906, 241] width 1299 height 425
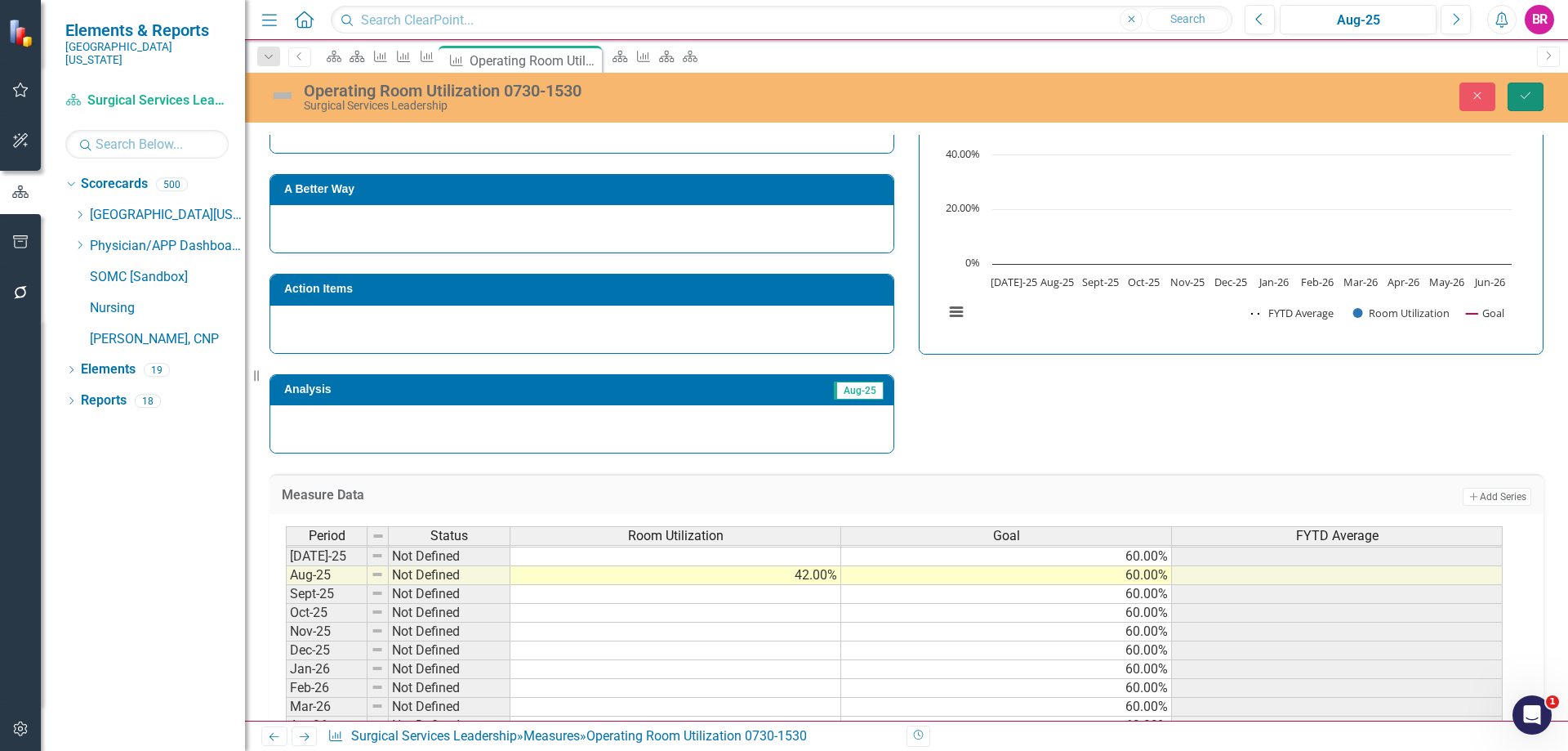
click at [1531, 89] on button "Save" at bounding box center [1525, 96] width 36 height 29
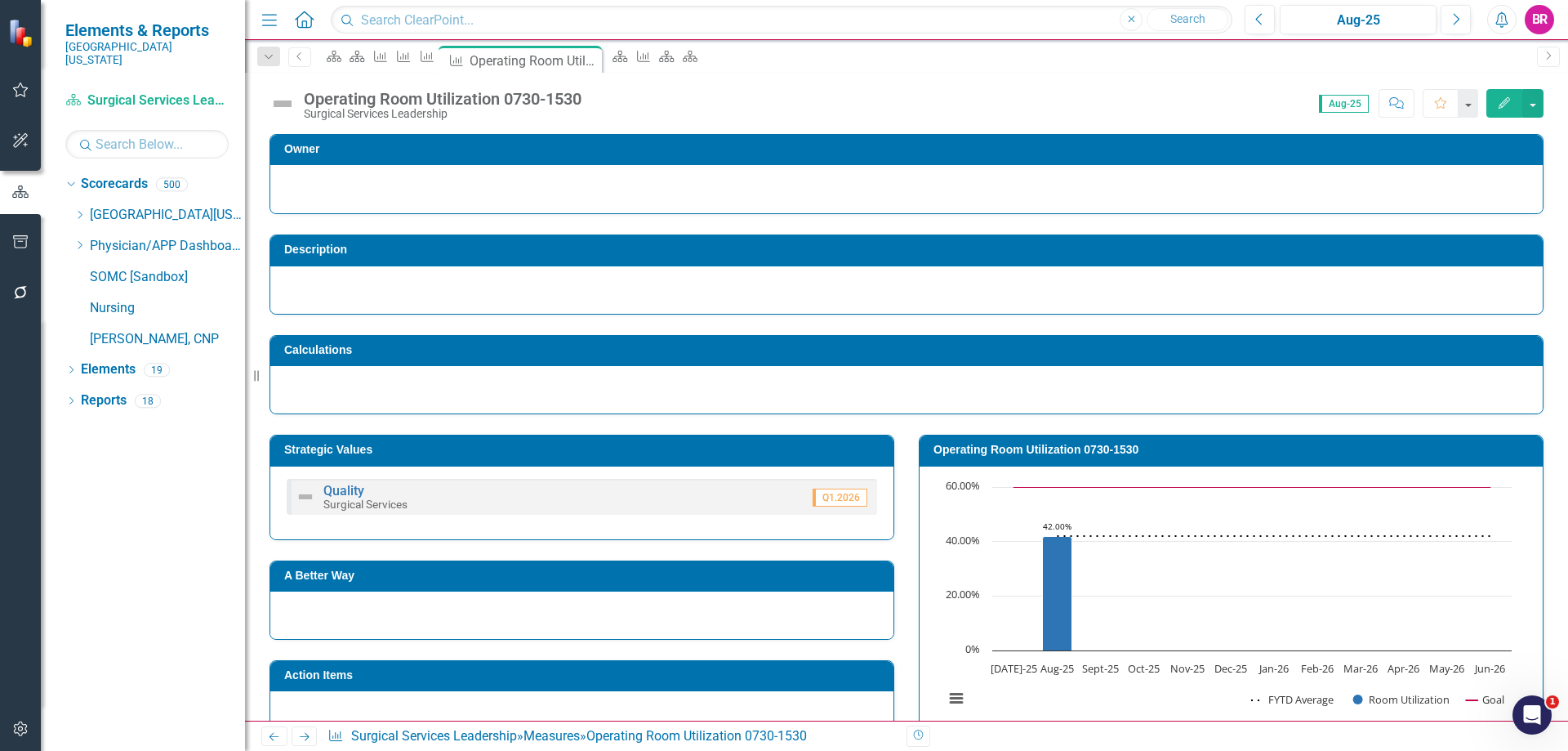
drag, startPoint x: 303, startPoint y: 734, endPoint x: 291, endPoint y: 748, distance: 18.4
click at [303, 734] on icon "Next" at bounding box center [304, 737] width 14 height 11
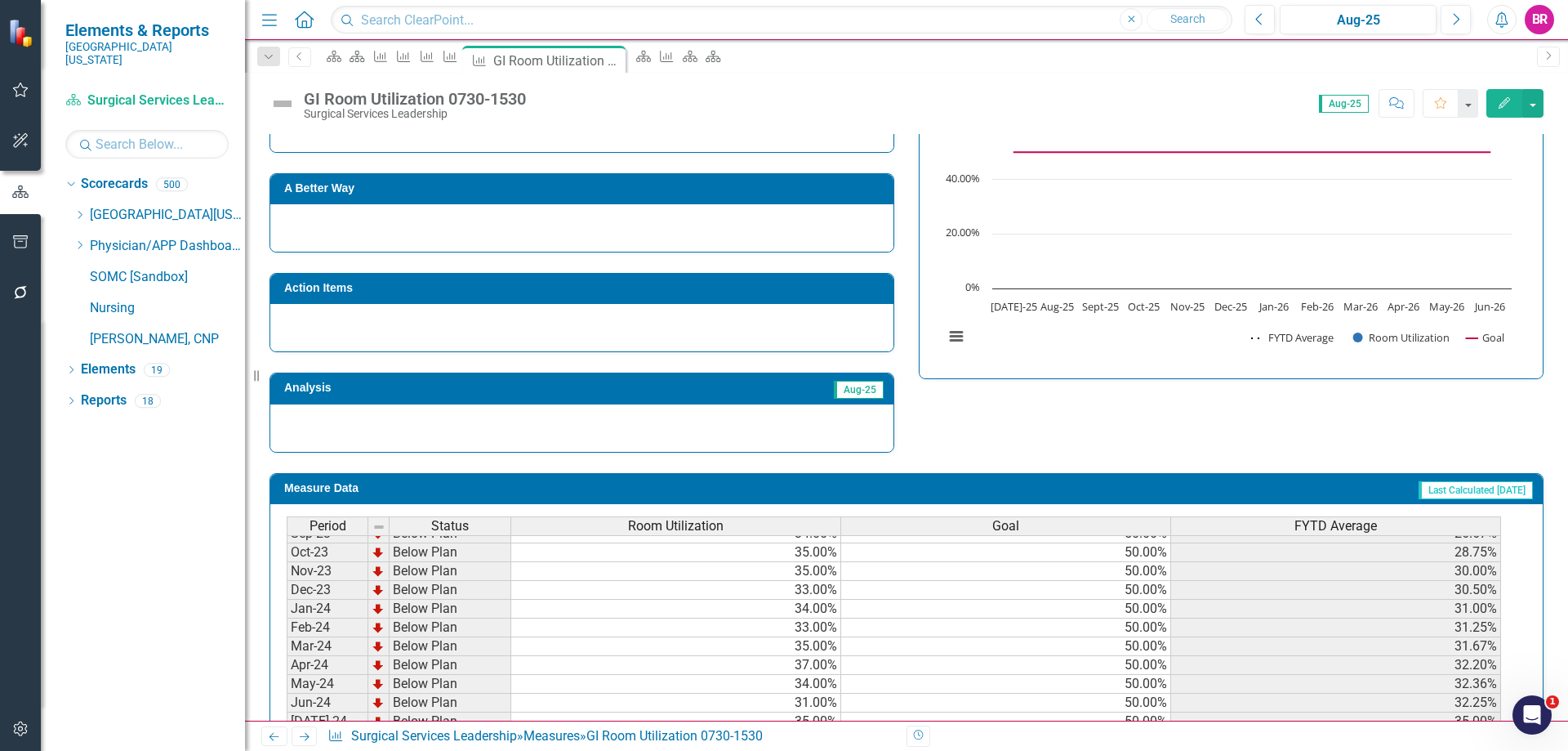
scroll to position [333, 0]
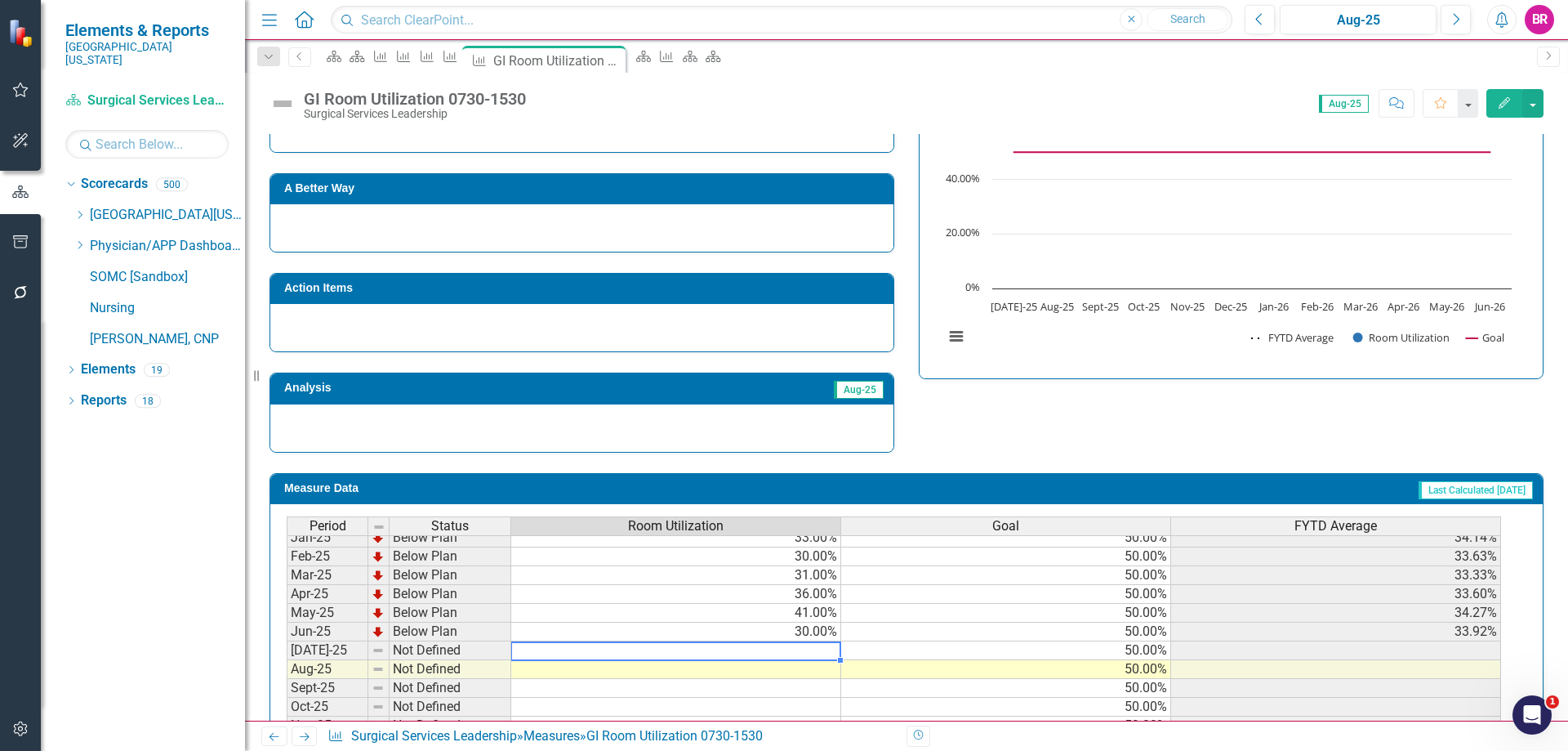
click at [816, 648] on tbody "Aug-23 Below Plan 21.00% 50.00% 23.00% Sep-23 Below Plan 34.00% 50.00% 26.67% O…" at bounding box center [894, 509] width 1215 height 602
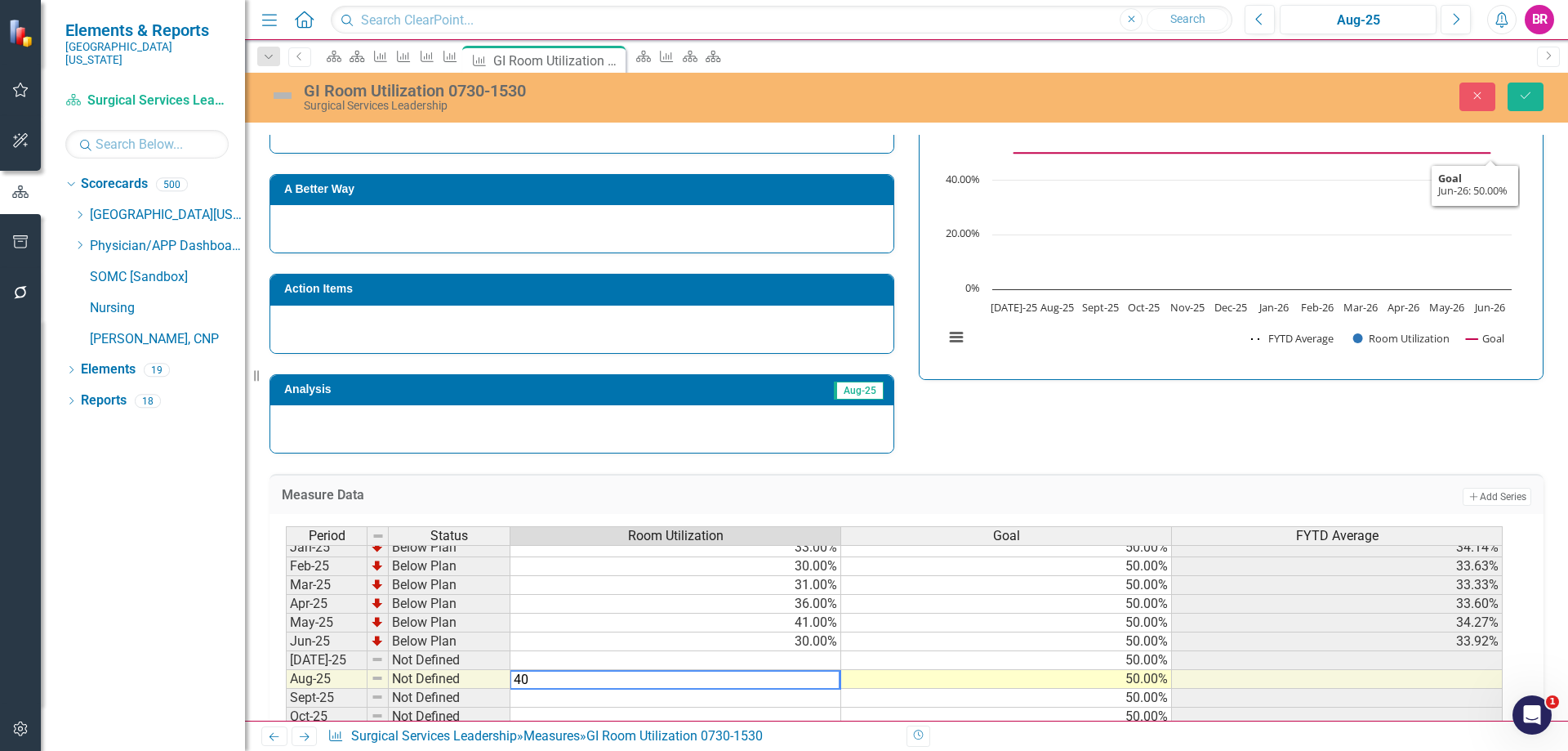
type textarea "40"
click at [1531, 100] on icon "Save" at bounding box center [1525, 95] width 14 height 12
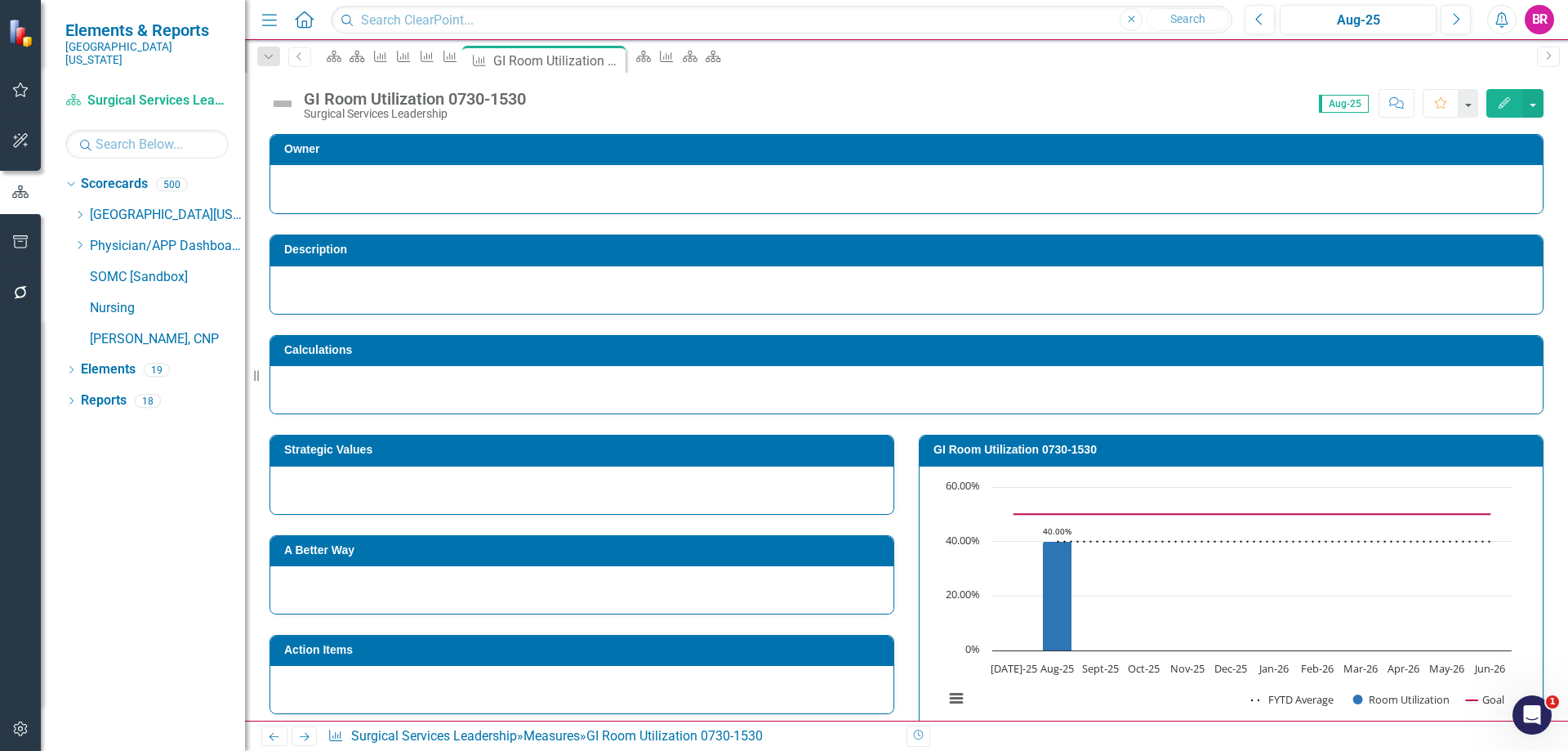
click at [299, 734] on icon "Next" at bounding box center [304, 737] width 14 height 11
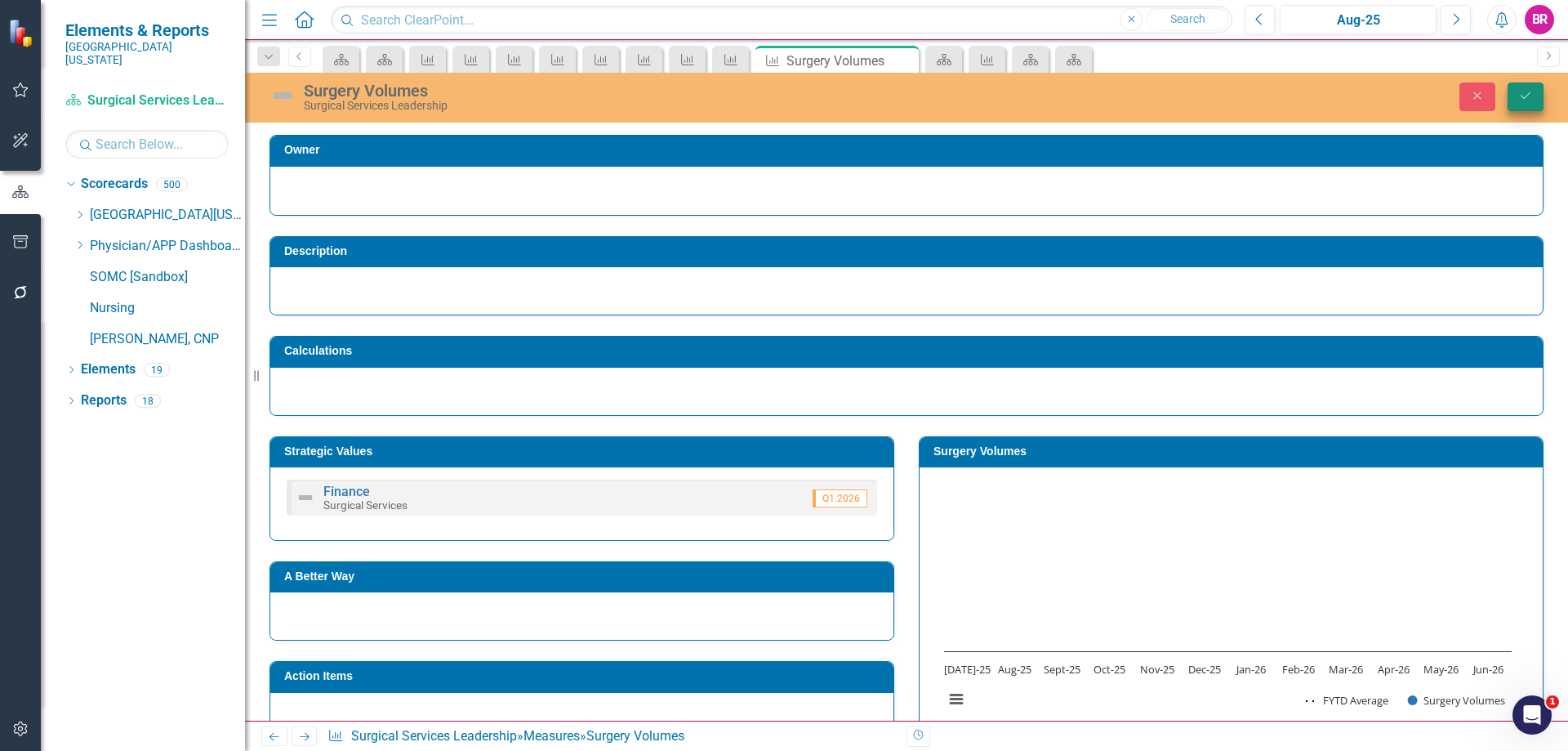
scroll to position [594, 0]
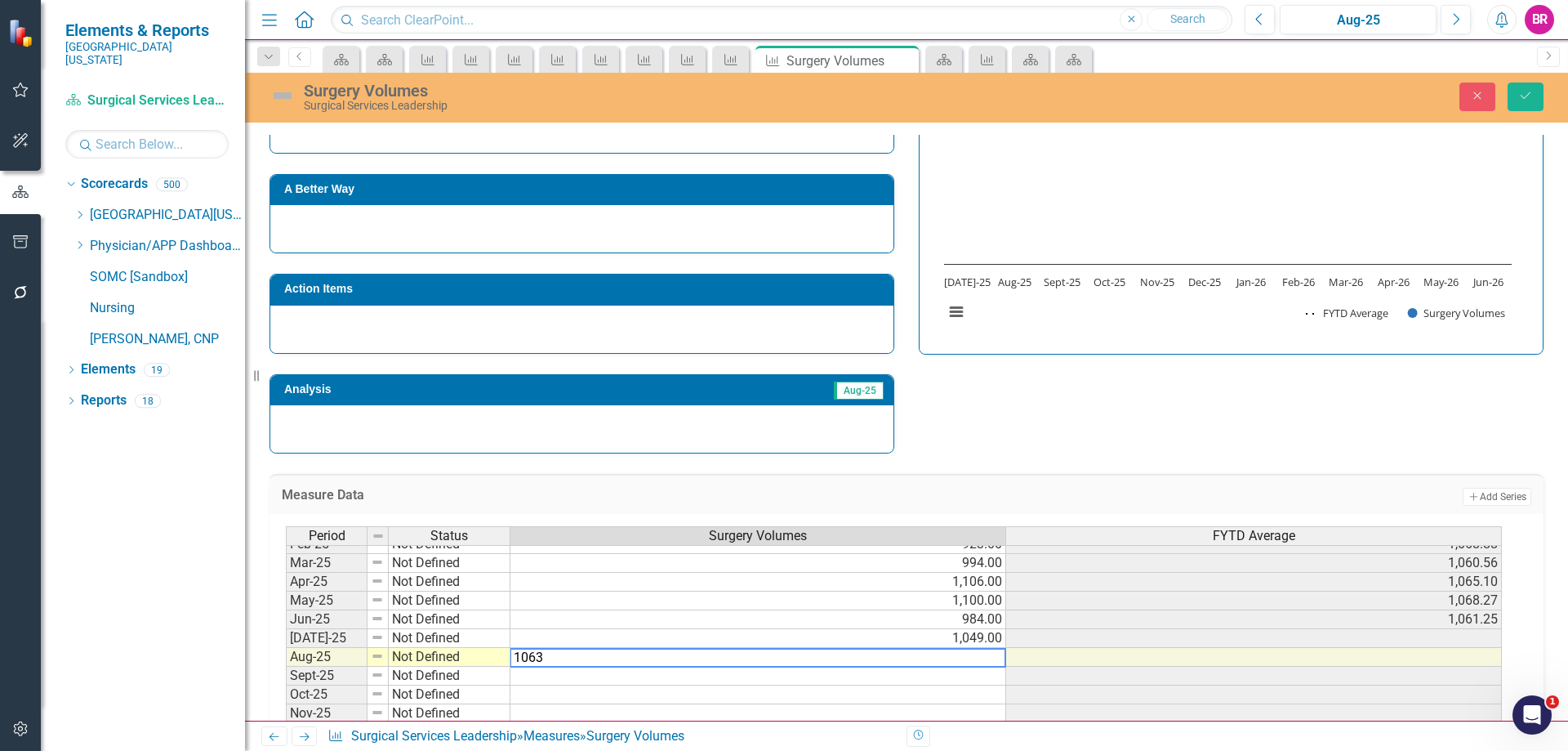
type textarea "1063"
click at [1538, 96] on button "Save" at bounding box center [1525, 96] width 36 height 29
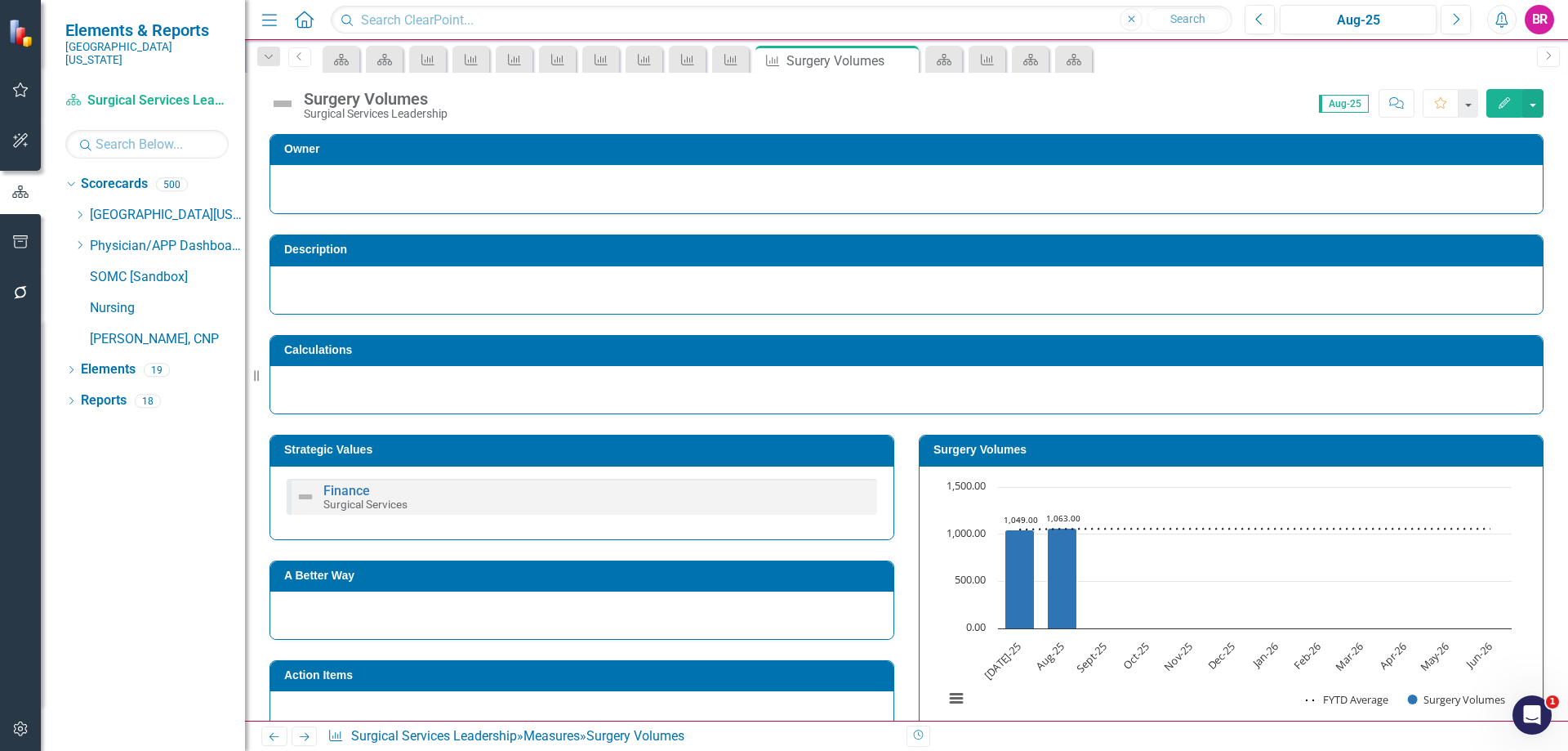
click at [313, 734] on link "Next" at bounding box center [304, 736] width 26 height 20
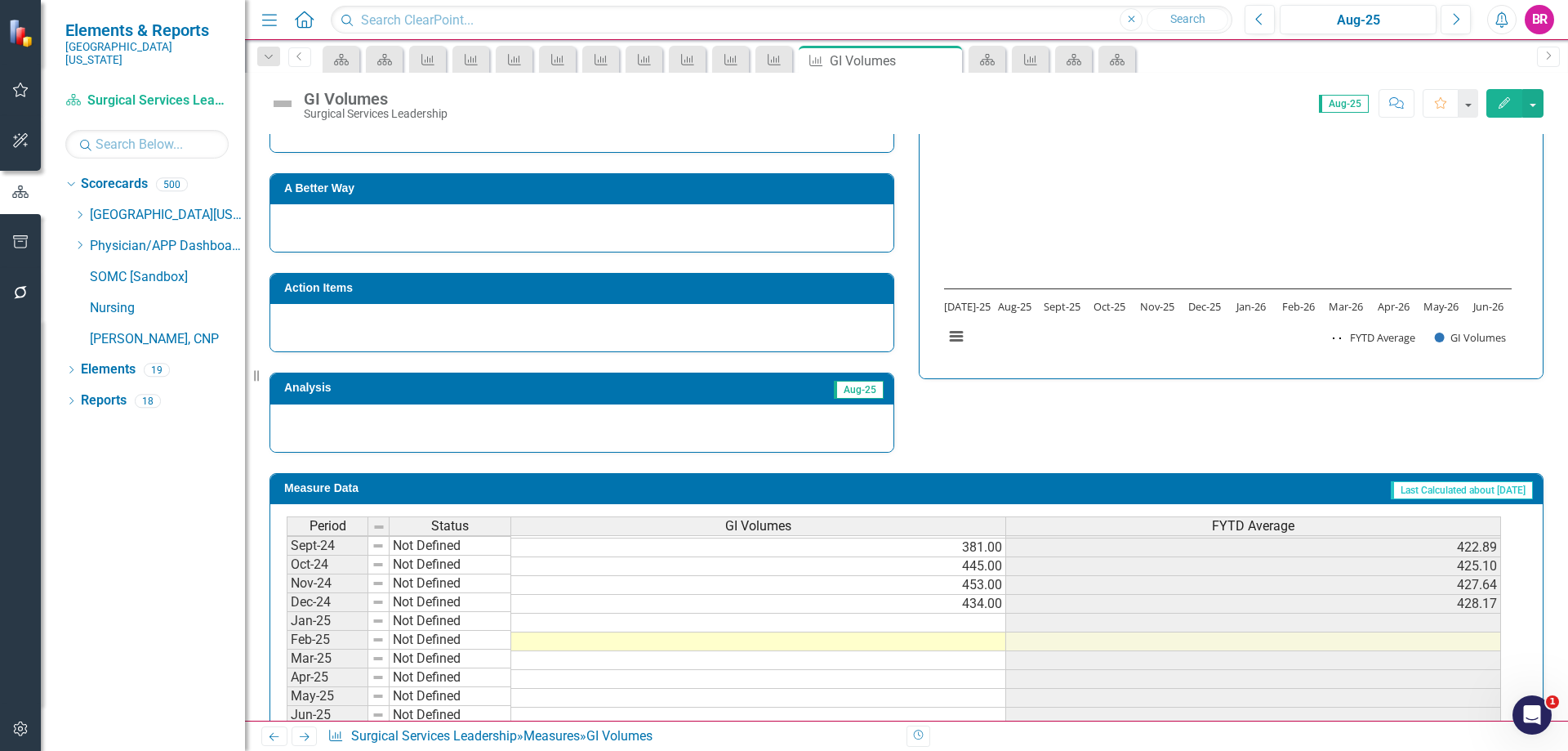
scroll to position [654, 0]
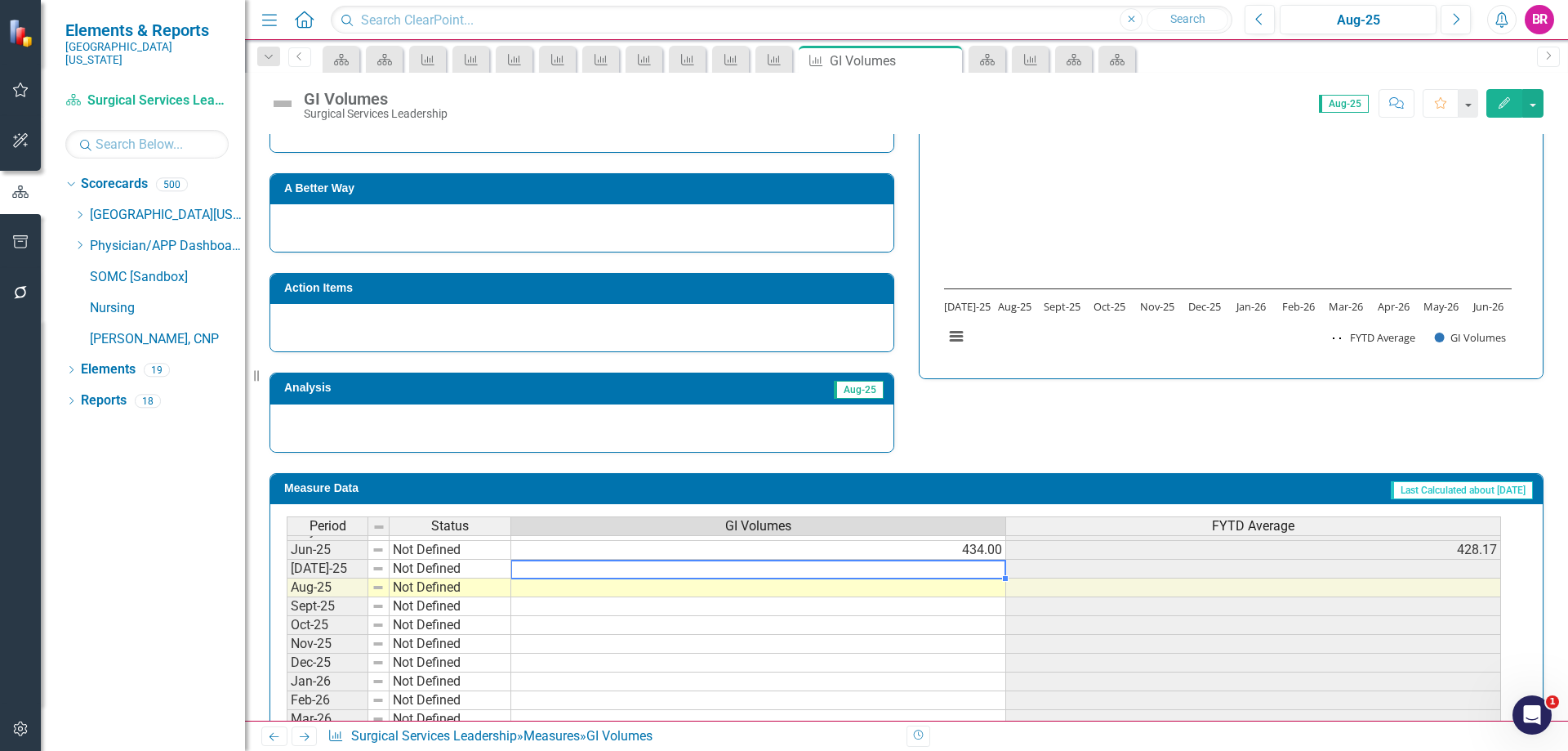
click at [969, 566] on tbody "Jan-24 Not Defined 565.00 507.00 Feb-24 Not Defined 425.00 496.75 Mar-24 Not De…" at bounding box center [894, 502] width 1215 height 565
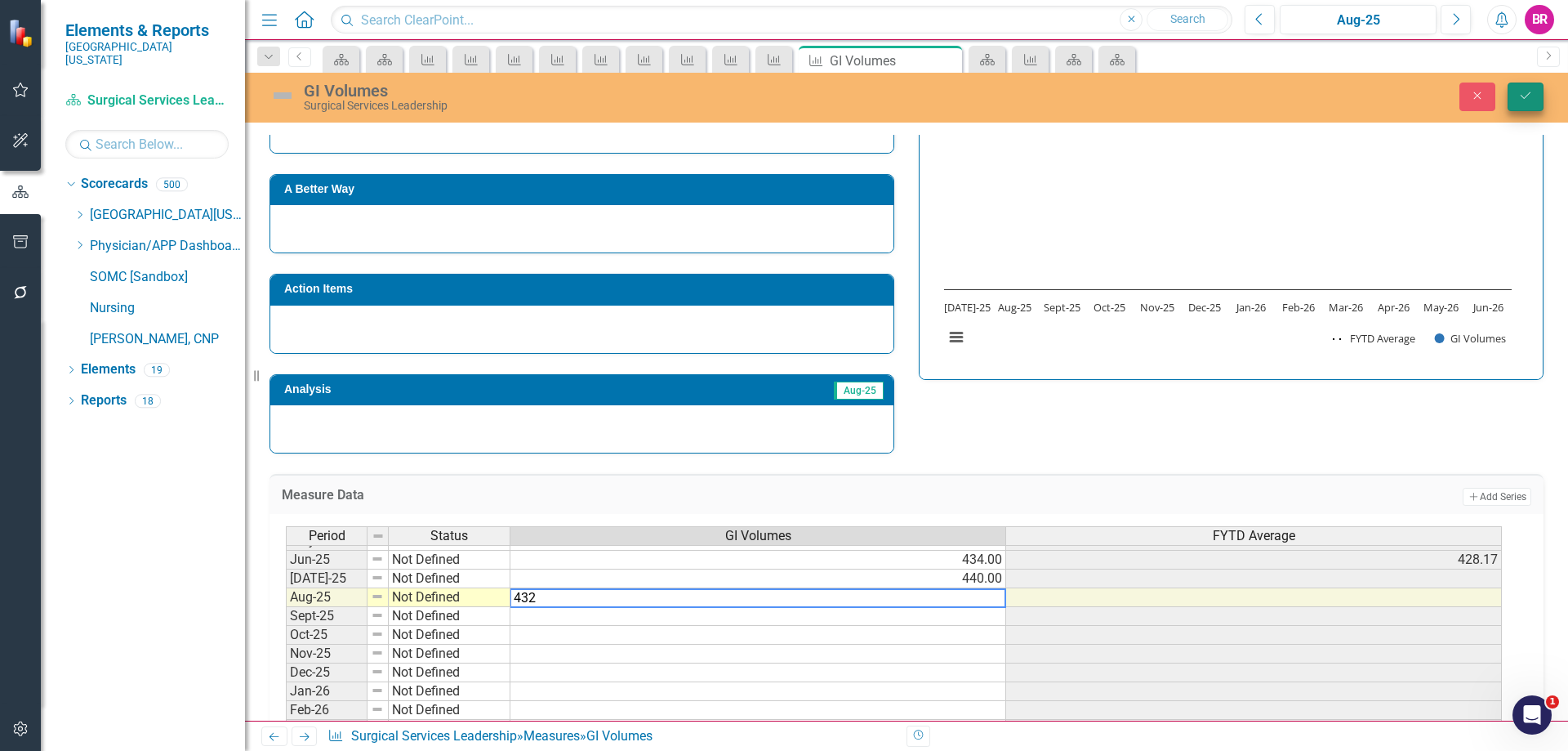
type textarea "432"
drag, startPoint x: 1531, startPoint y: 92, endPoint x: 260, endPoint y: 736, distance: 1424.8
click at [1531, 92] on icon "Save" at bounding box center [1525, 95] width 14 height 12
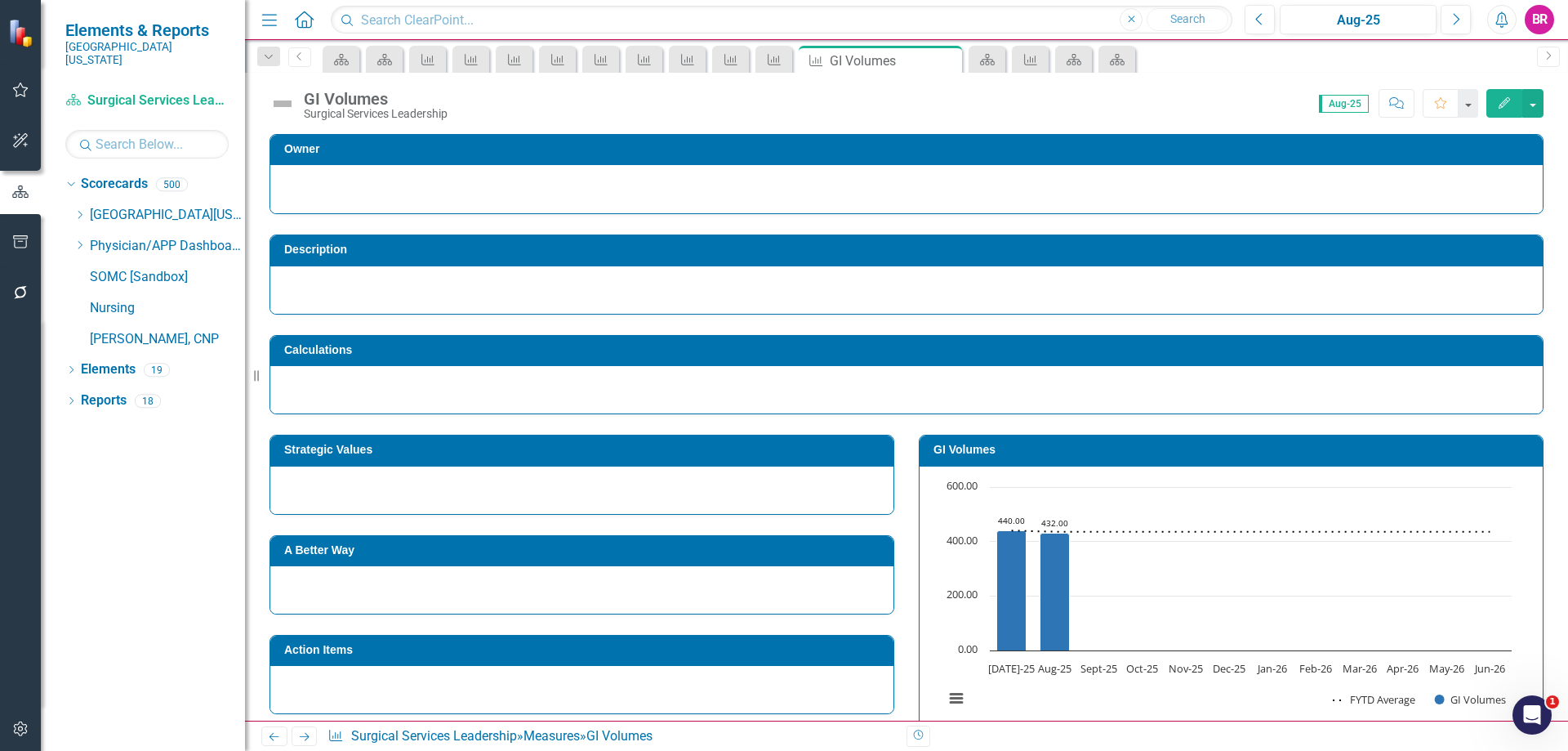
click at [312, 741] on link "Next" at bounding box center [304, 736] width 26 height 20
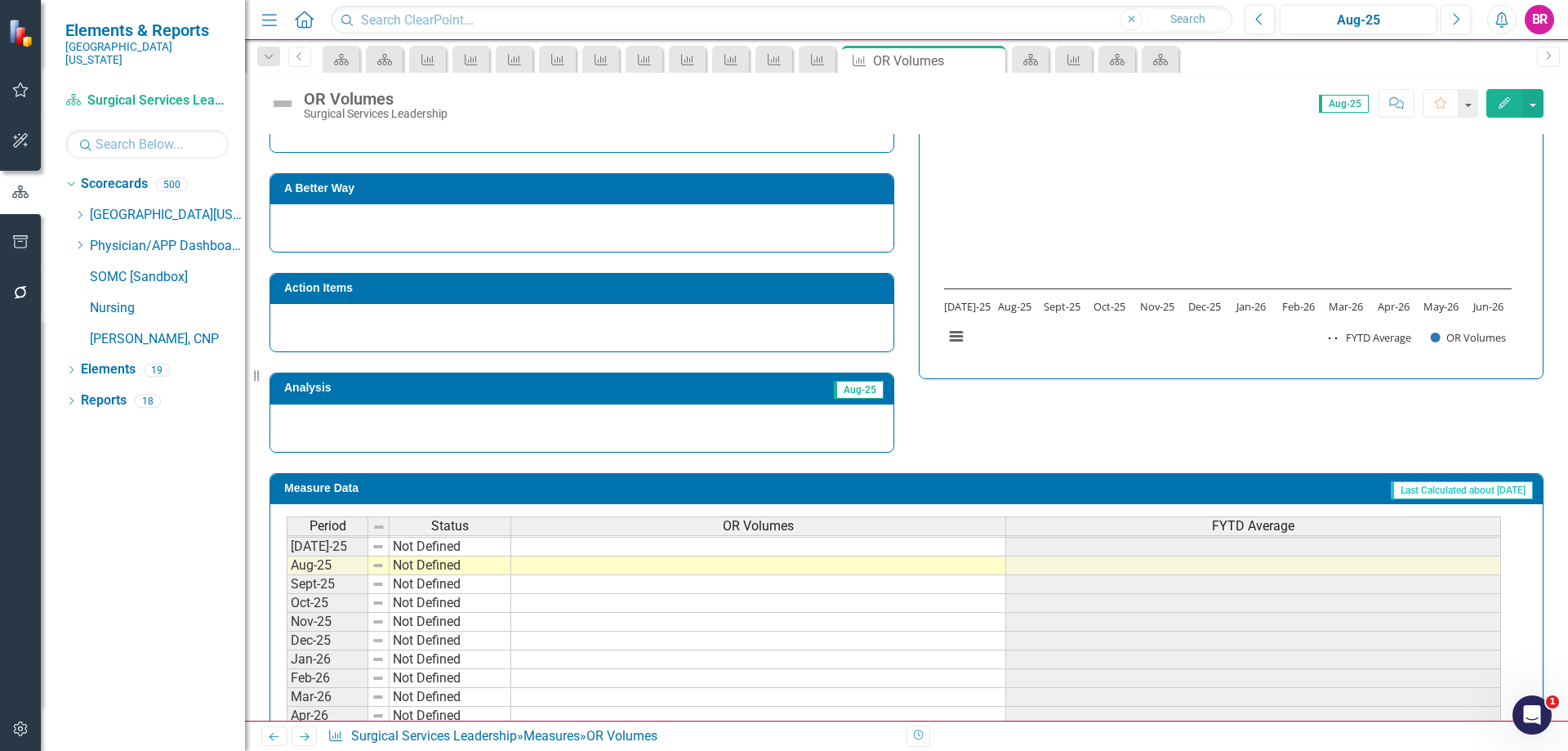
scroll to position [594, 0]
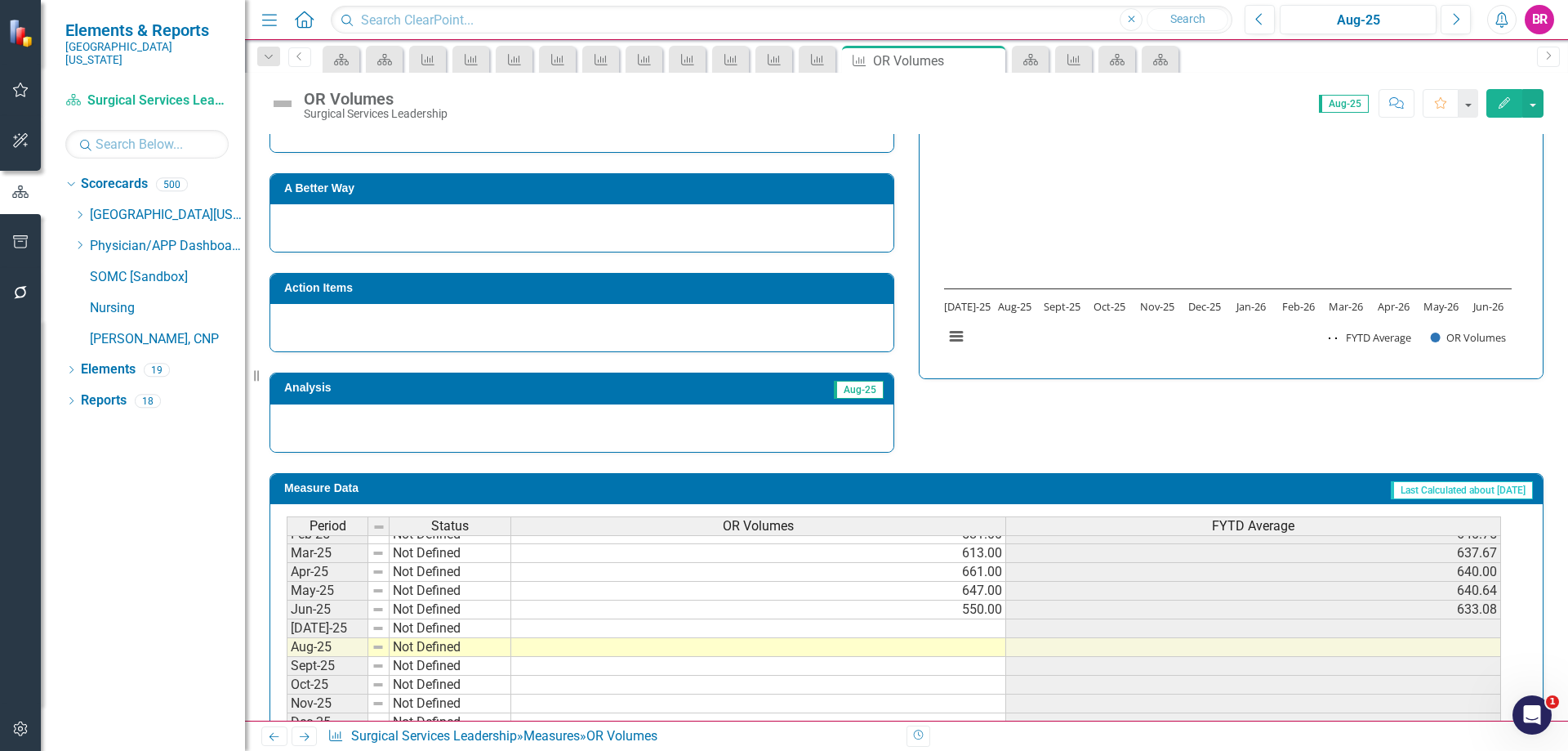
drag, startPoint x: 978, startPoint y: 626, endPoint x: 982, endPoint y: 611, distance: 15.5
click at [979, 626] on tbody "Feb-24 Not Defined 700.00 594.50 Mar-24 Not Defined 666.00 602.44 Apr-24 Not De…" at bounding box center [894, 572] width 1215 height 546
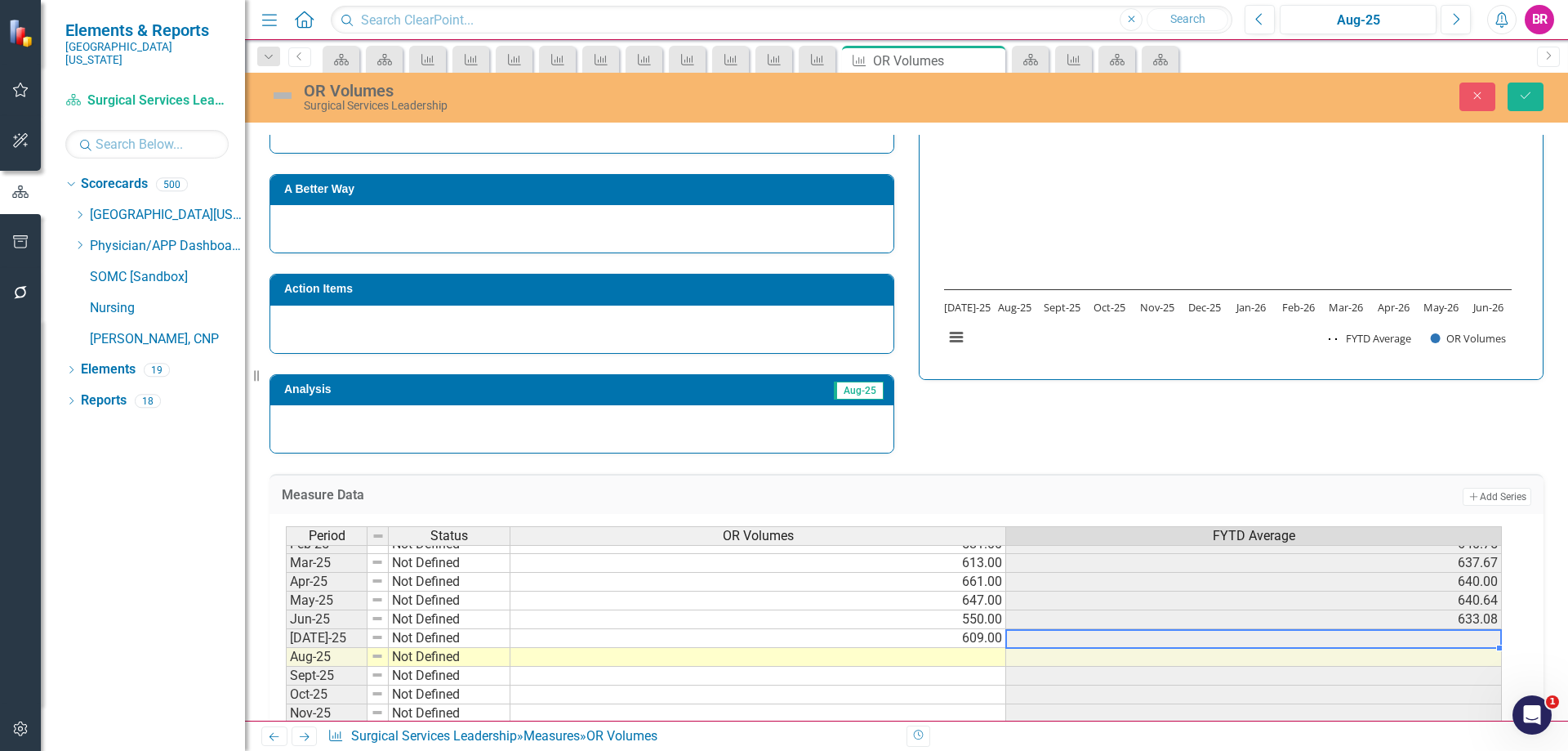
click at [286, 648] on div "Period Status OR Volumes FYTD Average Mar-24 Not Defined 666.00 602.44 Apr-24 N…" at bounding box center [286, 581] width 0 height 547
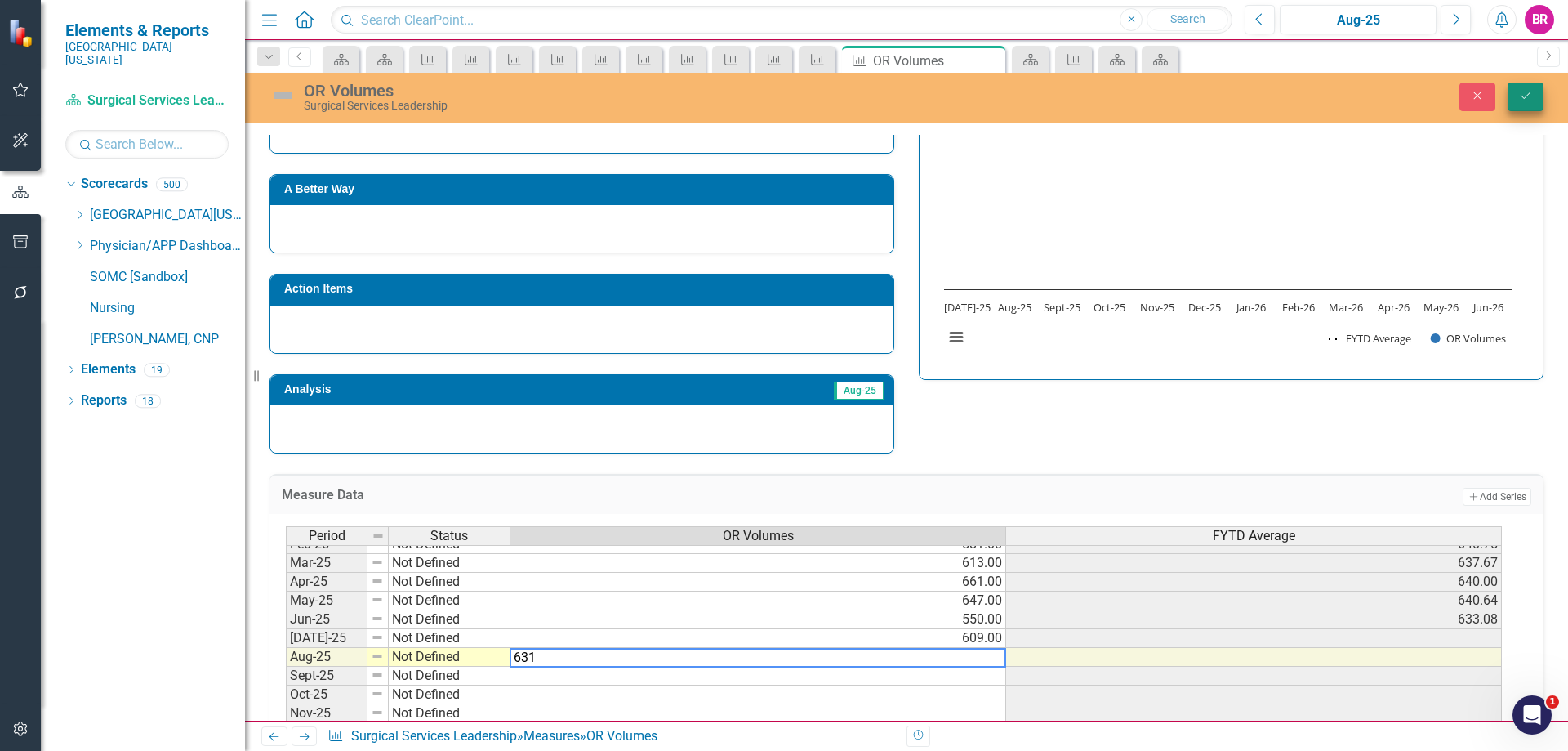
type textarea "631"
drag, startPoint x: 1533, startPoint y: 102, endPoint x: 1427, endPoint y: 171, distance: 126.5
click at [1533, 102] on button "Save" at bounding box center [1525, 96] width 36 height 29
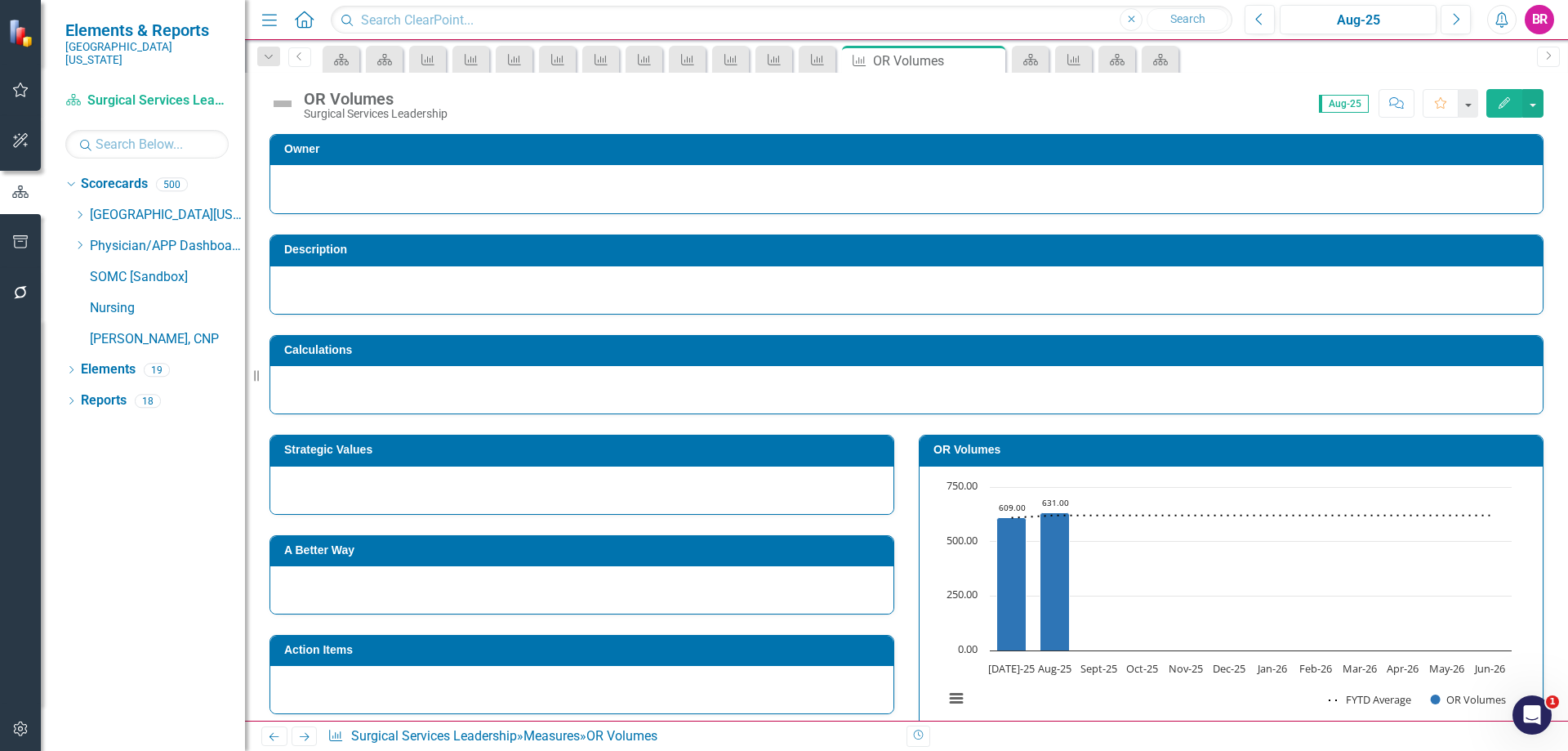
click at [311, 731] on icon "Next" at bounding box center [304, 737] width 14 height 11
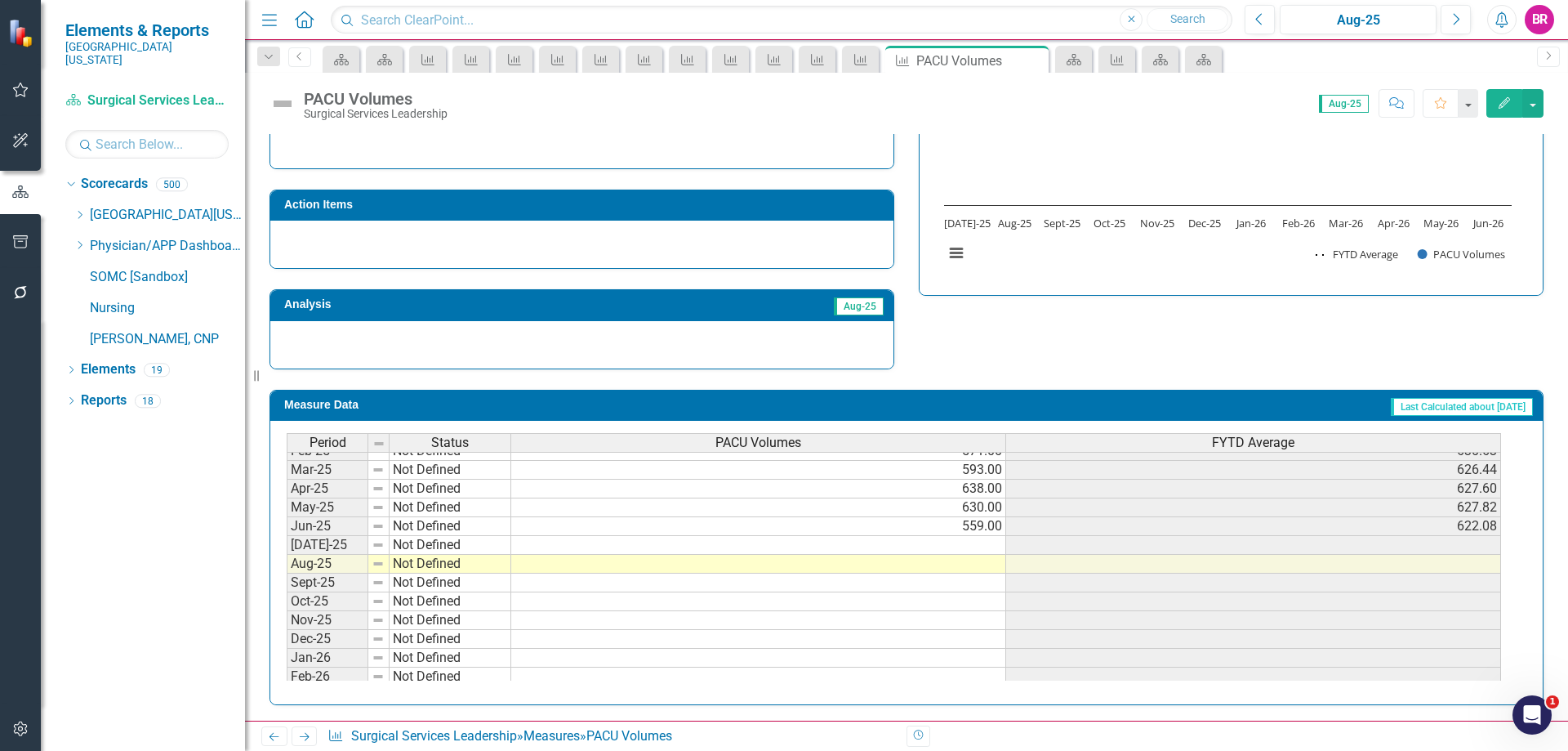
click at [286, 556] on div "Period Status PACU Volumes FYTD Average Feb-24 Not Defined 673.00 633.50 Mar-24…" at bounding box center [286, 479] width 0 height 565
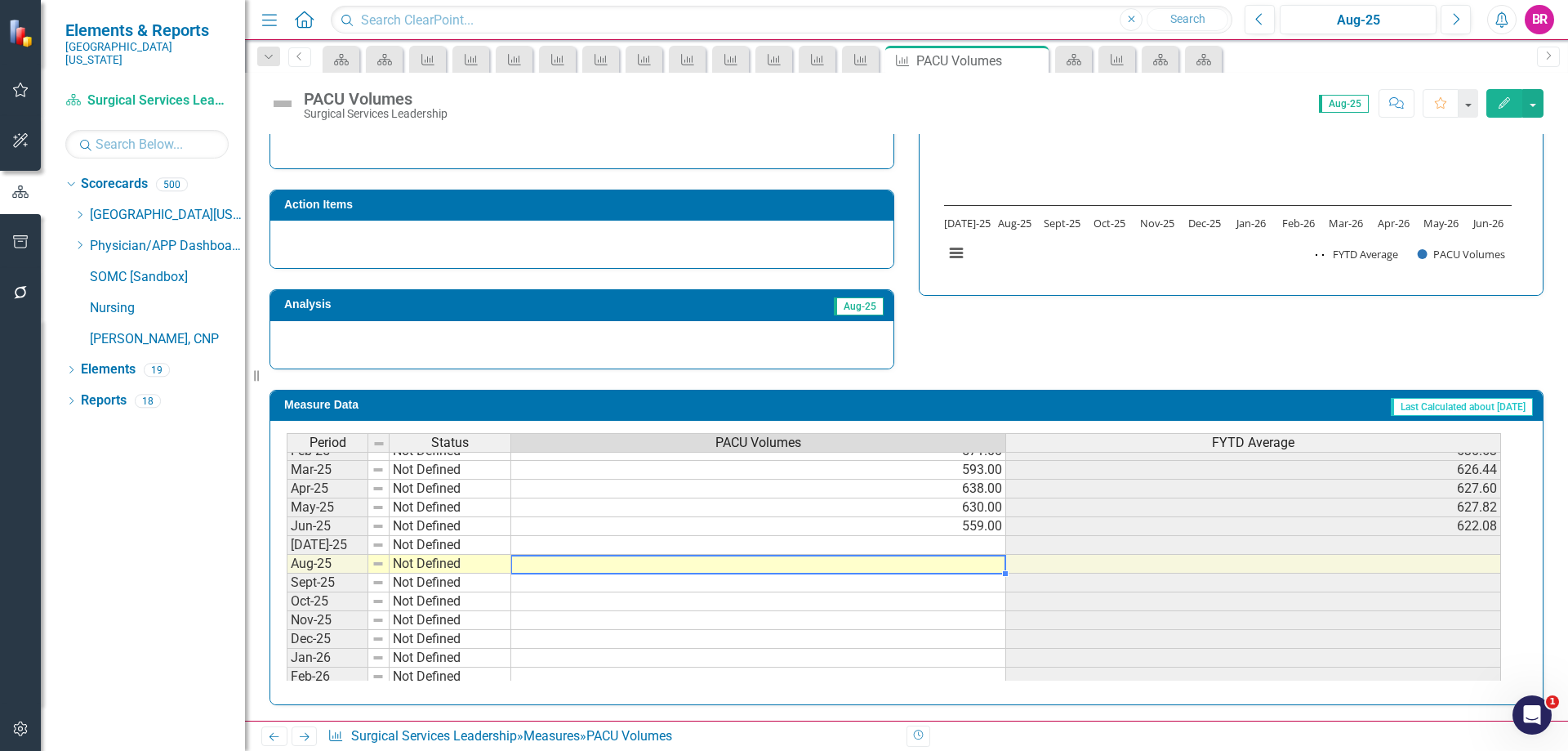
click at [985, 548] on td at bounding box center [758, 545] width 495 height 19
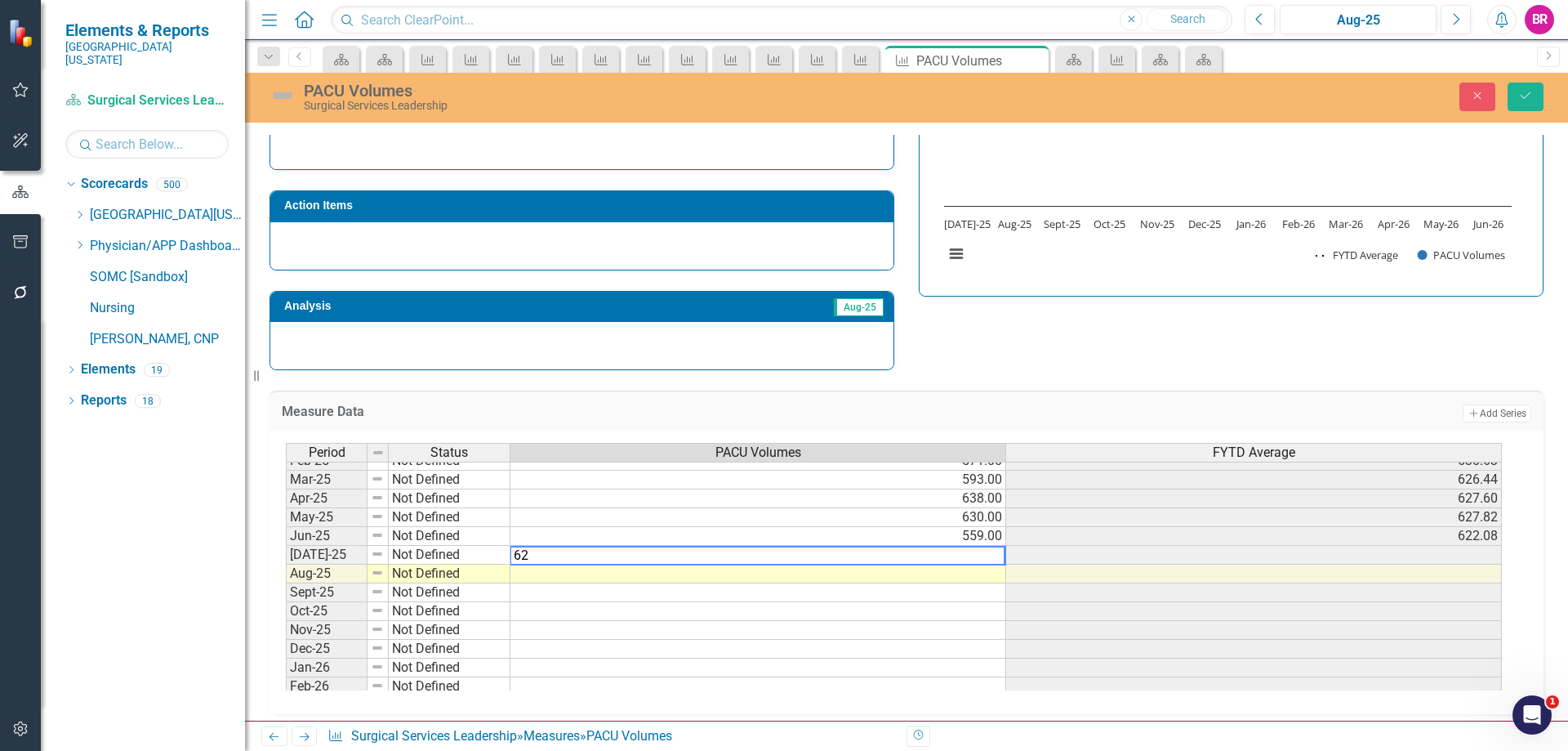
type textarea "624"
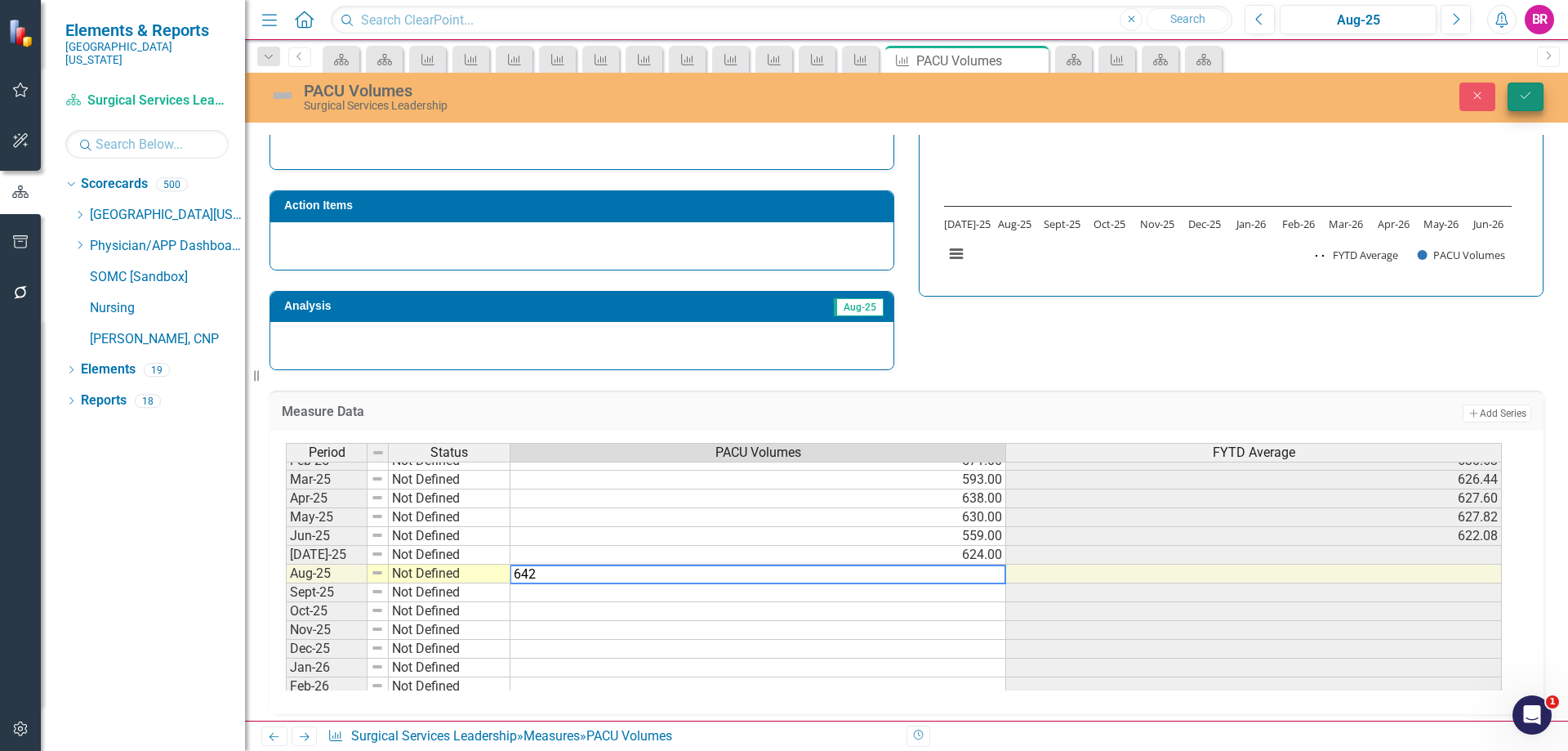
type textarea "642"
drag, startPoint x: 1528, startPoint y: 99, endPoint x: 1526, endPoint y: 113, distance: 14.1
click at [1528, 99] on icon "Save" at bounding box center [1525, 95] width 14 height 12
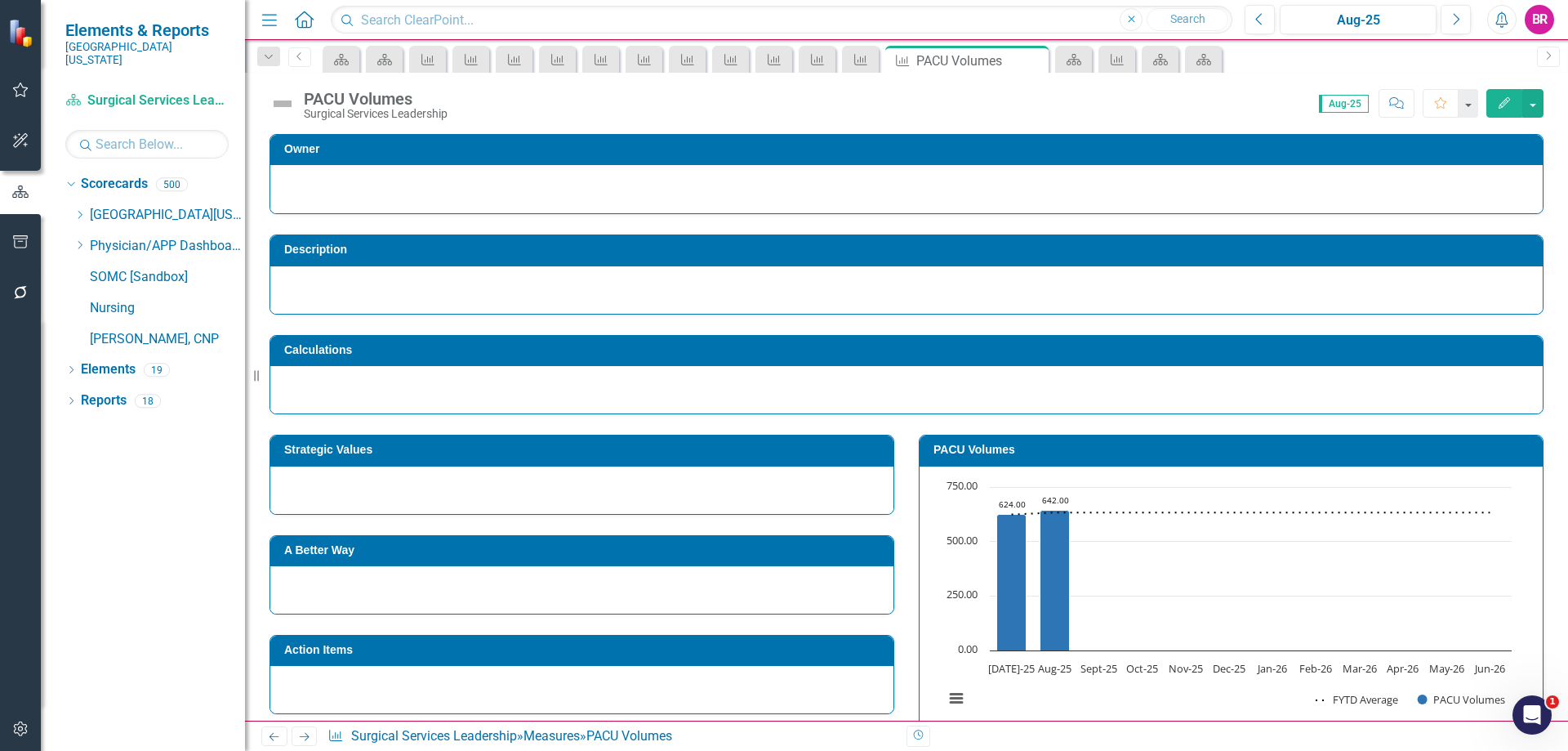
click at [309, 742] on link "Next" at bounding box center [304, 736] width 26 height 20
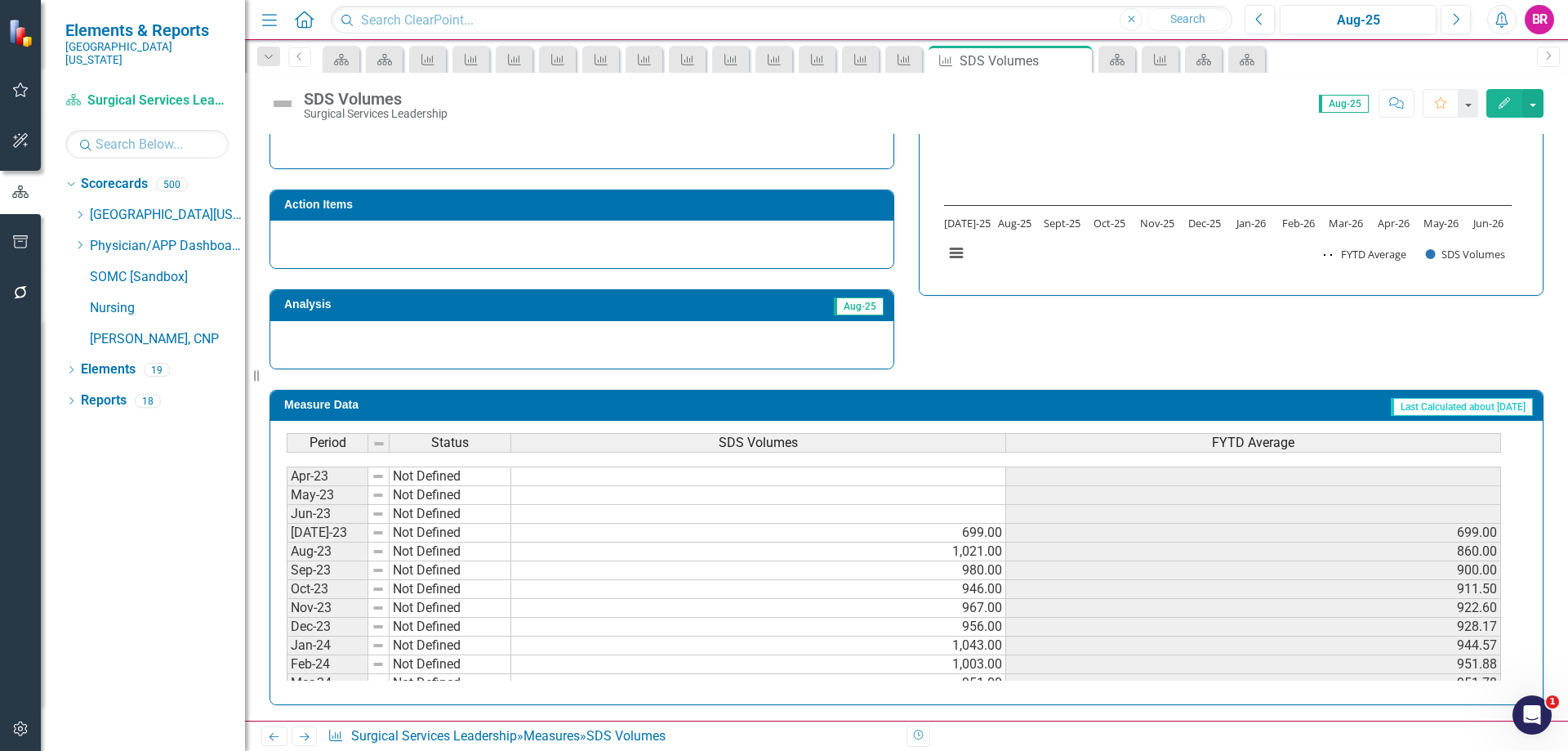
scroll to position [435, 0]
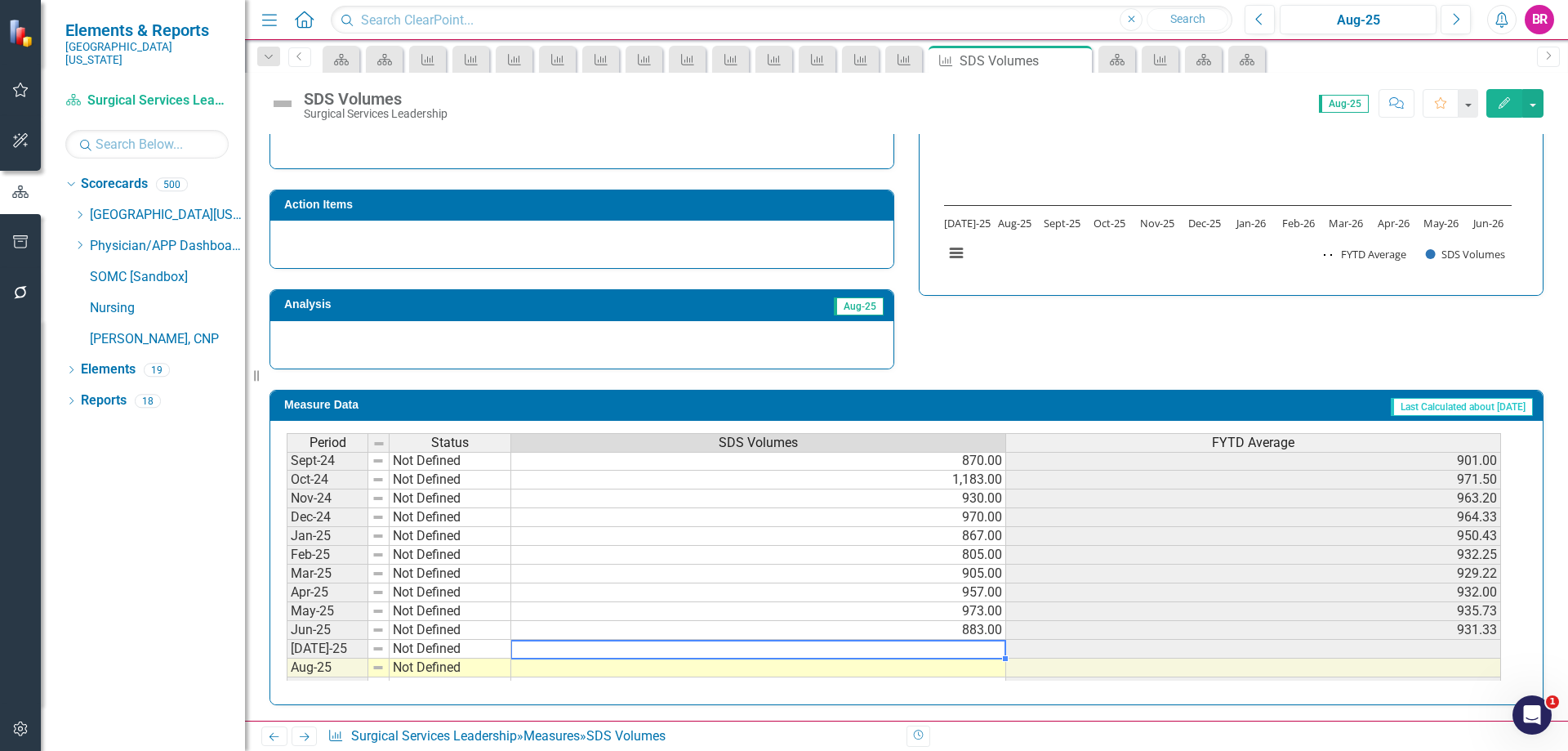
click at [994, 654] on td at bounding box center [758, 648] width 495 height 19
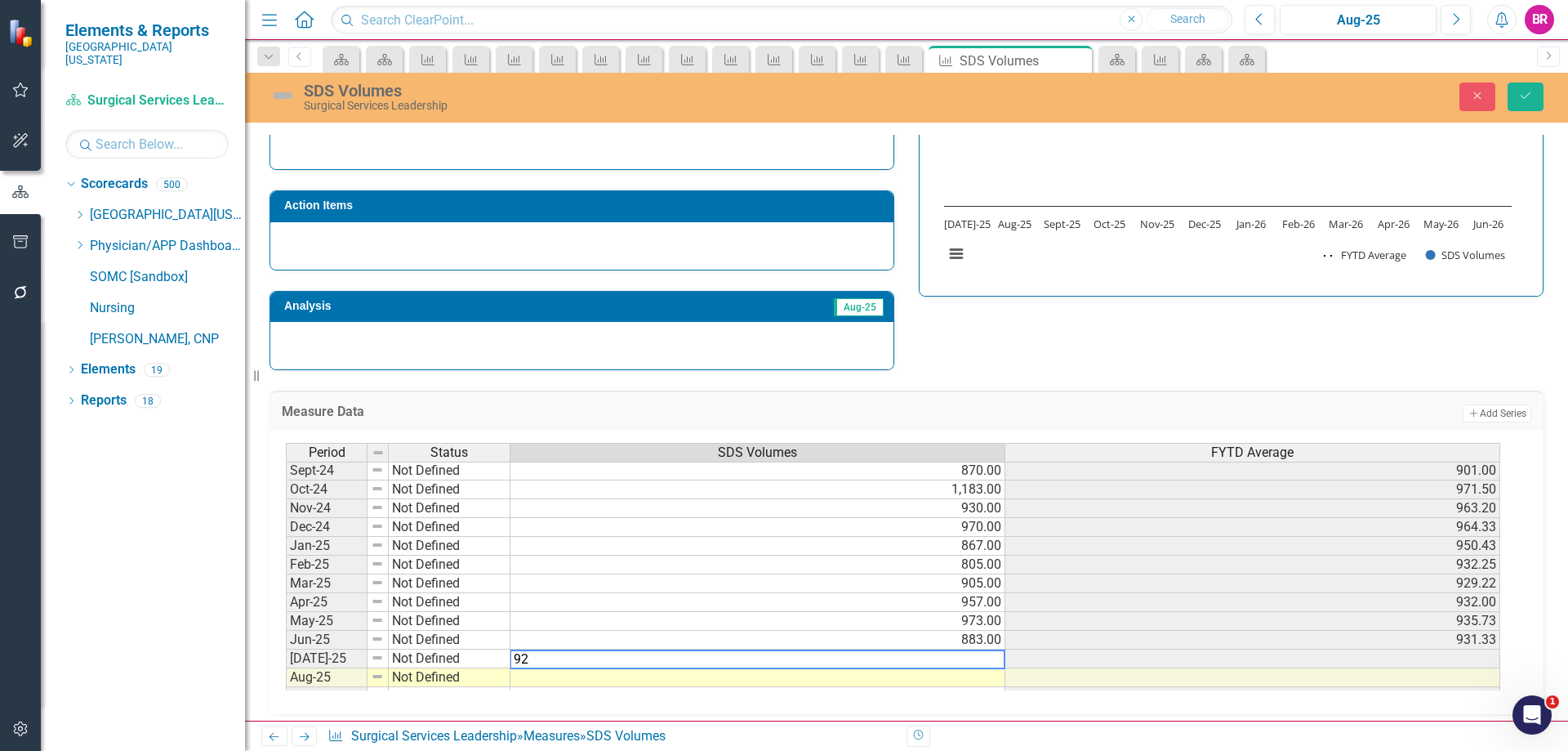
type textarea "925"
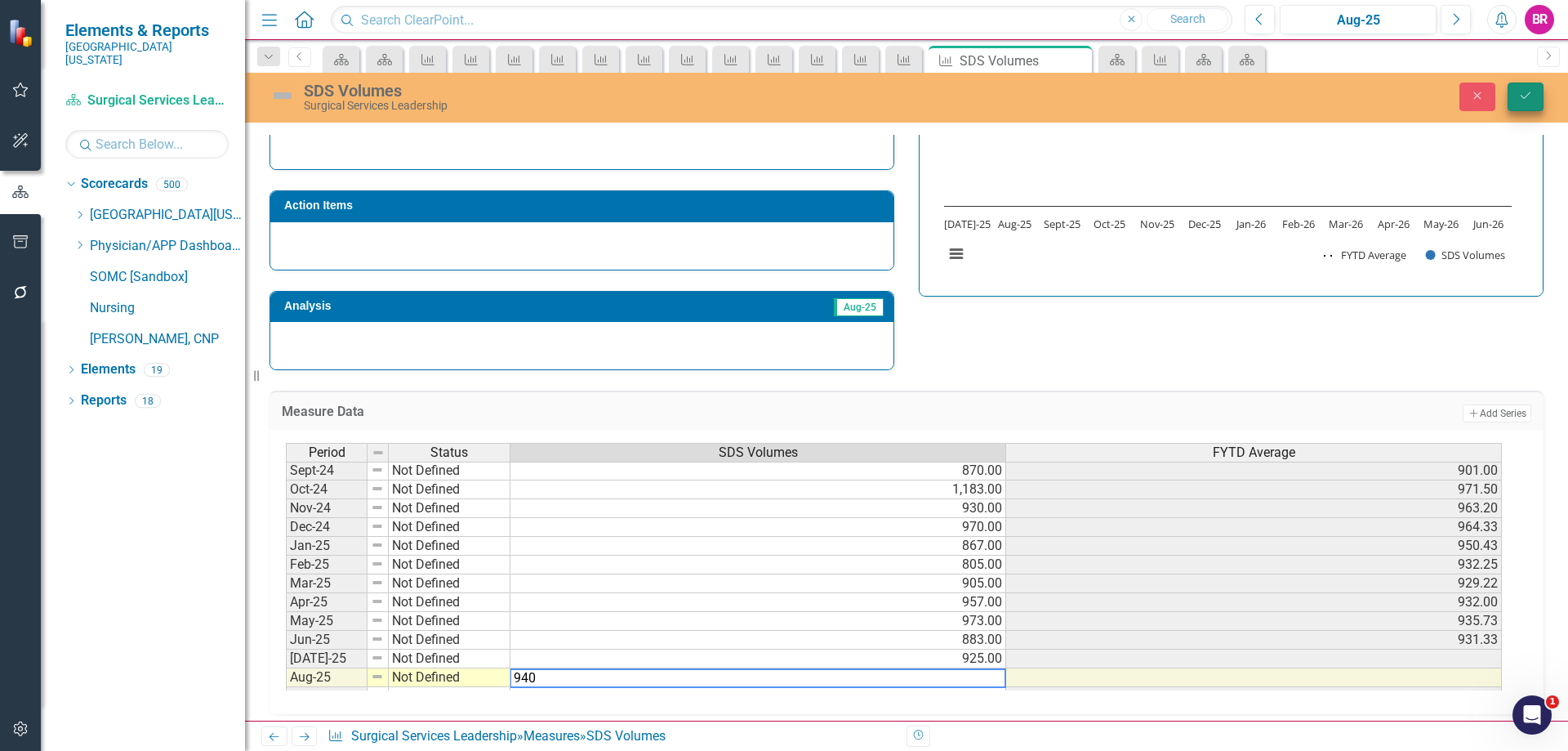
type textarea "940"
click at [1536, 84] on button "Save" at bounding box center [1525, 96] width 36 height 29
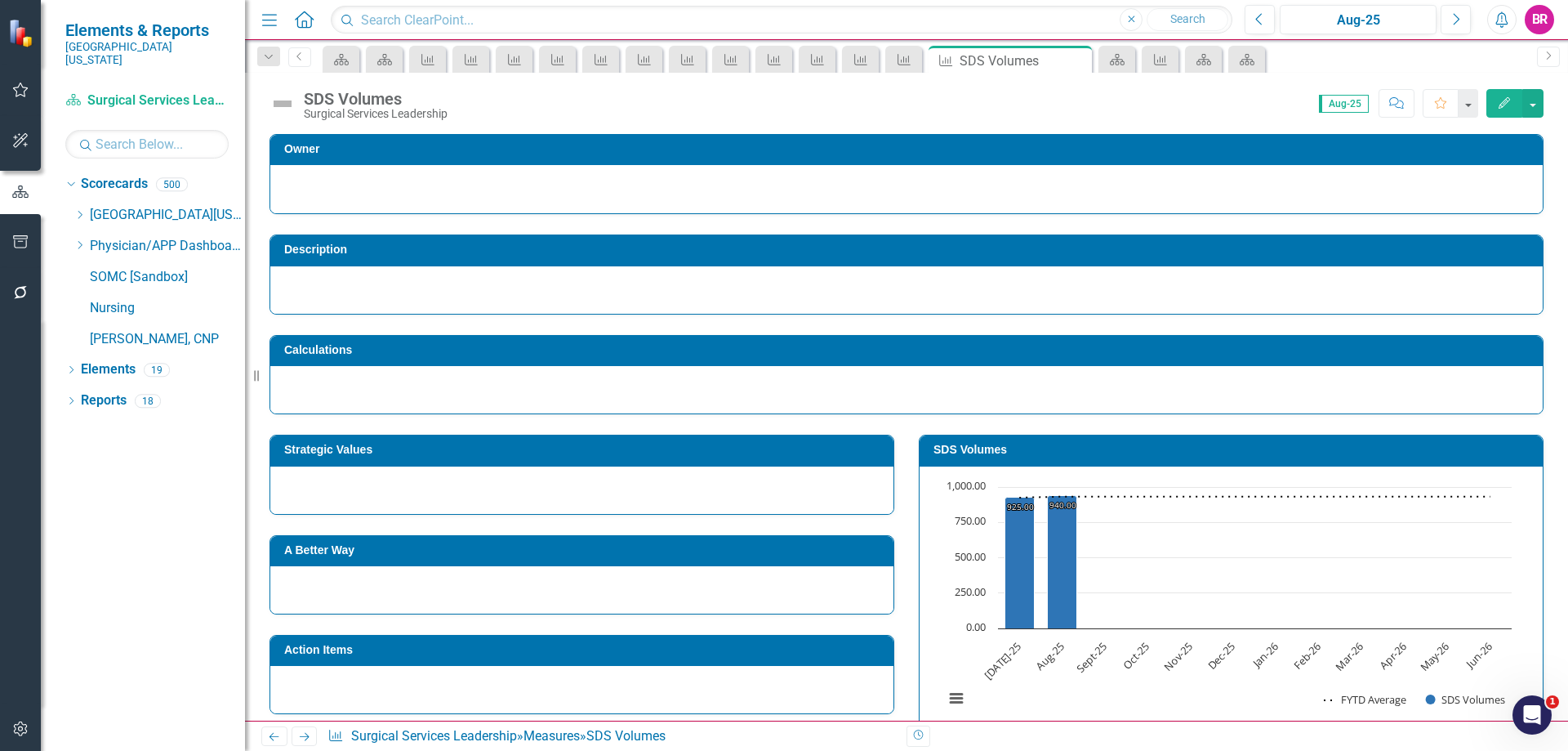
click at [308, 737] on icon at bounding box center [304, 736] width 10 height 8
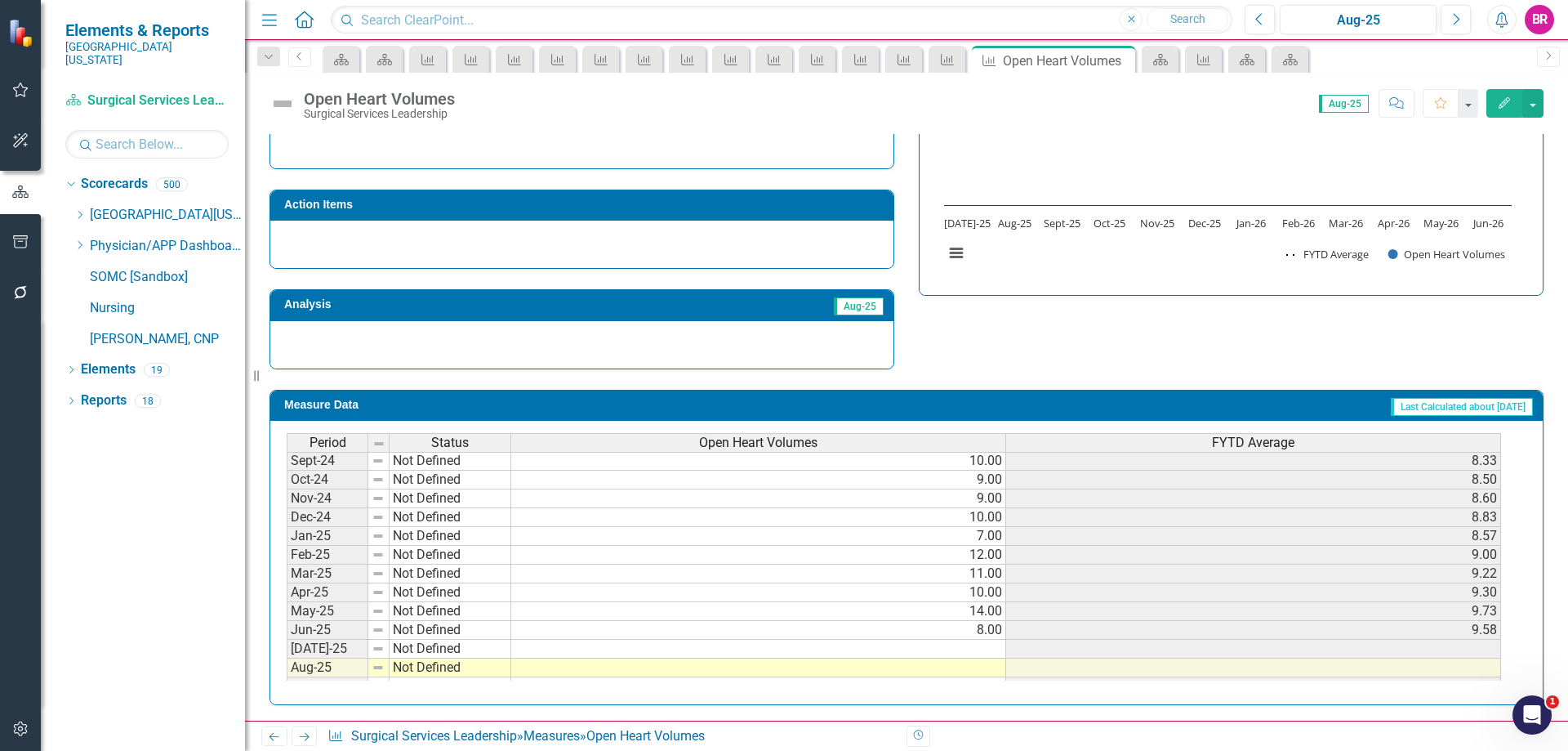
scroll to position [620, 0]
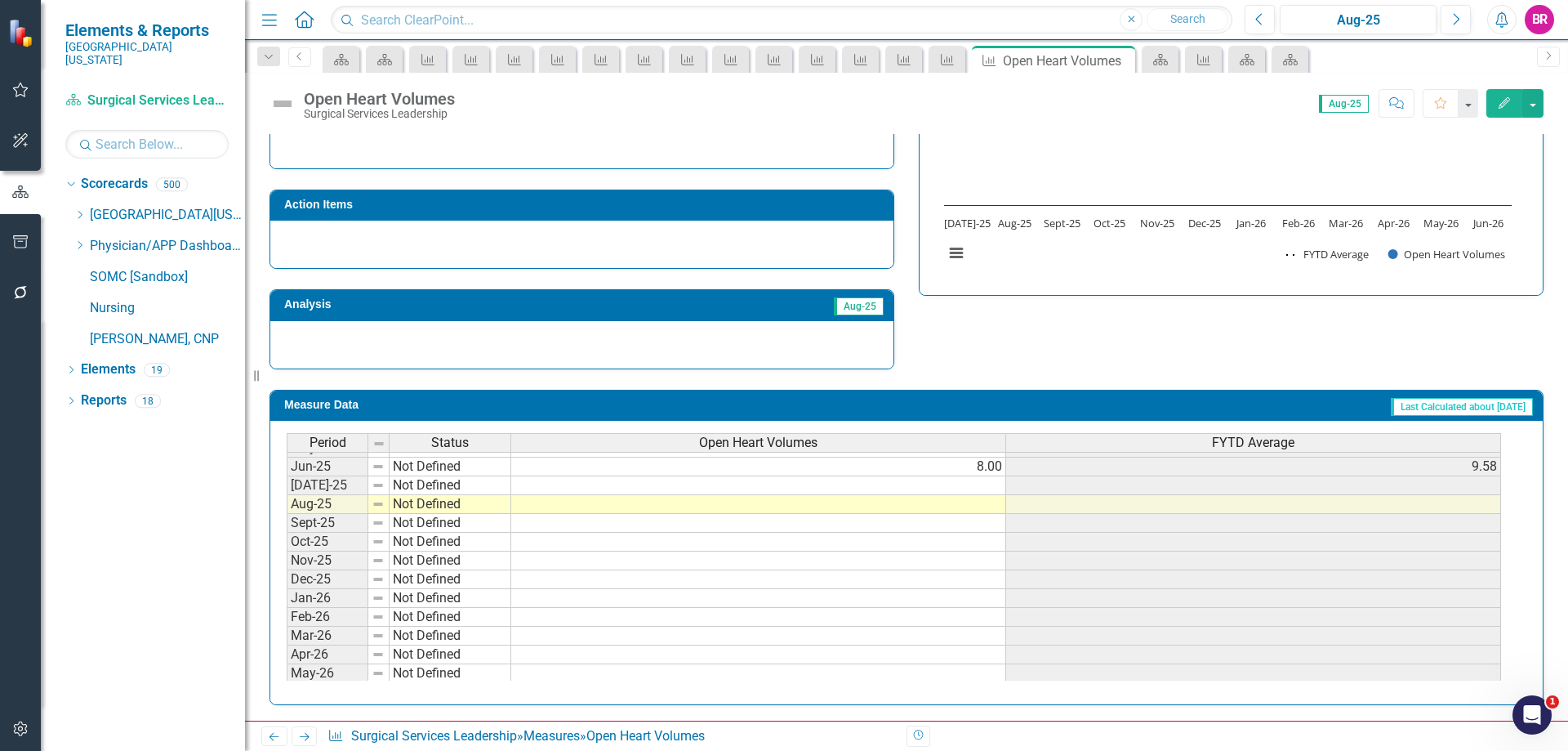
click at [973, 490] on tbody "Jan-24 Not Defined 8.00 6.43 Feb-24 Not Defined 11.00 7.00 Mar-24 Not Defined 1…" at bounding box center [894, 419] width 1215 height 565
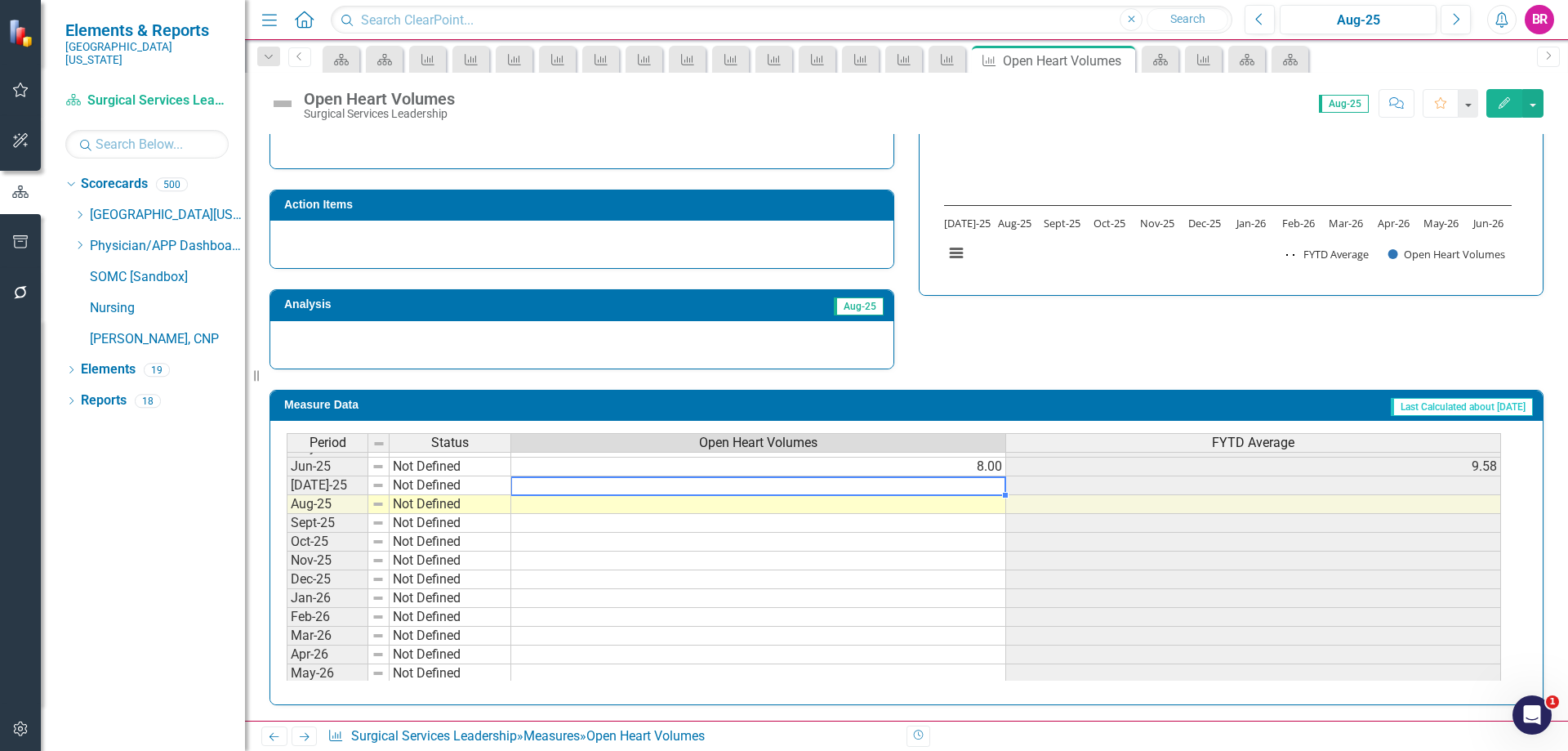
type textarea "8"
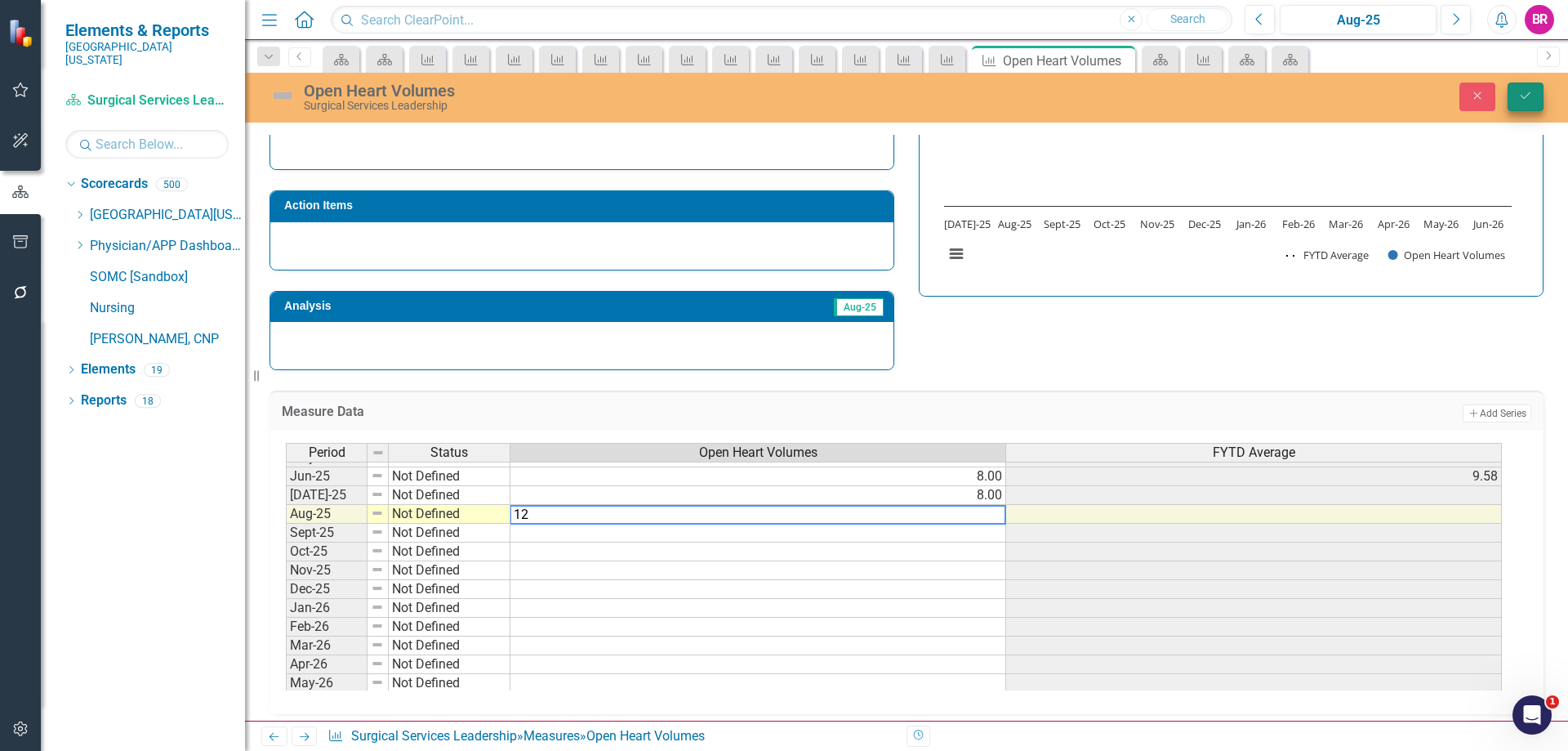
type textarea "12"
click at [1535, 95] on button "Save" at bounding box center [1525, 96] width 36 height 29
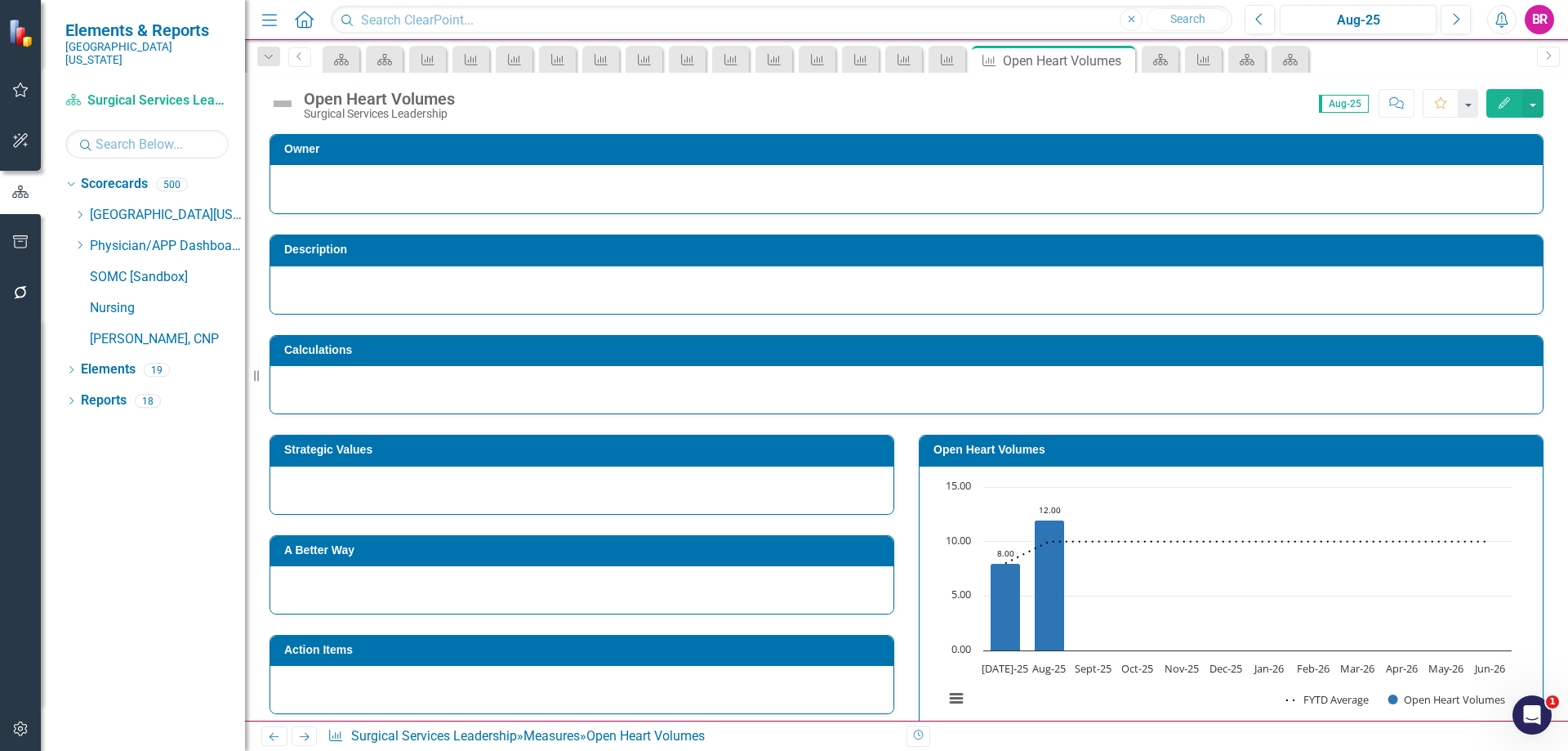
click at [310, 740] on icon "Next" at bounding box center [304, 737] width 14 height 11
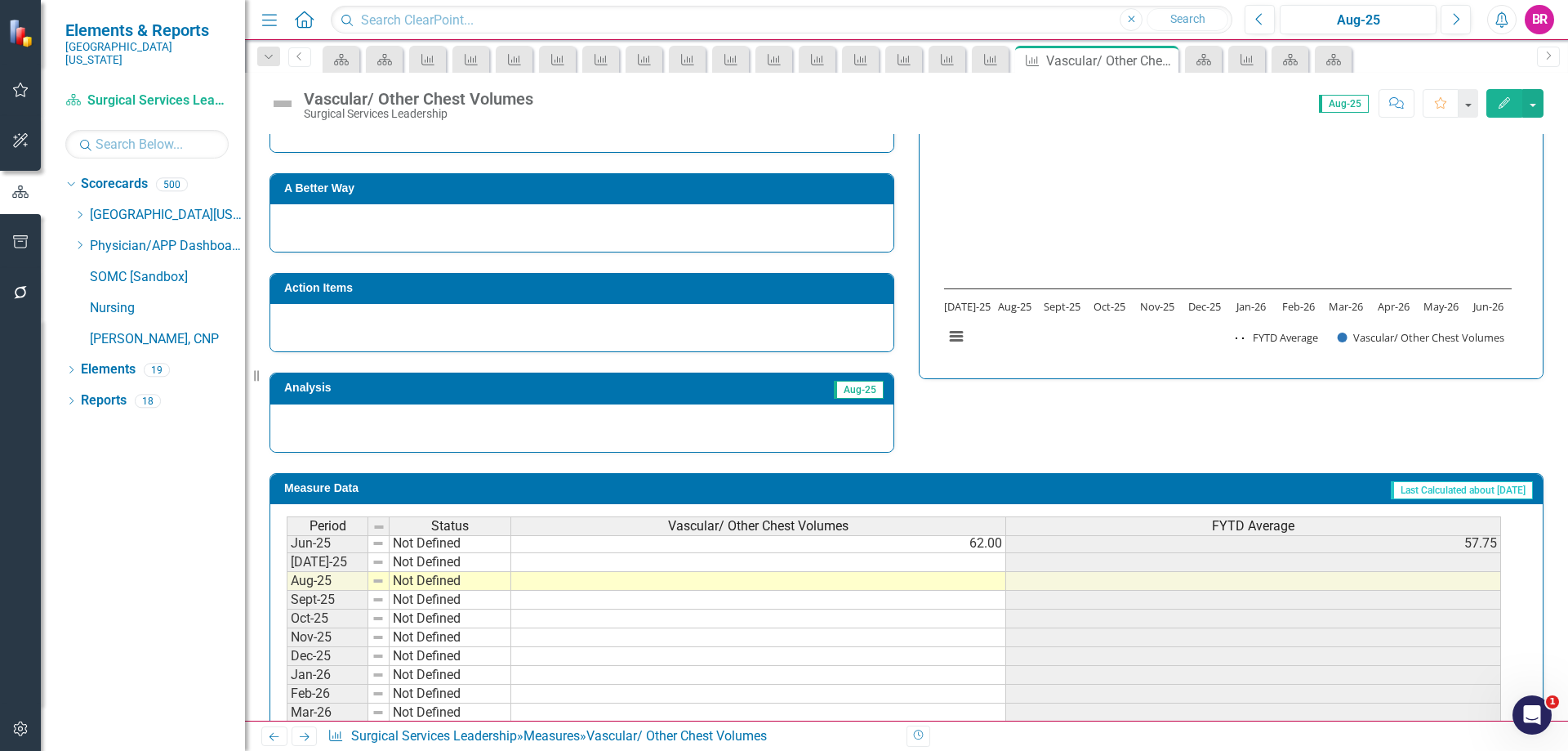
scroll to position [675, 0]
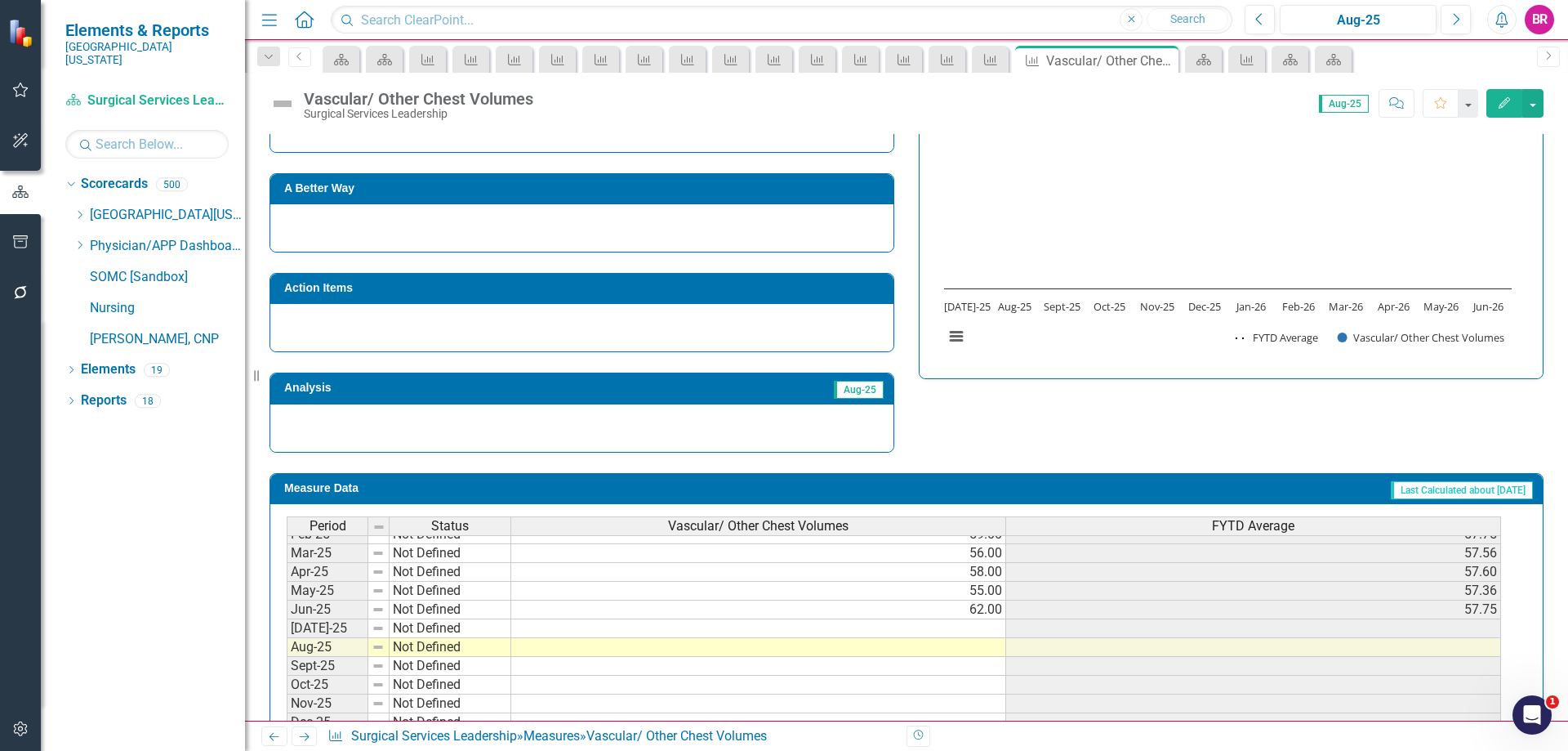
click at [984, 629] on tbody "Nov-23 Not Defined 38.00 50.20 Dec-23 Not Defined 60.00 51.83 Jan-24 Not Define…" at bounding box center [894, 543] width 1215 height 602
type textarea "61"
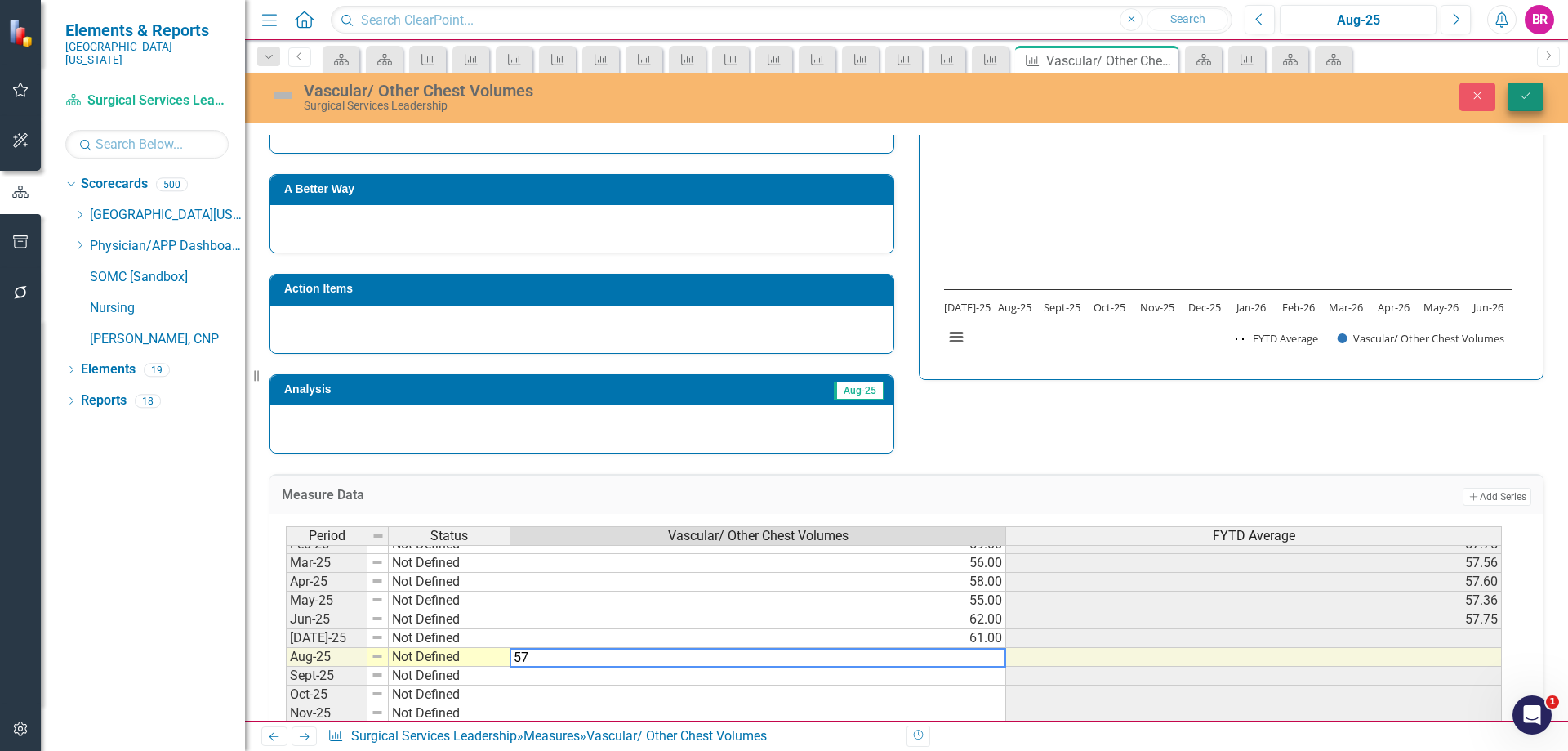
type textarea "57"
drag, startPoint x: 1525, startPoint y: 85, endPoint x: 1528, endPoint y: 99, distance: 14.3
click at [1525, 85] on button "Save" at bounding box center [1525, 96] width 36 height 29
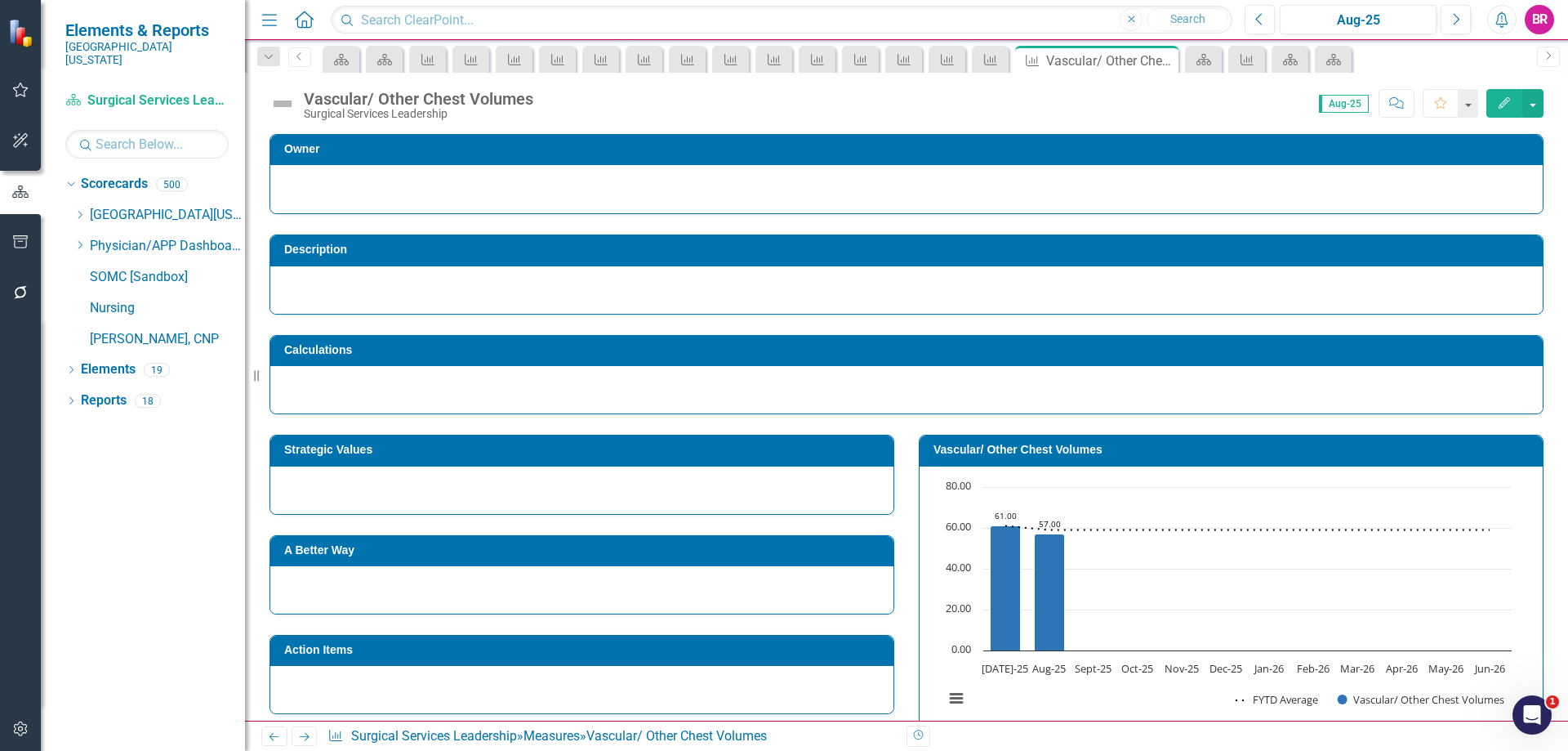
click at [309, 735] on icon "Next" at bounding box center [304, 737] width 14 height 11
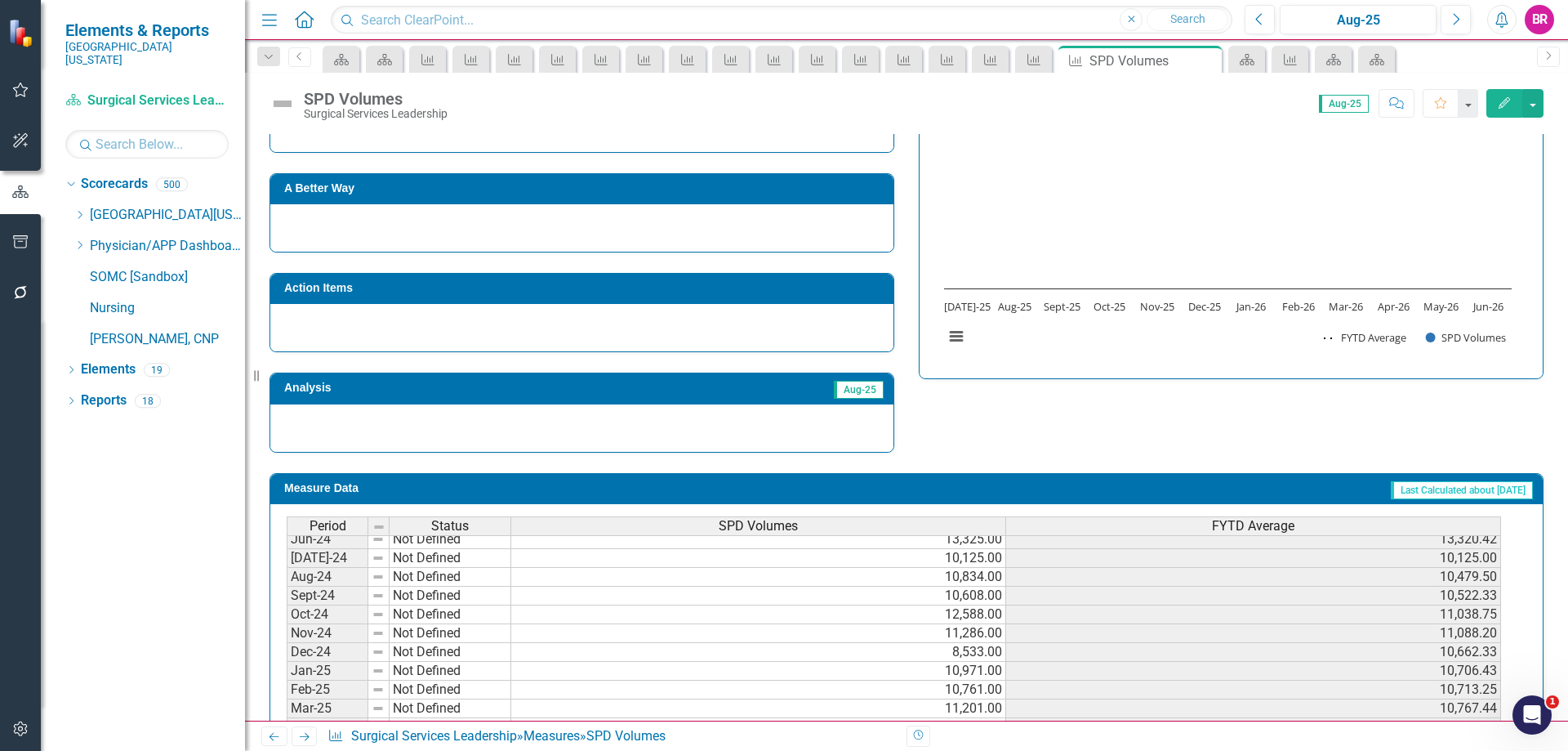
scroll to position [591, 0]
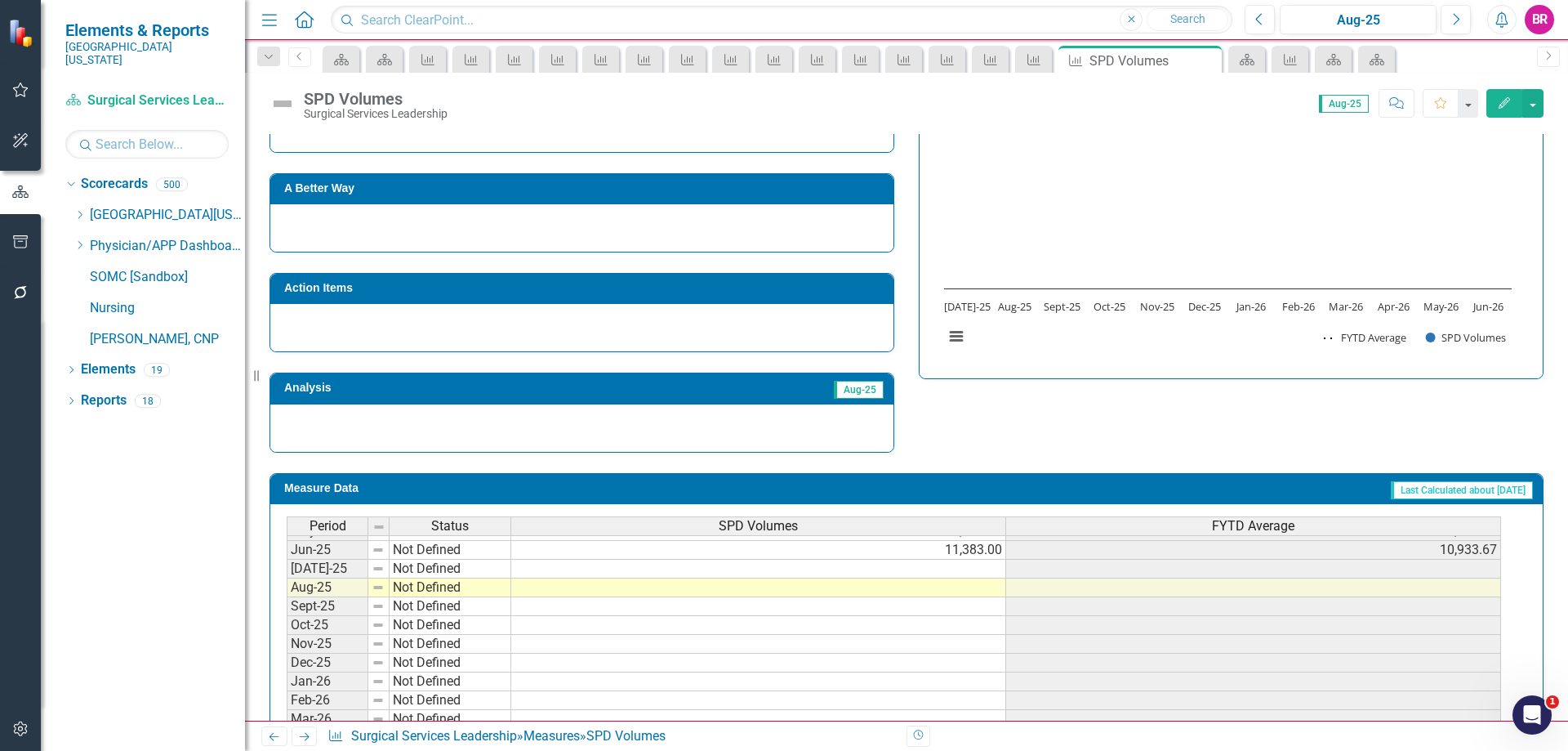
click at [961, 584] on tbody "Jan-24 Not Defined 15,892.00 13,521.43 Feb-24 Not Defined 12,976.00 13,453.25 M…" at bounding box center [894, 502] width 1215 height 565
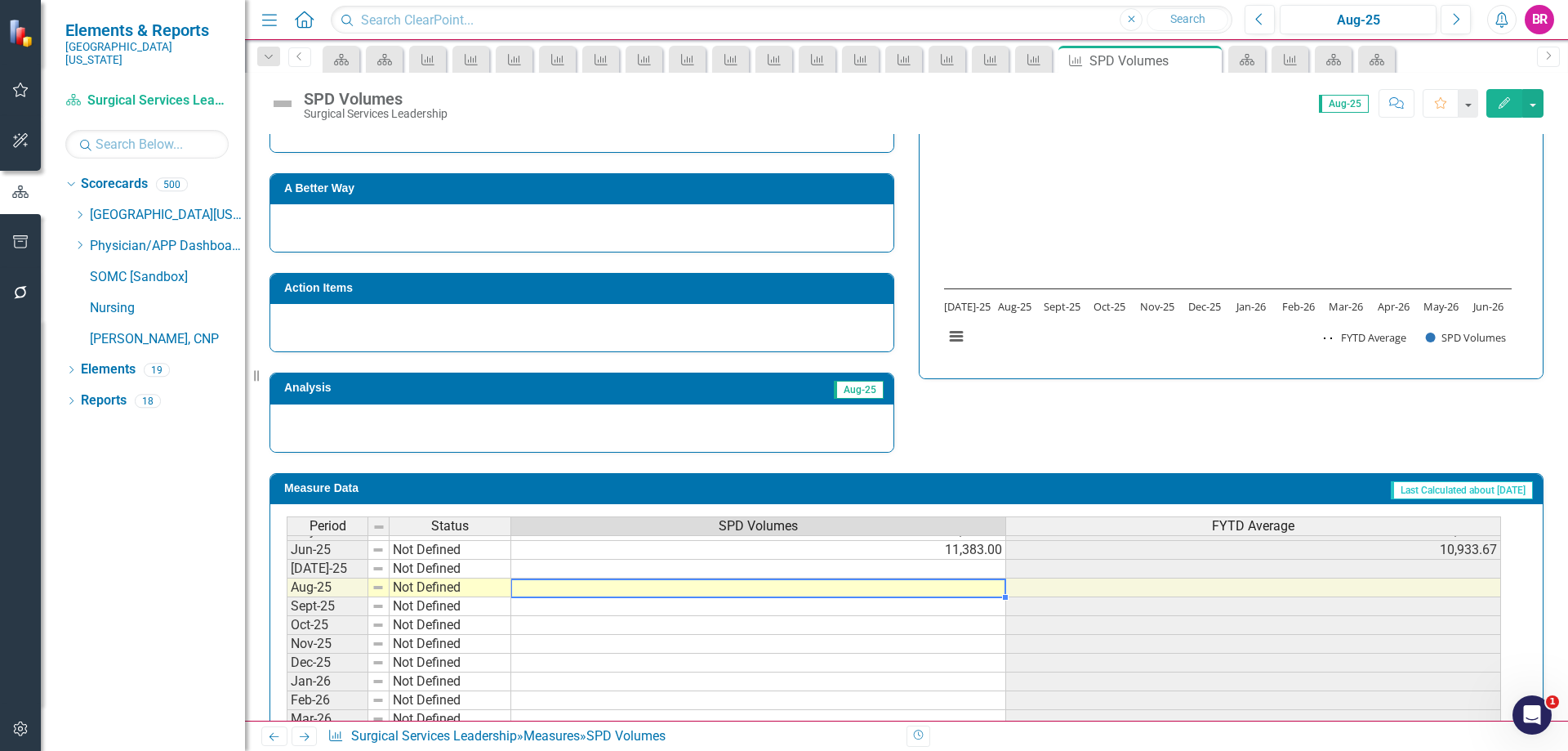
click at [962, 570] on td at bounding box center [758, 568] width 495 height 19
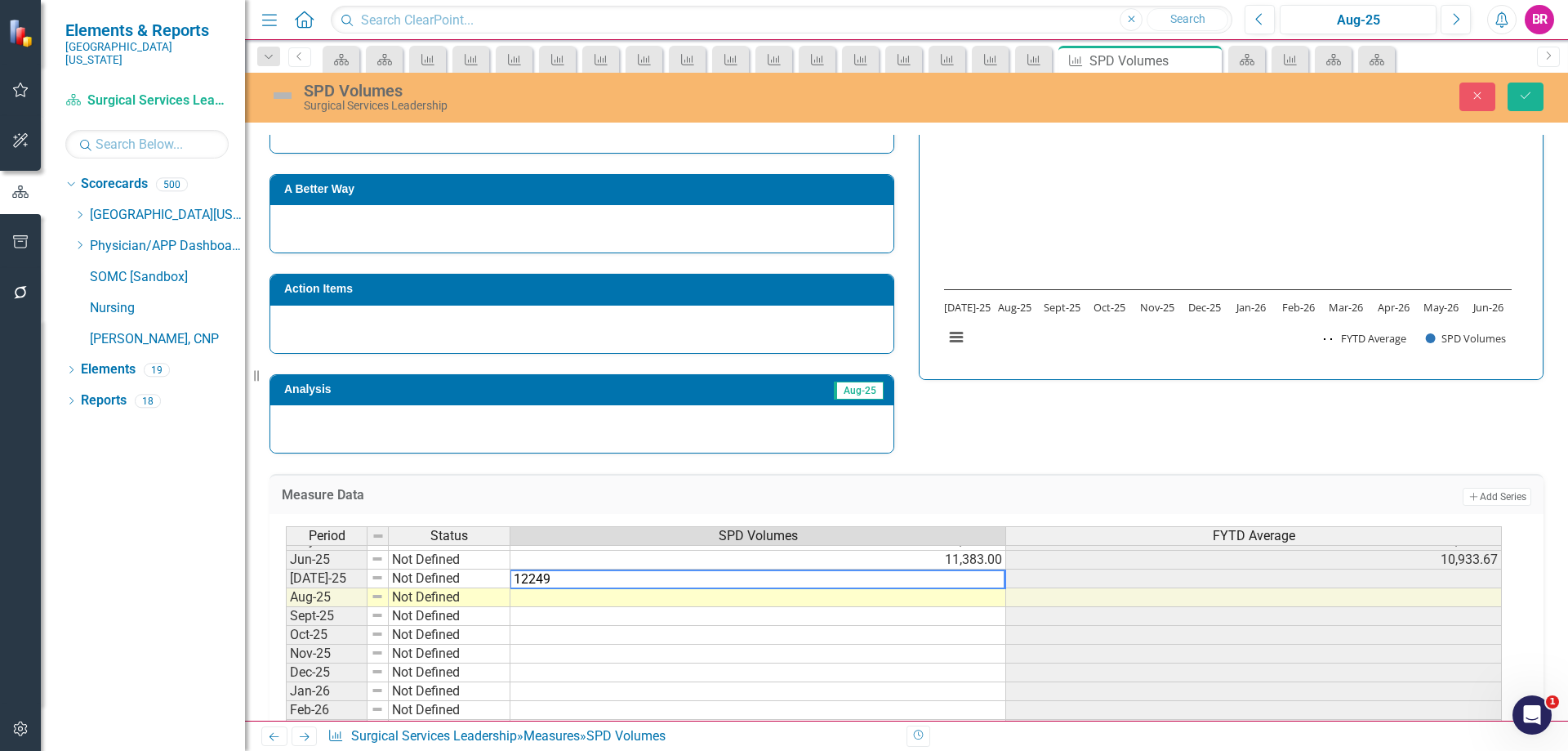
type textarea "12249"
click at [1520, 100] on icon "Save" at bounding box center [1525, 95] width 14 height 12
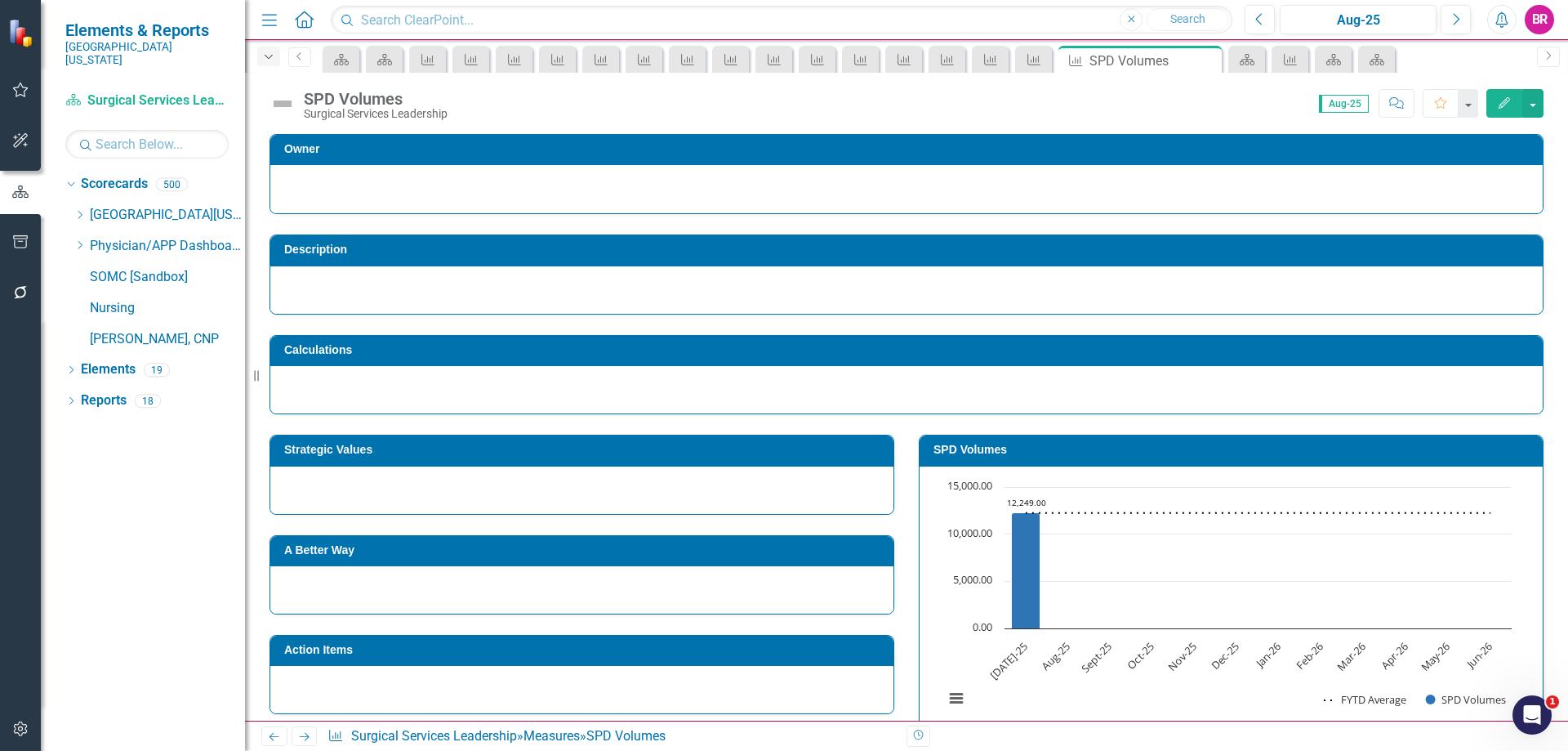
click at [268, 56] on icon "Dropdown" at bounding box center [268, 57] width 14 height 12
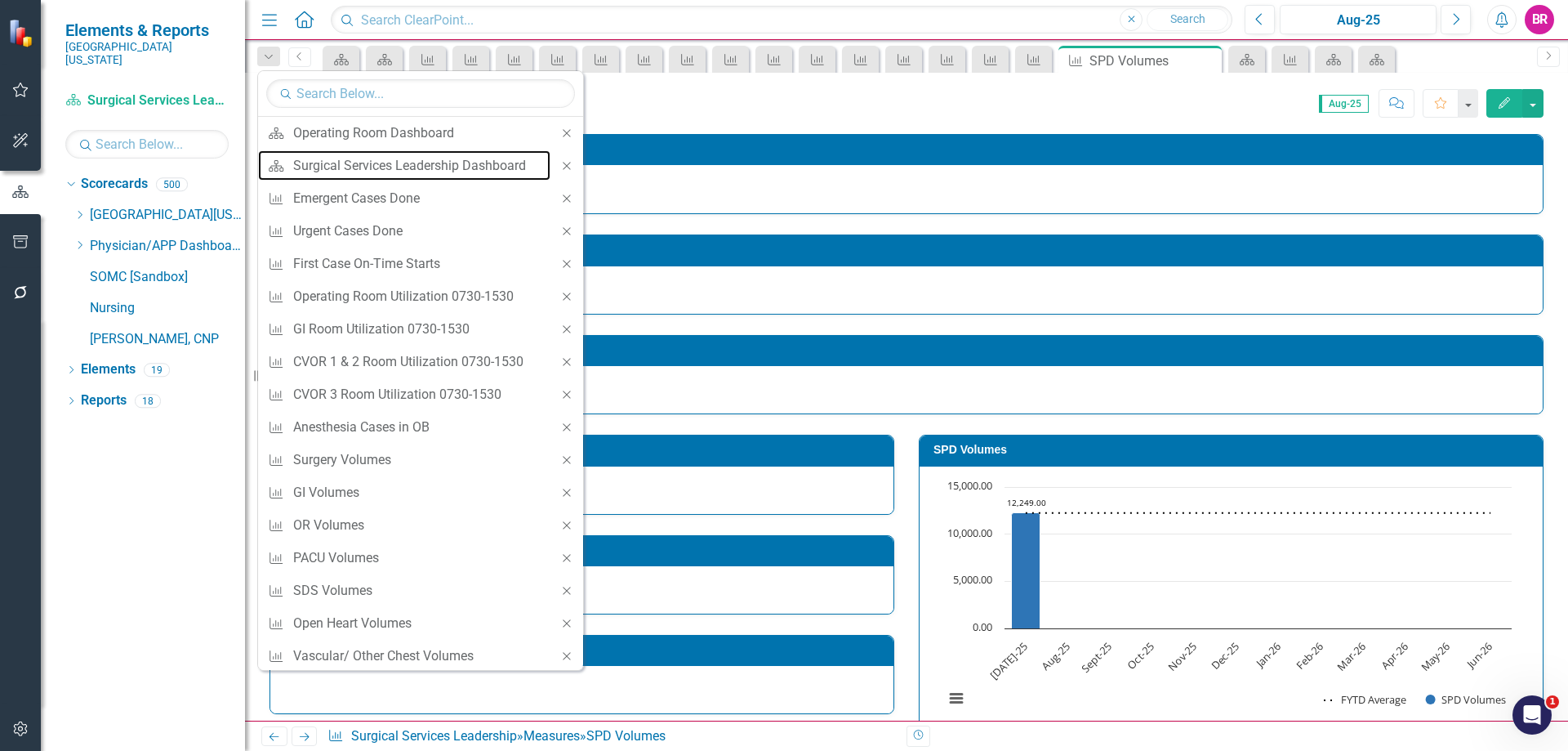
click at [344, 169] on div "Surgical Services Leadership Dashboard" at bounding box center [417, 165] width 249 height 21
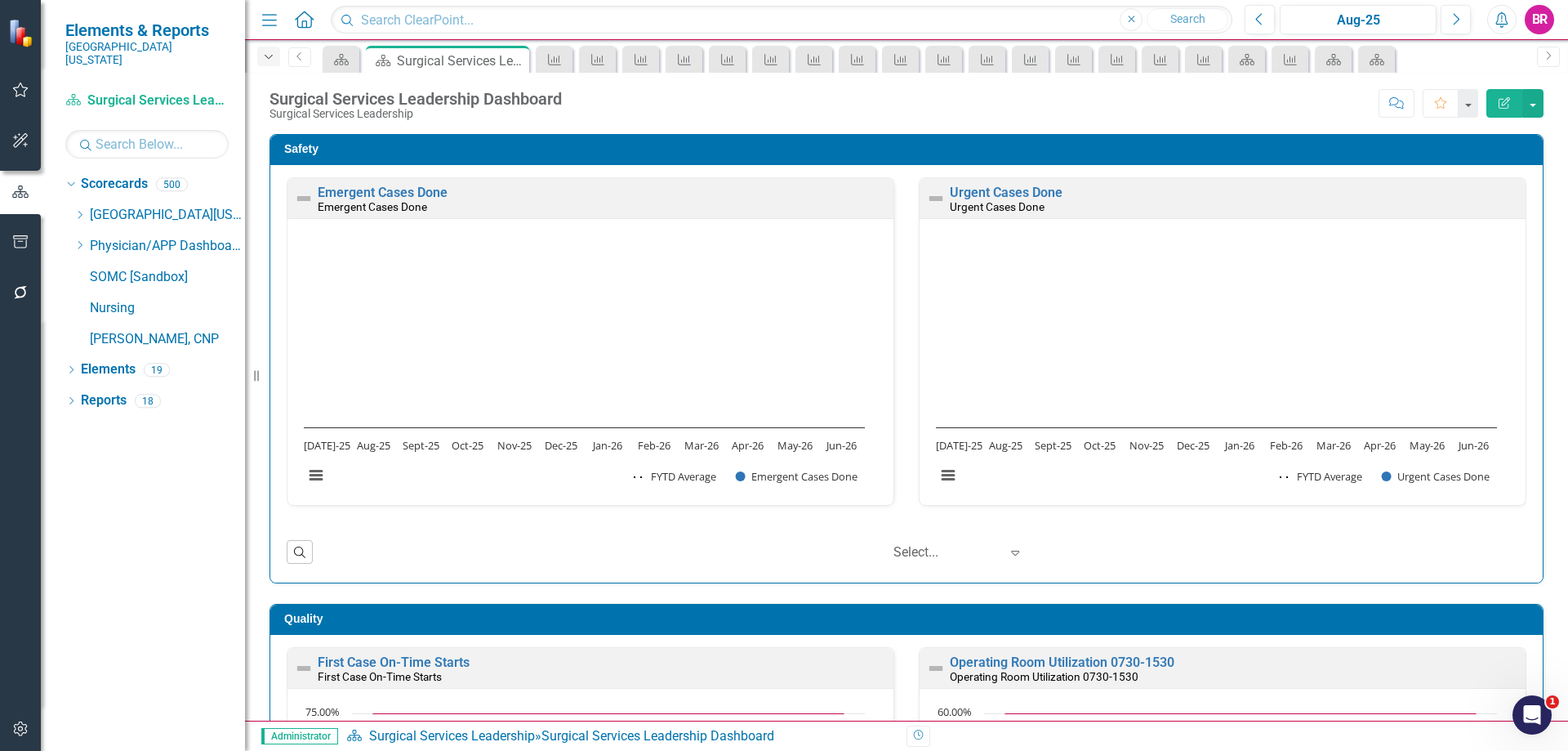
click at [266, 57] on icon "Dropdown" at bounding box center [268, 57] width 14 height 12
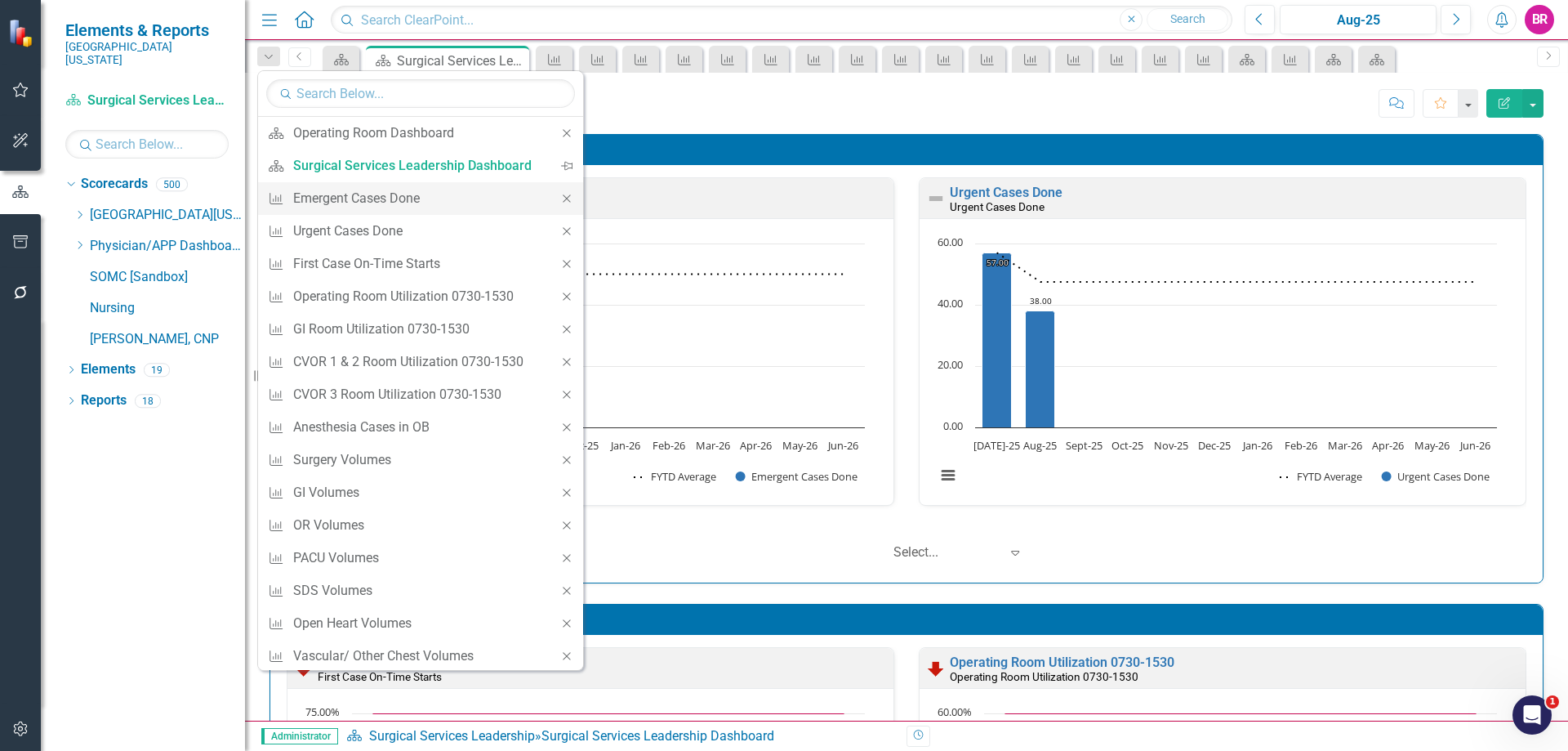
click at [559, 197] on icon "Close" at bounding box center [566, 198] width 14 height 12
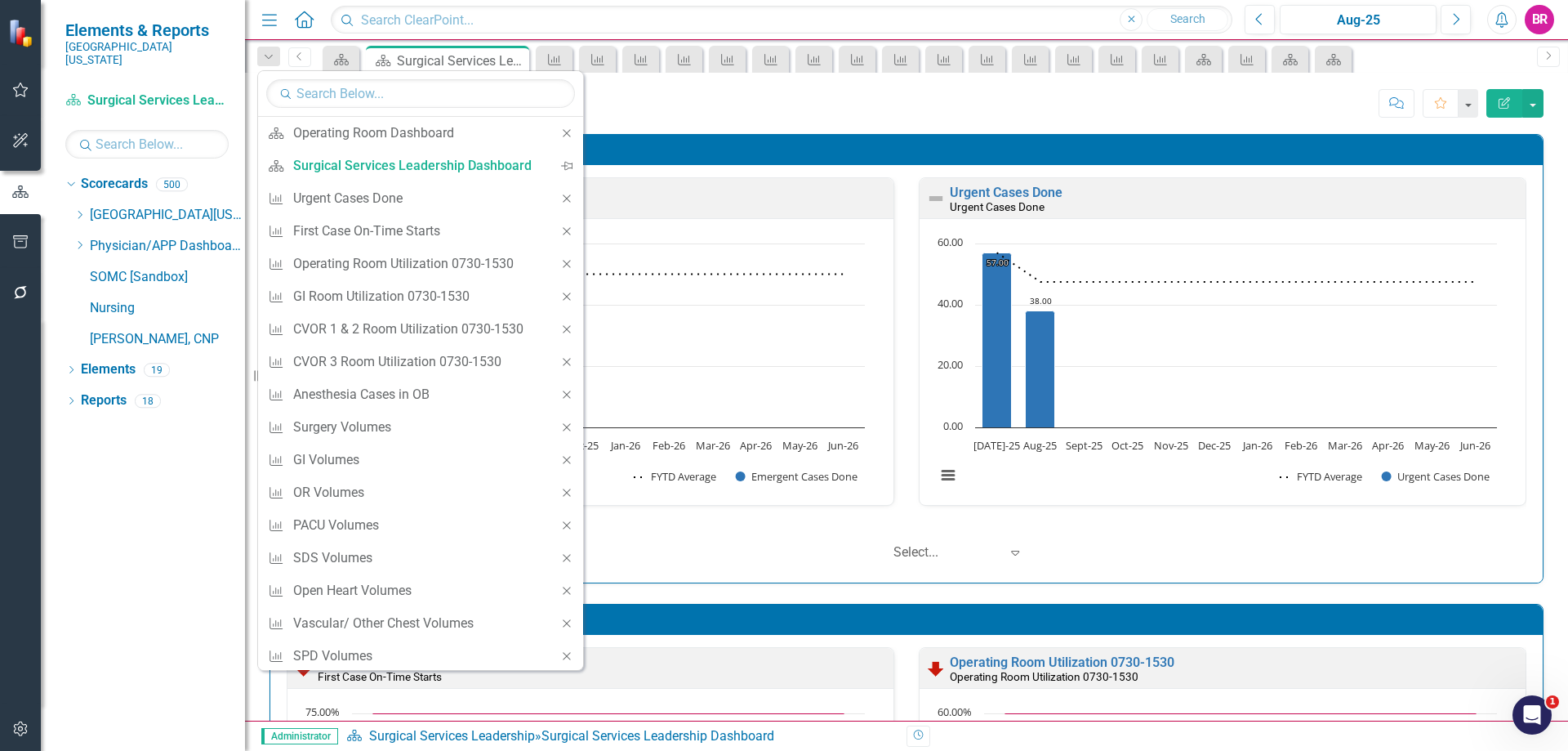
click at [559, 197] on icon "Close" at bounding box center [566, 198] width 14 height 12
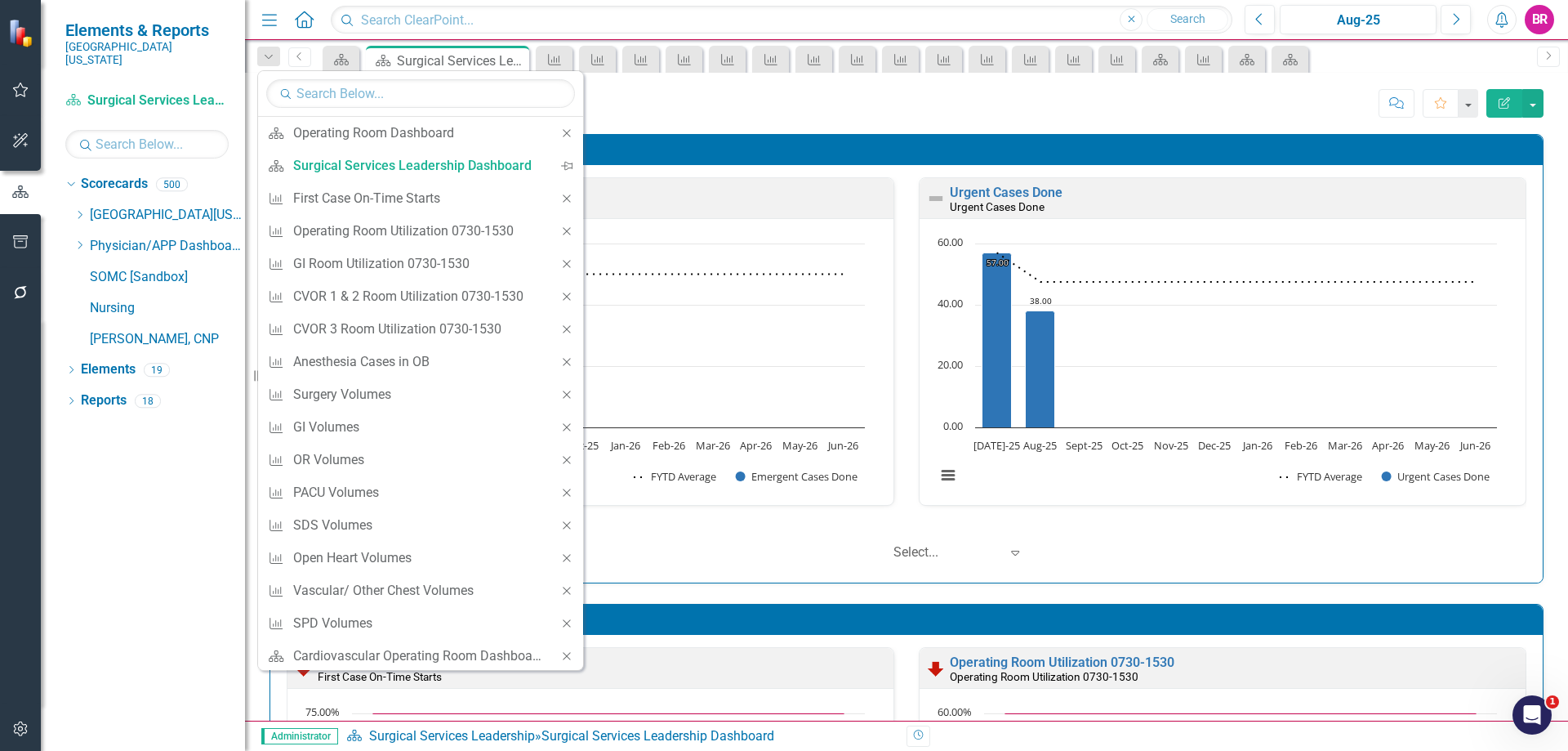
click at [559, 197] on icon "Close" at bounding box center [566, 198] width 14 height 12
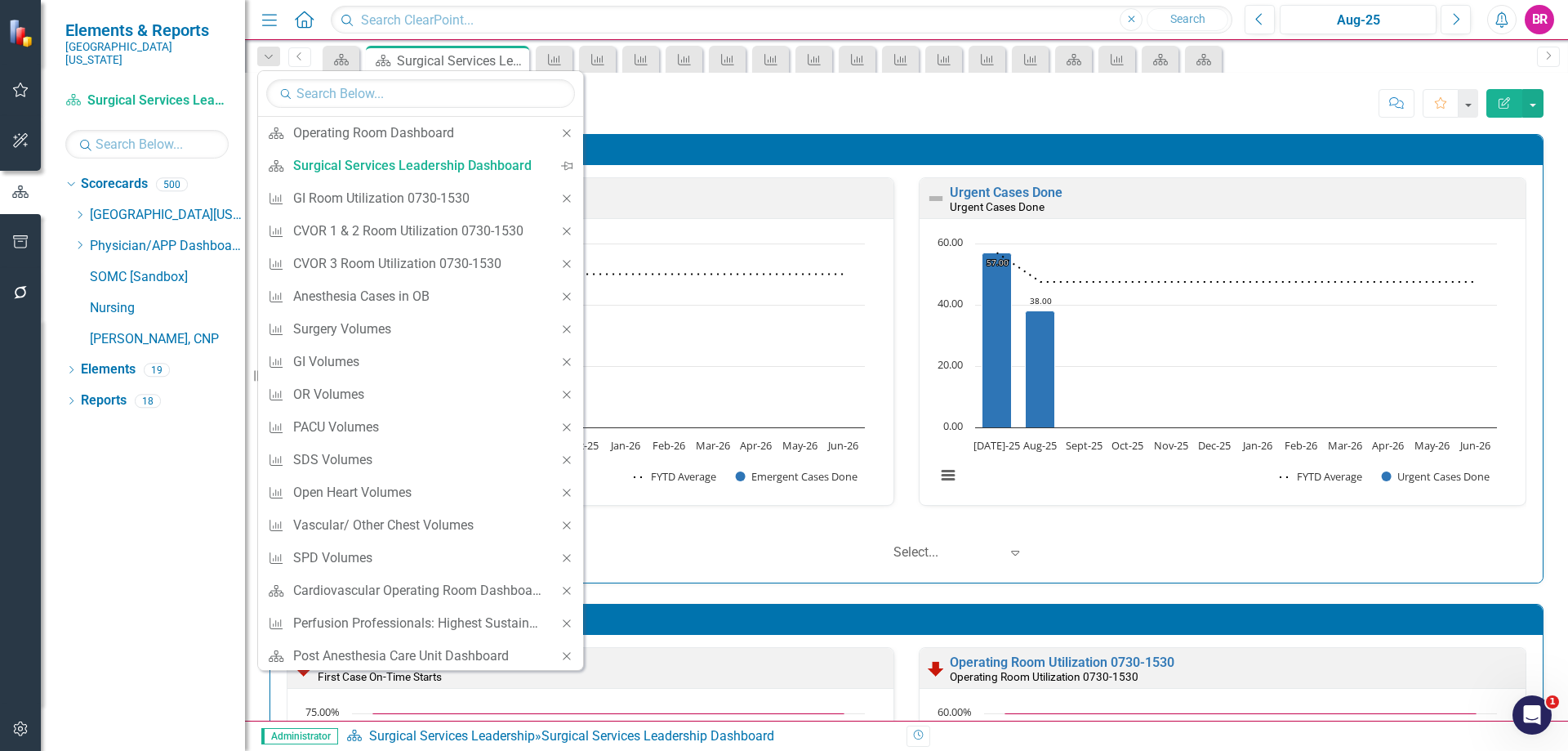
click at [559, 197] on icon "Close" at bounding box center [566, 198] width 14 height 12
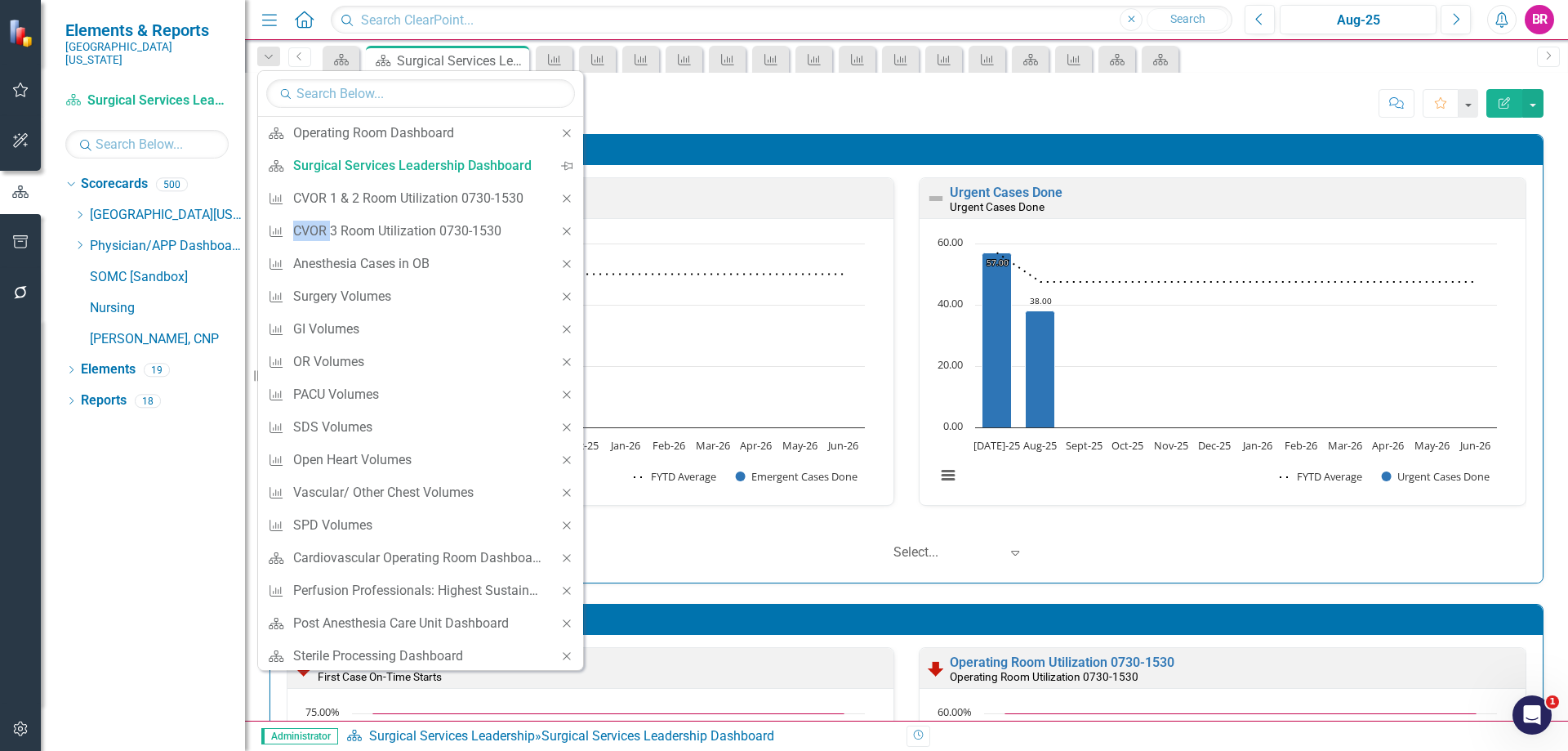
click at [559, 197] on icon "Close" at bounding box center [566, 198] width 14 height 12
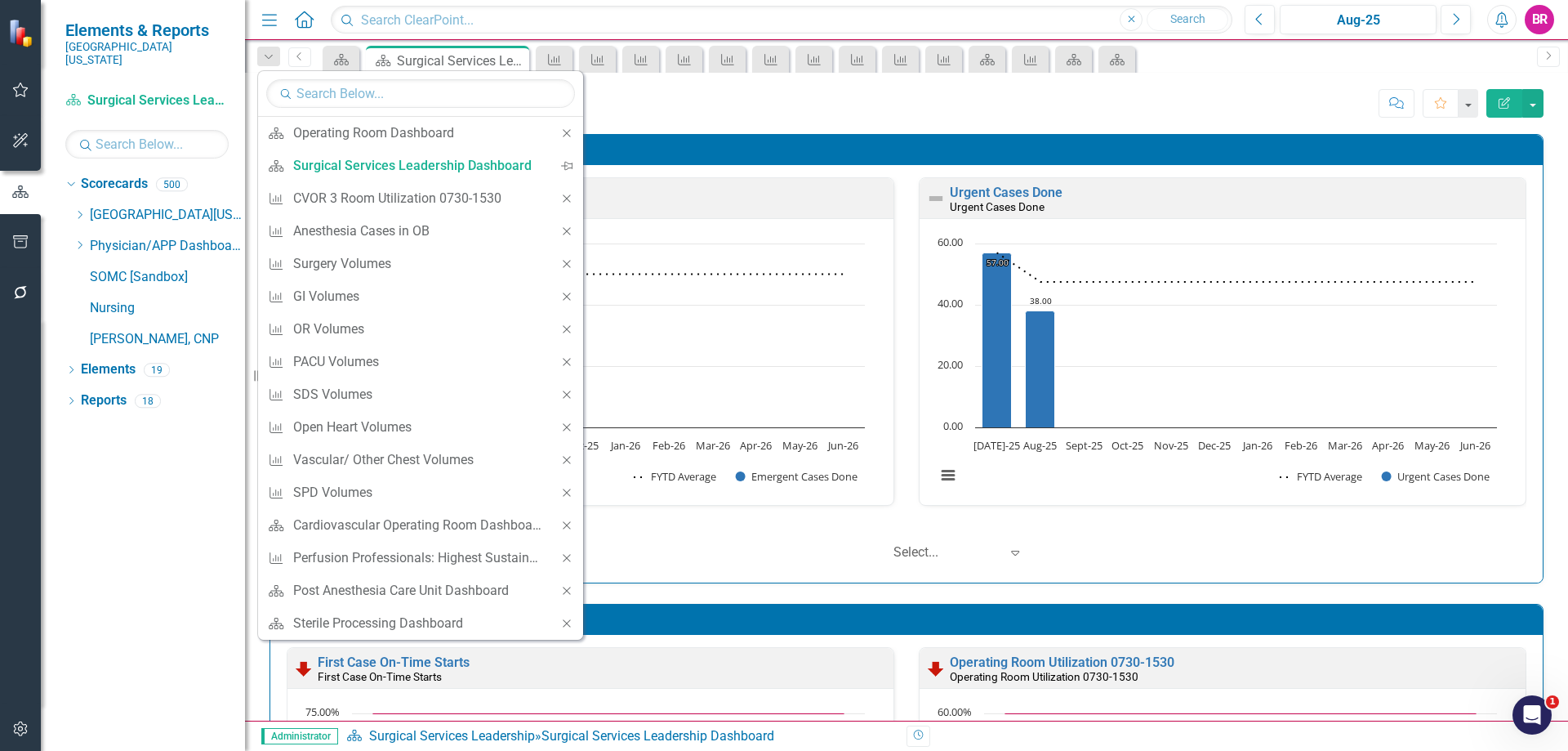
click at [554, 197] on div "Close" at bounding box center [566, 198] width 33 height 33
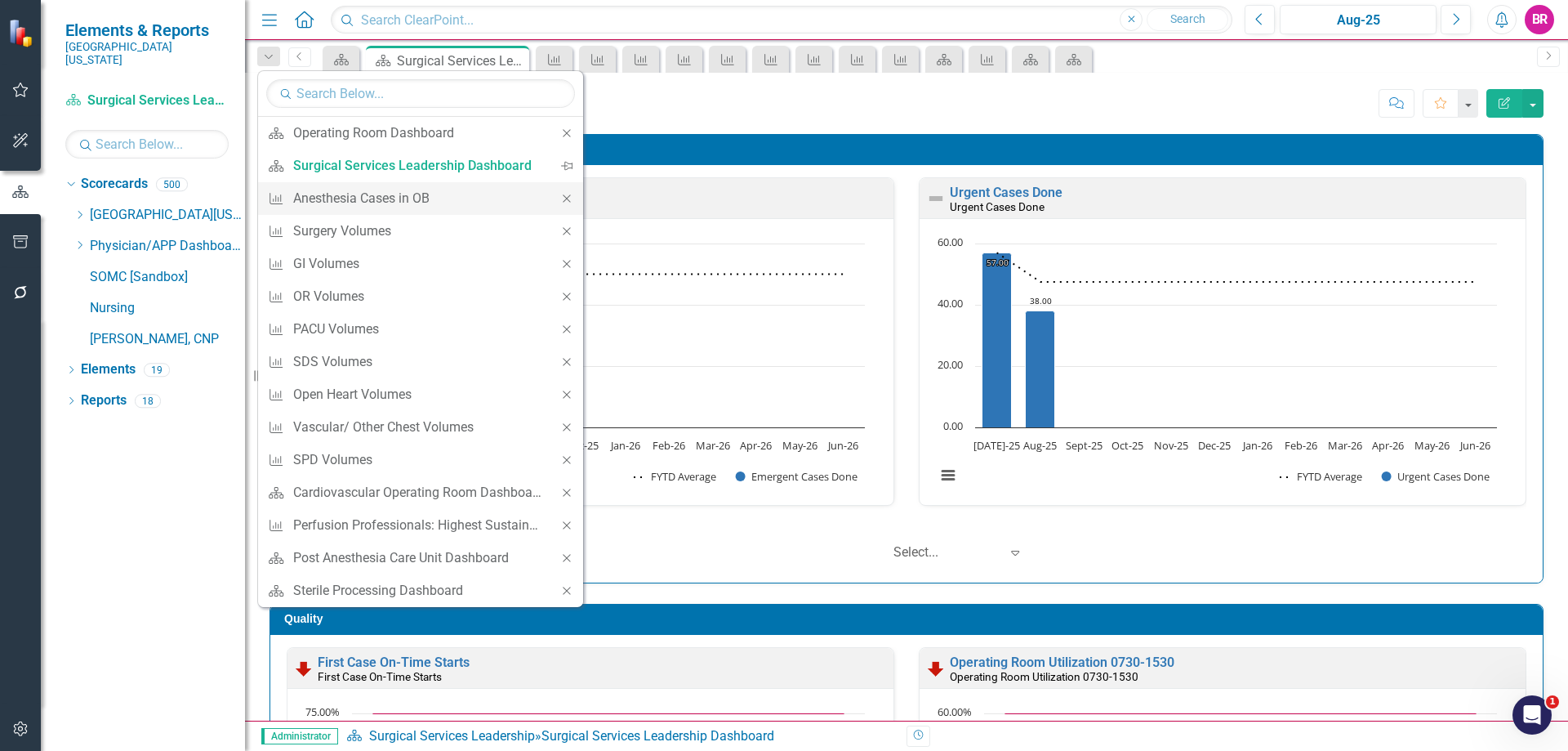
click at [567, 201] on icon "Close" at bounding box center [566, 198] width 14 height 12
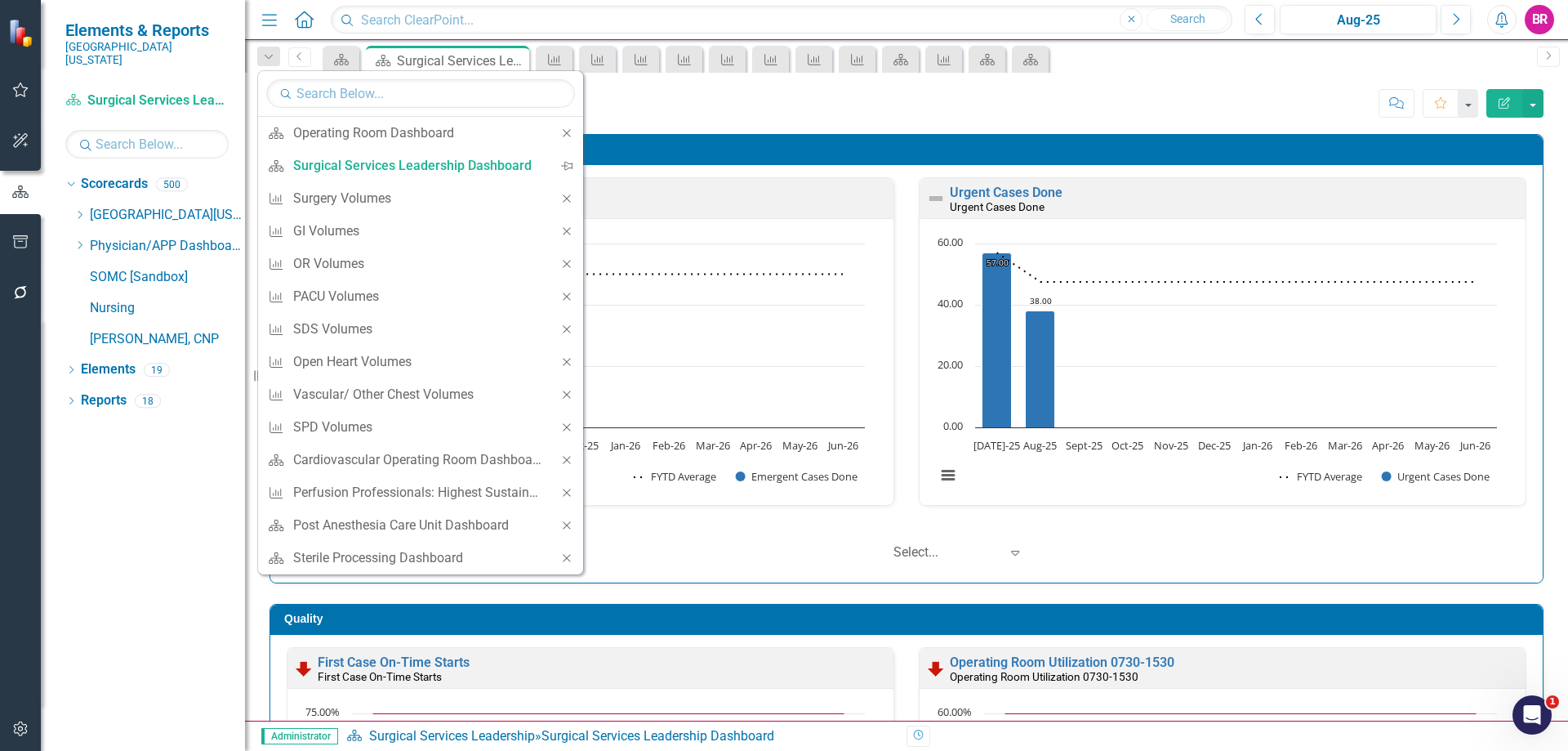
click at [567, 201] on icon "Close" at bounding box center [566, 198] width 14 height 12
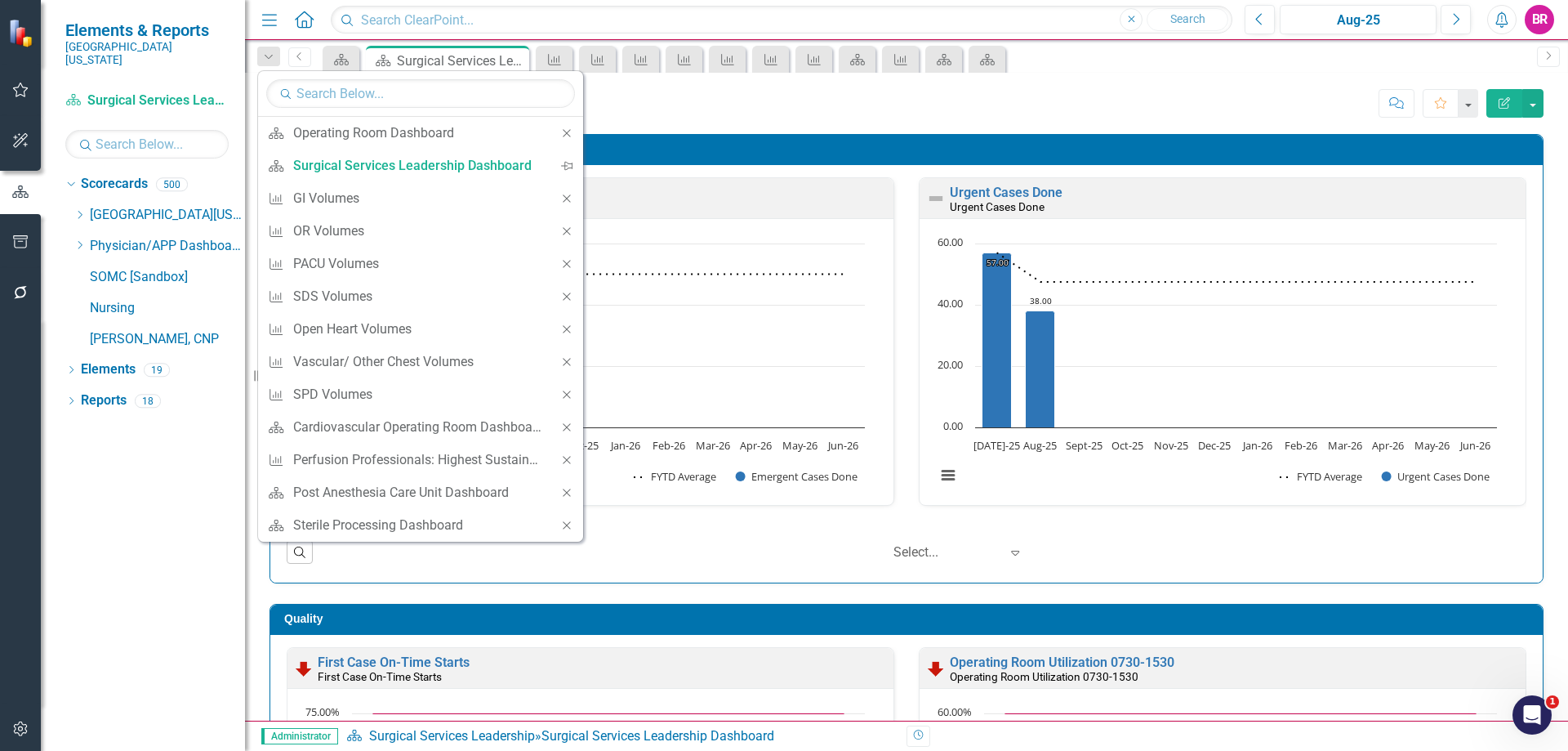
click at [567, 201] on icon "Close" at bounding box center [566, 198] width 14 height 12
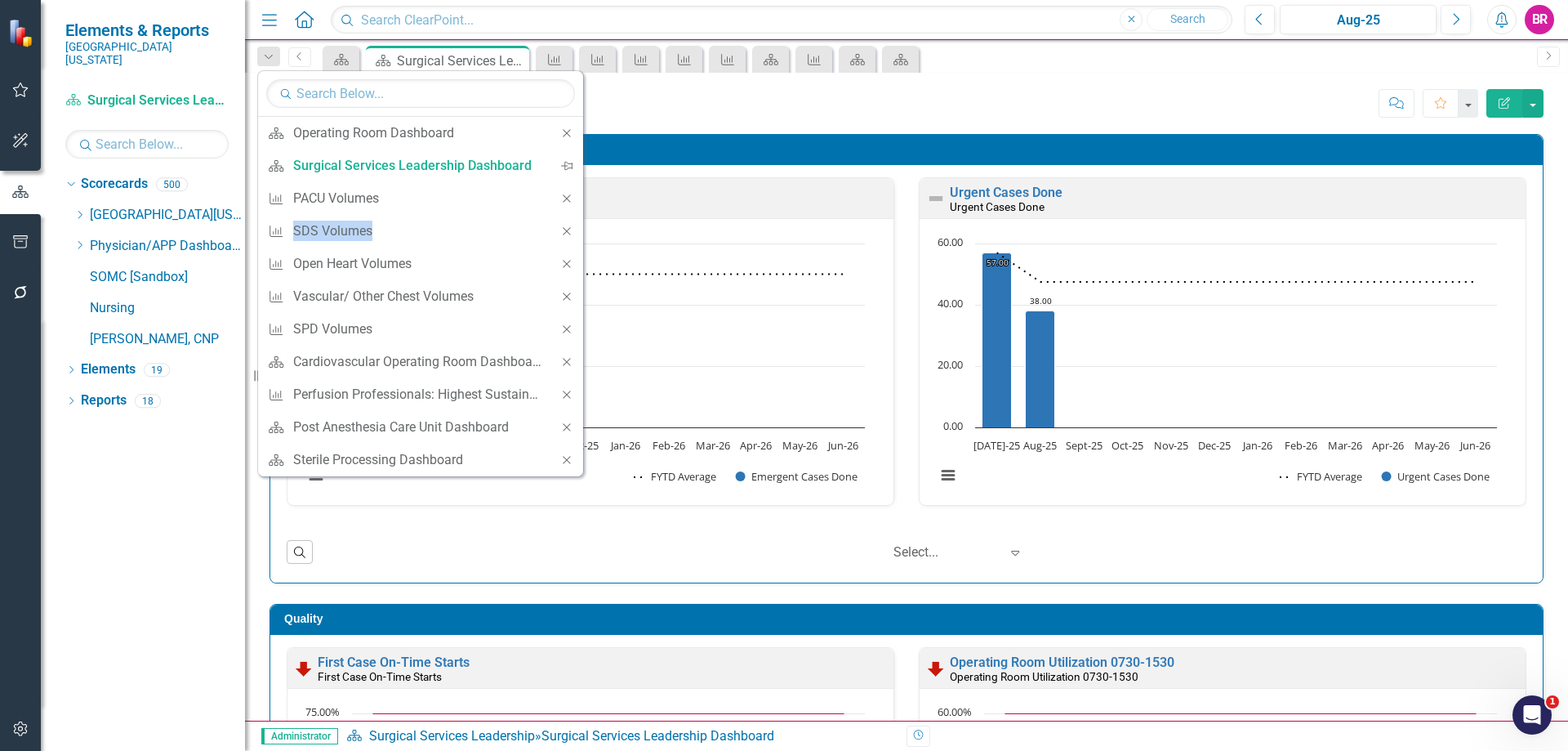
click at [567, 201] on icon "Close" at bounding box center [566, 198] width 14 height 12
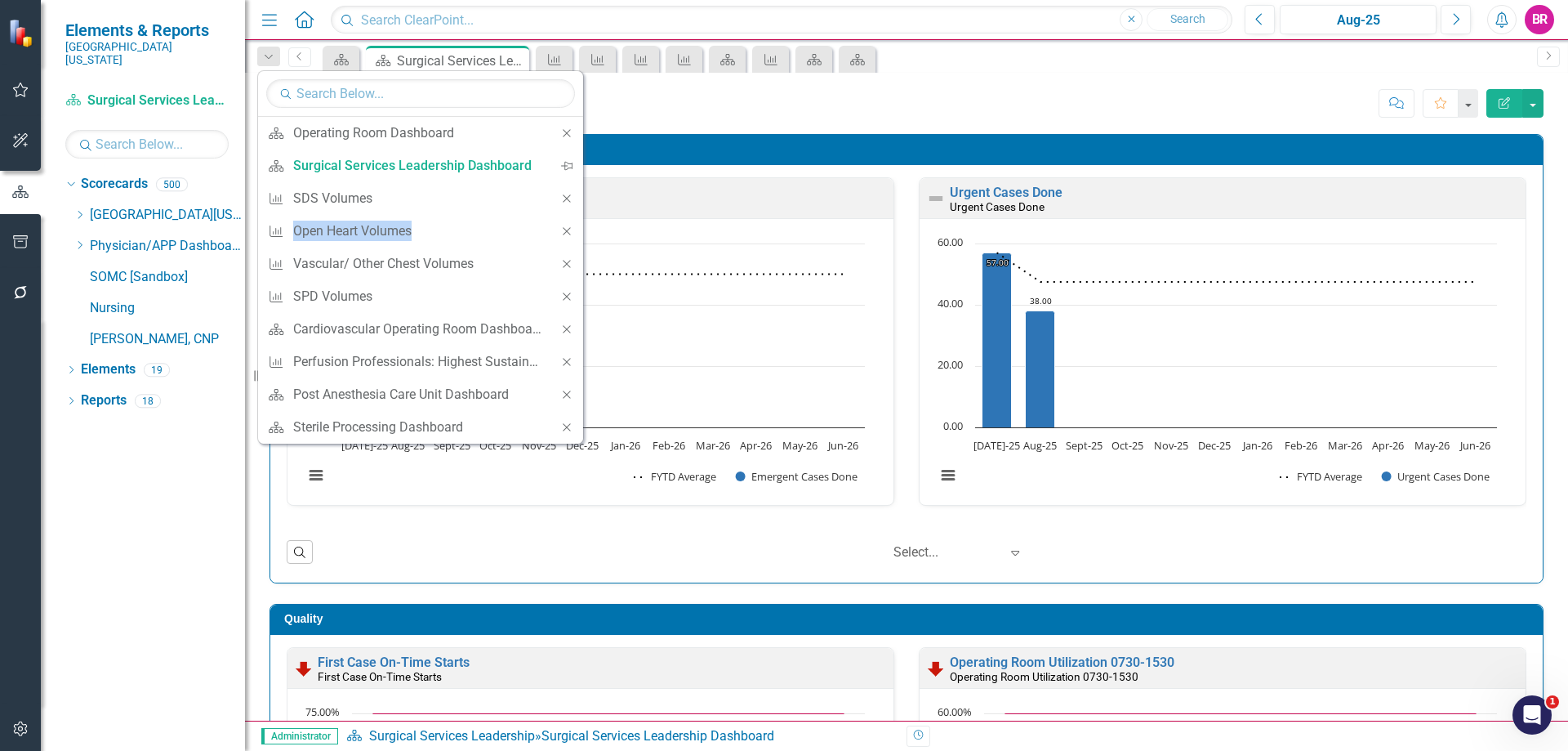
click at [567, 201] on icon "Close" at bounding box center [566, 198] width 14 height 12
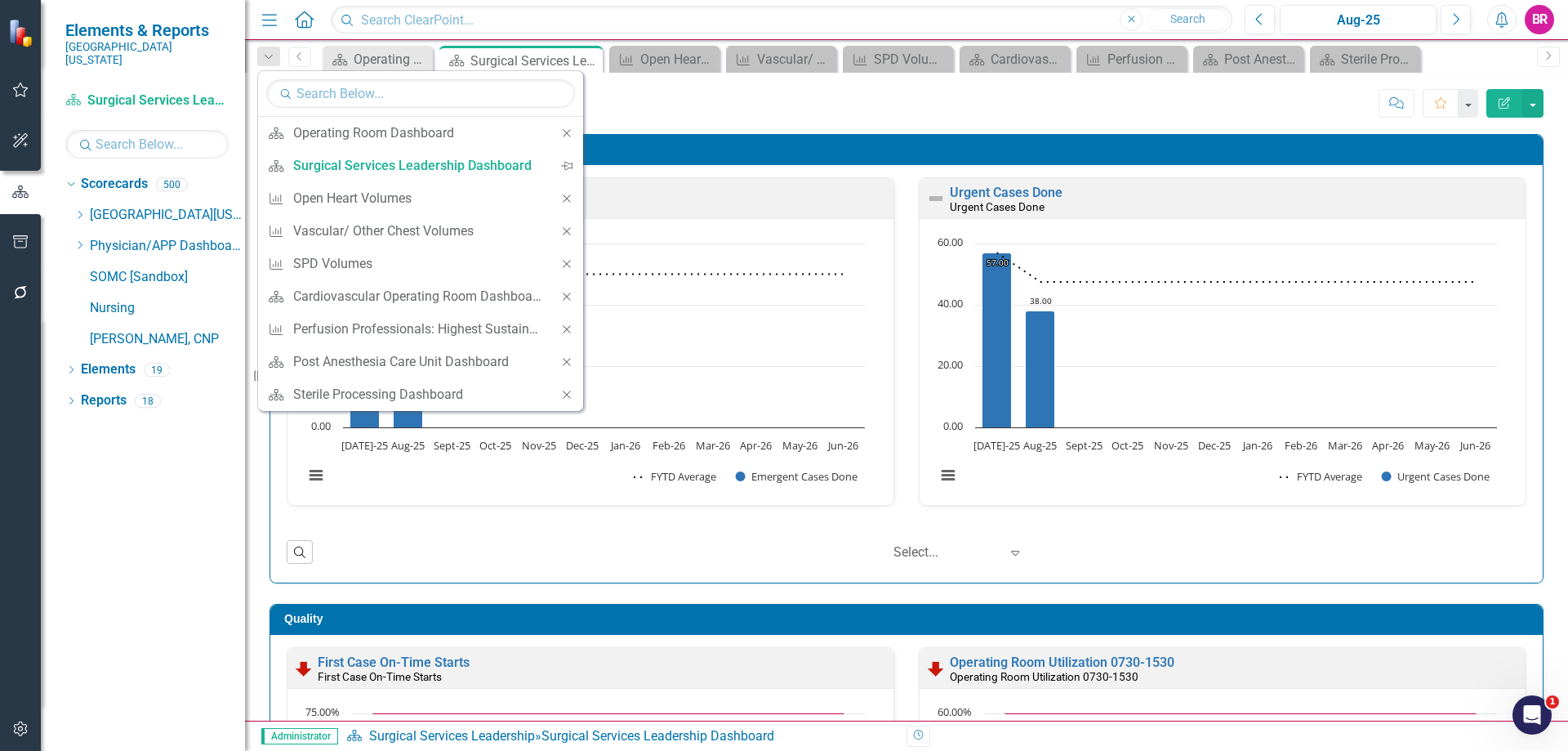
click at [567, 201] on icon "Close" at bounding box center [566, 198] width 14 height 12
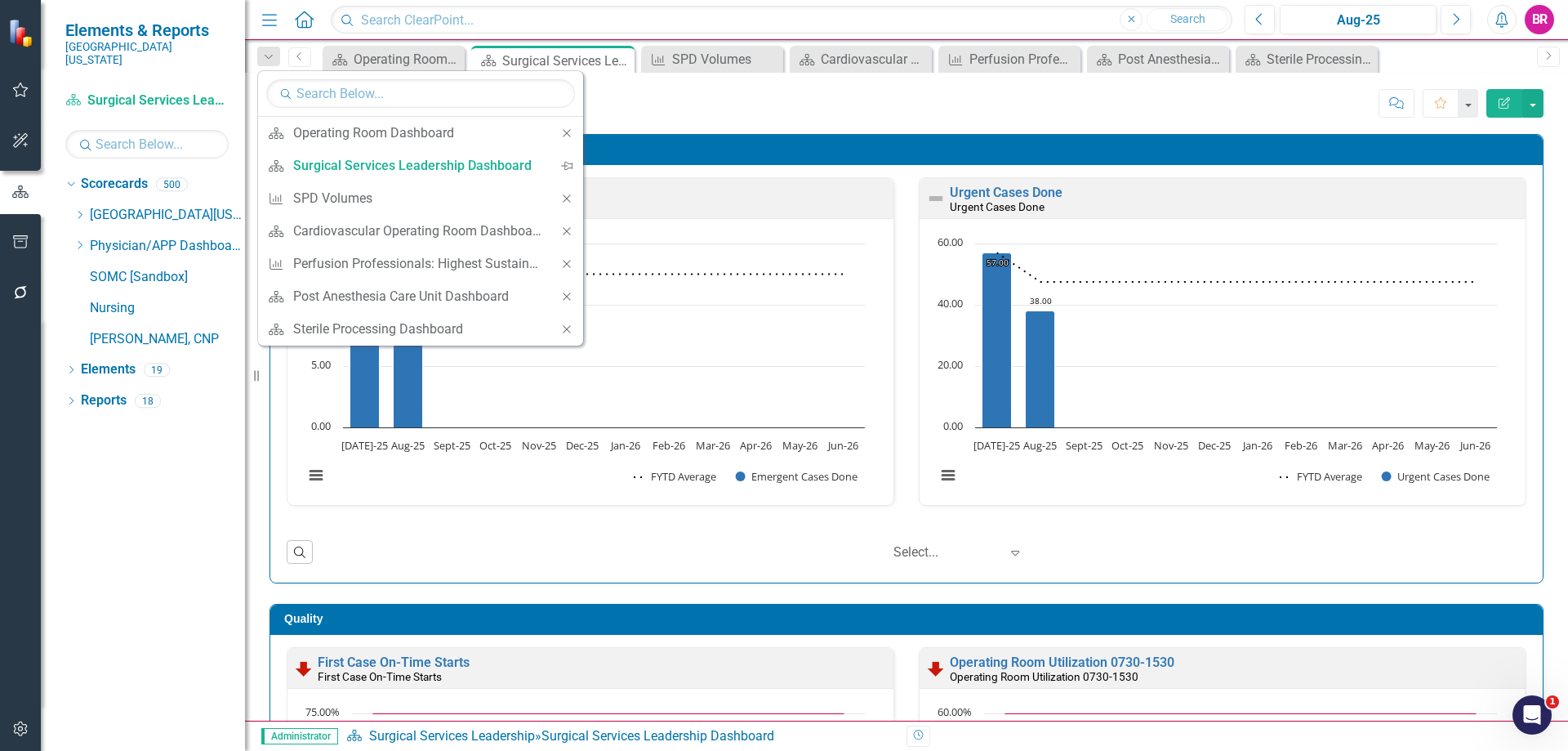
click at [567, 201] on icon "Close" at bounding box center [566, 198] width 14 height 12
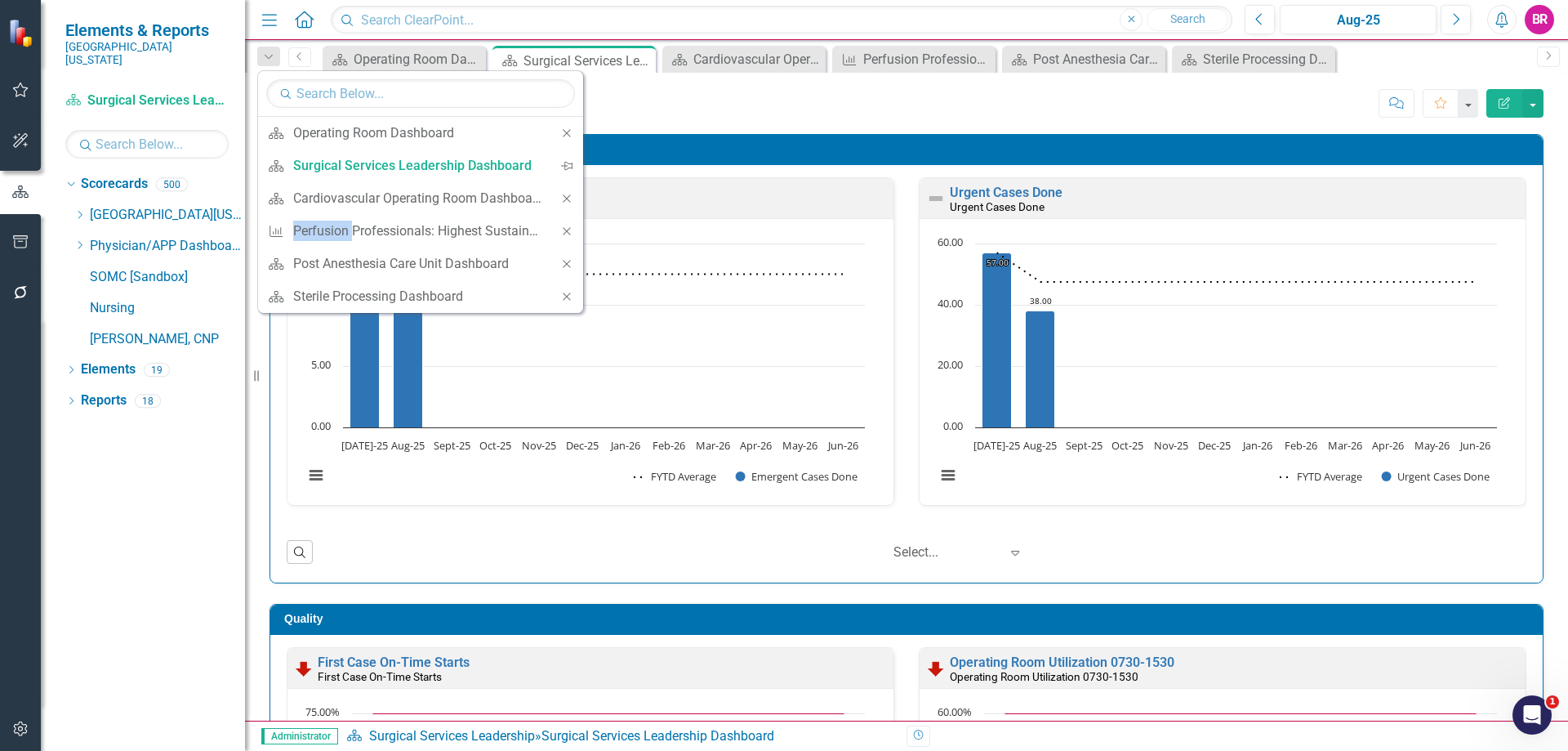
click at [567, 201] on icon "Close" at bounding box center [566, 198] width 14 height 12
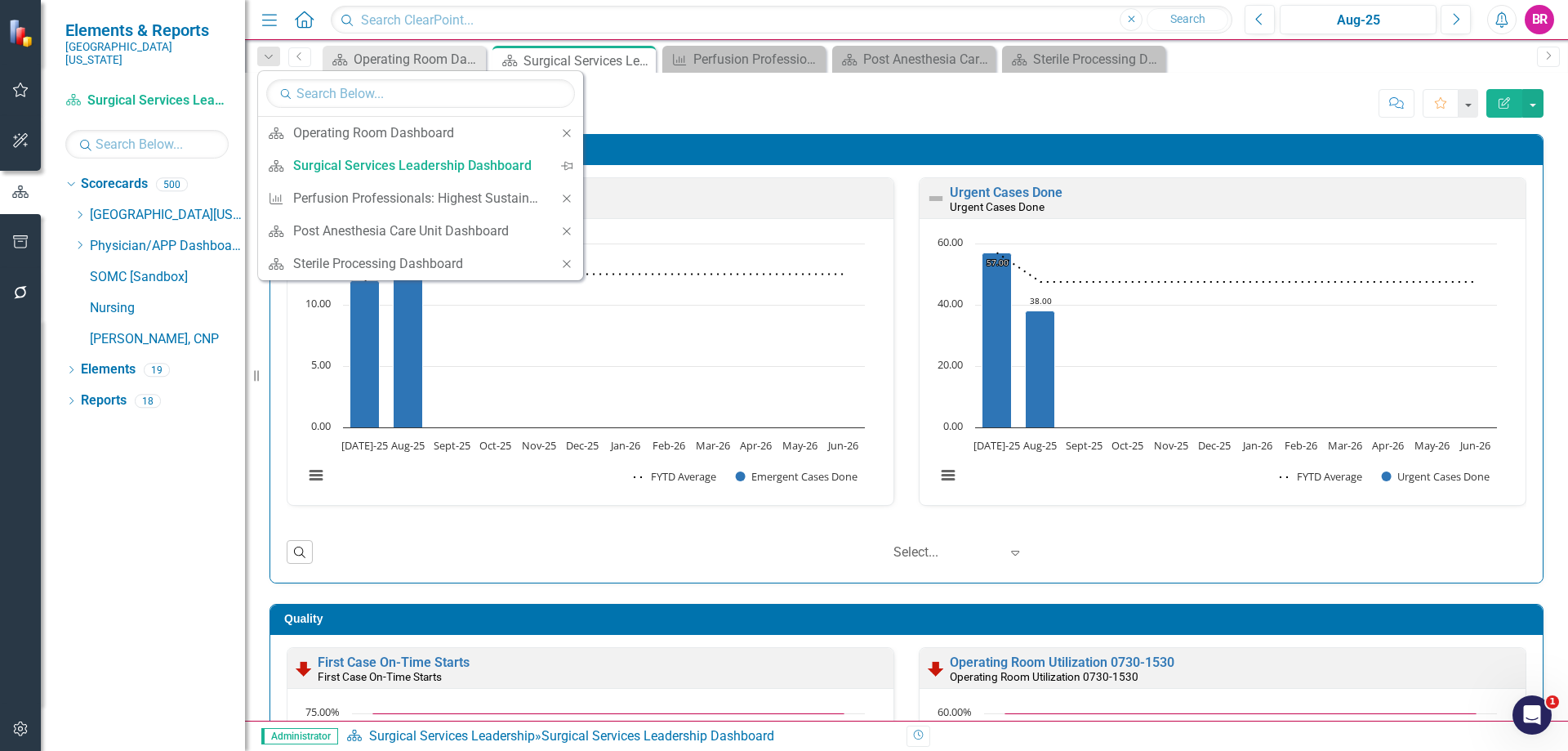
click at [567, 201] on icon "Close" at bounding box center [566, 198] width 14 height 12
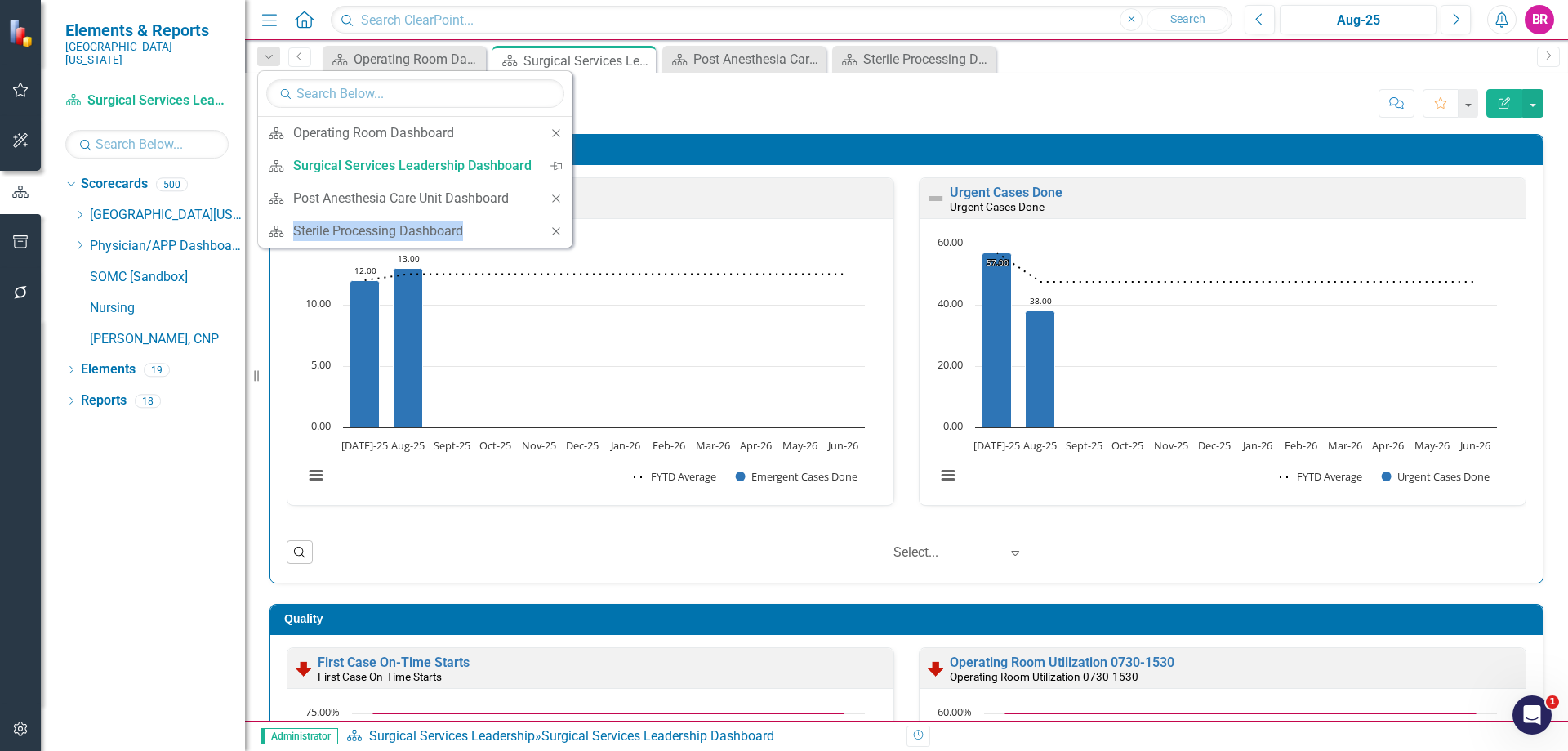
click at [567, 201] on div "Close" at bounding box center [556, 198] width 33 height 33
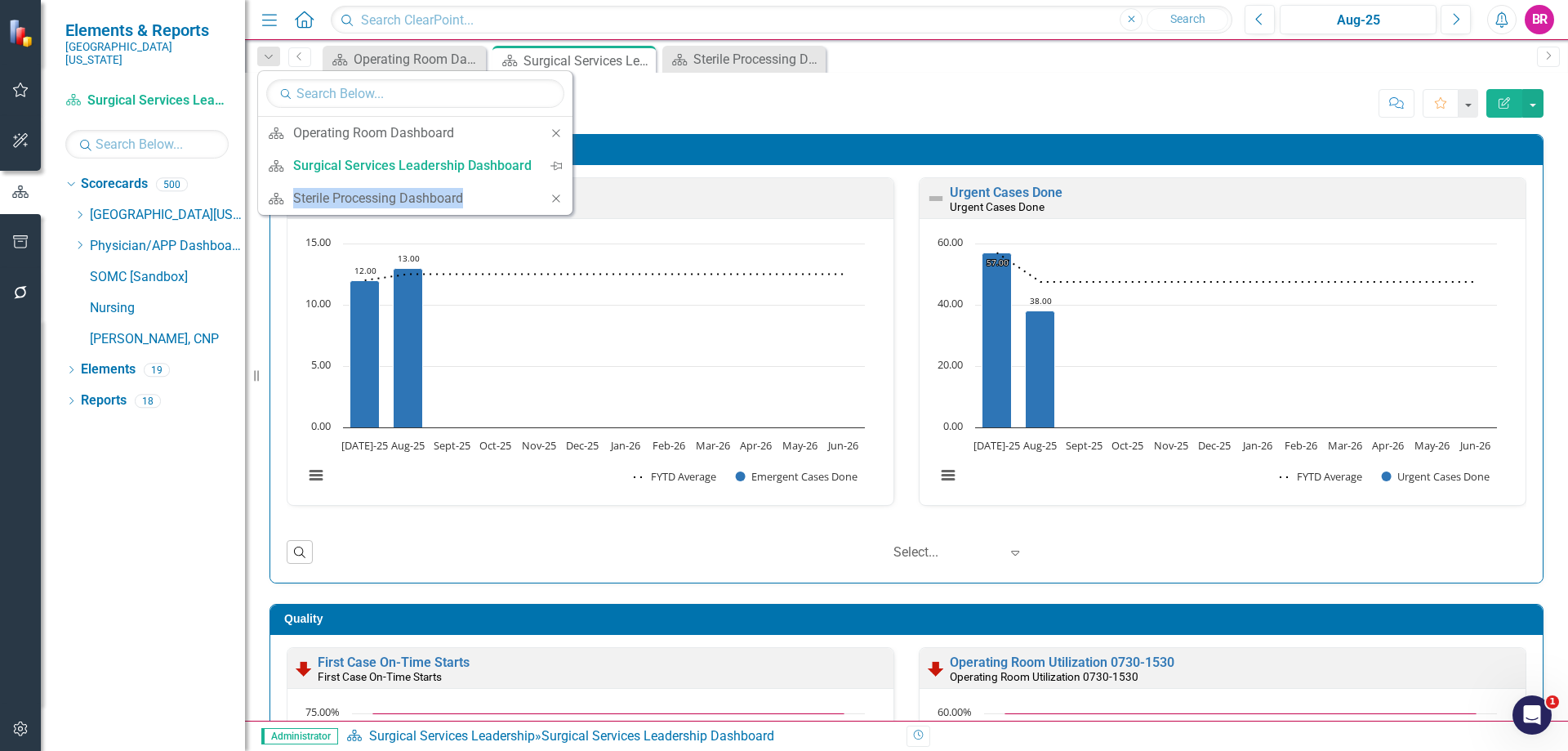
click at [567, 201] on div "Close" at bounding box center [556, 198] width 33 height 33
click at [666, 87] on div "Surgical Services Leadership Dashboard Surgical Services Leadership Score: N/A …" at bounding box center [906, 96] width 1323 height 49
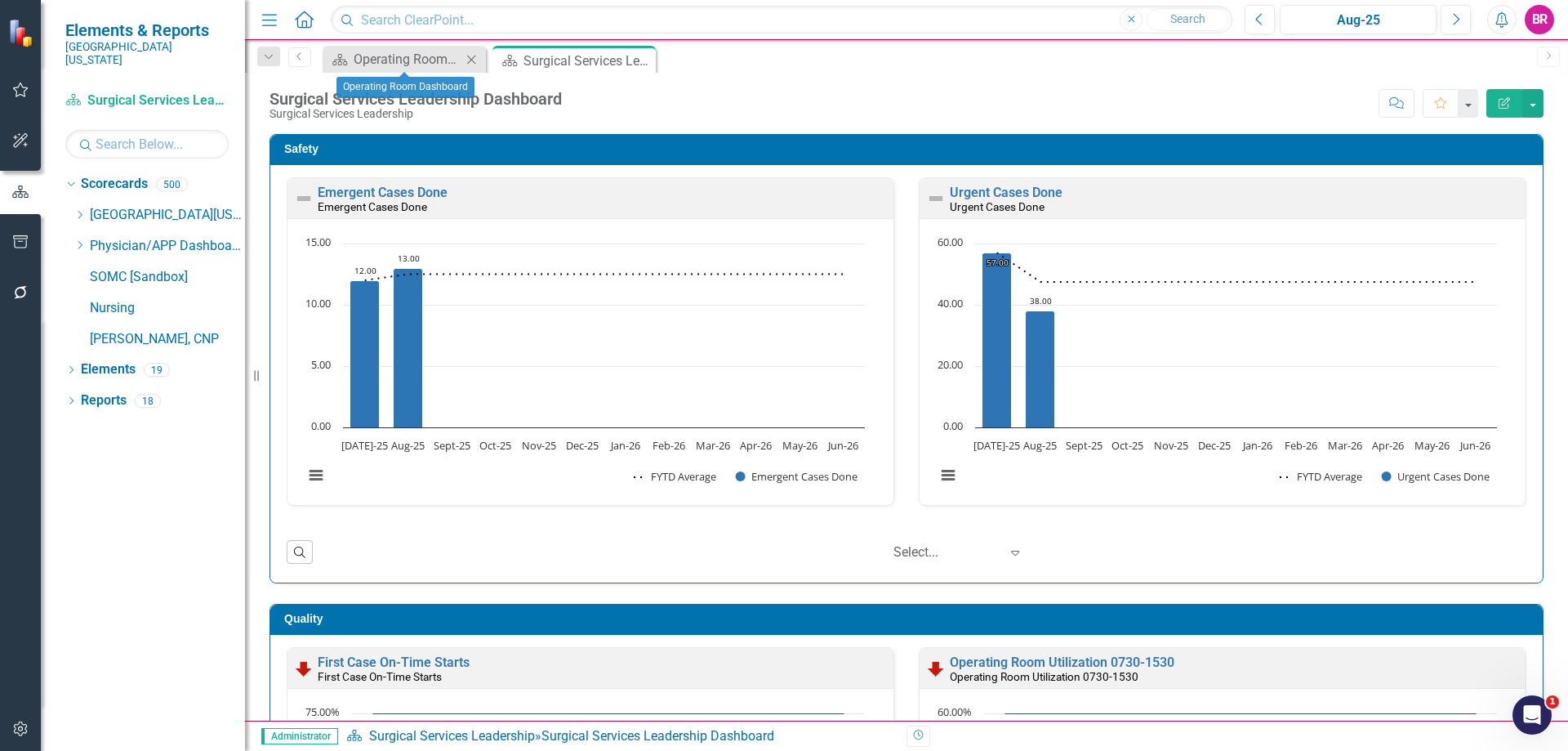
click at [477, 62] on icon "Close" at bounding box center [471, 60] width 16 height 13
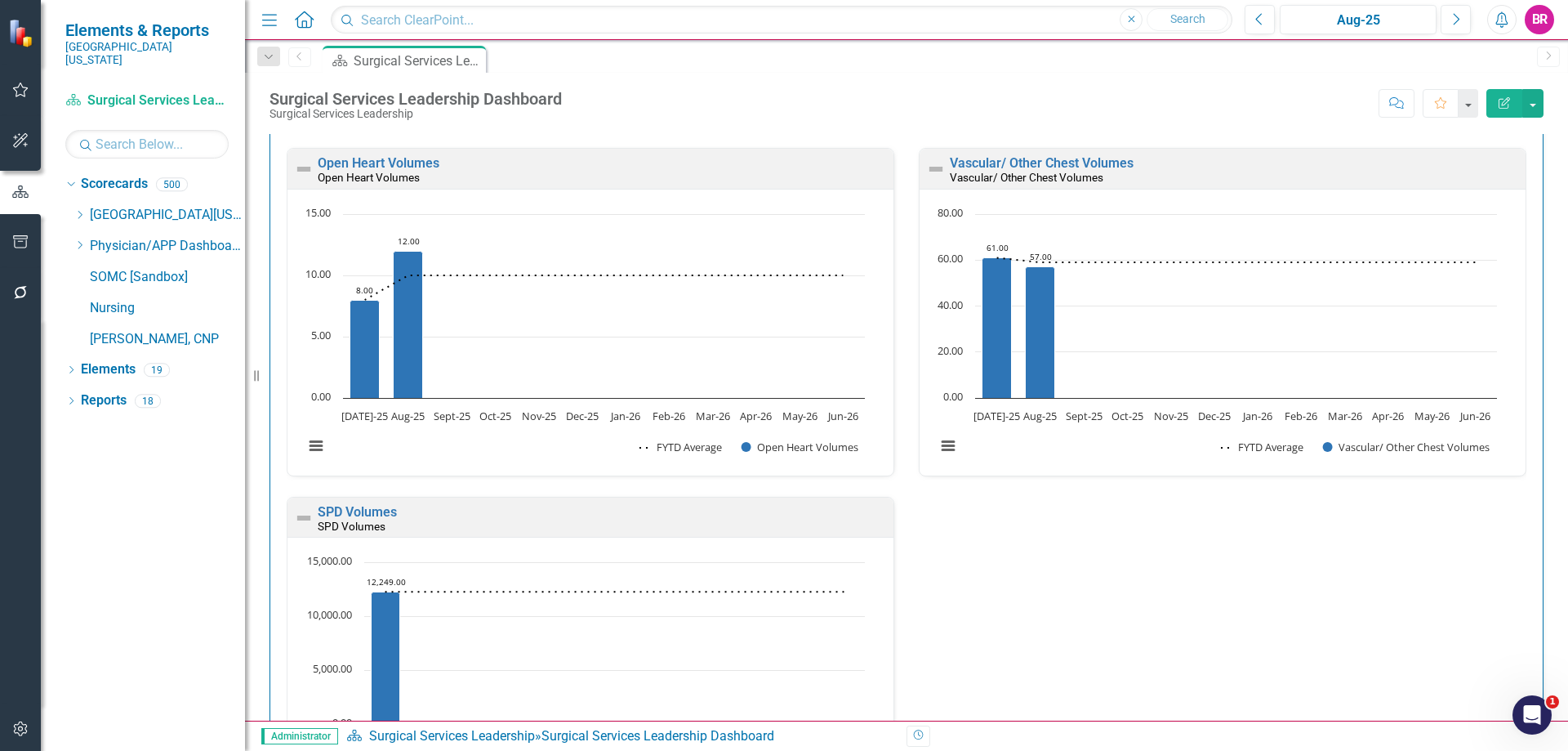
scroll to position [3108, 0]
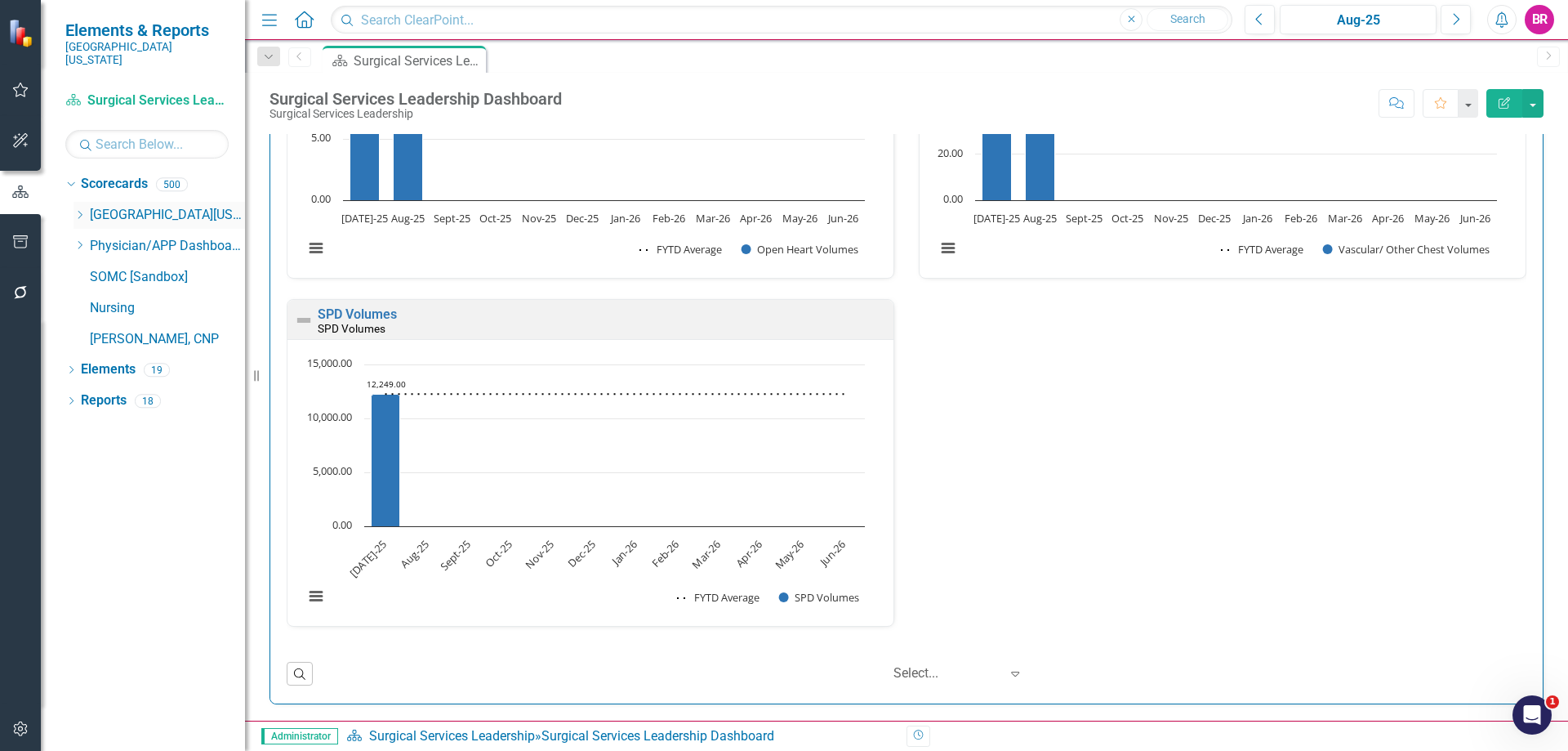
click at [80, 210] on icon "Dropdown" at bounding box center [79, 214] width 12 height 10
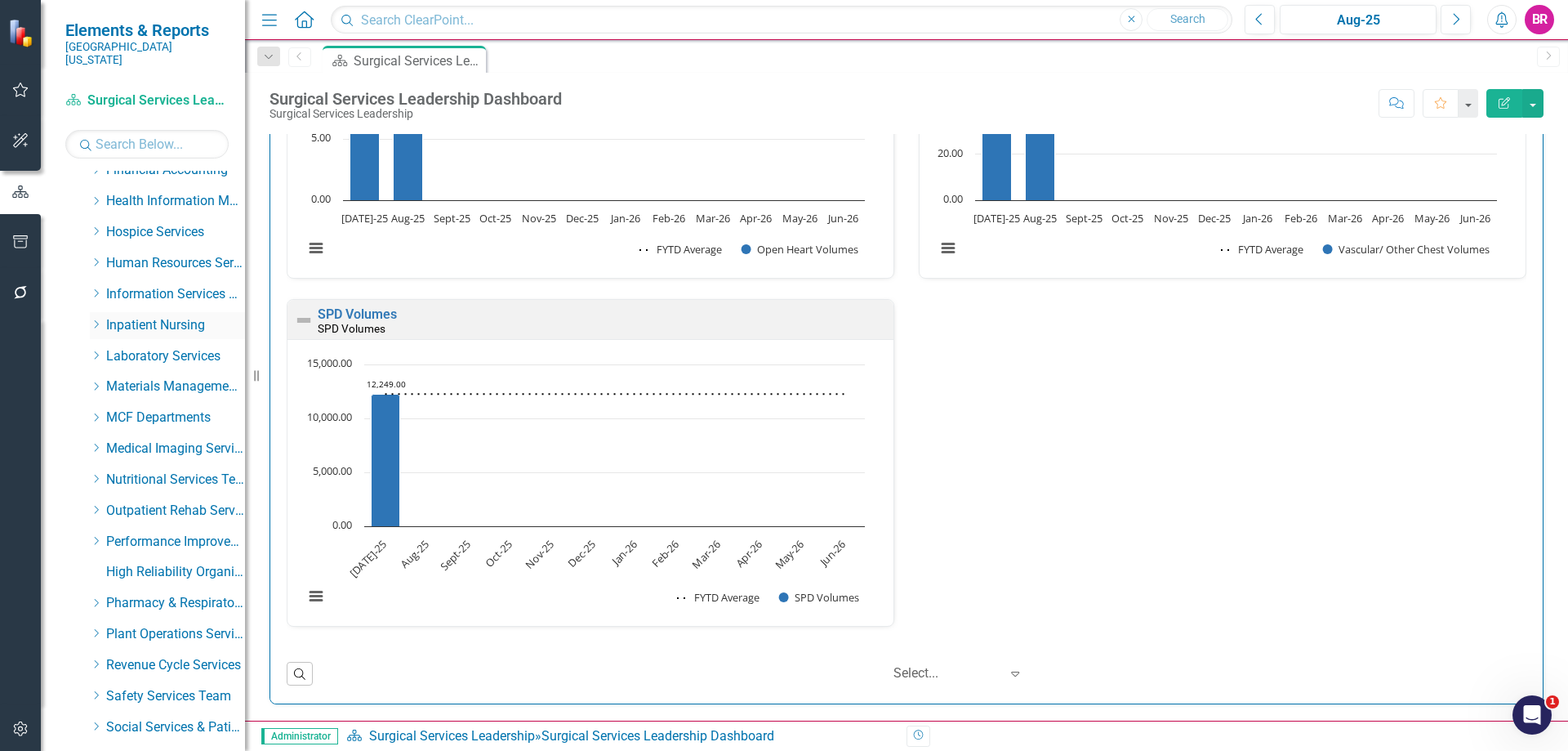
scroll to position [490, 0]
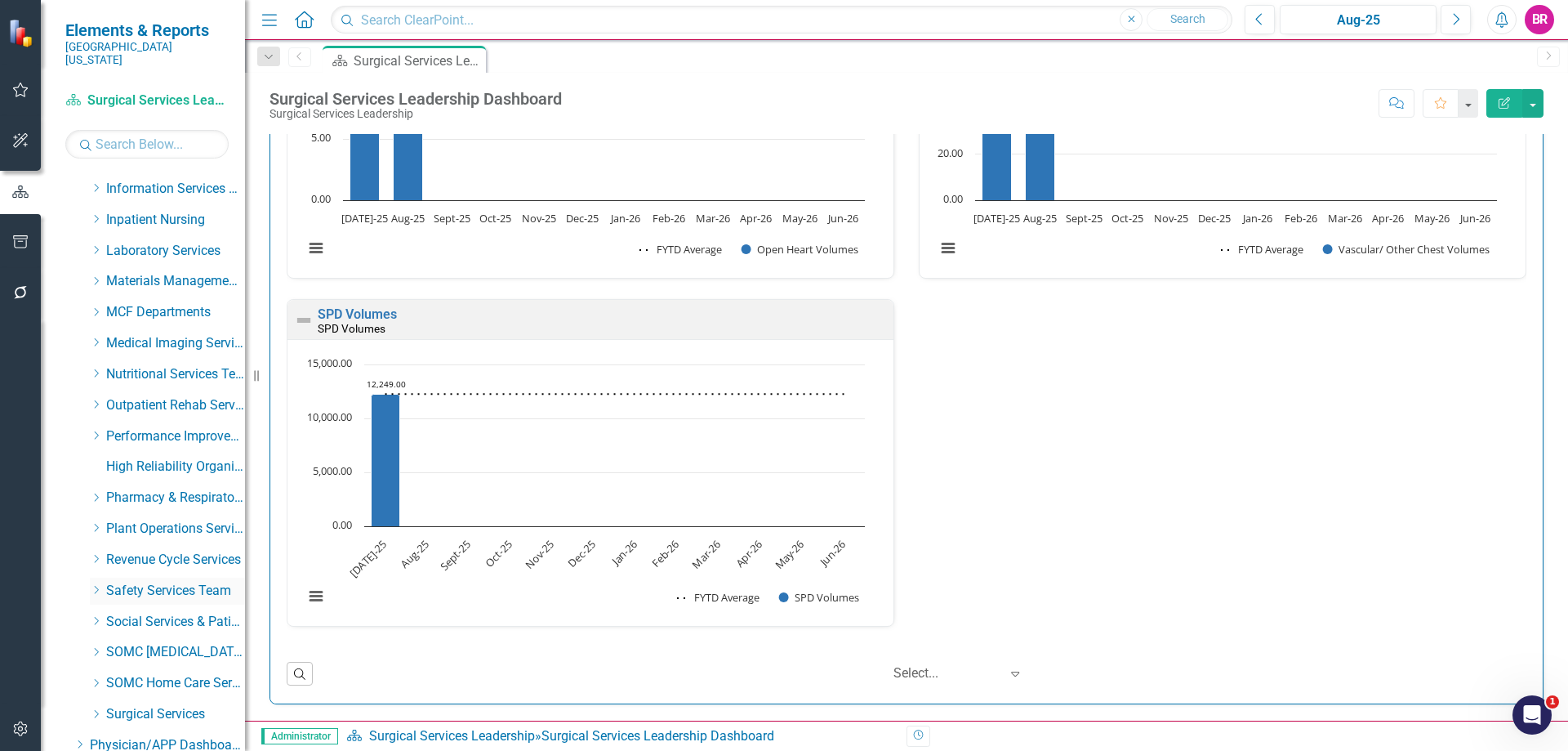
drag, startPoint x: 96, startPoint y: 582, endPoint x: 131, endPoint y: 586, distance: 35.2
click at [96, 584] on div "Dropdown" at bounding box center [96, 591] width 12 height 14
drag, startPoint x: 169, startPoint y: 633, endPoint x: 35, endPoint y: 590, distance: 140.7
click at [169, 643] on link "Environment of Care" at bounding box center [183, 652] width 122 height 19
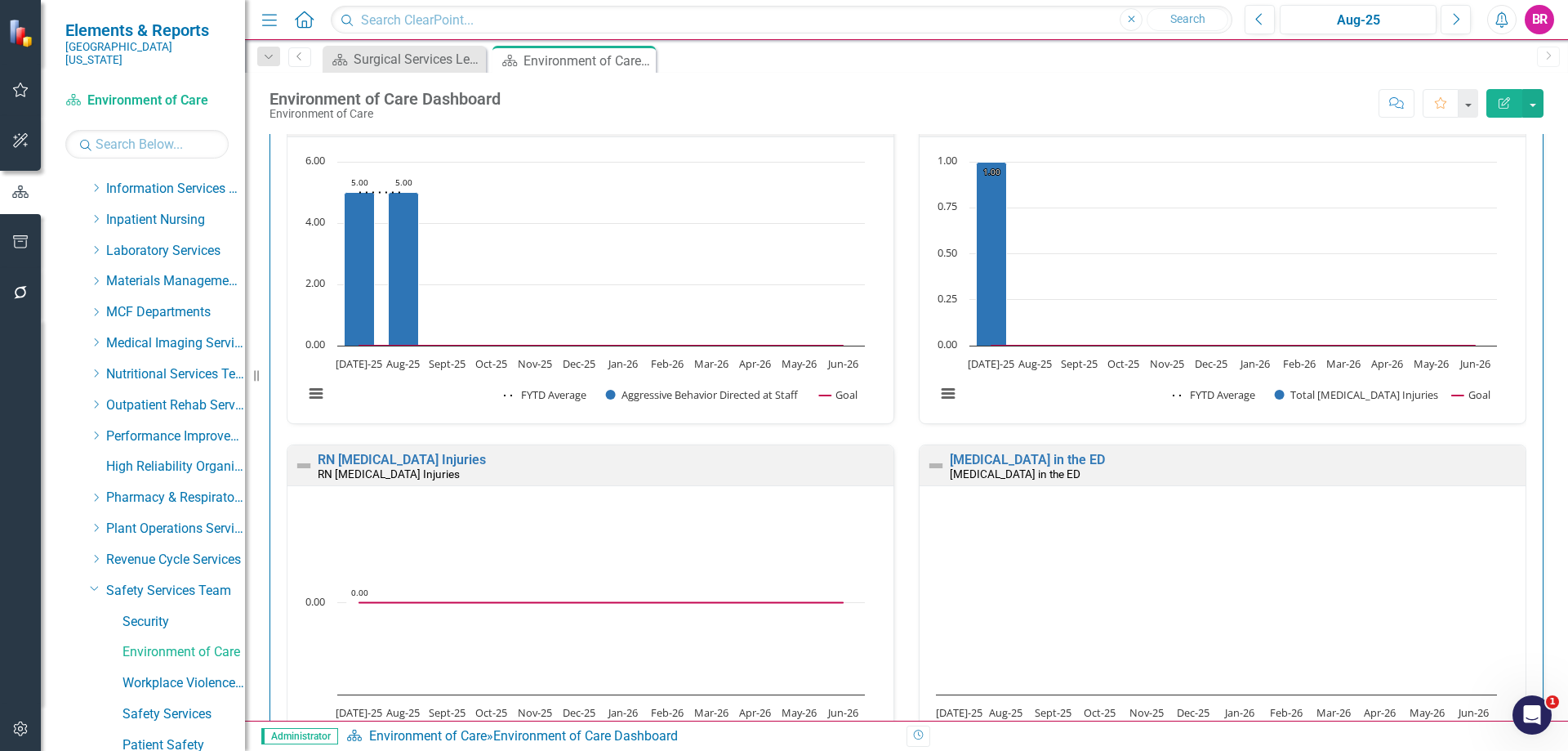
scroll to position [1, 0]
click at [1003, 459] on link "[MEDICAL_DATA] in the ED" at bounding box center [1027, 458] width 155 height 15
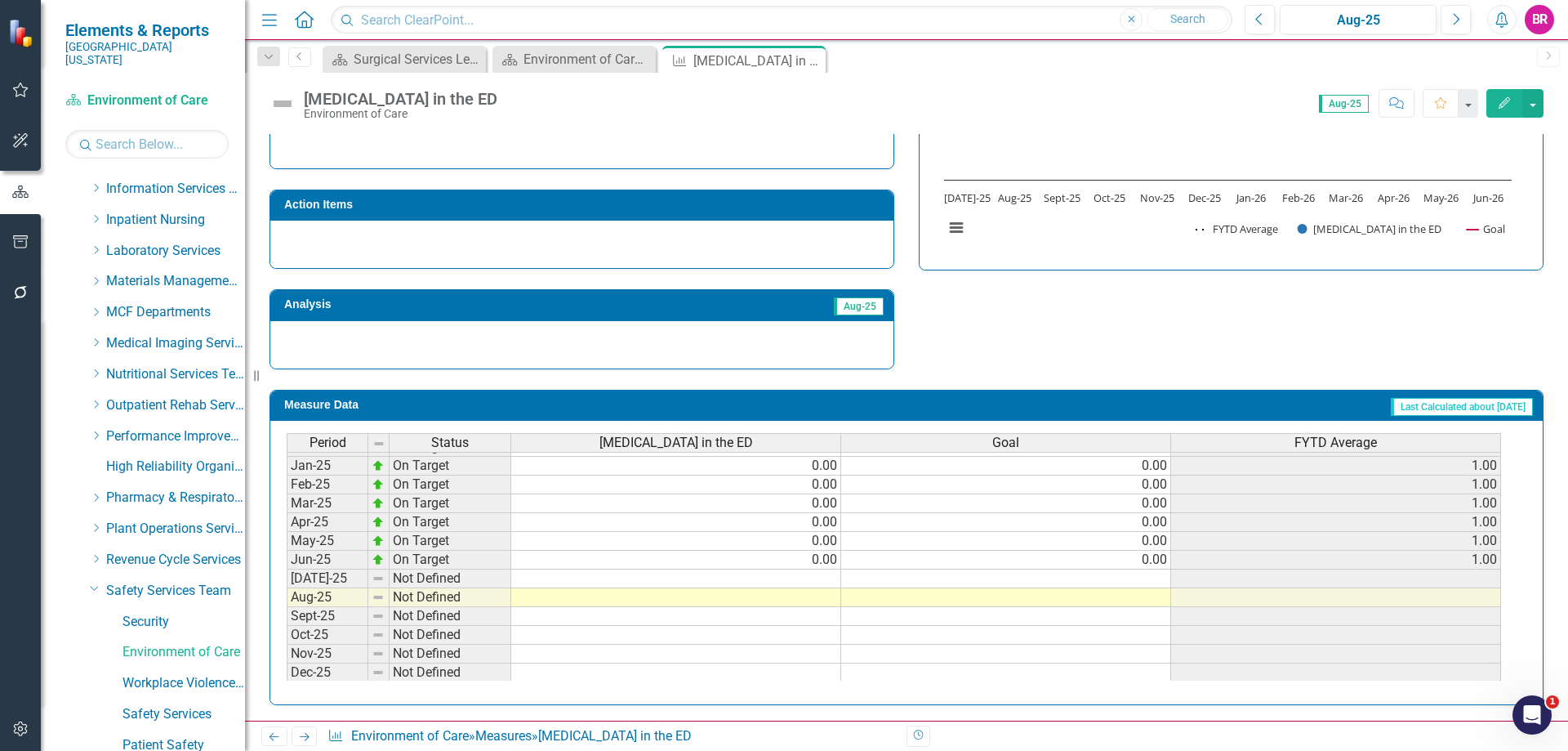
scroll to position [572, 0]
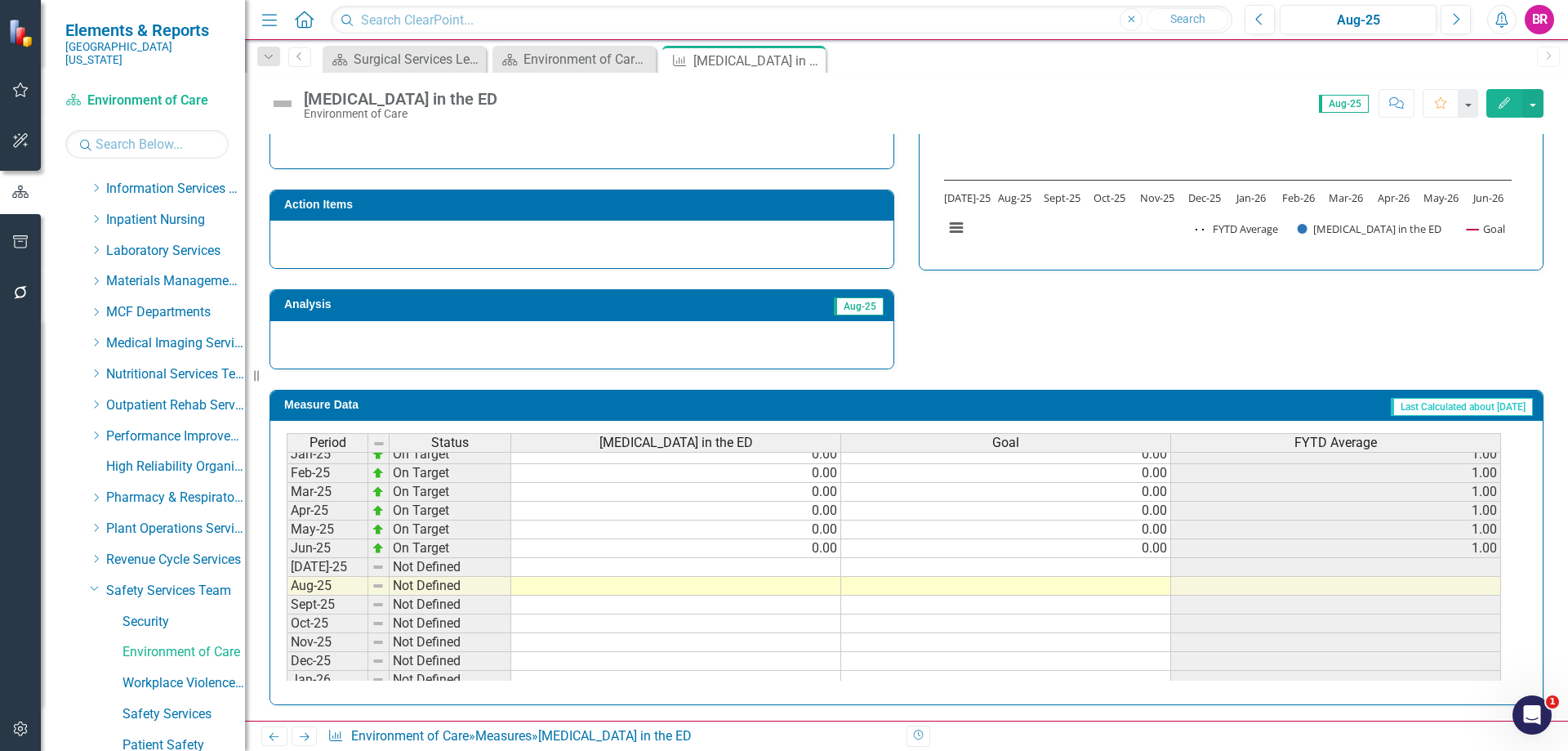
click at [825, 566] on td at bounding box center [676, 566] width 330 height 19
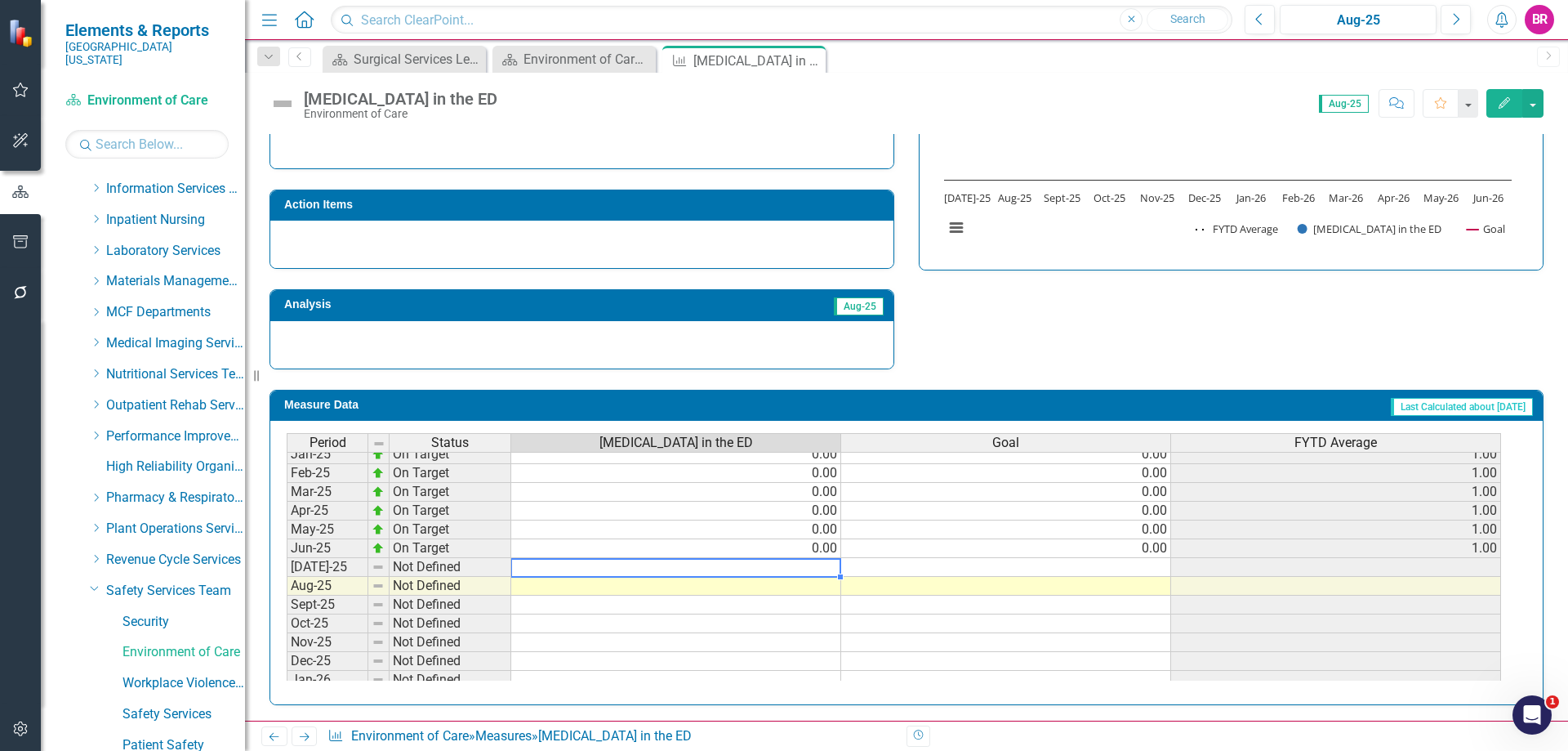
type textarea "0"
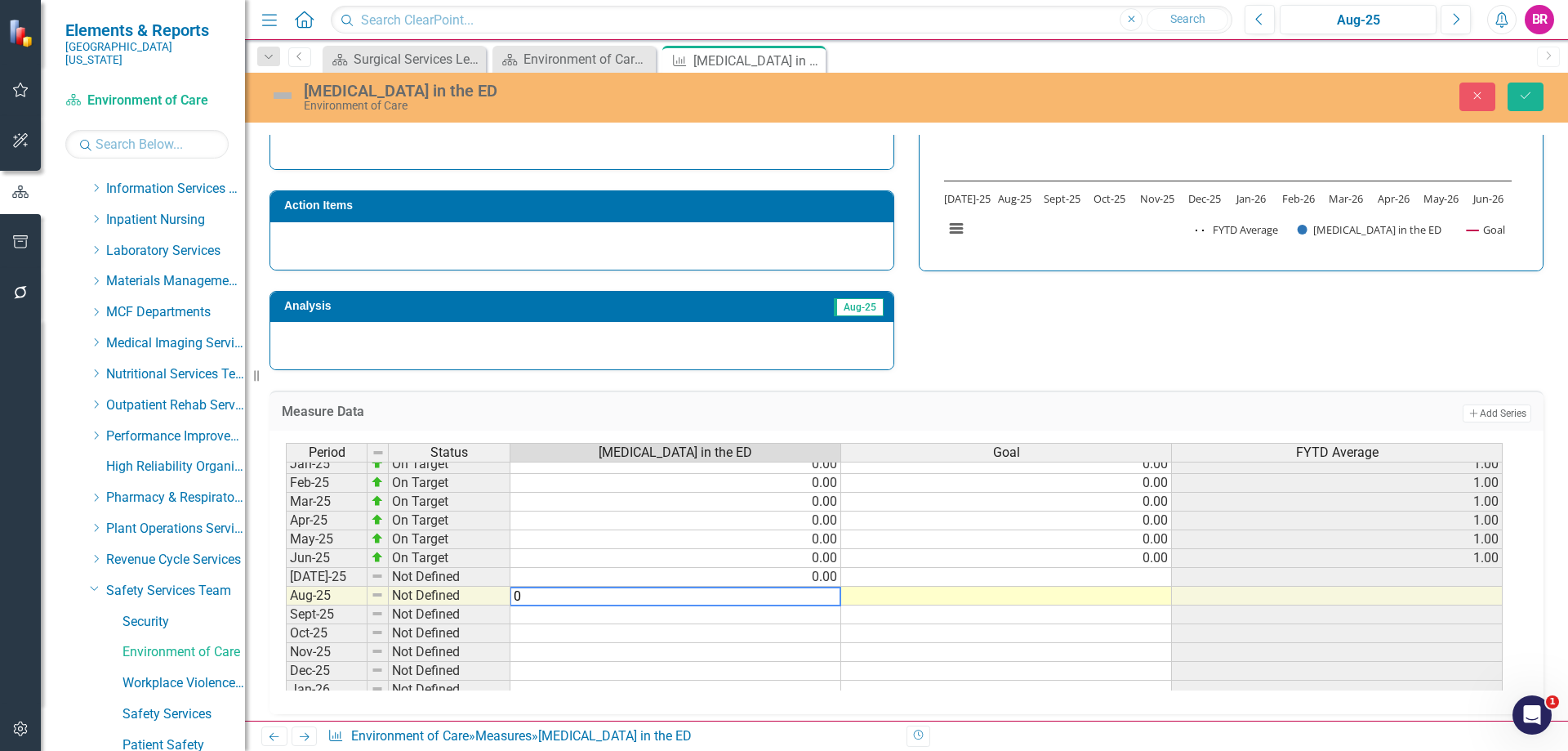
type textarea "0"
click at [1158, 572] on td at bounding box center [1006, 576] width 331 height 19
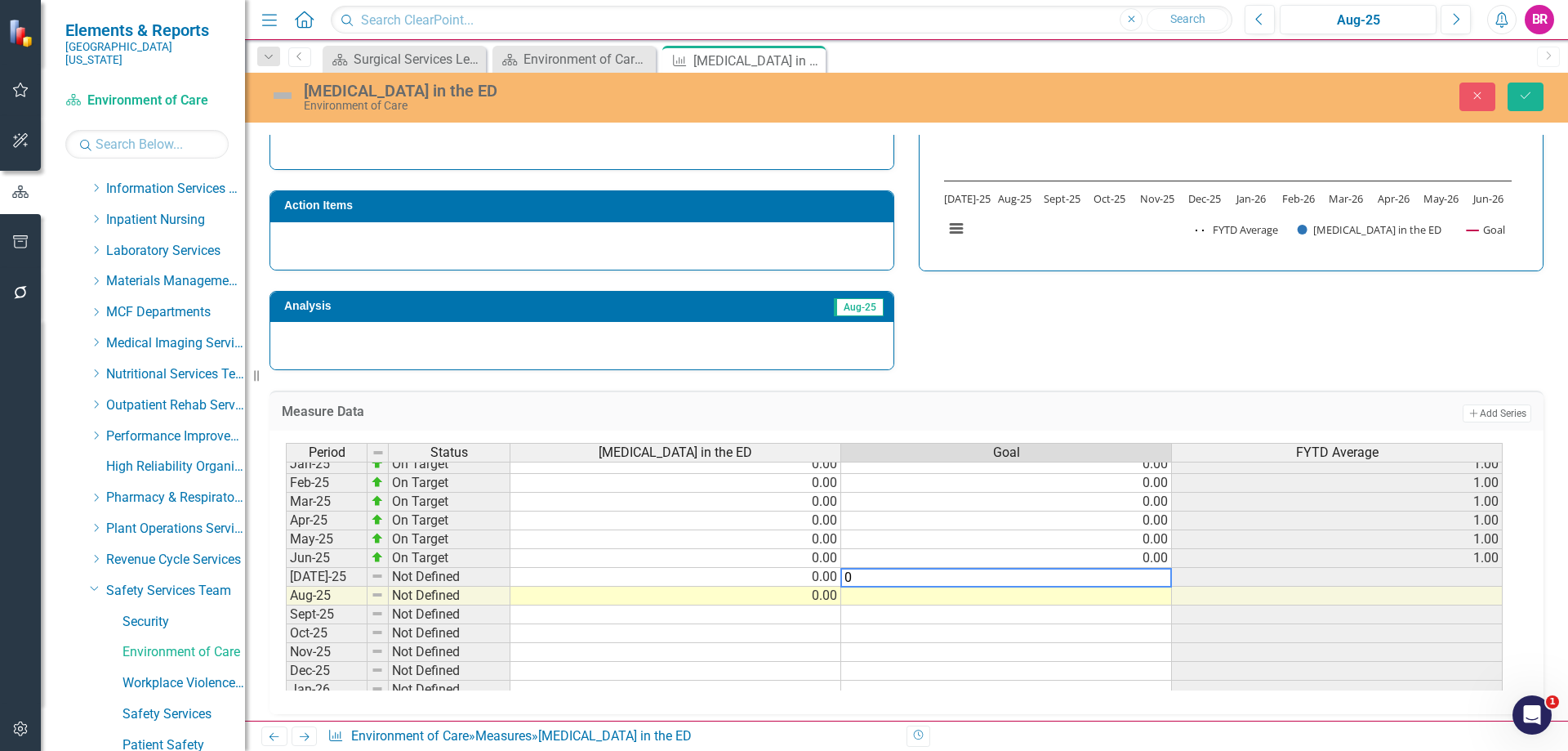
type textarea "0"
click at [1152, 315] on div "Strategic Values Safety Safety Services Team Q1.2026 A Better Way Action Items …" at bounding box center [906, 158] width 1299 height 425
click at [1161, 576] on td "0.00" at bounding box center [1006, 576] width 331 height 19
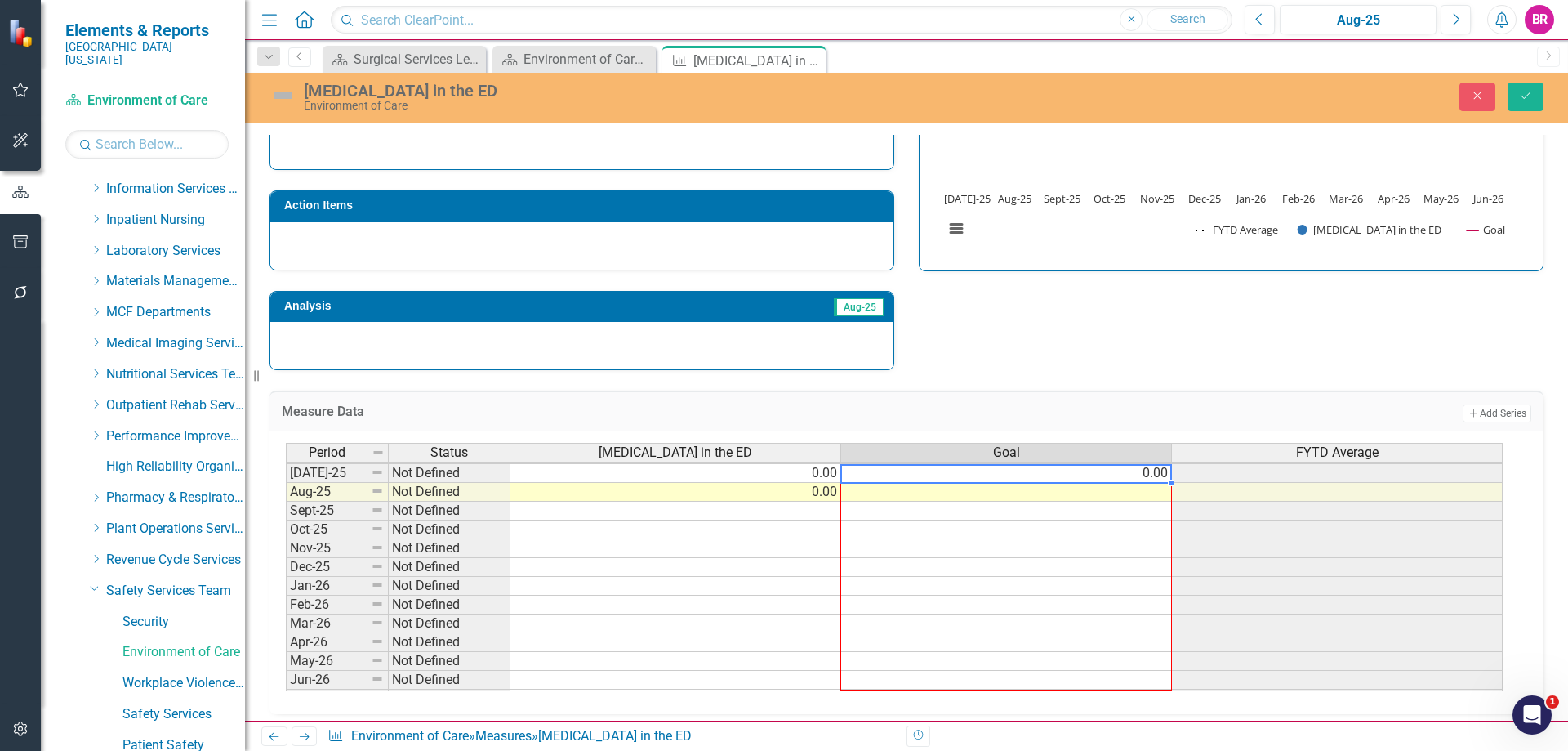
drag, startPoint x: 1171, startPoint y: 588, endPoint x: 1161, endPoint y: 675, distance: 87.6
click at [286, 675] on div "Period Status Attempted Suicide in the ED Goal FYTD Average Jun-24 On Target 0.…" at bounding box center [286, 453] width 0 height 508
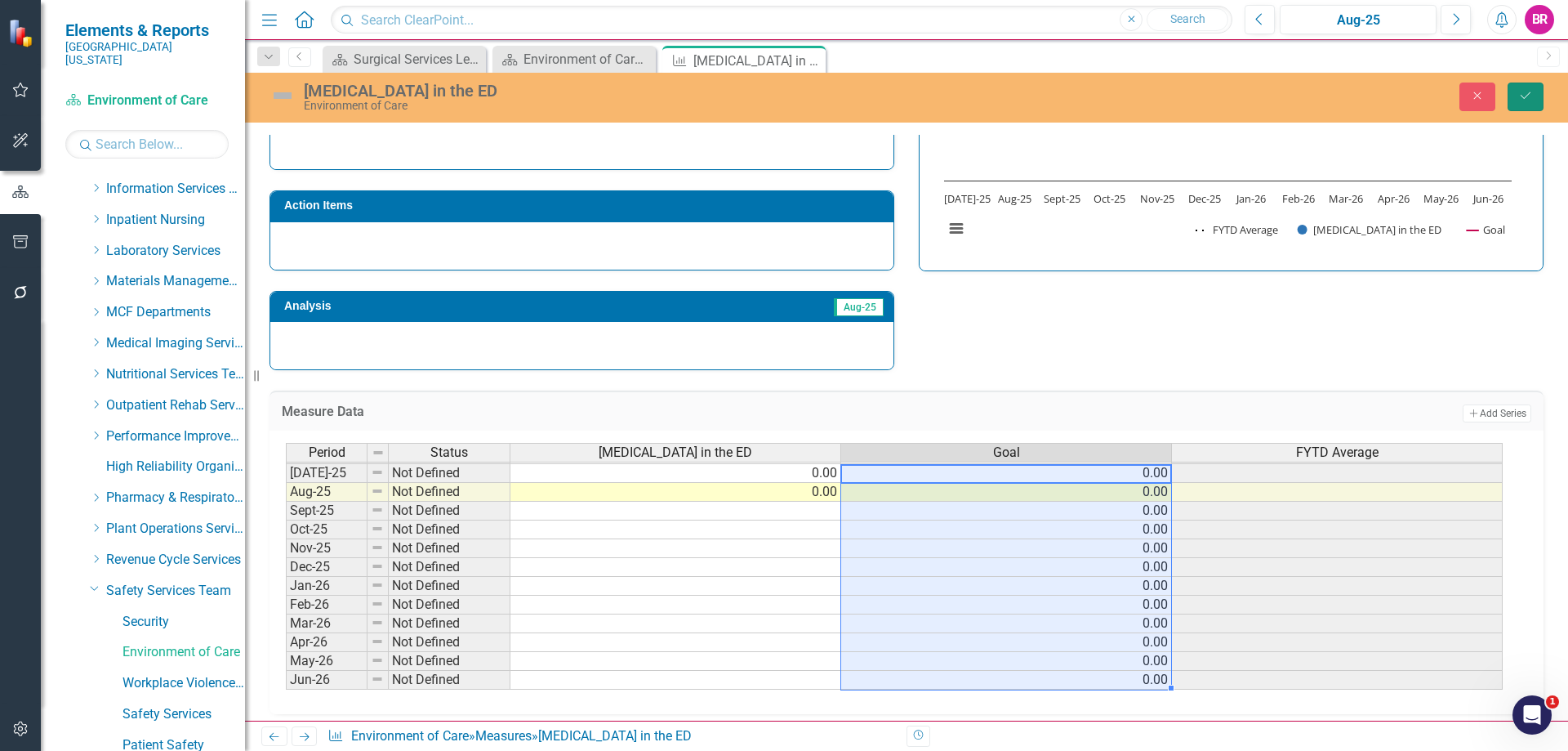
click at [1532, 97] on icon "Save" at bounding box center [1525, 95] width 14 height 12
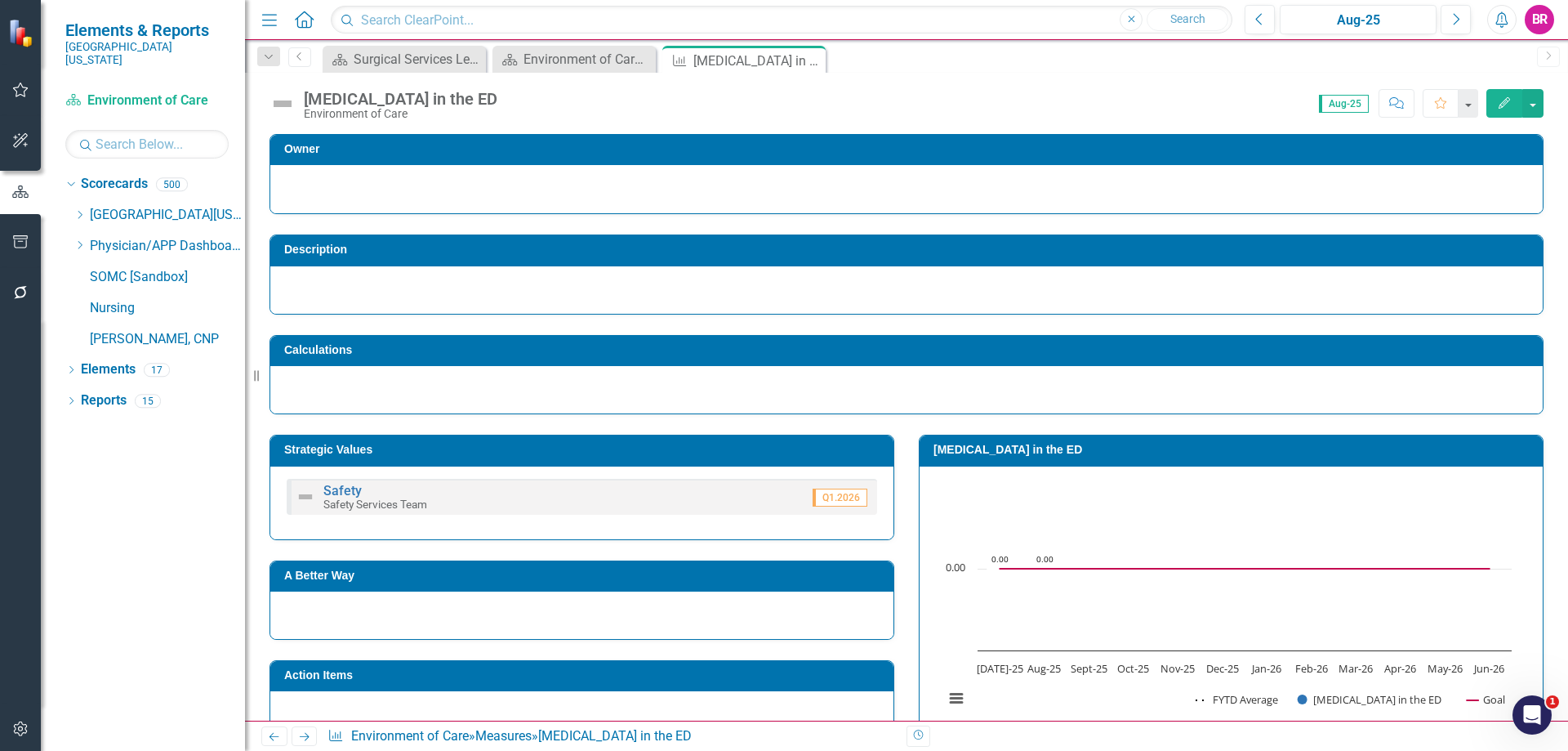
scroll to position [0, 0]
click at [76, 210] on icon "Dropdown" at bounding box center [79, 214] width 12 height 10
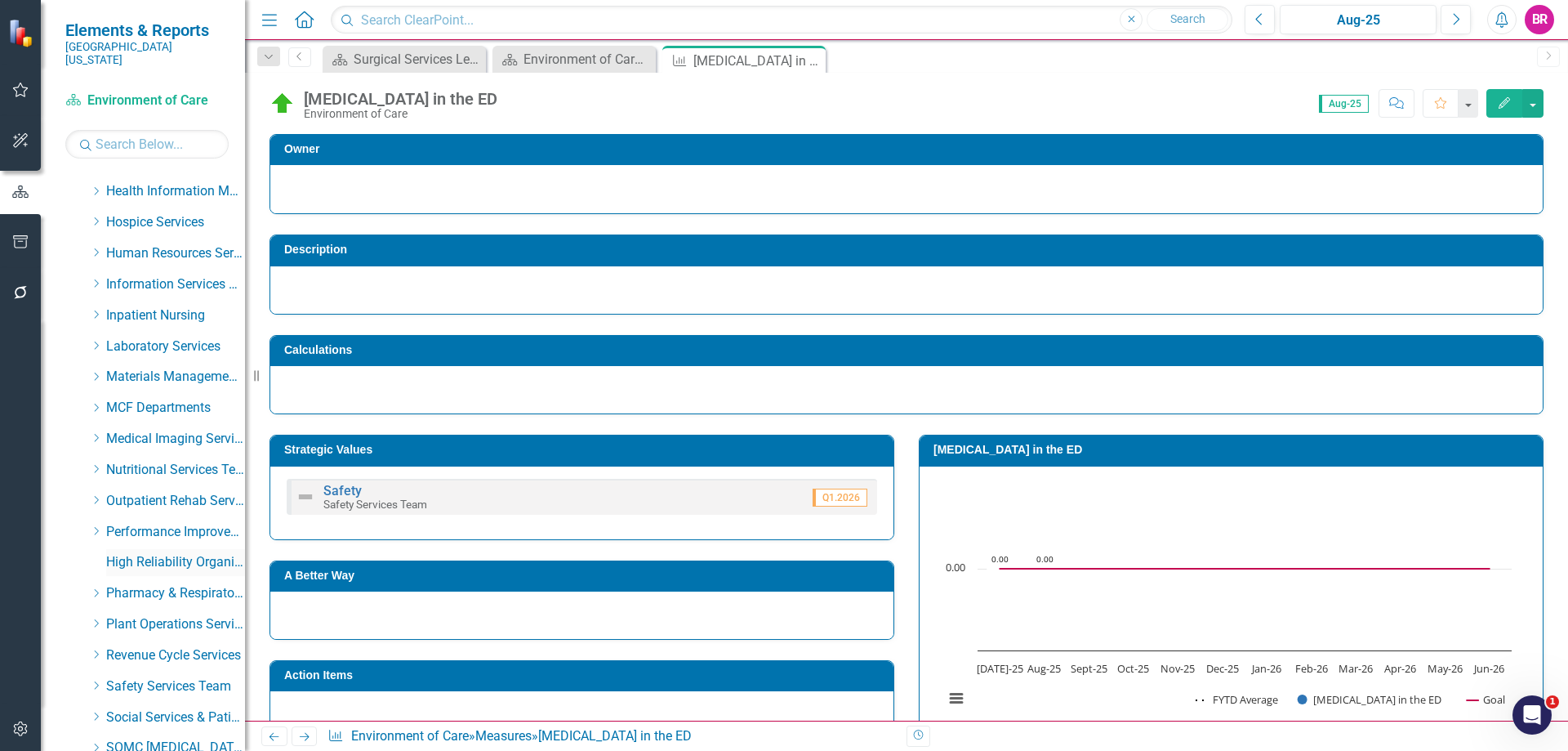
scroll to position [572, 0]
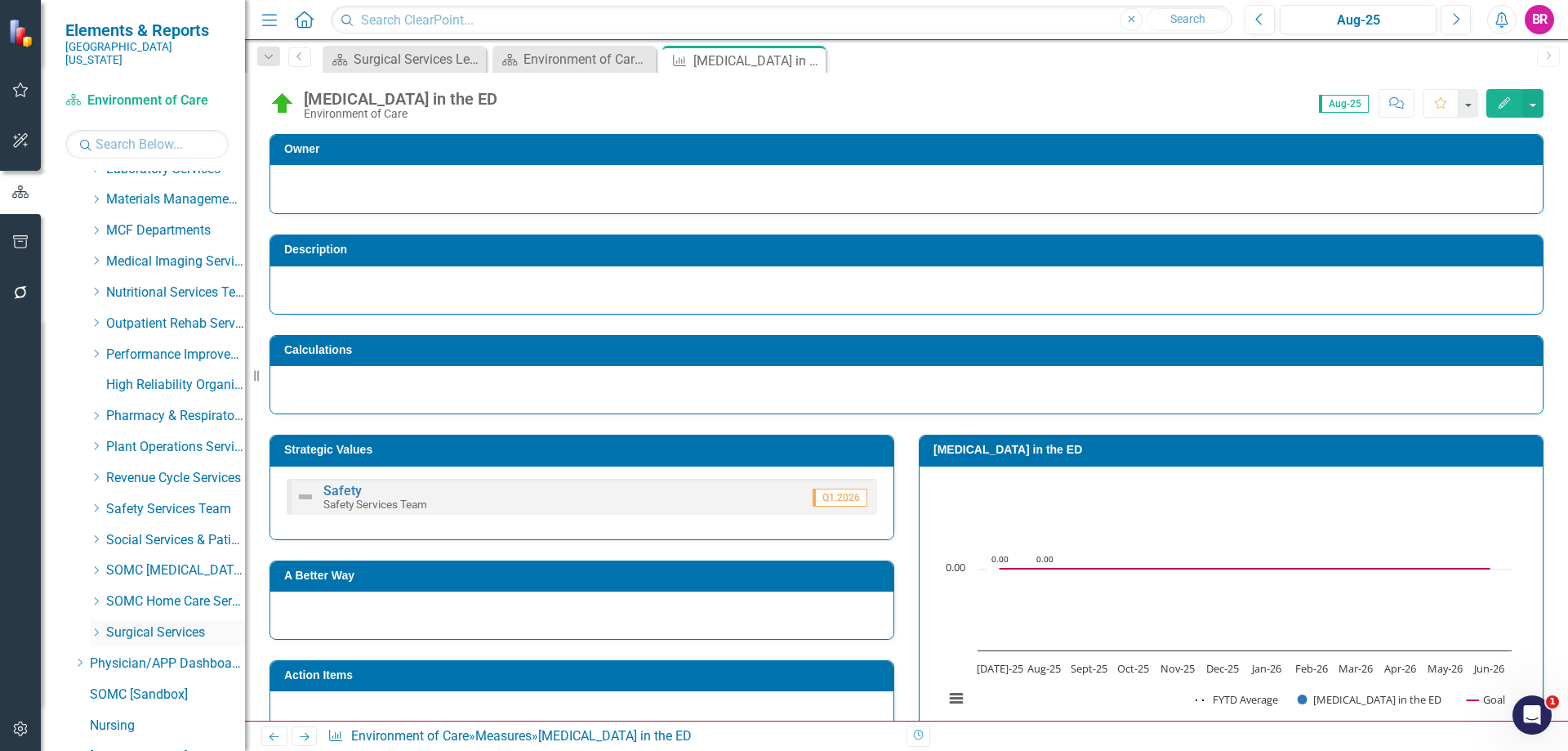
click at [101, 627] on icon "Dropdown" at bounding box center [96, 631] width 12 height 10
click at [172, 654] on link "Department of Surgery Dashboard" at bounding box center [183, 663] width 122 height 19
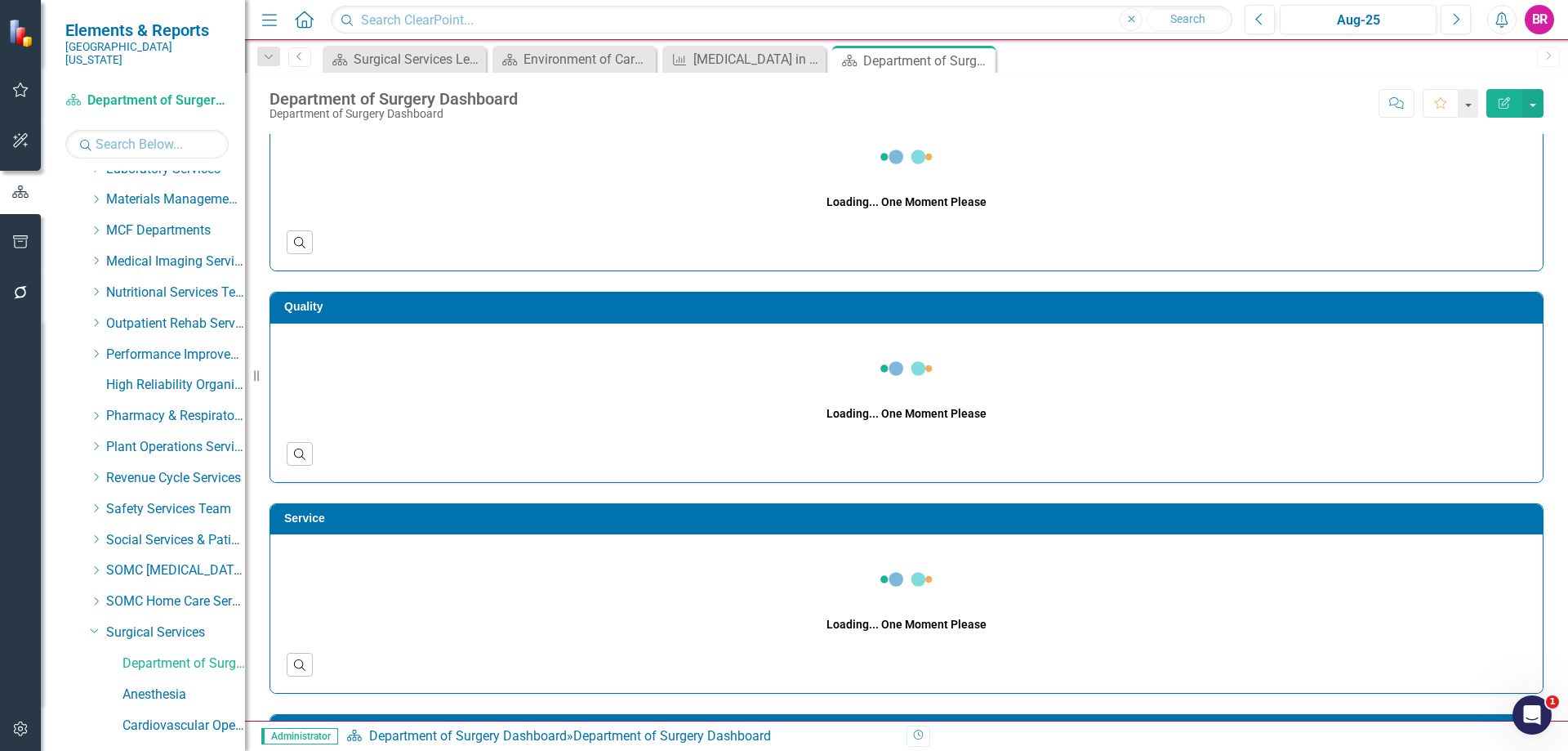
scroll to position [82, 0]
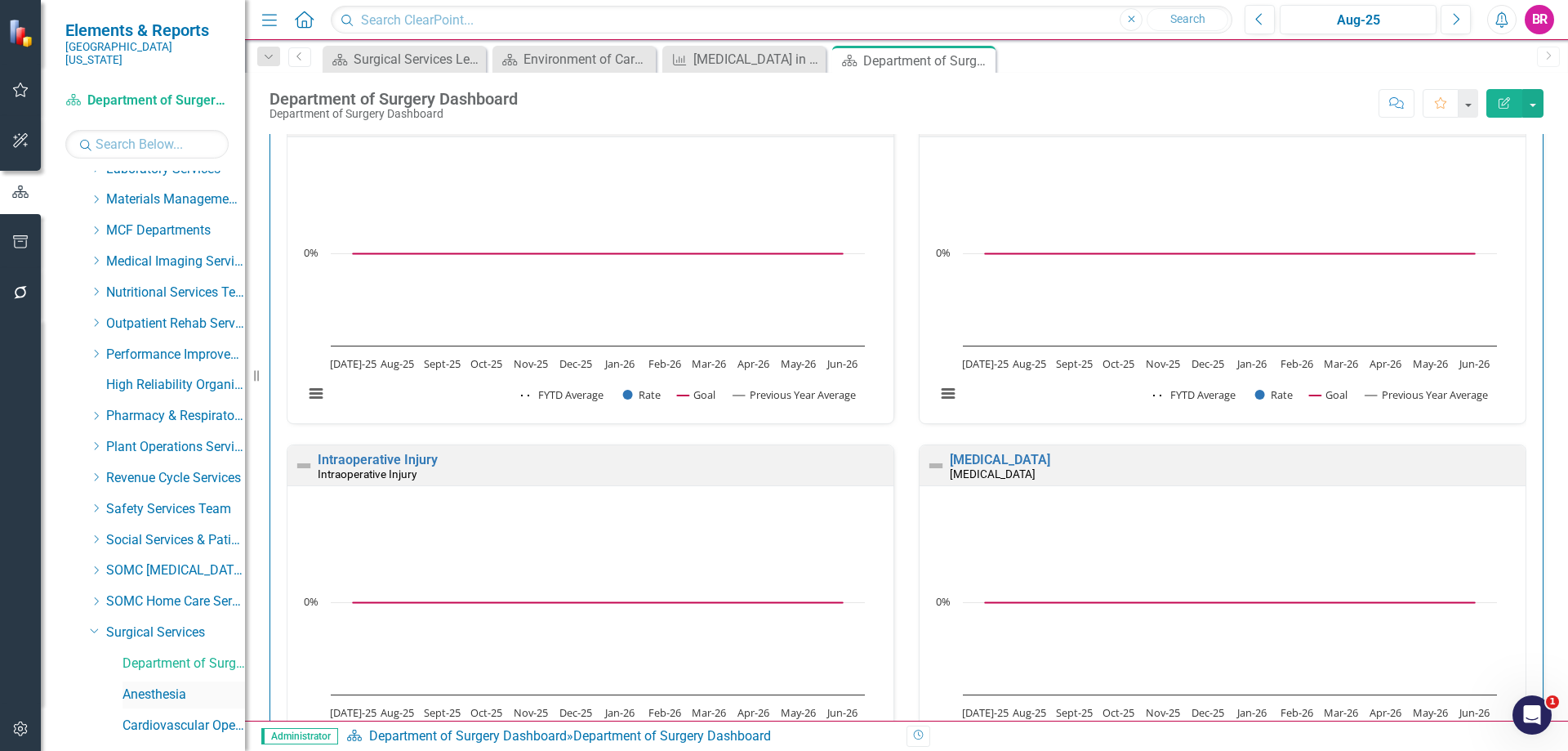
click at [161, 685] on link "Anesthesia" at bounding box center [183, 694] width 122 height 19
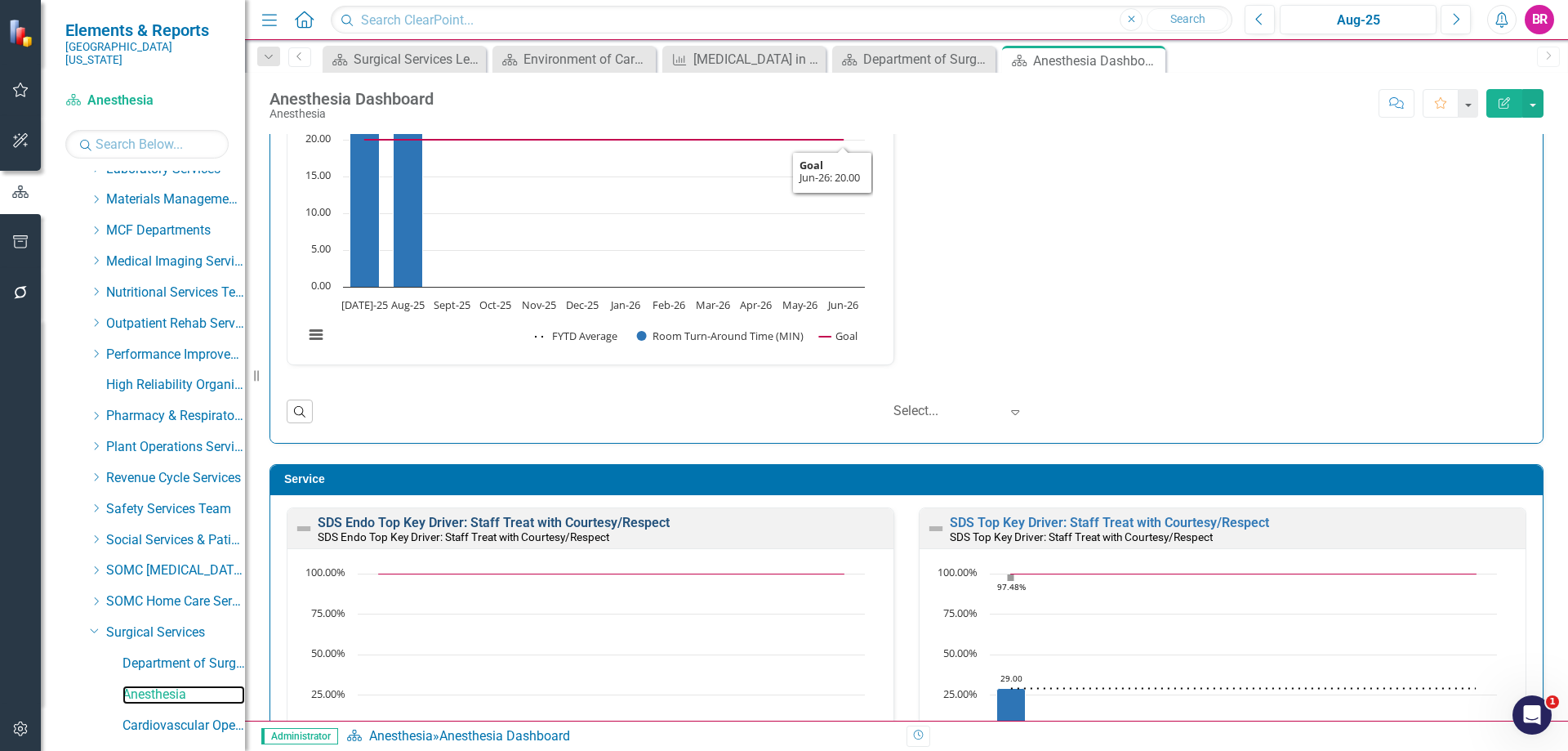
scroll to position [980, 0]
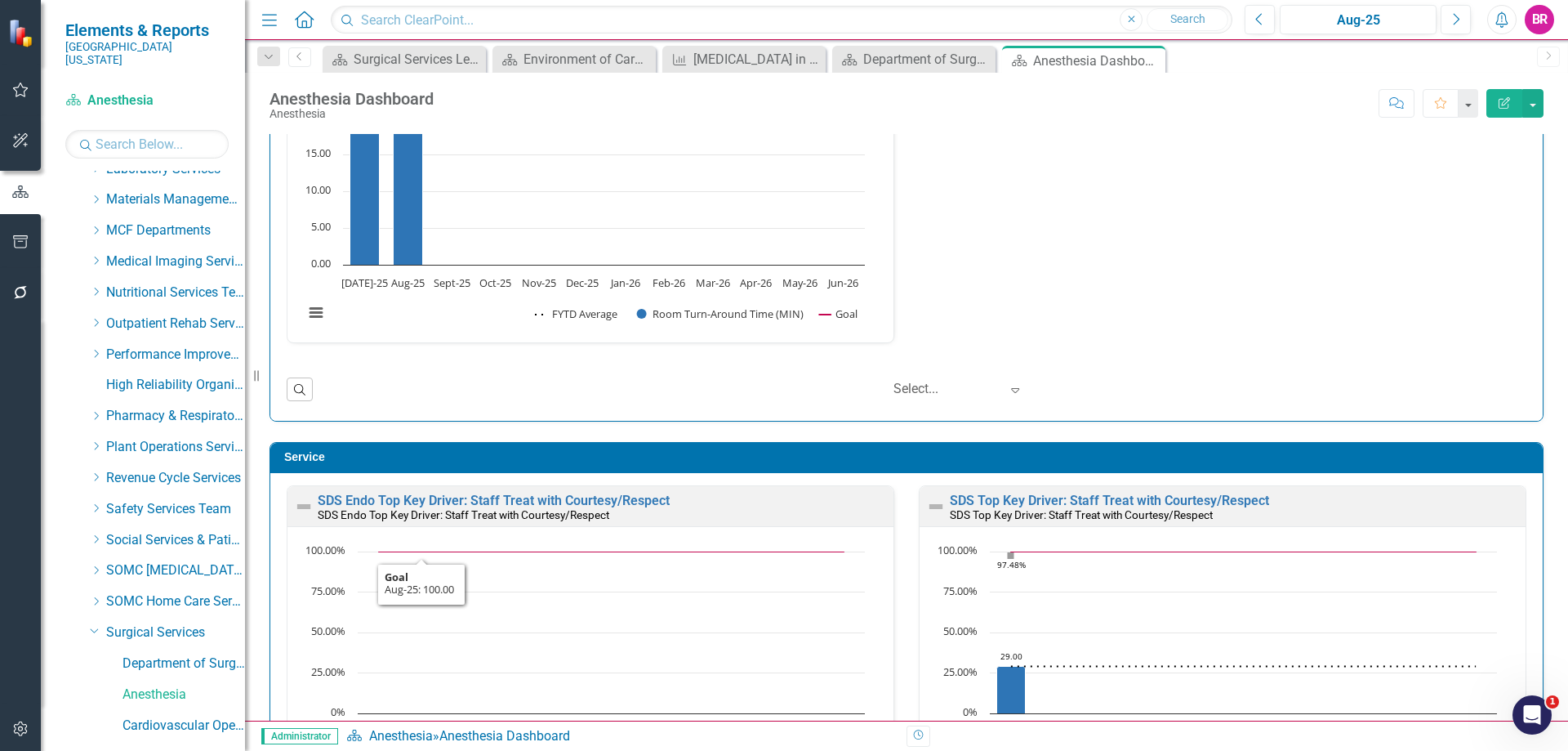
drag, startPoint x: 1345, startPoint y: 313, endPoint x: 1333, endPoint y: 309, distance: 12.6
click at [1345, 313] on div "Airway Assessment Documented Correctly Airway Assessment Documented Correctly L…" at bounding box center [907, 13] width 1265 height 697
click at [1152, 54] on icon "Close" at bounding box center [1150, 60] width 16 height 13
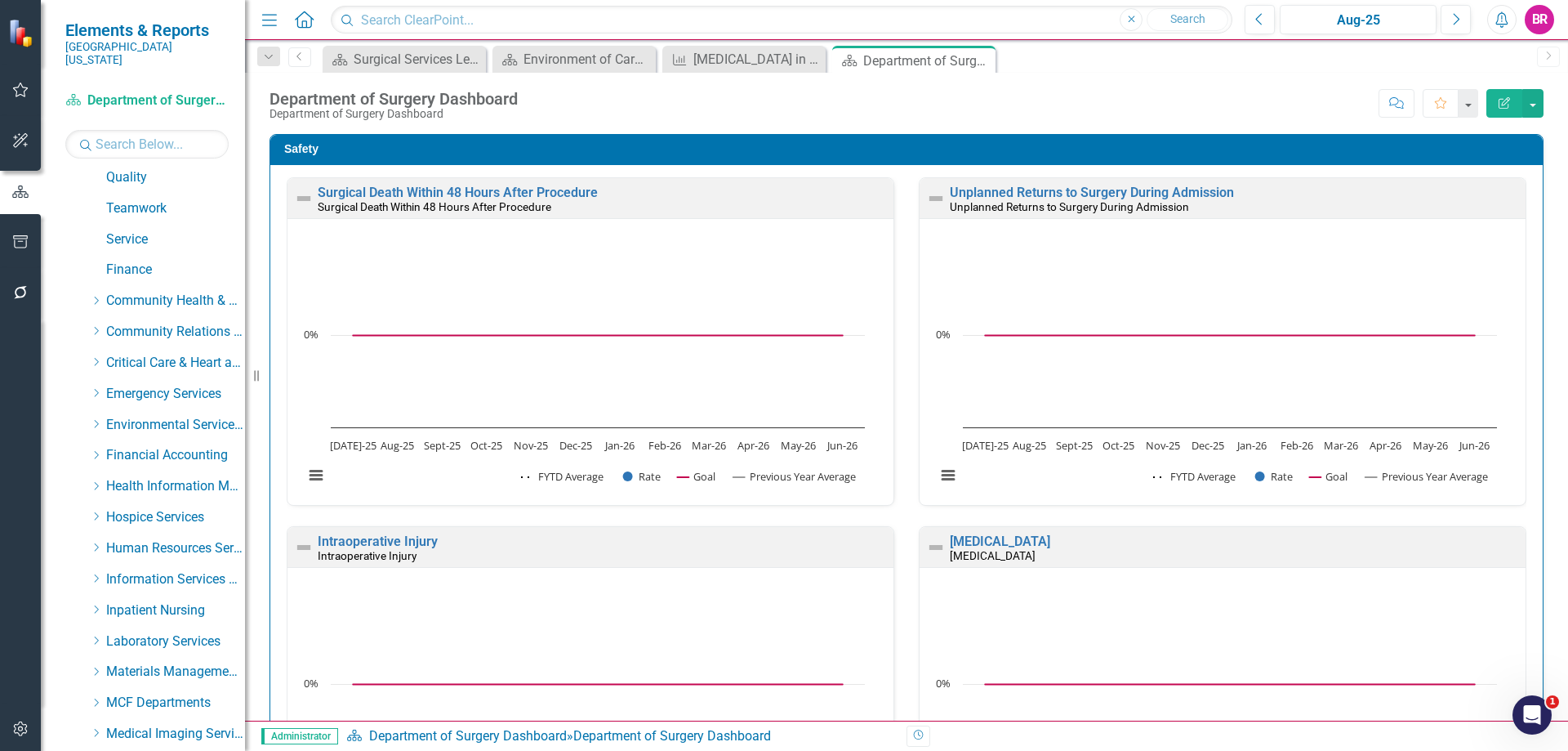
scroll to position [82, 0]
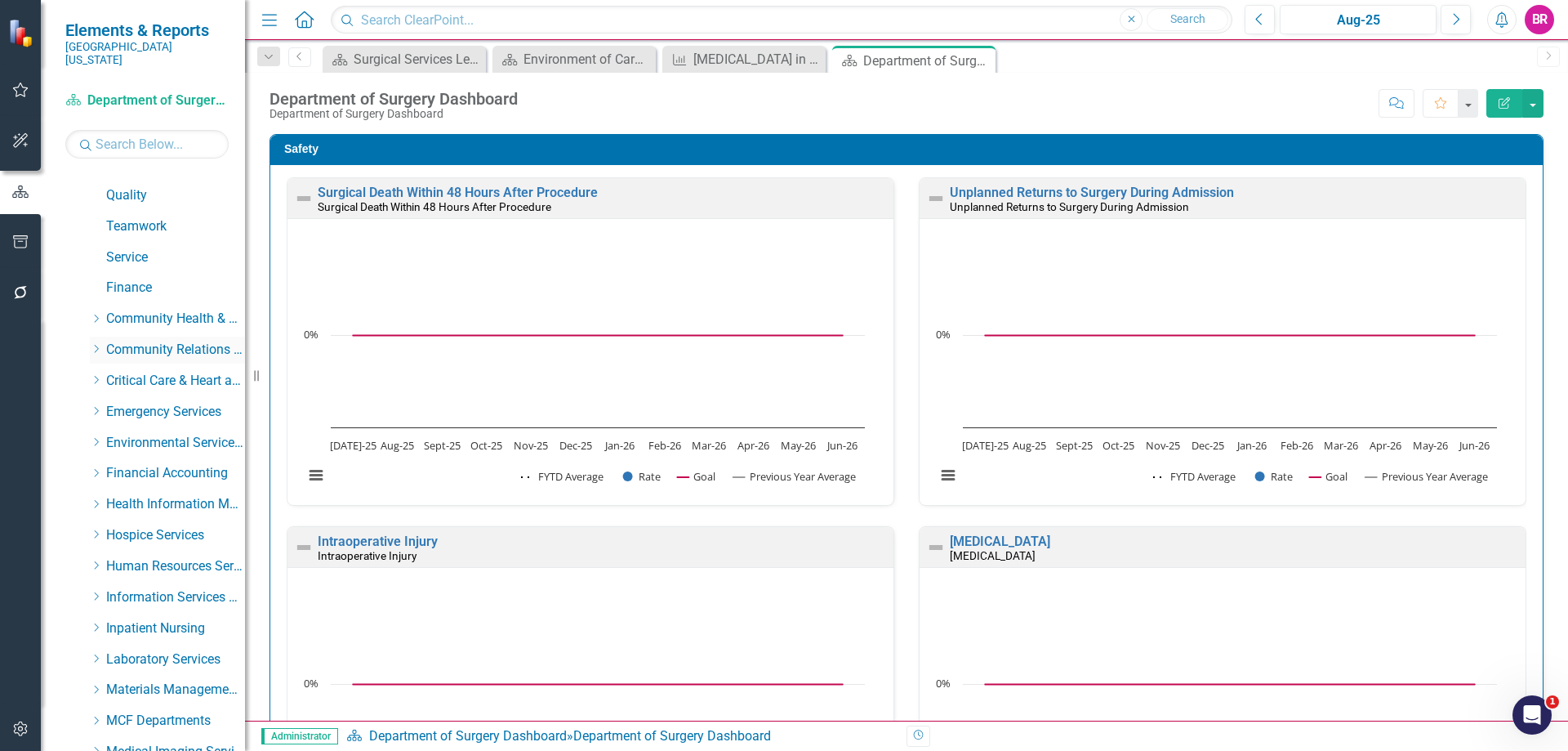
drag, startPoint x: 98, startPoint y: 328, endPoint x: 106, endPoint y: 342, distance: 16.1
click at [98, 336] on div "Dropdown Community Relations Services" at bounding box center [168, 350] width 155 height 27
click at [98, 344] on icon "Dropdown" at bounding box center [96, 349] width 12 height 10
click at [165, 372] on link "Community Relations" at bounding box center [183, 381] width 122 height 19
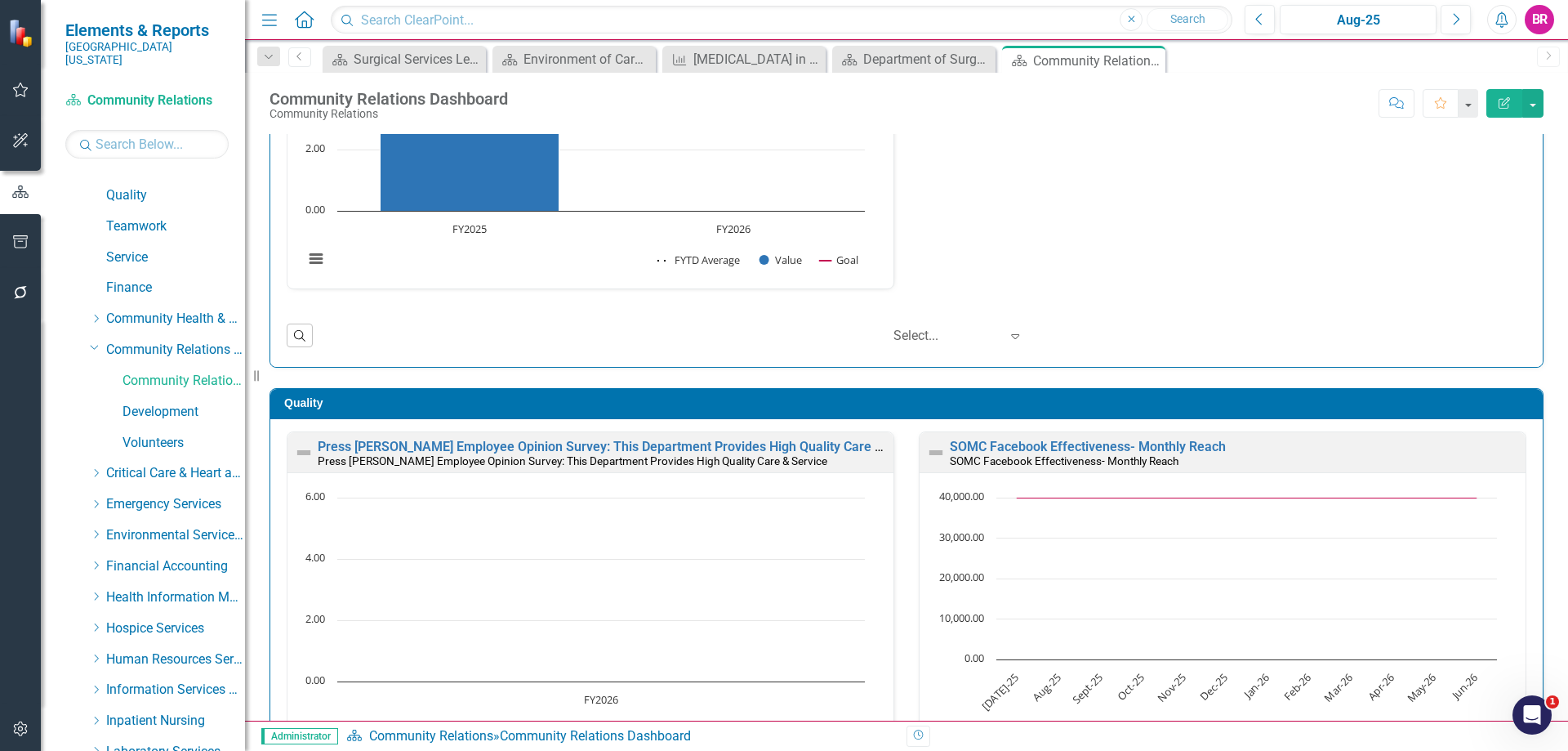
scroll to position [245, 0]
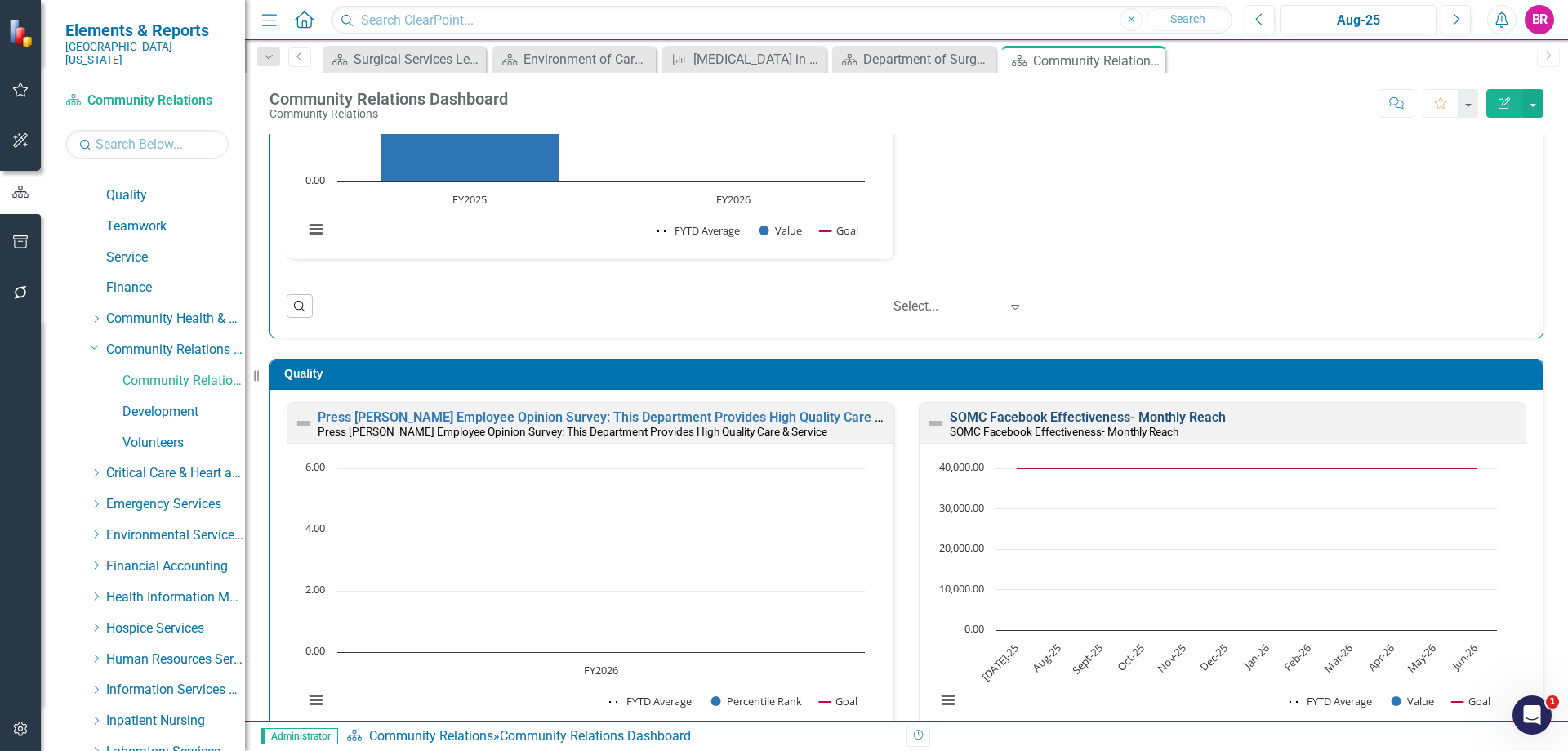
click at [1179, 412] on link "SOMC Facebook Effectiveness- Monthly Reach" at bounding box center [1088, 417] width 276 height 15
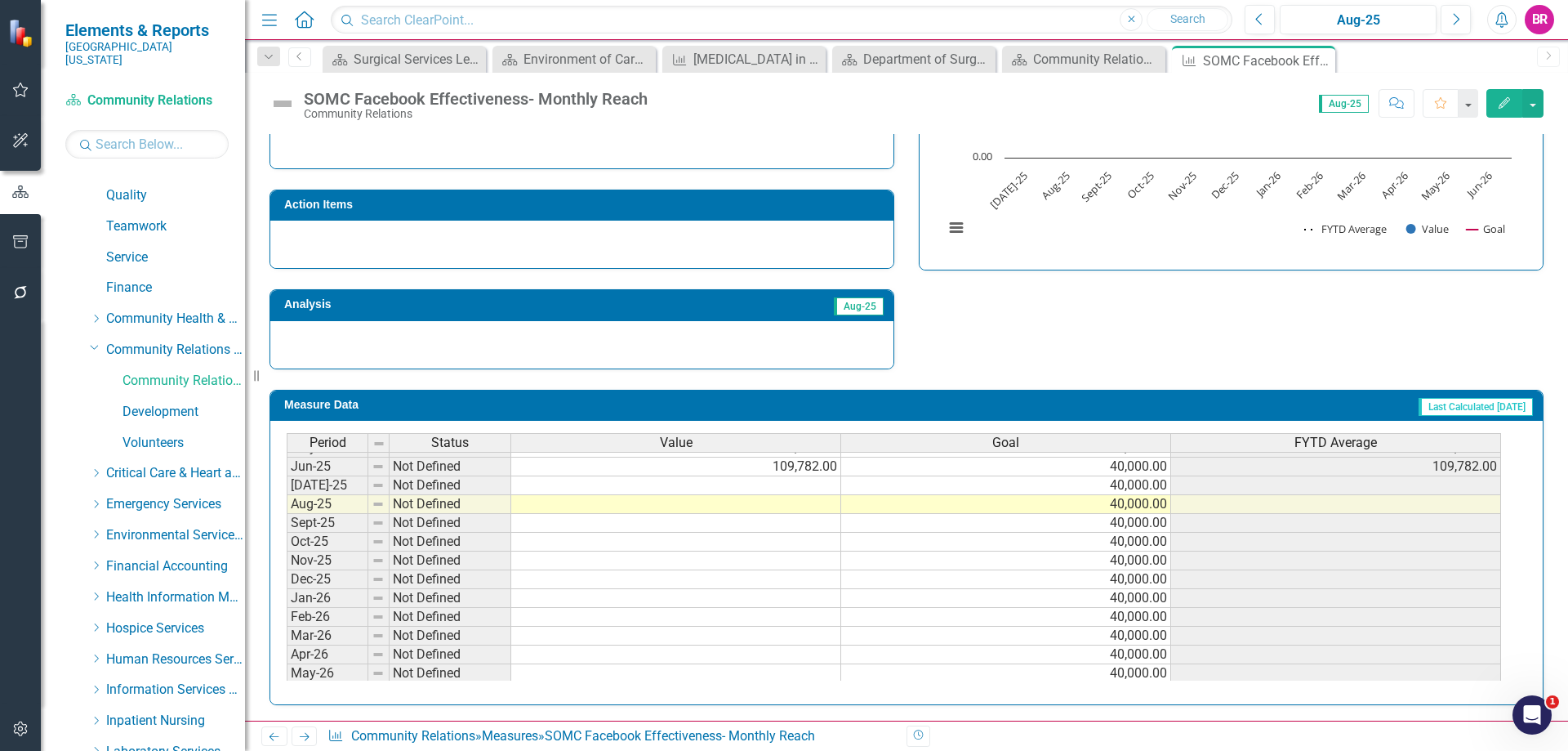
click at [801, 491] on tbody "Apr-24 Not Defined 52,700.00 40,000.00 52,700.00 May-24 Below Plan 37,600.00 40…" at bounding box center [894, 448] width 1215 height 508
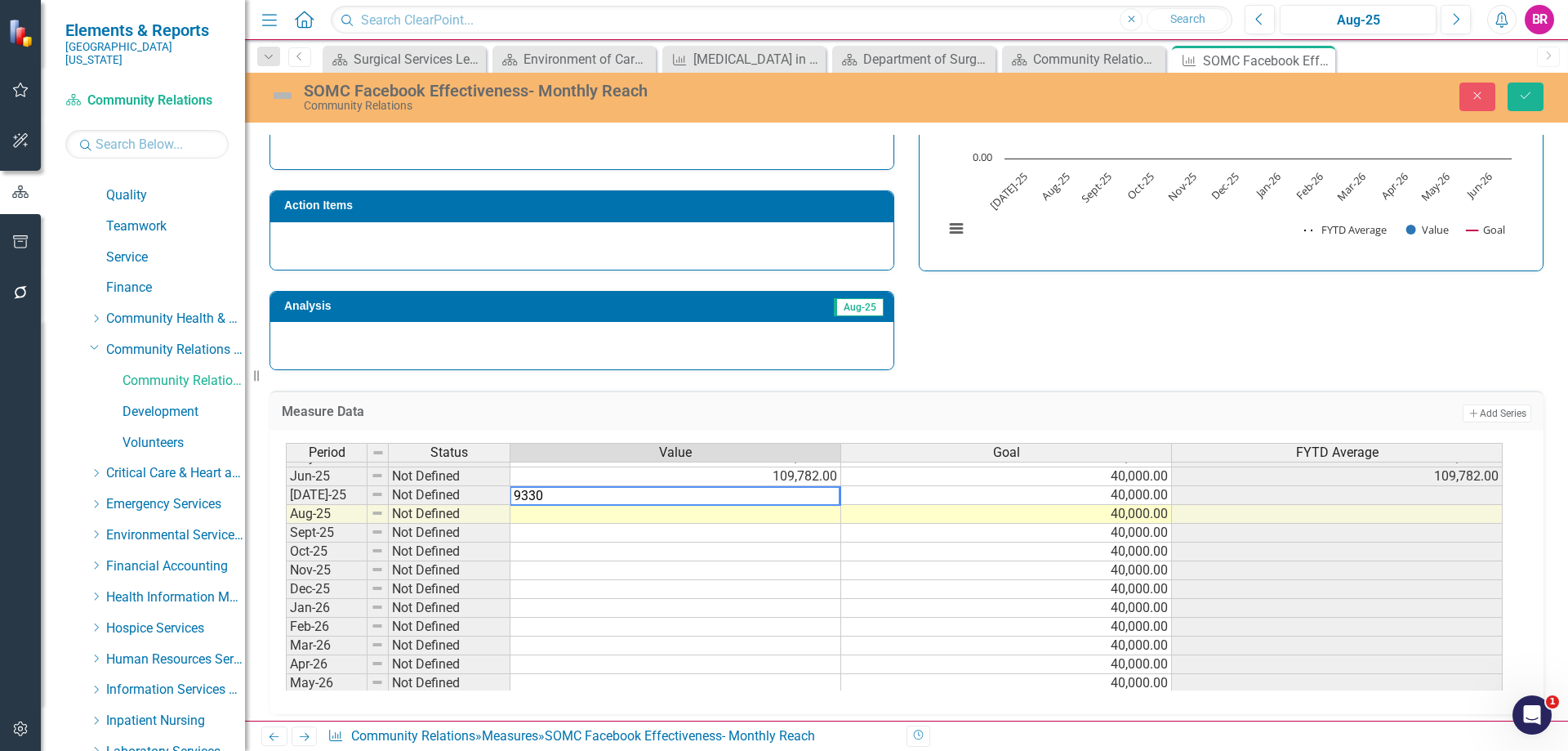
type textarea "93300"
type textarea "78400"
click at [1237, 348] on div "Strategic Values Quality Community Relations Services Q1.2026 A Better Way Acti…" at bounding box center [906, 158] width 1299 height 425
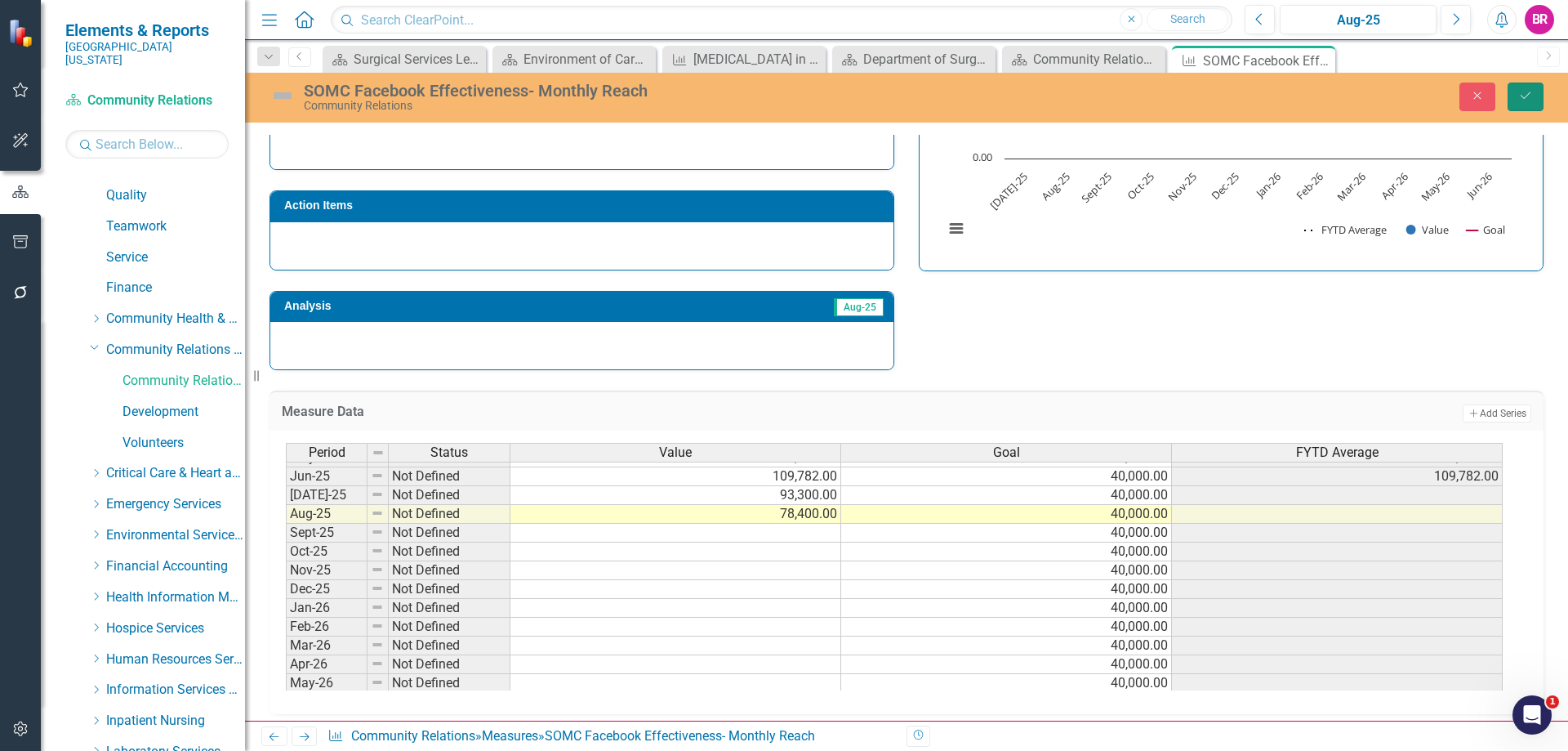
click at [1537, 100] on button "Save" at bounding box center [1525, 96] width 36 height 29
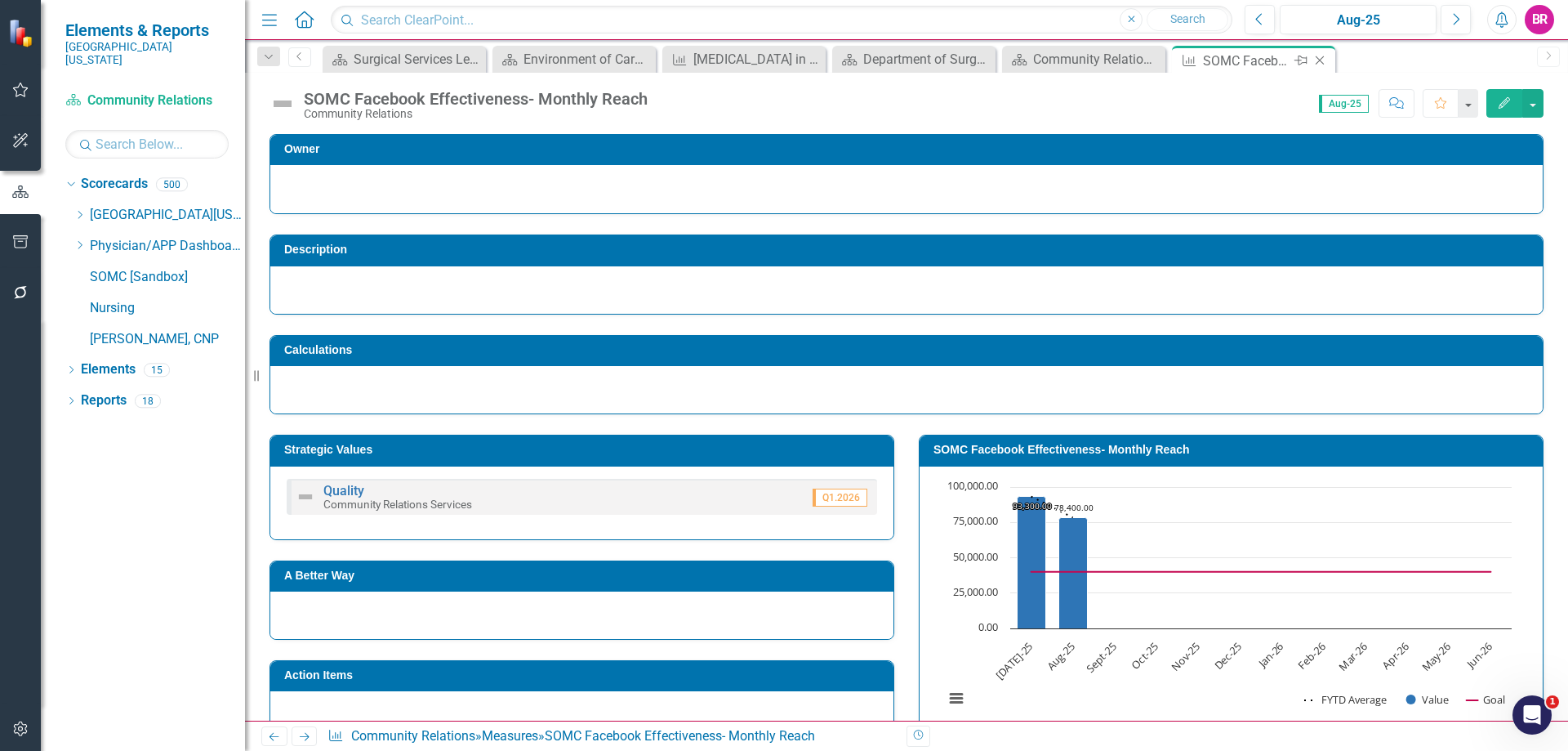
click at [1321, 62] on icon at bounding box center [1320, 61] width 9 height 9
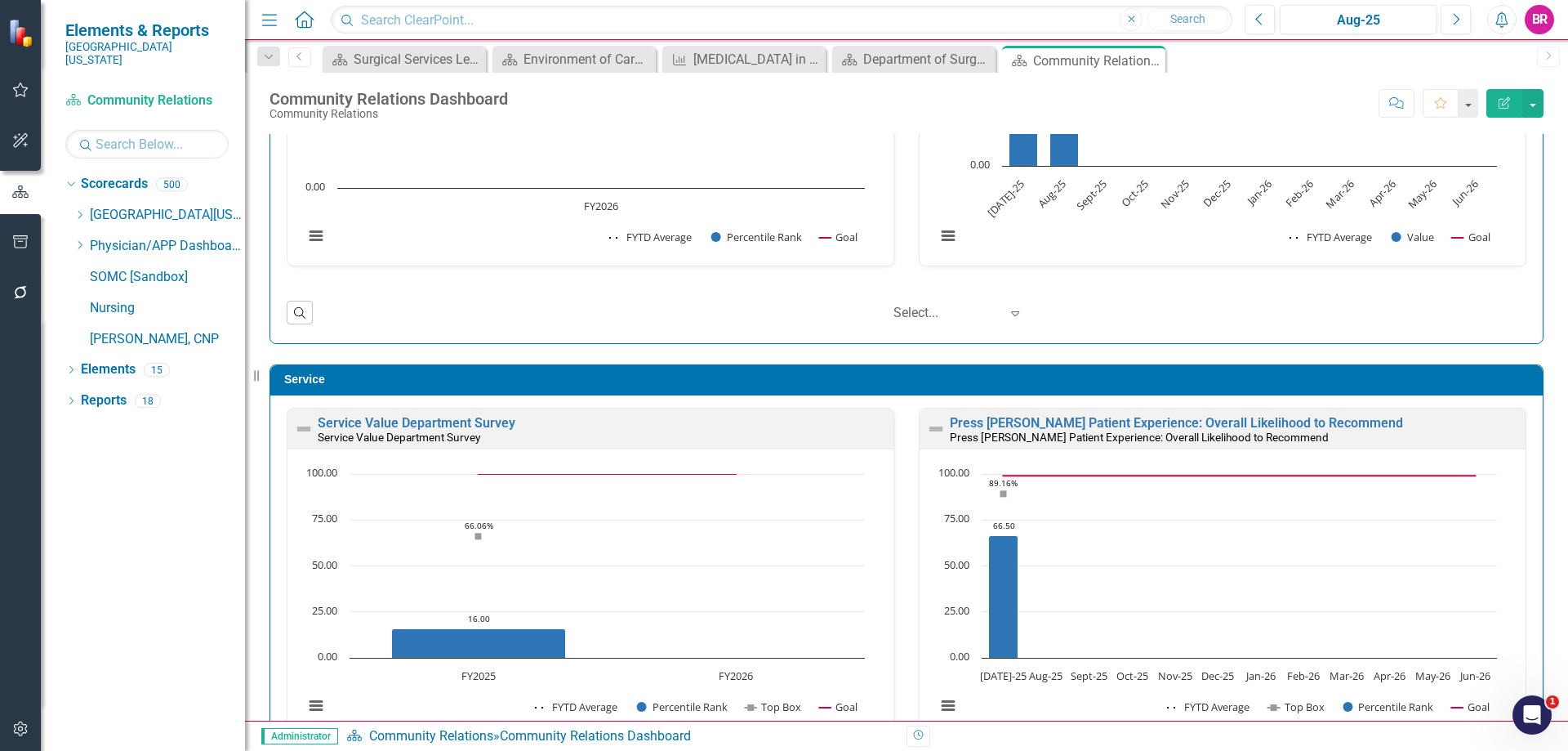
scroll to position [817, 0]
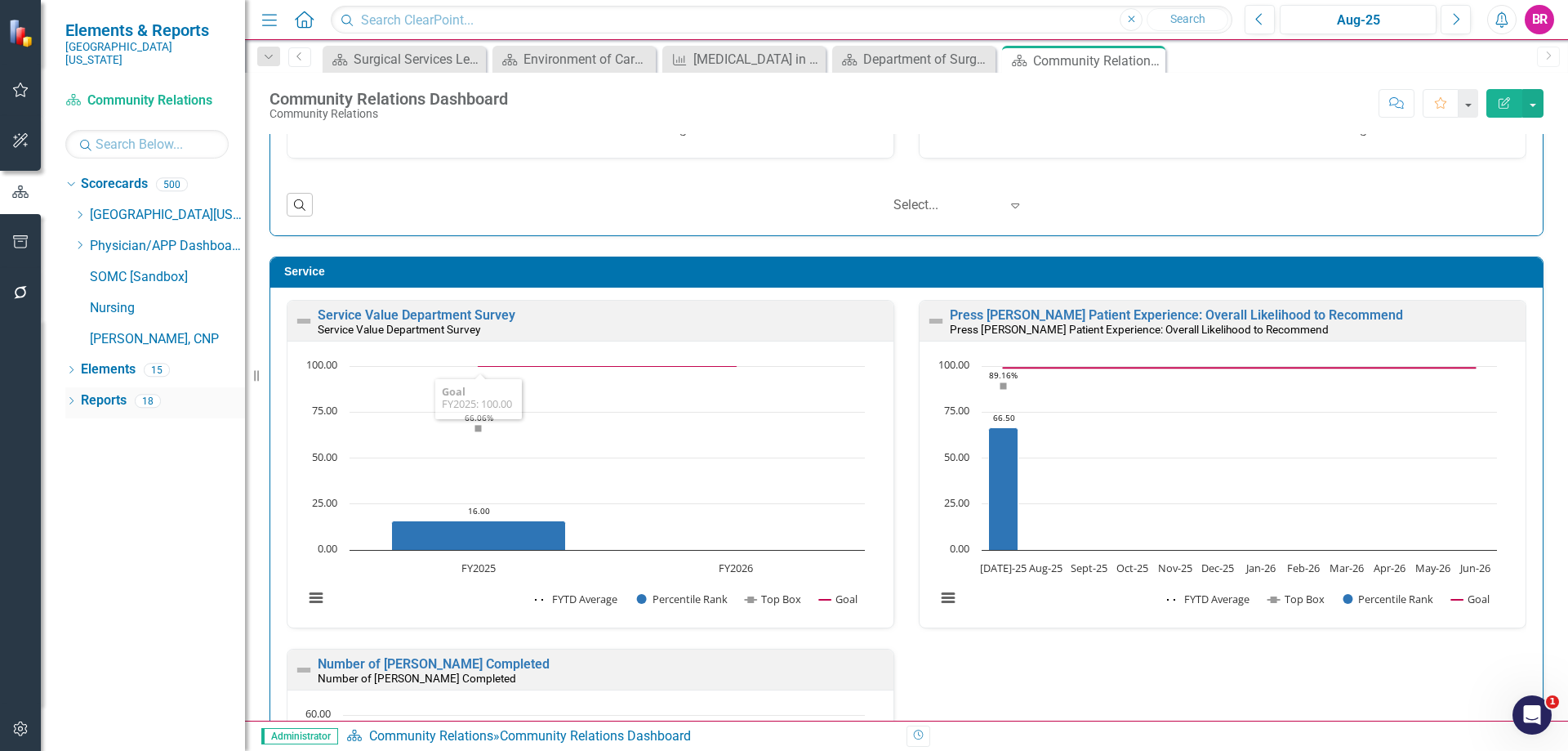
click at [95, 392] on link "Reports" at bounding box center [103, 400] width 45 height 19
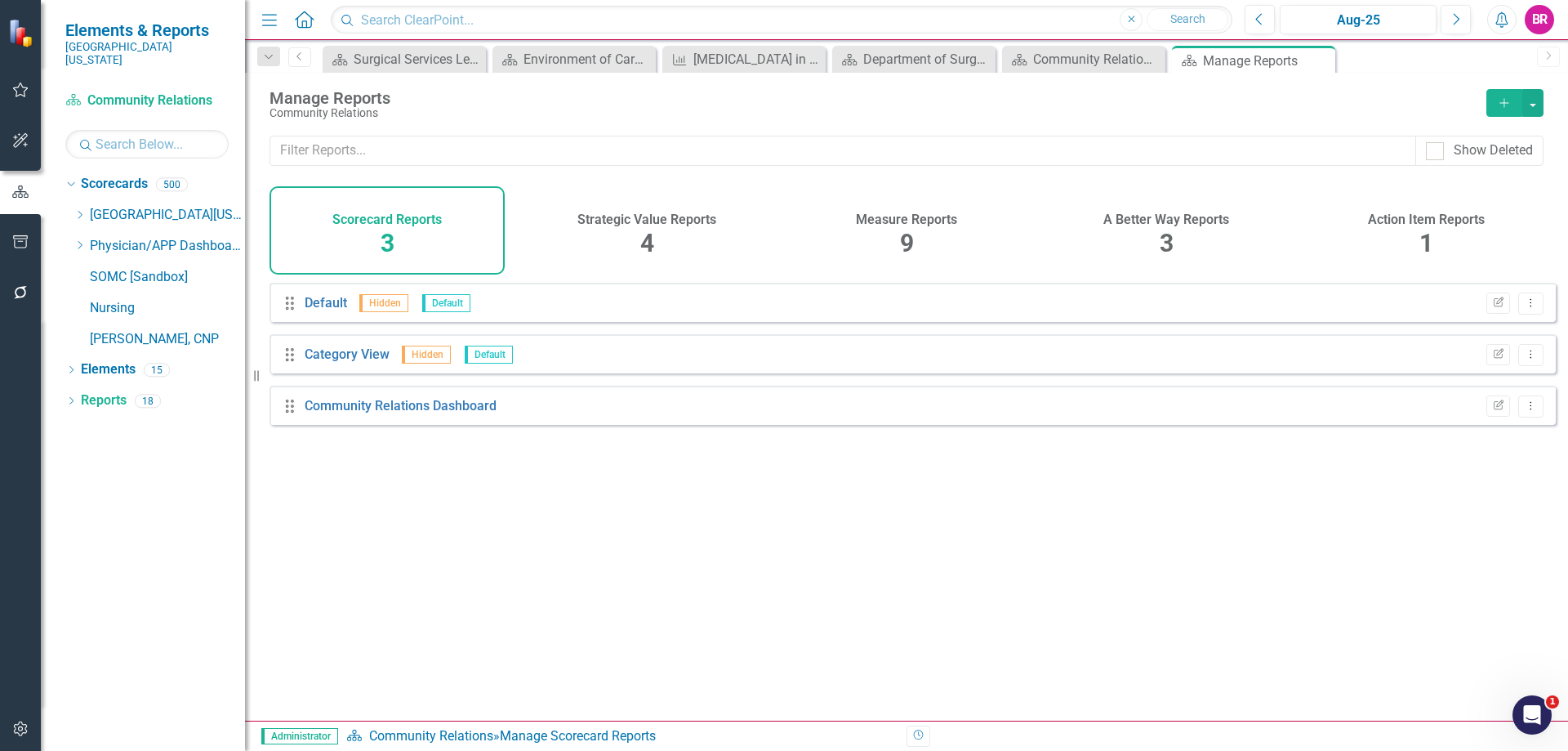
click at [895, 235] on div "Measure Reports 9" at bounding box center [907, 230] width 235 height 88
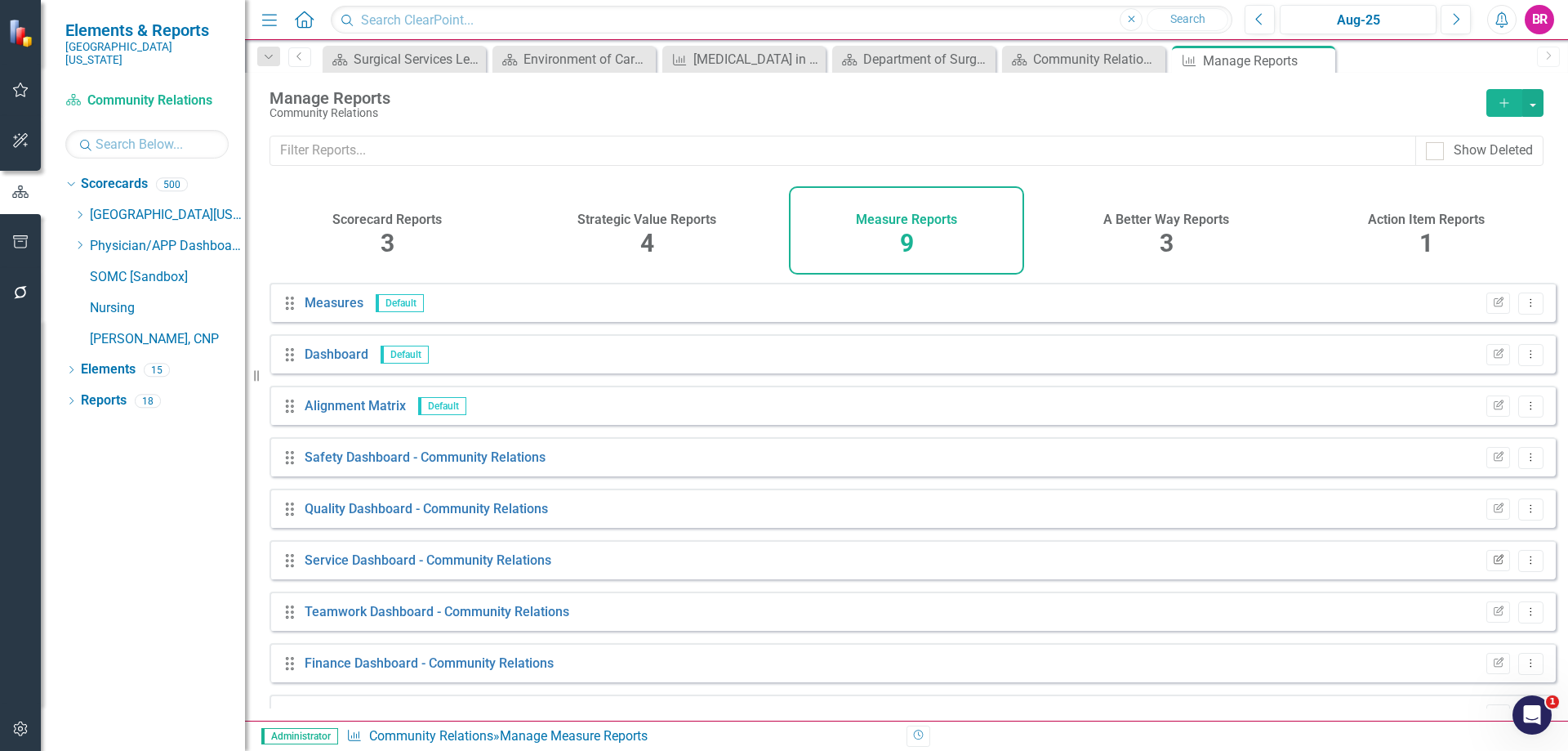
click at [1494, 564] on icon "button" at bounding box center [1498, 558] width 10 height 10
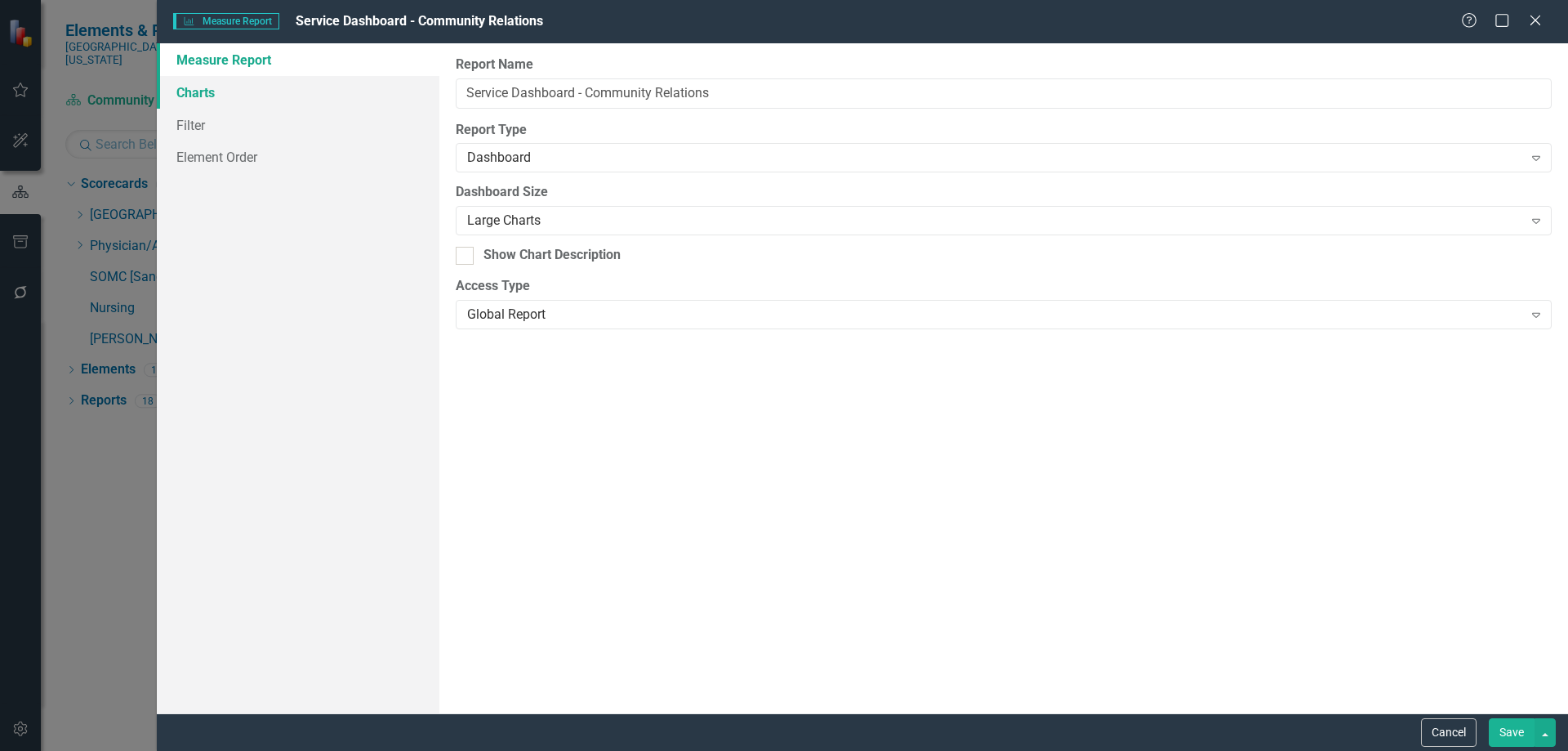
click at [207, 94] on link "Charts" at bounding box center [298, 92] width 283 height 33
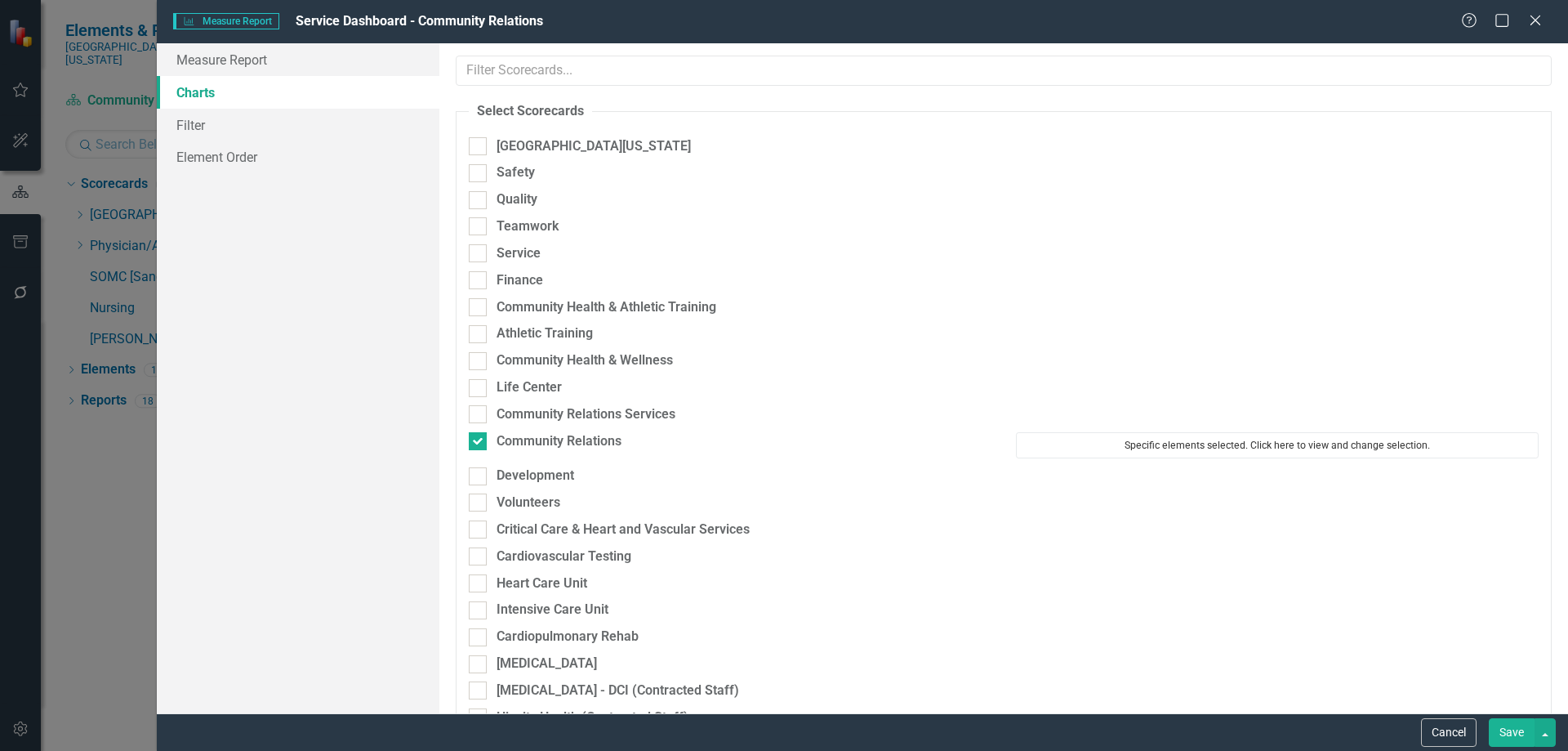
click at [1282, 433] on button "Specific elements selected. Click here to view and change selection." at bounding box center [1277, 444] width 523 height 26
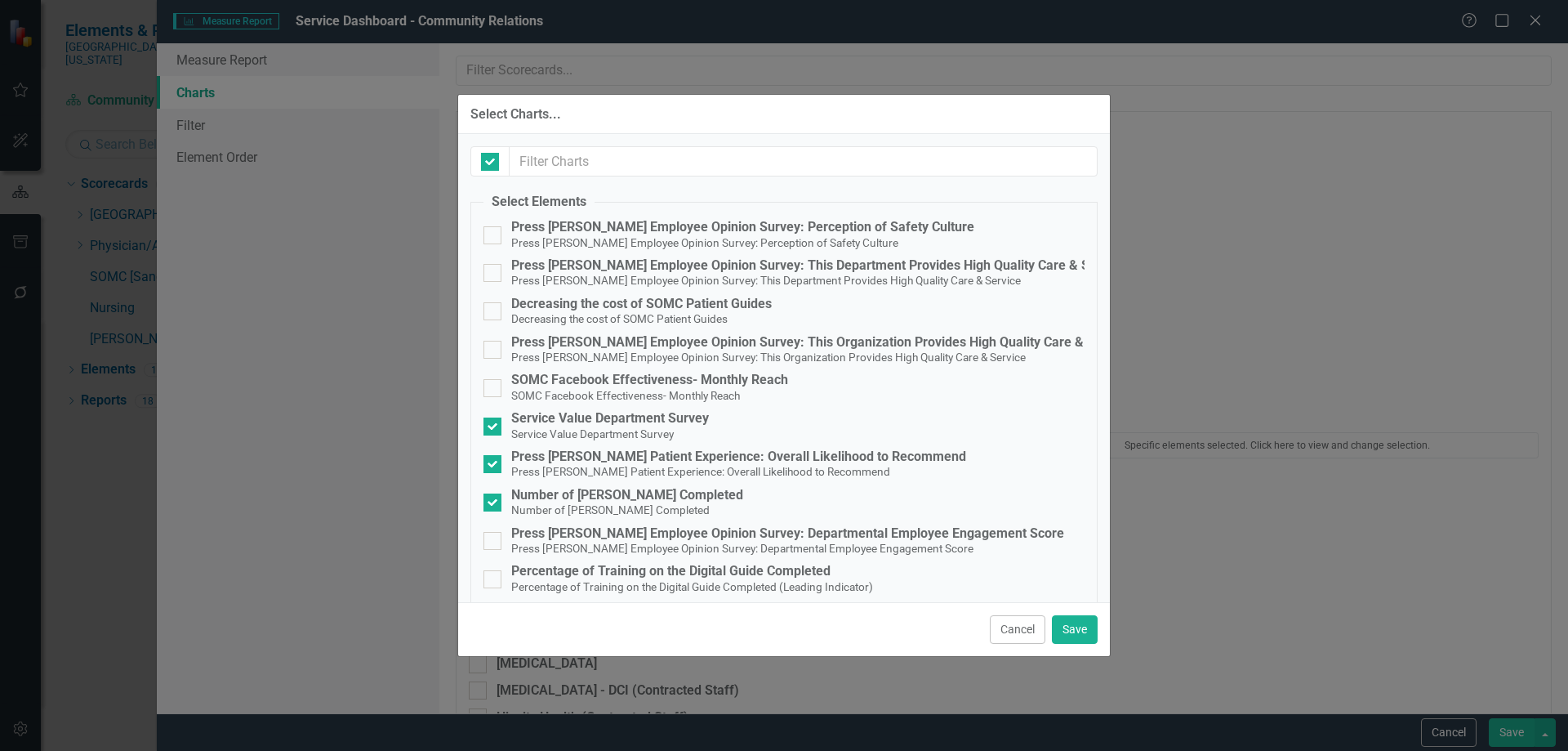
checkbox input "false"
click at [824, 452] on div "Press [PERSON_NAME] Patient Experience: Overall Likelihood to Recommend" at bounding box center [739, 457] width 455 height 14
click at [494, 455] on input "Press Ganey Patient Experience: Overall Likelihood to Recommend Press Ganey Pat…" at bounding box center [489, 460] width 11 height 11
checkbox input "false"
click at [1079, 636] on button "Save" at bounding box center [1074, 630] width 45 height 29
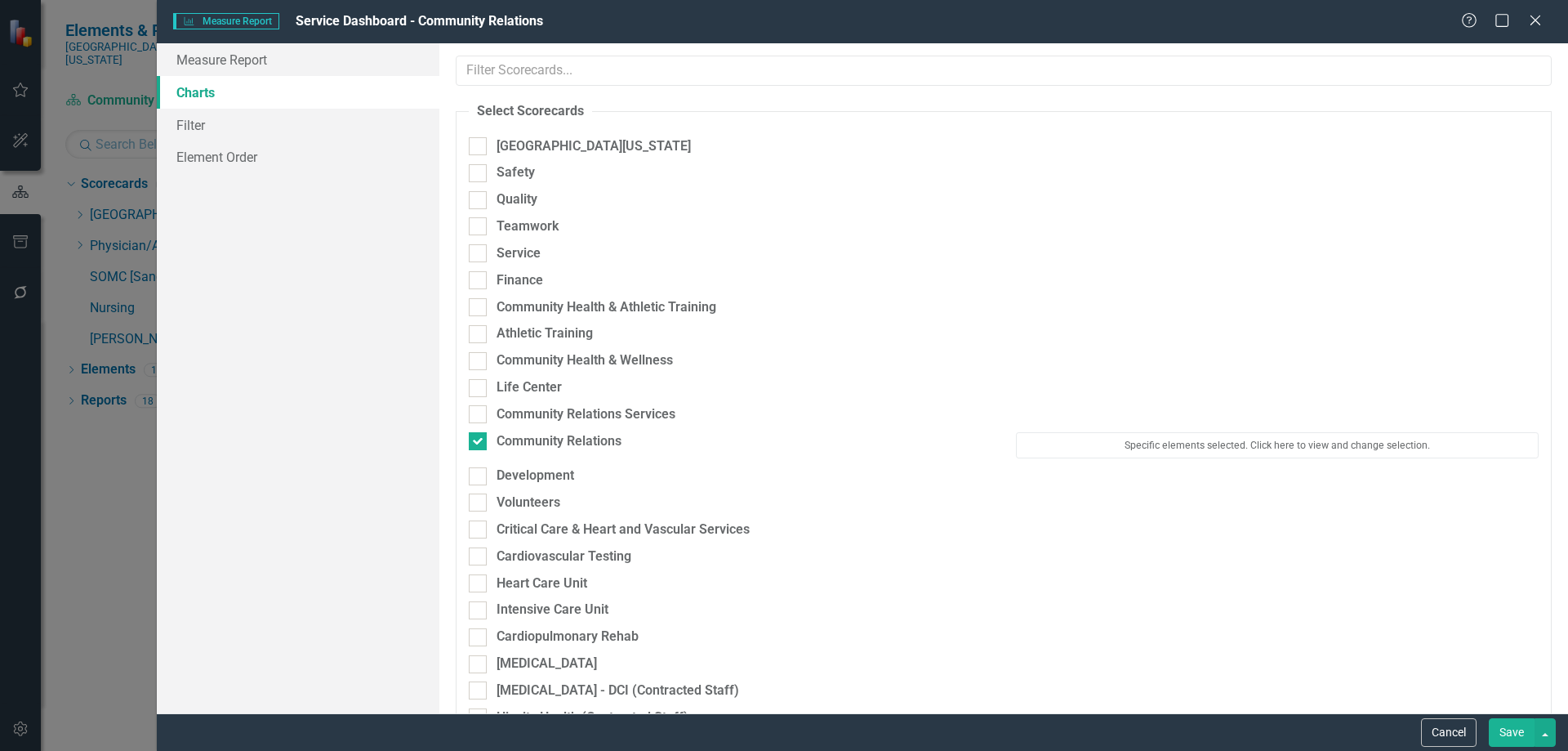
click at [1507, 737] on button "Save" at bounding box center [1511, 732] width 45 height 29
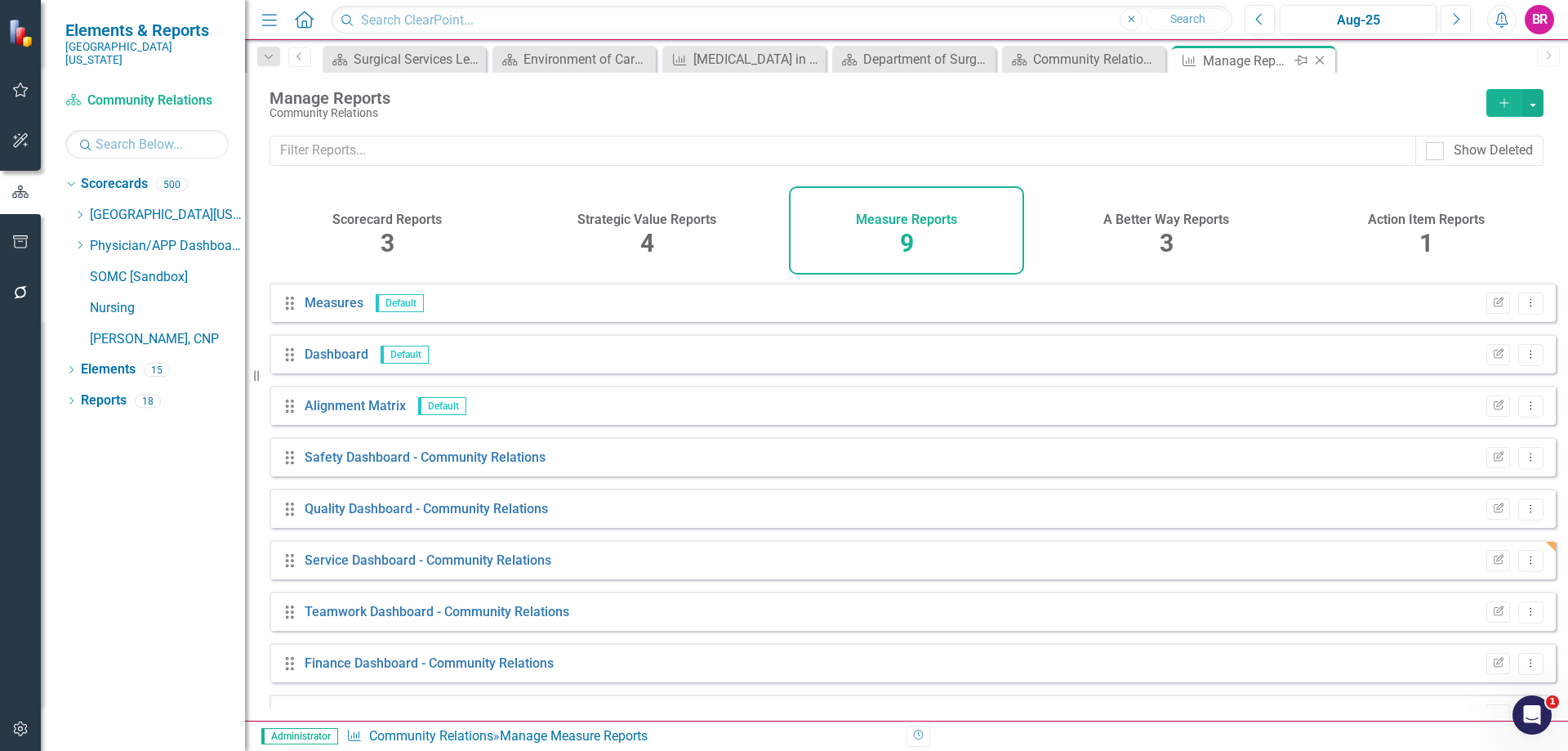
click at [1323, 62] on icon "Close" at bounding box center [1320, 60] width 16 height 13
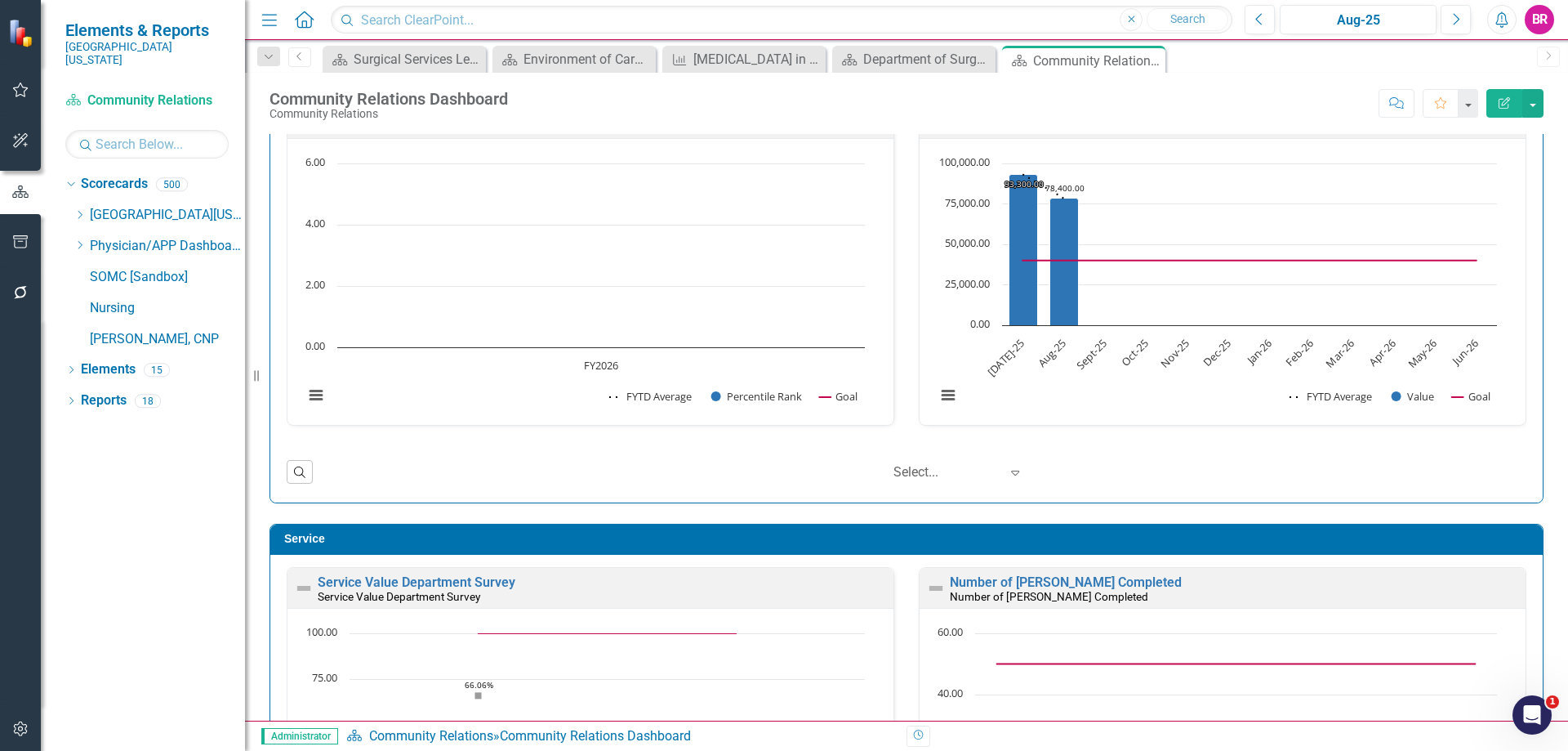
scroll to position [735, 0]
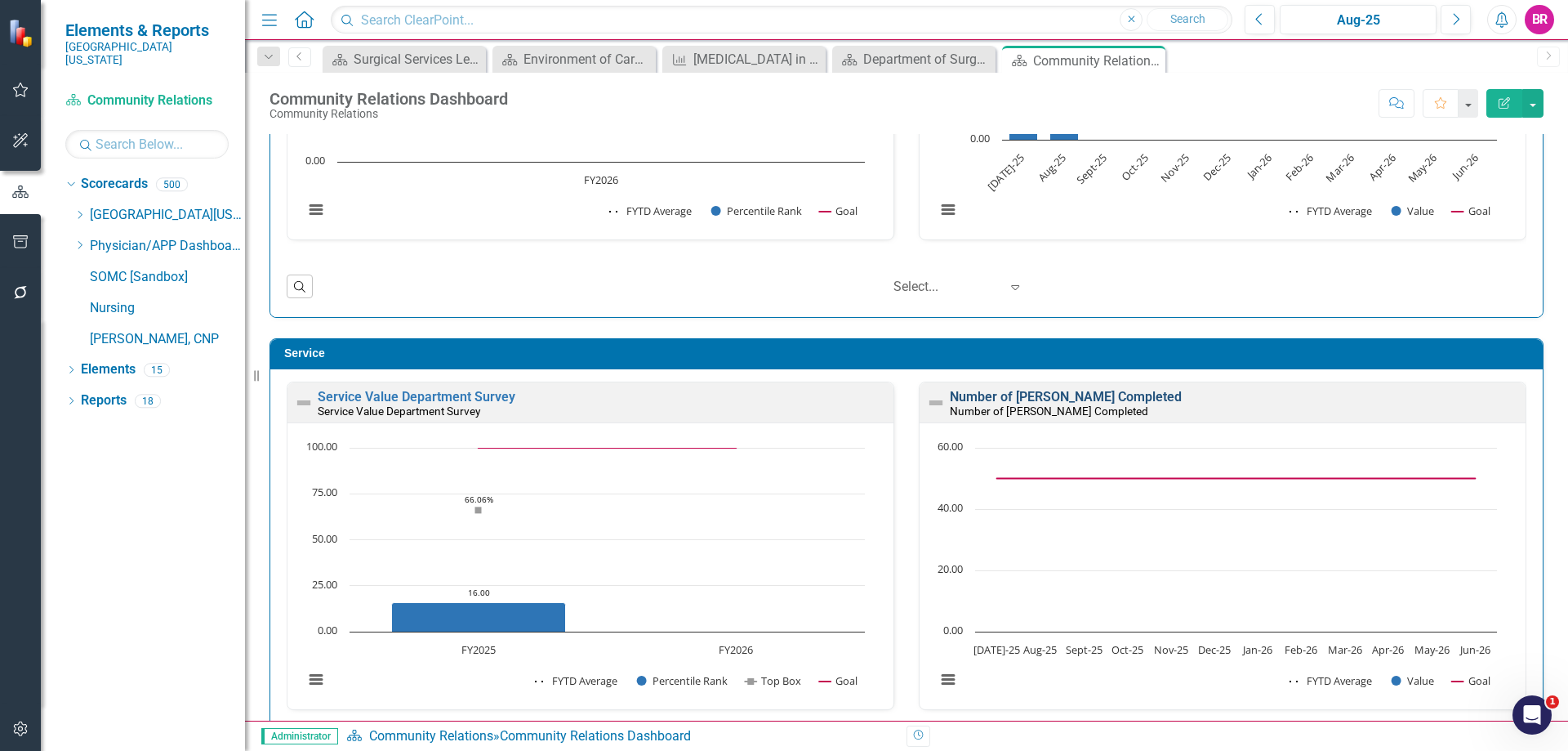
click at [1037, 401] on link "Number of [PERSON_NAME] Completed" at bounding box center [1066, 396] width 232 height 15
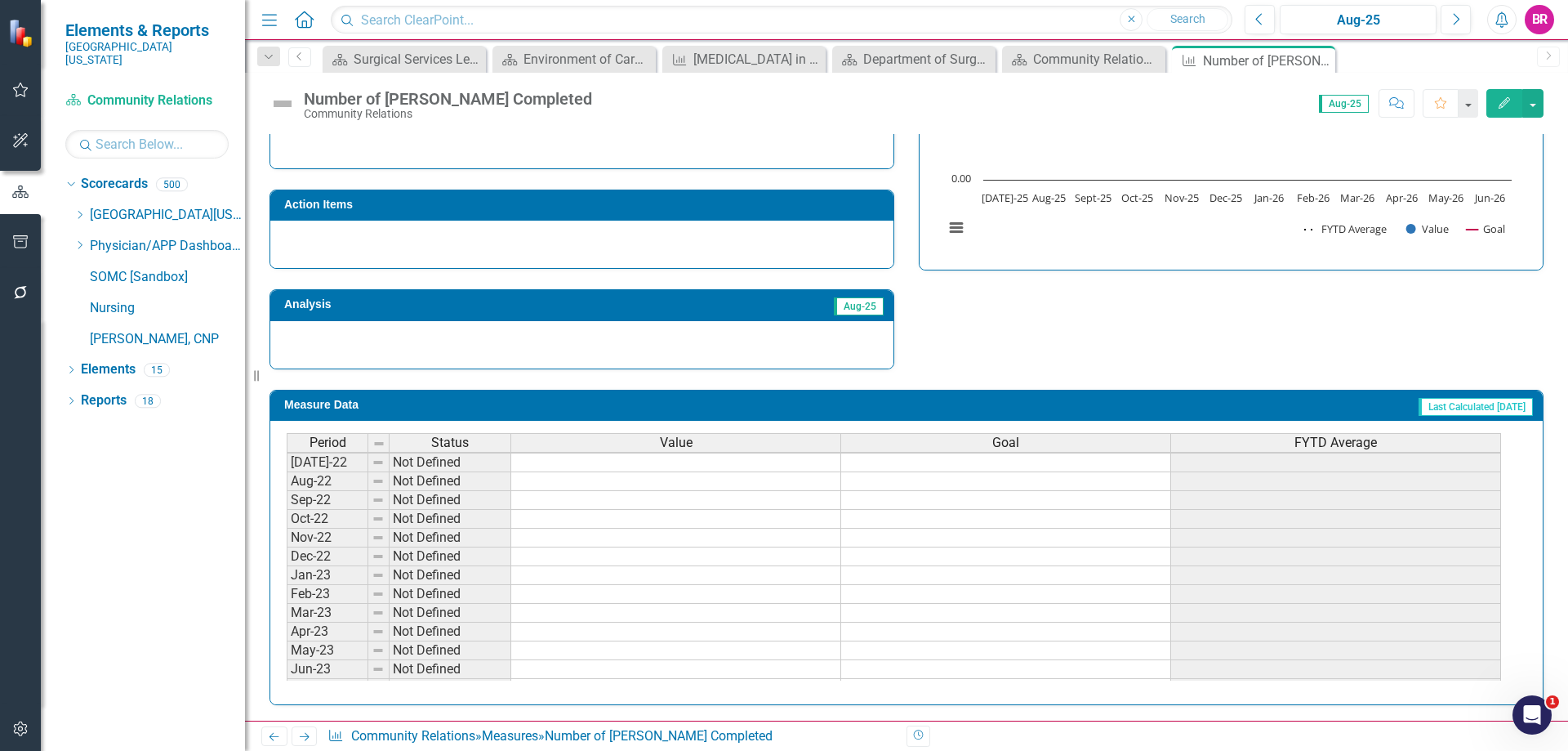
scroll to position [82, 0]
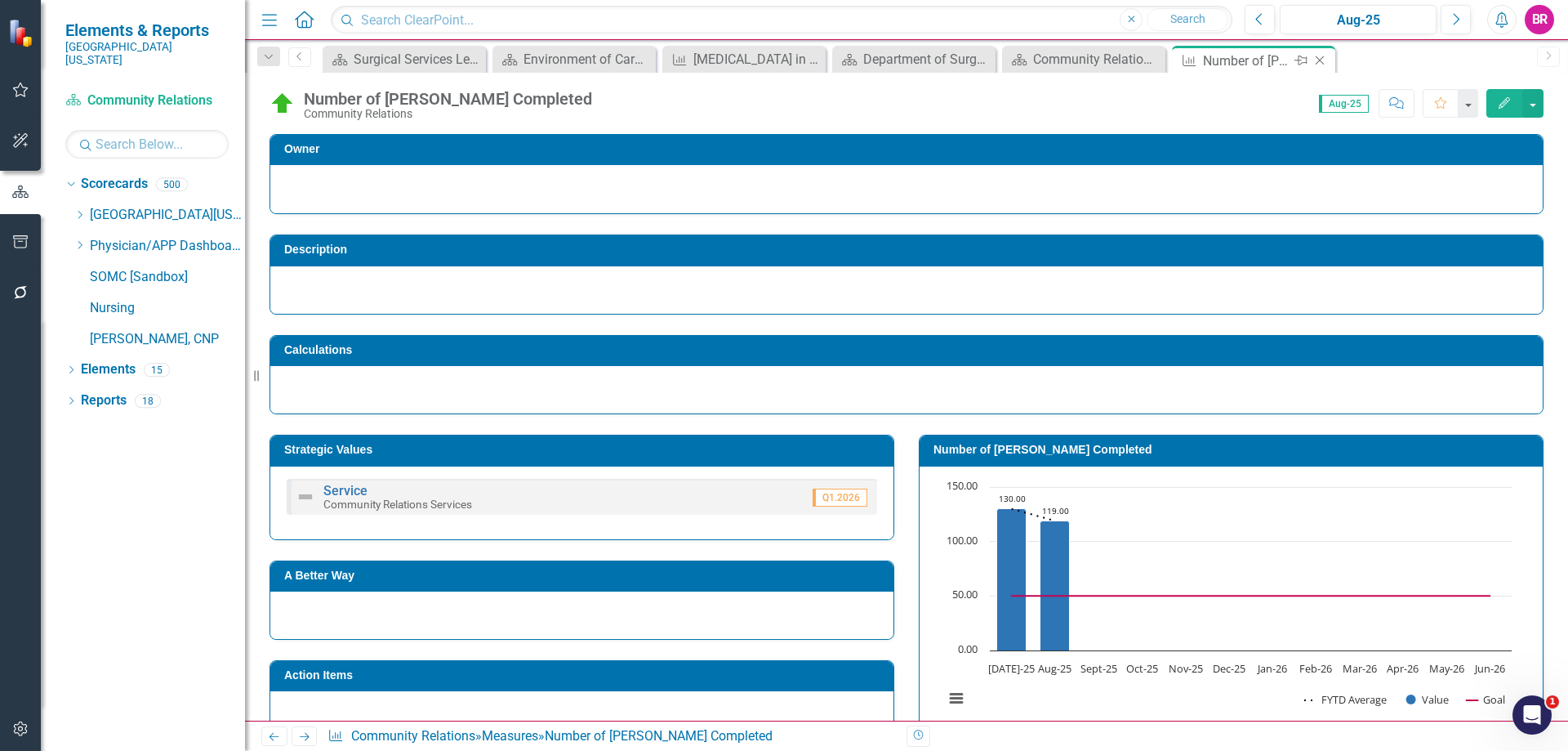
click at [1325, 63] on icon "Close" at bounding box center [1320, 60] width 16 height 13
